Goal: Task Accomplishment & Management: Manage account settings

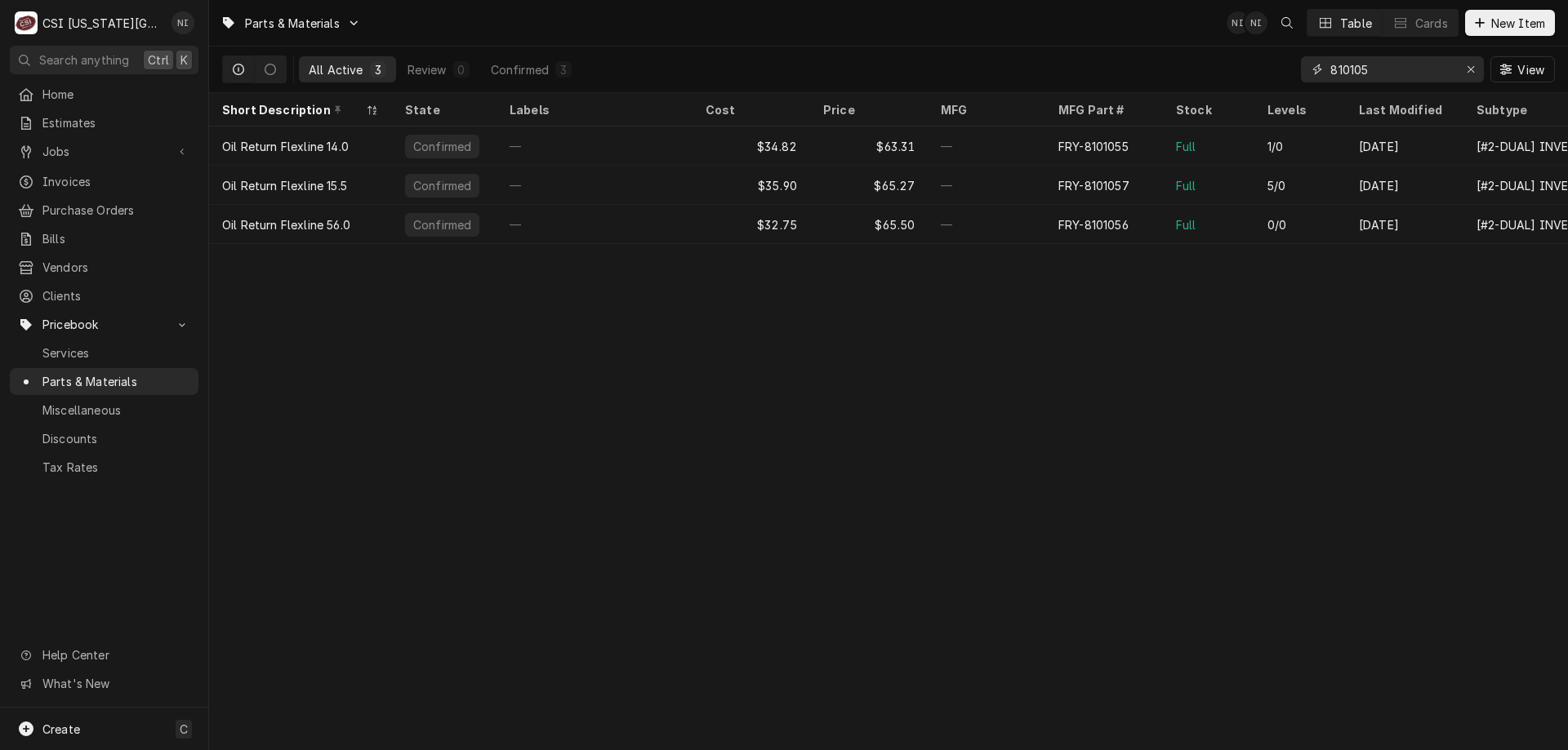
click at [405, 7] on input "810105" at bounding box center [1392, 69] width 122 height 26
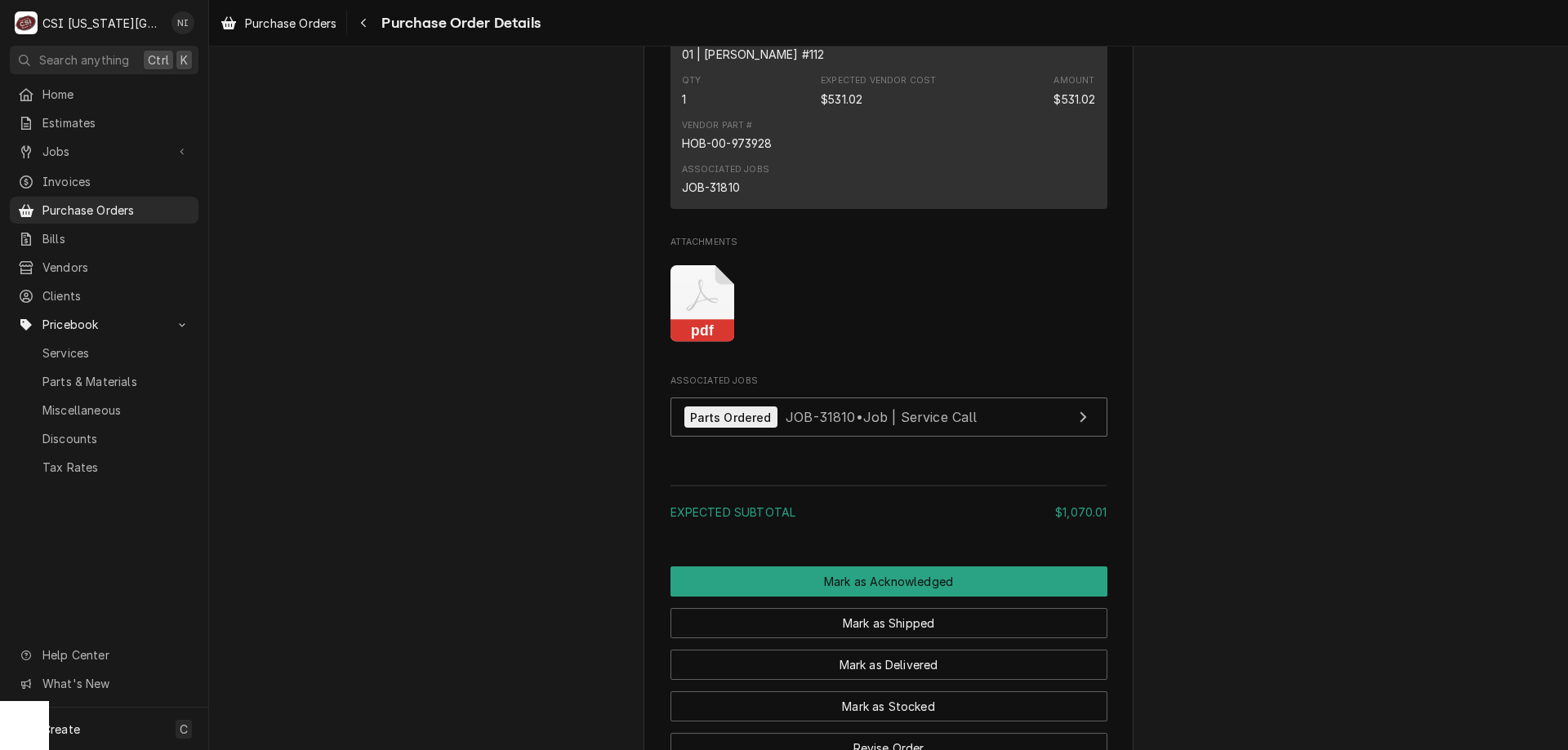
scroll to position [1549, 0]
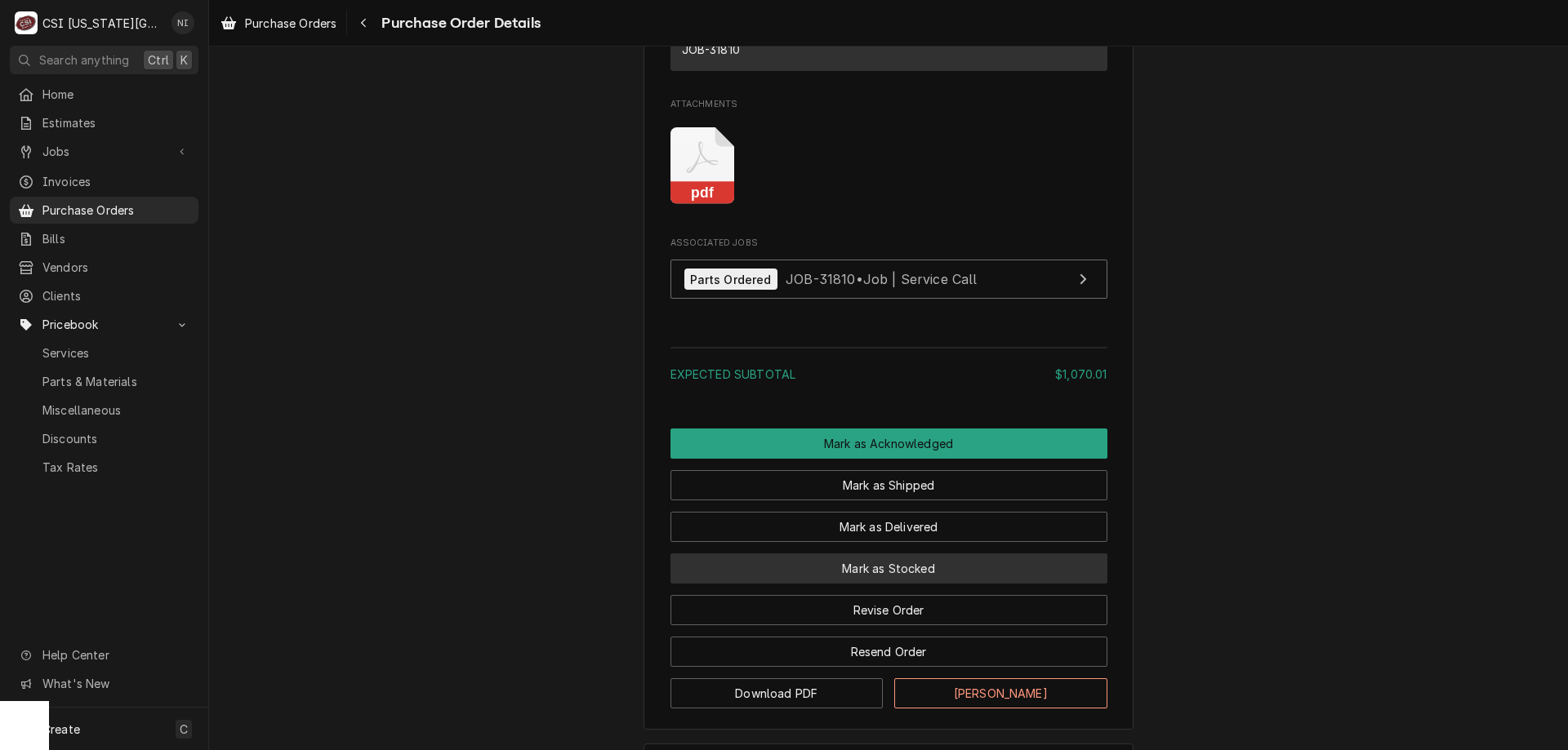
click at [940, 584] on button "Mark as Stocked" at bounding box center [889, 568] width 437 height 30
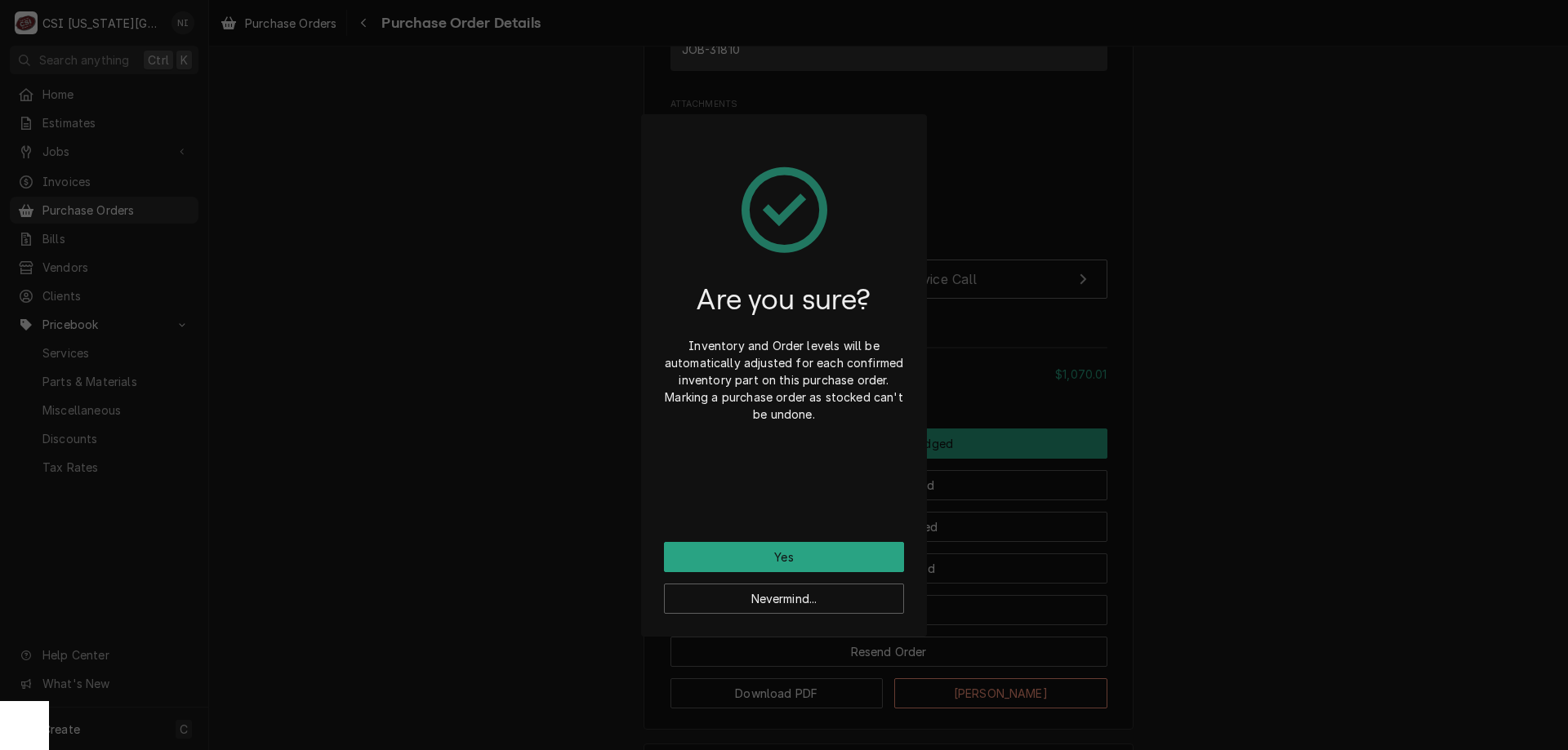
click at [1226, 427] on div "Are you sure? Inventory and Order levels will be automatically adjusted for eac…" at bounding box center [784, 375] width 1568 height 750
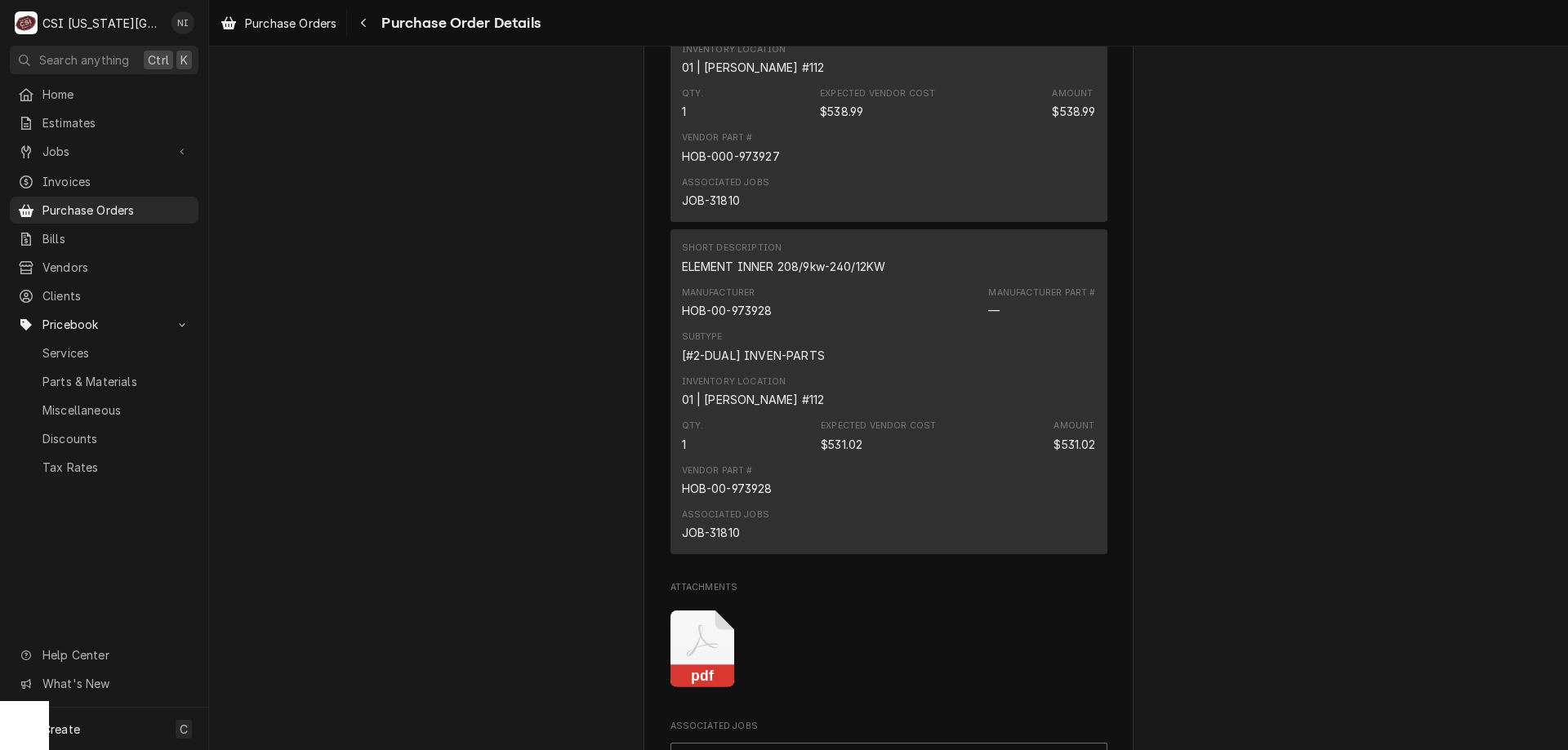
scroll to position [1672, 0]
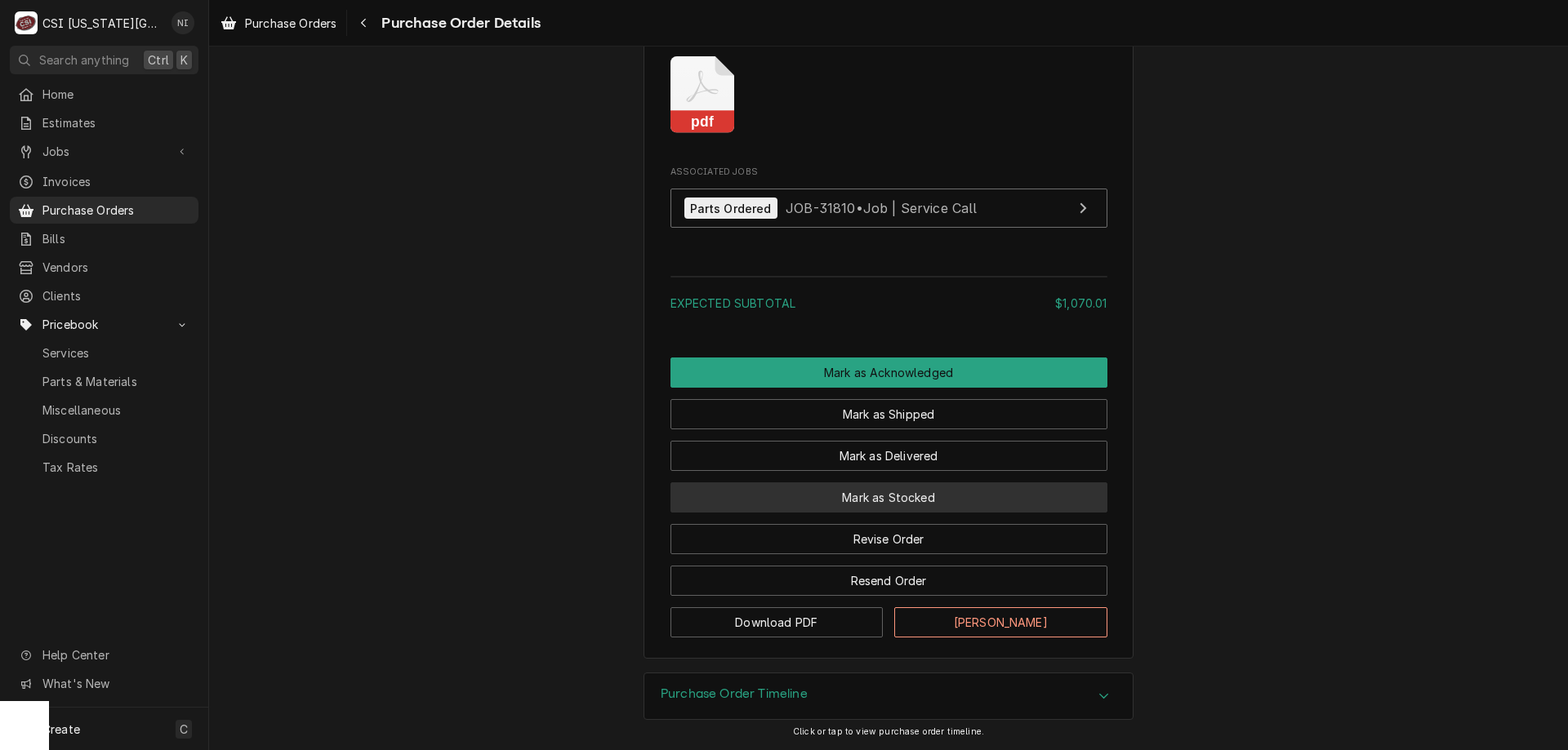
click at [944, 491] on button "Mark as Stocked" at bounding box center [889, 497] width 437 height 30
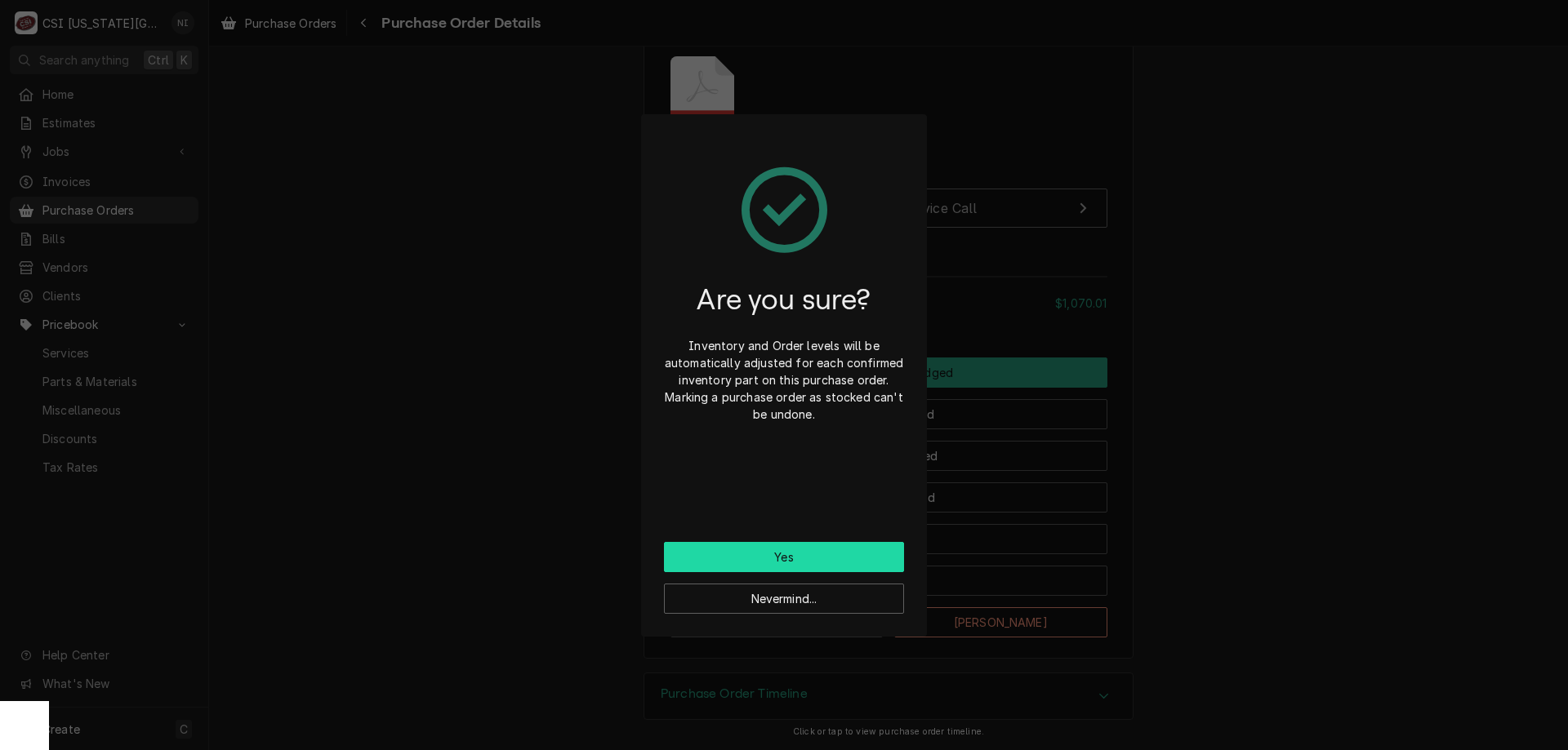
click at [834, 560] on button "Yes" at bounding box center [784, 557] width 240 height 30
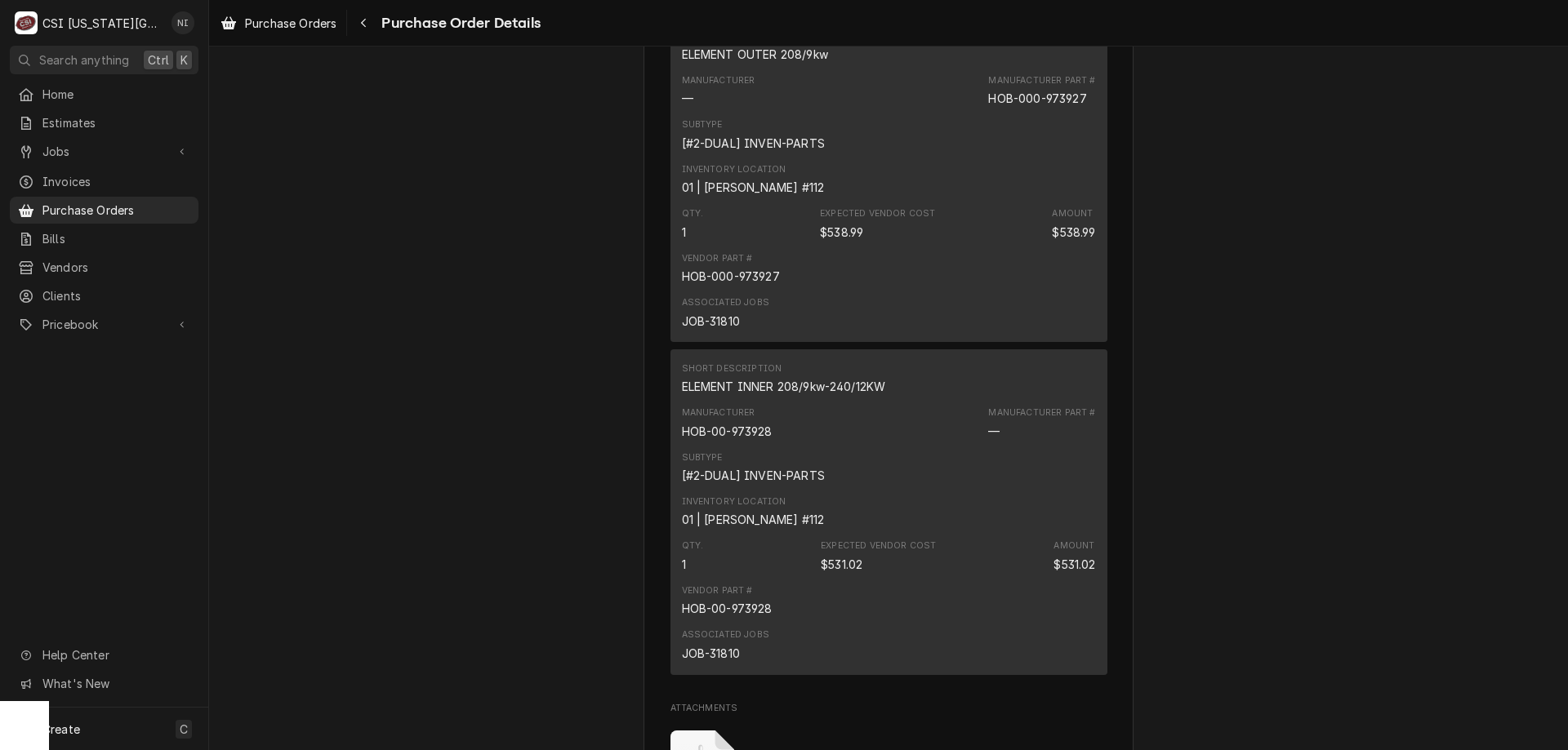
scroll to position [1753, 0]
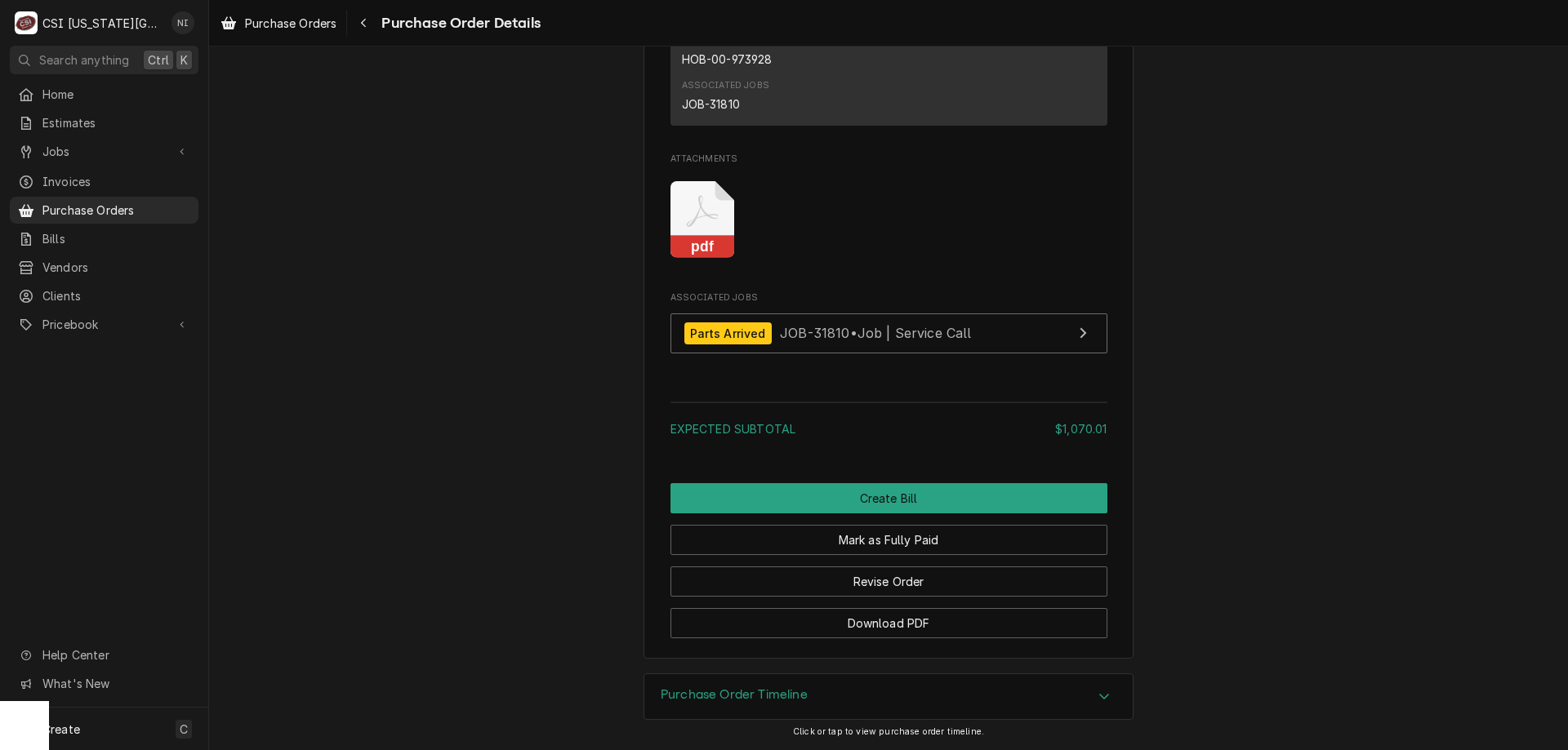
click at [134, 205] on span "Purchase Orders" at bounding box center [117, 210] width 147 height 17
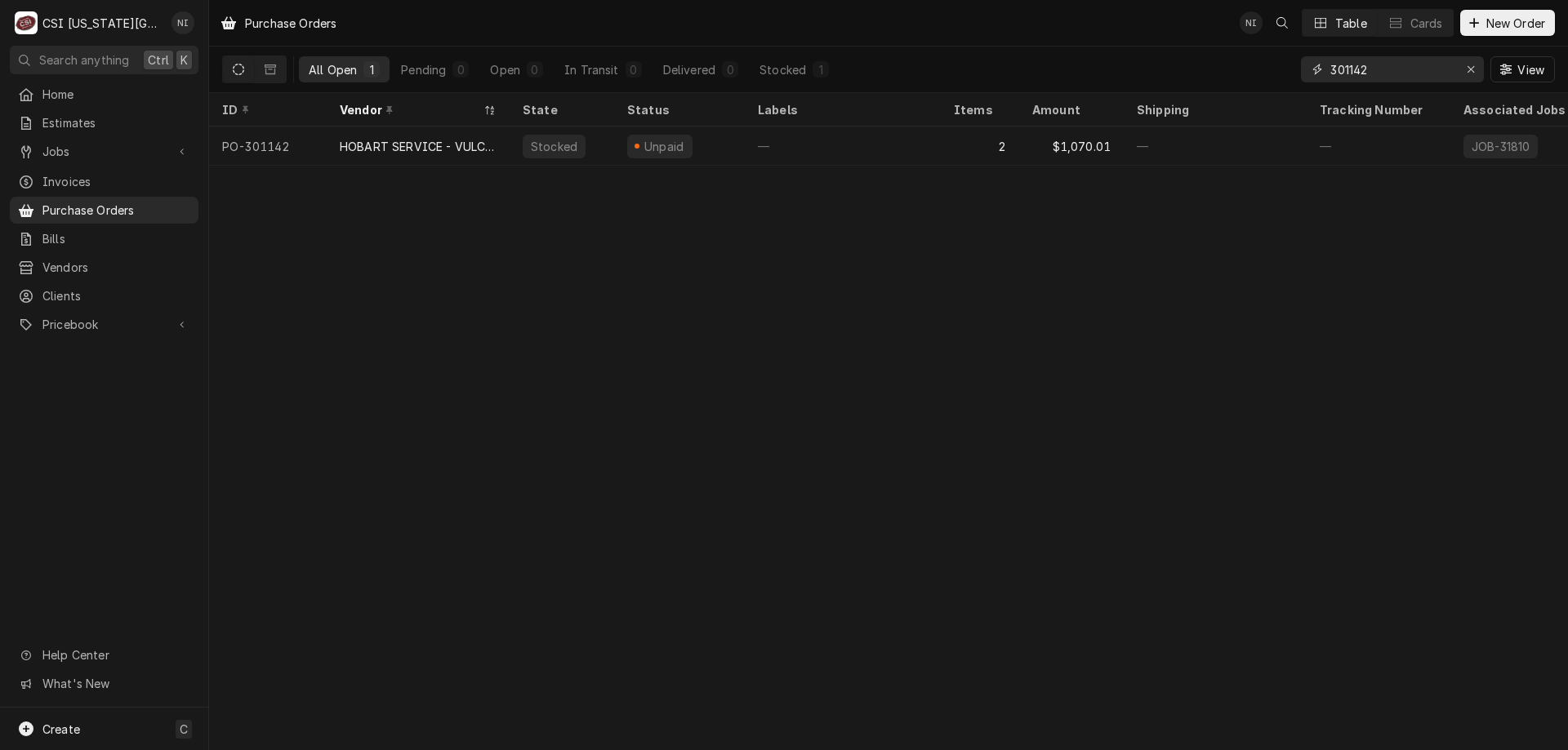
drag, startPoint x: 1365, startPoint y: 65, endPoint x: 1151, endPoint y: 56, distance: 214.2
click at [1181, 56] on div "All Open 1 Pending 0 Open 0 In Transit 0 Delivered 0 Stocked 1 301142 View" at bounding box center [889, 69] width 1333 height 46
type input "301562"
click at [929, 130] on div "—" at bounding box center [843, 146] width 196 height 39
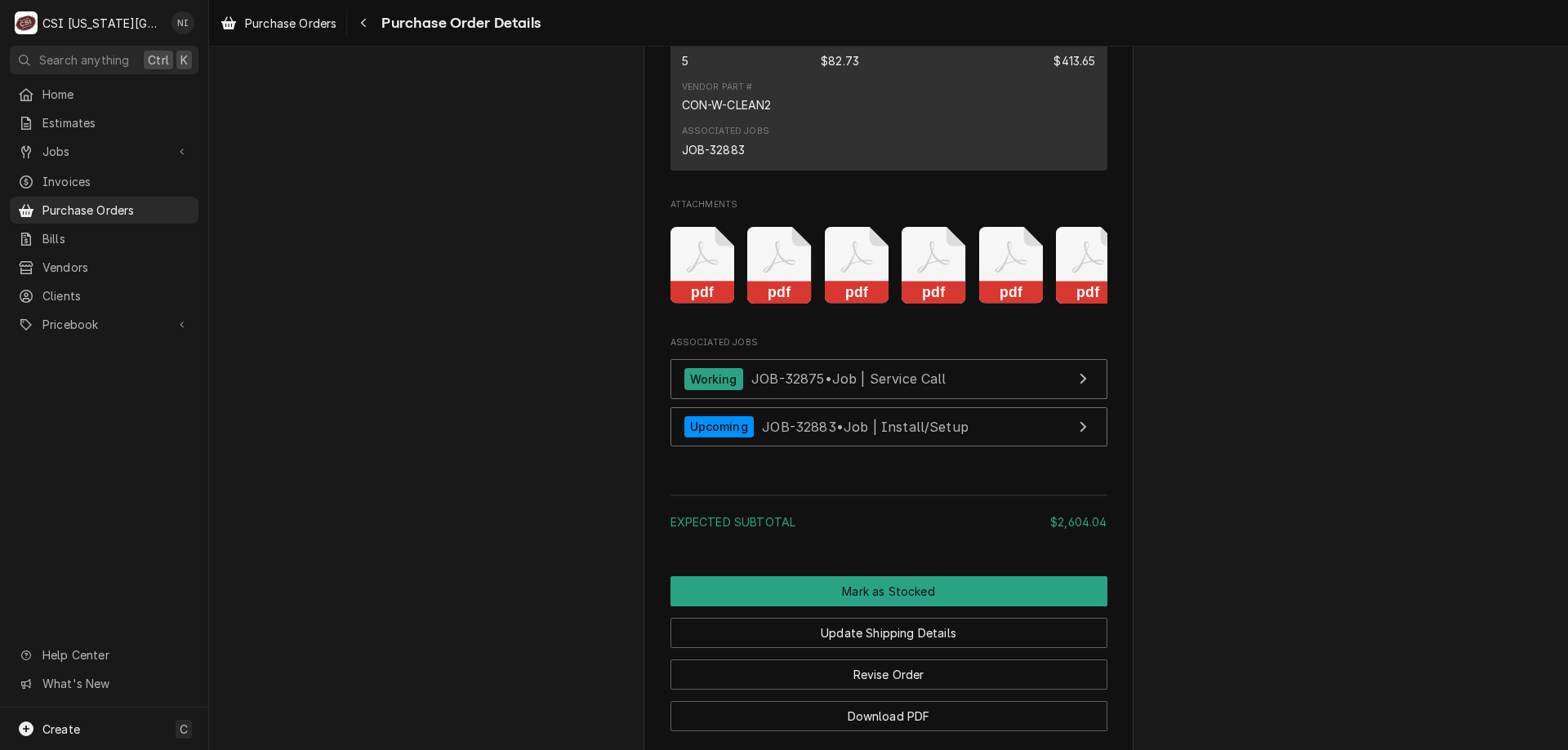
scroll to position [2962, 0]
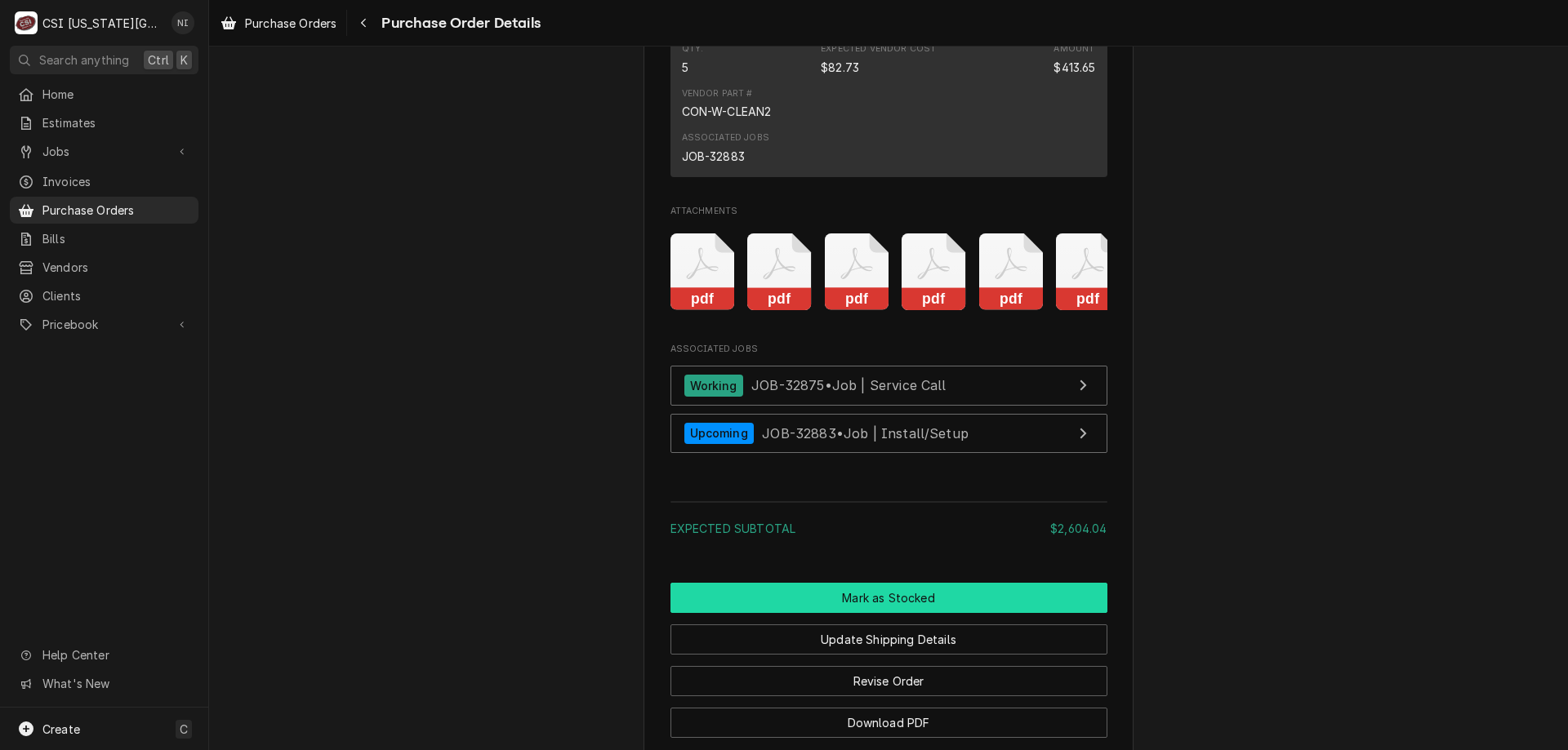
click at [888, 613] on button "Mark as Stocked" at bounding box center [889, 598] width 437 height 30
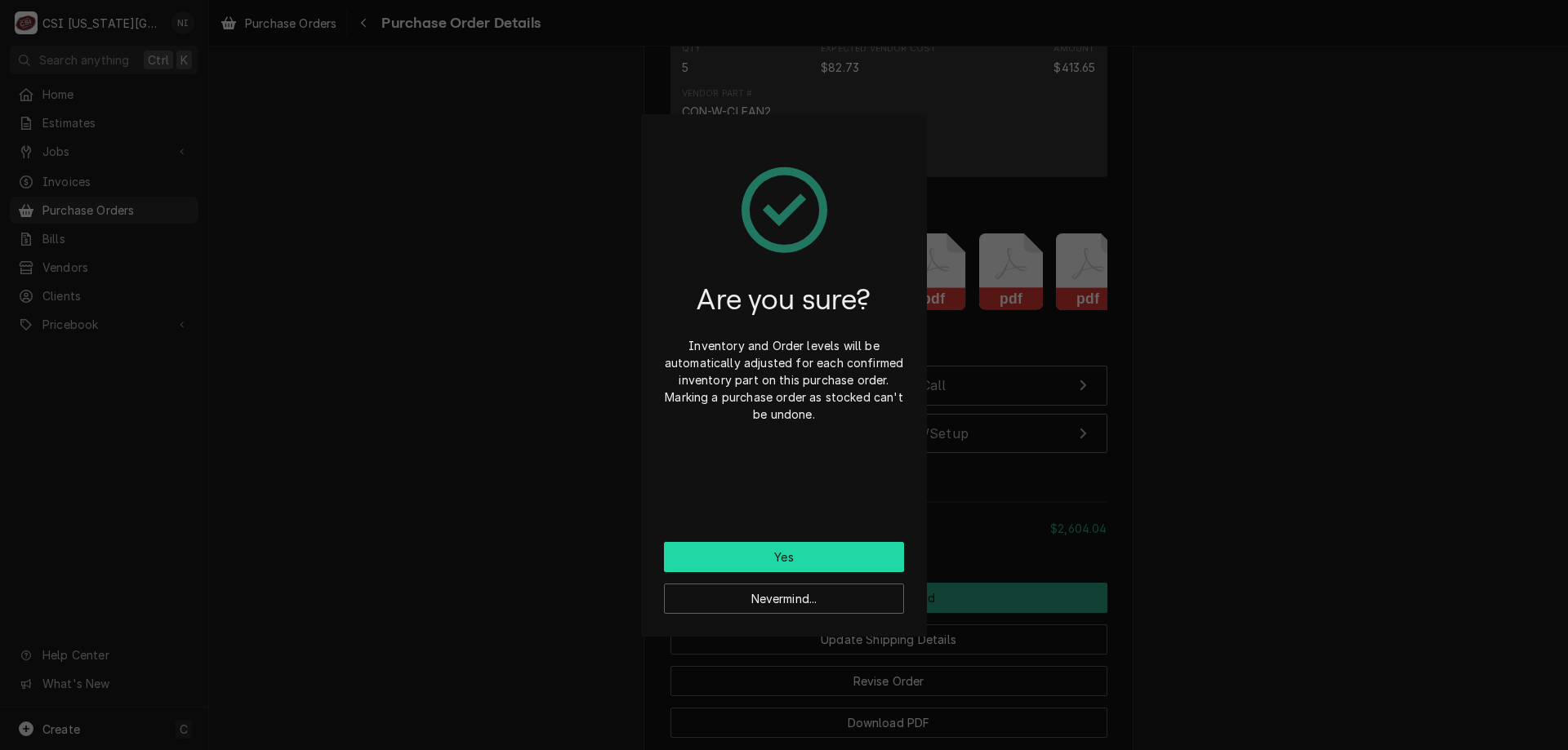
click at [831, 549] on button "Yes" at bounding box center [784, 557] width 240 height 30
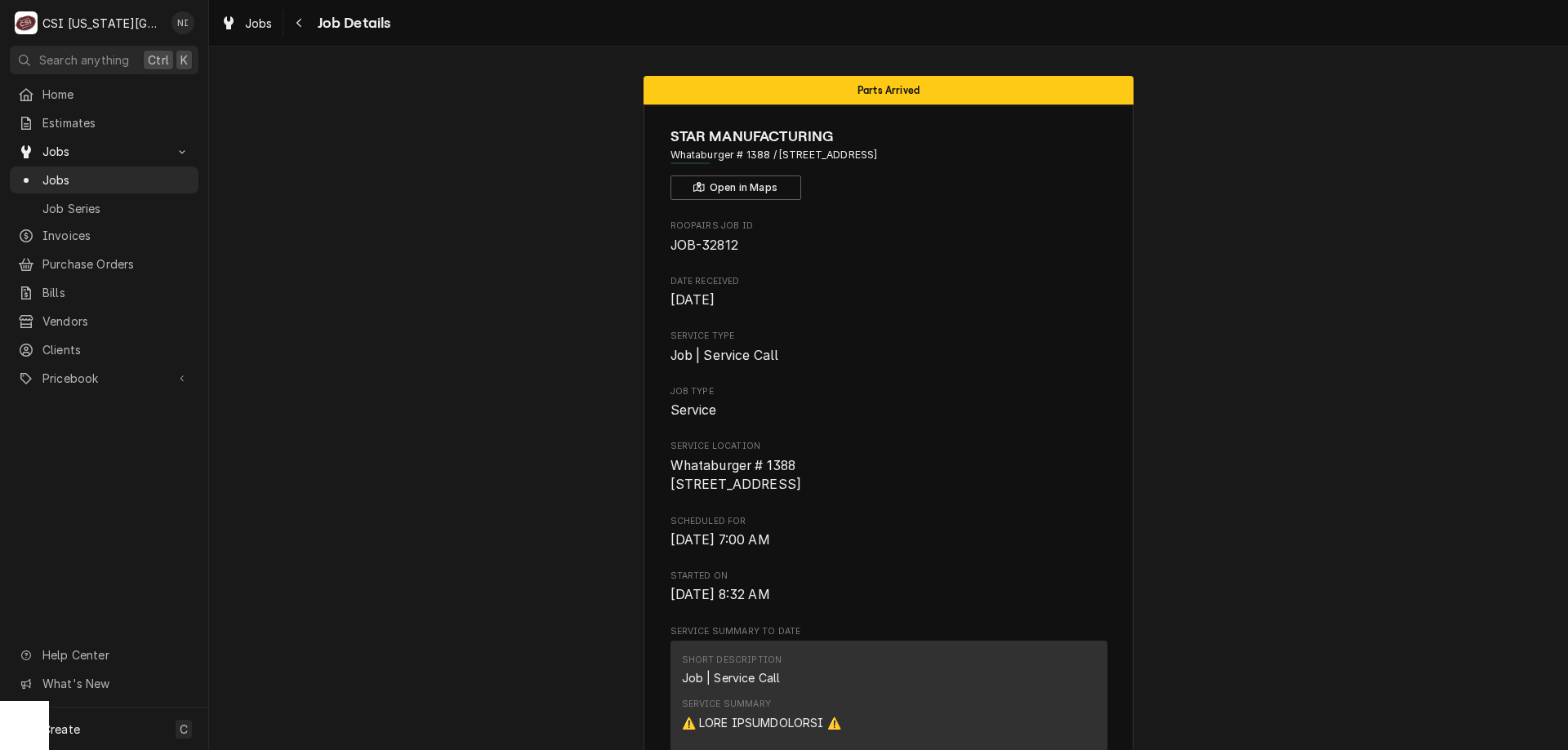
click at [154, 172] on span "Jobs" at bounding box center [117, 180] width 147 height 17
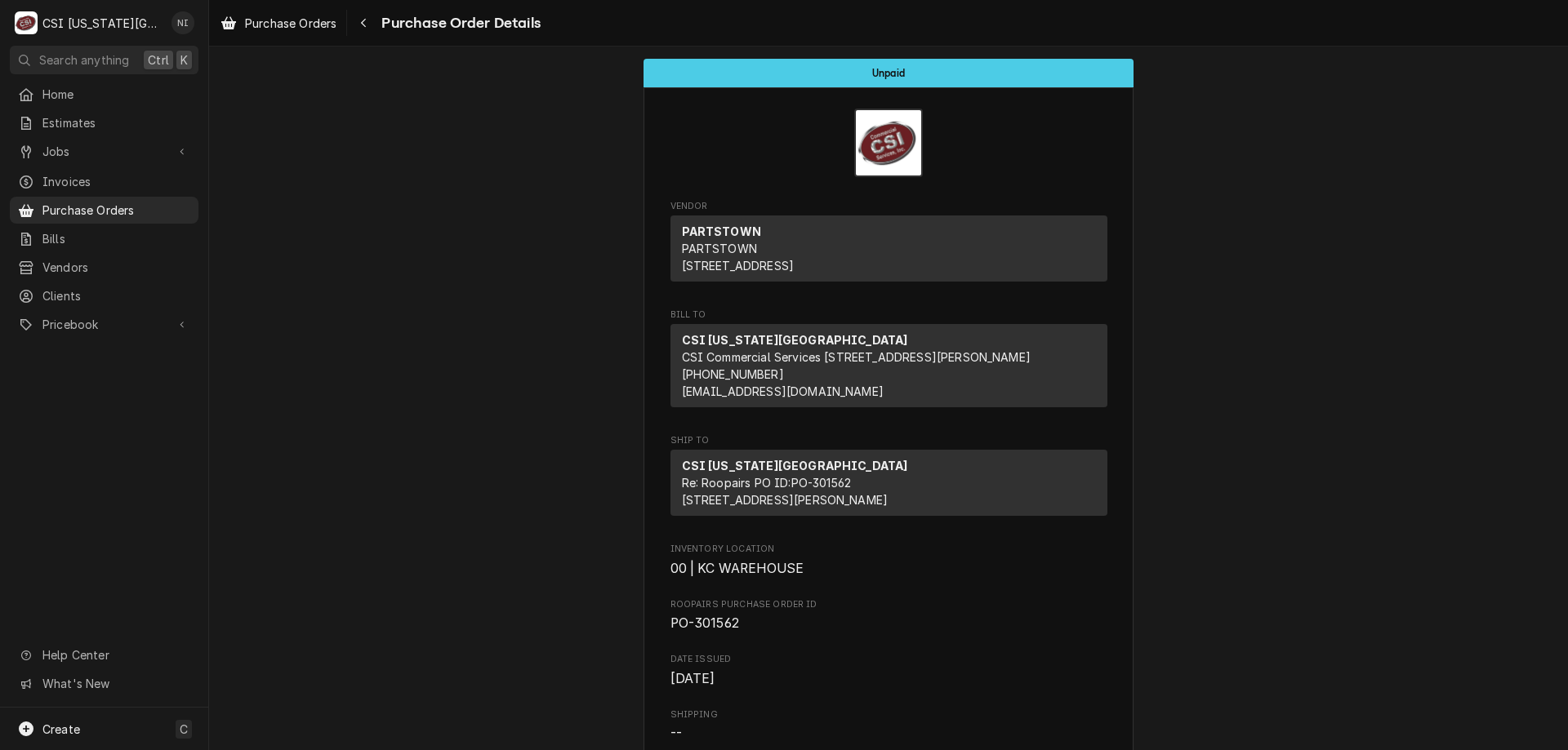
click at [147, 201] on span "Purchase Orders" at bounding box center [117, 210] width 147 height 17
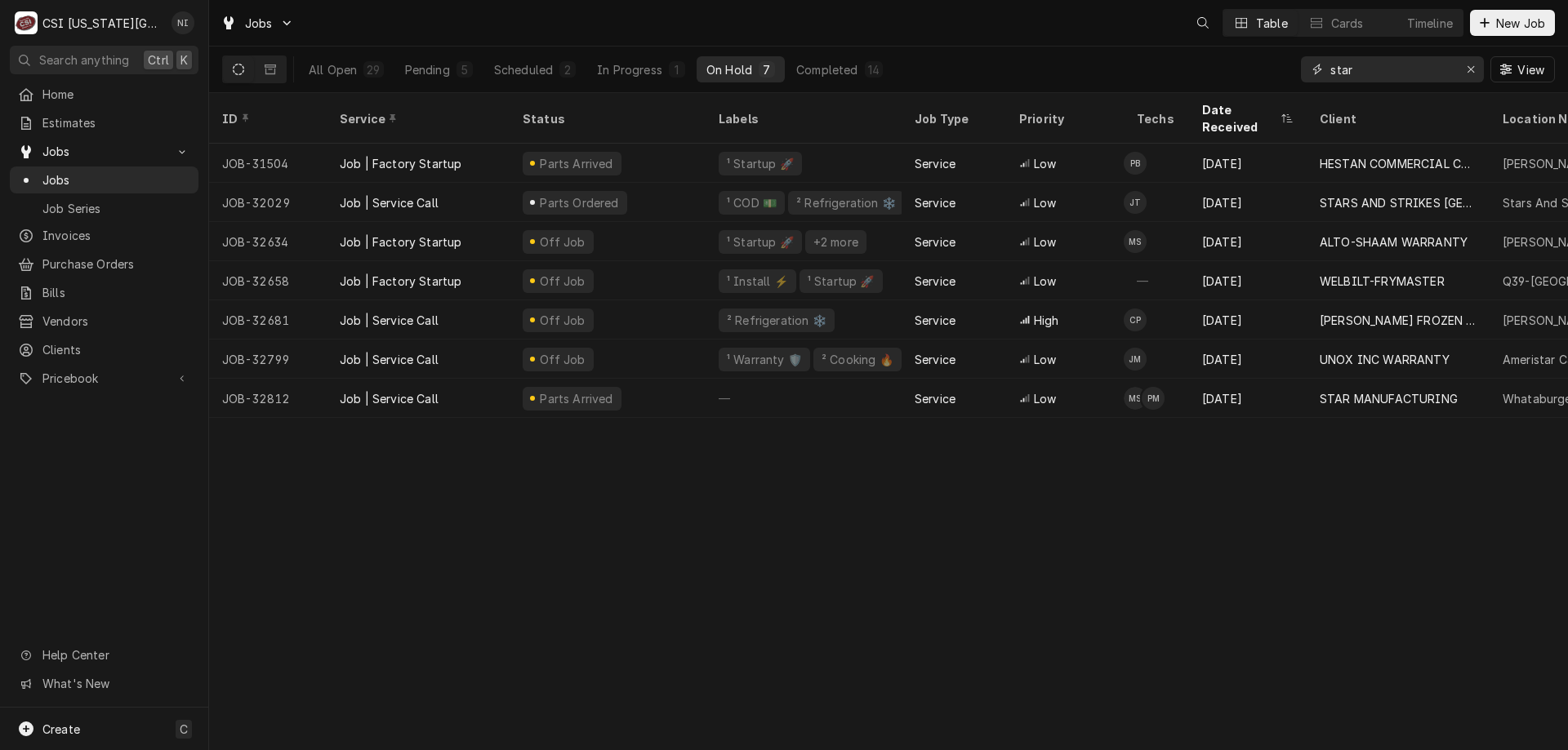
drag, startPoint x: 1323, startPoint y: 76, endPoint x: 1249, endPoint y: 62, distance: 75.3
click at [1250, 62] on div "All Open 29 Pending 5 Scheduled 2 In Progress 1 On Hold 7 Completed 14 star View" at bounding box center [889, 69] width 1333 height 46
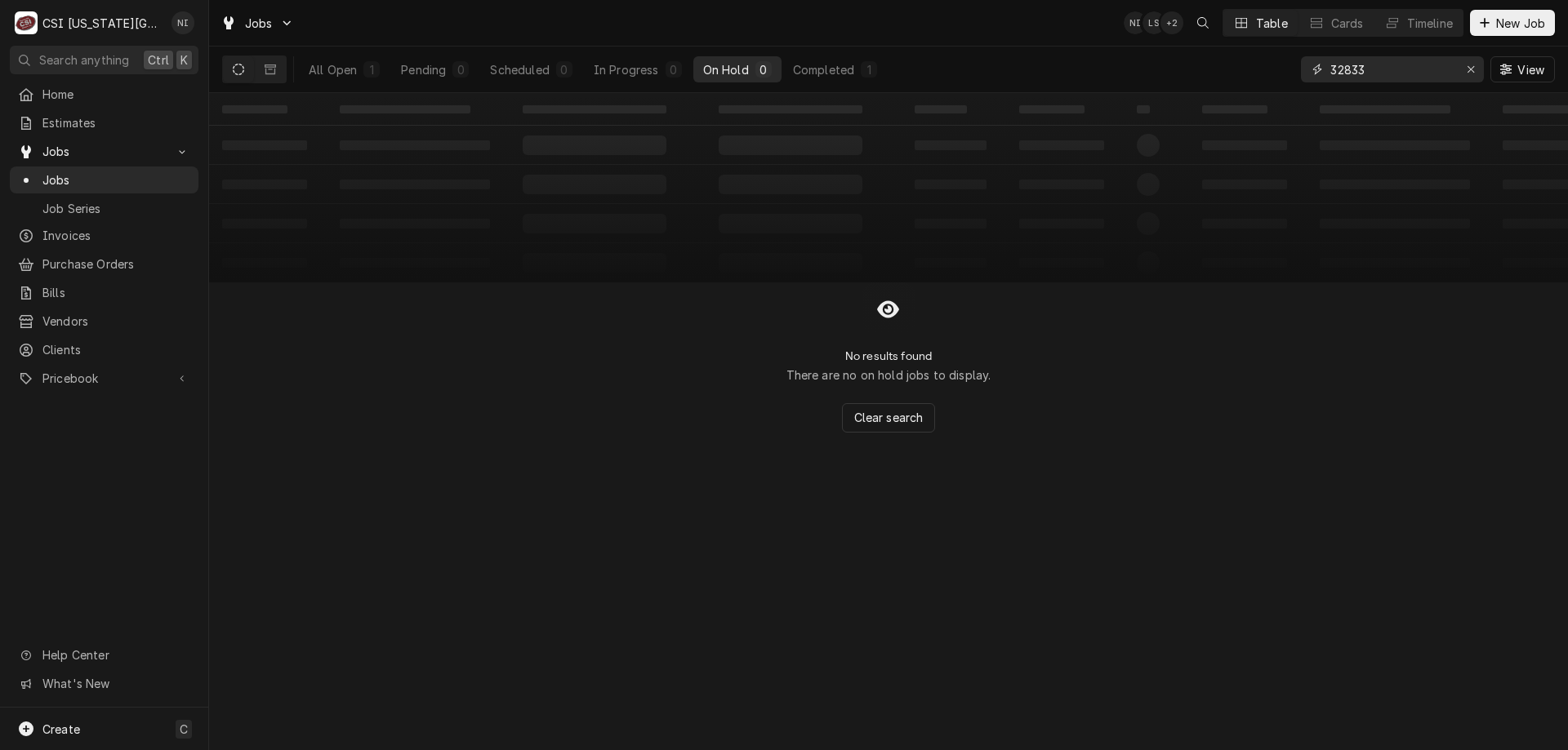
type input "32833"
click at [337, 76] on div "All Open" at bounding box center [333, 70] width 49 height 17
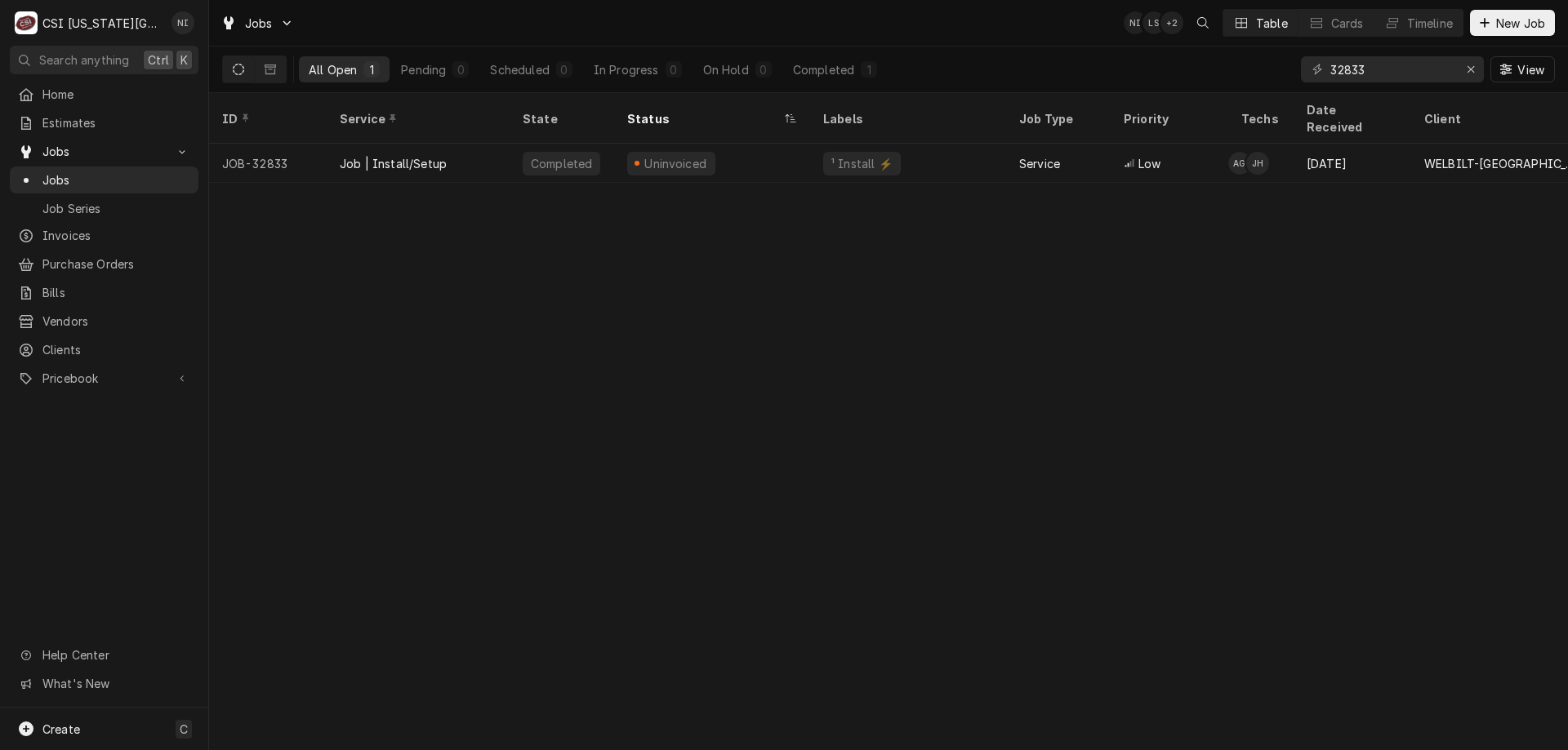
click at [763, 151] on div "Uninvoiced" at bounding box center [712, 163] width 196 height 39
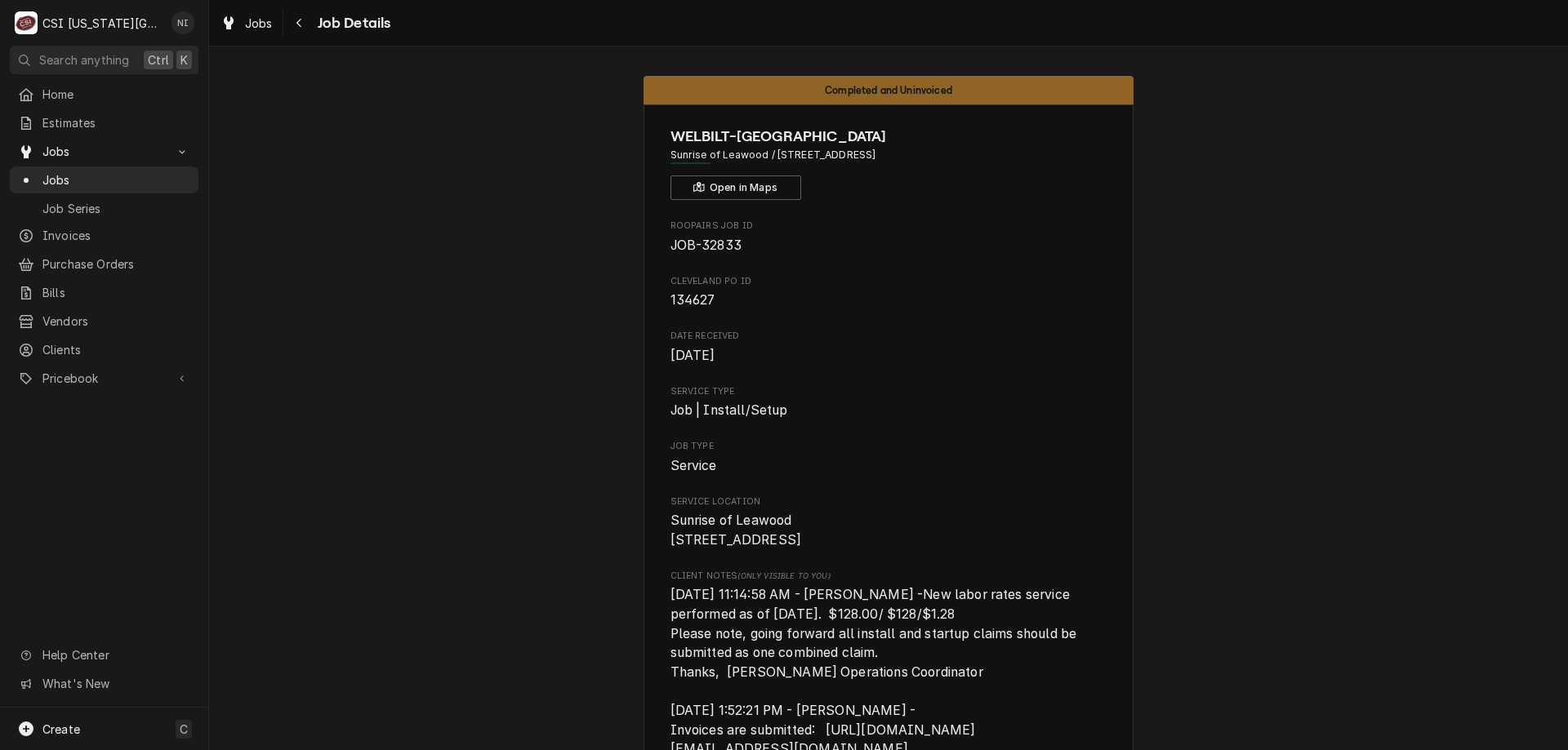
click at [117, 180] on span "Jobs" at bounding box center [117, 180] width 147 height 17
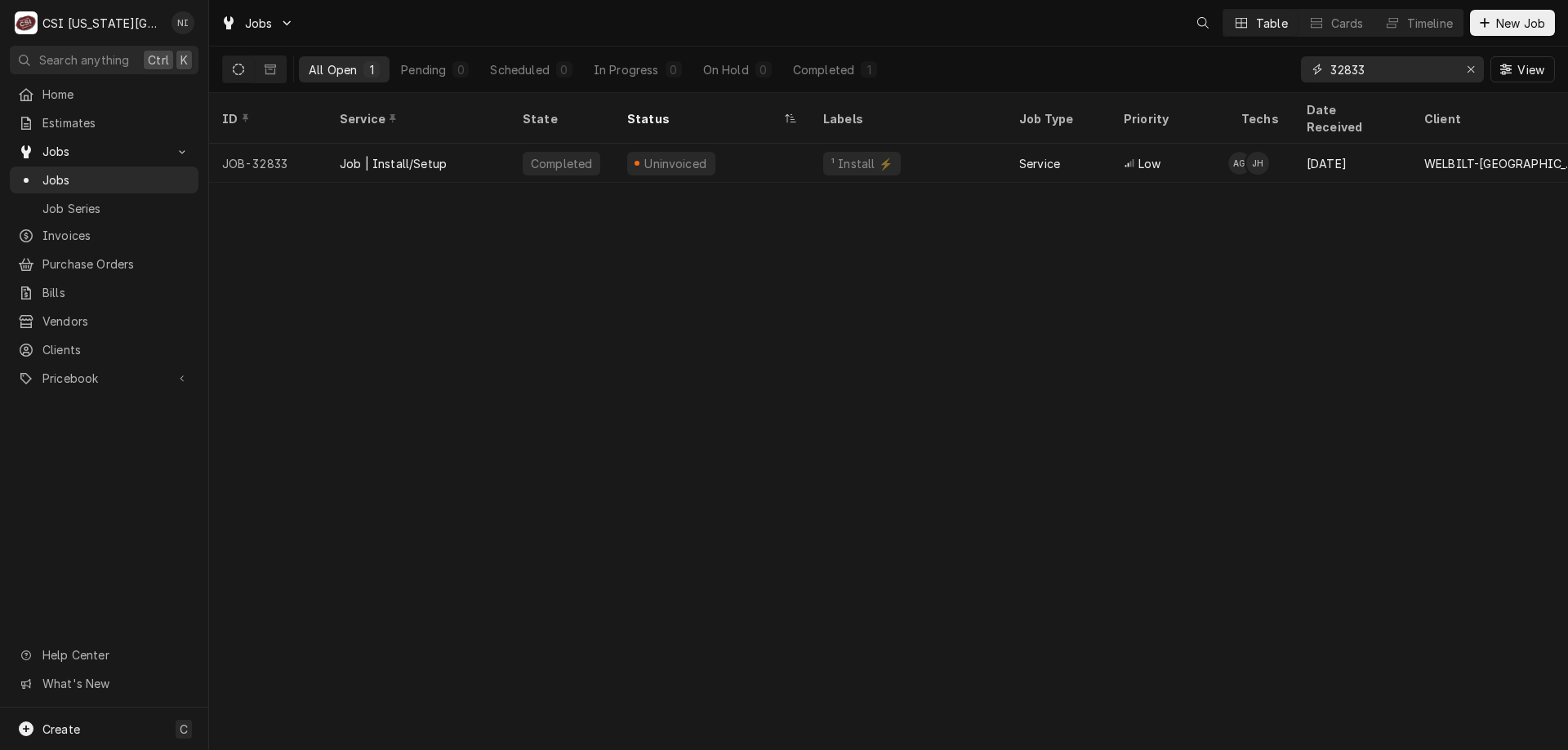
drag, startPoint x: 1376, startPoint y: 71, endPoint x: 1267, endPoint y: 72, distance: 109.0
click at [1267, 72] on div "All Open 1 Pending 0 Scheduled 0 In Progress 0 On Hold 0 Completed 1 32833 View" at bounding box center [889, 69] width 1333 height 46
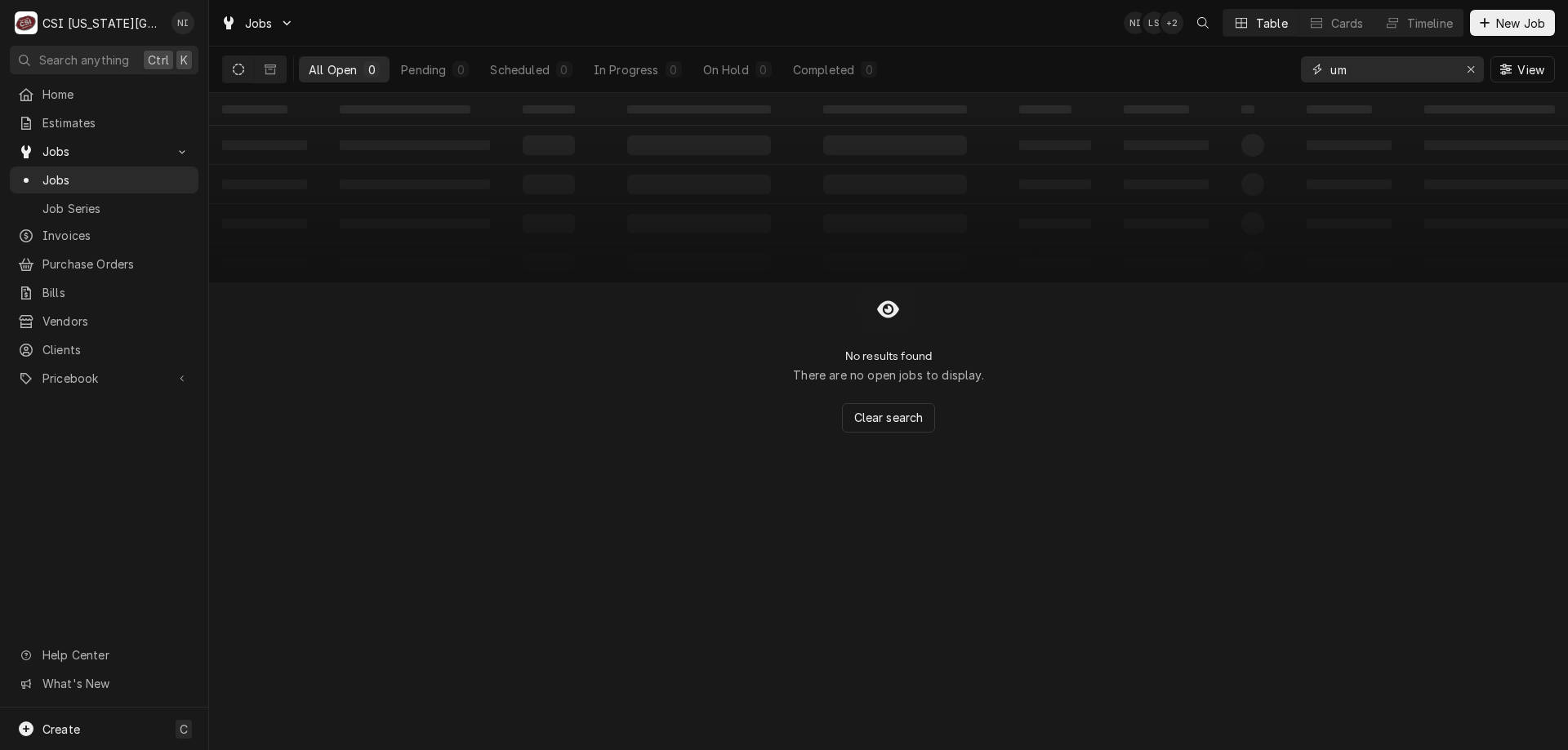
type input "u"
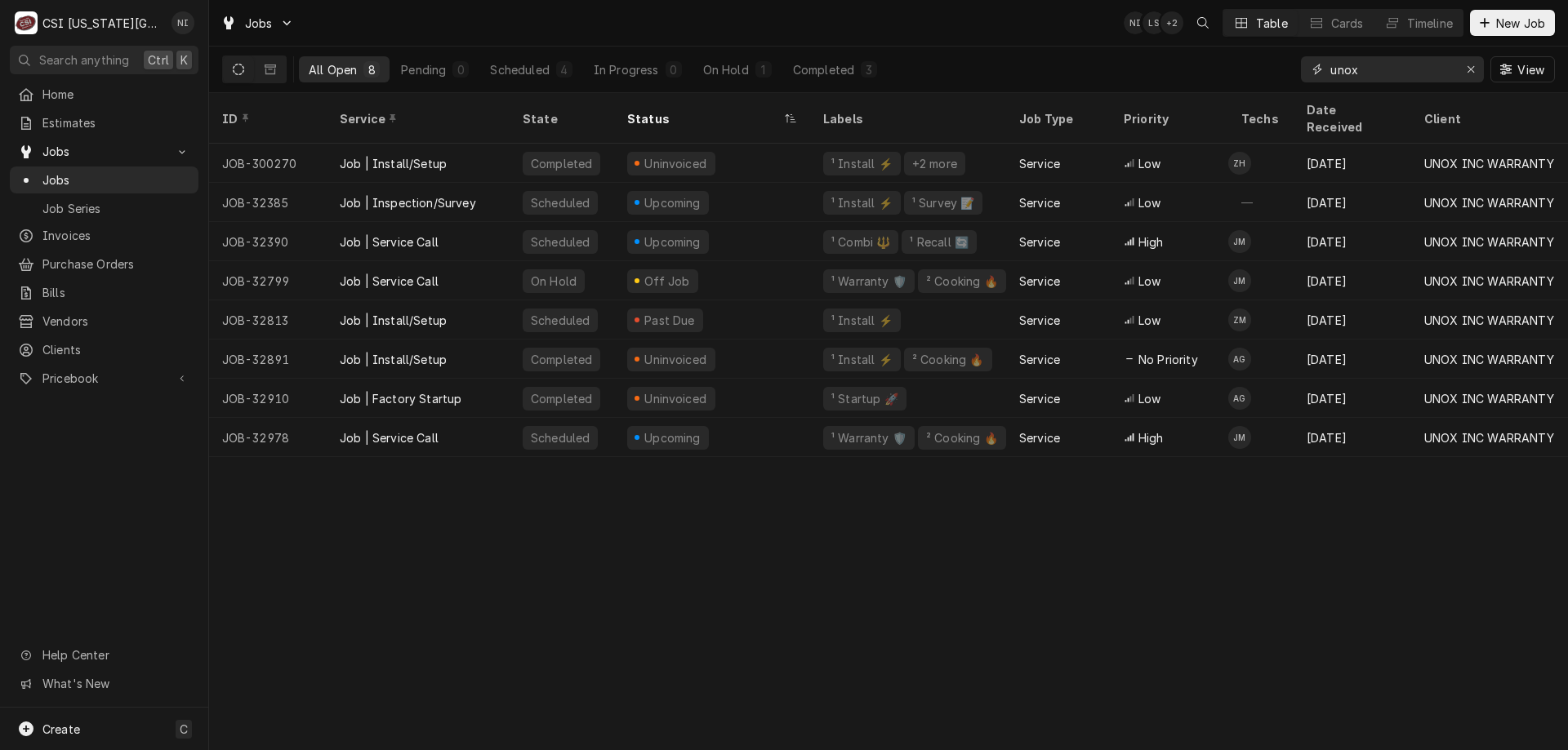
type input "unox"
click at [739, 65] on div "On Hold" at bounding box center [726, 70] width 46 height 17
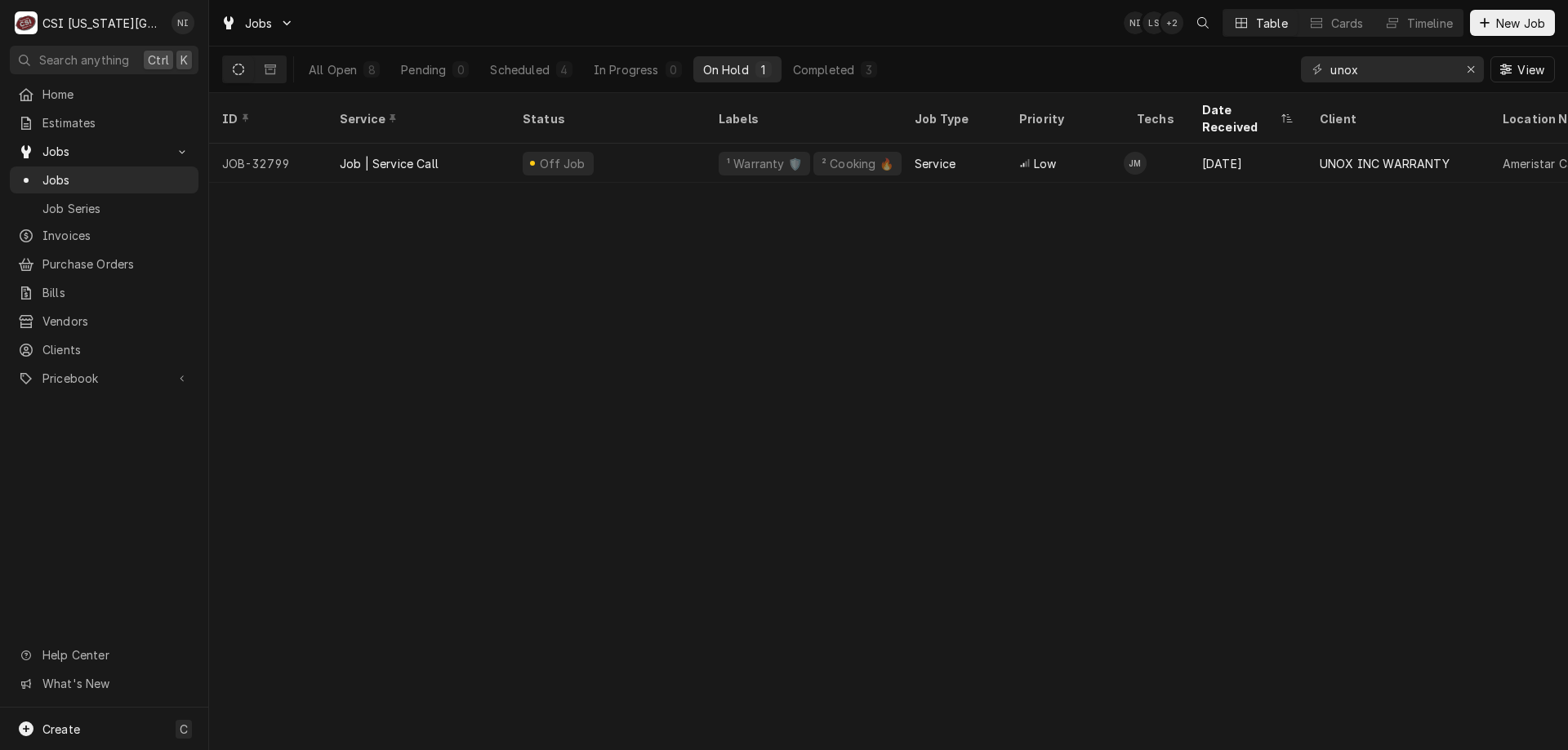
click at [696, 144] on div "Off Job" at bounding box center [608, 163] width 196 height 39
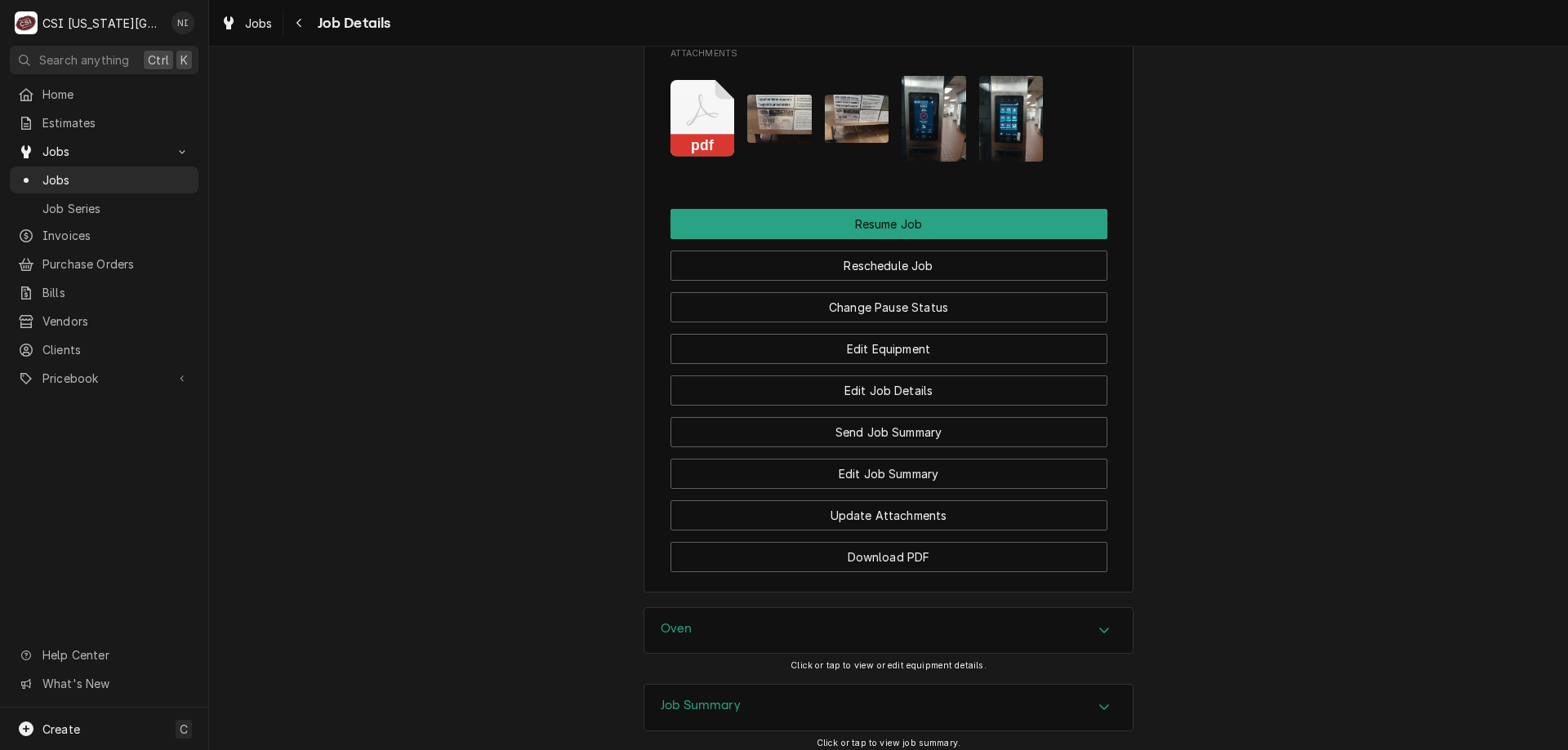
scroll to position [2393, 0]
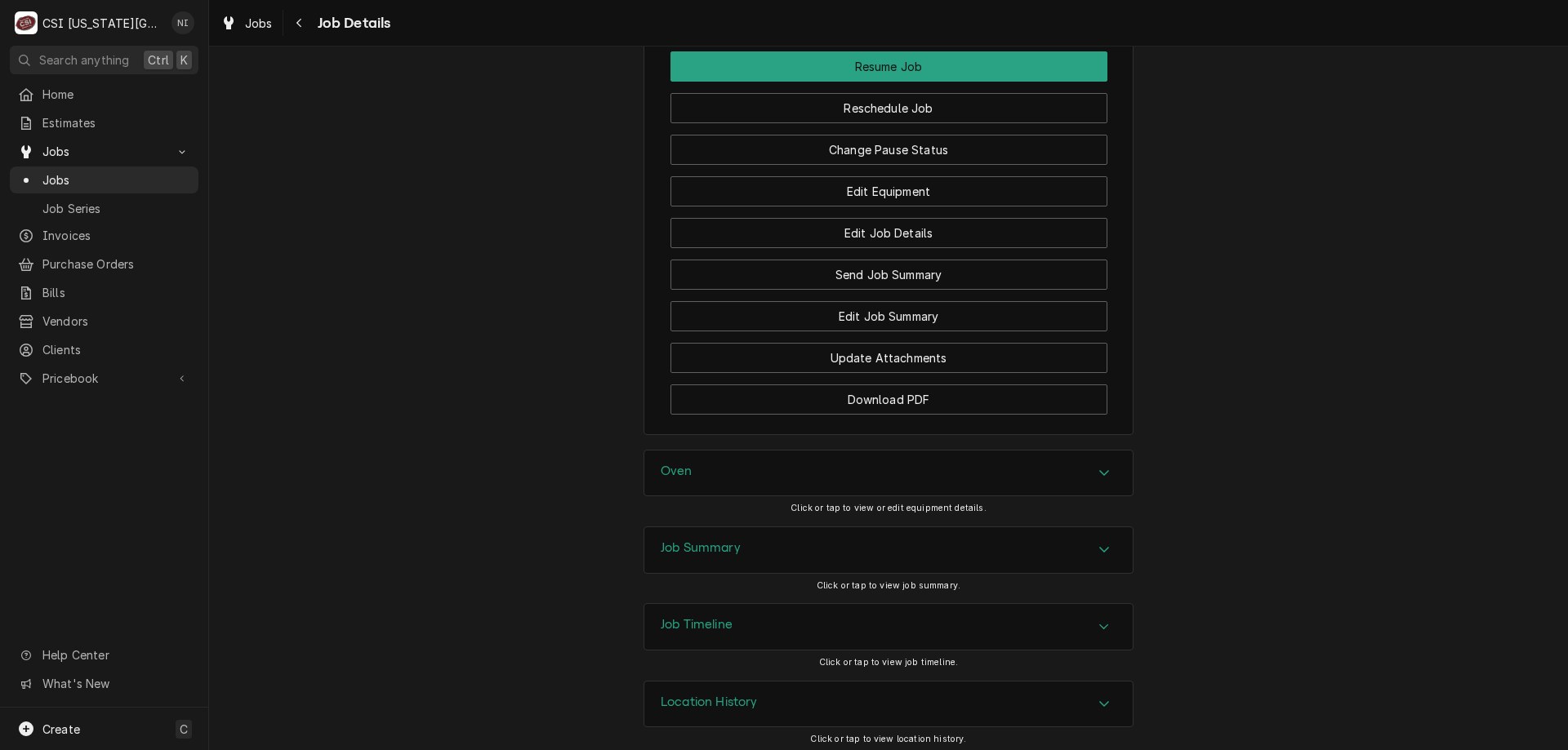
click at [912, 538] on div "Job Summary" at bounding box center [889, 549] width 488 height 46
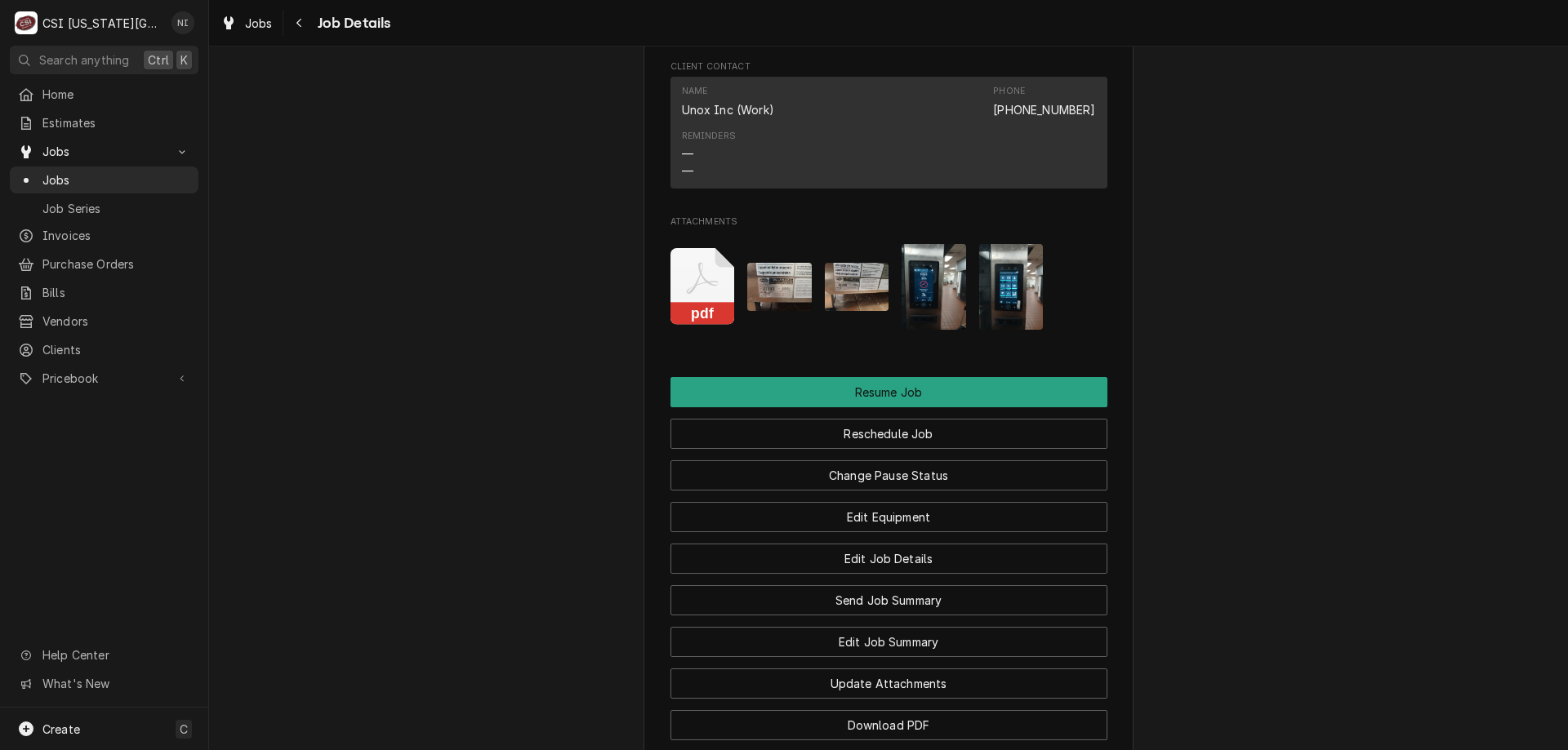
scroll to position [1902, 0]
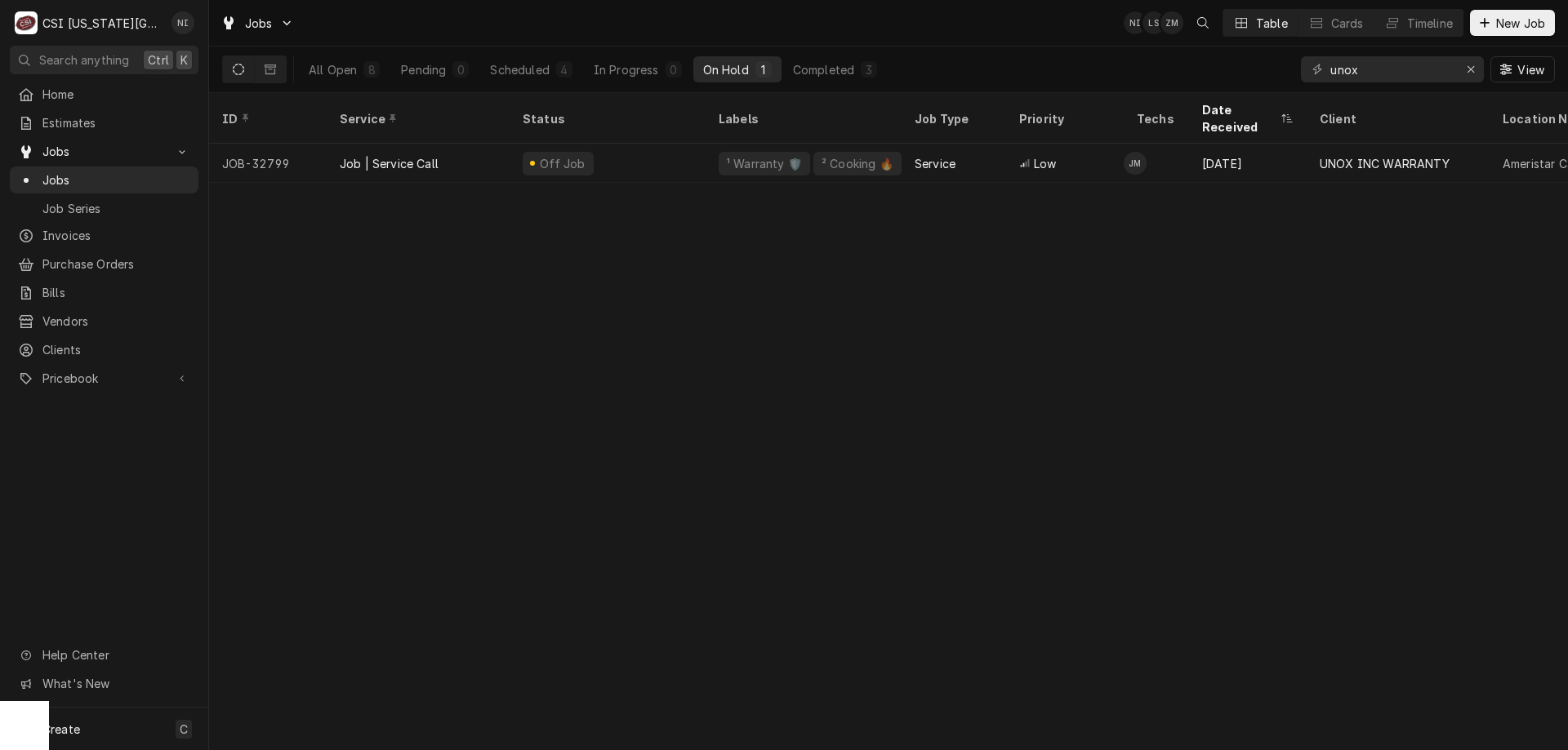
click at [344, 76] on div "All Open" at bounding box center [333, 70] width 49 height 17
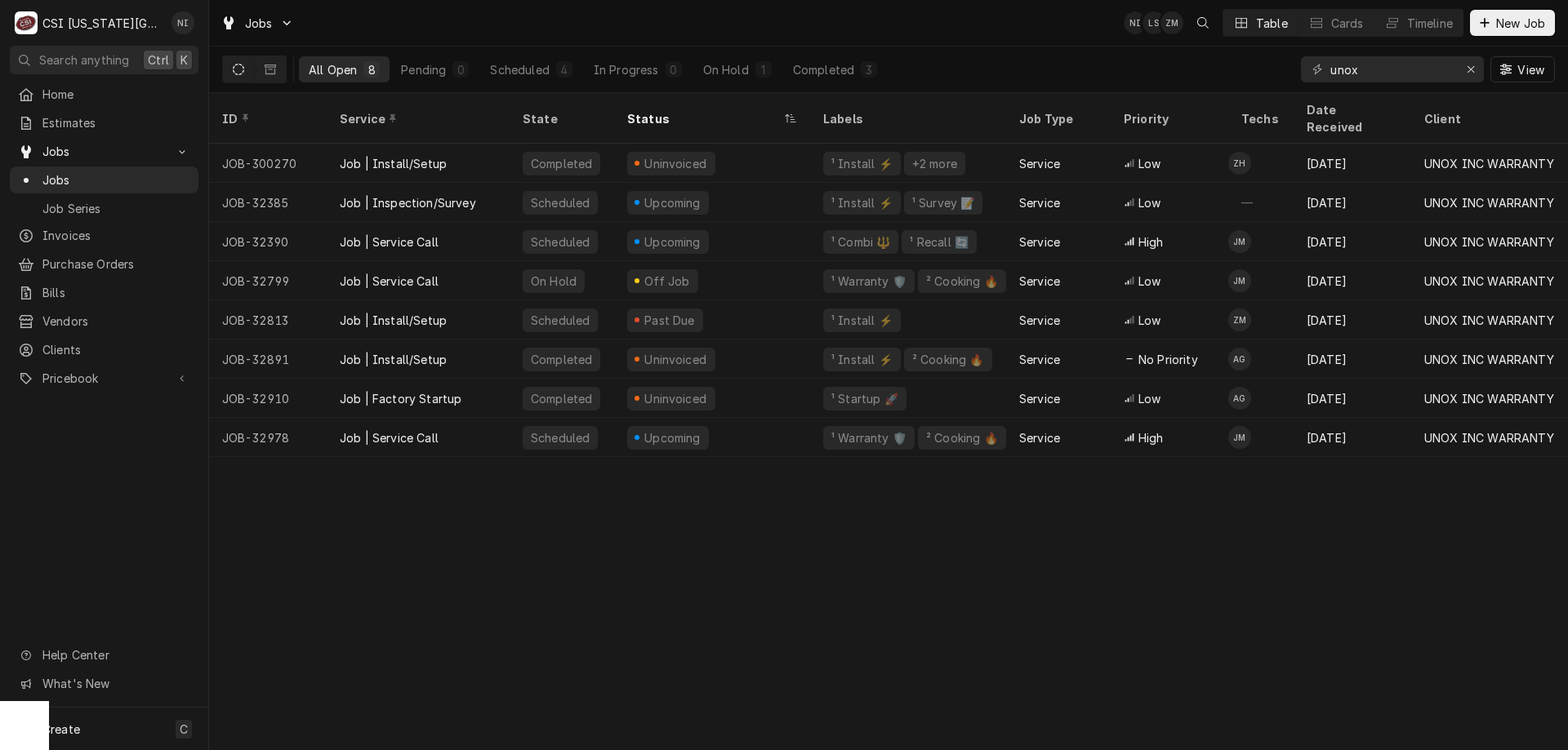
click at [723, 69] on div "On Hold" at bounding box center [726, 70] width 46 height 17
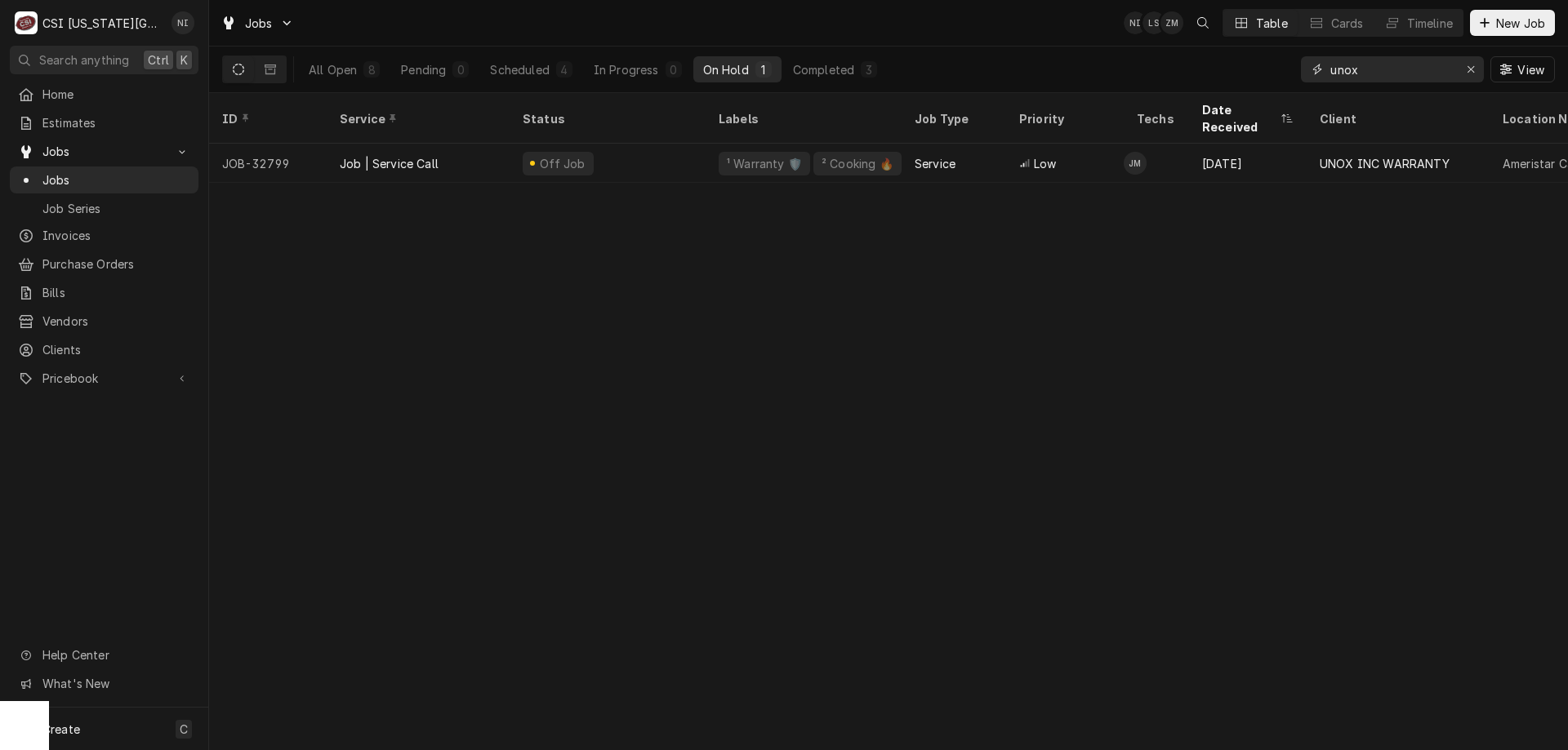
drag, startPoint x: 1297, startPoint y: 69, endPoint x: 1263, endPoint y: 66, distance: 34.1
click at [1264, 67] on div "All Open 8 Pending 0 Scheduled 4 In Progress 0 On Hold 1 Completed 3 unox View" at bounding box center [889, 69] width 1333 height 46
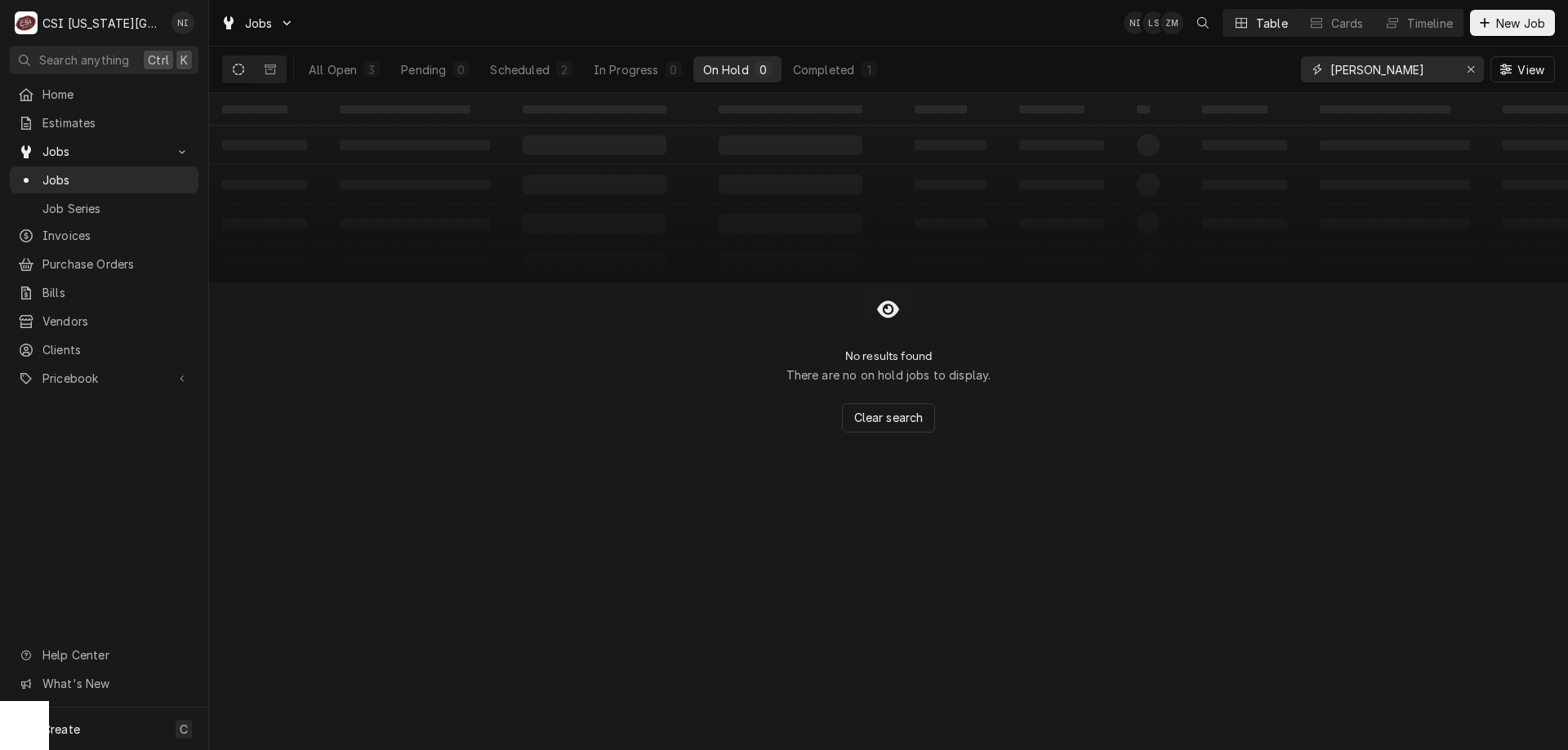
type input "james bridger"
click at [348, 64] on div "All Open" at bounding box center [333, 70] width 49 height 17
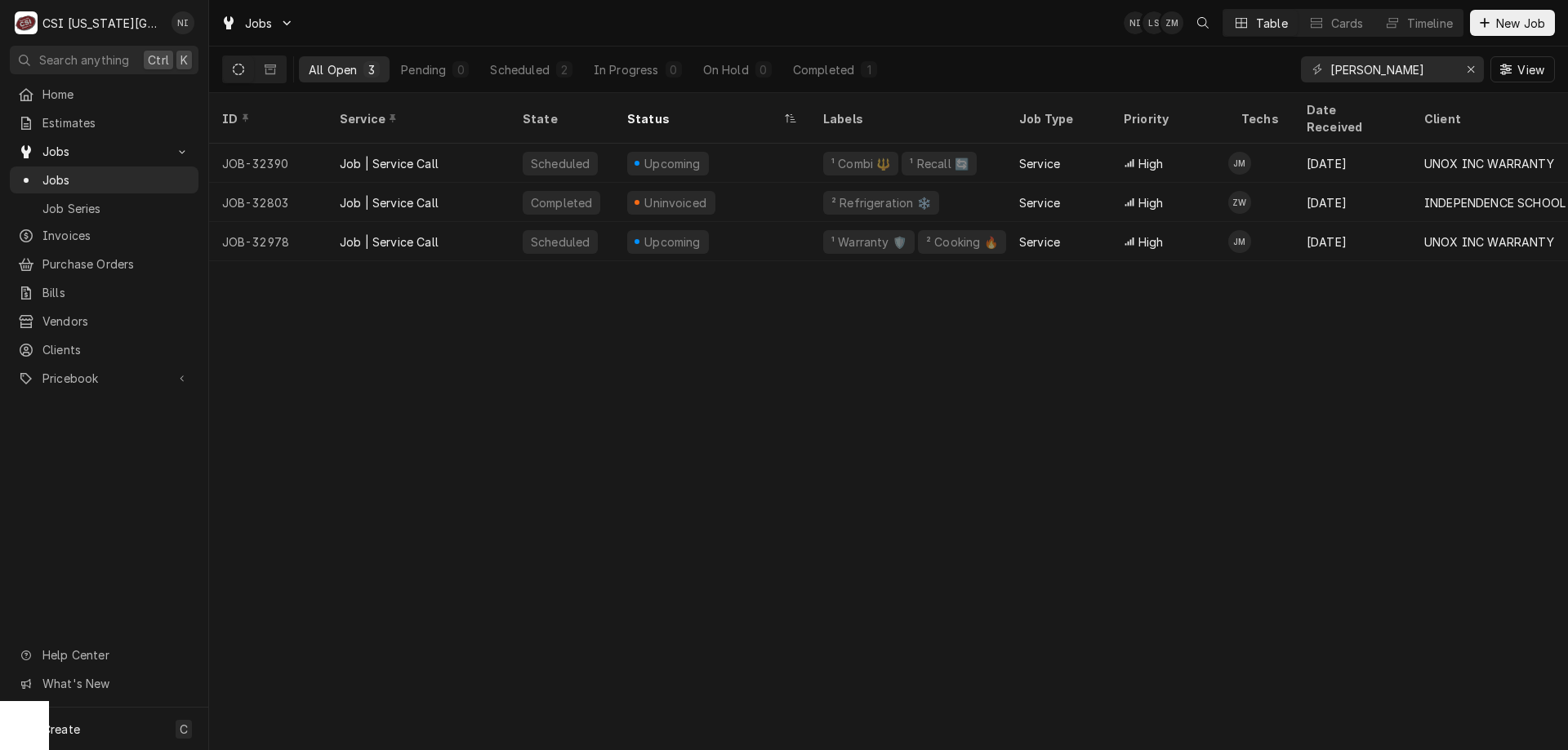
click at [749, 222] on div "Upcoming" at bounding box center [712, 242] width 196 height 39
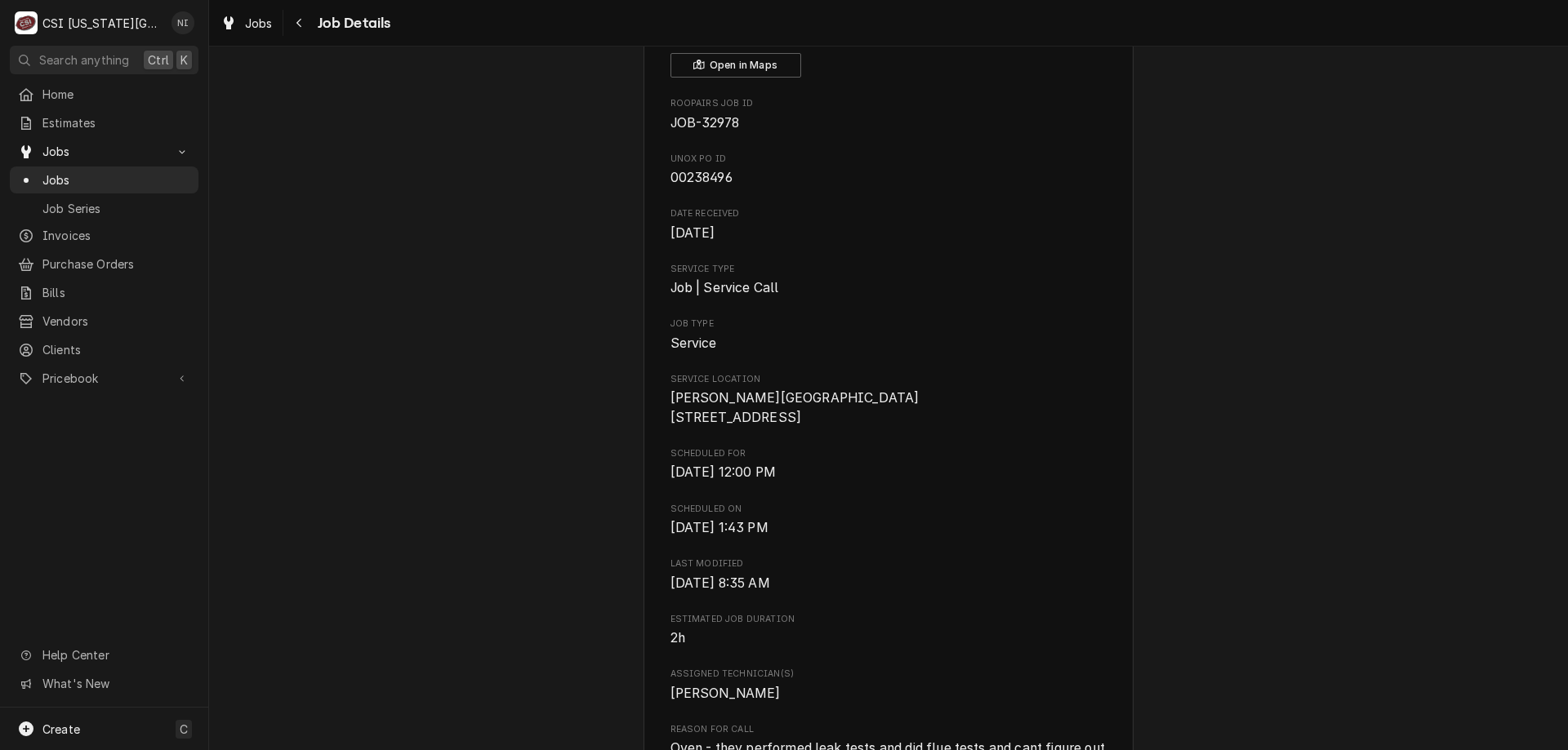
scroll to position [115, 0]
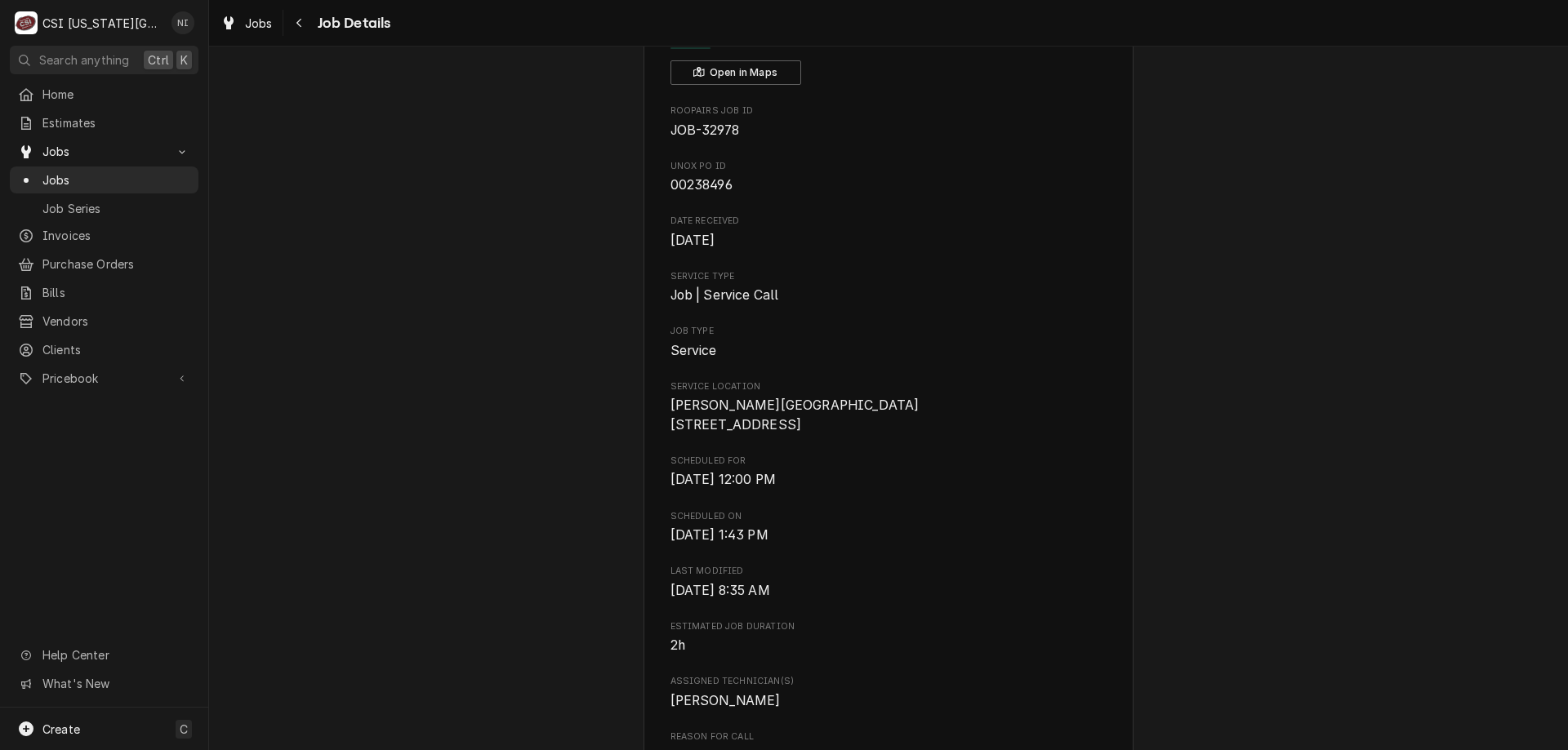
click at [170, 172] on span "Jobs" at bounding box center [117, 180] width 147 height 17
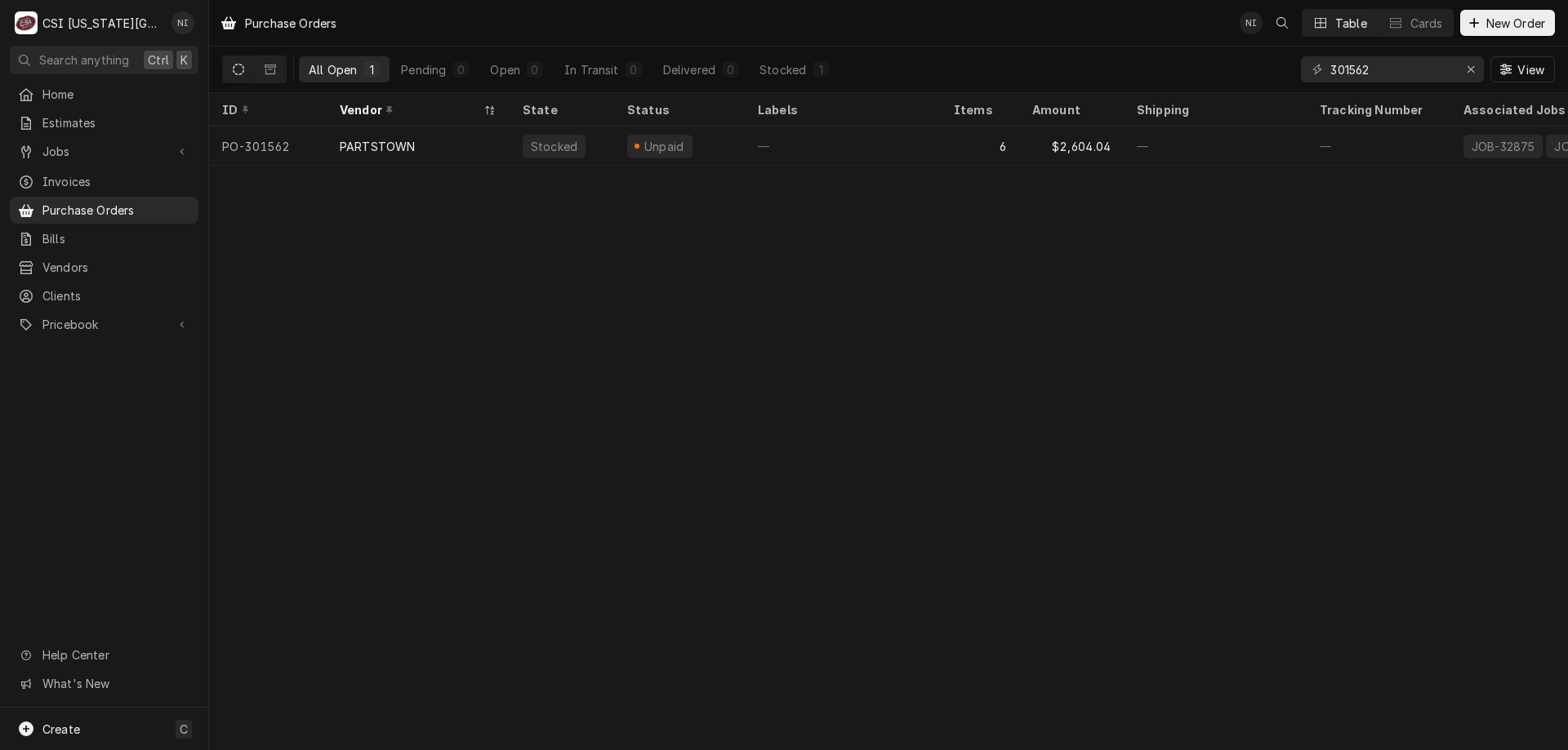
click at [968, 149] on div "6" at bounding box center [980, 146] width 78 height 39
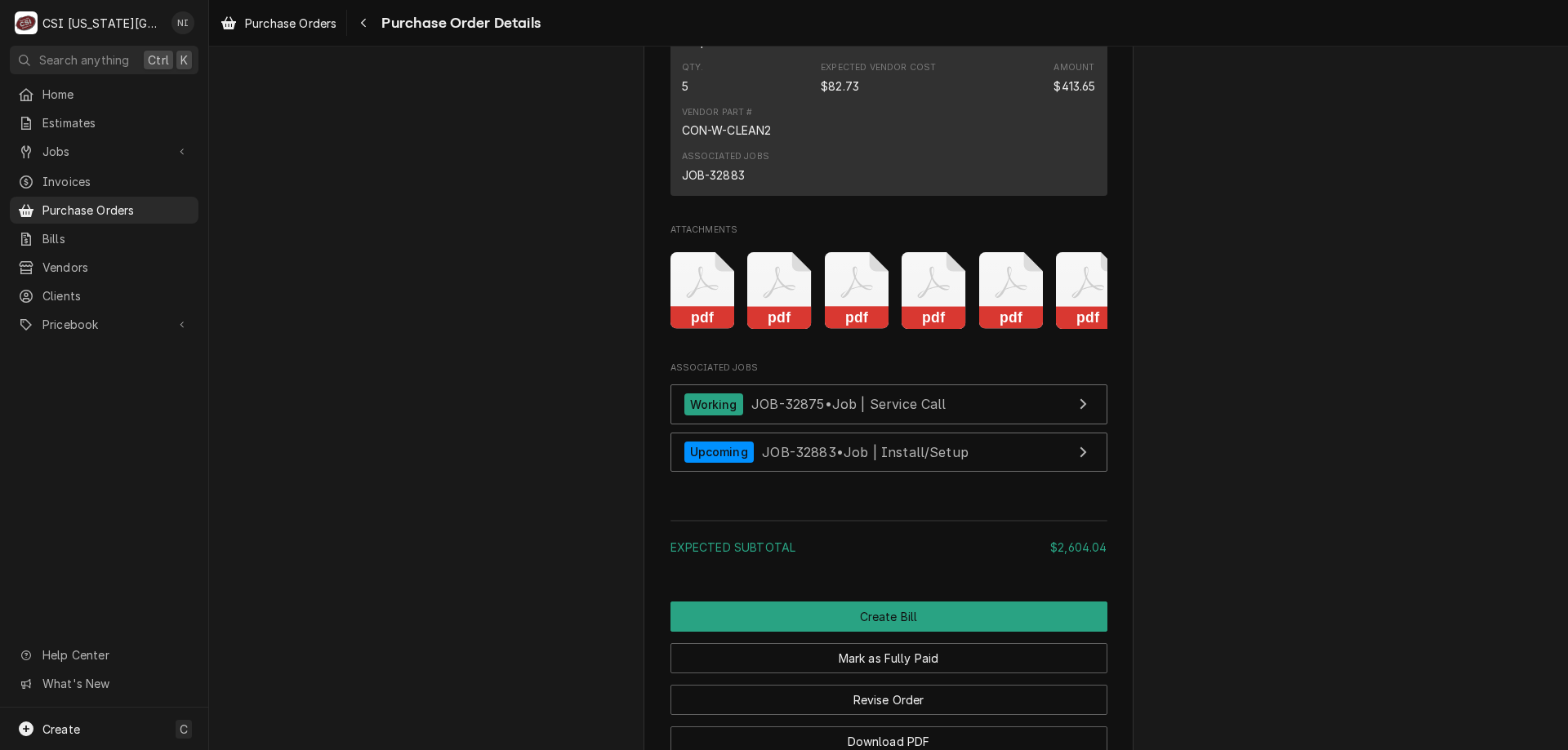
scroll to position [2906, 0]
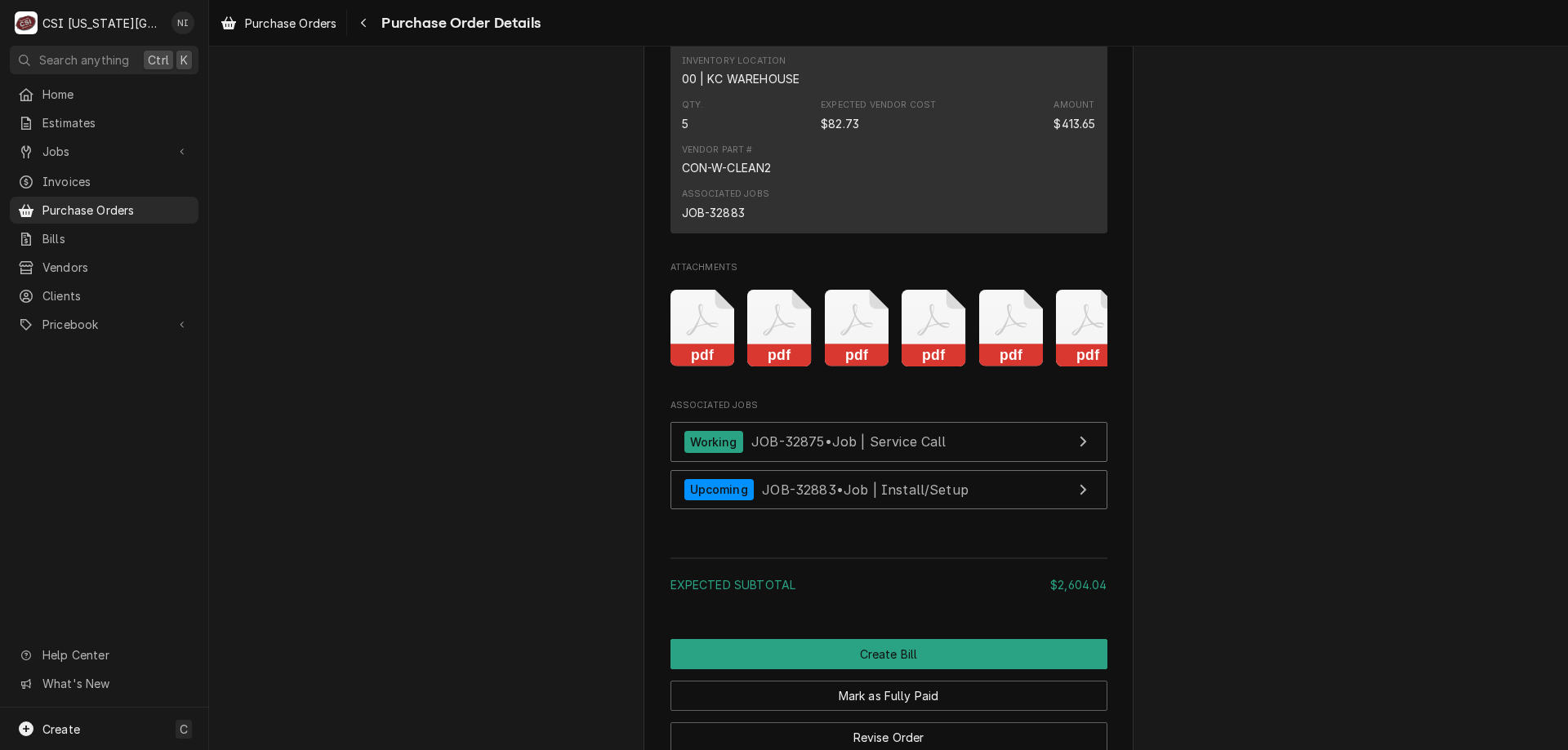
click at [152, 197] on link "Purchase Orders" at bounding box center [105, 210] width 189 height 27
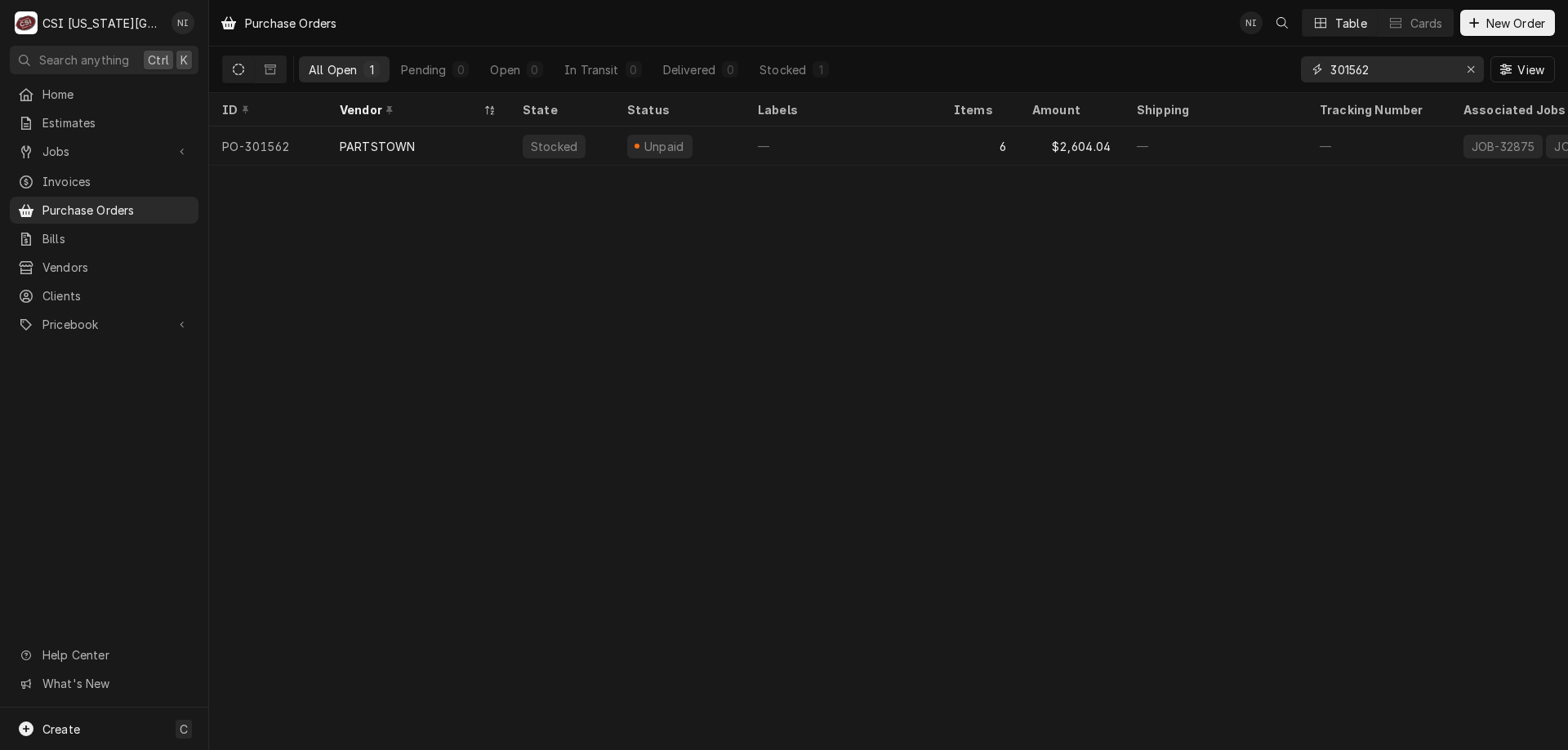
drag, startPoint x: 1337, startPoint y: 69, endPoint x: 1247, endPoint y: 62, distance: 90.3
click at [1252, 62] on div "All Open 1 Pending 0 Open 0 In Transit 0 Delivered 0 Stocked 1 301562 View" at bounding box center [889, 69] width 1333 height 46
type input "301674"
click at [851, 139] on div "¹ NDA ✈️" at bounding box center [843, 146] width 196 height 39
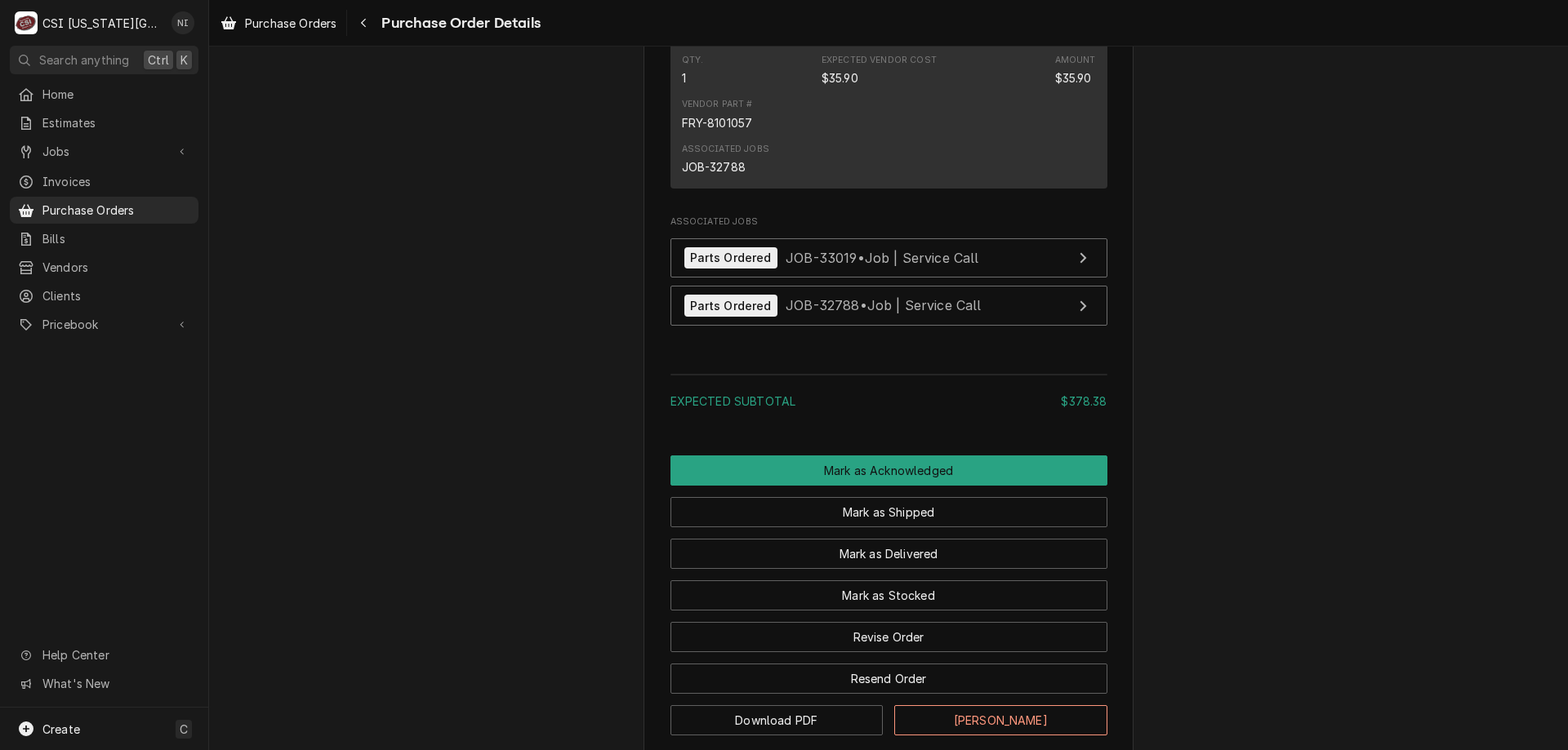
scroll to position [2287, 0]
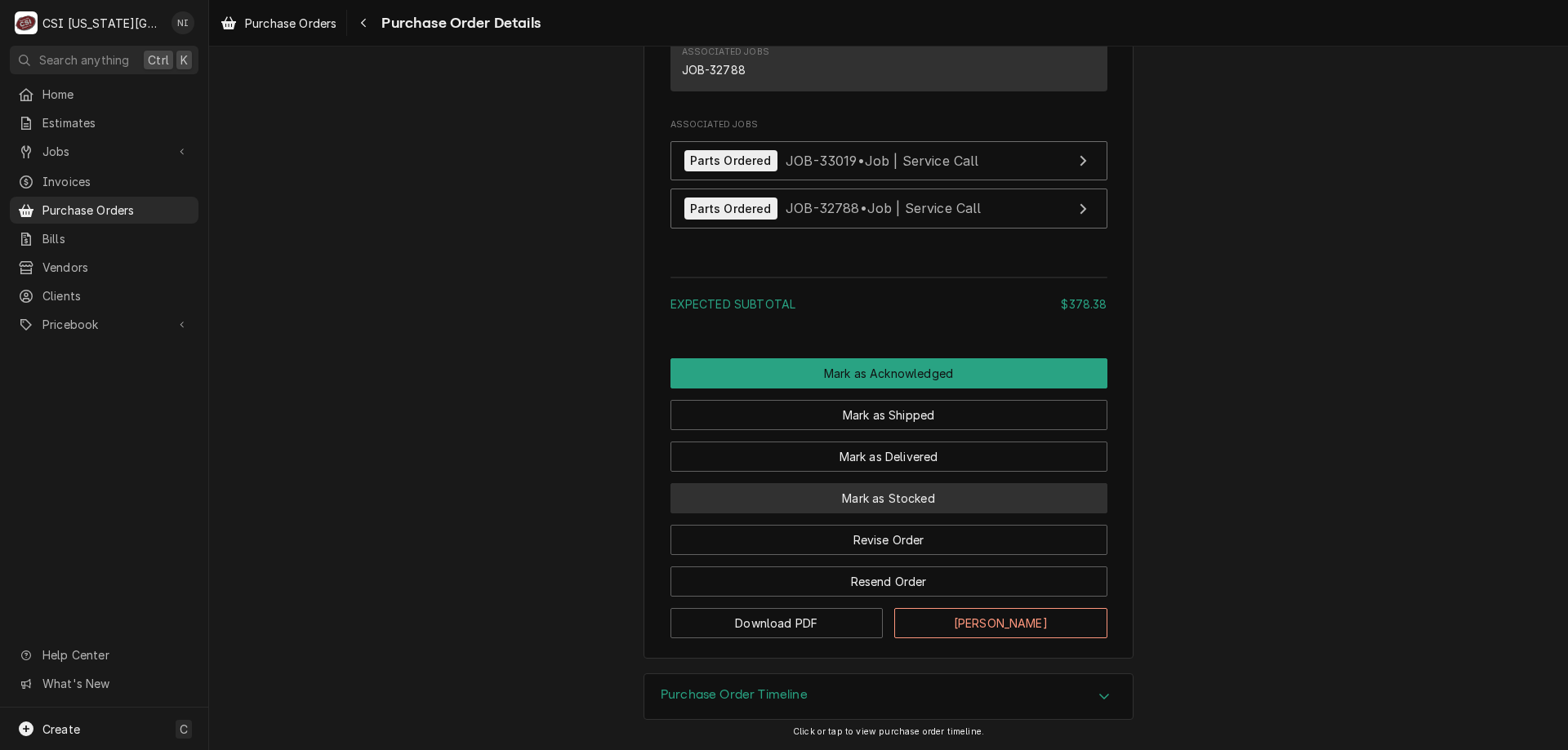
click at [883, 489] on button "Mark as Stocked" at bounding box center [889, 498] width 437 height 30
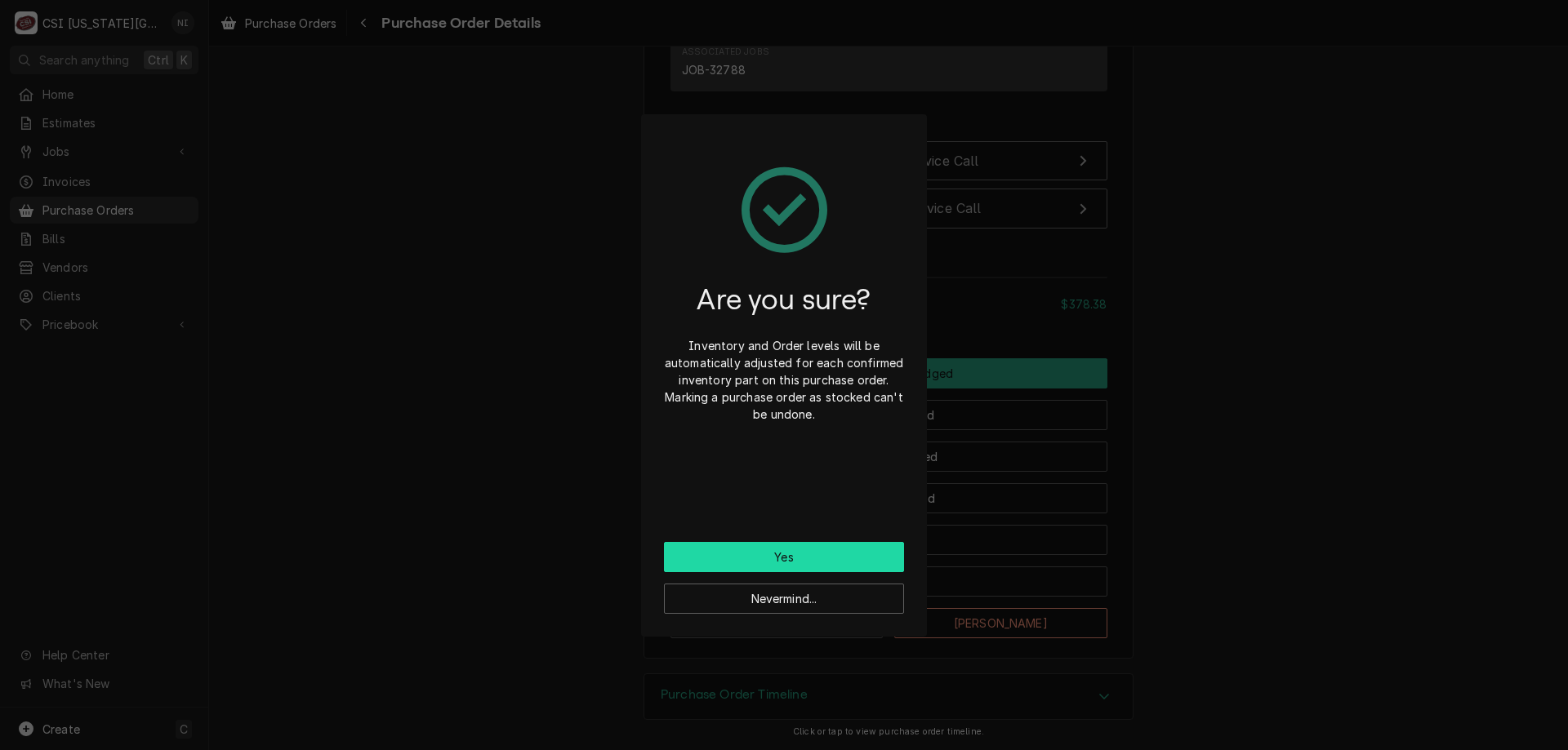
click at [841, 554] on button "Yes" at bounding box center [784, 557] width 240 height 30
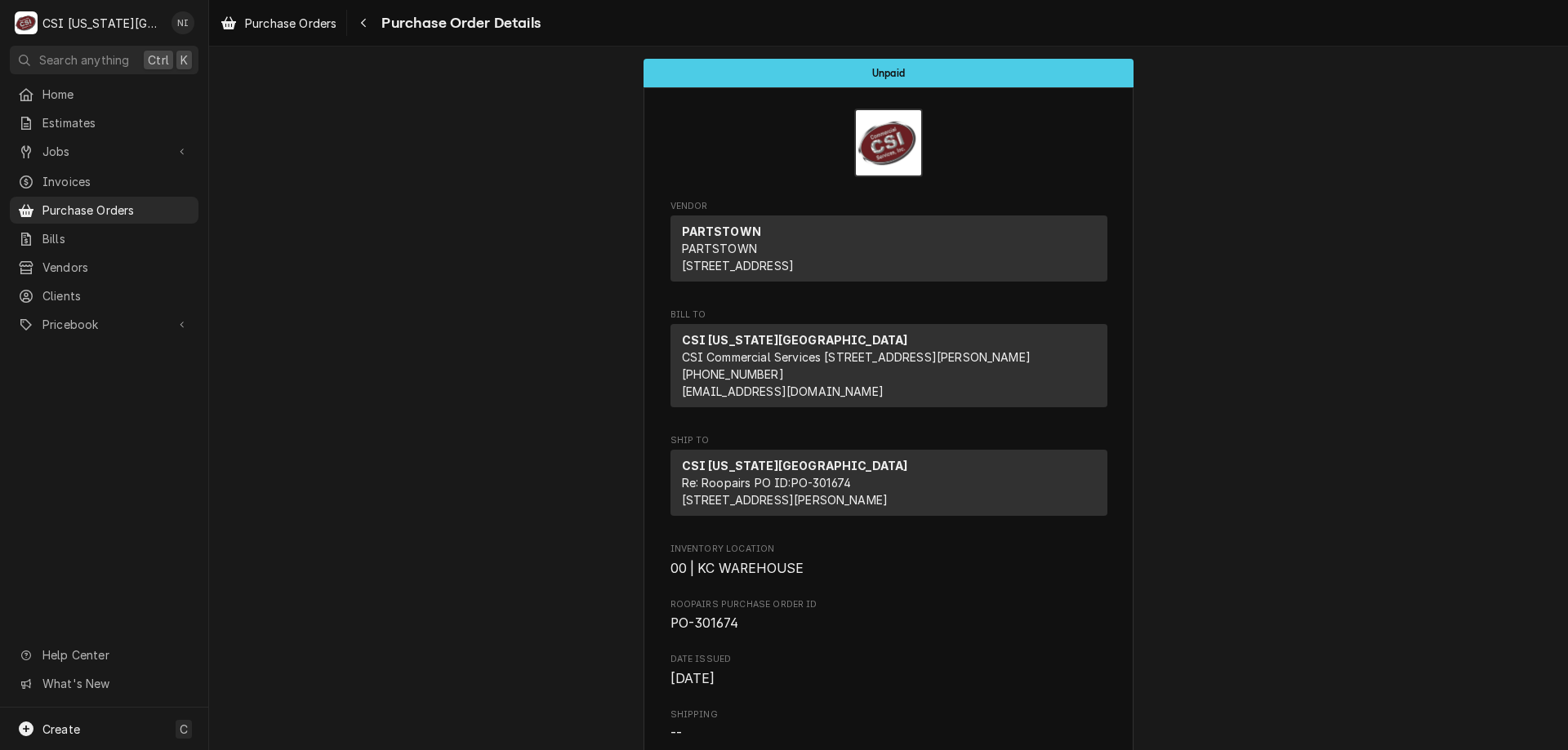
click at [842, 508] on p "CSI [US_STATE] City Re: Roopairs PO ID: PO-301674 [STREET_ADDRESS][PERSON_NAME]" at bounding box center [795, 482] width 226 height 51
click at [102, 209] on span "Purchase Orders" at bounding box center [117, 210] width 147 height 17
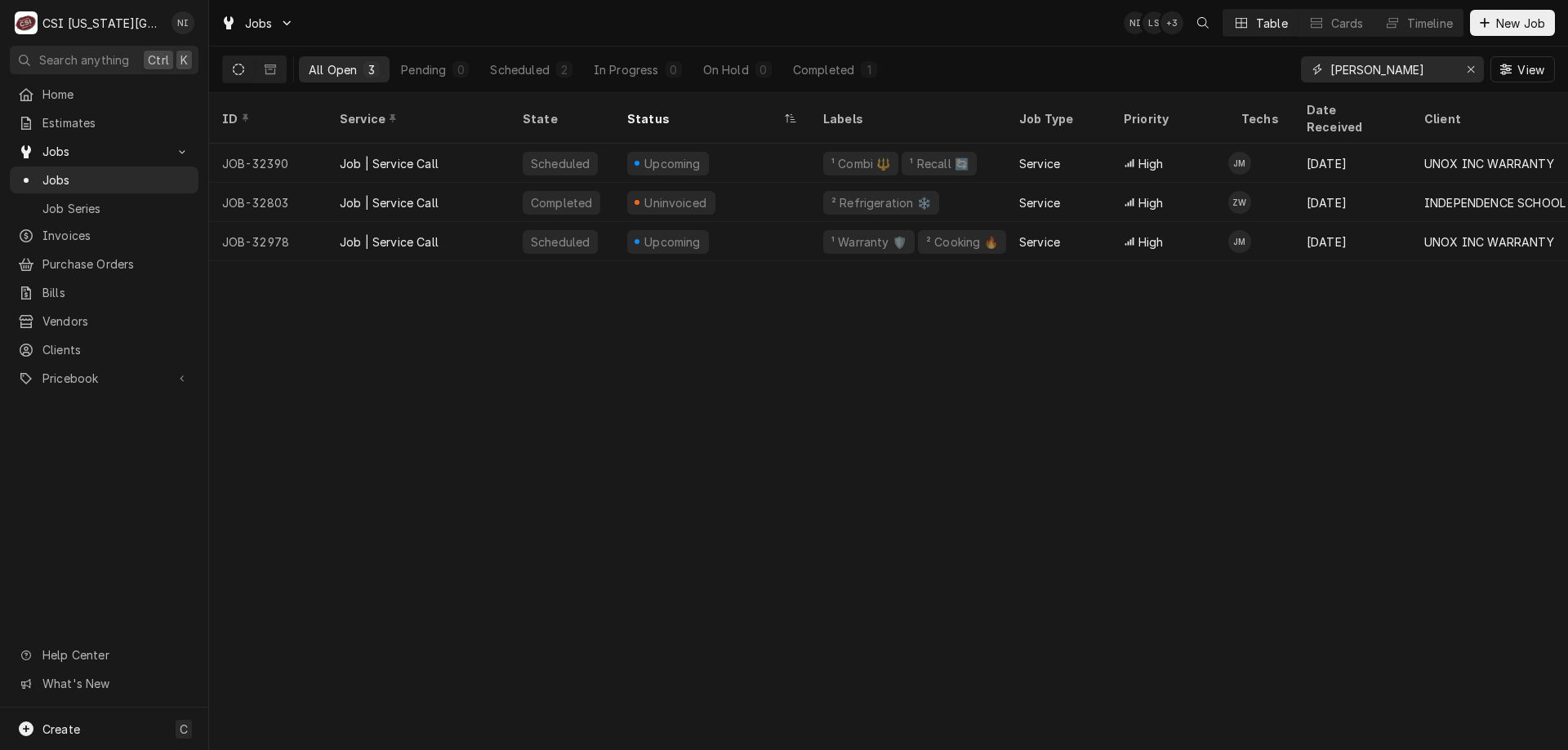
click at [1463, 65] on div "Erase input" at bounding box center [1472, 70] width 17 height 17
click at [1448, 72] on input "Dynamic Content Wrapper" at bounding box center [1407, 69] width 154 height 26
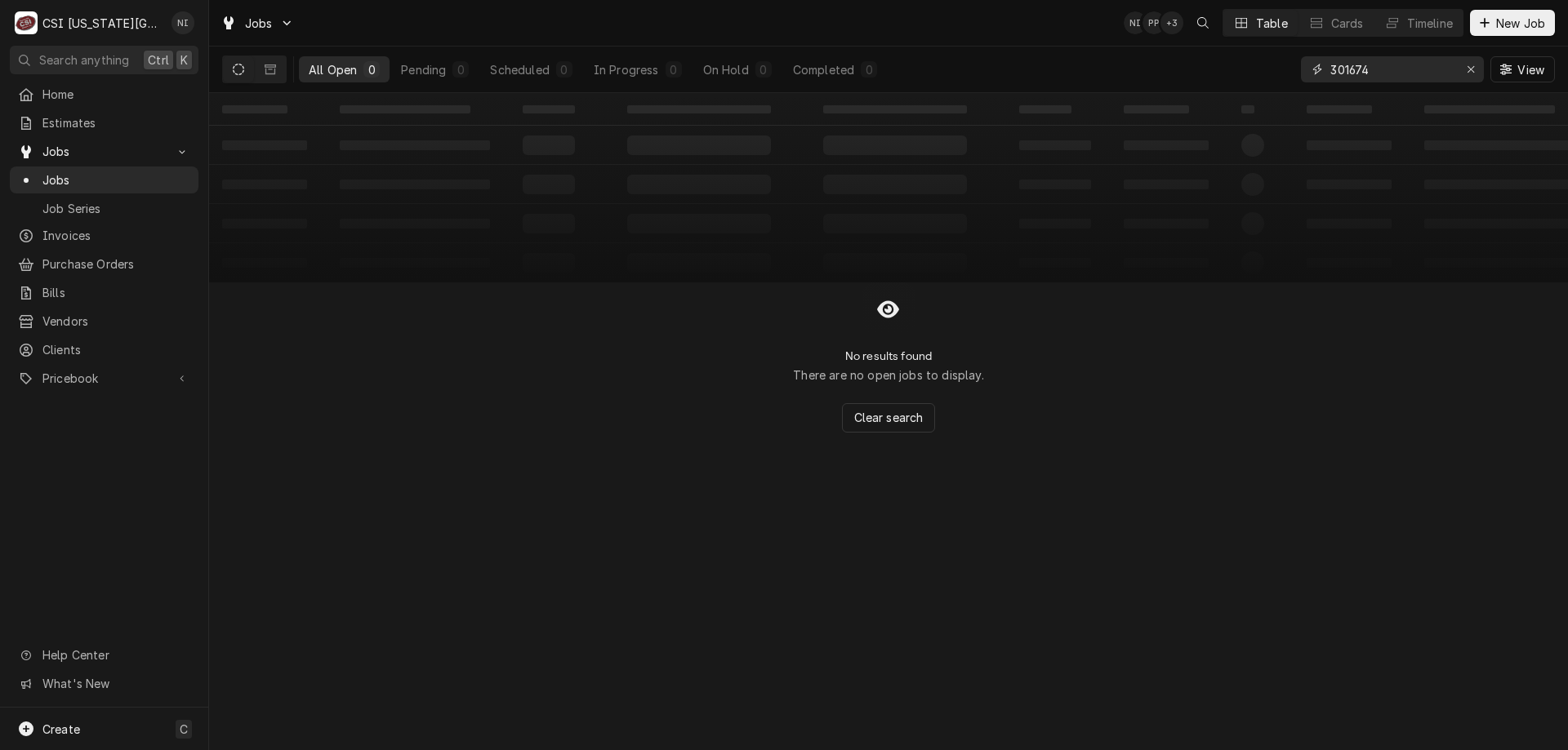
type input "301674"
click at [1468, 69] on icon "Erase input" at bounding box center [1472, 69] width 9 height 11
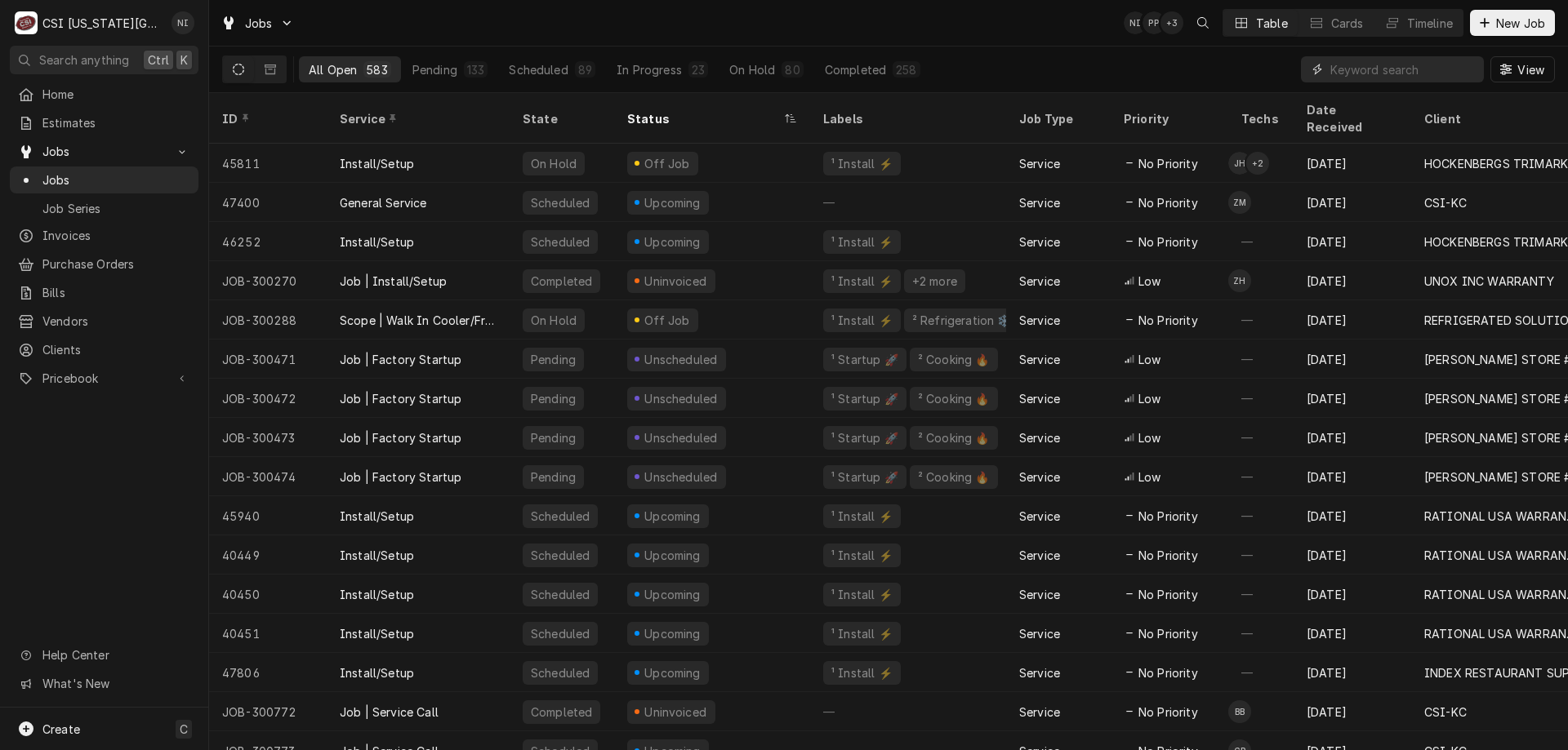
click at [1354, 76] on input "Dynamic Content Wrapper" at bounding box center [1404, 69] width 146 height 26
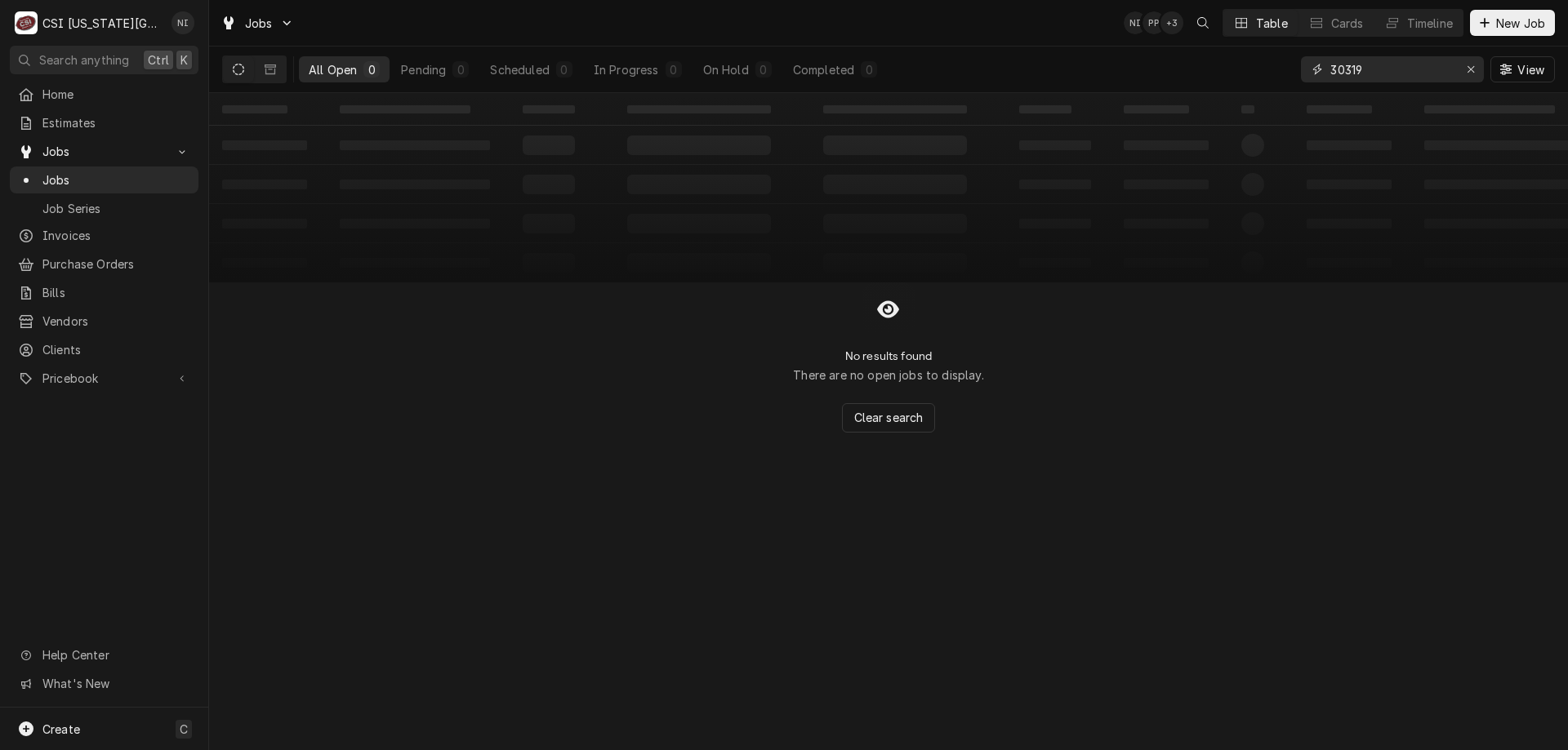
type input "30319"
click at [1475, 68] on icon "Erase input" at bounding box center [1472, 69] width 9 height 11
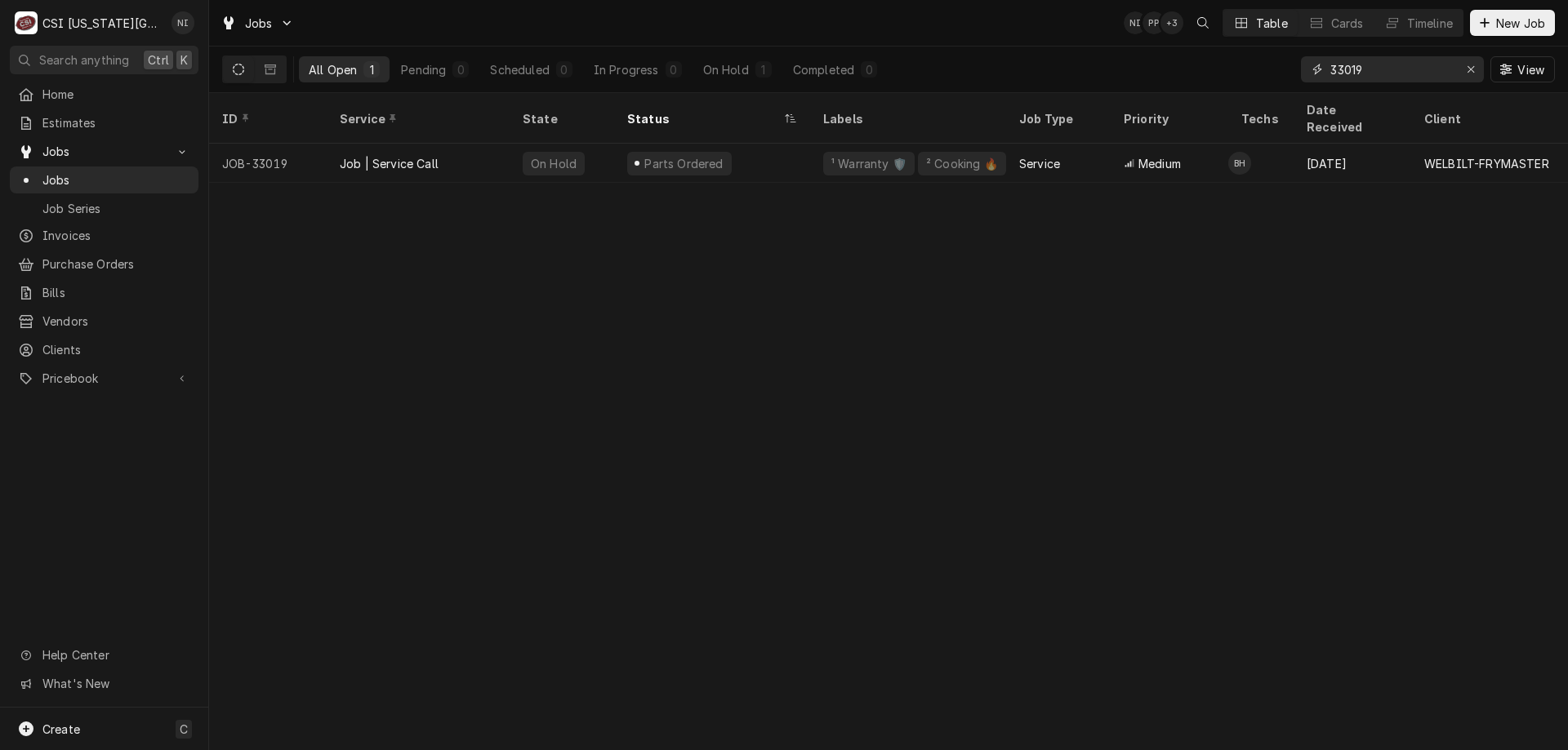
type input "33019"
click at [868, 154] on div "¹ Warranty 🛡️ ² Cooking 🔥" at bounding box center [908, 163] width 196 height 39
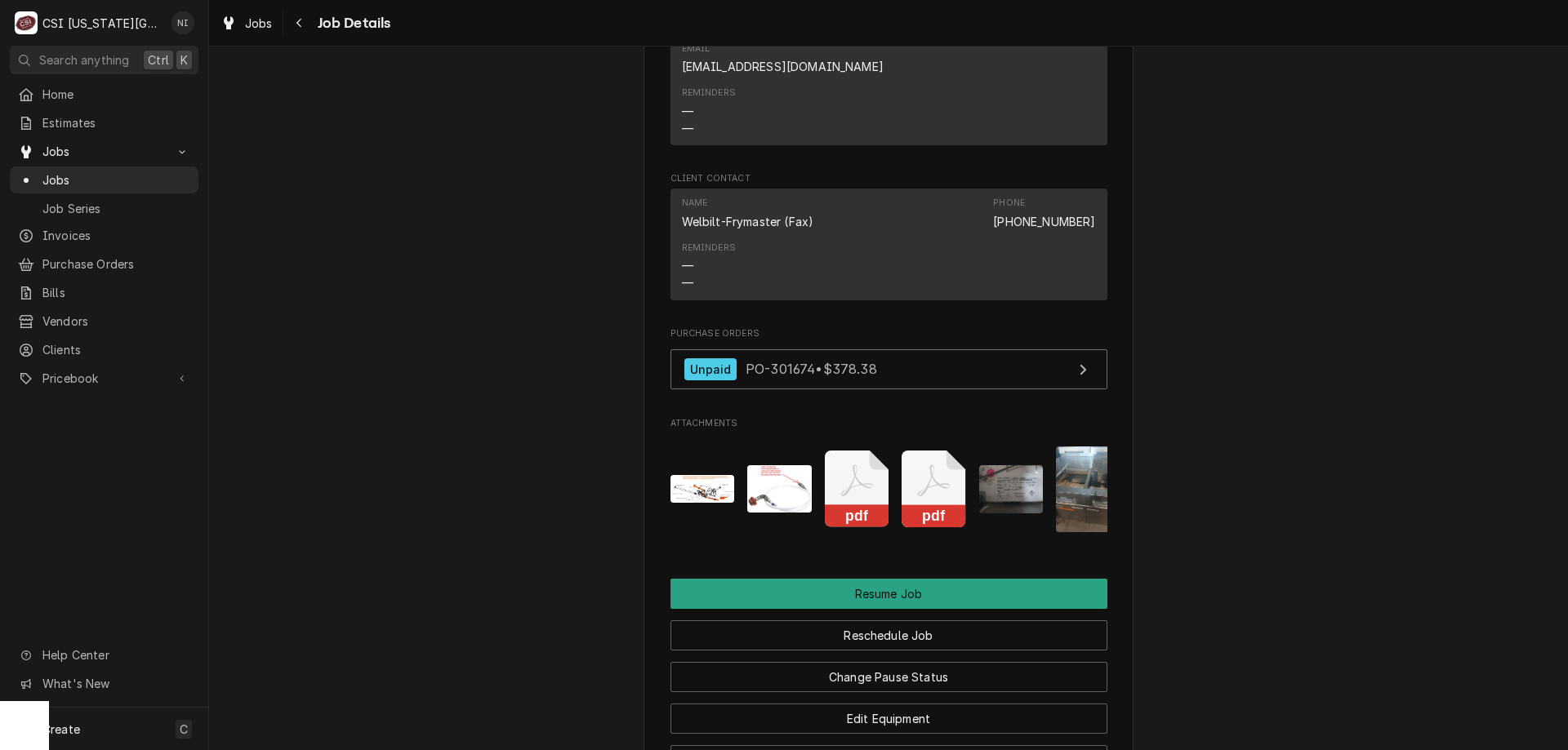
scroll to position [3852, 0]
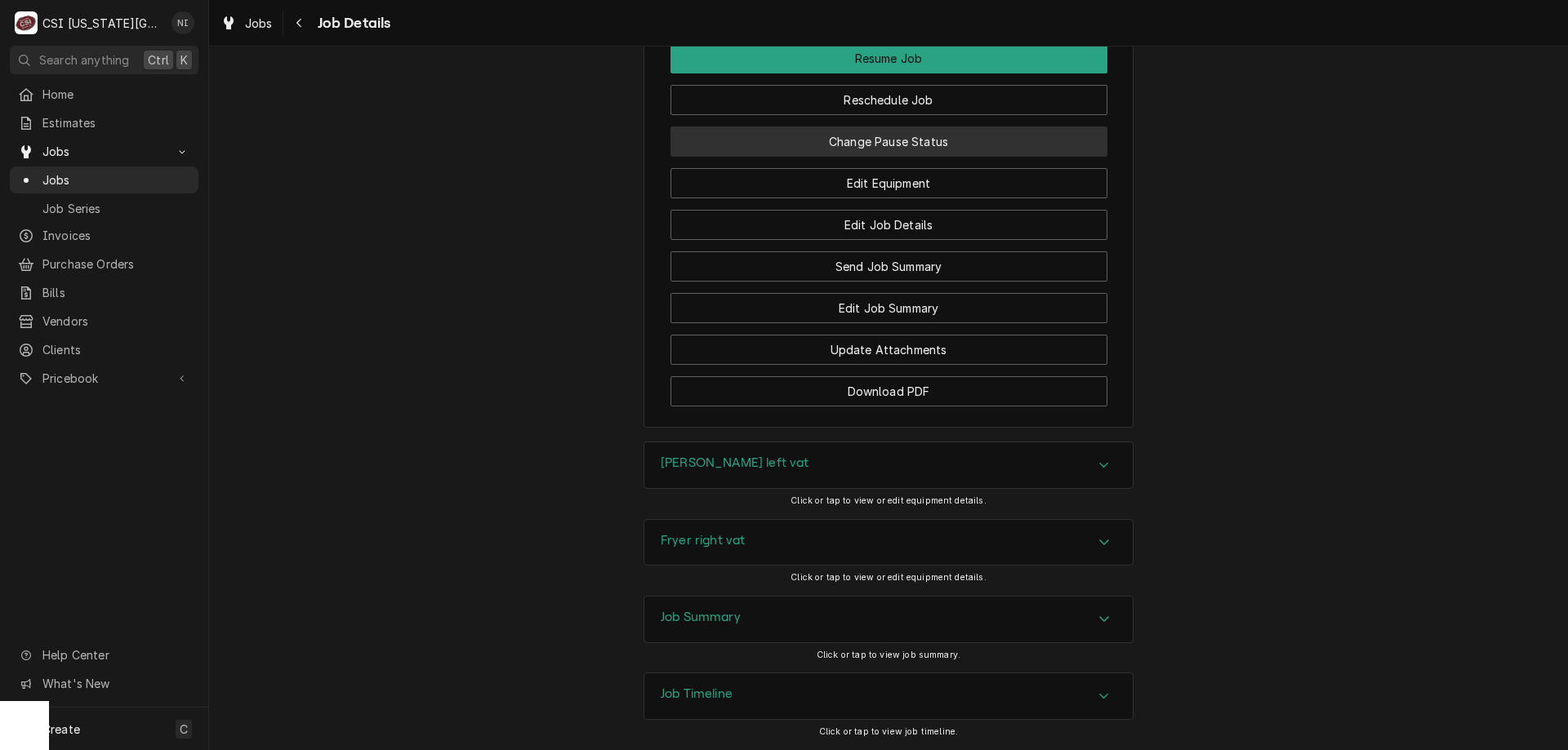
click at [963, 127] on button "Change Pause Status" at bounding box center [889, 142] width 437 height 30
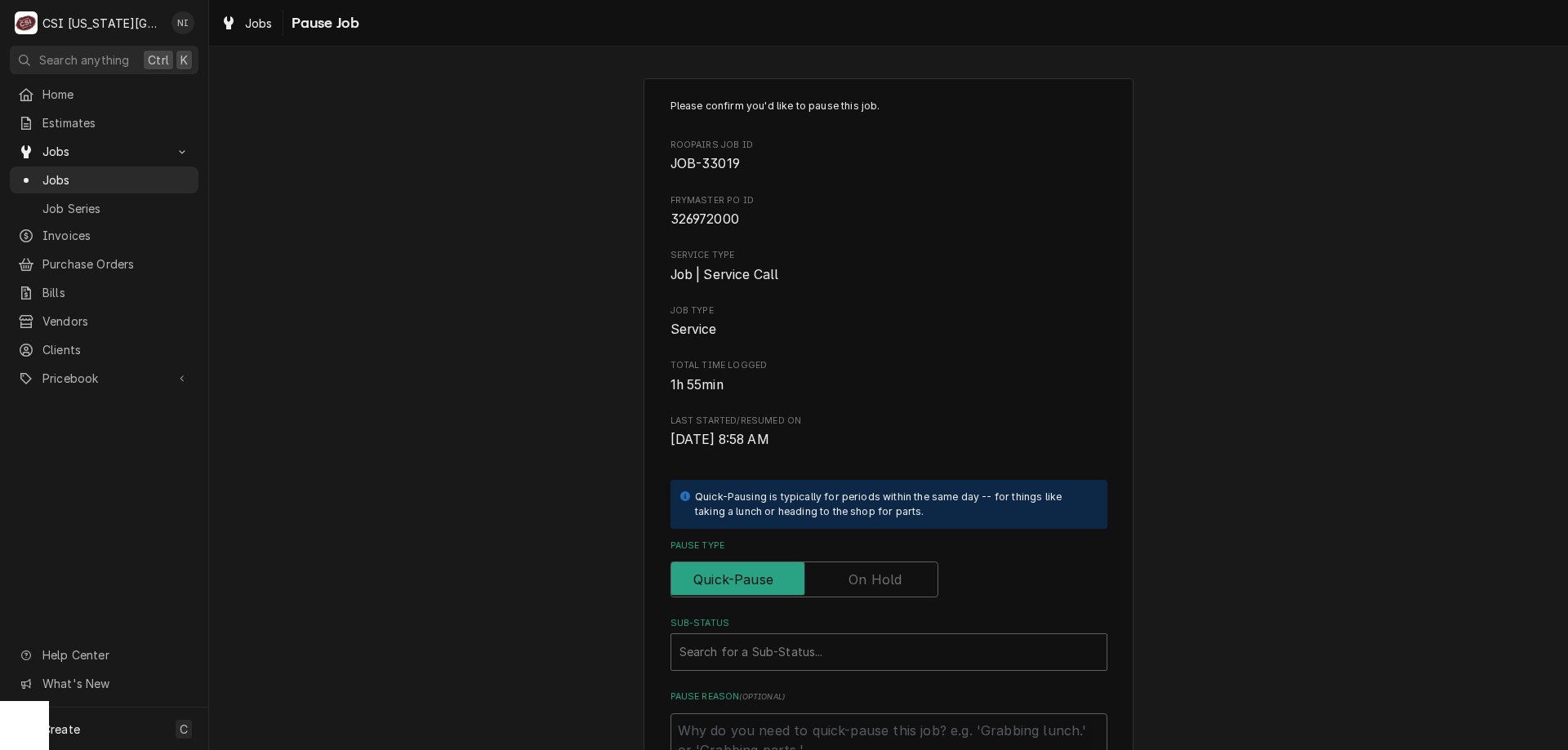
click at [868, 585] on label "Pause Type" at bounding box center [805, 579] width 268 height 36
click at [868, 585] on input "Pause Type" at bounding box center [804, 579] width 253 height 36
checkbox input "true"
click at [838, 633] on div "Search for a Sub-Status..." at bounding box center [889, 652] width 437 height 37
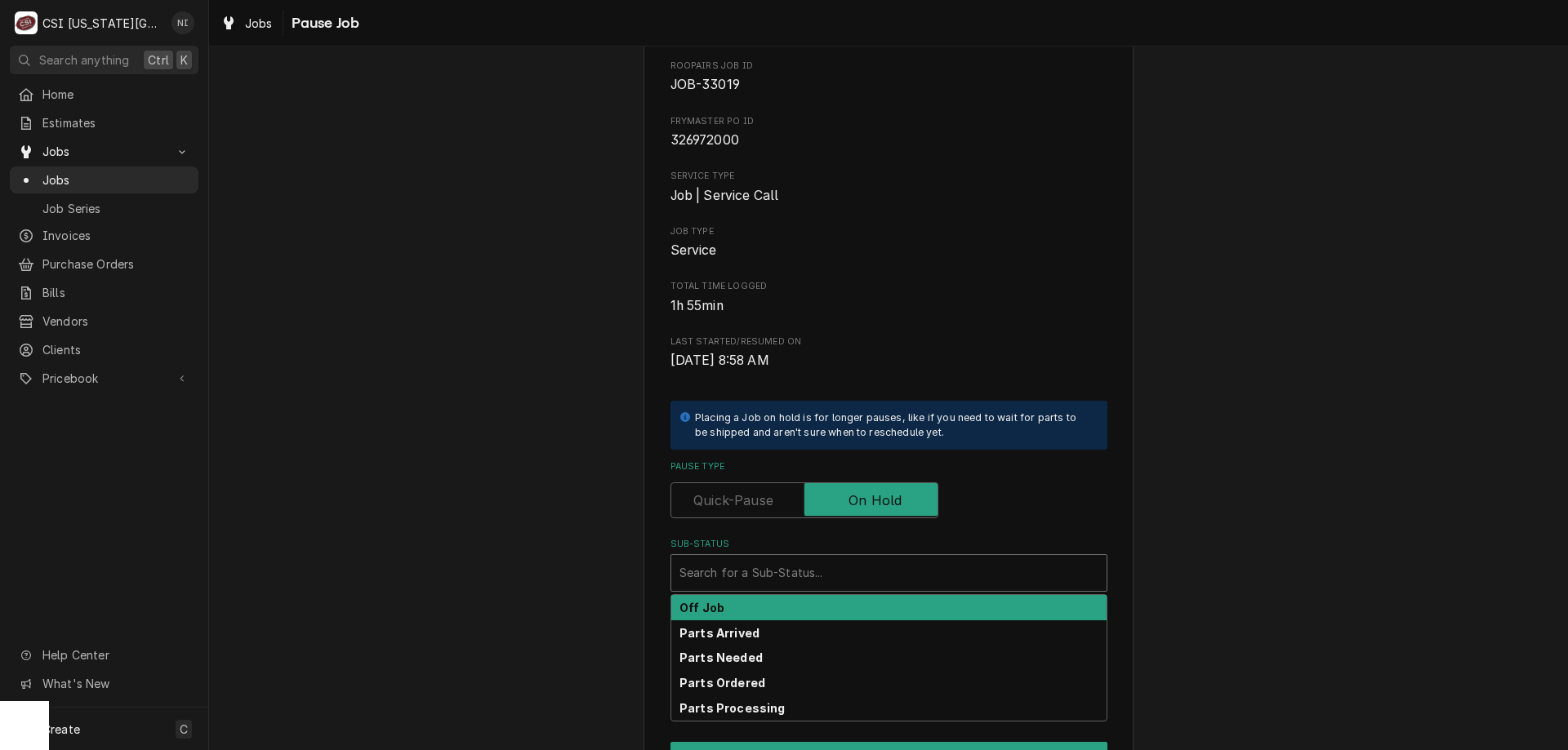
scroll to position [219, 0]
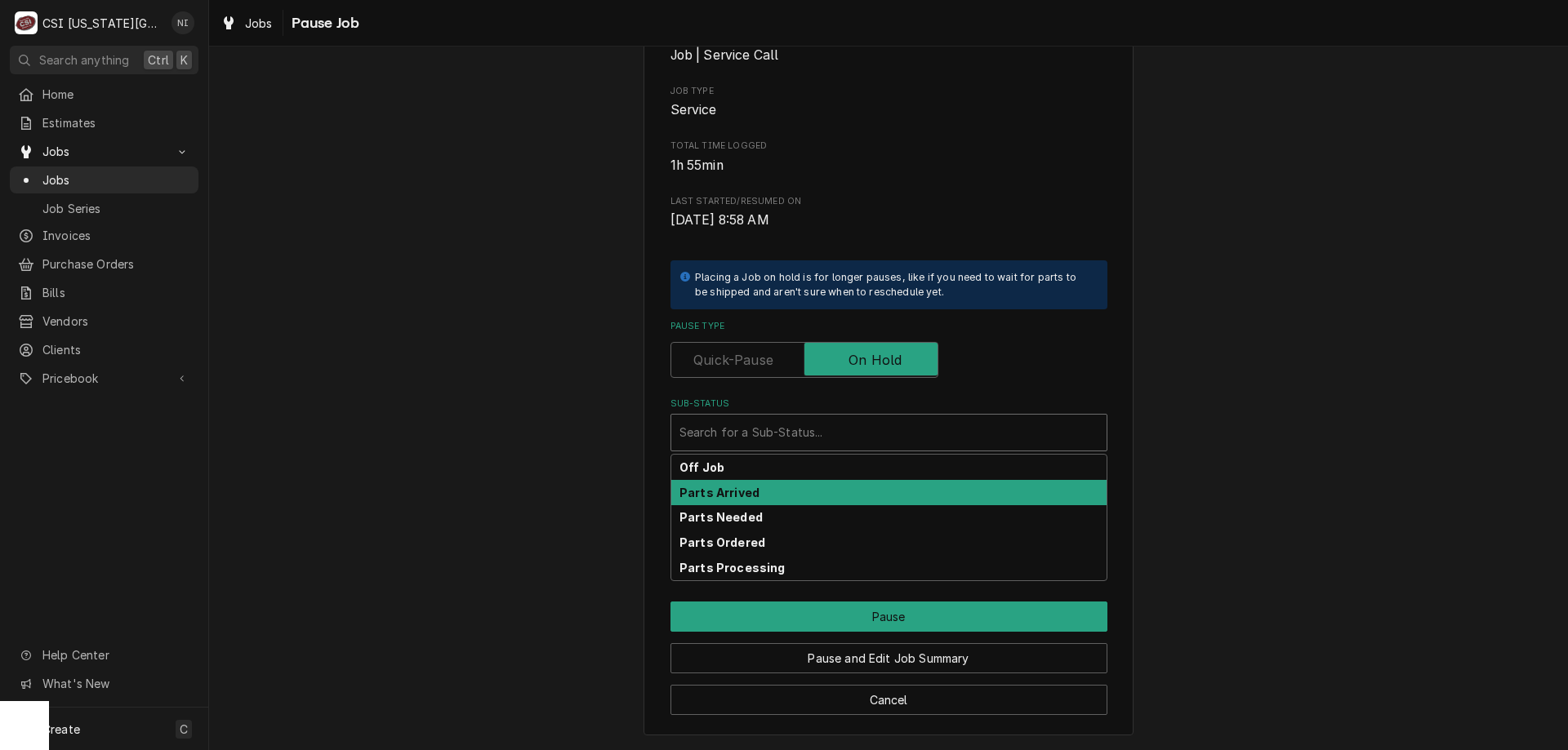
click at [749, 499] on strong "Parts Arrived" at bounding box center [720, 493] width 80 height 14
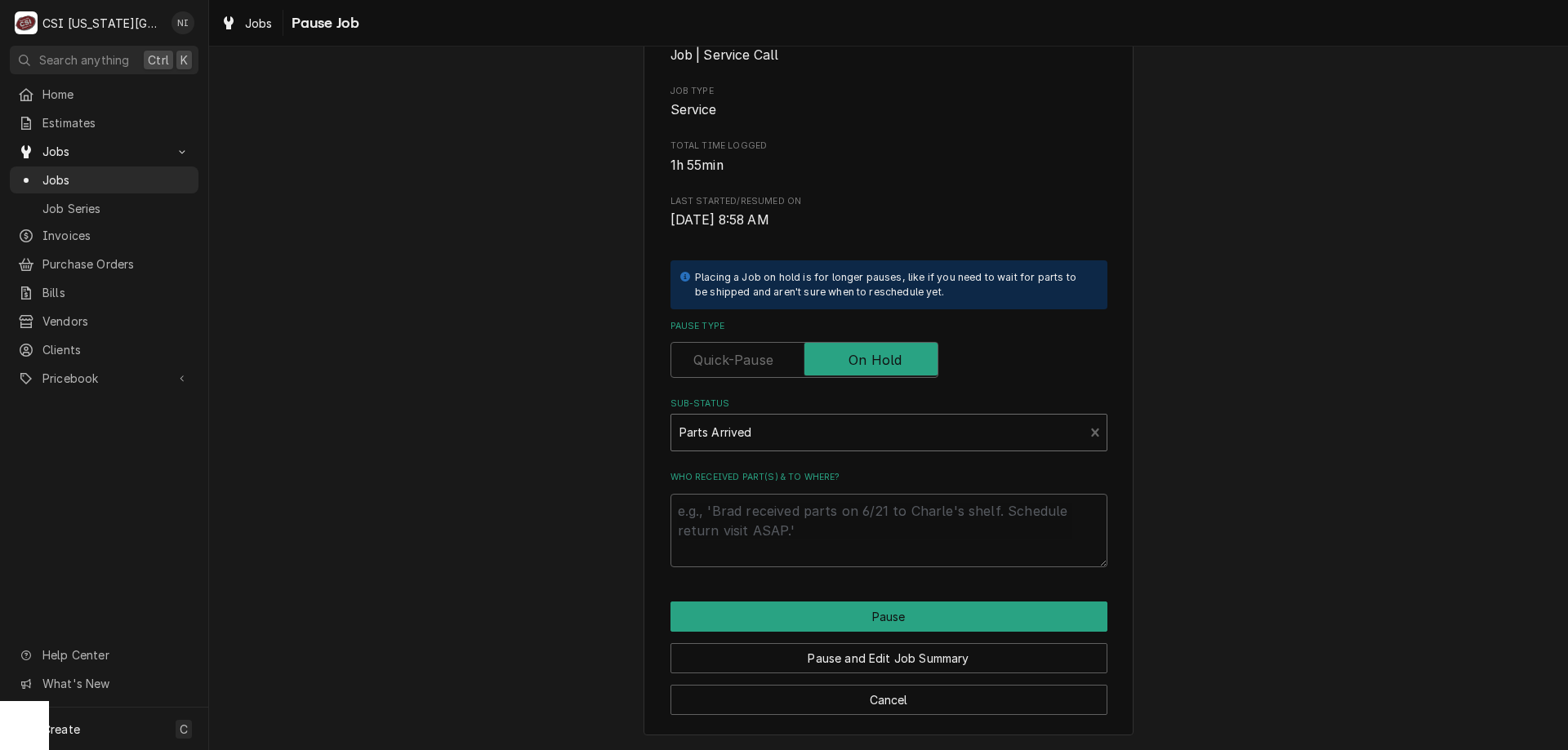
click at [753, 493] on div "Who received part(s) & to where?" at bounding box center [889, 519] width 437 height 95
click at [756, 507] on textarea "Who received part(s) & to where?" at bounding box center [889, 531] width 437 height 74
type textarea "x"
type textarea "p"
type textarea "x"
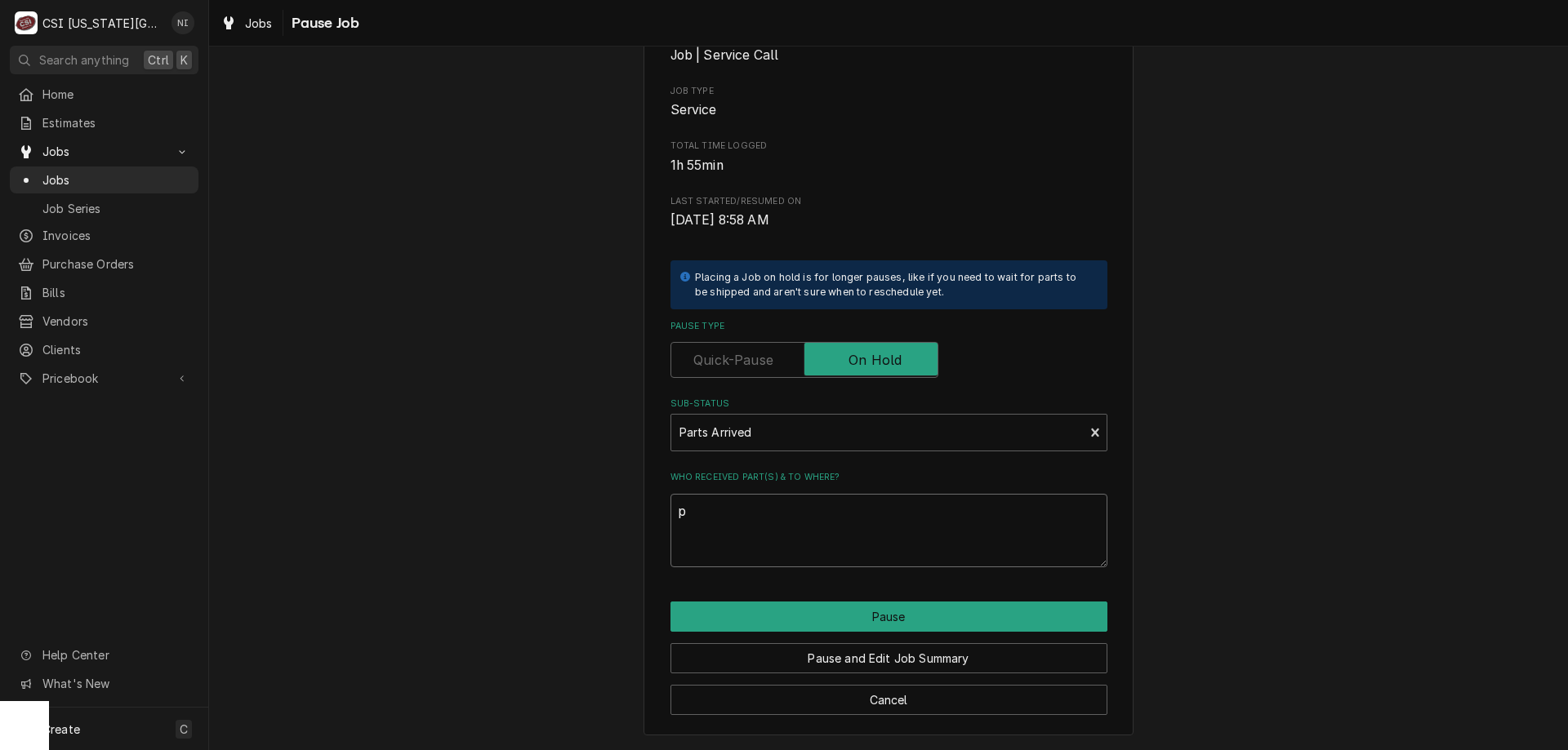
type textarea "pa"
type textarea "x"
type textarea "par"
type textarea "x"
type textarea "pars"
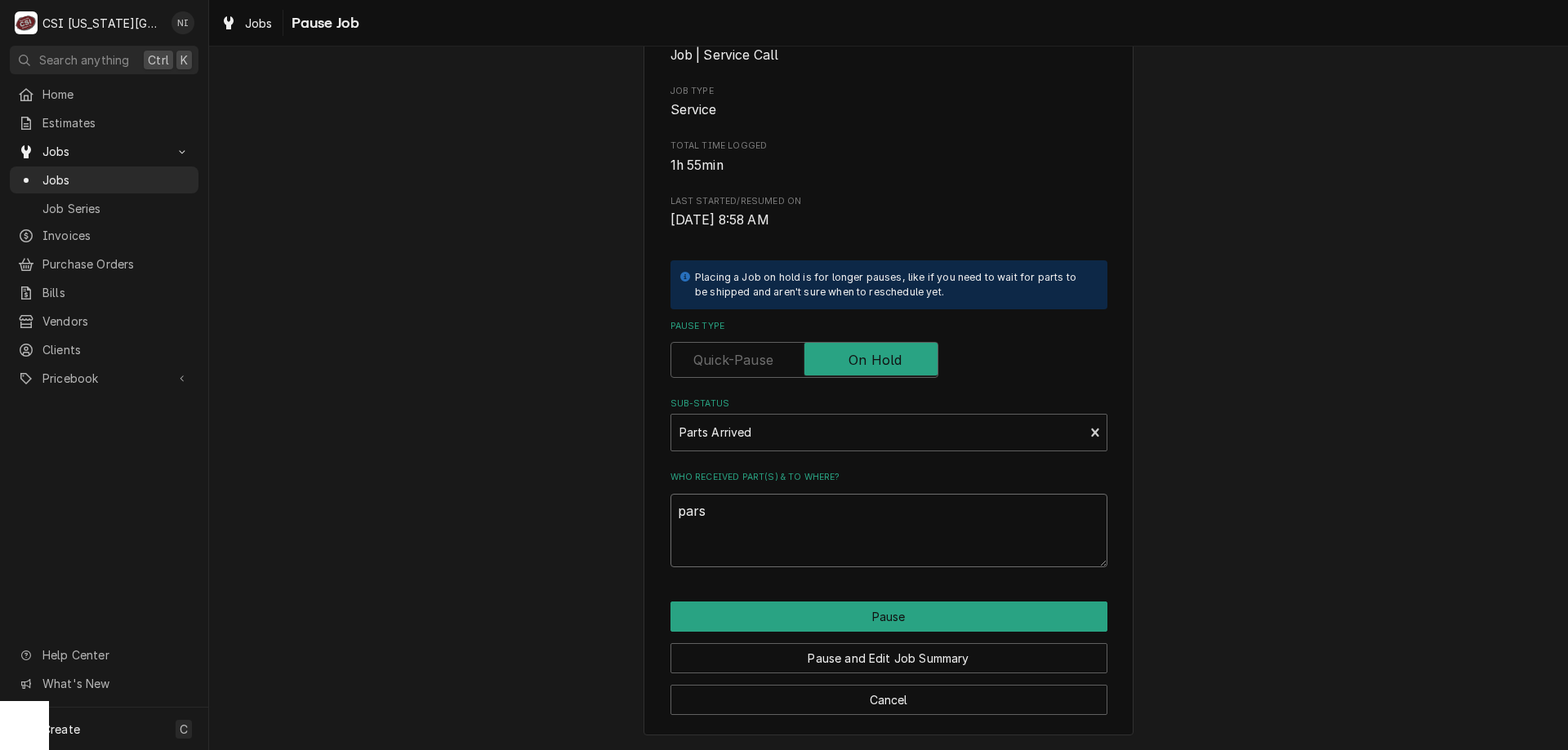
type textarea "x"
type textarea "parst"
type textarea "x"
type textarea "parst"
type textarea "x"
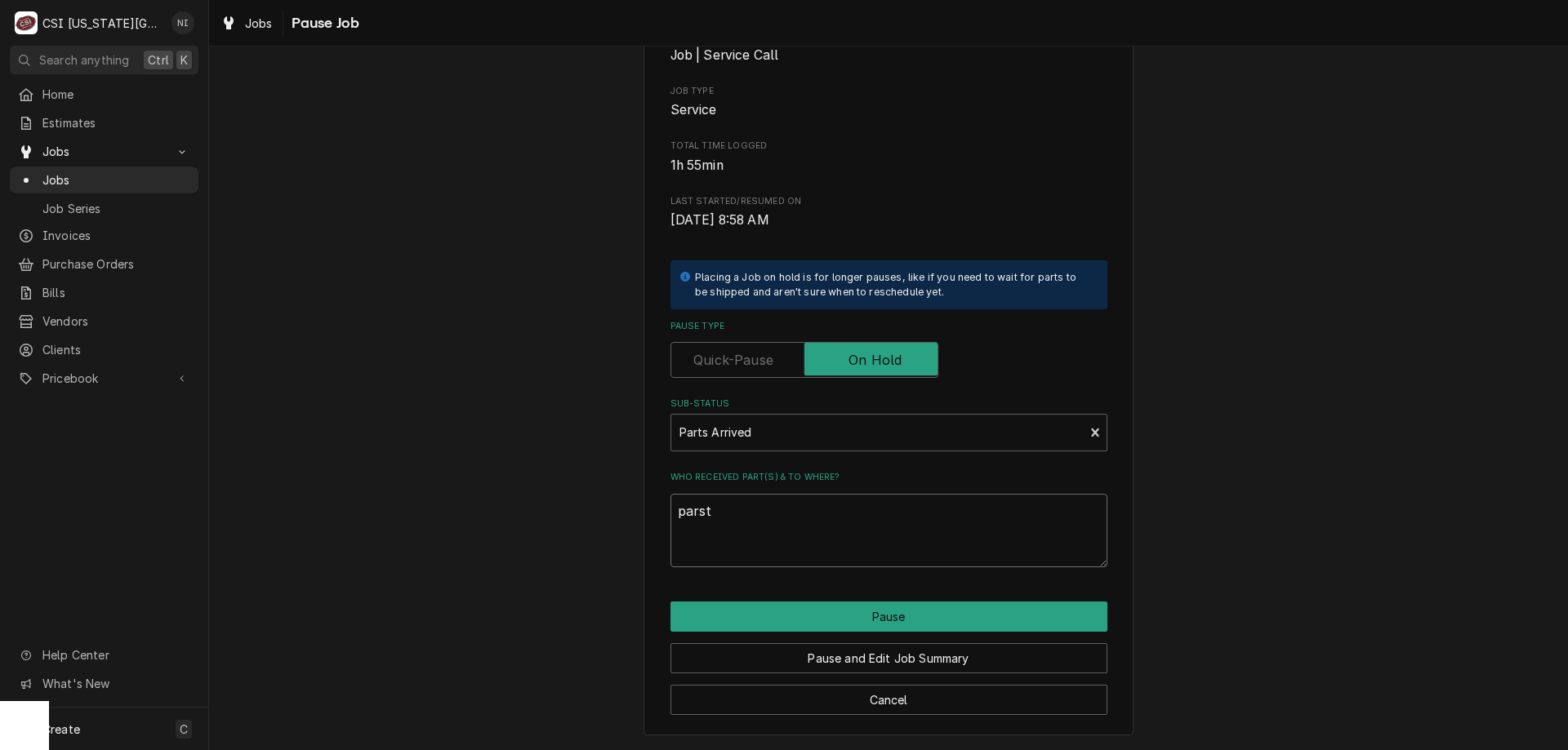
type textarea "parst"
type textarea "x"
type textarea "pars"
type textarea "x"
type textarea "part"
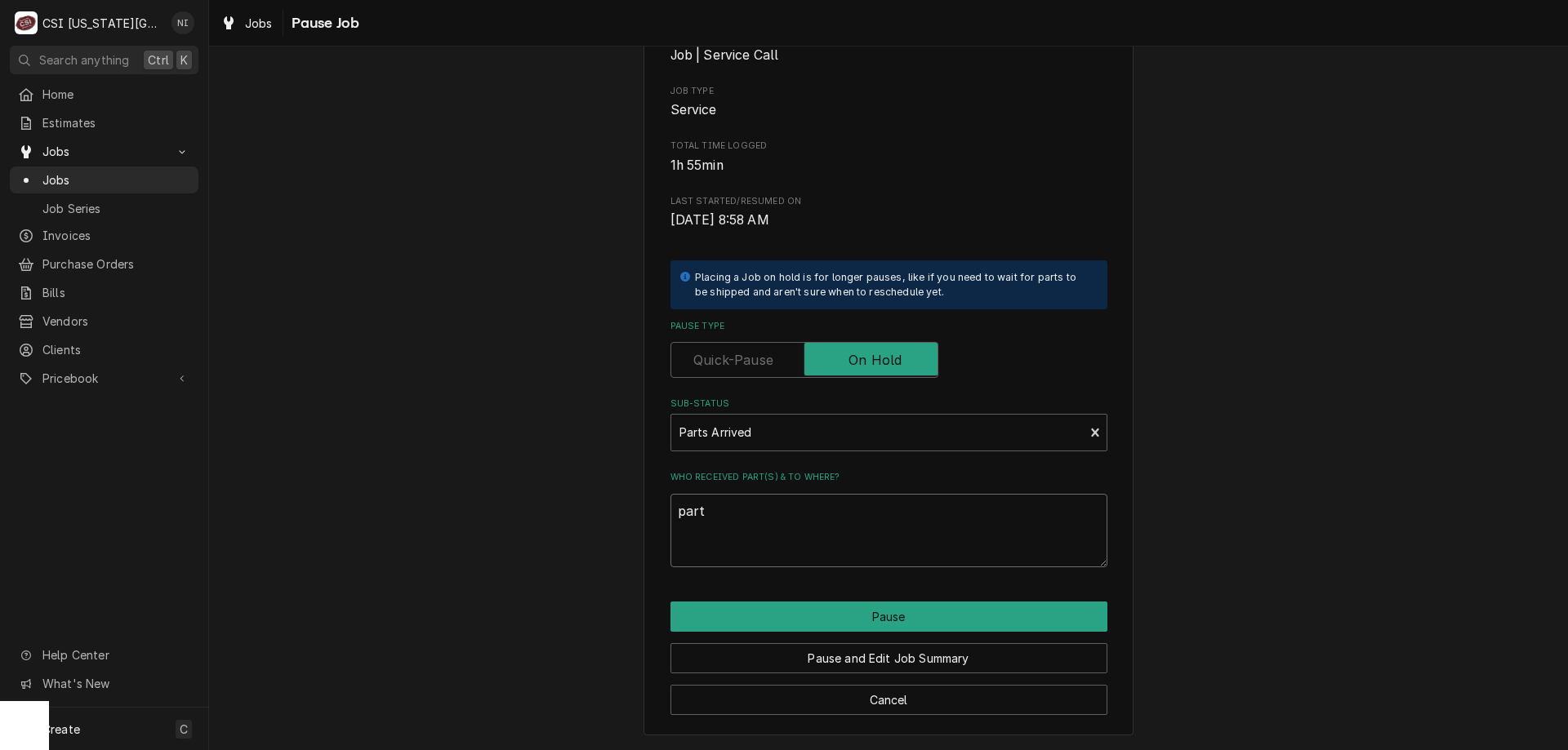
type textarea "x"
type textarea "parts"
type textarea "x"
type textarea "parts"
type textarea "x"
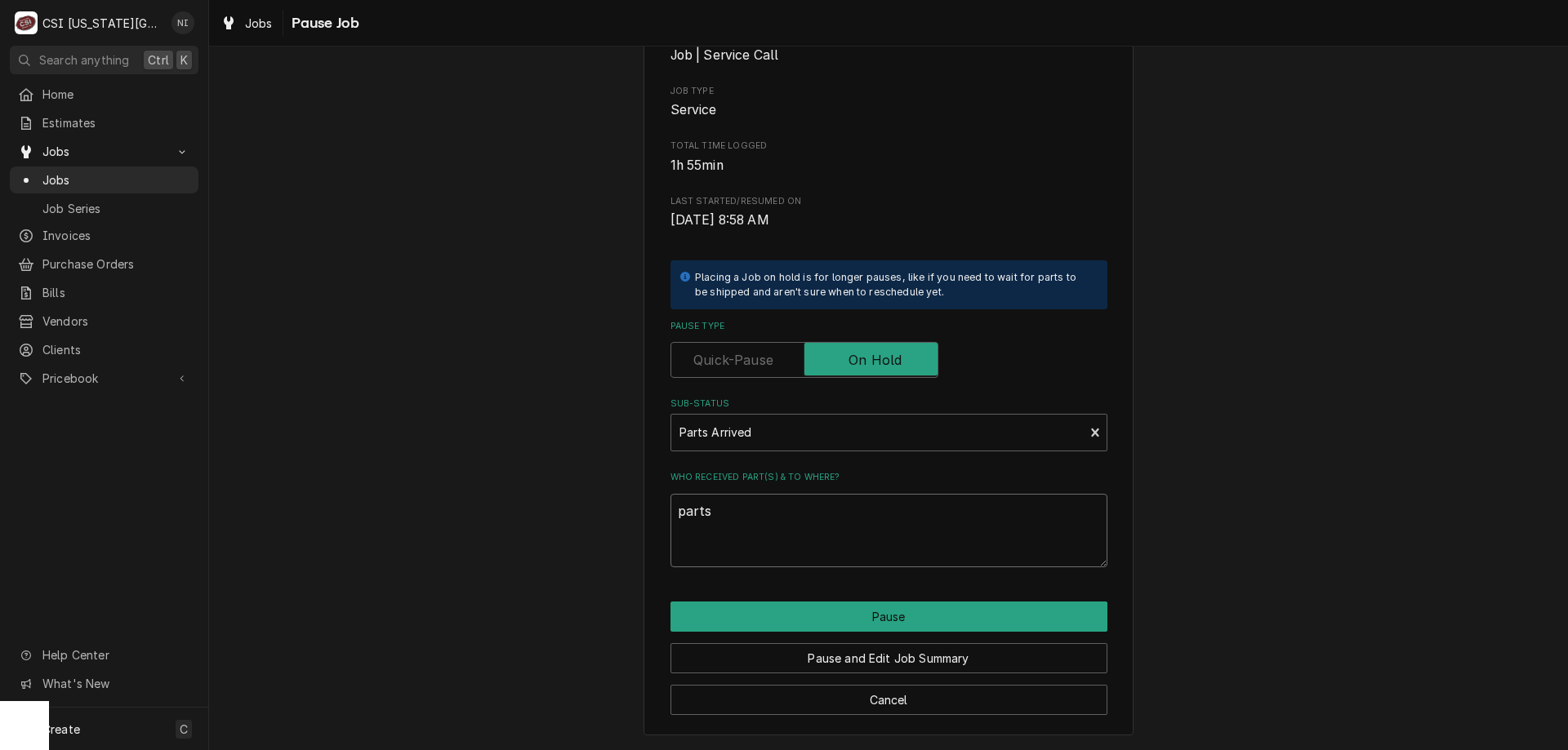
type textarea "parts o"
type textarea "x"
type textarea "parts on"
type textarea "x"
type textarea "parts on"
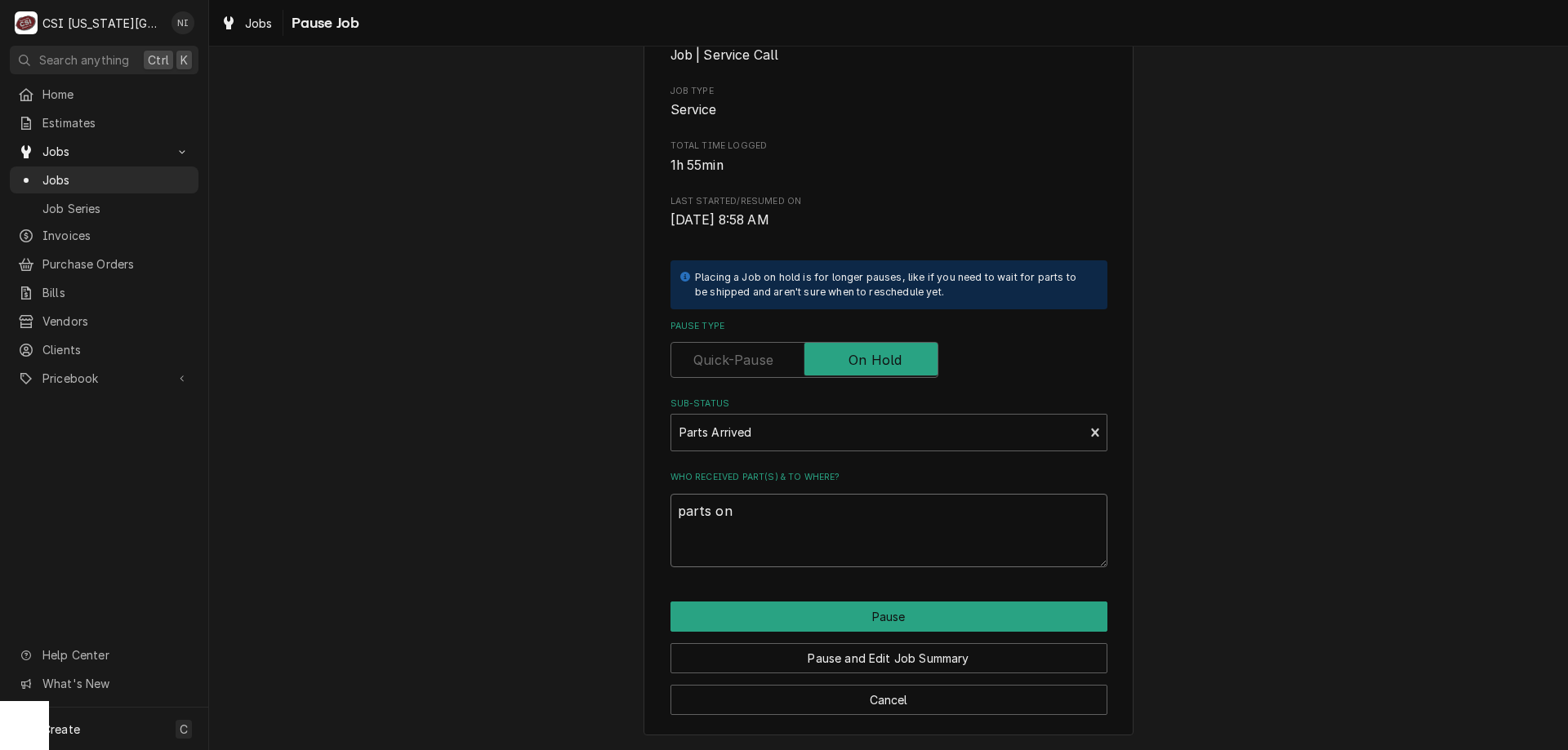
type textarea "x"
type textarea "parts on h"
type textarea "x"
type textarea "parts on ha"
type textarea "x"
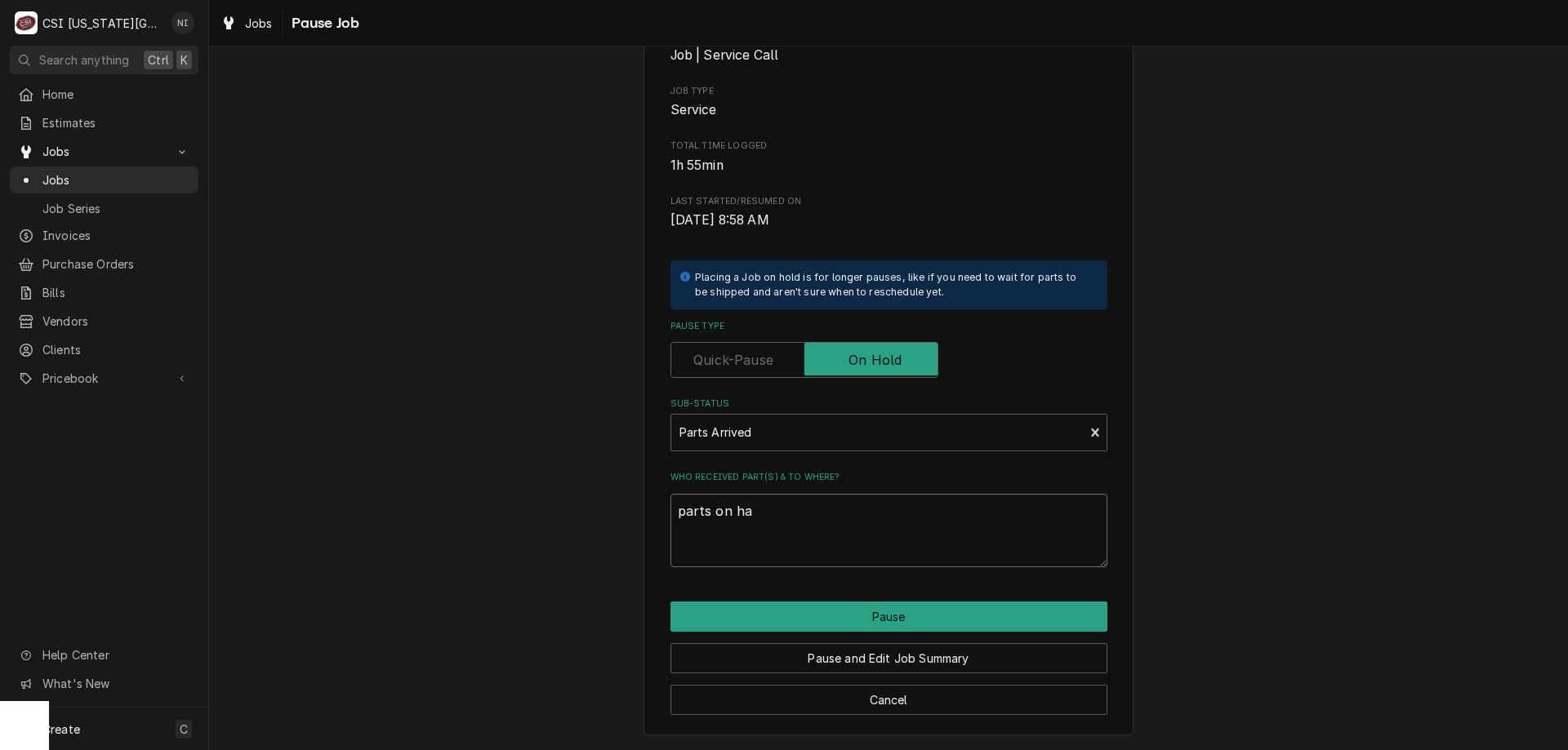
type textarea "parts on haw"
type textarea "x"
type textarea "parts on hawk"
type textarea "x"
type textarea "parts on hawki"
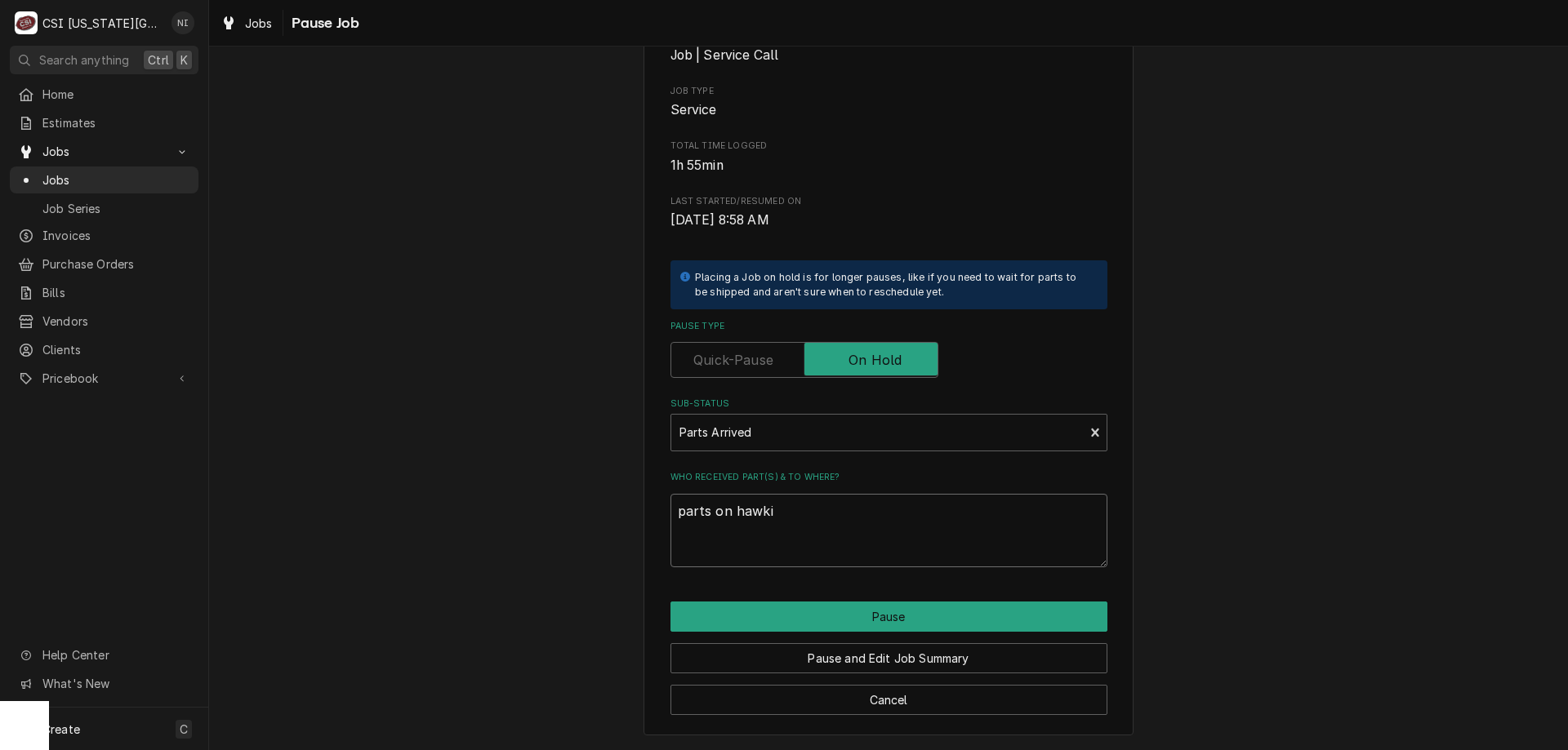
type textarea "x"
type textarea "parts on hawkins"
type textarea "x"
type textarea "parts on hawkins"
type textarea "x"
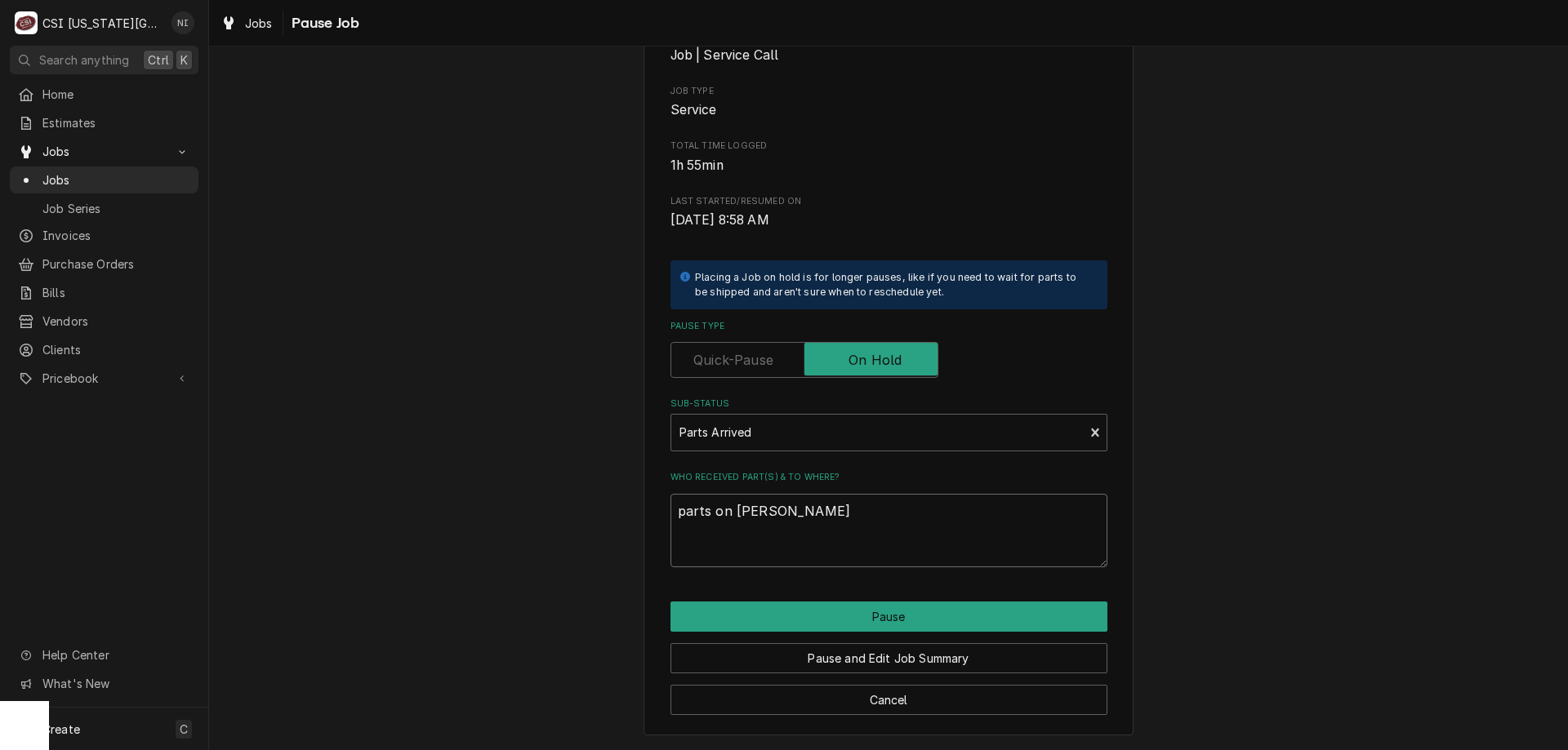
type textarea "parts on hawkins s"
type textarea "x"
type textarea "parts on hawkins sh"
type textarea "x"
type textarea "parts on hawkins she"
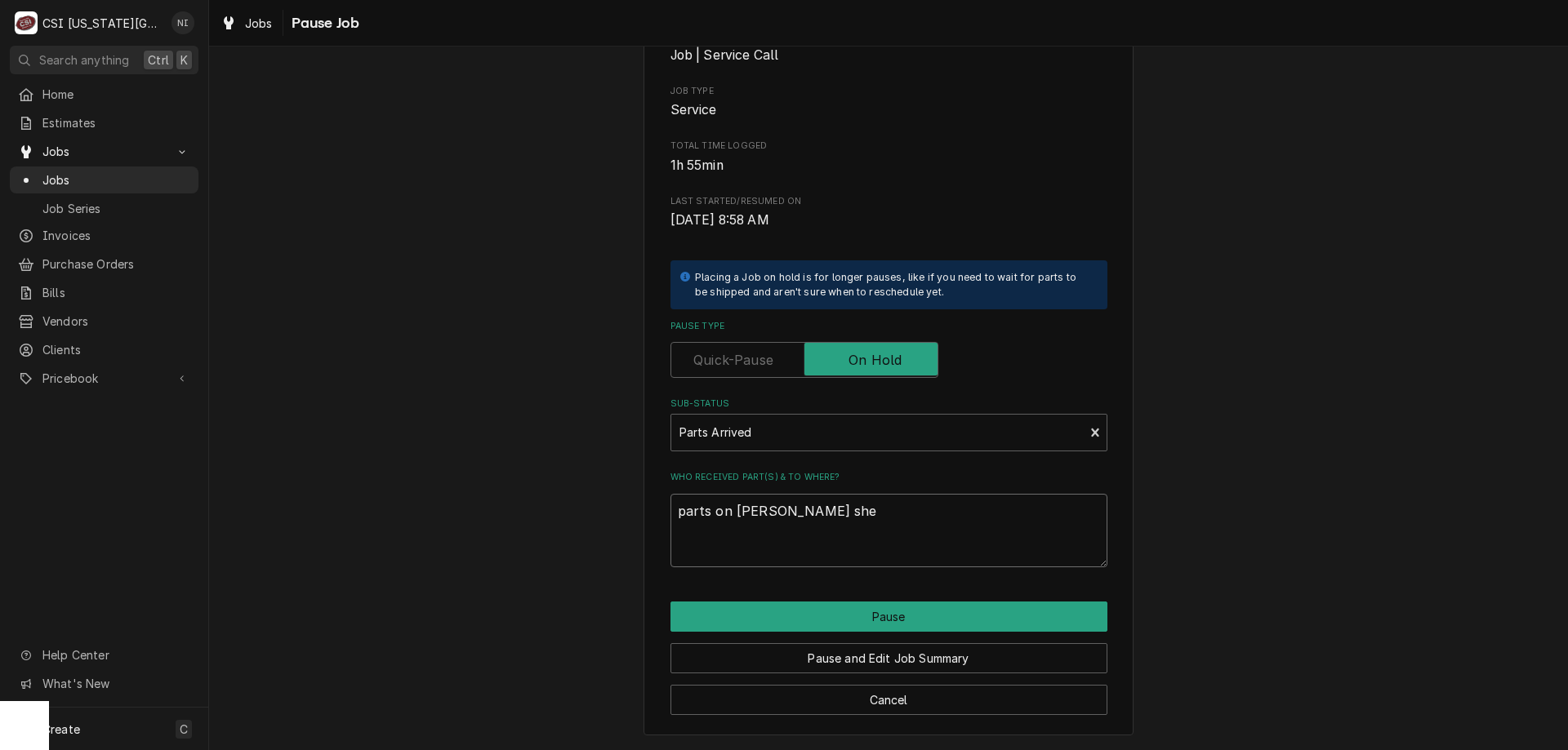
type textarea "x"
type textarea "parts on hawkins shel"
type textarea "x"
type textarea "parts on hawkins shelf"
drag, startPoint x: 827, startPoint y: 507, endPoint x: 653, endPoint y: 509, distance: 174.0
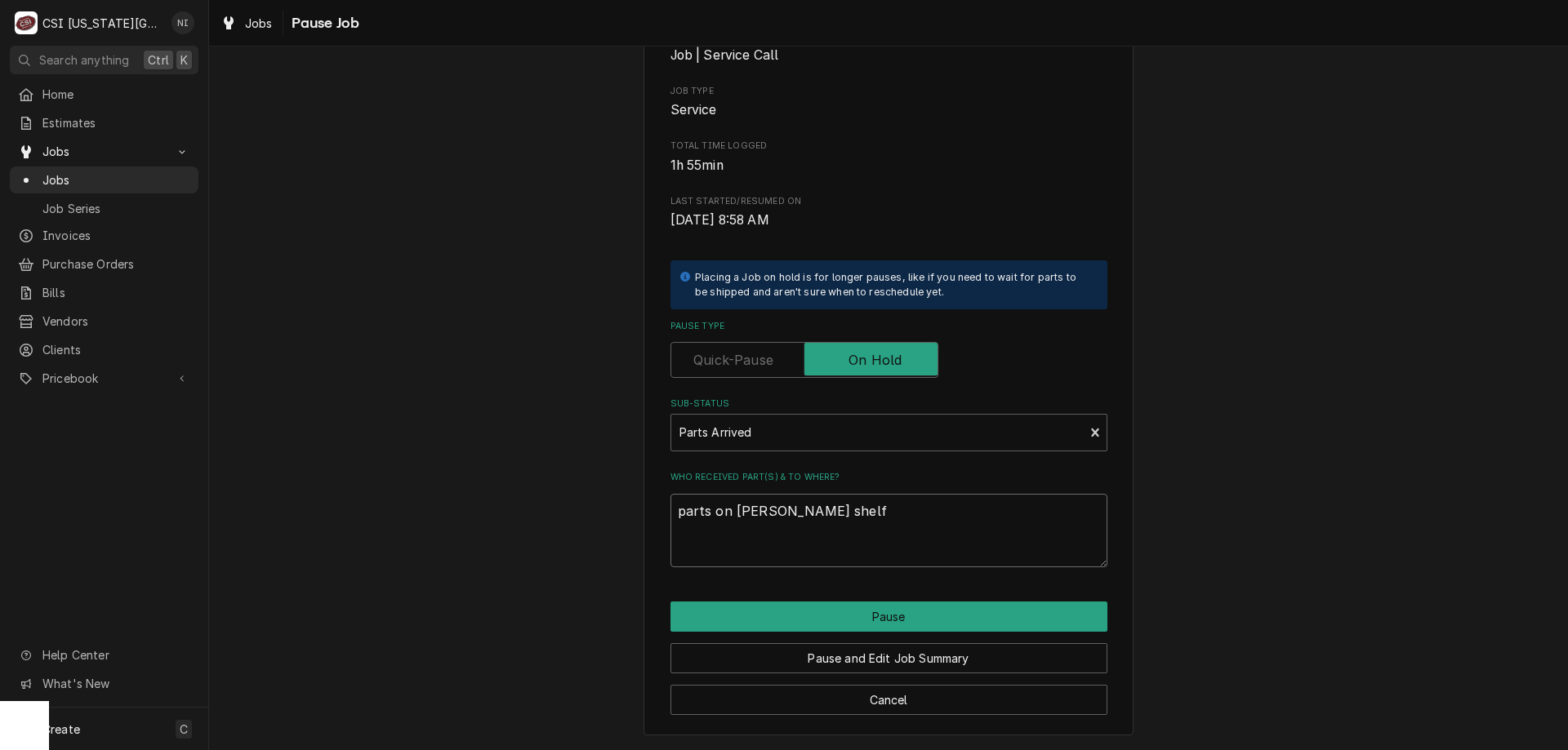
click at [653, 509] on div "Please confirm you'd like to pause this job. Roopairs Job ID JOB-33019 Frymaste…" at bounding box center [889, 298] width 490 height 878
paste textarea "GAR-CK4608160"
type textarea "x"
type textarea "GAR-CK4608160"
drag, startPoint x: 806, startPoint y: 508, endPoint x: 640, endPoint y: 505, distance: 166.0
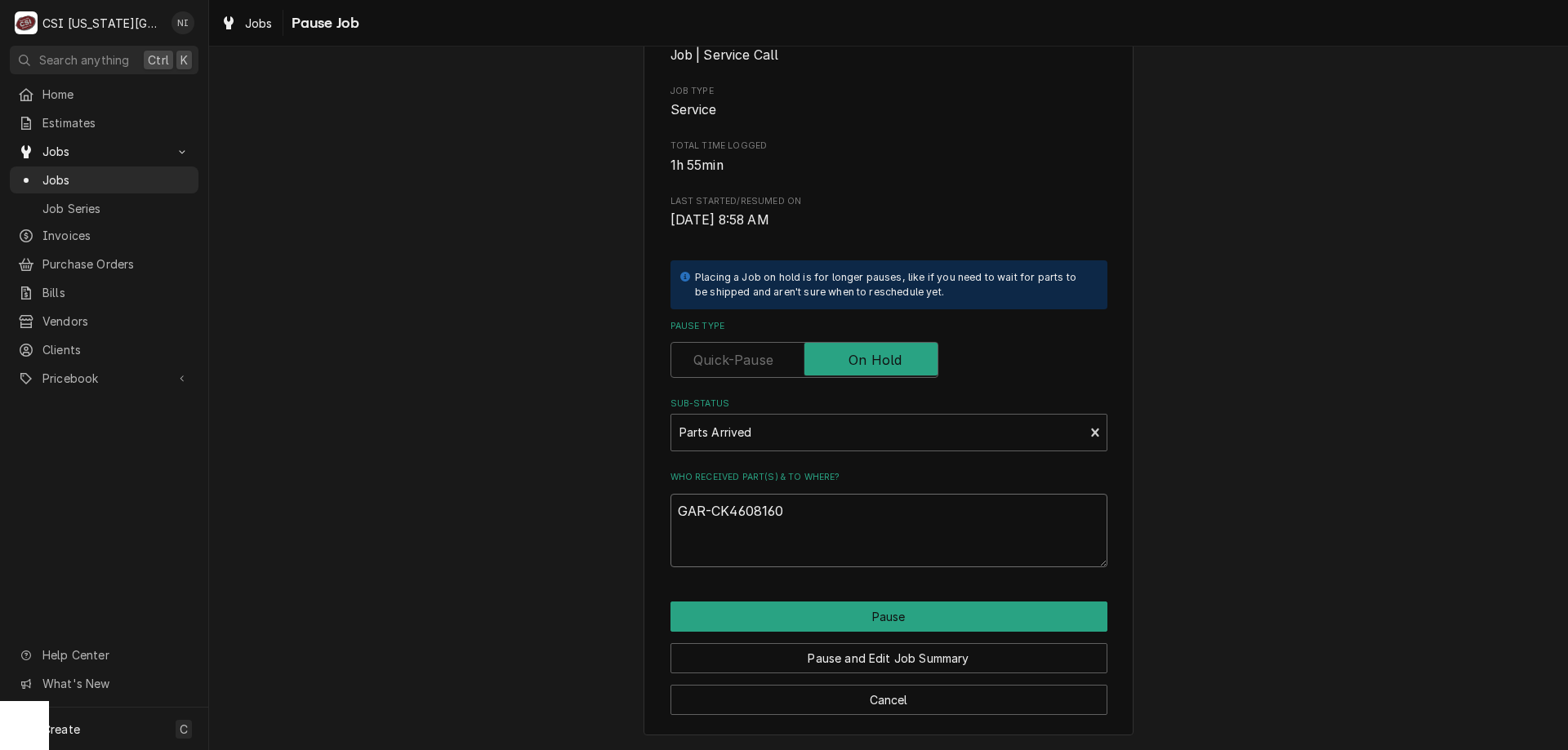
click at [644, 505] on div "Please confirm you'd like to pause this job. Roopairs Job ID JOB-33019 Frymaste…" at bounding box center [889, 298] width 490 height 878
type textarea "x"
type textarea "p"
type textarea "x"
type textarea "pa"
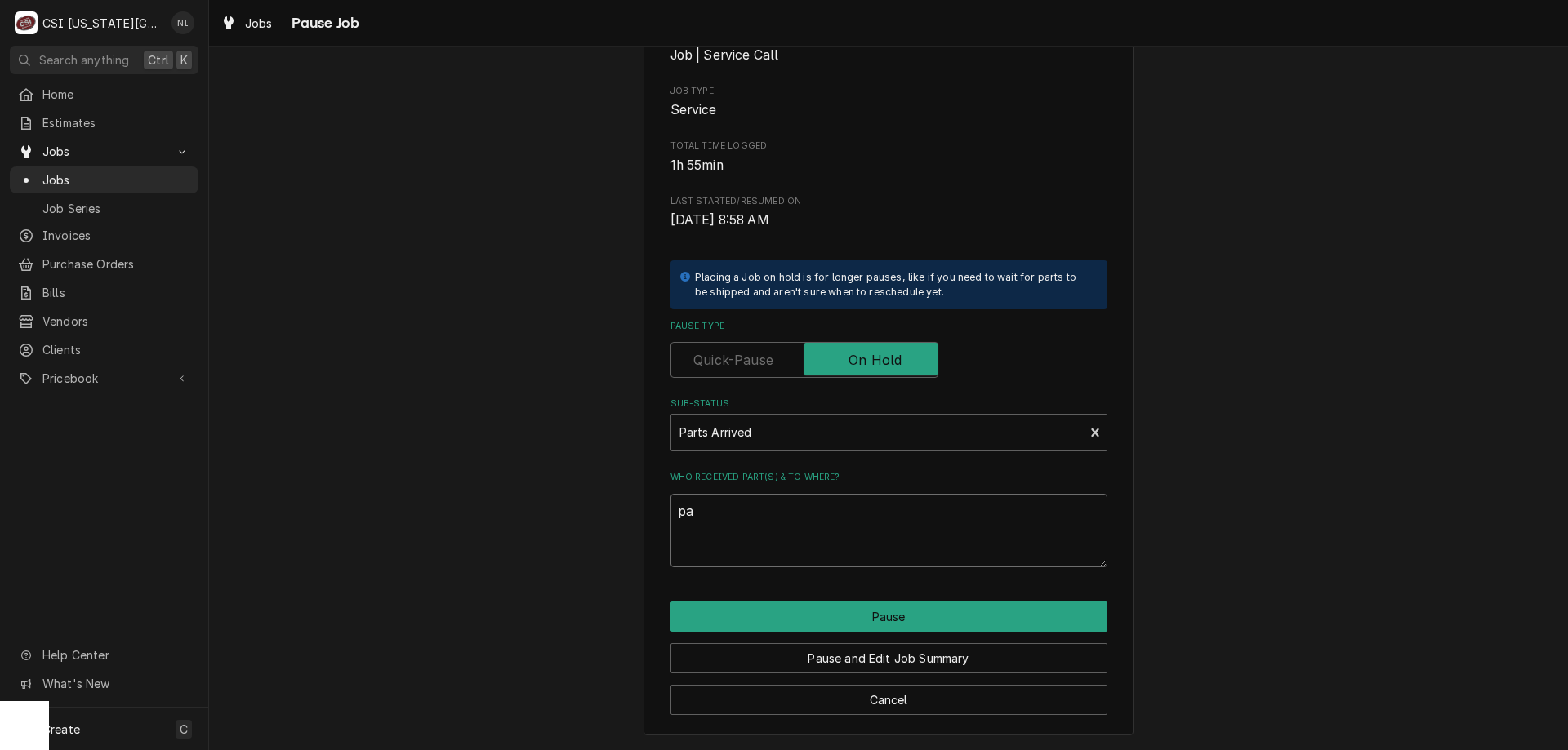
type textarea "x"
type textarea "par"
type textarea "x"
type textarea "pars"
type textarea "x"
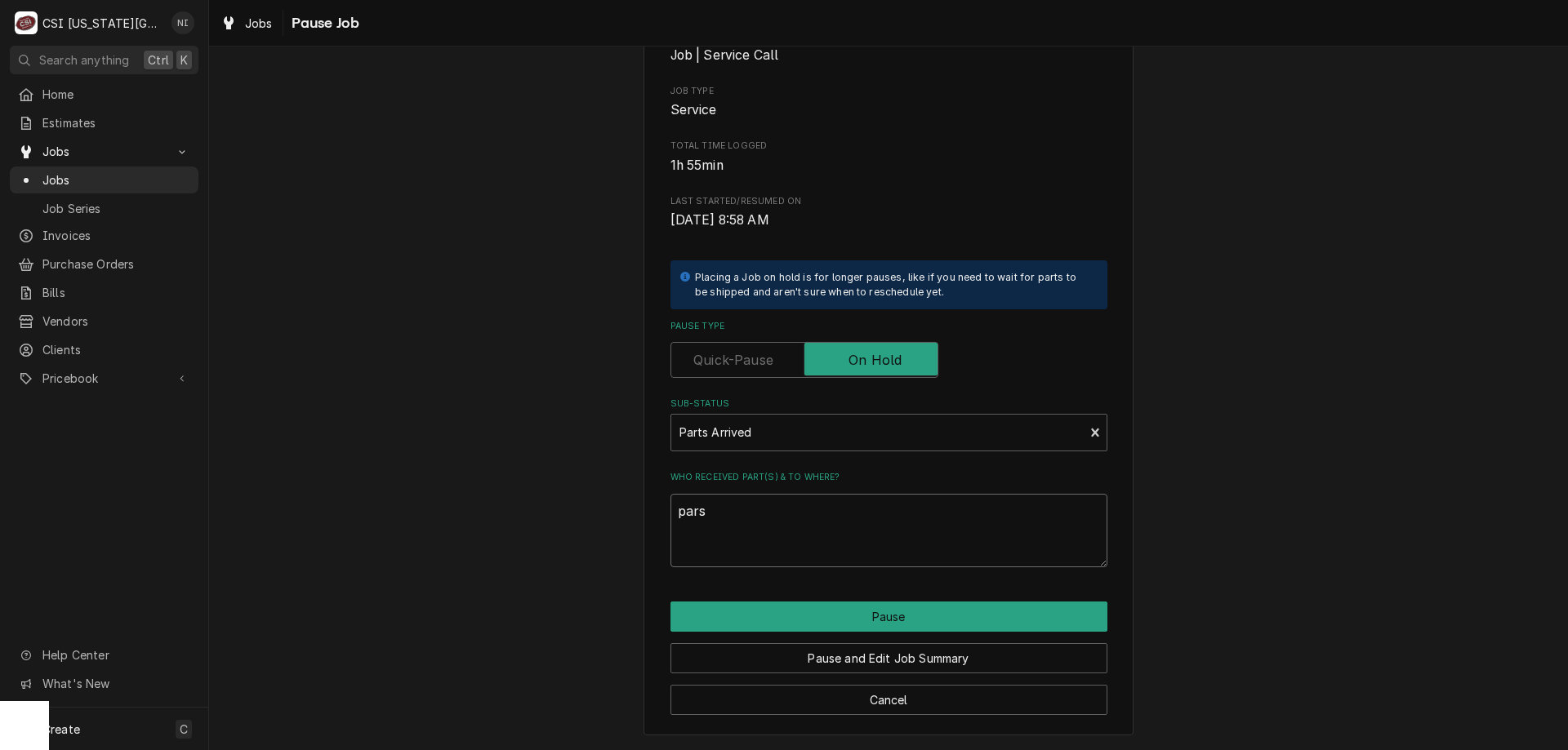
type textarea "pars"
type textarea "x"
type textarea "pars"
type textarea "x"
type textarea "par"
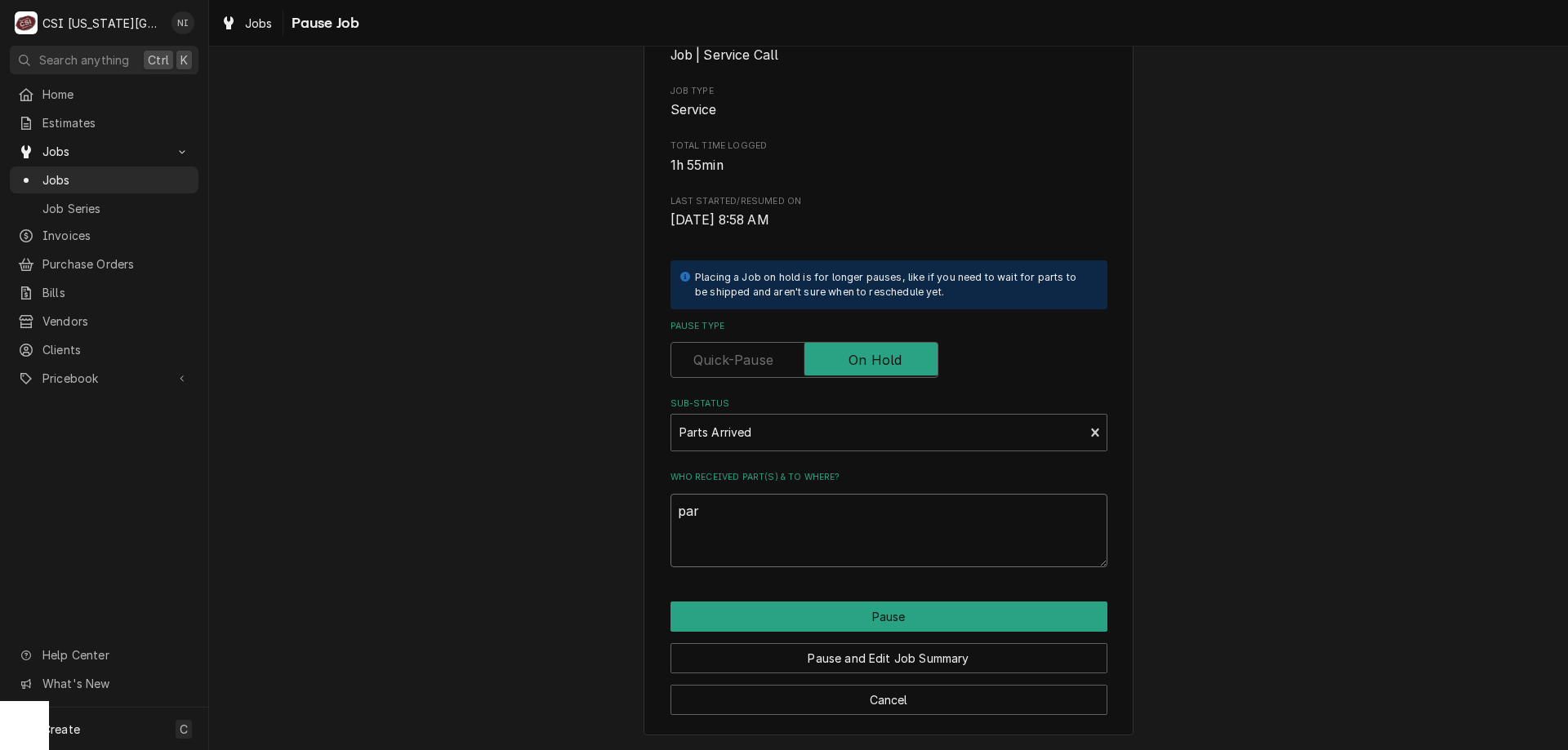
type textarea "x"
type textarea "pa"
type textarea "x"
type textarea "pat"
type textarea "x"
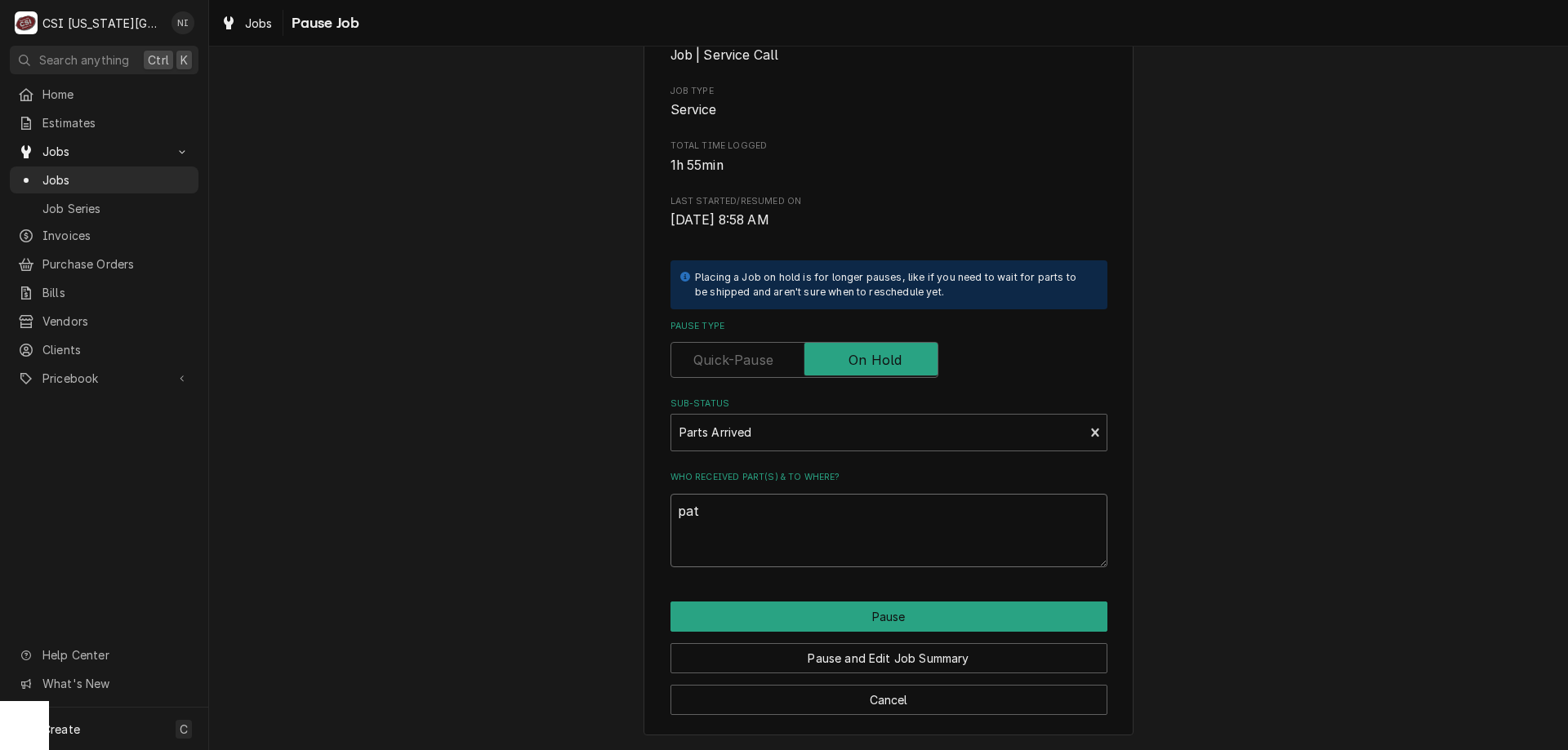
type textarea "pats"
type textarea "x"
type textarea "pats"
type textarea "x"
type textarea "pats"
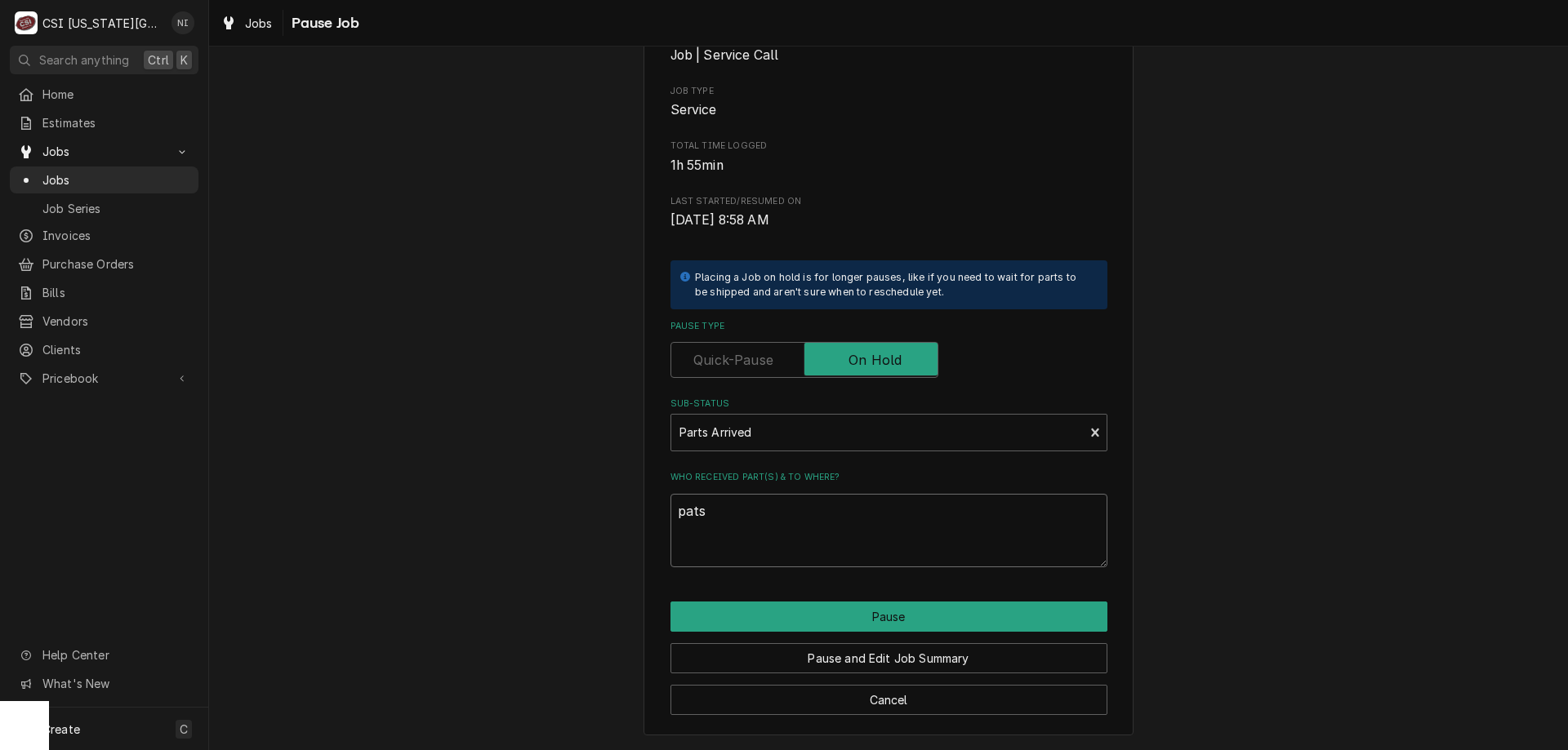
type textarea "x"
type textarea "pat"
type textarea "x"
type textarea "par"
type textarea "x"
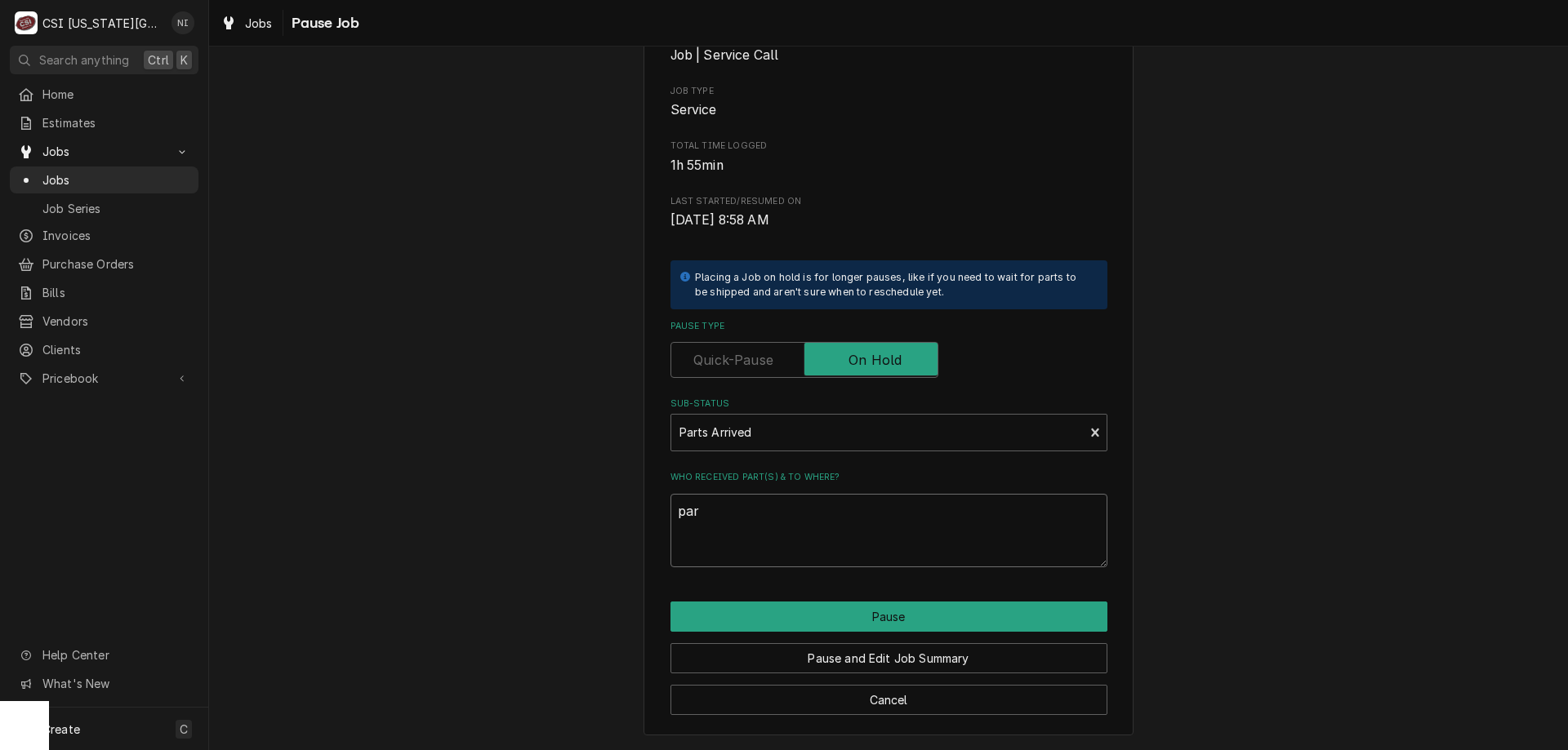
type textarea "part"
type textarea "x"
type textarea "parts"
type textarea "x"
type textarea "parts"
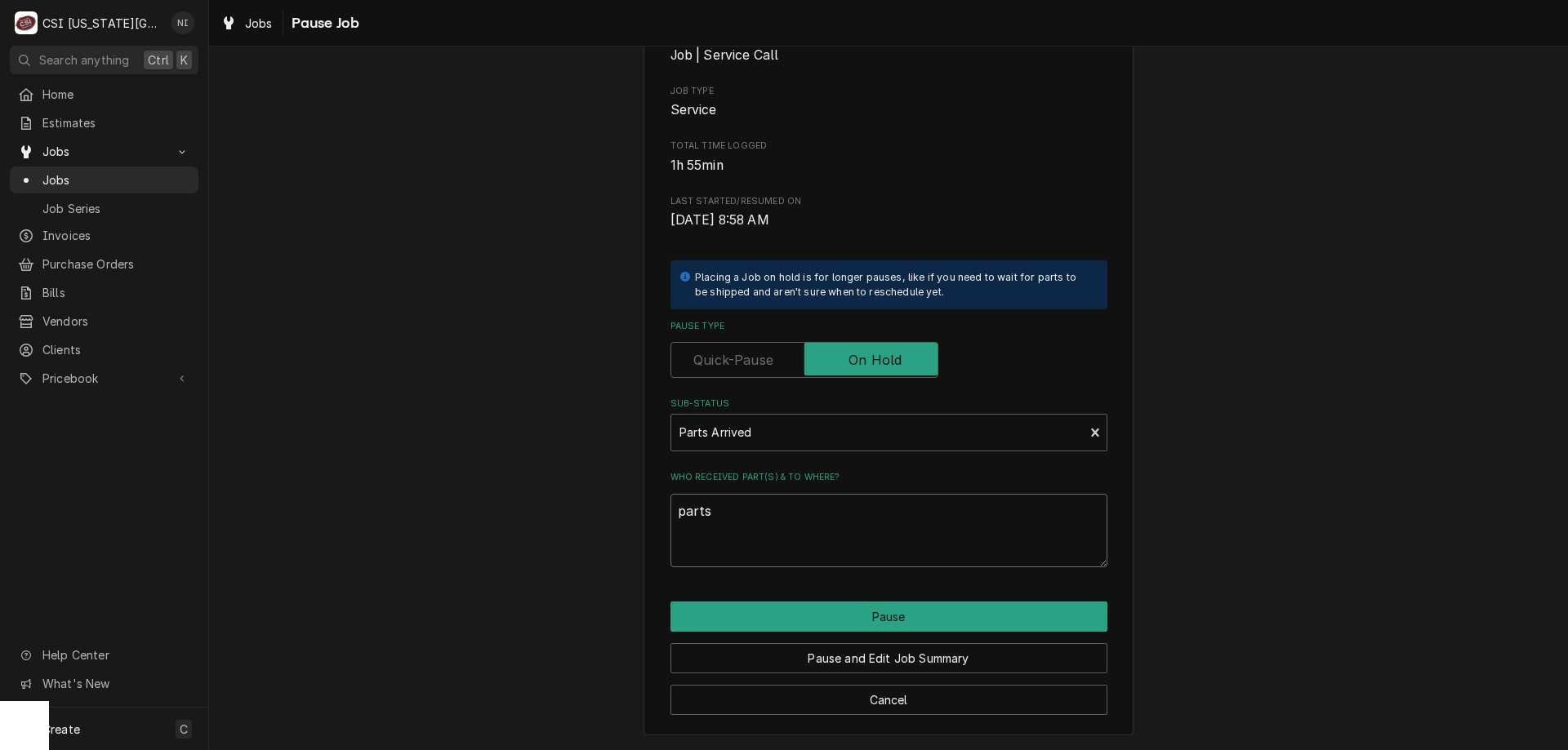
type textarea "x"
type textarea "parts o"
type textarea "x"
type textarea "parts on"
type textarea "x"
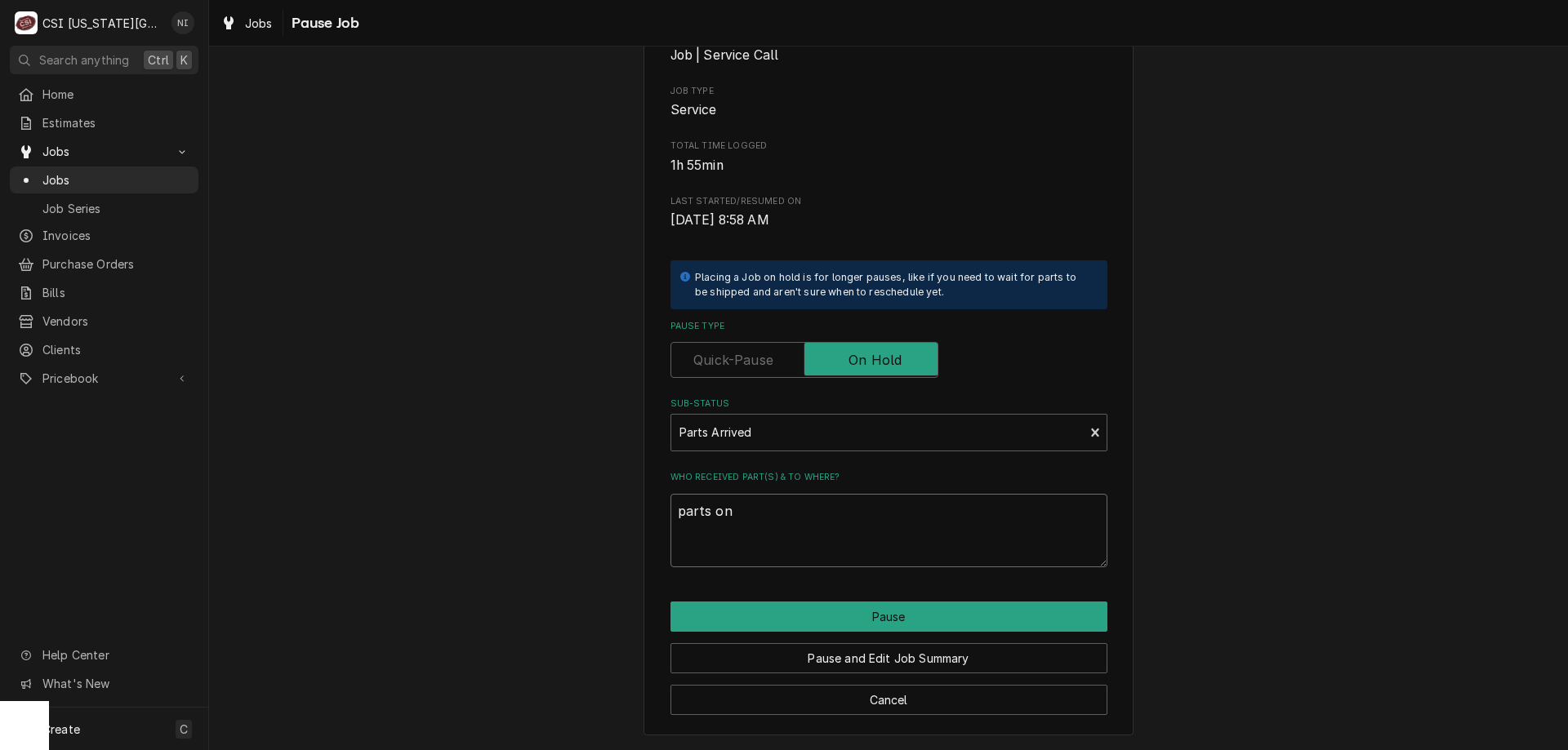
type textarea "parts on"
type textarea "x"
type textarea "parts on h"
type textarea "x"
type textarea "parts on ha"
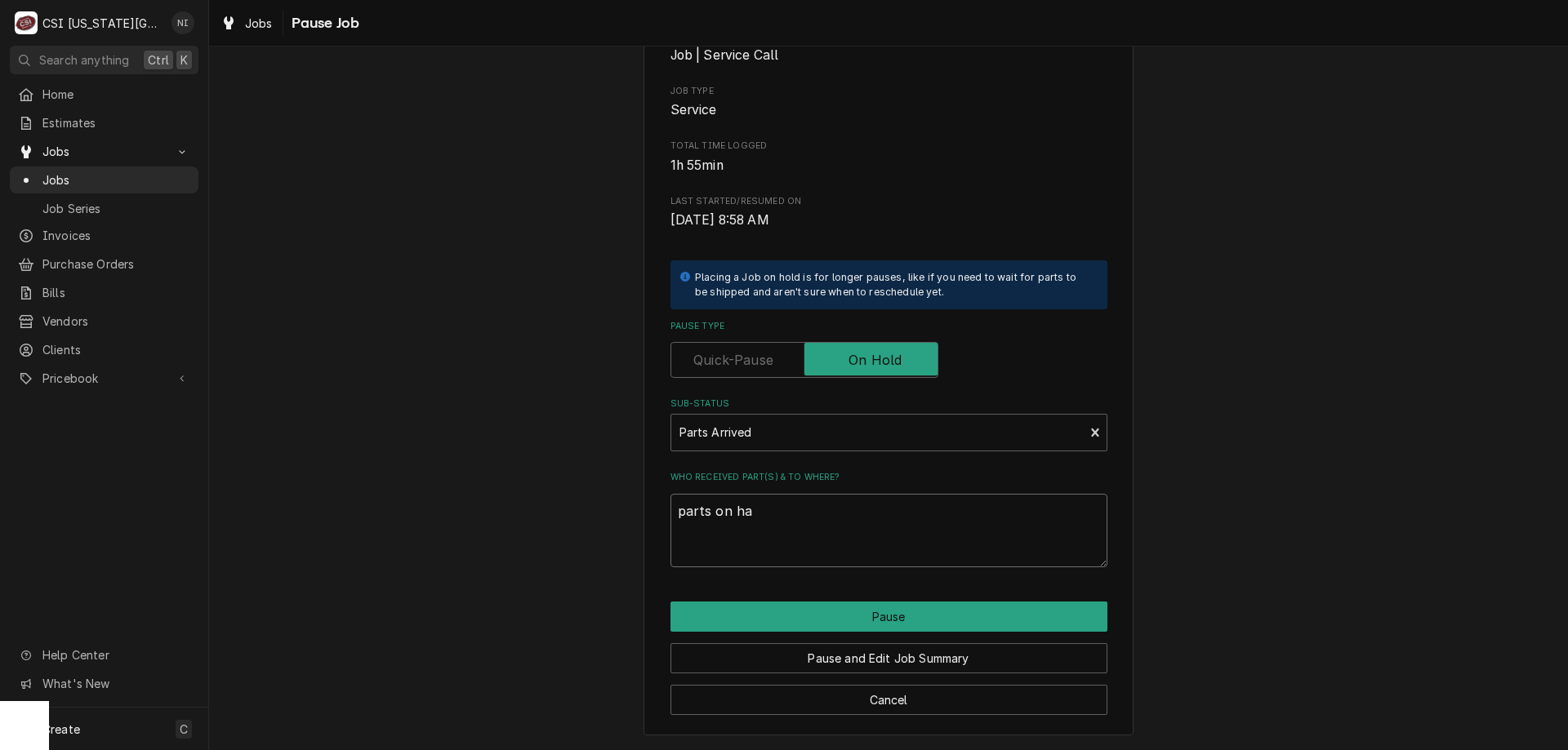
type textarea "x"
type textarea "parts on hak"
type textarea "x"
type textarea "parts on haw"
type textarea "x"
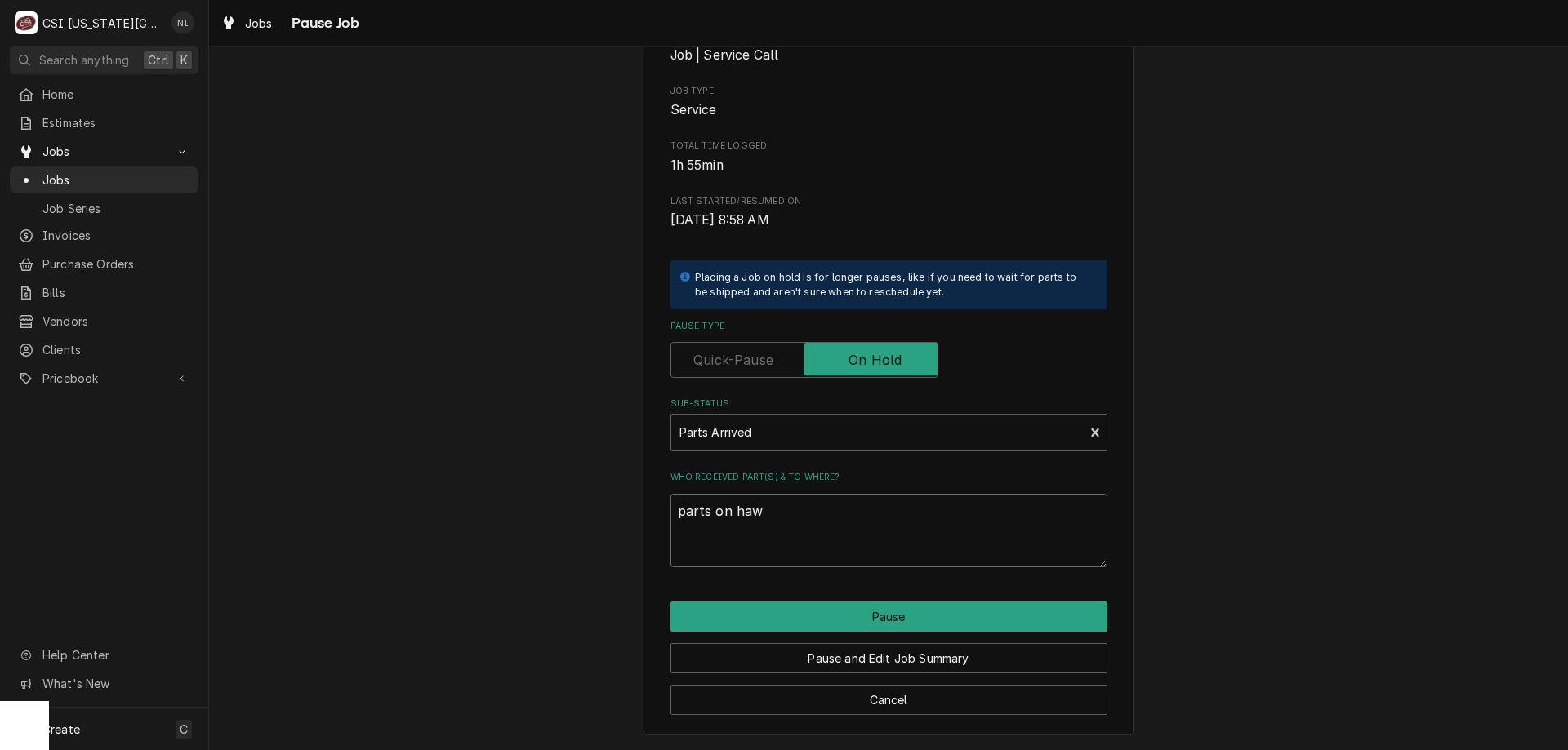
type textarea "parts on hawk"
type textarea "x"
type textarea "parts on hawki"
type textarea "x"
type textarea "parts on hawkin"
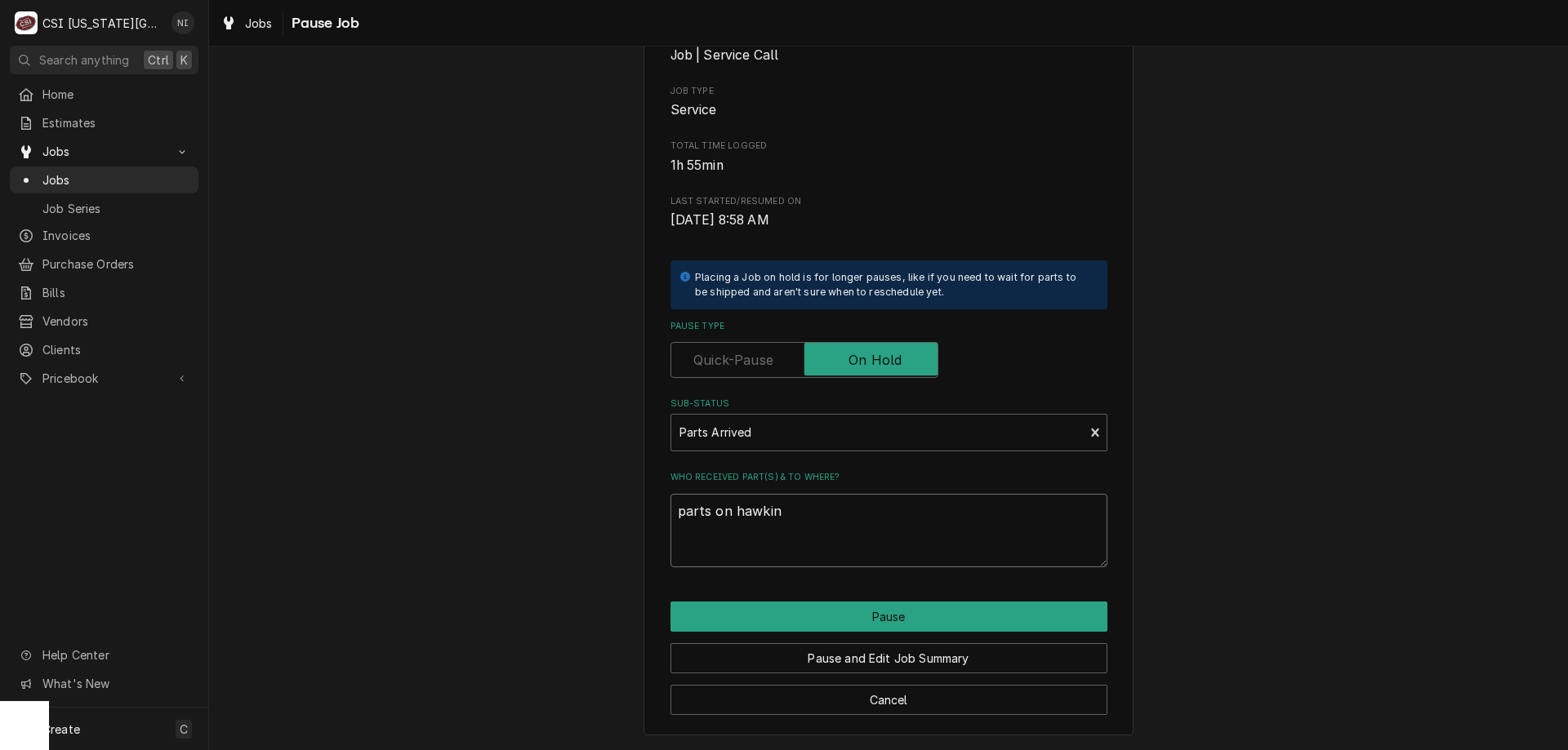
type textarea "x"
type textarea "parts on hawkins"
type textarea "x"
type textarea "parts on hawkins ws"
type textarea "x"
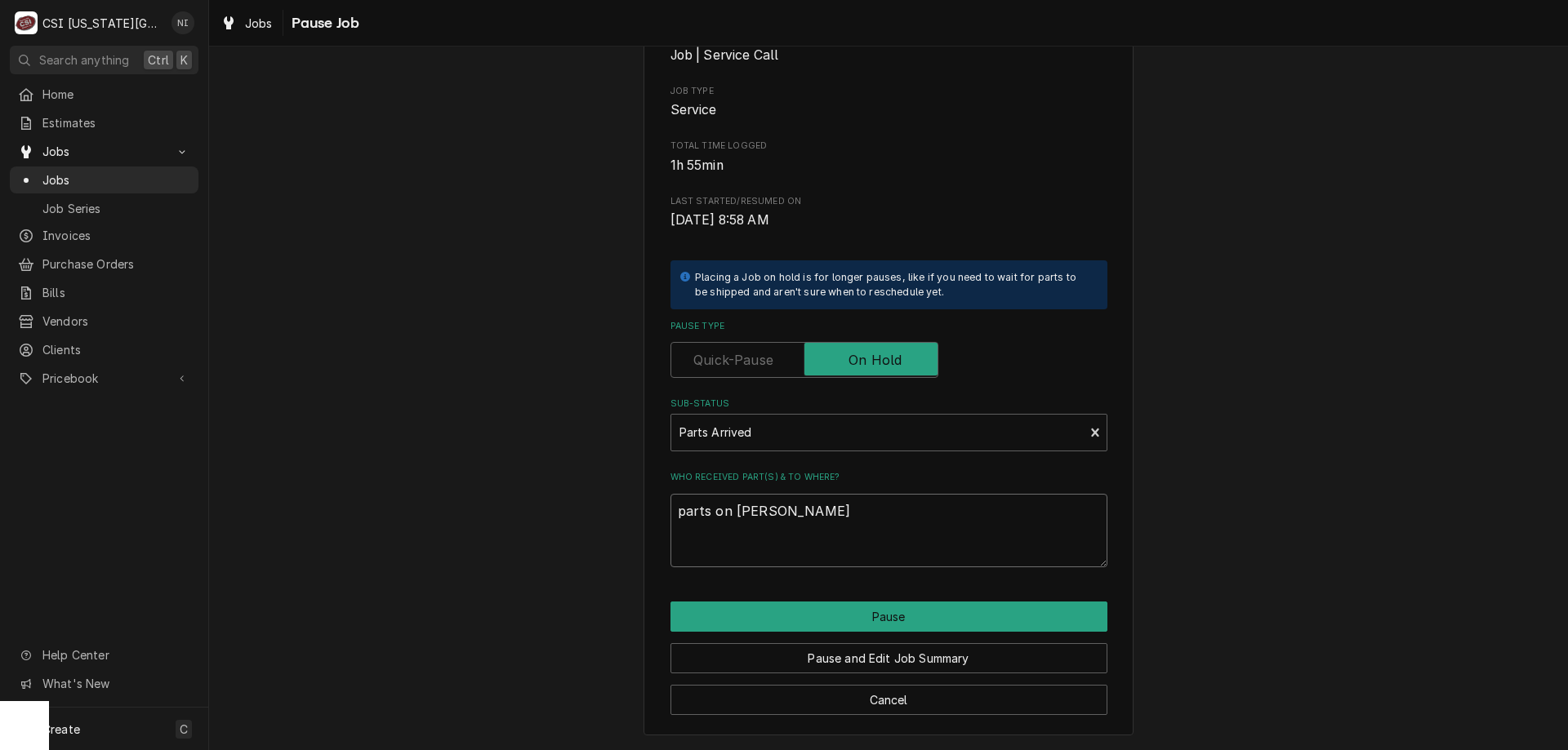
type textarea "parts on hawkins wsh"
type textarea "x"
type textarea "parts on hawkins wshl"
type textarea "x"
type textarea "parts on hawkins wshle"
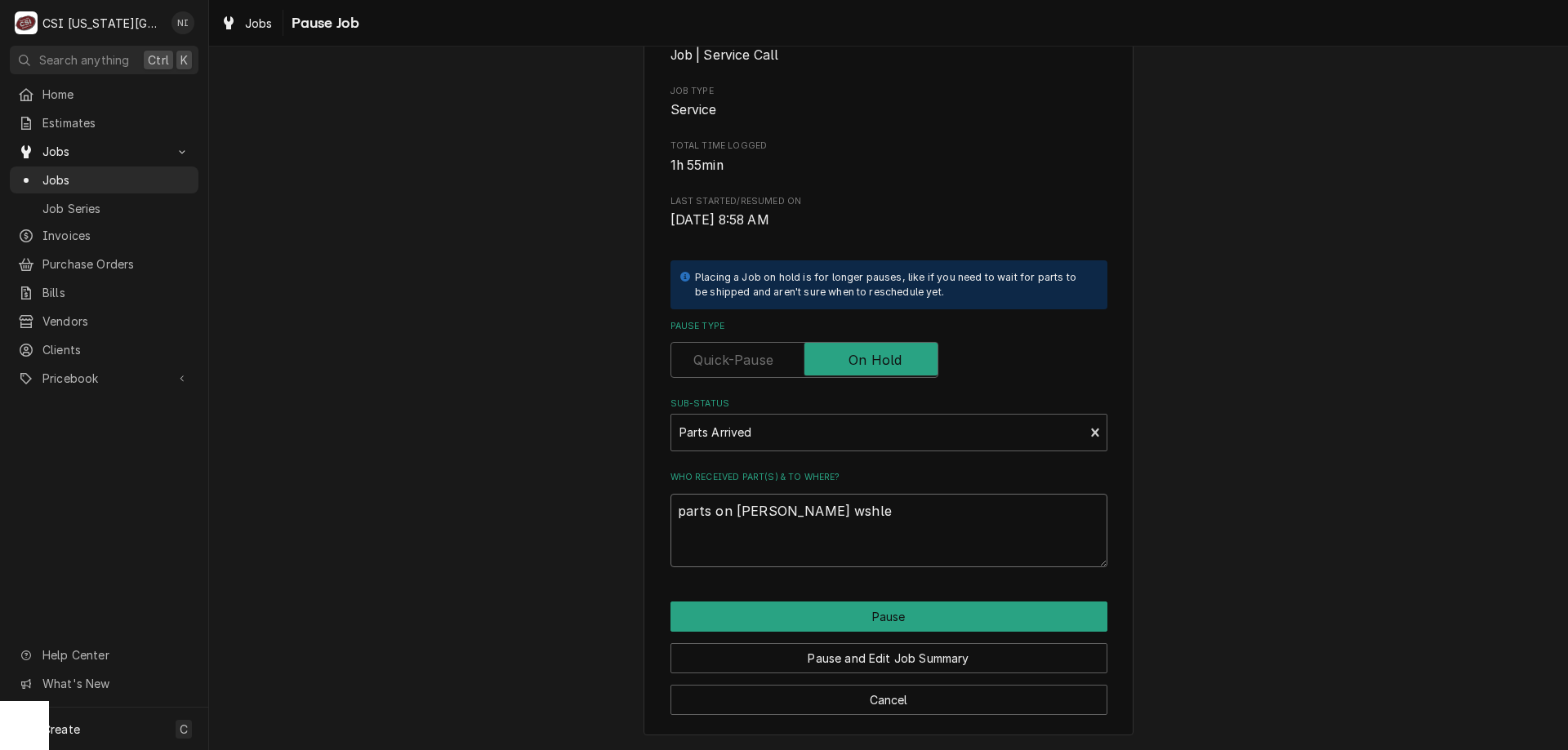
type textarea "x"
type textarea "parts on hawkins wshl"
type textarea "x"
type textarea "parts on hawkins wsh"
type textarea "x"
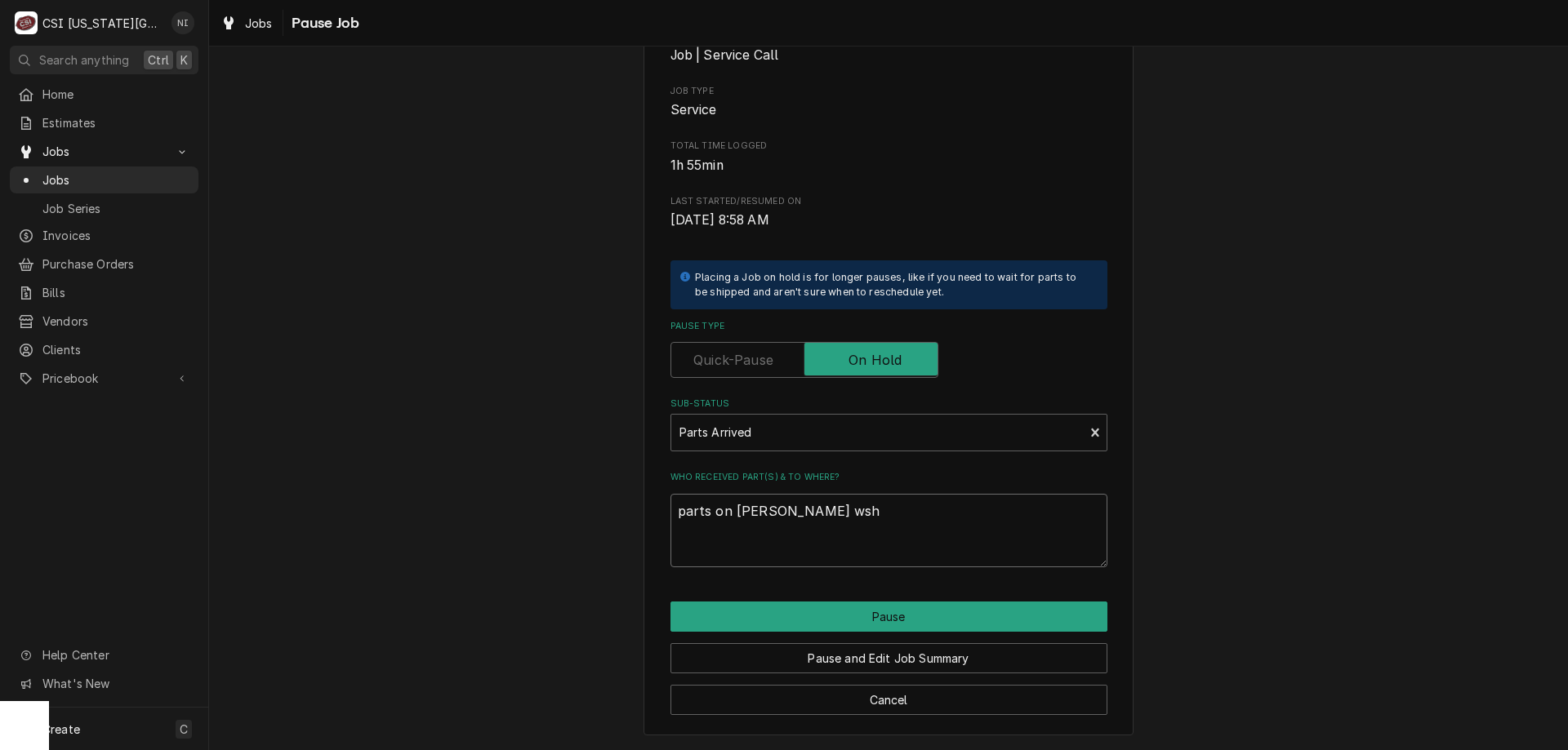
type textarea "parts on hawkins ws"
type textarea "x"
type textarea "parts on hawkins w"
type textarea "x"
type textarea "parts on hawkins"
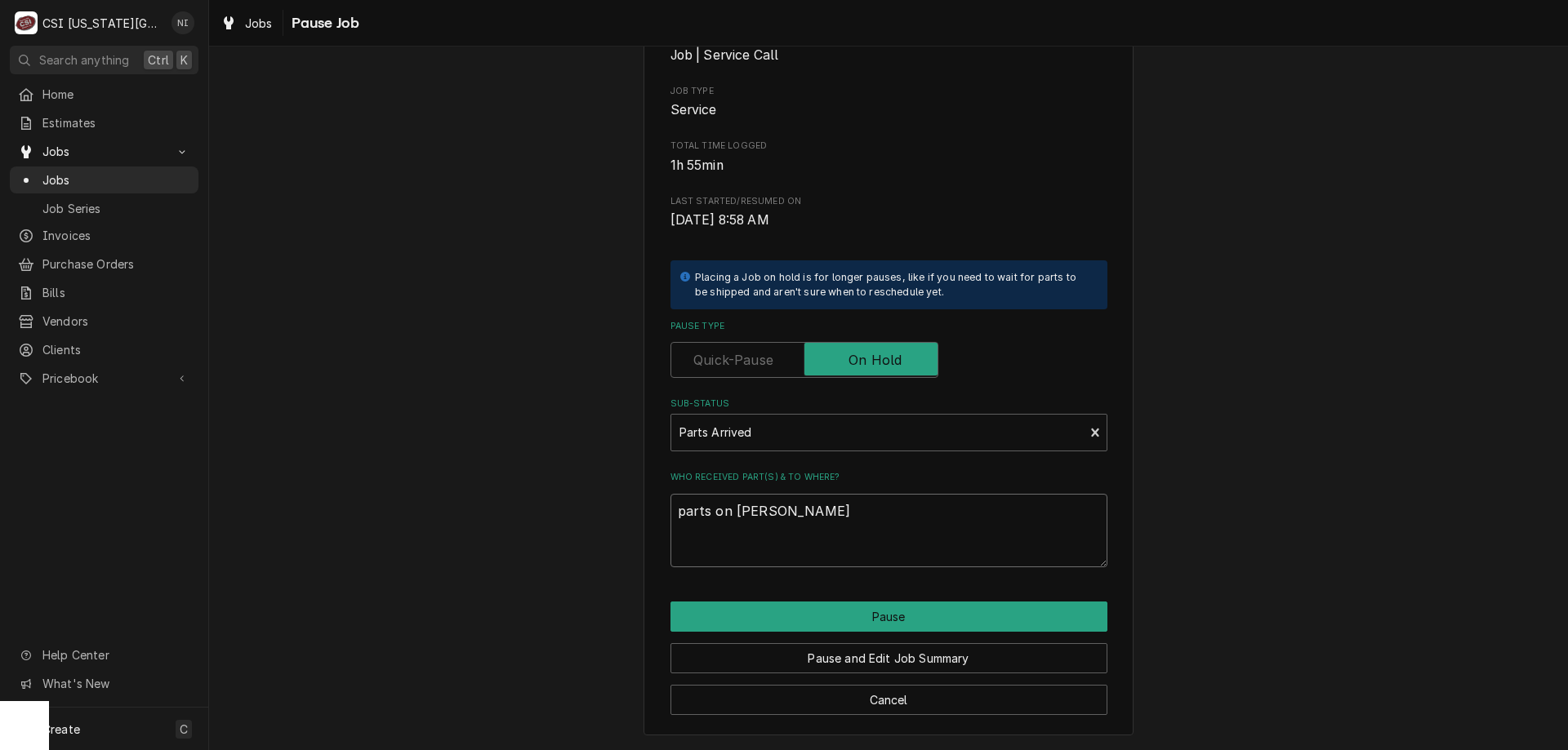
type textarea "x"
type textarea "parts on hawkins s"
type textarea "x"
type textarea "parts on hawkins sh"
type textarea "x"
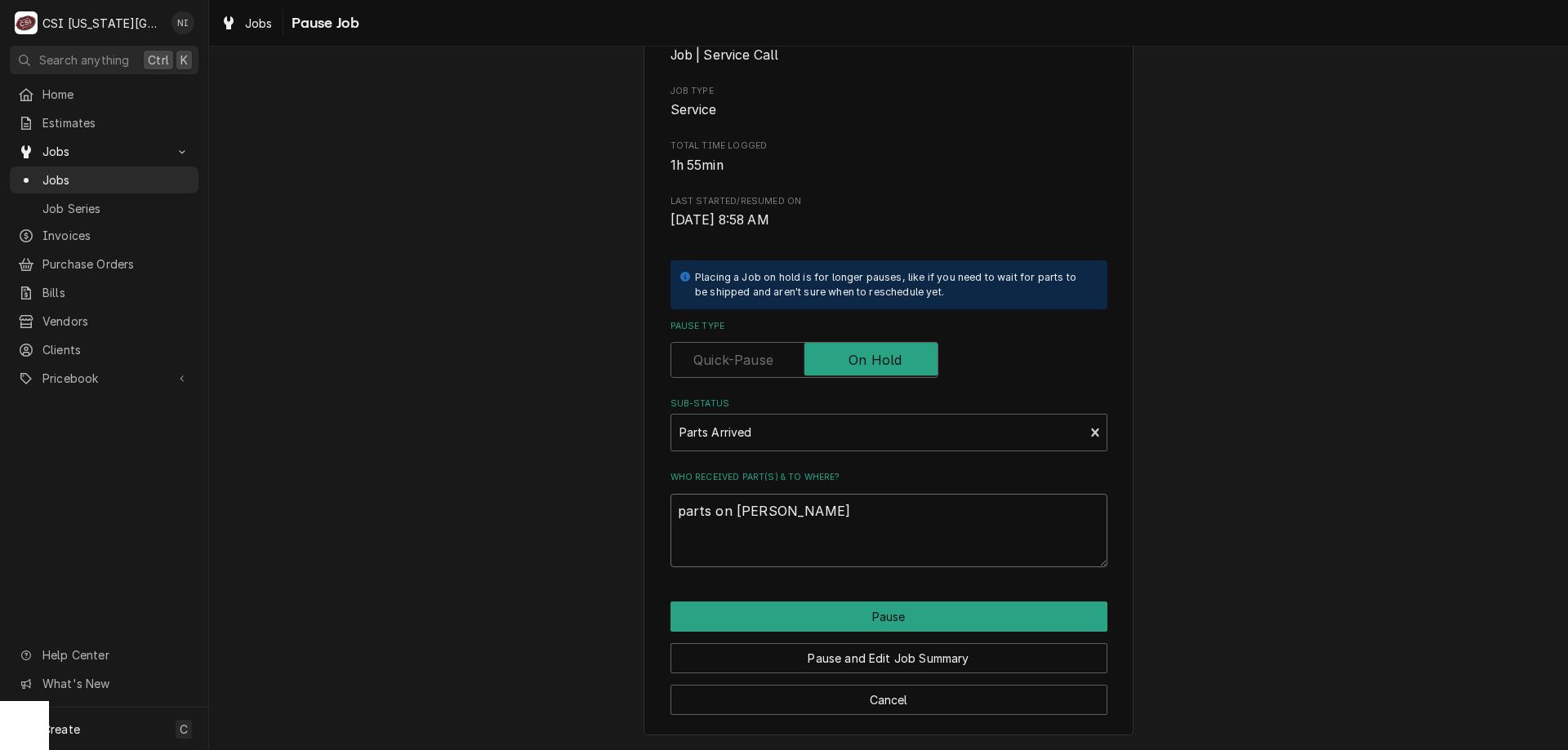
type textarea "parts on hawkins she"
type textarea "x"
type textarea "parts on hawkins shel"
type textarea "x"
drag, startPoint x: 806, startPoint y: 517, endPoint x: 551, endPoint y: 520, distance: 255.0
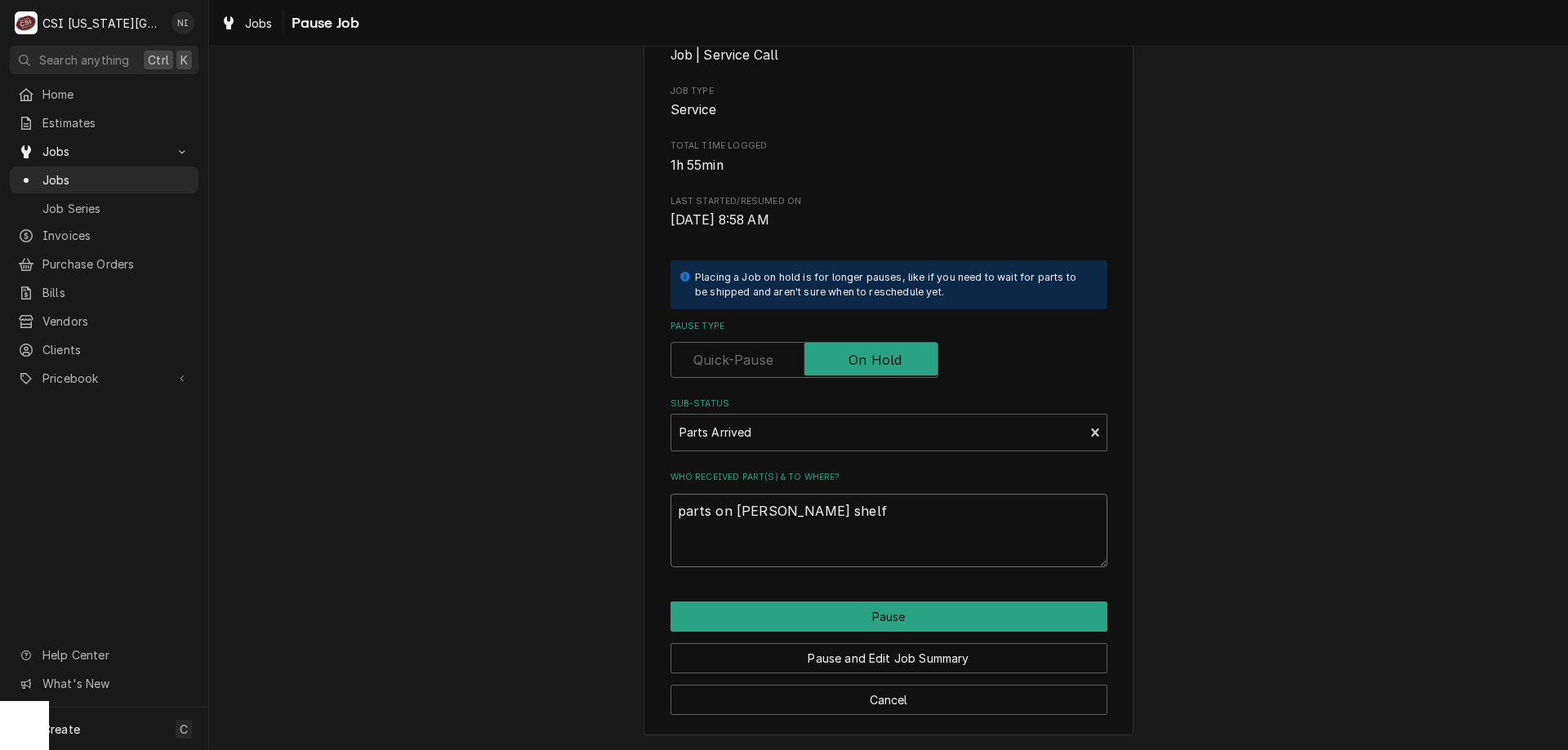
click at [555, 519] on div "Please confirm you'd like to pause this job. Roopairs Job ID JOB-33019 Frymaste…" at bounding box center [889, 298] width 1359 height 907
click at [866, 533] on textarea "parts on hawkins shelf" at bounding box center [889, 531] width 437 height 74
type textarea "parts on hawkins shelf"
click at [973, 576] on div "Please confirm you'd like to pause this job. Roopairs Job ID JOB-33019 Frymaste…" at bounding box center [889, 298] width 490 height 878
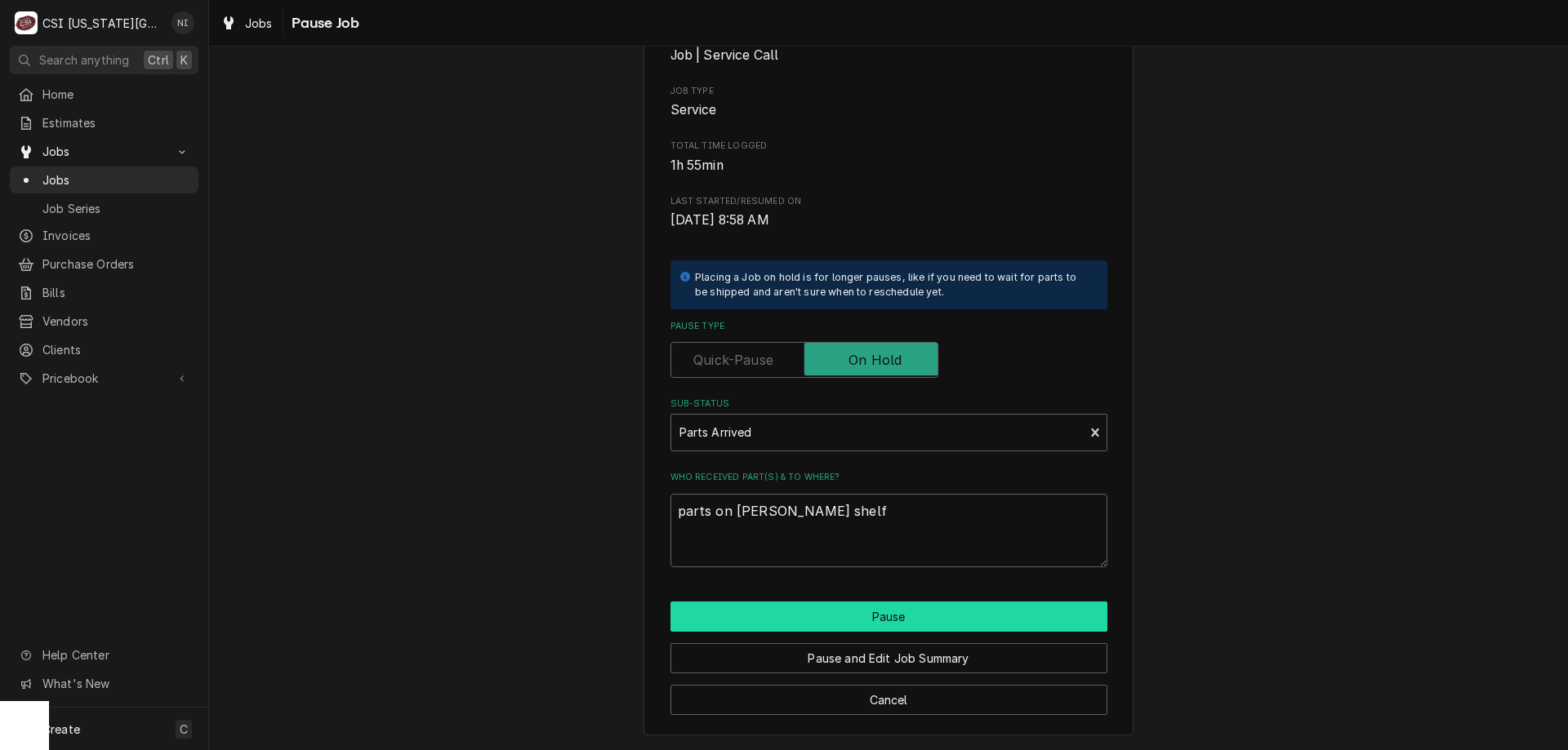
click at [925, 617] on button "Pause" at bounding box center [889, 617] width 437 height 30
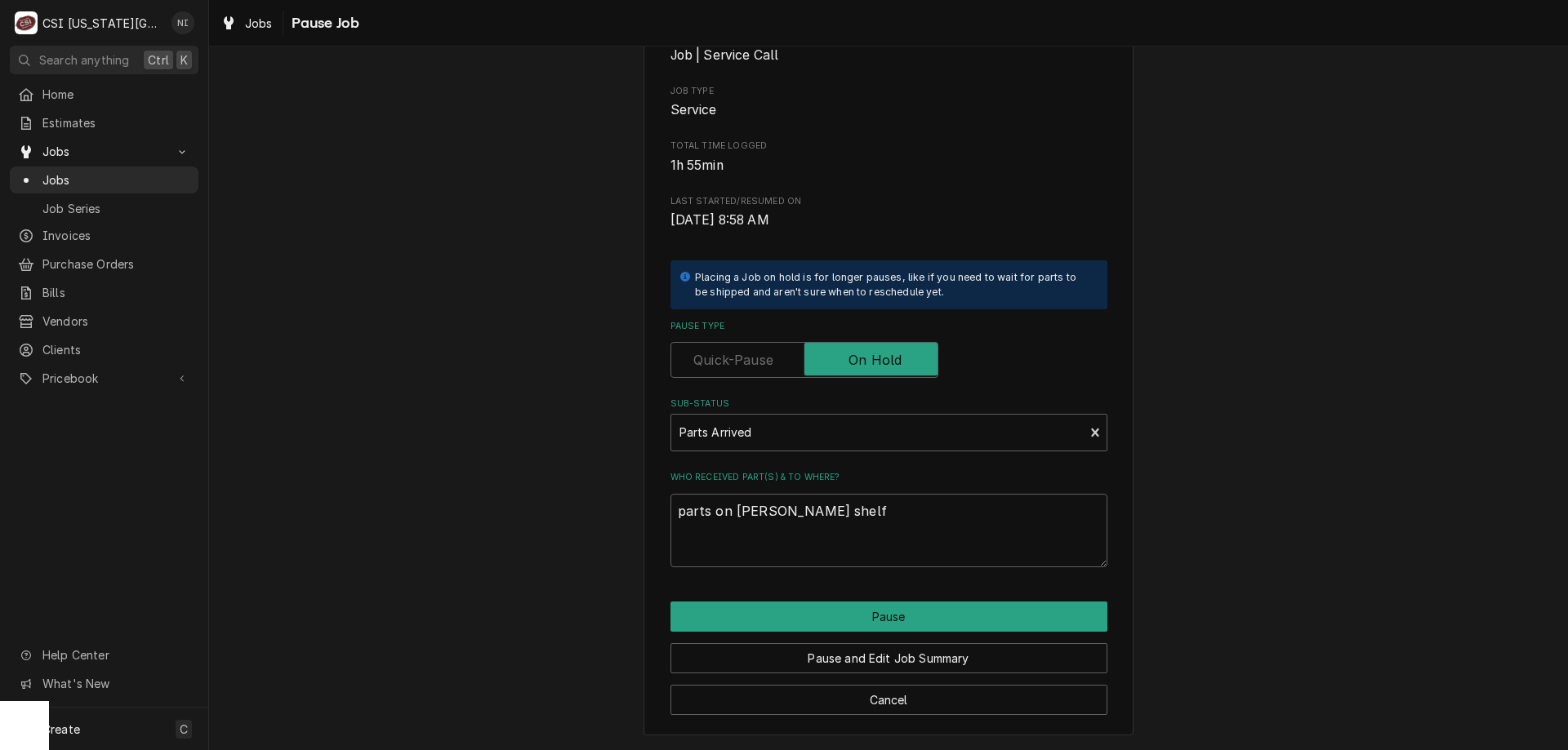
type textarea "x"
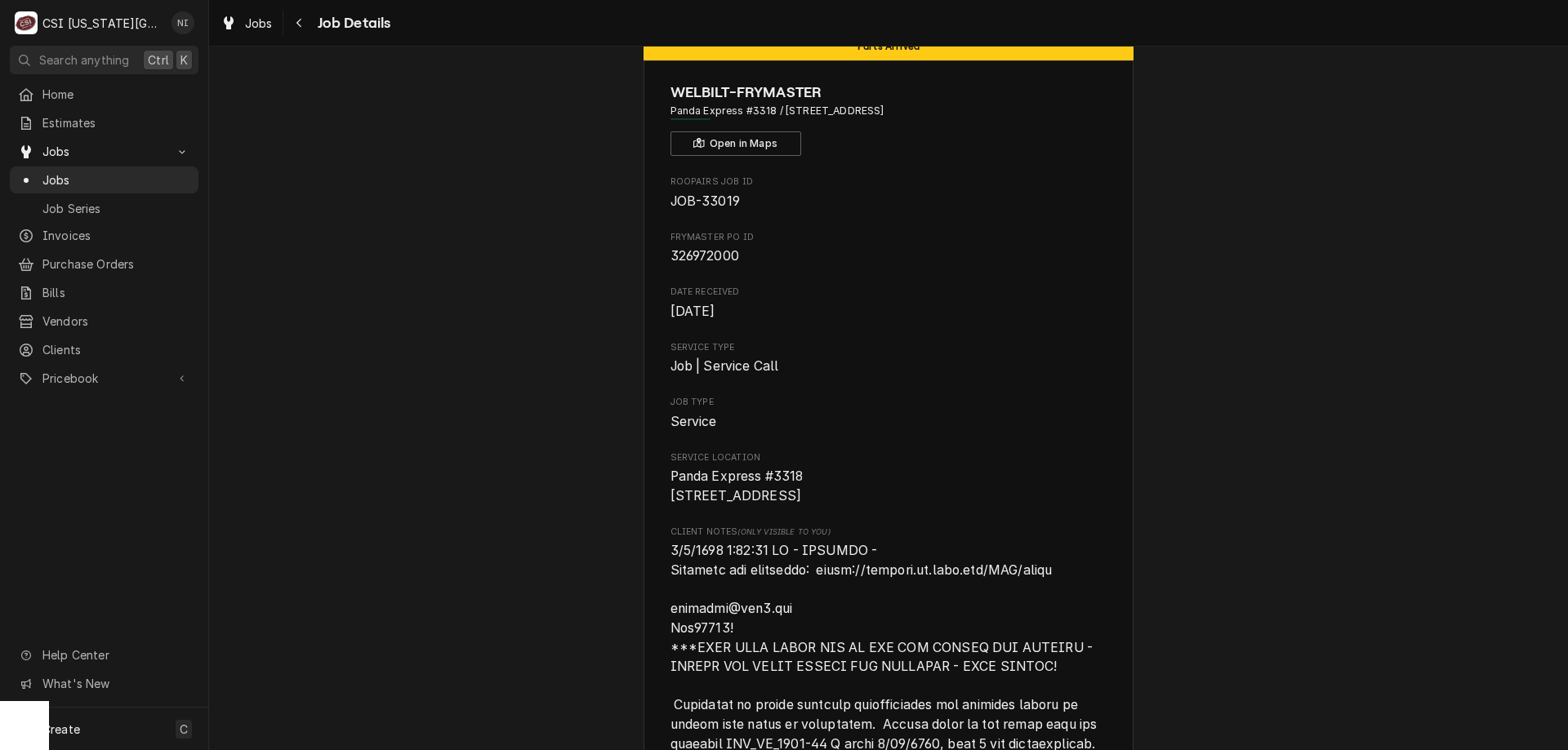
scroll to position [49, 0]
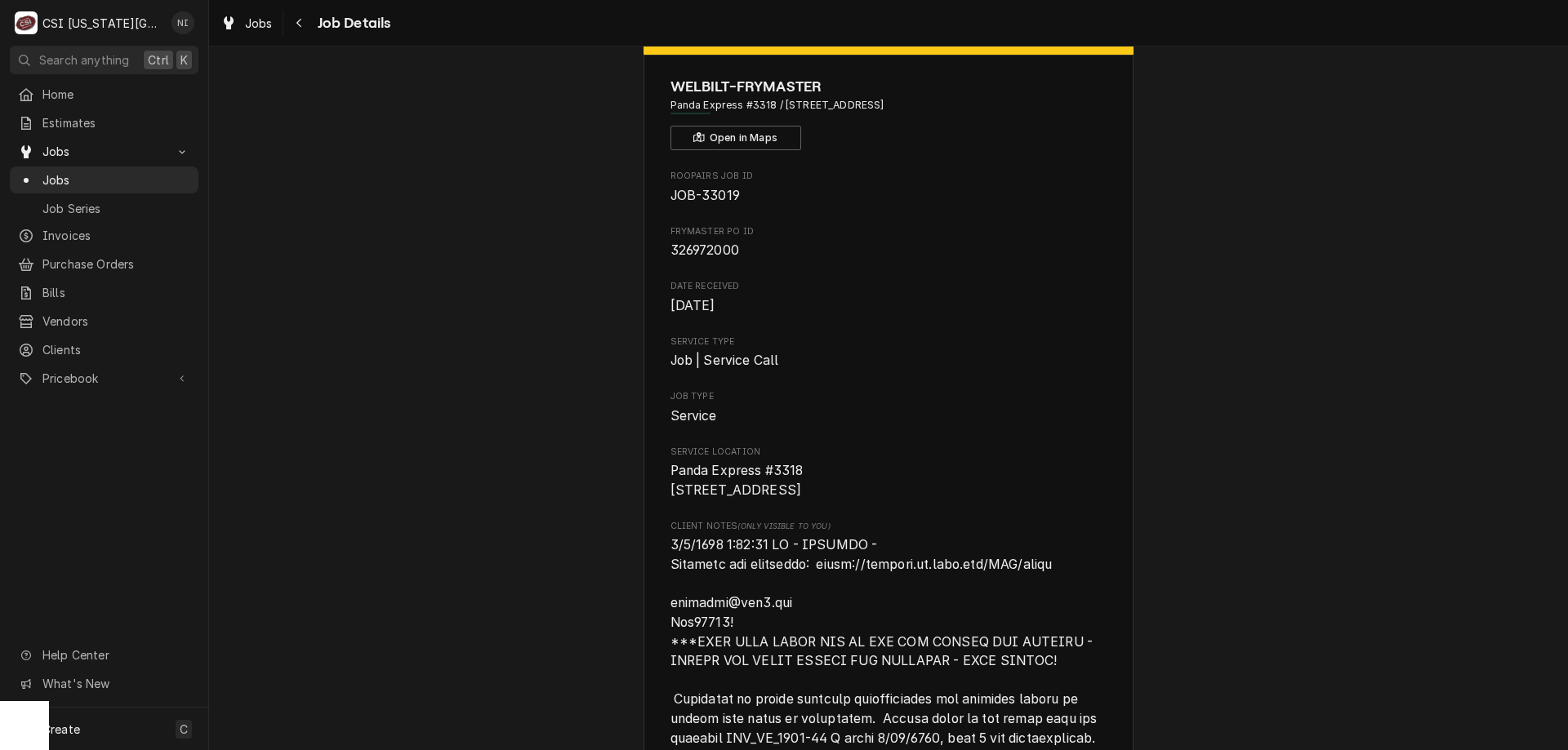
click at [189, 179] on span "Jobs" at bounding box center [117, 180] width 147 height 17
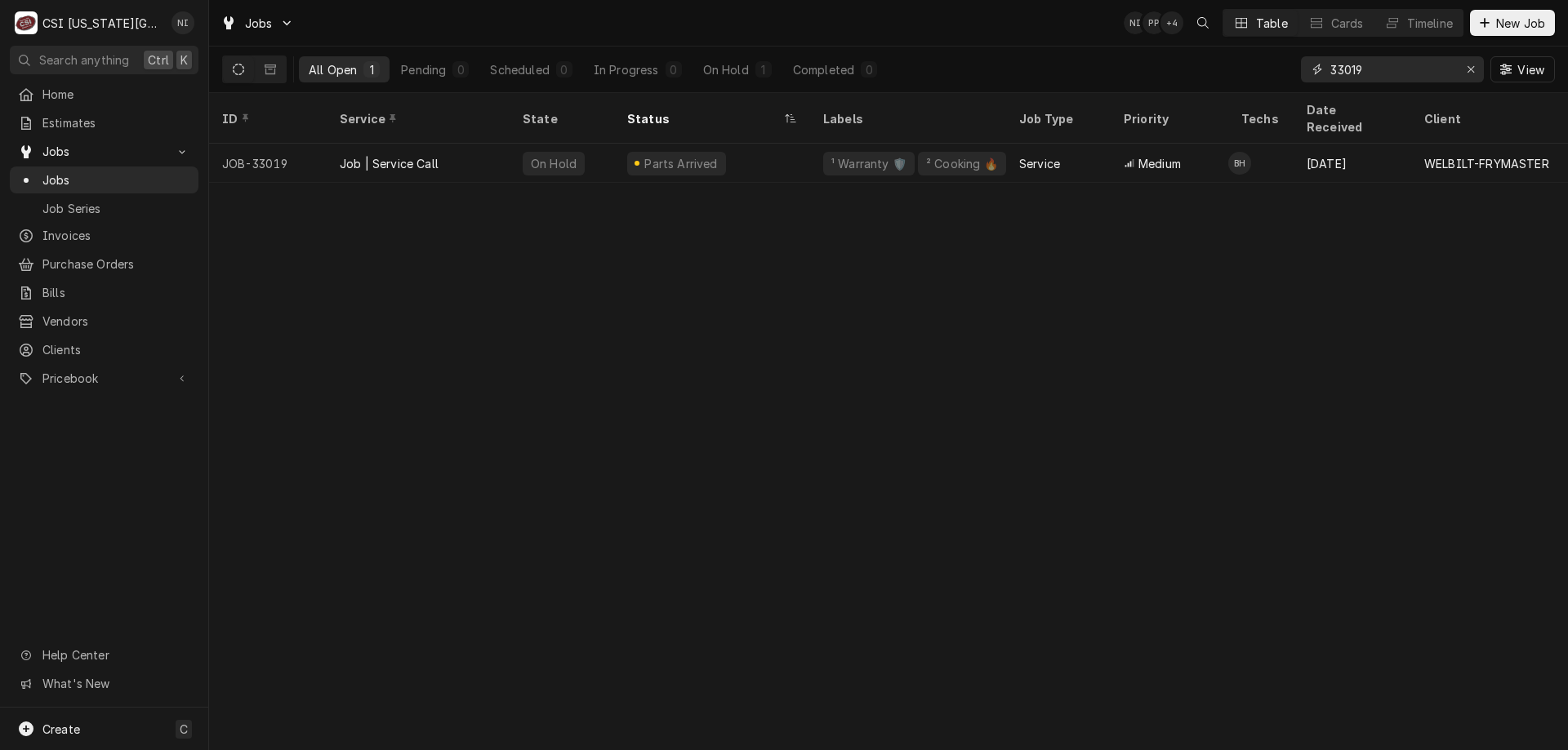
drag, startPoint x: 1379, startPoint y: 78, endPoint x: 1098, endPoint y: 69, distance: 281.1
click at [1099, 70] on div "All Open 1 Pending 0 Scheduled 0 In Progress 0 On Hold 1 Completed 0 33019 View" at bounding box center [889, 69] width 1333 height 46
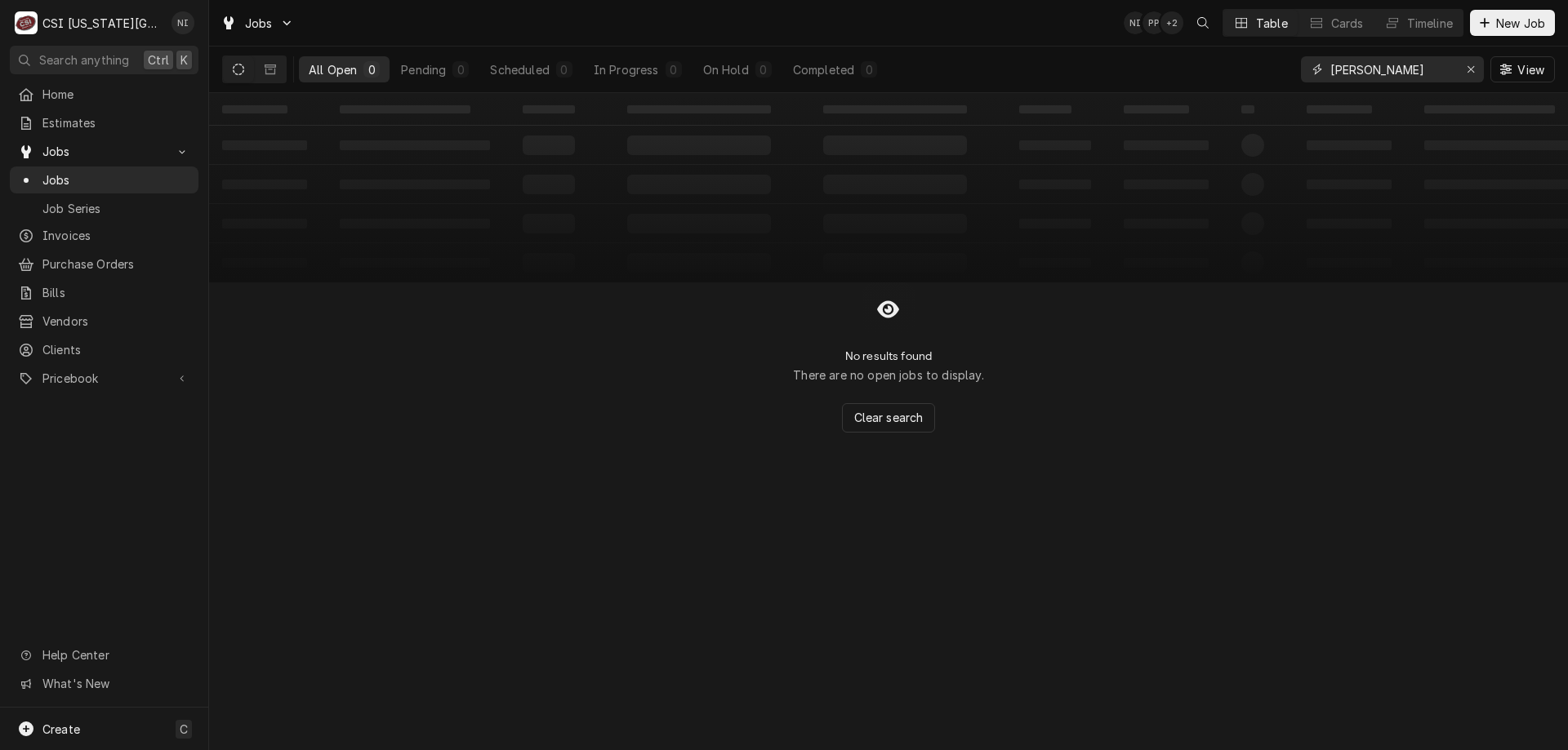
type input "[PERSON_NAME]"
click at [1464, 69] on div "Erase input" at bounding box center [1472, 70] width 17 height 17
click at [1439, 69] on input "Dynamic Content Wrapper" at bounding box center [1407, 69] width 154 height 26
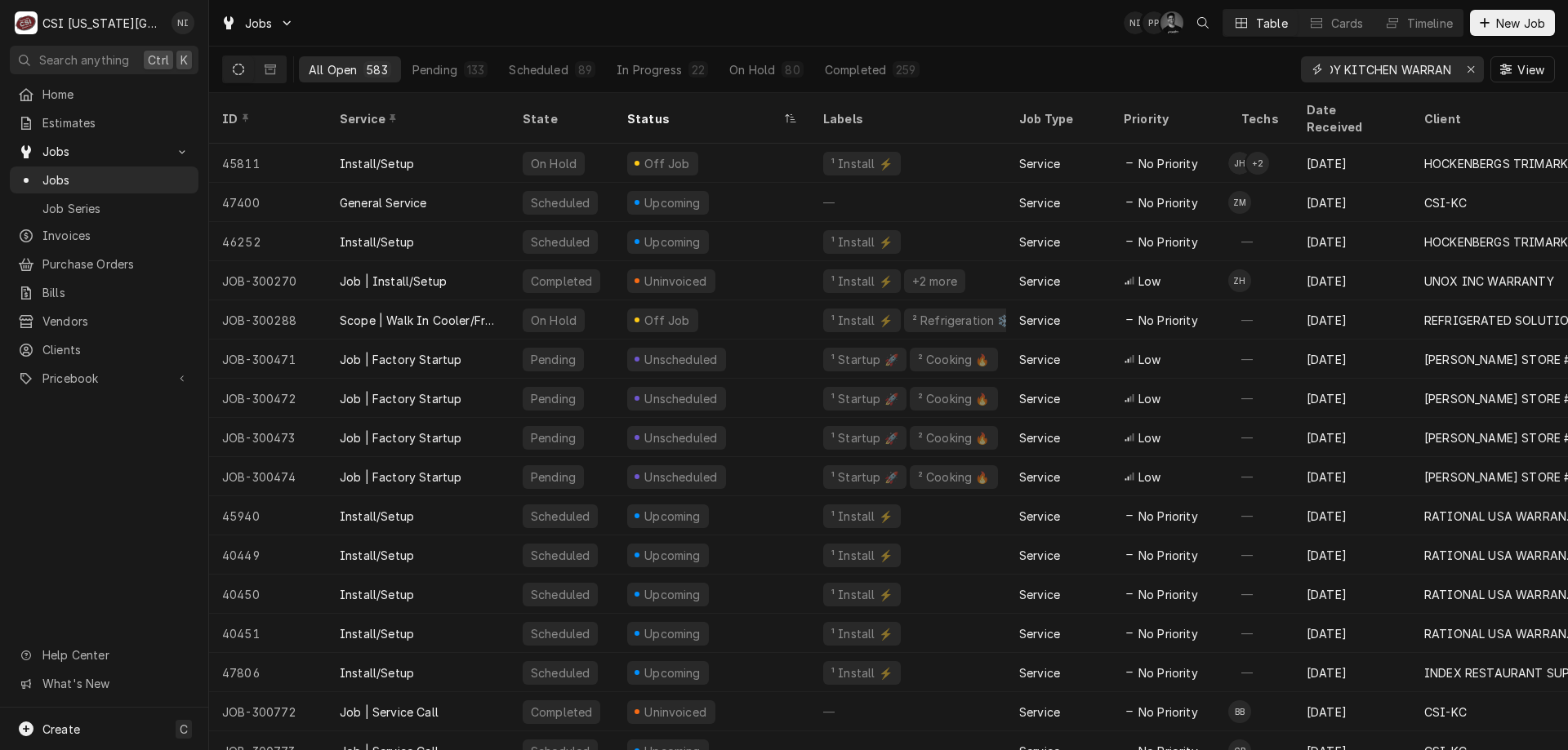
scroll to position [0, 43]
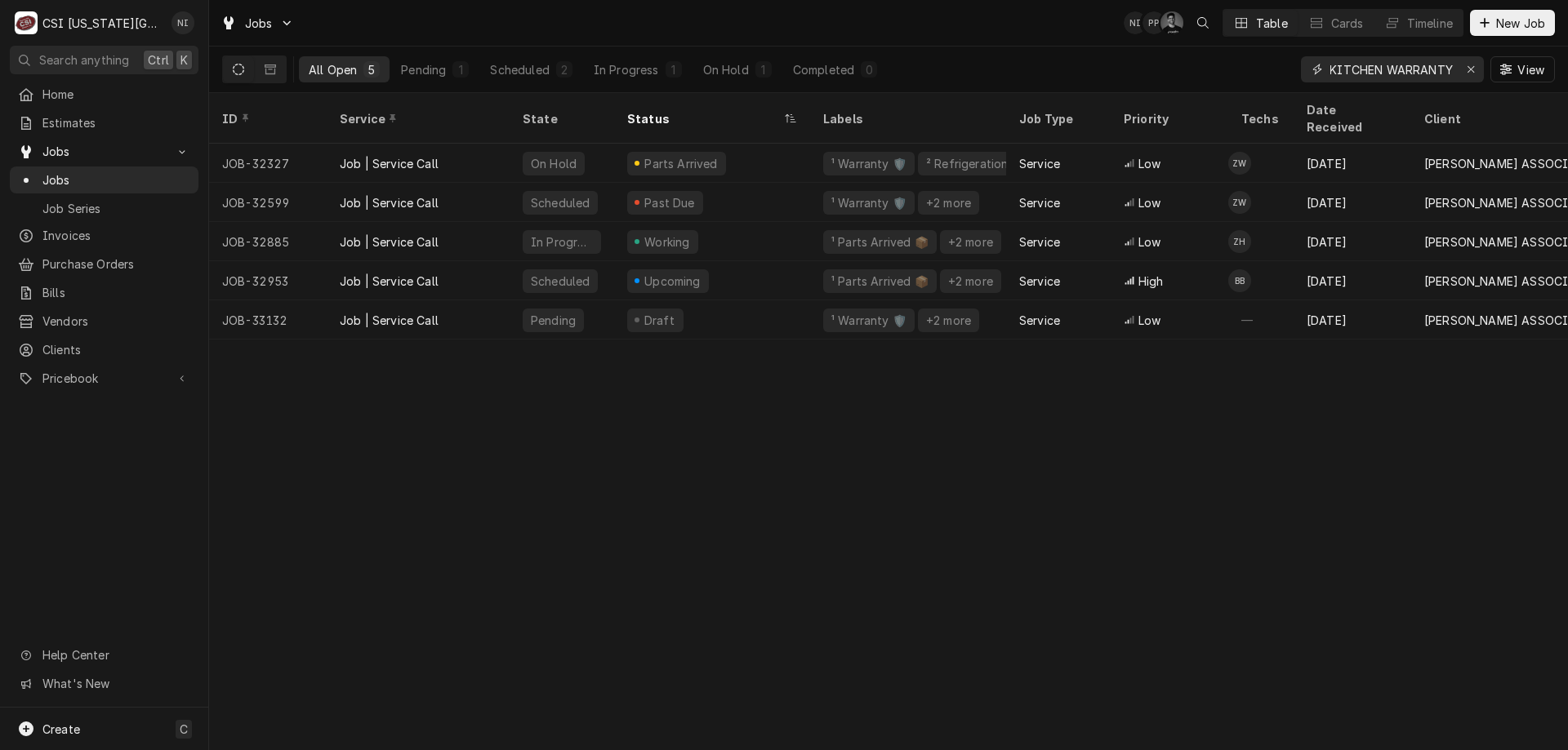
type input "READY KITCHEN WARRANTY"
click at [725, 73] on div "On Hold" at bounding box center [726, 70] width 46 height 17
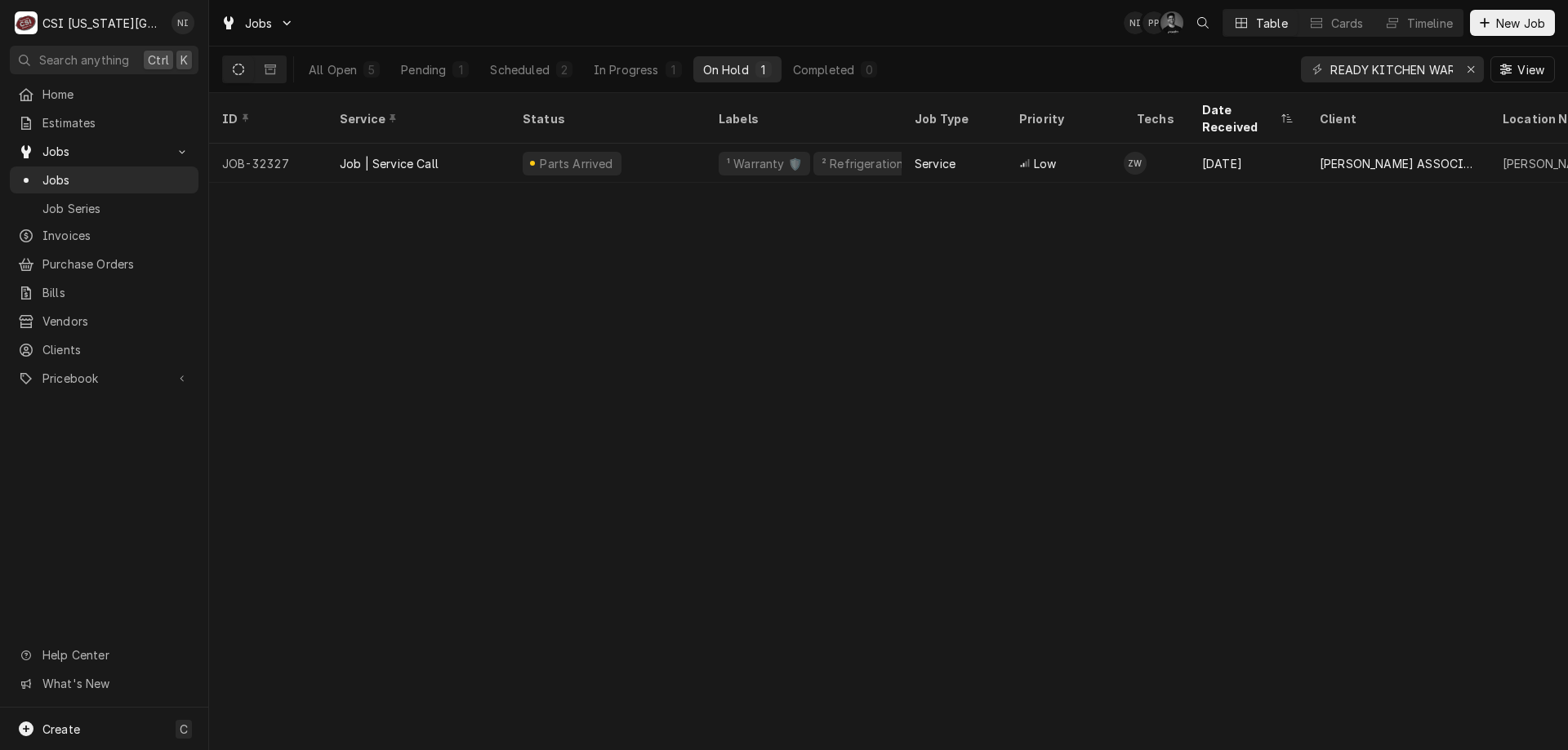
click at [699, 146] on div "Parts Arrived" at bounding box center [608, 163] width 196 height 39
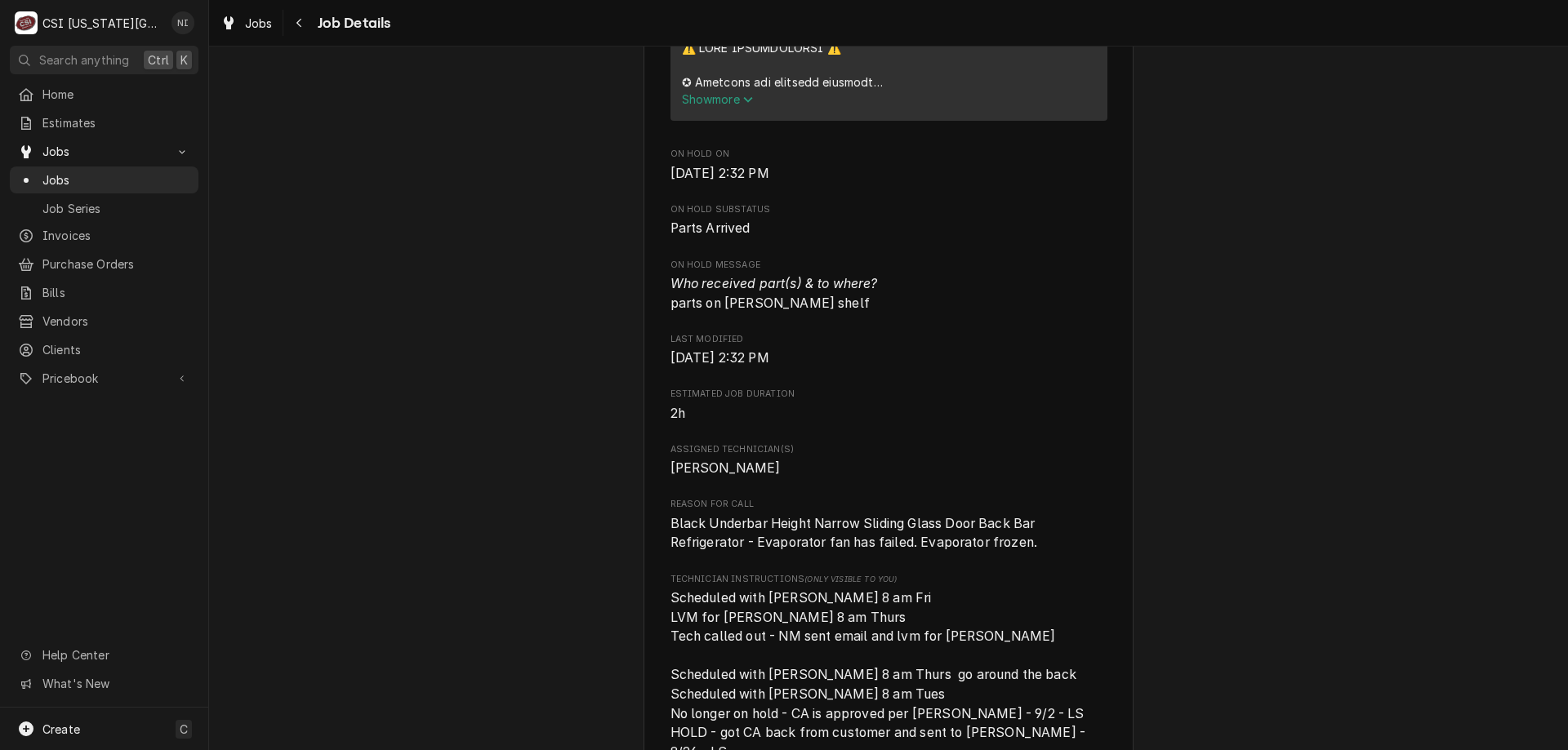
scroll to position [1333, 0]
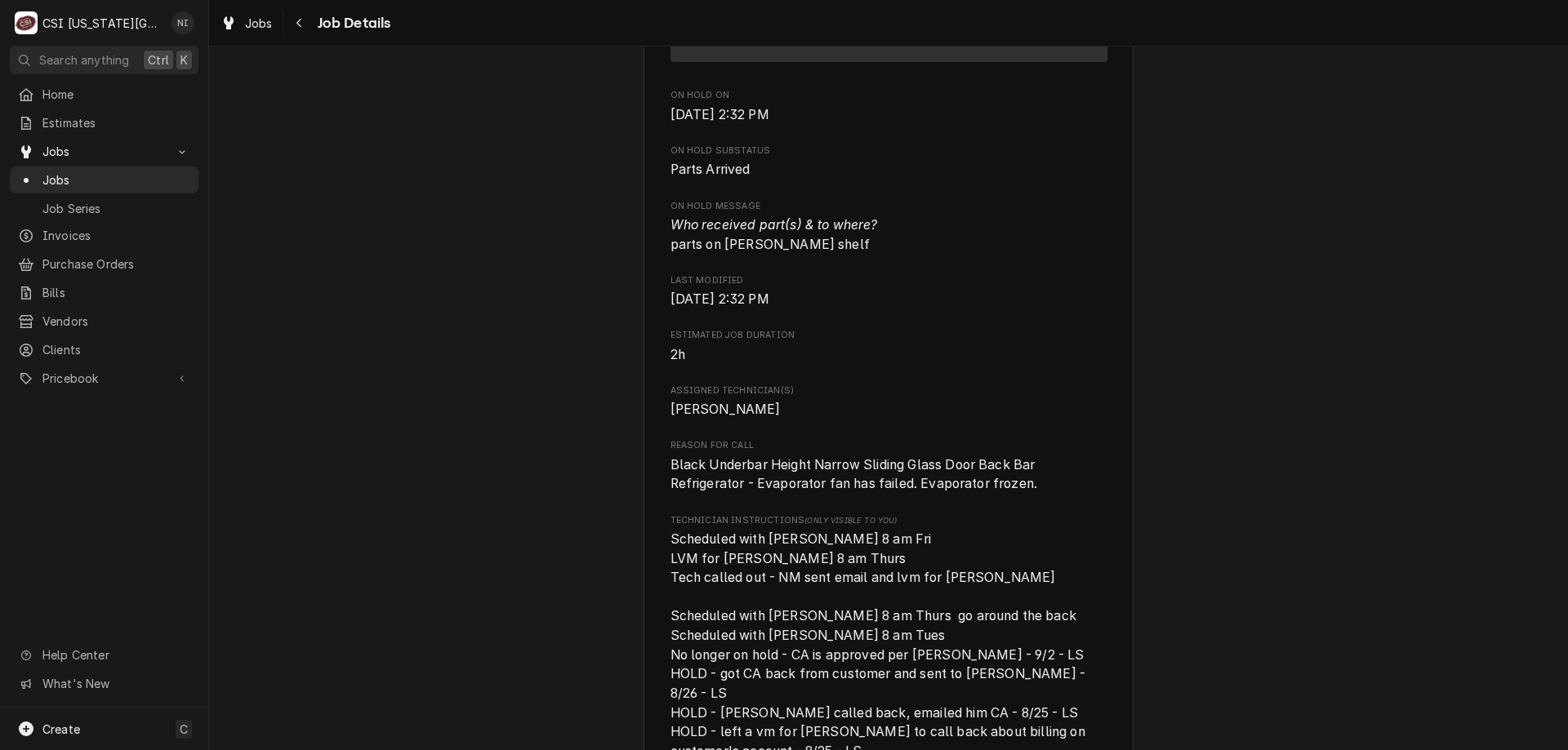
click at [147, 167] on link "Jobs" at bounding box center [105, 180] width 189 height 27
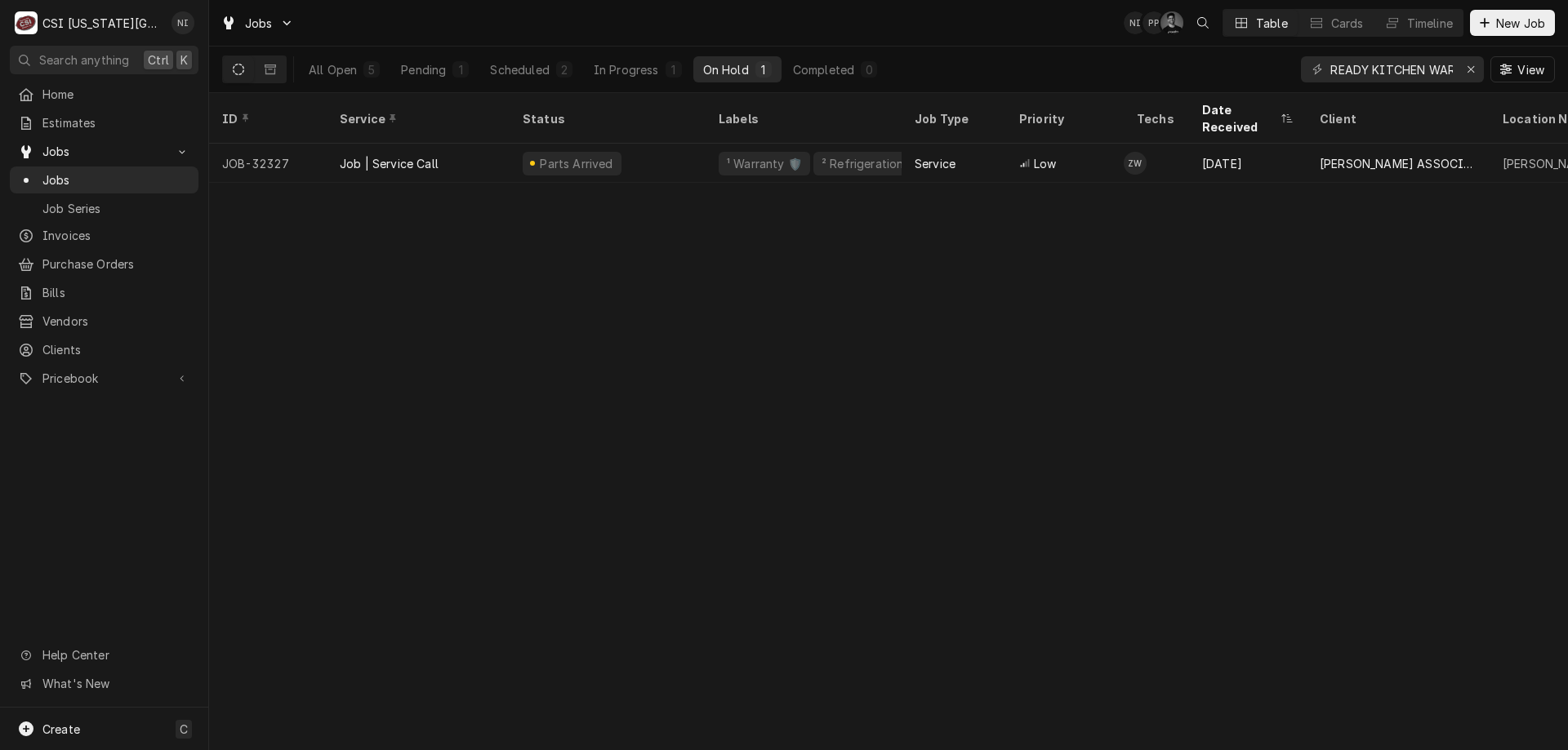
click at [429, 70] on div "Pending" at bounding box center [424, 70] width 45 height 17
click at [664, 144] on div "Draft" at bounding box center [608, 163] width 196 height 39
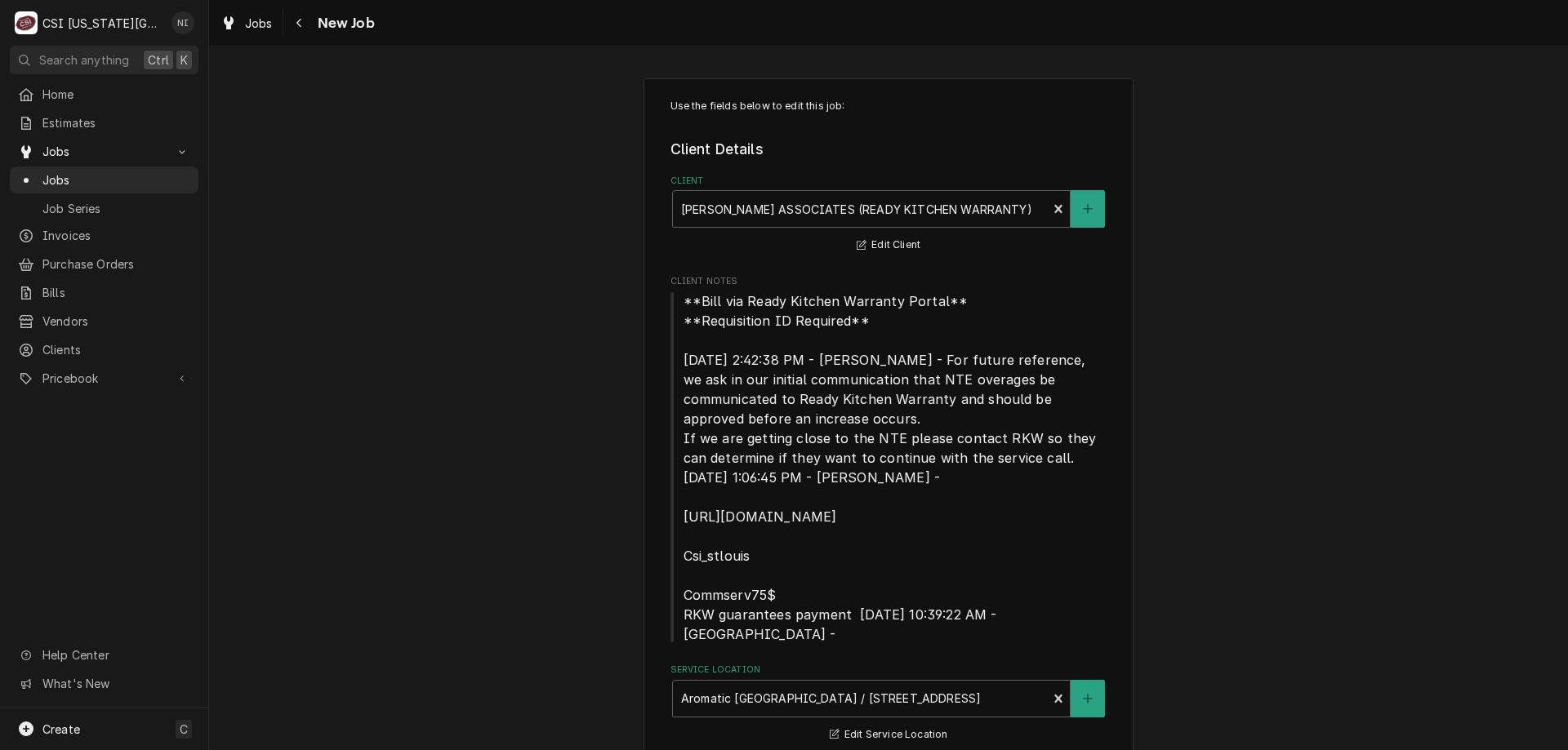
type textarea "x"
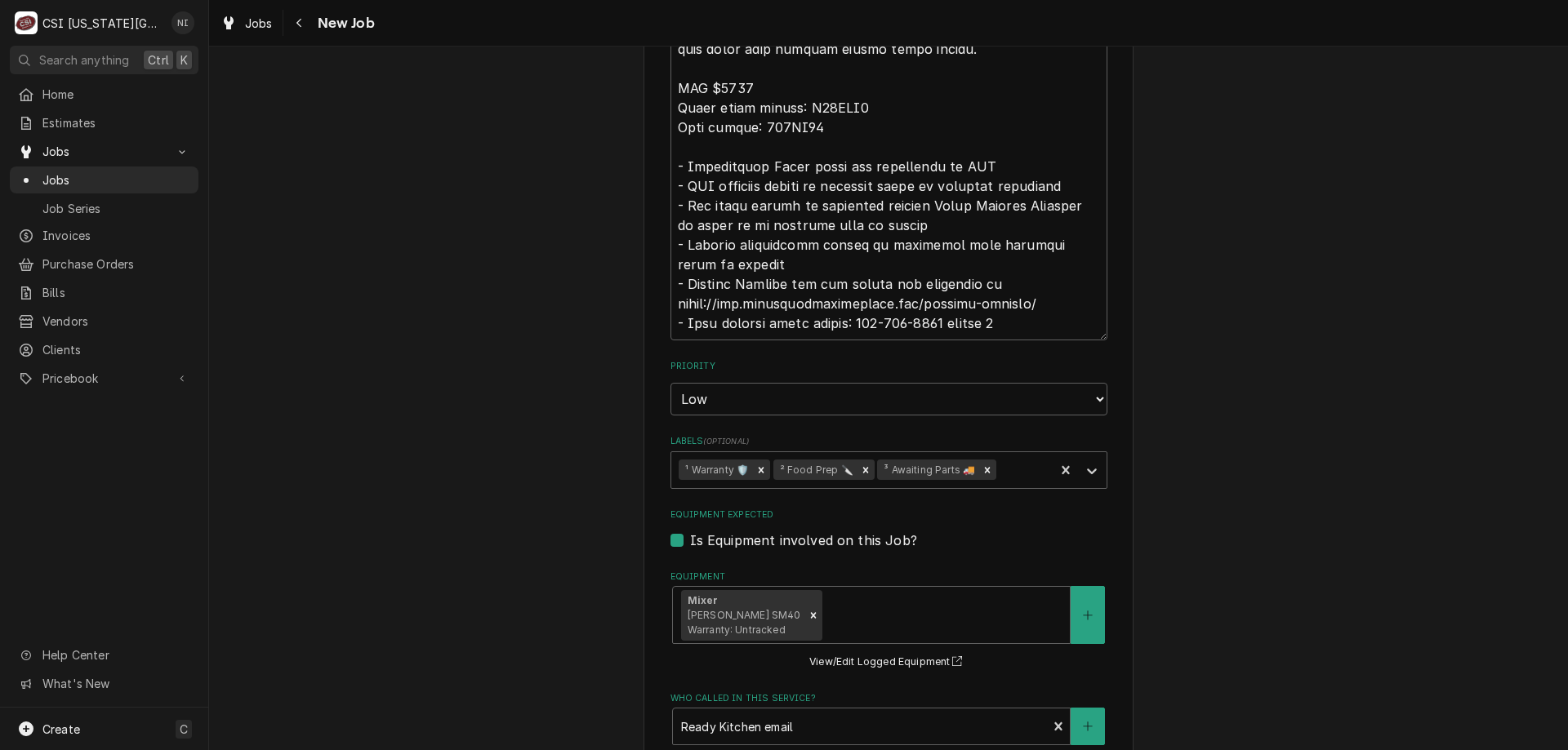
scroll to position [1401, 0]
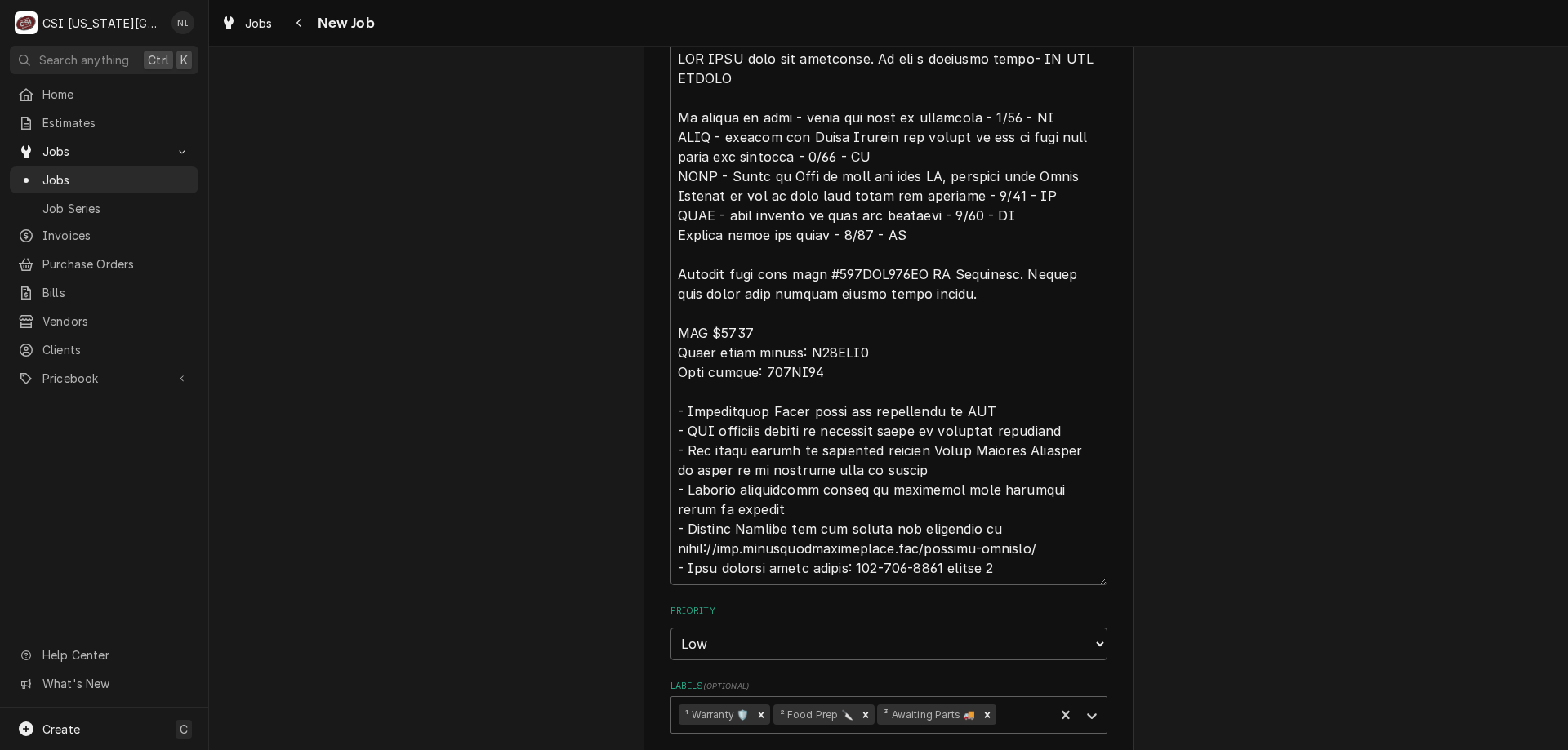
click at [1554, 77] on div "Use the fields below to edit this job: Client Details Client CLARK ASSOCIATES (…" at bounding box center [889, 152] width 1359 height 2979
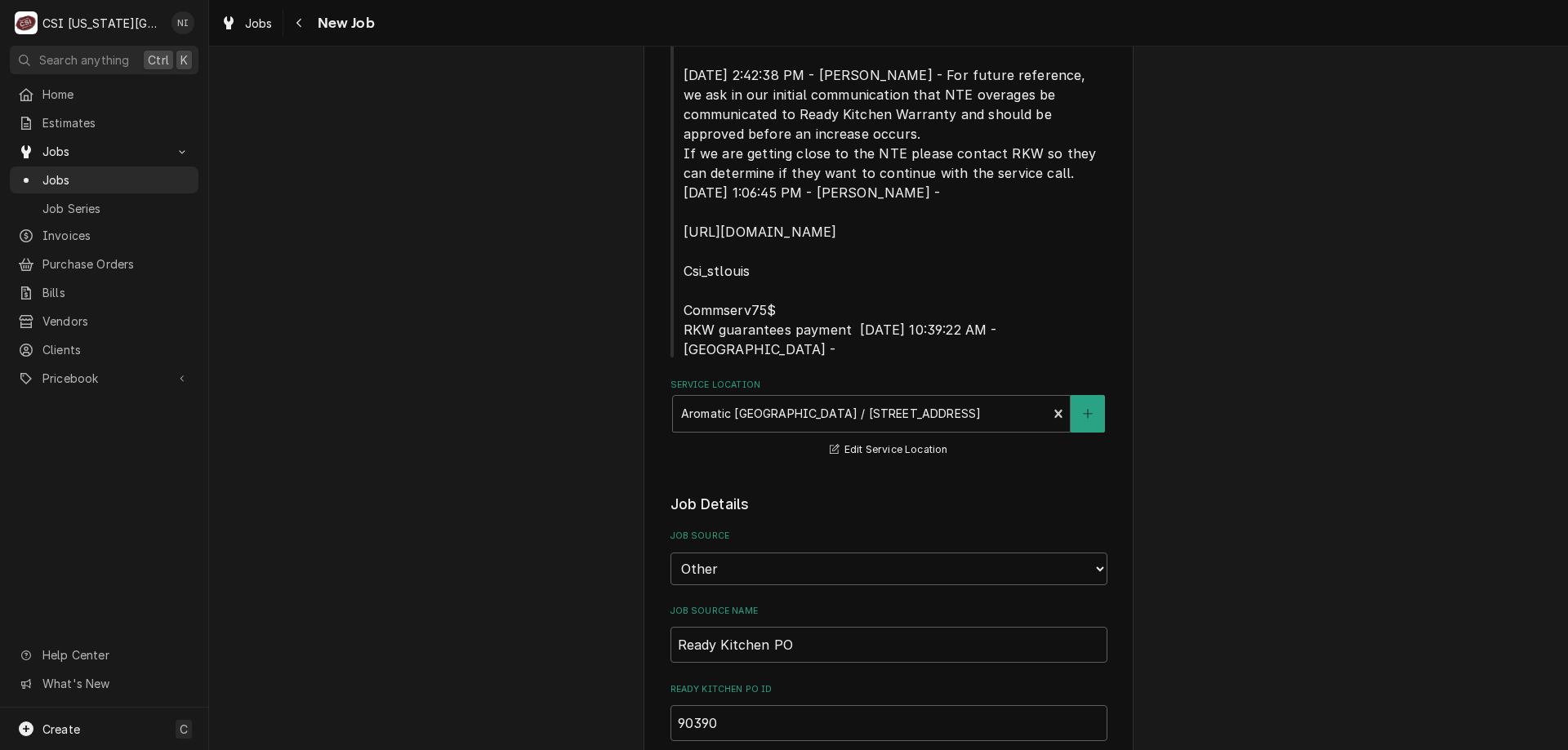
scroll to position [291, 0]
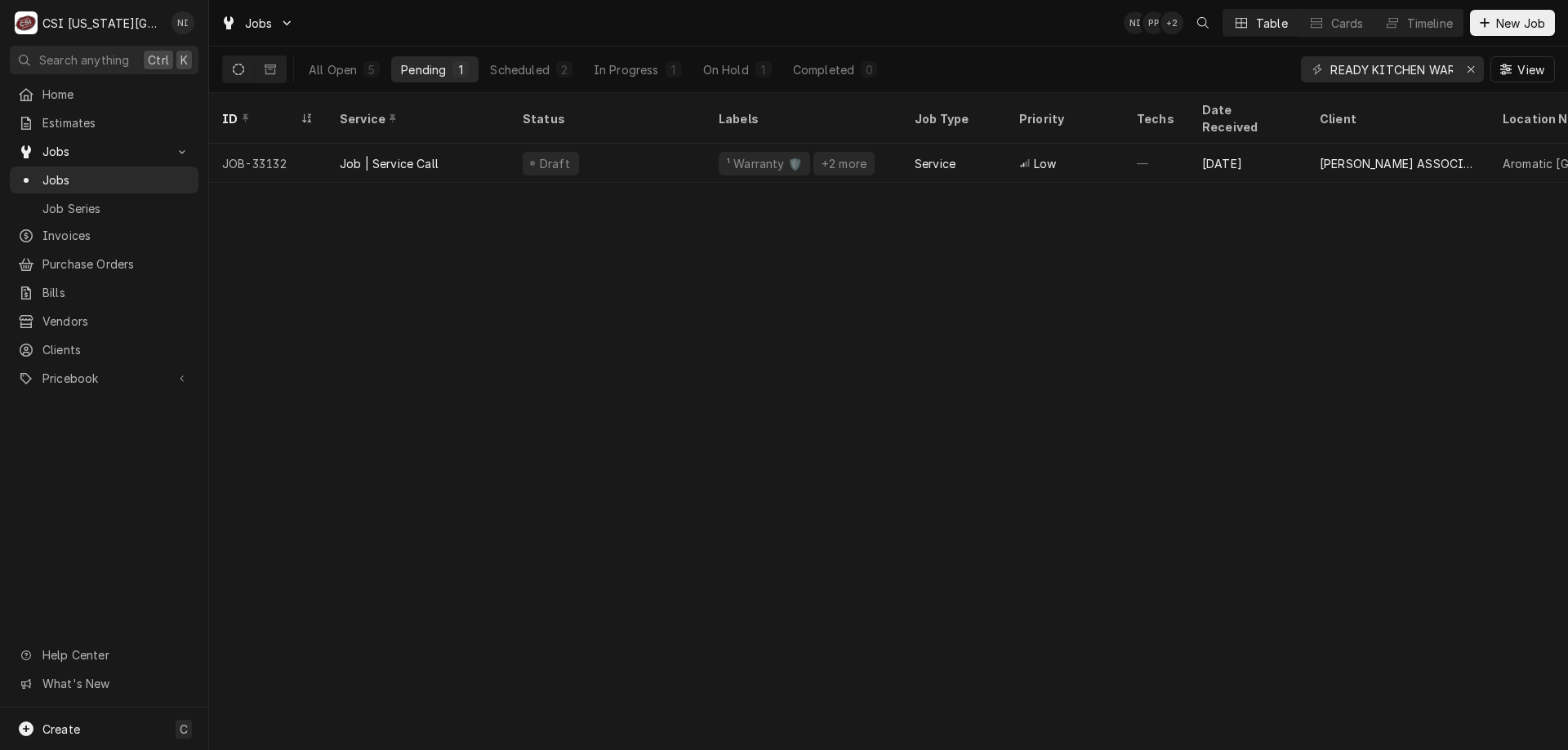
click at [333, 76] on div "All Open" at bounding box center [333, 70] width 49 height 17
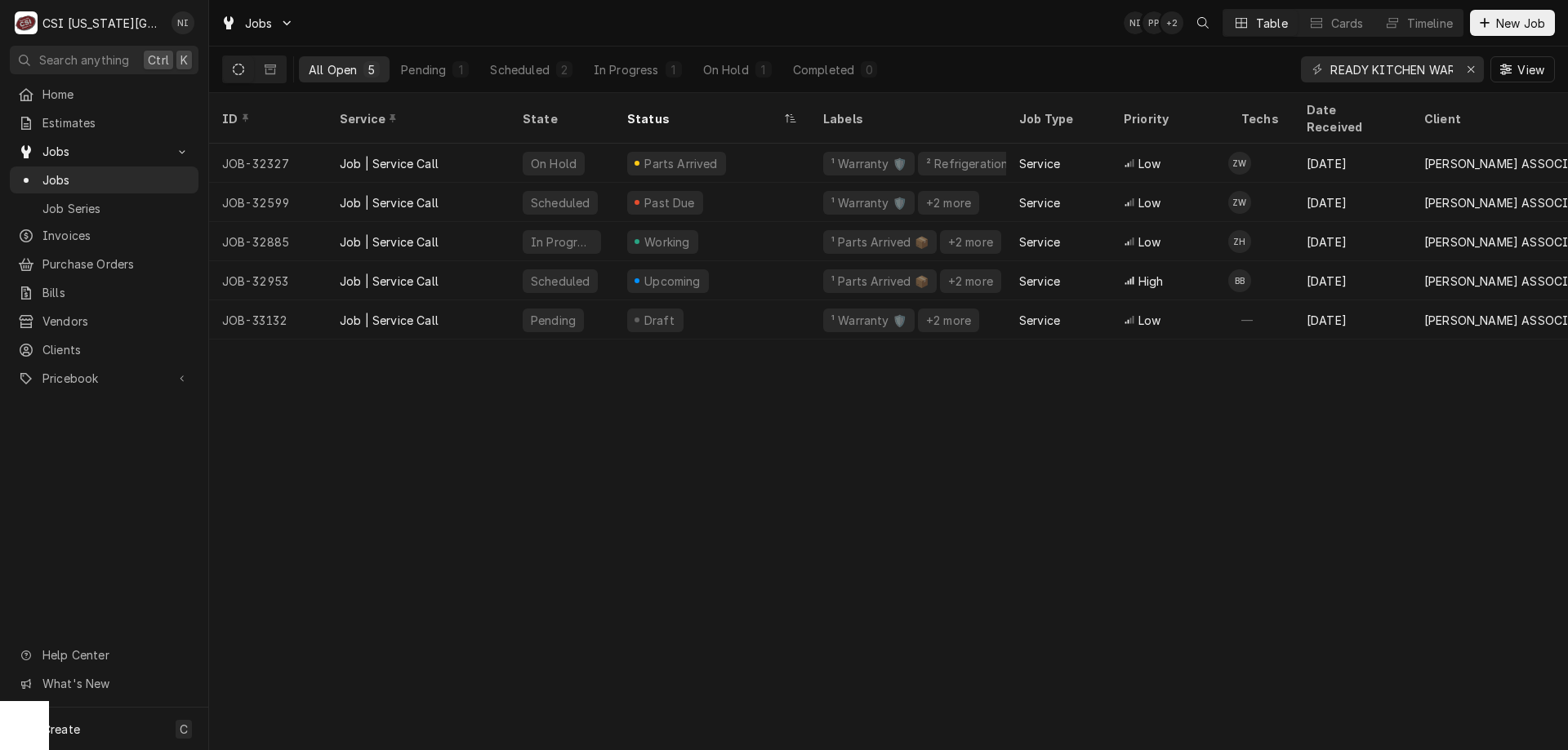
click at [721, 187] on div "Past Due" at bounding box center [712, 202] width 196 height 39
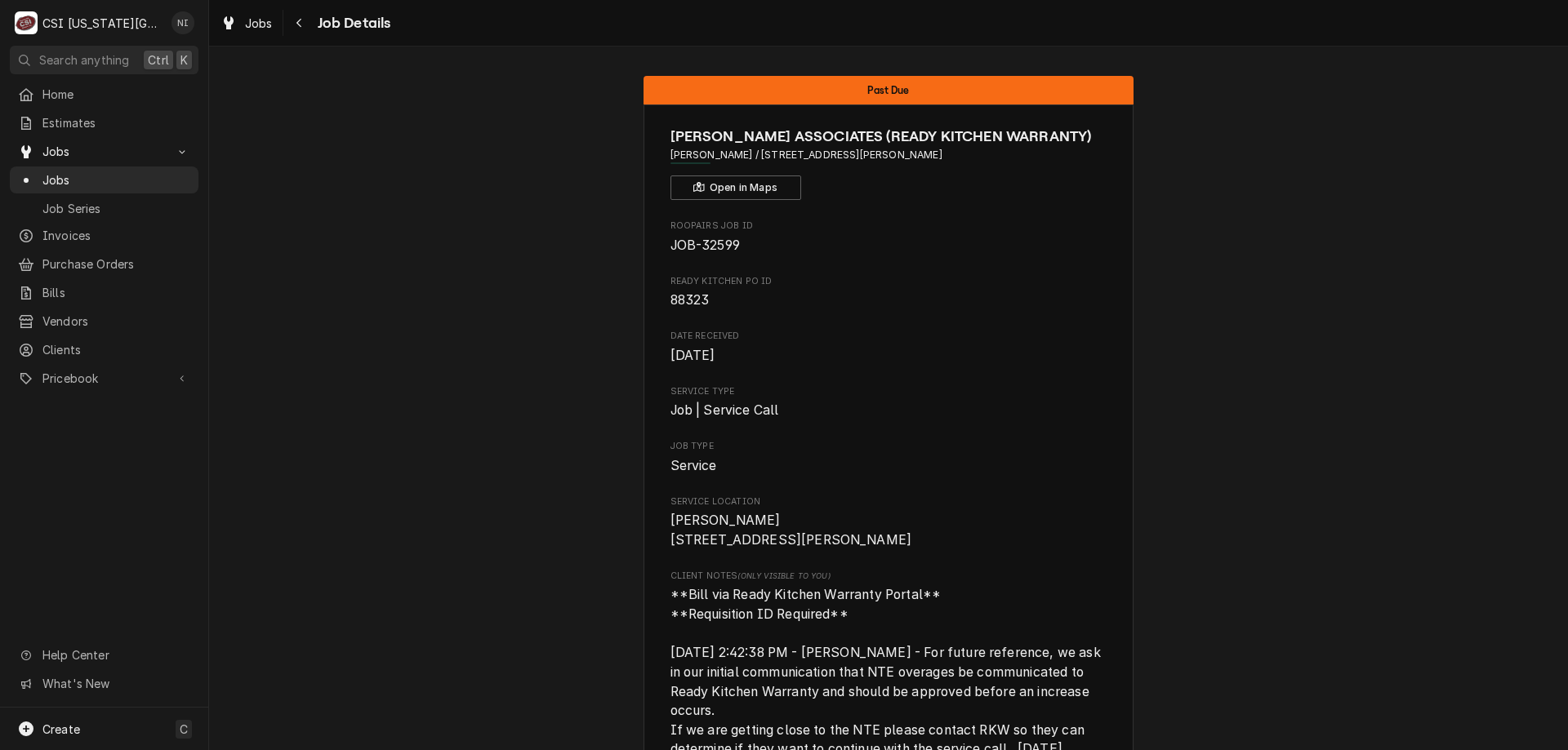
click at [91, 178] on span "Jobs" at bounding box center [117, 180] width 147 height 17
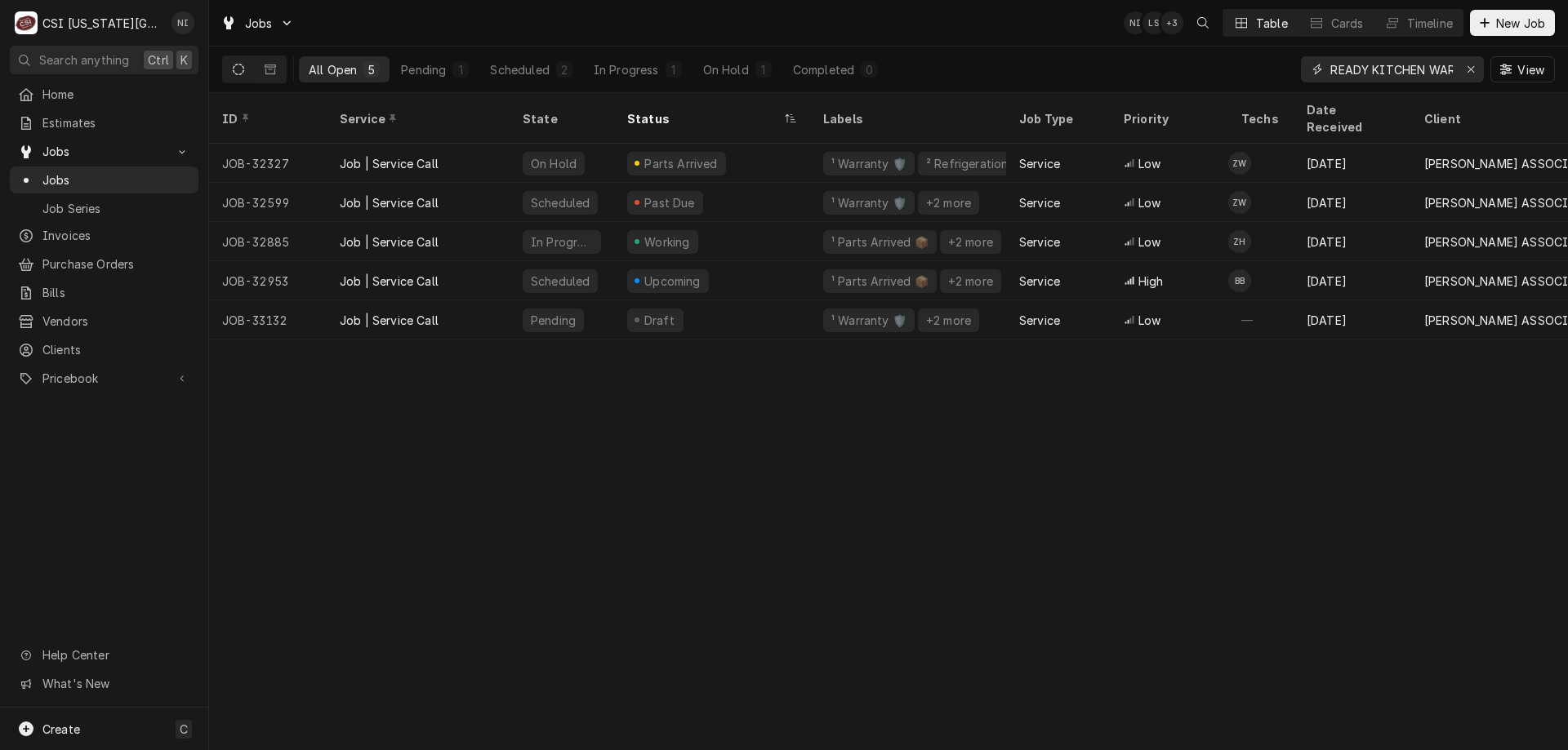
click at [1474, 68] on icon "Erase input" at bounding box center [1472, 69] width 9 height 11
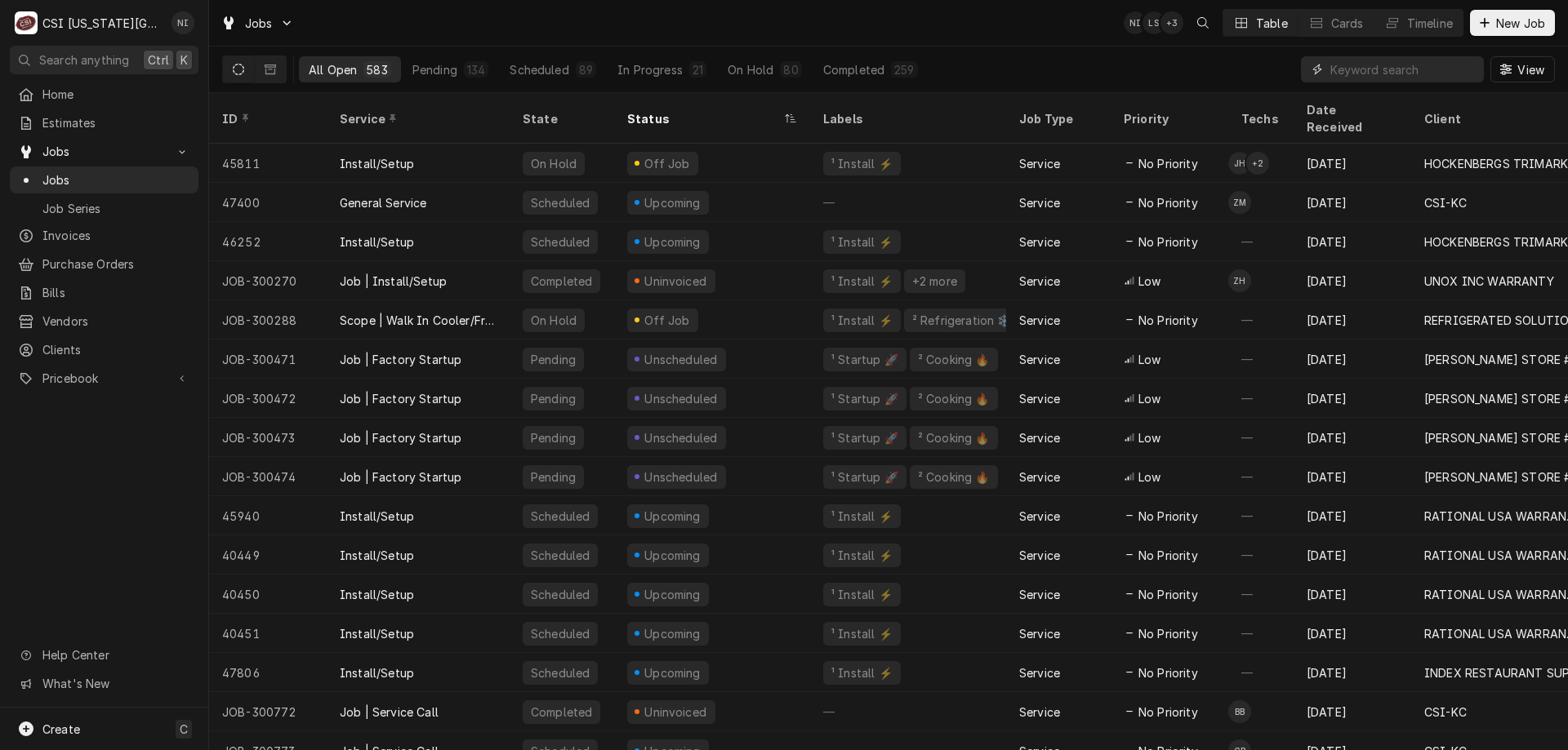
click at [1378, 72] on input "Dynamic Content Wrapper" at bounding box center [1404, 69] width 146 height 26
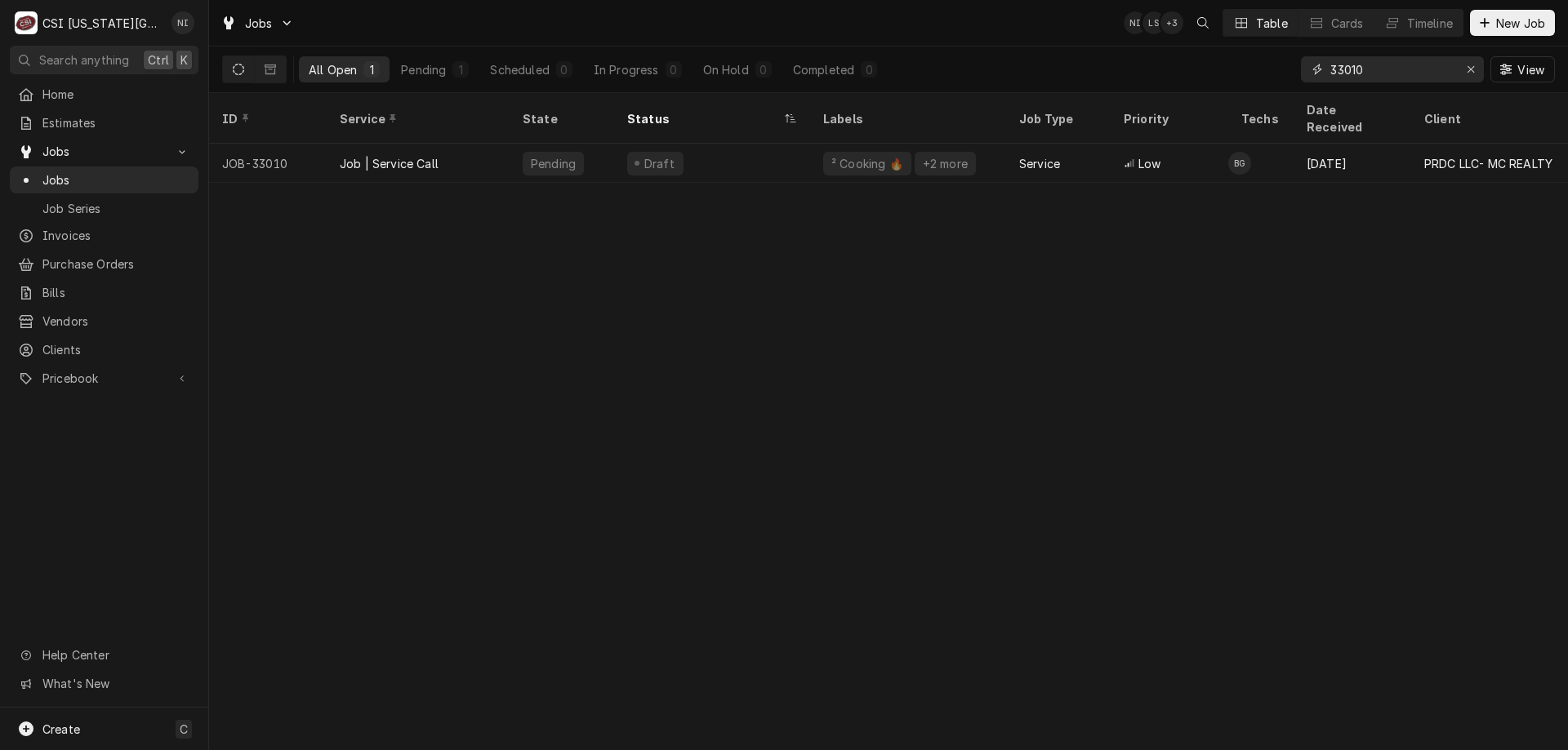
type input "33010"
click at [749, 154] on div "Draft" at bounding box center [712, 163] width 196 height 39
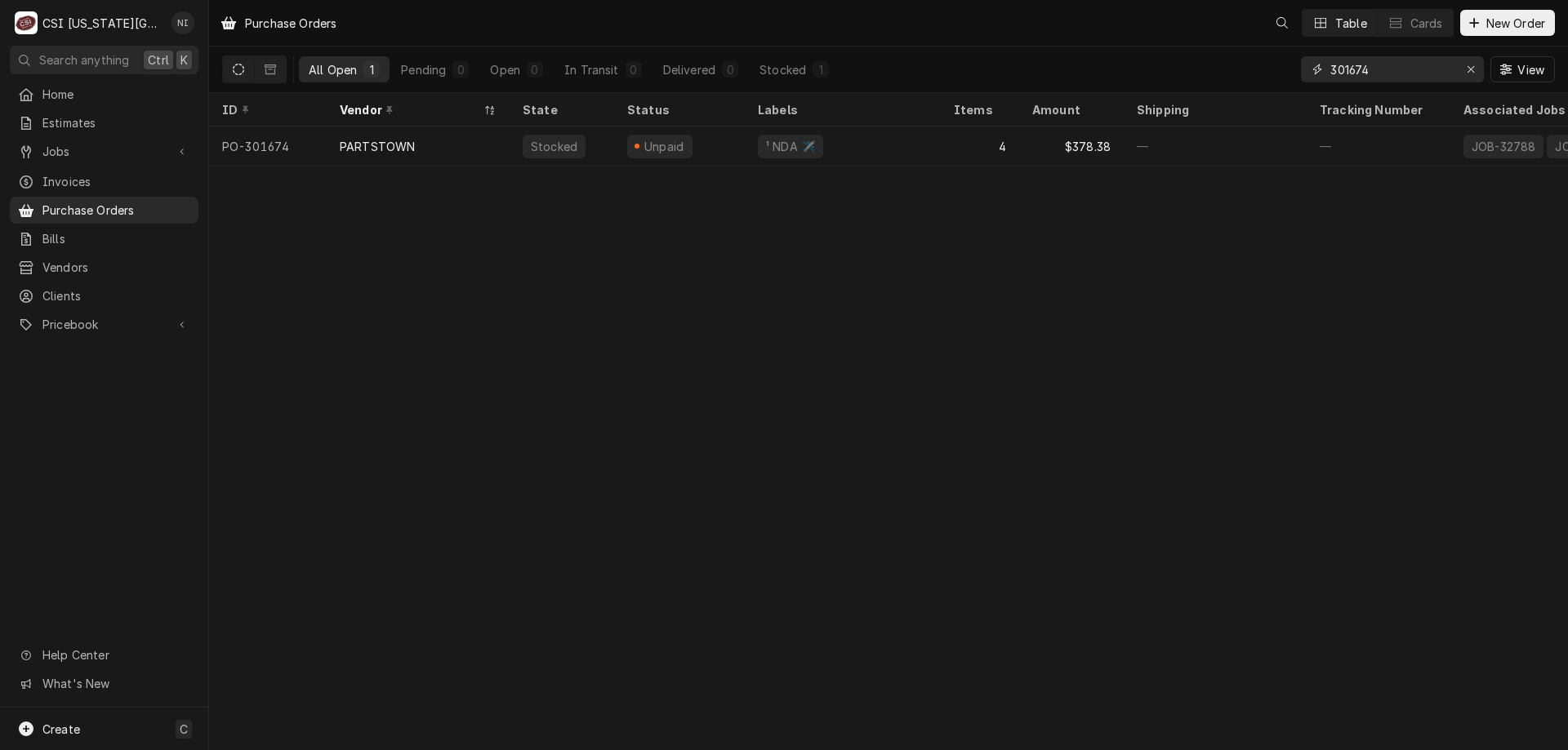
drag, startPoint x: 1376, startPoint y: 70, endPoint x: 1152, endPoint y: 69, distance: 224.0
click at [1153, 69] on div "All Open 1 Pending 0 Open 0 In Transit 0 Delivered 0 Stocked 1 301674 View" at bounding box center [889, 69] width 1333 height 46
type input "301631"
click at [938, 153] on div "—" at bounding box center [843, 146] width 196 height 39
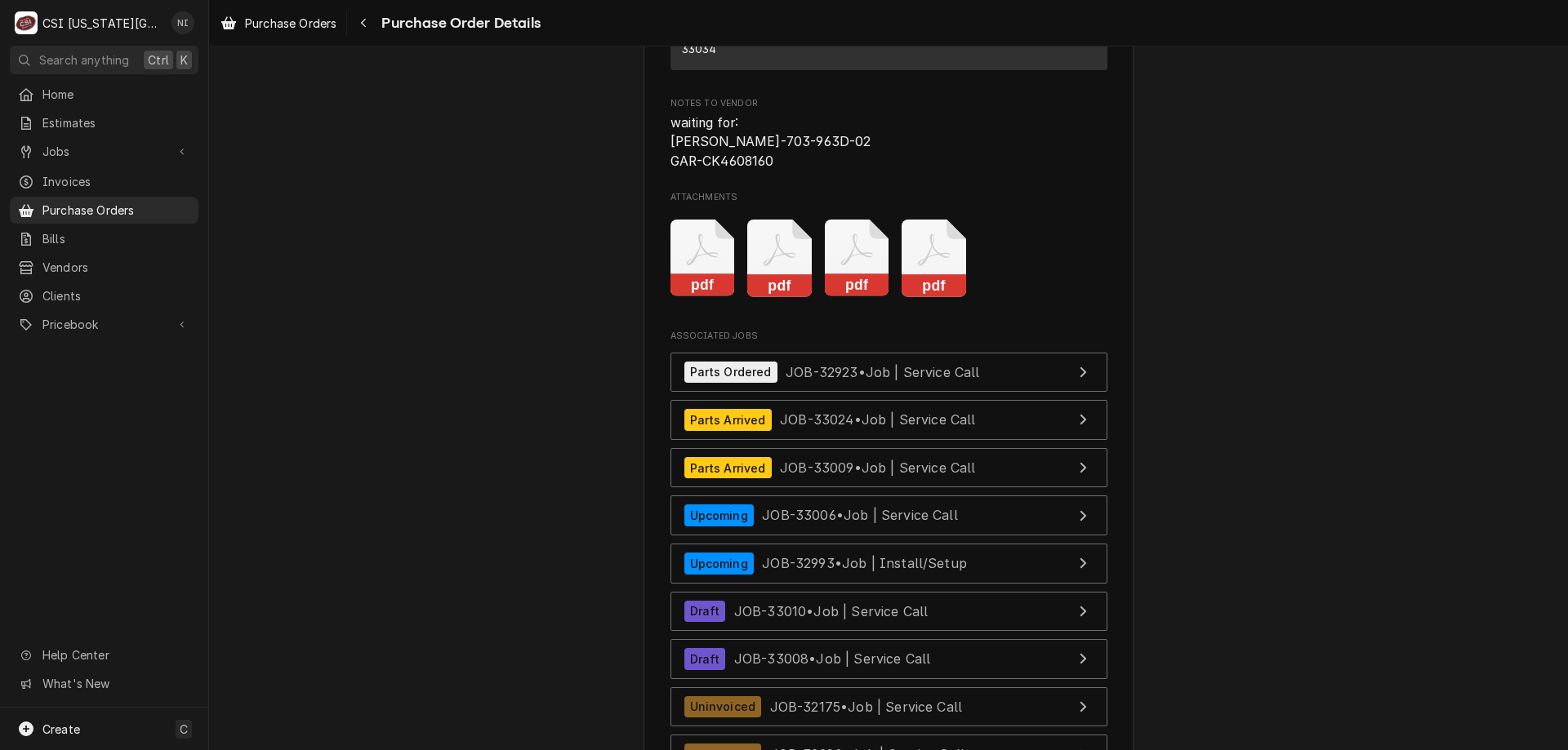
scroll to position [6582, 0]
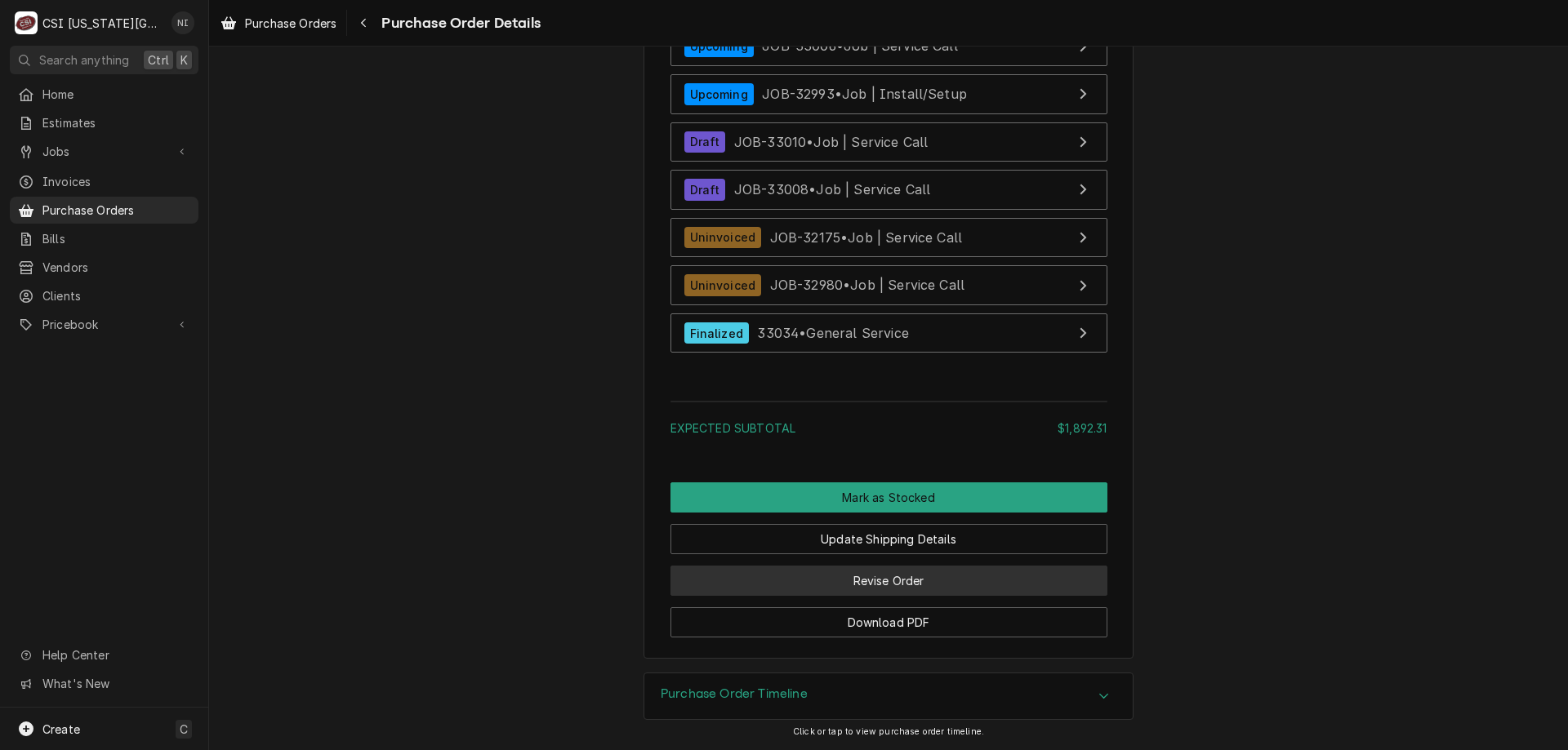
click at [917, 590] on button "Revise Order" at bounding box center [889, 581] width 437 height 30
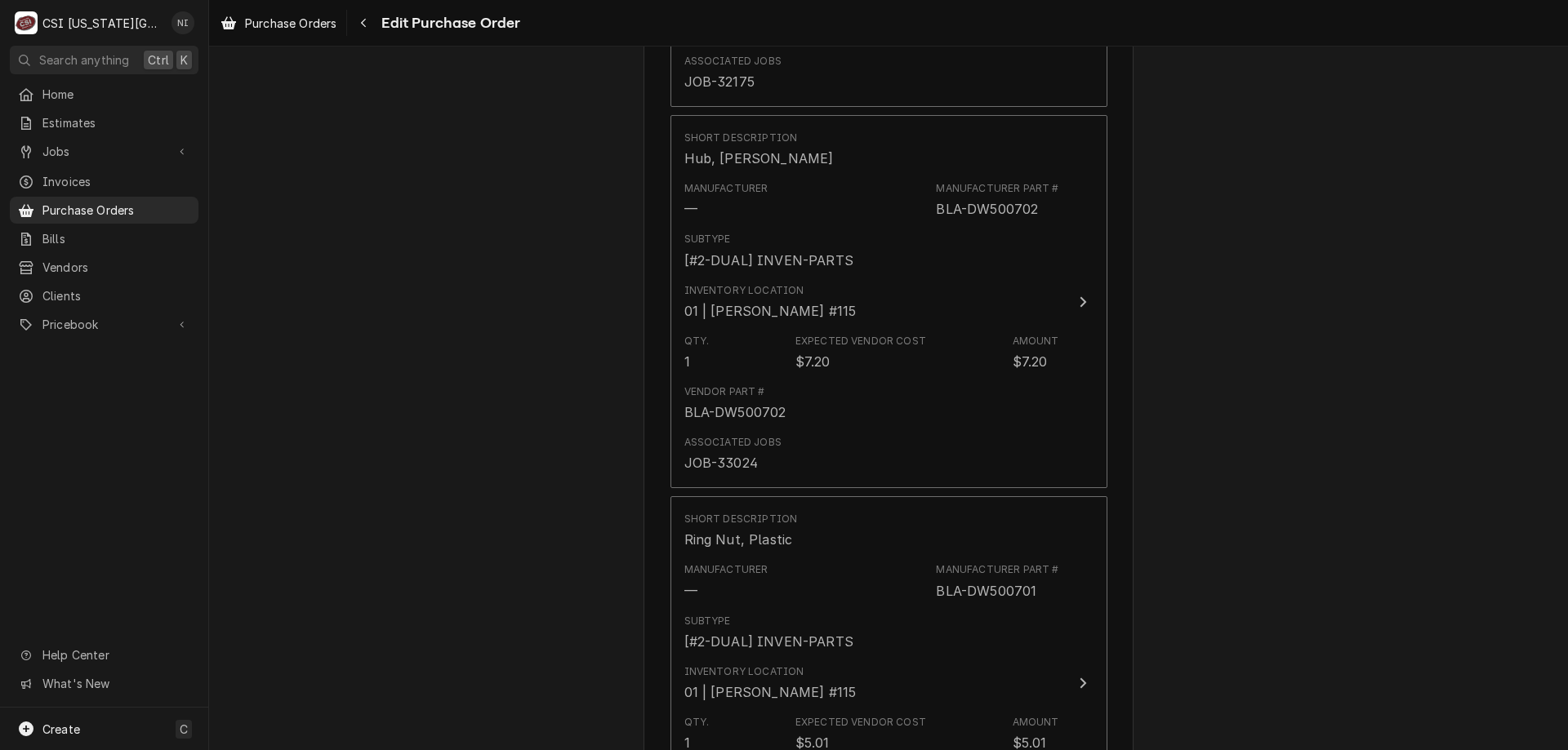
scroll to position [6311, 0]
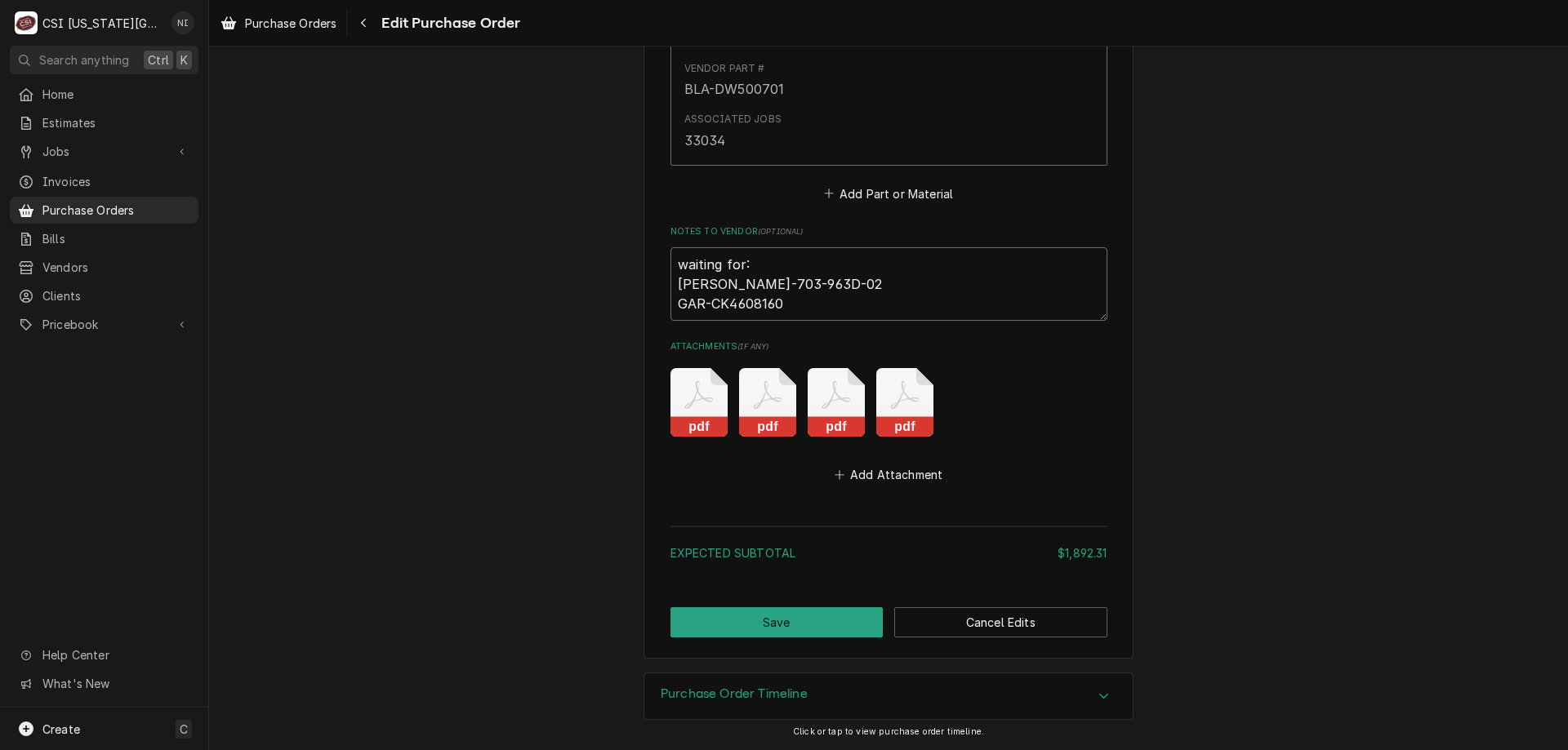
drag, startPoint x: 790, startPoint y: 287, endPoint x: 616, endPoint y: 287, distance: 174.0
type textarea "x"
type textarea "waiting for: GAR-CK4608160"
type textarea "x"
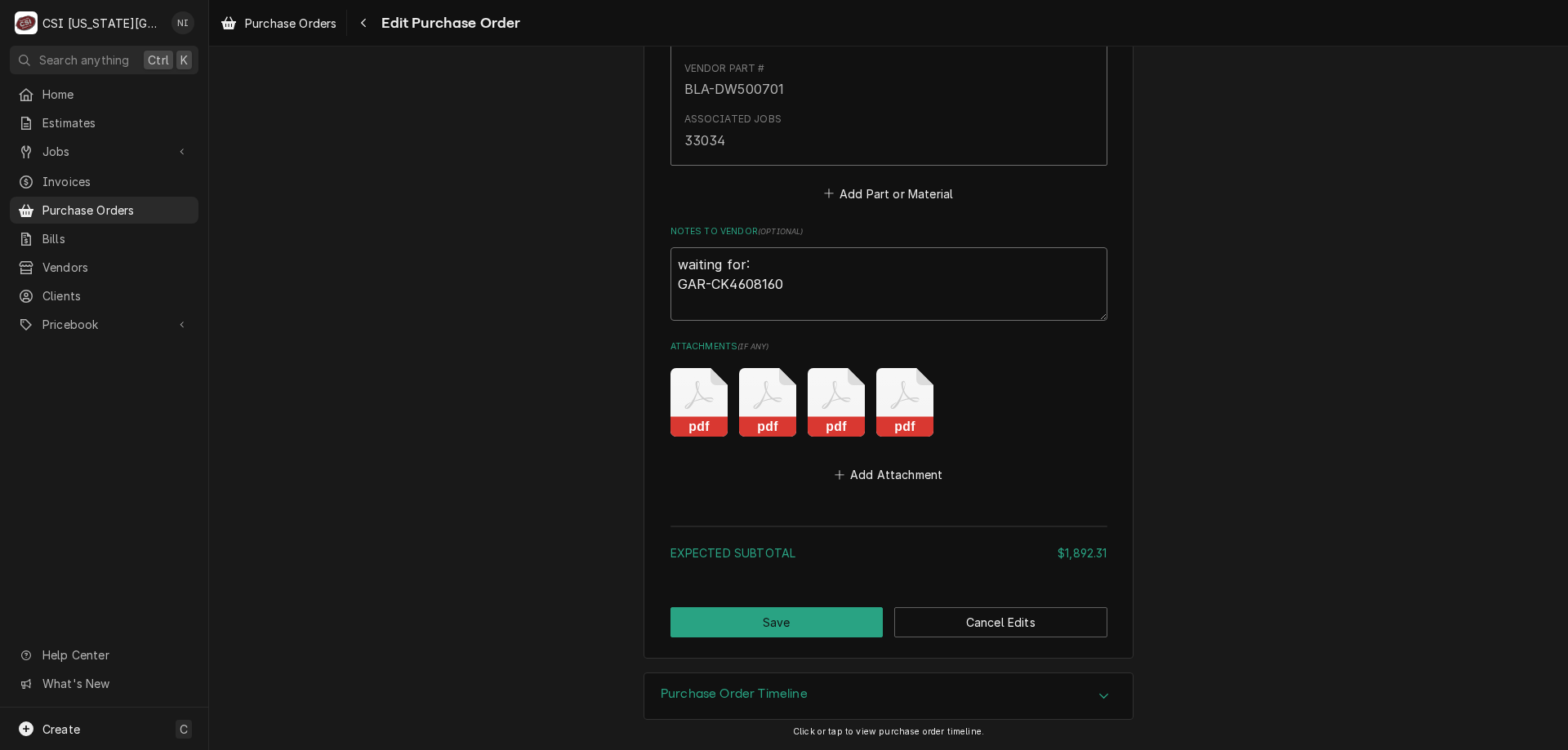
type textarea "waiting for: GAR-CK4608160"
click at [816, 622] on button "Save" at bounding box center [777, 622] width 213 height 30
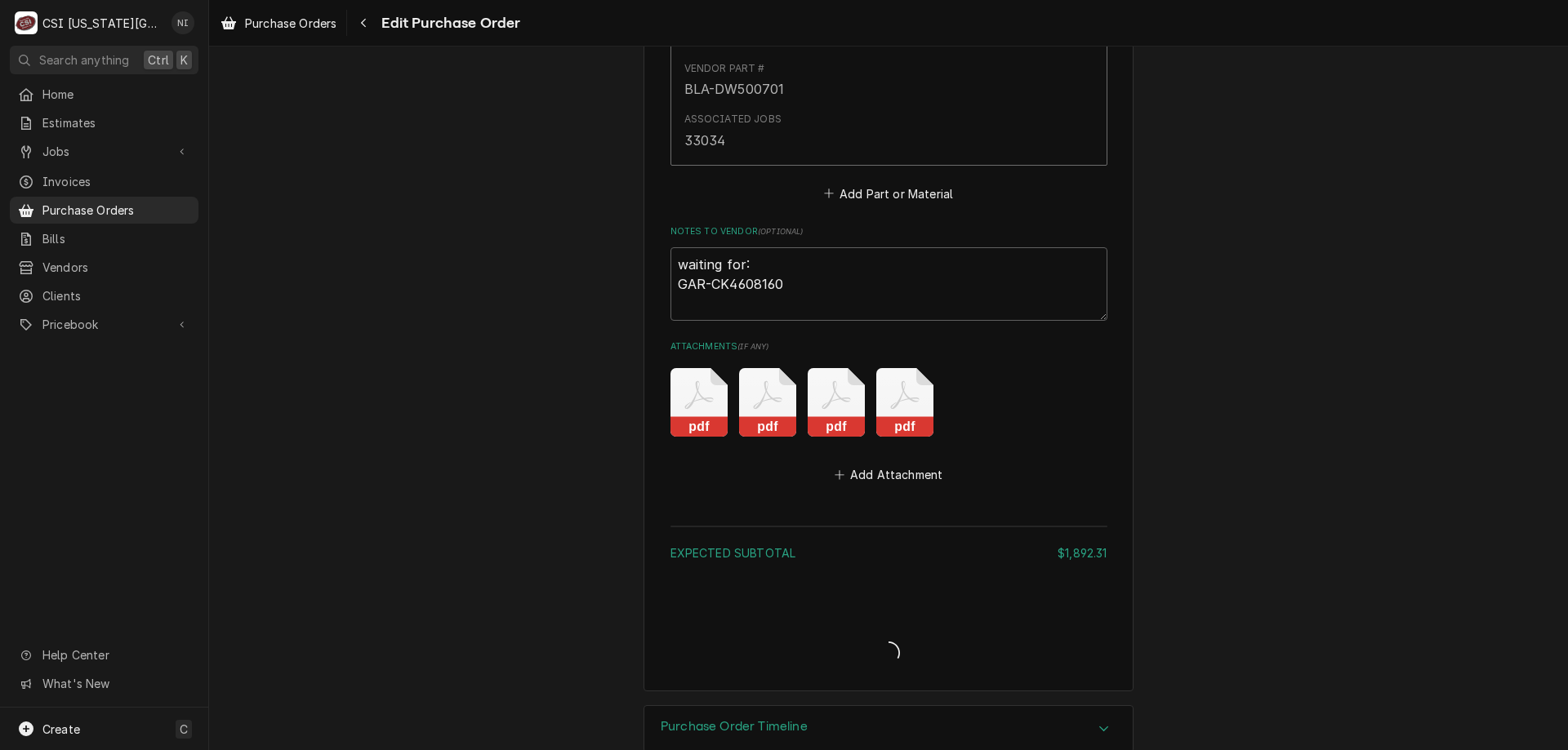
type textarea "x"
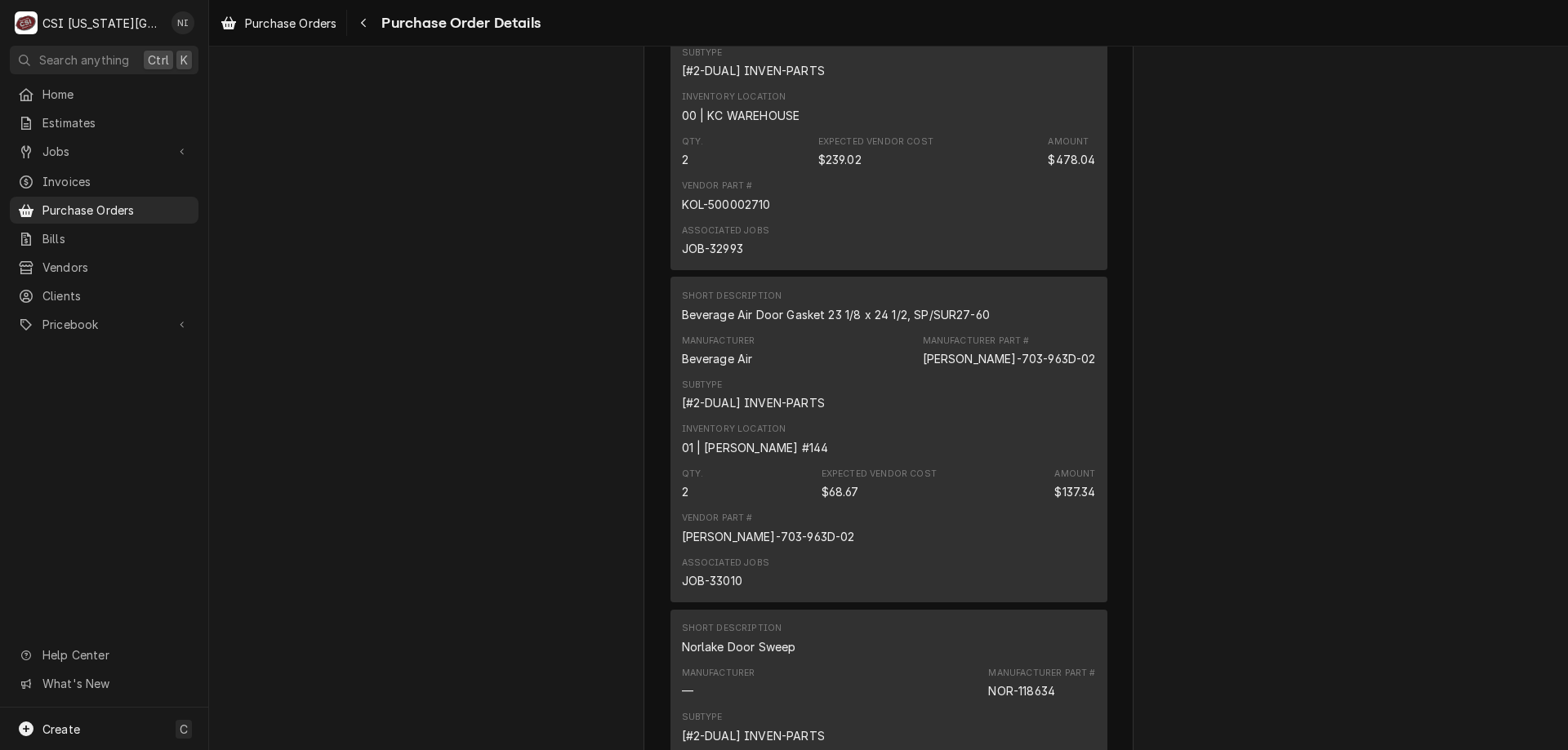
scroll to position [1908, 0]
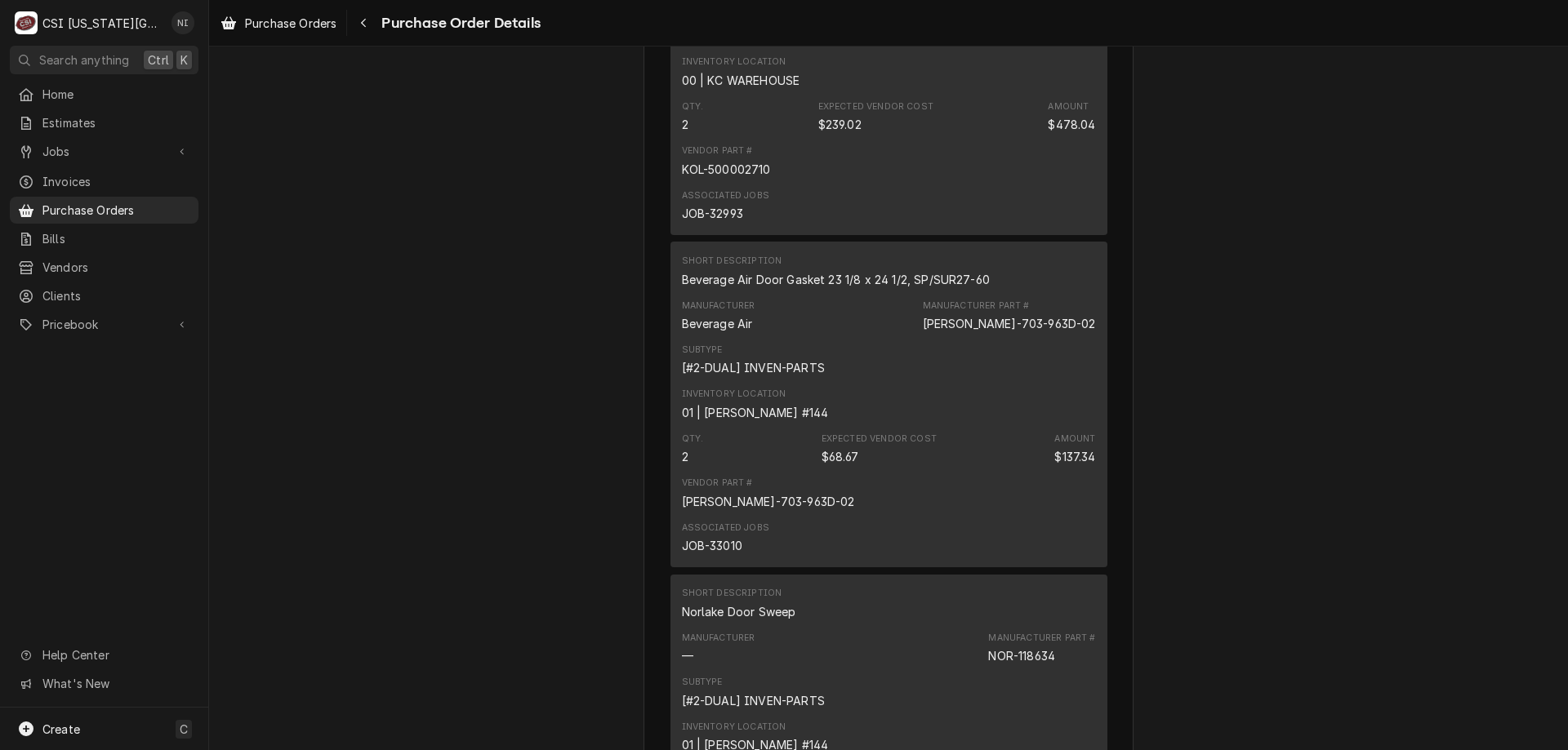
click at [161, 211] on span "Purchase Orders" at bounding box center [117, 210] width 147 height 17
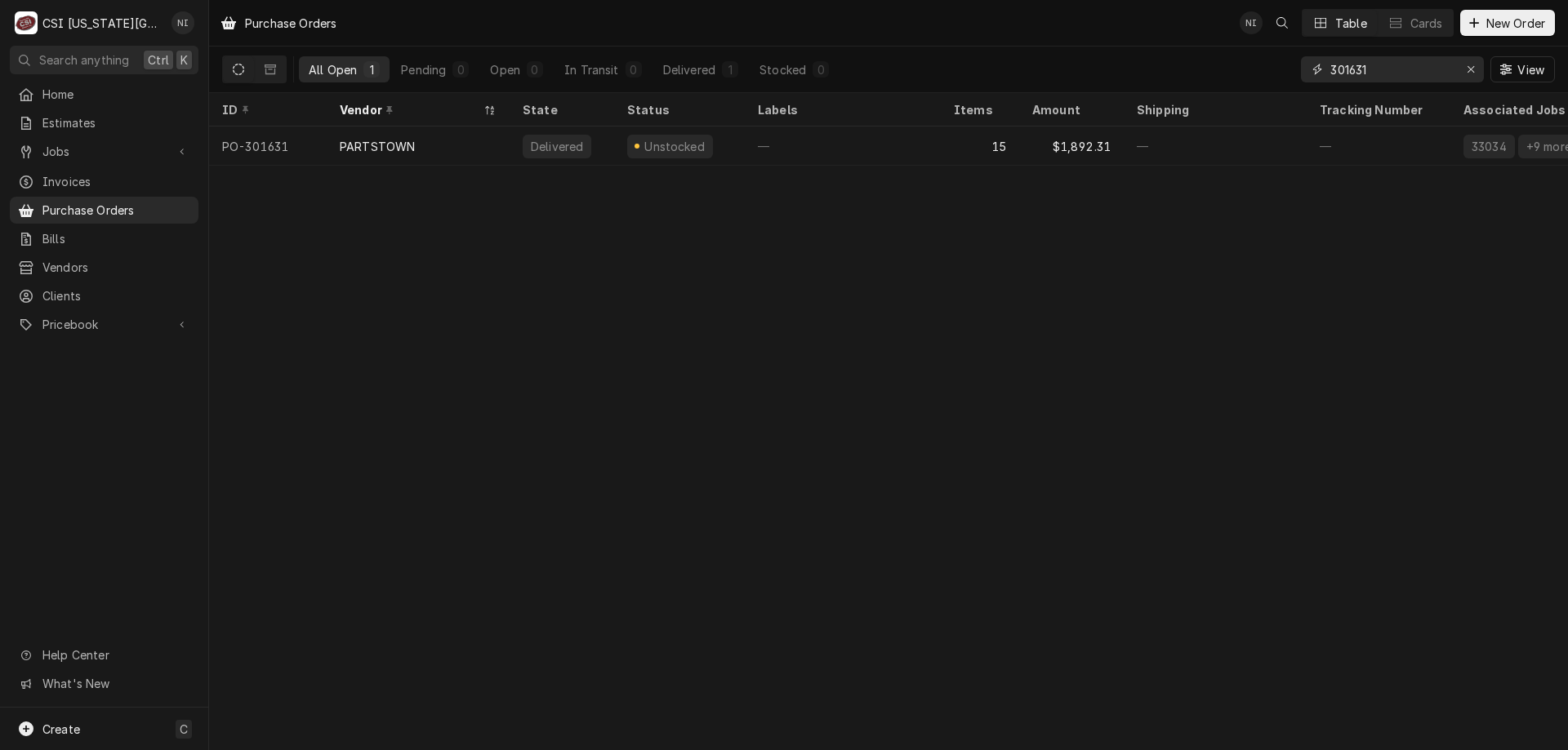
click at [1374, 69] on input "301631" at bounding box center [1392, 69] width 122 height 26
type input "301530"
click at [927, 146] on div "—" at bounding box center [843, 146] width 196 height 39
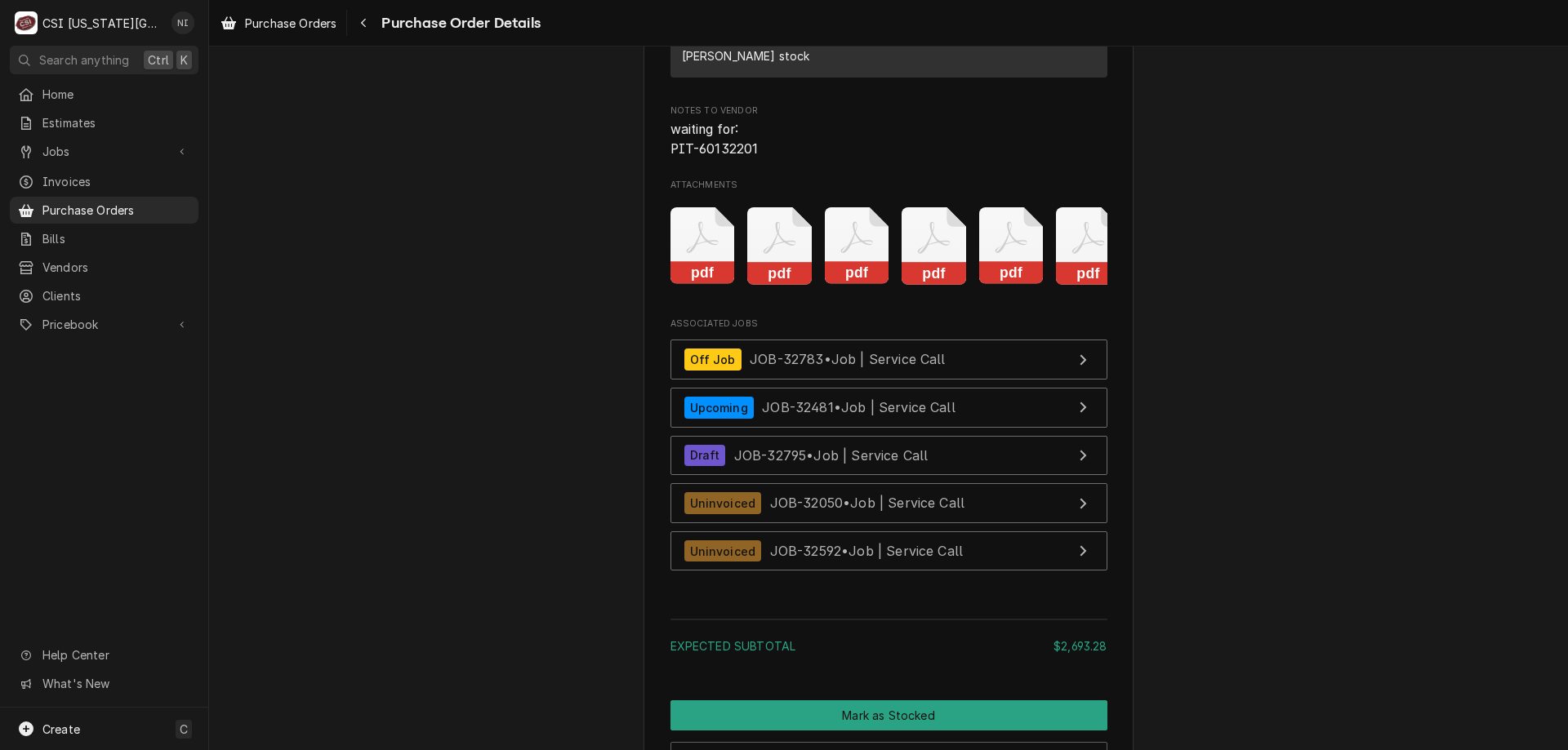
scroll to position [4009, 0]
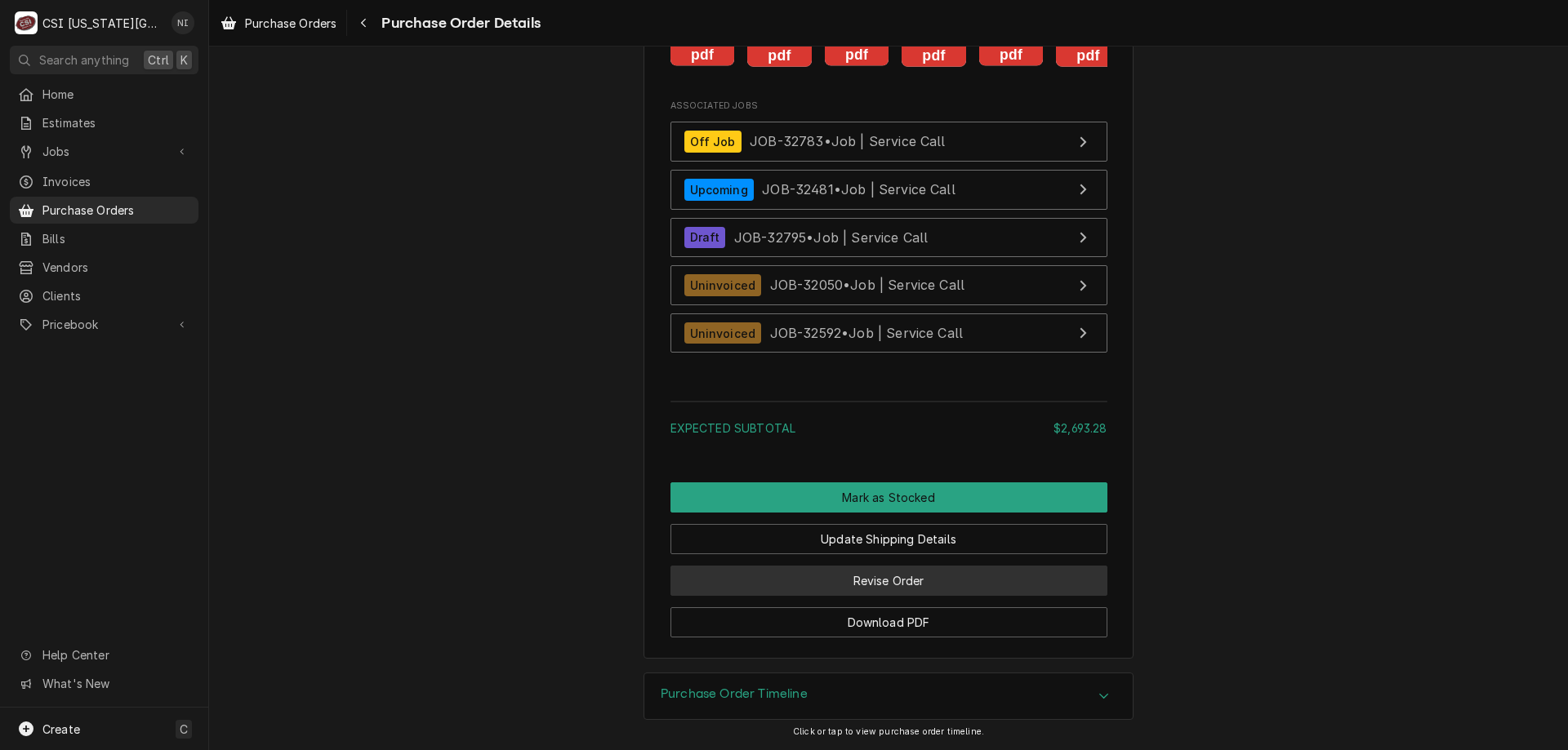
click at [945, 585] on button "Revise Order" at bounding box center [889, 581] width 437 height 30
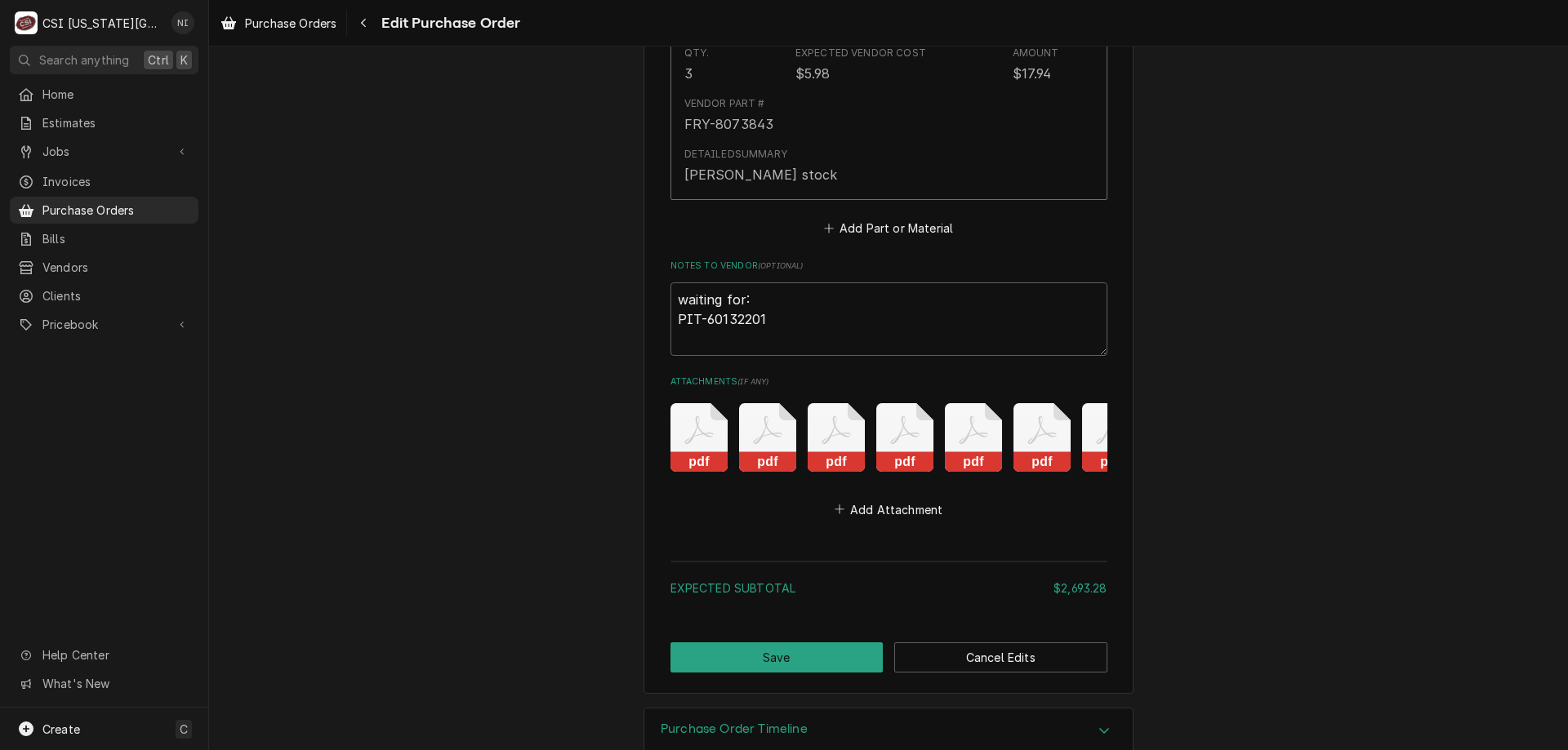
scroll to position [3652, 0]
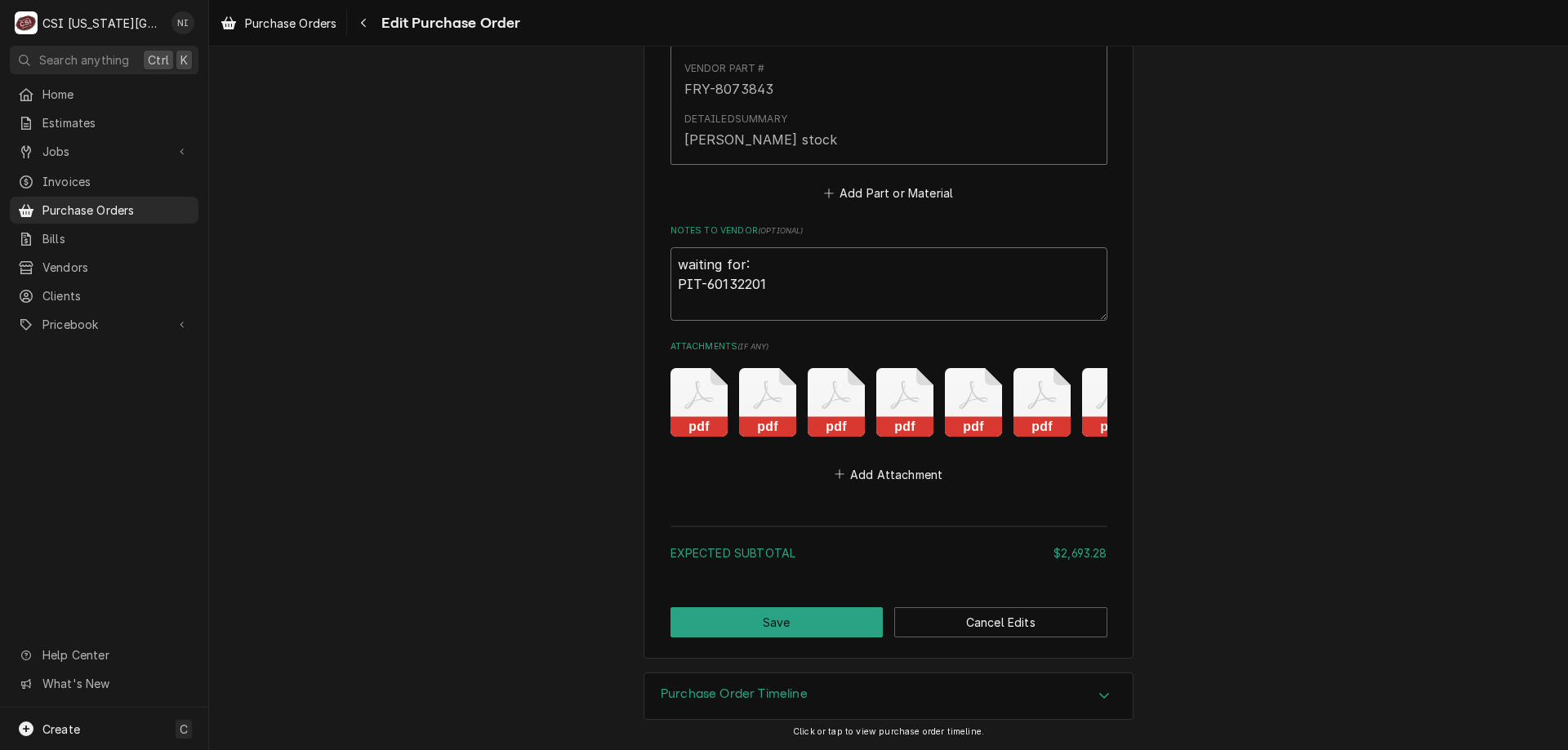
drag, startPoint x: 704, startPoint y: 264, endPoint x: 632, endPoint y: 237, distance: 76.9
type textarea "x"
click at [777, 620] on button "Save" at bounding box center [777, 622] width 213 height 30
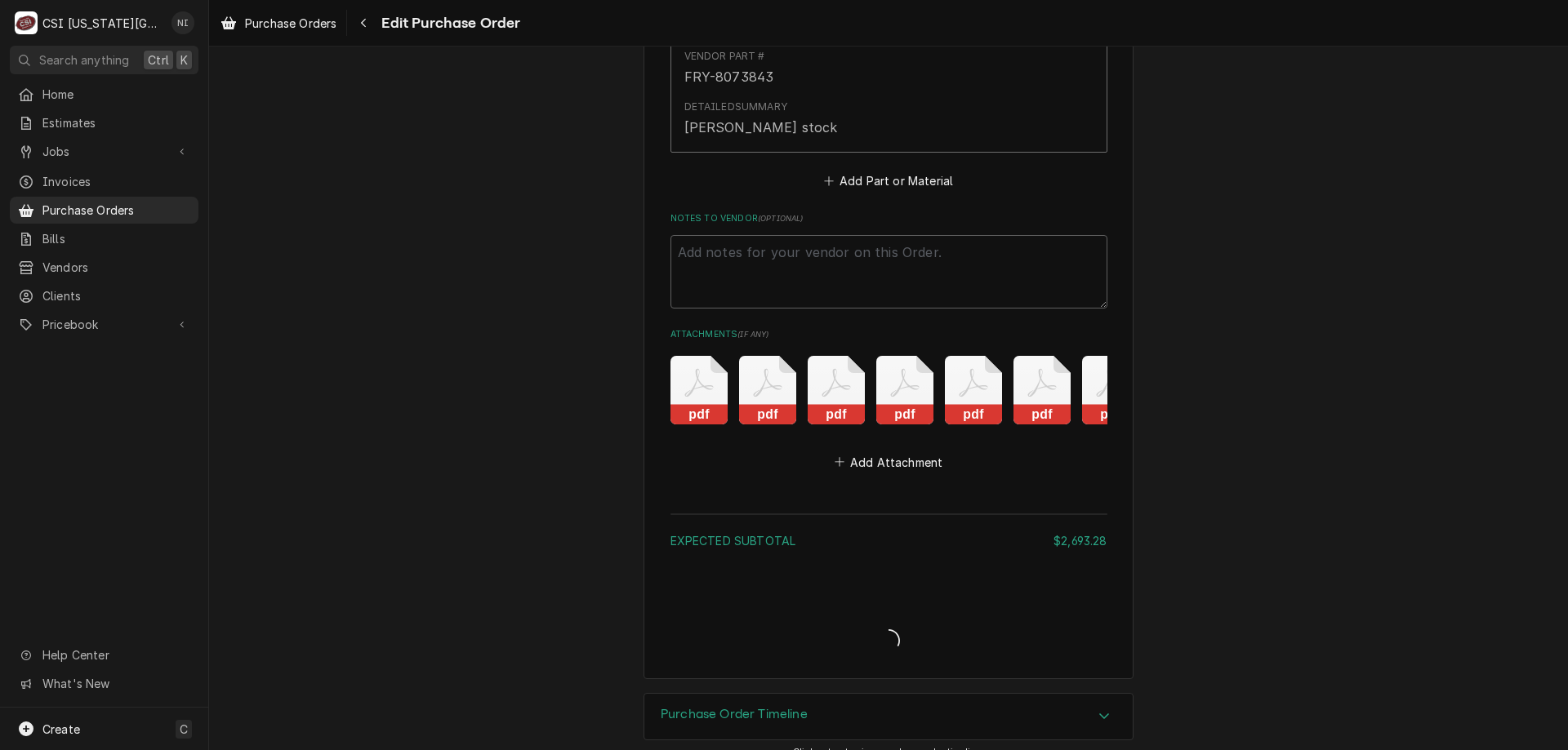
type textarea "x"
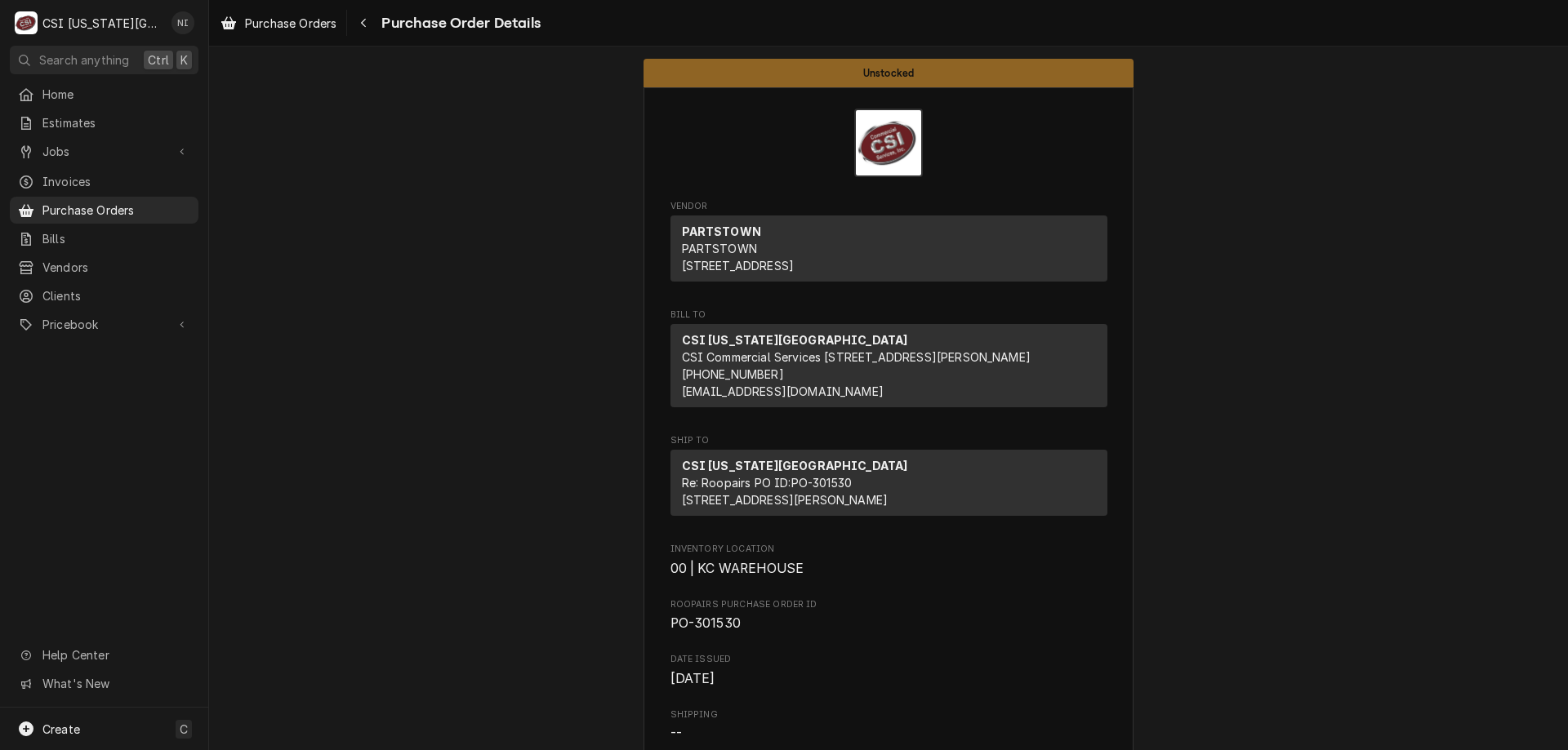
scroll to position [3935, 0]
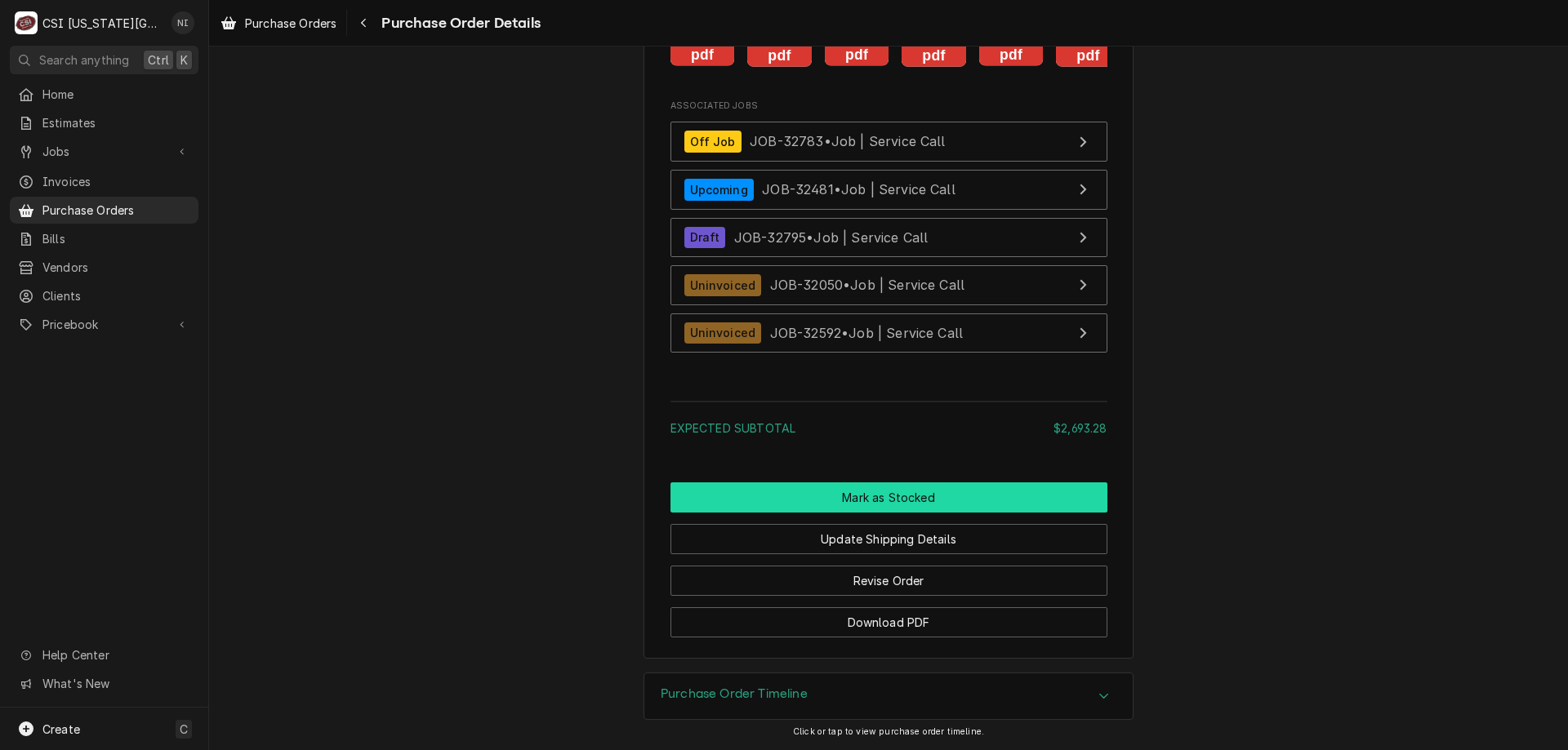
click at [835, 495] on button "Mark as Stocked" at bounding box center [889, 497] width 437 height 30
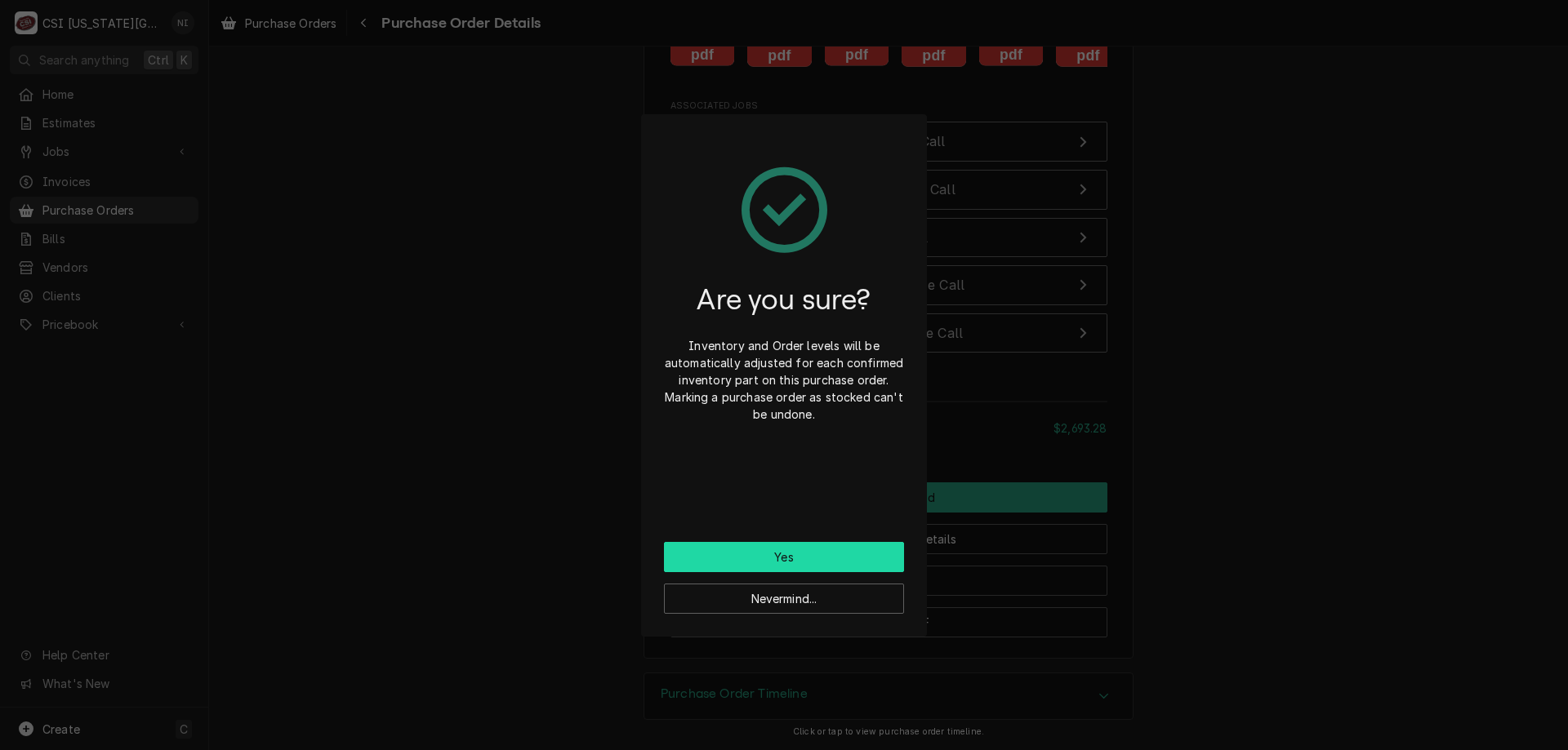
click at [839, 548] on button "Yes" at bounding box center [784, 557] width 240 height 30
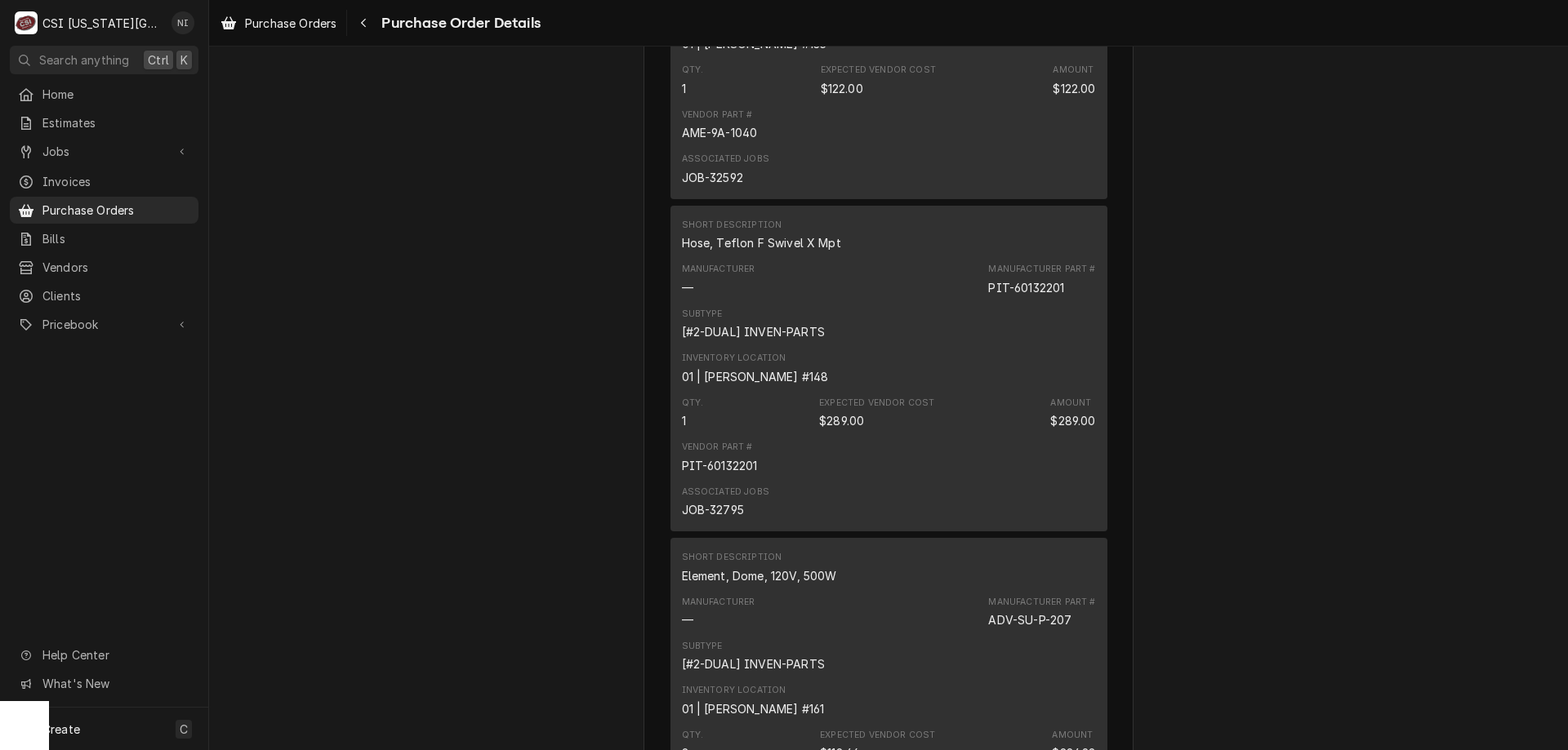
scroll to position [1538, 0]
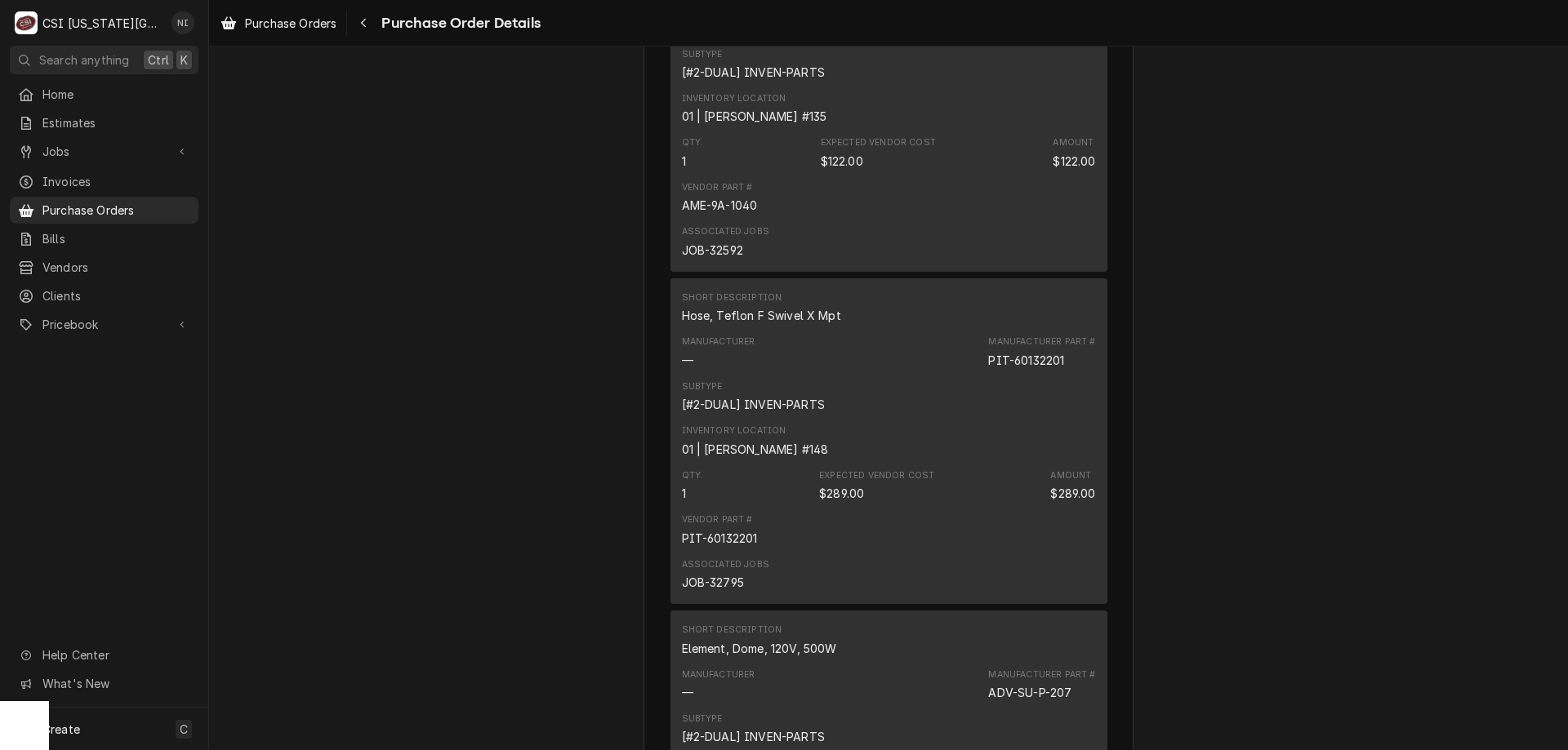
click at [726, 591] on div "JOB-32795" at bounding box center [713, 582] width 63 height 17
copy div "32795"
click at [156, 204] on span "Purchase Orders" at bounding box center [117, 210] width 147 height 17
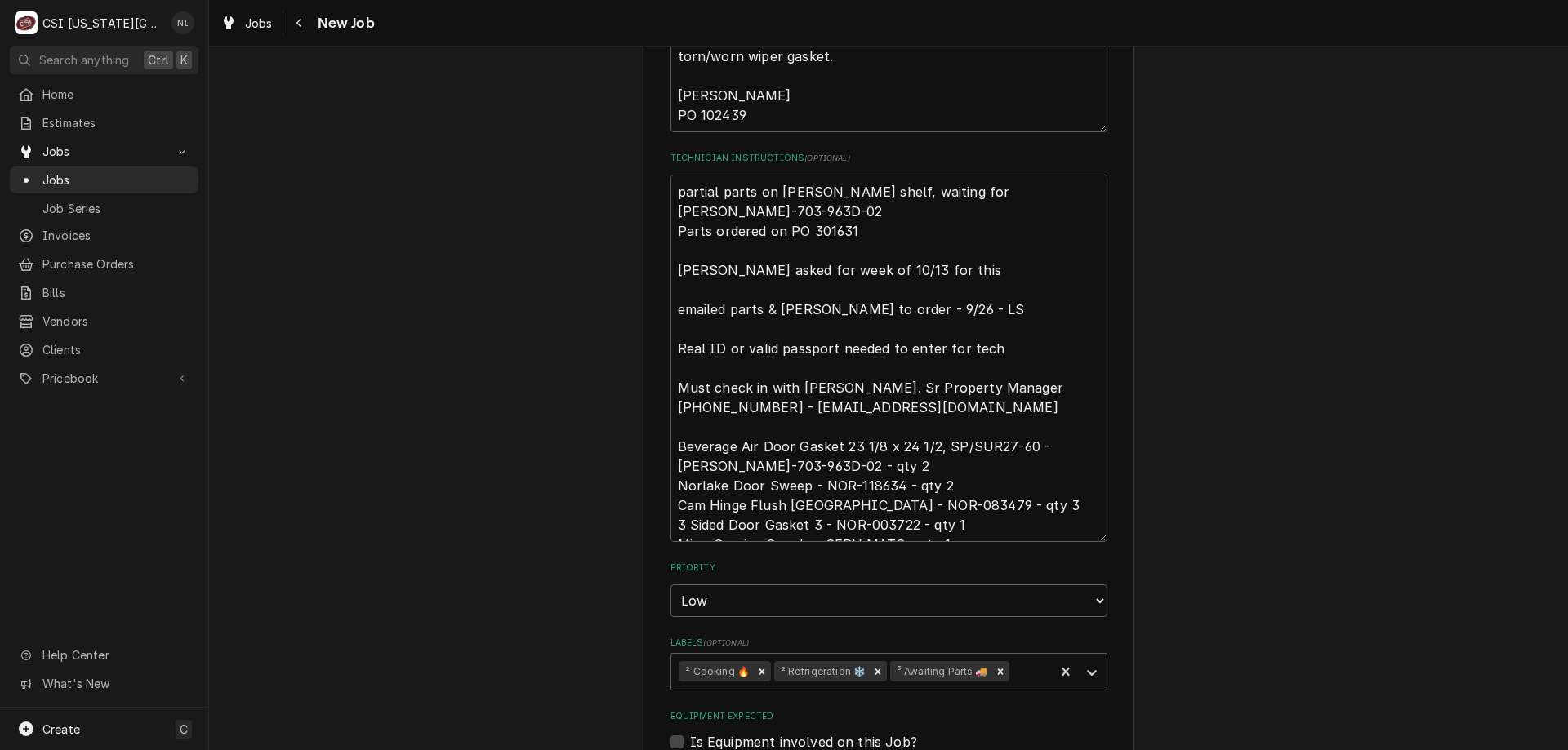
scroll to position [1031, 0]
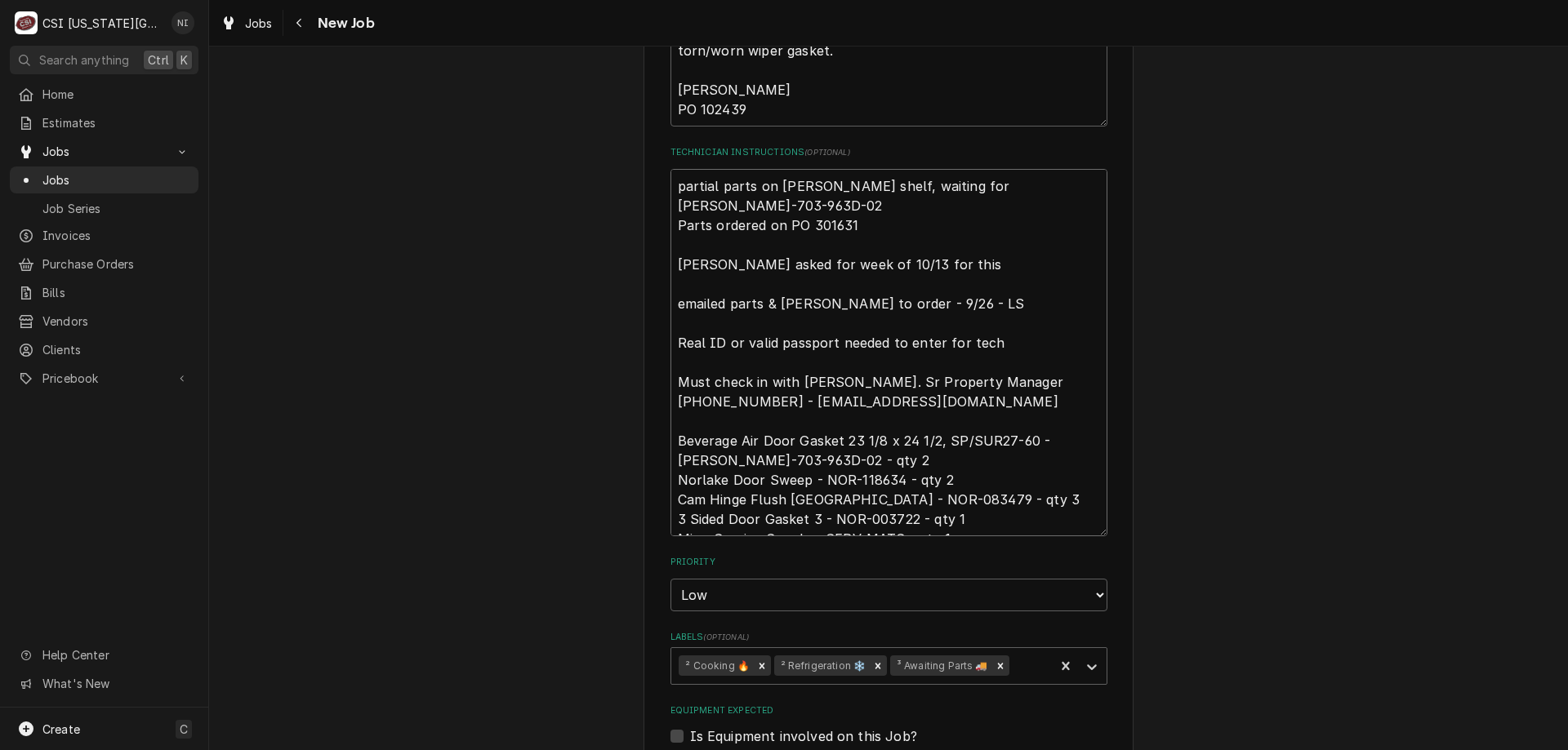
click at [673, 188] on textarea "partial parts on [PERSON_NAME] shelf, waiting for [PERSON_NAME]-703-963D-02 Par…" at bounding box center [889, 353] width 437 height 368
type textarea "x"
type textarea "partial parts on [PERSON_NAME] shelf, waiting for [PERSON_NAME]-703-963D-02 Par…"
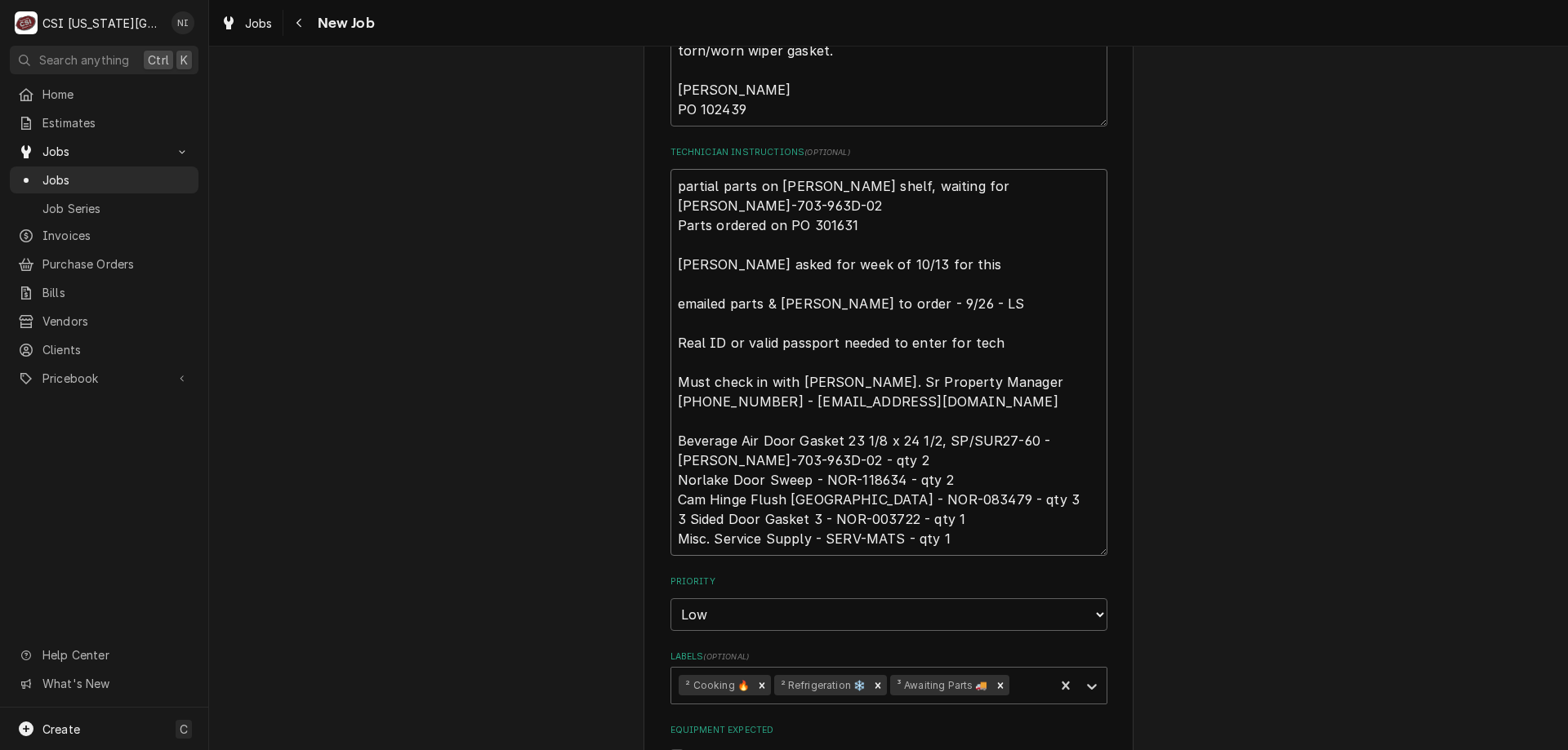
type textarea "x"
type textarea "a partial parts on Gonzalez shelf, waiting for BEV-703-963D-02 Parts ordered on…"
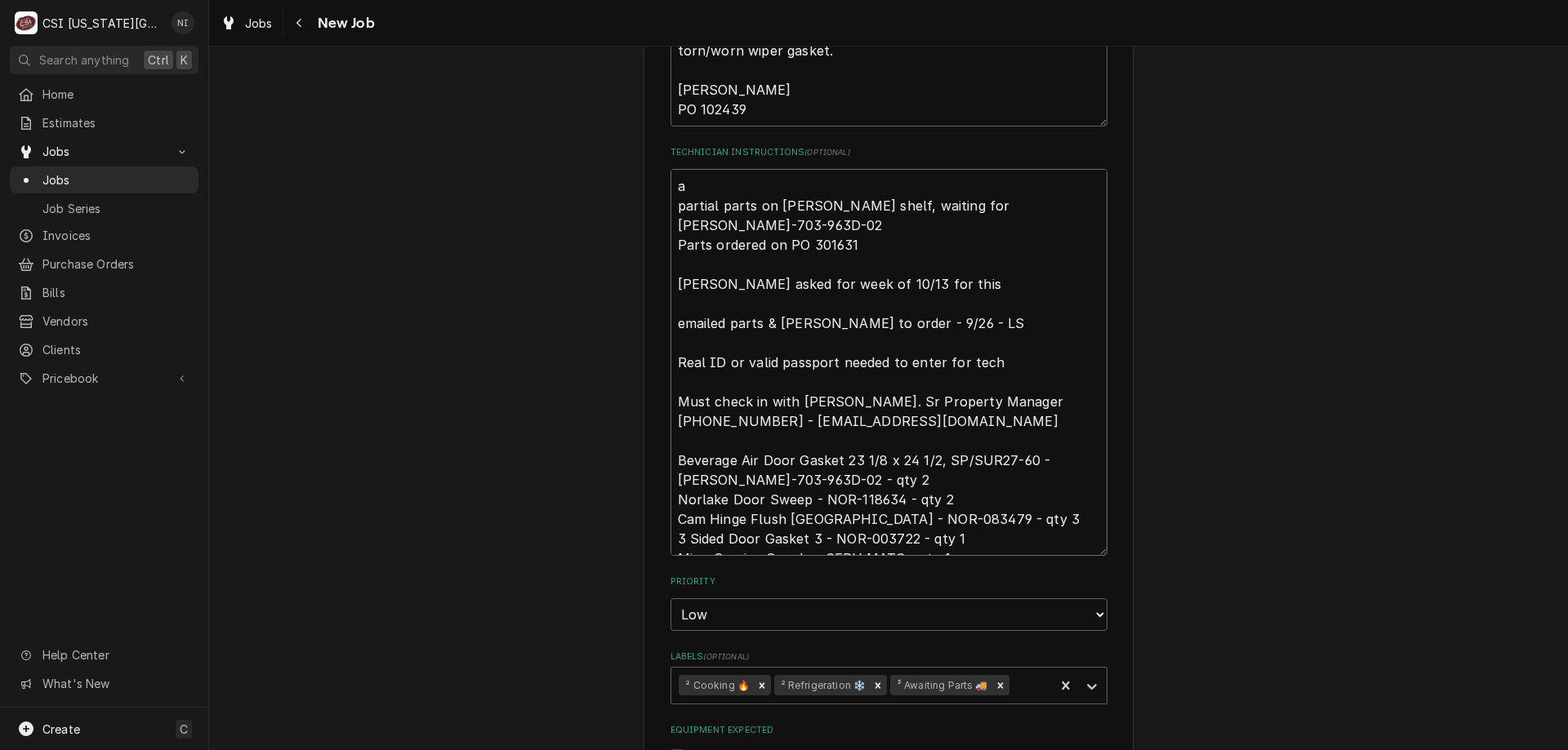
type textarea "x"
type textarea "al partial parts on Gonzalez shelf, waiting for BEV-703-963D-02 Parts ordered o…"
type textarea "x"
type textarea "all partial parts on Gonzalez shelf, waiting for BEV-703-963D-02 Parts ordered …"
type textarea "x"
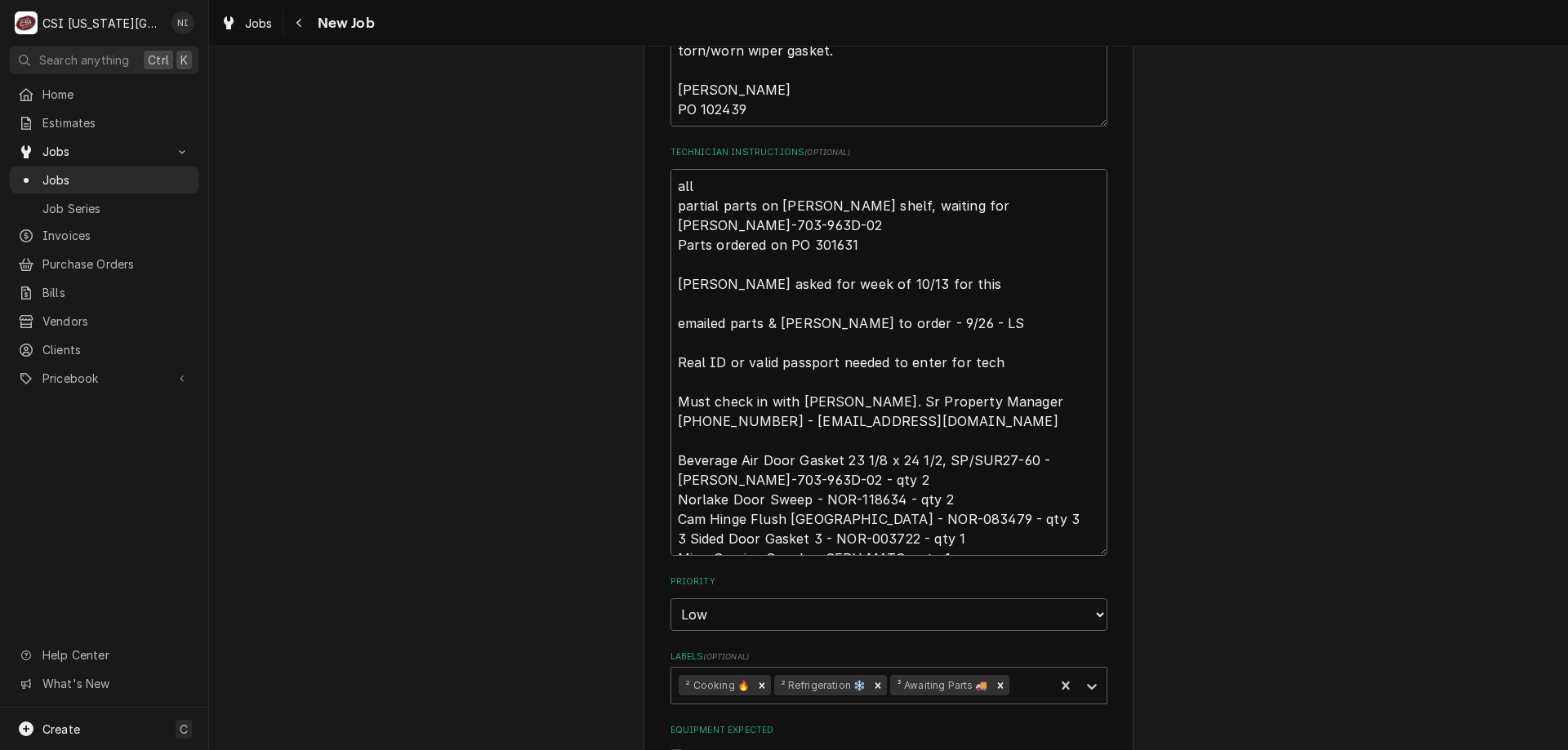
type textarea "all partial parts on Gonzalez shelf, waiting for BEV-703-963D-02 Parts ordered …"
type textarea "x"
type textarea "all p partial parts on Gonzalez shelf, waiting for BEV-703-963D-02 Parts ordere…"
type textarea "x"
type textarea "all pa partial parts on Gonzalez shelf, waiting for BEV-703-963D-02 Parts order…"
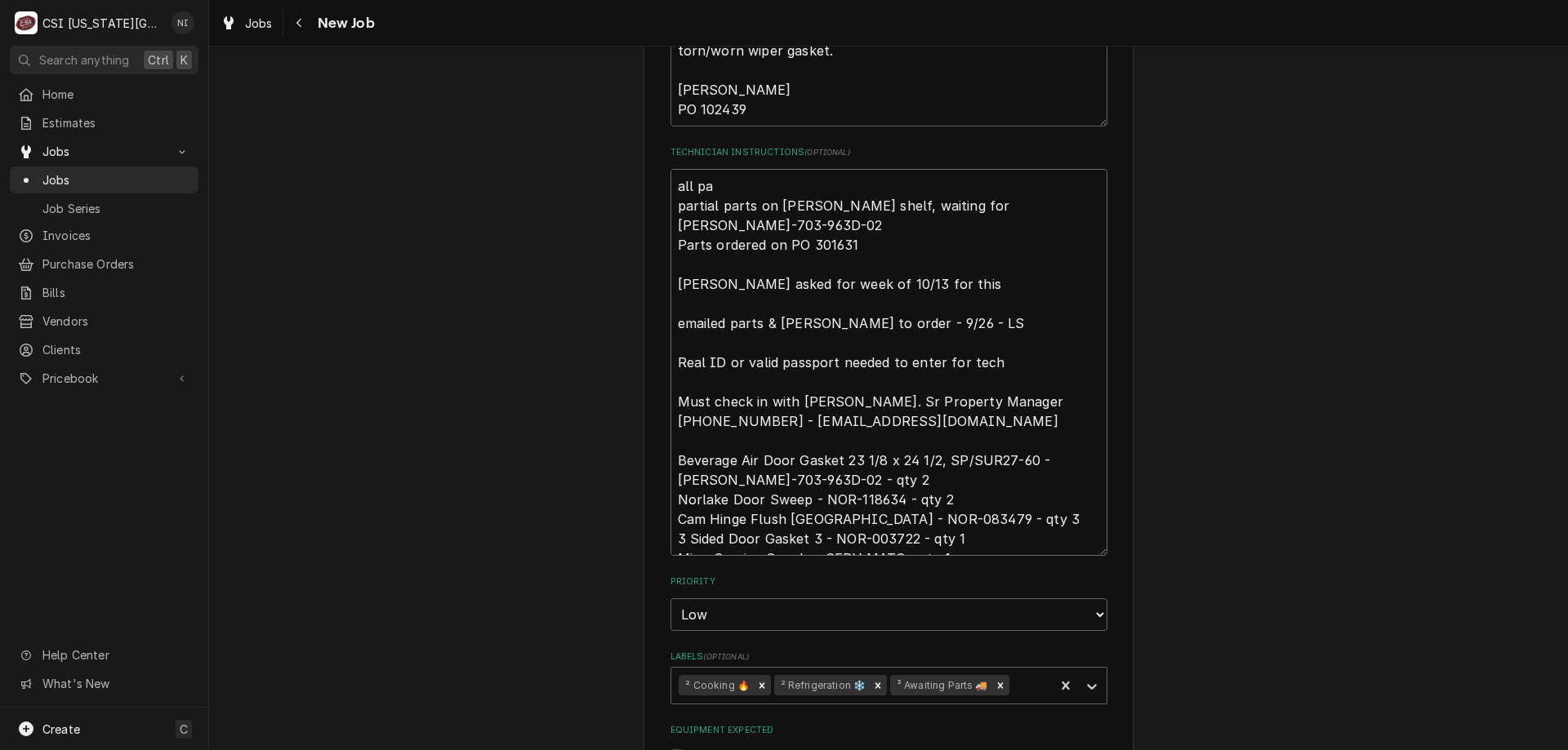
type textarea "x"
type textarea "all par partial parts on Gonzalez shelf, waiting for BEV-703-963D-02 Parts orde…"
type textarea "x"
type textarea "all parts partial parts on Gonzalez shelf, waiting for BEV-703-963D-02 Parts or…"
type textarea "x"
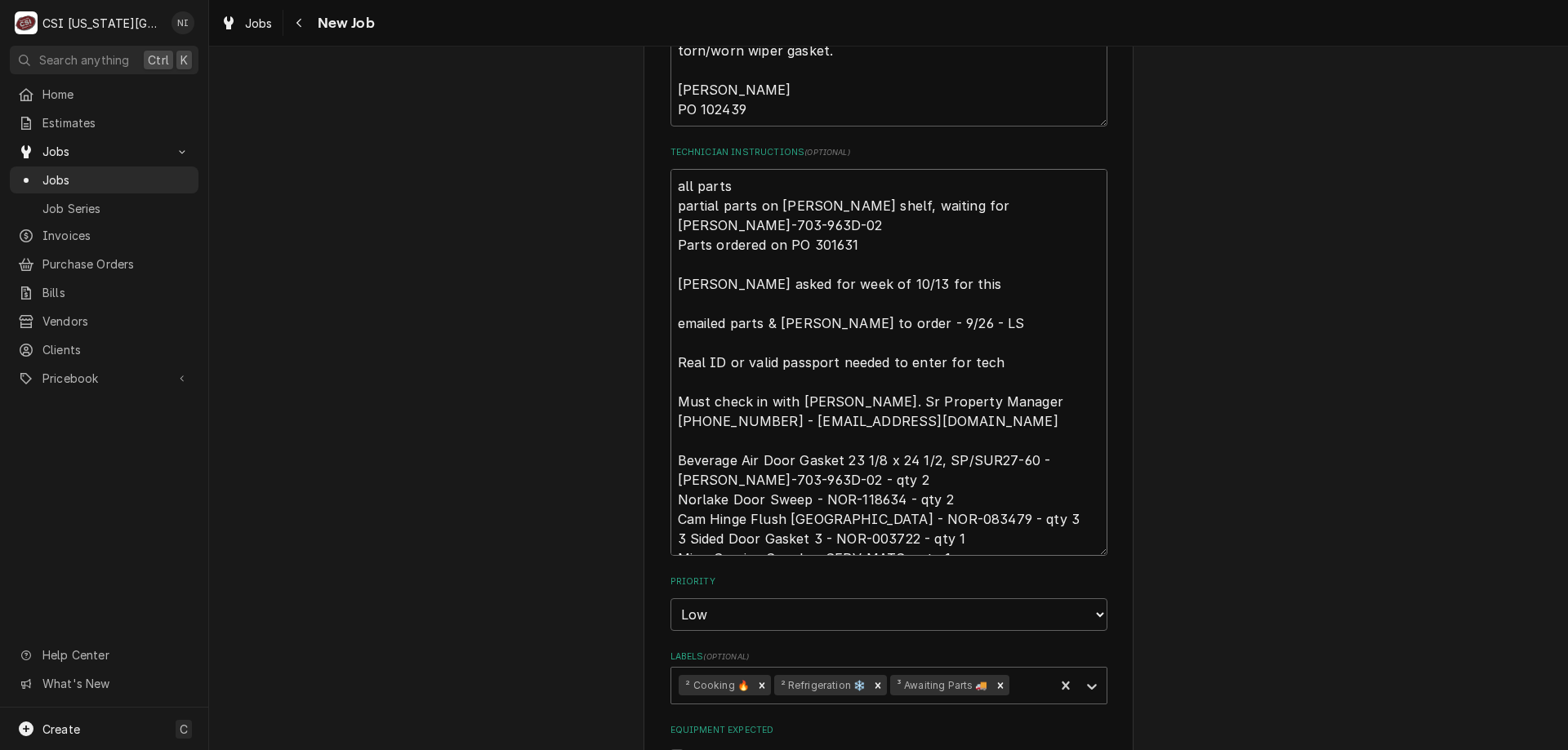
type textarea "all parts partial parts on Gonzalez shelf, waiting for BEV-703-963D-02 Parts or…"
type textarea "x"
type textarea "all parts o partial parts on Gonzalez shelf, waiting for BEV-703-963D-02 Parts …"
type textarea "x"
type textarea "all parts on partial parts on Gonzalez shelf, waiting for BEV-703-963D-02 Parts…"
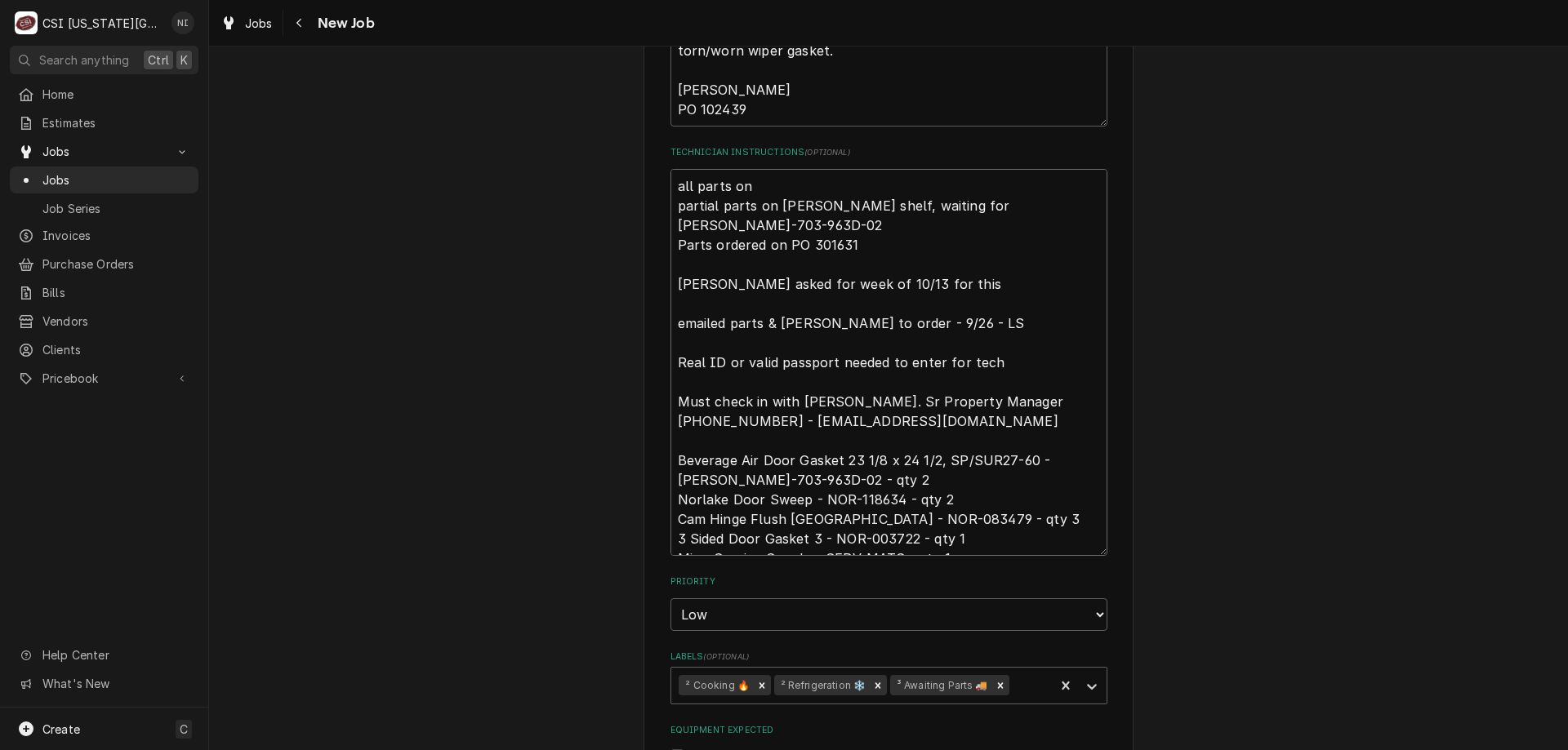
type textarea "x"
type textarea "all parts on g partial parts on Gonzalez shelf, waiting for BEV-703-963D-02 Par…"
type textarea "x"
type textarea "all parts on go partial parts on Gonzalez shelf, waiting for BEV-703-963D-02 Pa…"
type textarea "x"
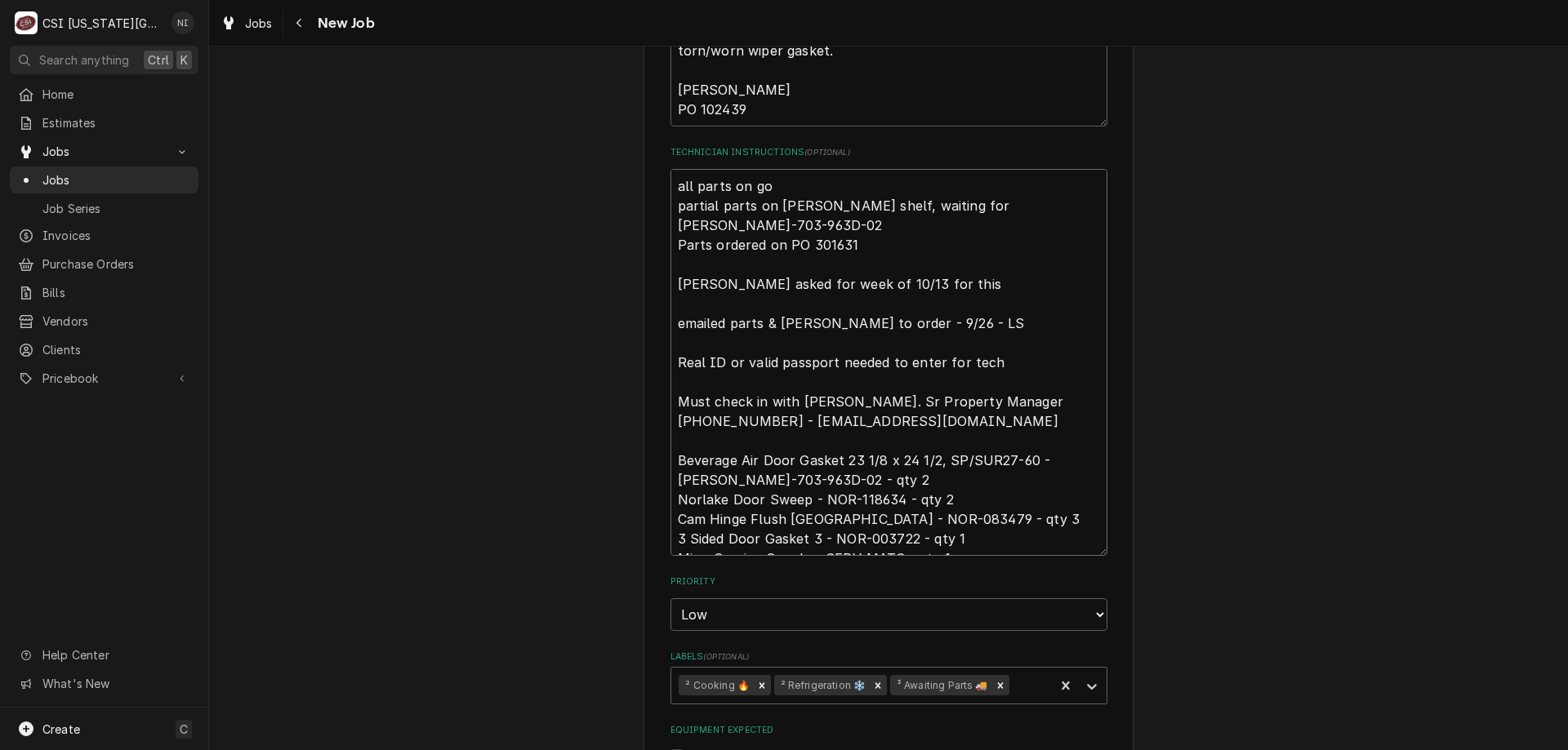
type textarea "all parts on gon partial parts on Gonzalez shelf, waiting for BEV-703-963D-02 P…"
type textarea "x"
type textarea "all parts on gona partial parts on Gonzalez shelf, waiting for BEV-703-963D-02 …"
type textarea "x"
type textarea "all parts on gonaz partial parts on Gonzalez shelf, waiting for BEV-703-963D-02…"
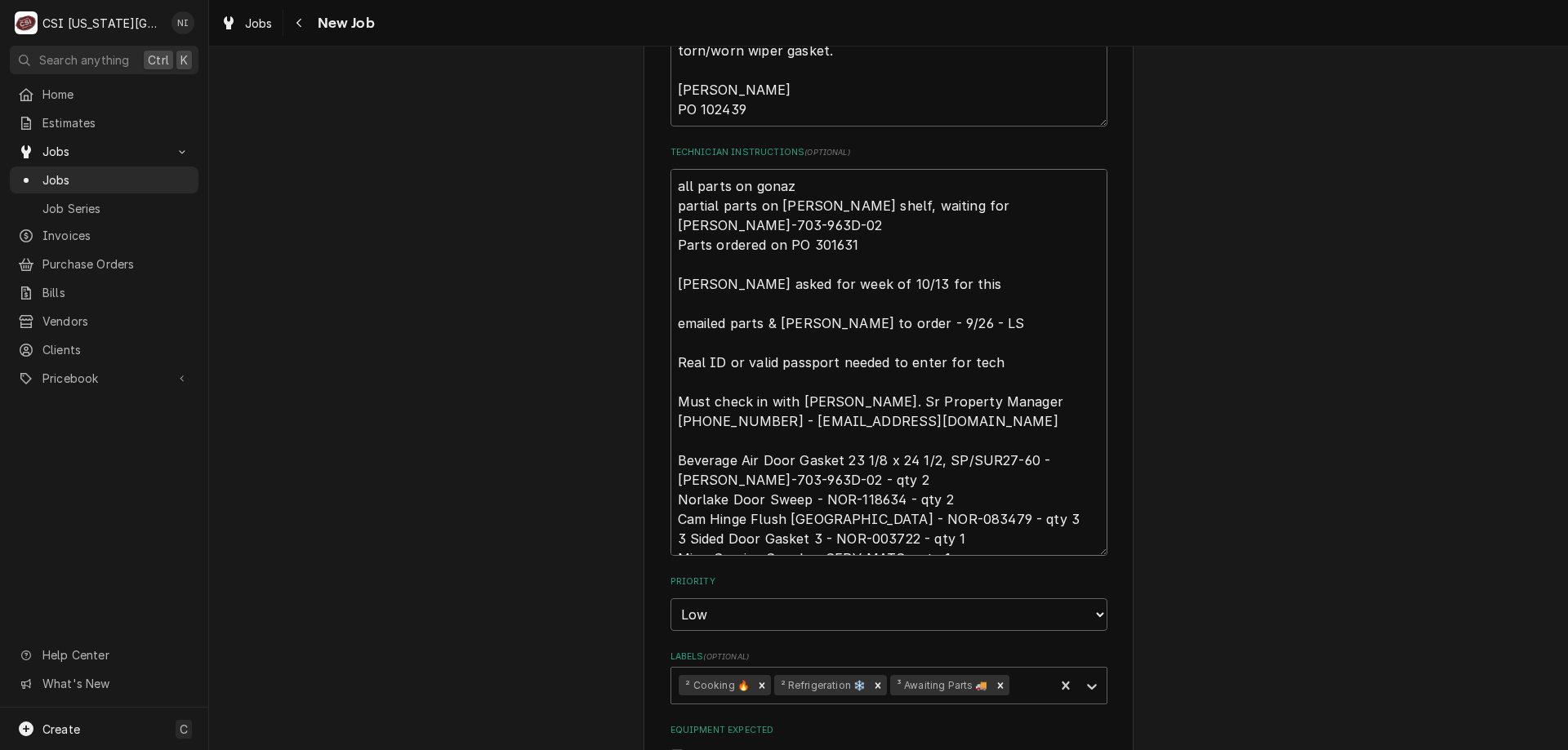
type textarea "x"
type textarea "all parts on gonazal partial parts on Gonzalez shelf, waiting for BEV-703-963D-…"
type textarea "x"
type textarea "all parts on gonazale partial parts on Gonzalez shelf, waiting for BEV-703-963D…"
type textarea "x"
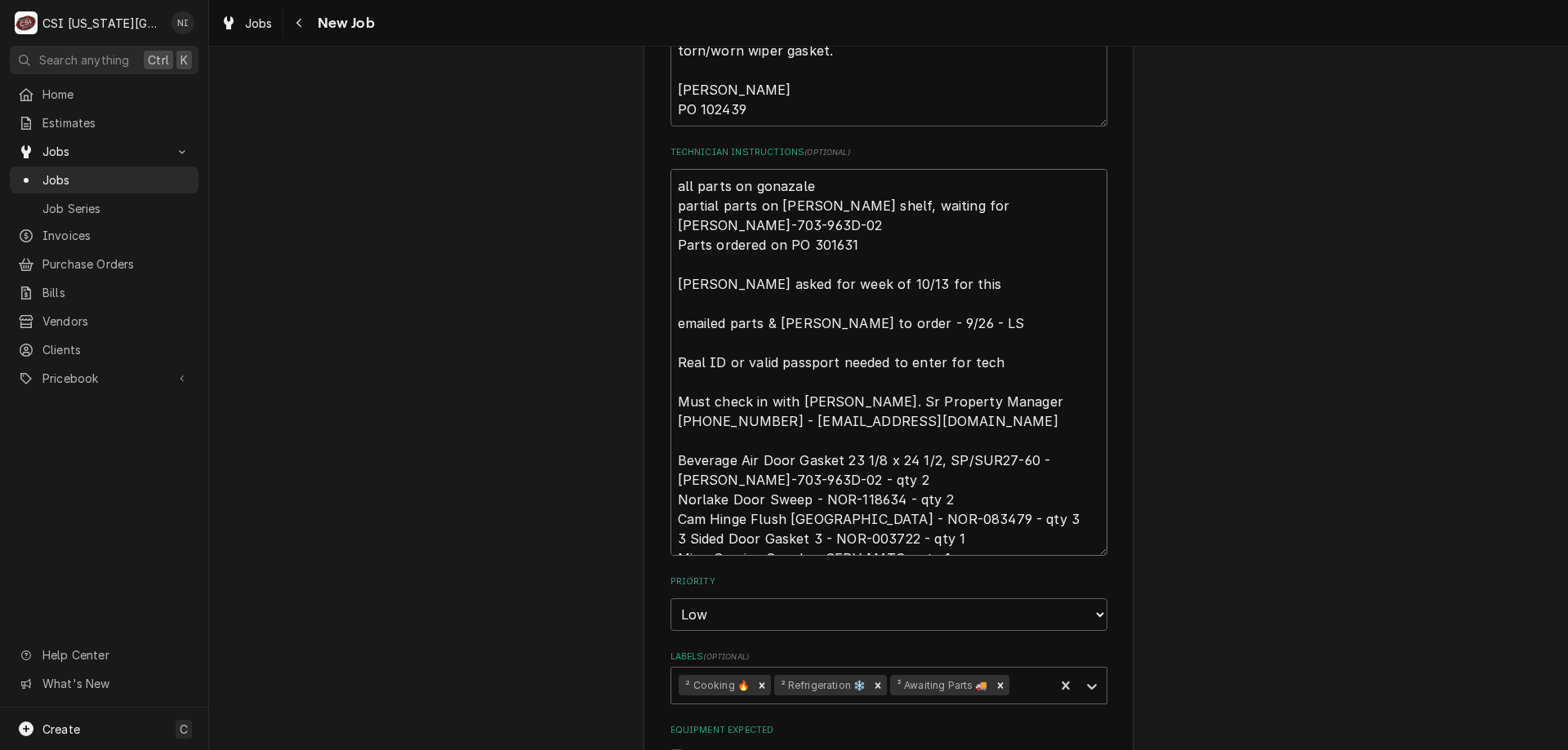
type textarea "all parts on gonazalex partial parts on Gonzalez shelf, waiting for BEV-703-963…"
type textarea "x"
type textarea "all parts on gonazalez partial parts on Gonzalez shelf, waiting for BEV-703-963…"
type textarea "x"
type textarea "all parts on gonazalez partial parts on Gonzalez shelf, waiting for BEV-703-963…"
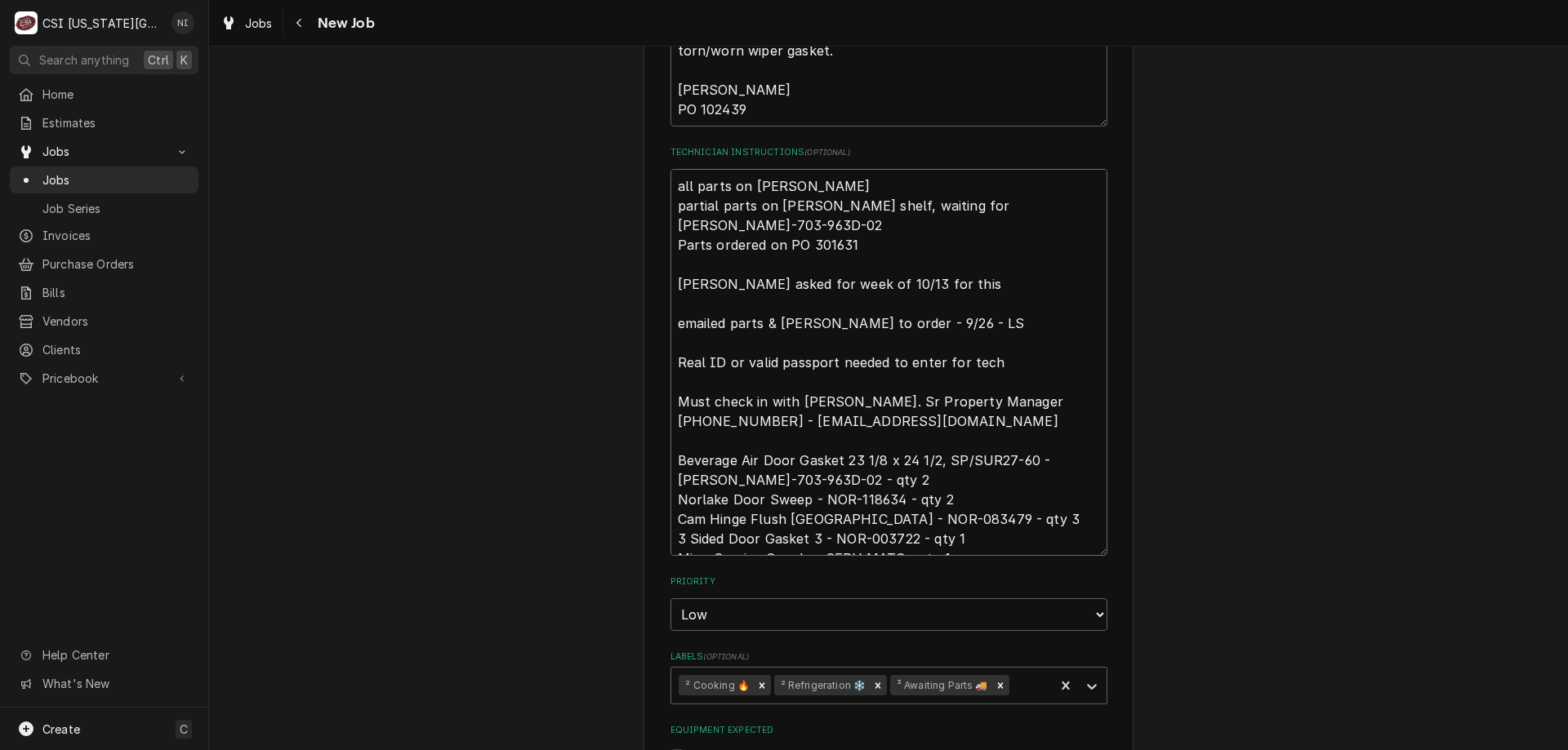
type textarea "x"
type textarea "all parts on gonazalez s partial parts on Gonzalez shelf, waiting for BEV-703-9…"
type textarea "x"
type textarea "all parts on gonazalez sh partial parts on Gonzalez shelf, waiting for BEV-703-…"
type textarea "x"
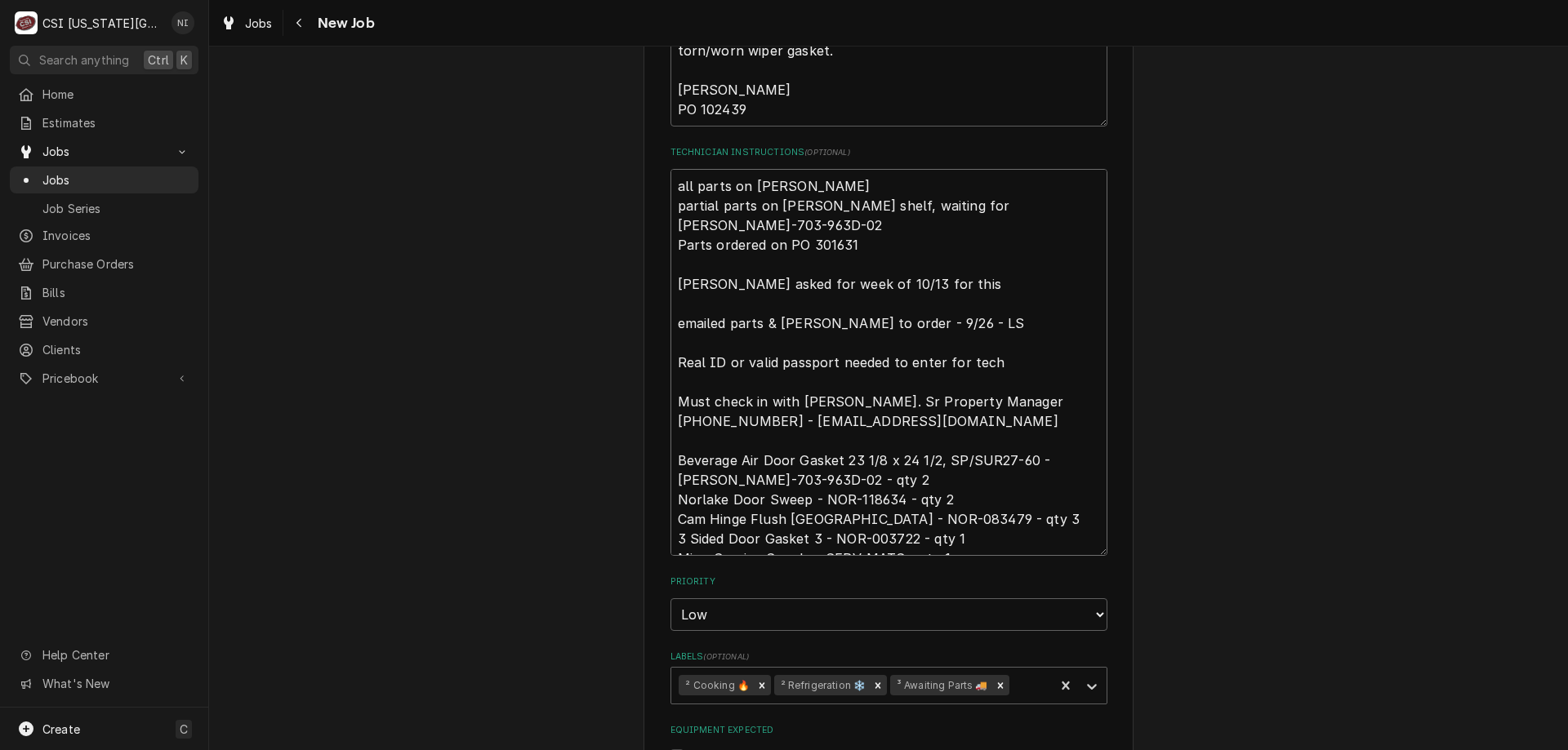
type textarea "all parts on gonazalez she partial parts on Gonzalez shelf, waiting for BEV-703…"
type textarea "x"
type textarea "all parts on gonazalez shel partial parts on Gonzalez shelf, waiting for BEV-70…"
type textarea "x"
type textarea "all parts on gonazalez shelf partial parts on Gonzalez shelf, waiting for BEV-7…"
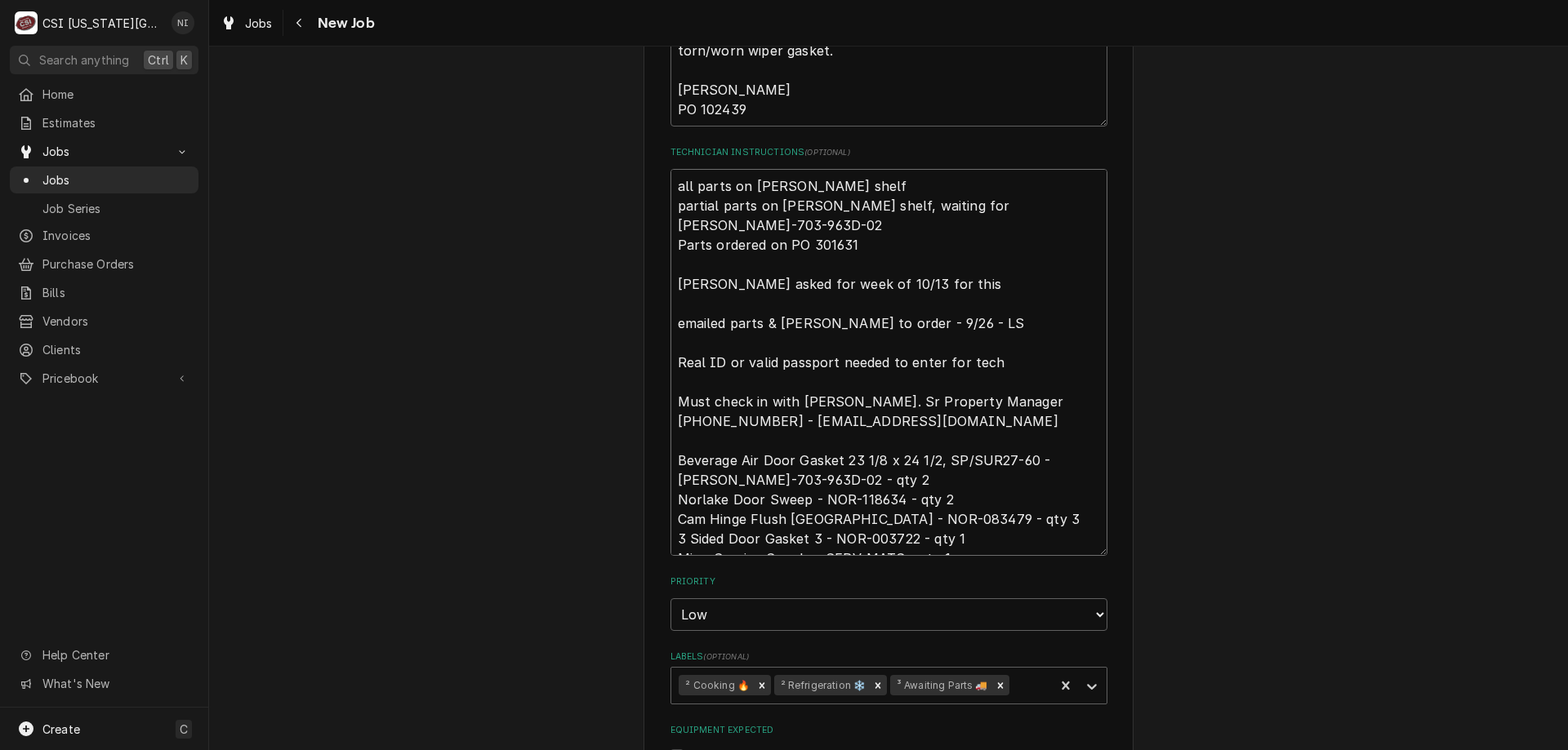
type textarea "x"
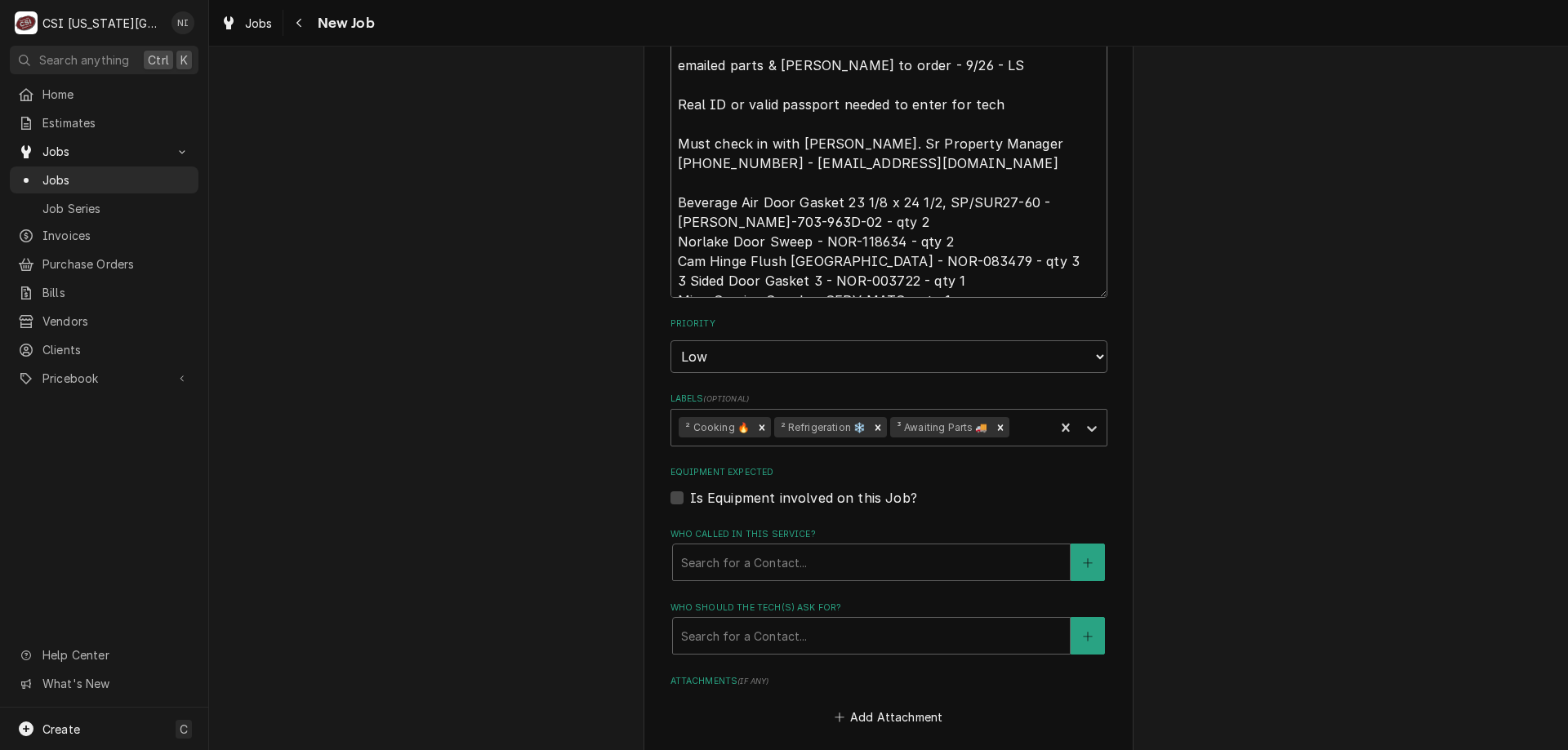
scroll to position [1273, 0]
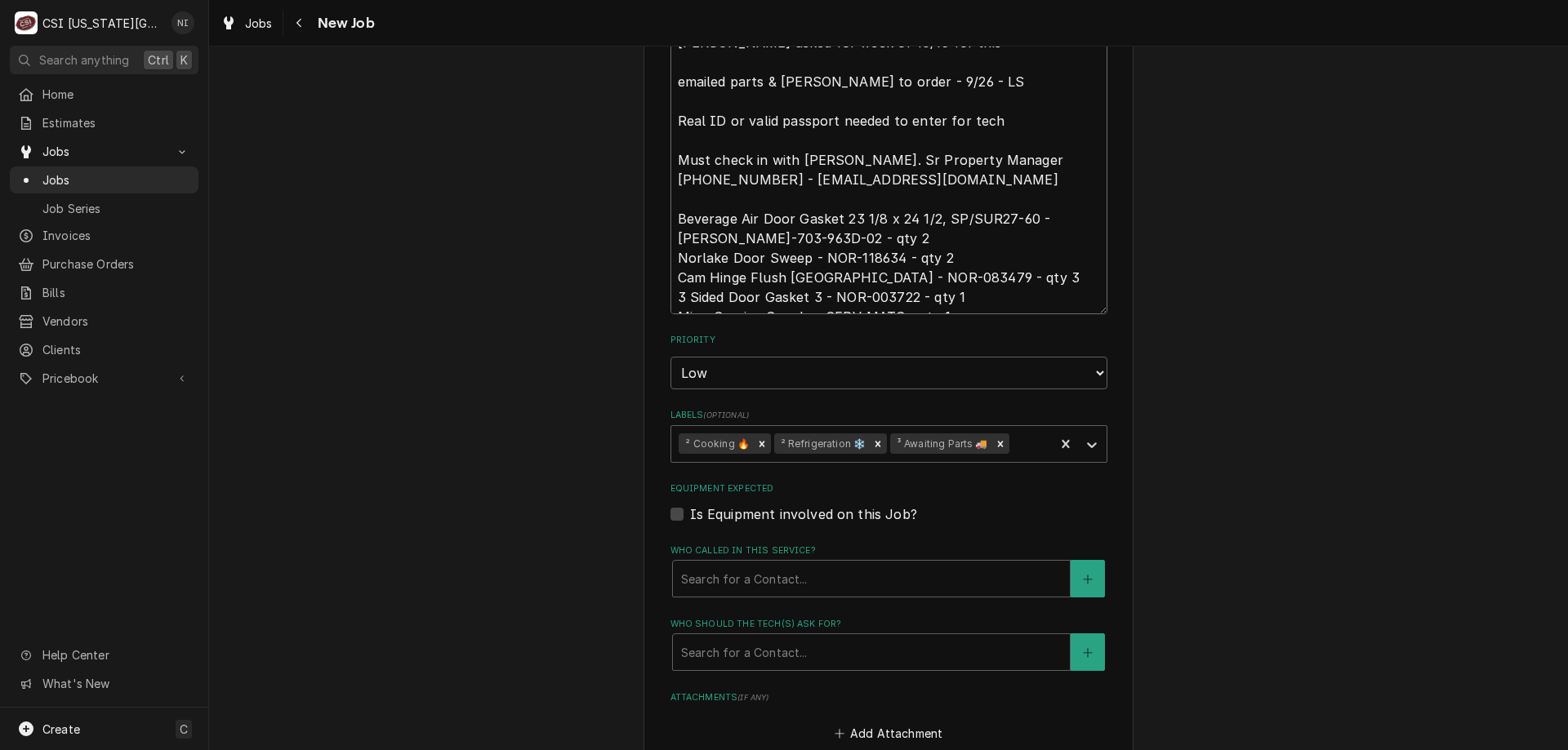
click at [995, 445] on div "Remove ³ Awaiting Parts 🚚" at bounding box center [1001, 444] width 18 height 21
type textarea "all parts on gonazalez shelf partial parts on Gonzalez shelf, waiting for BEV-7…"
click at [1077, 442] on div "Labels" at bounding box center [1092, 443] width 30 height 31
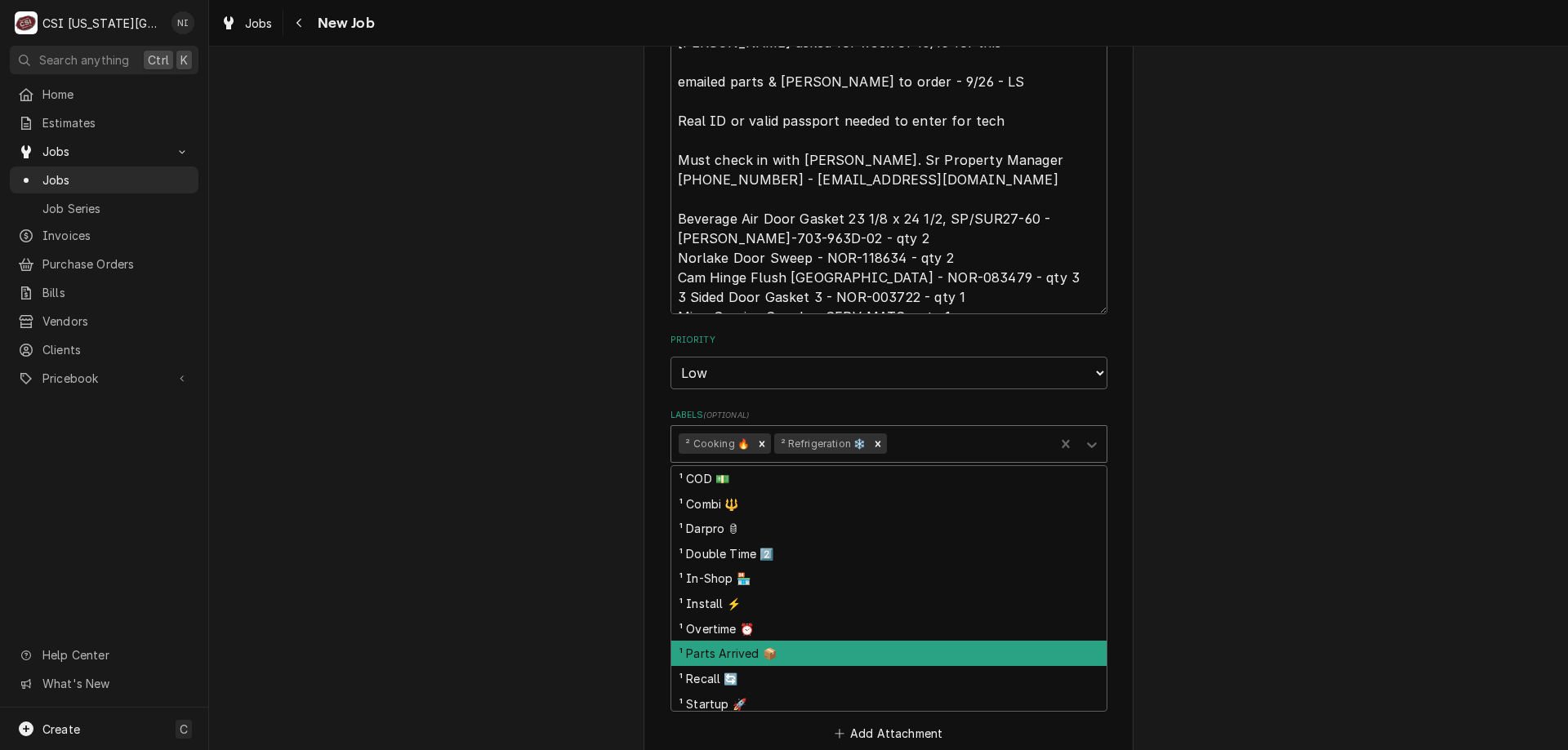
click at [749, 658] on div "¹ Parts Arrived 📦" at bounding box center [889, 653] width 436 height 25
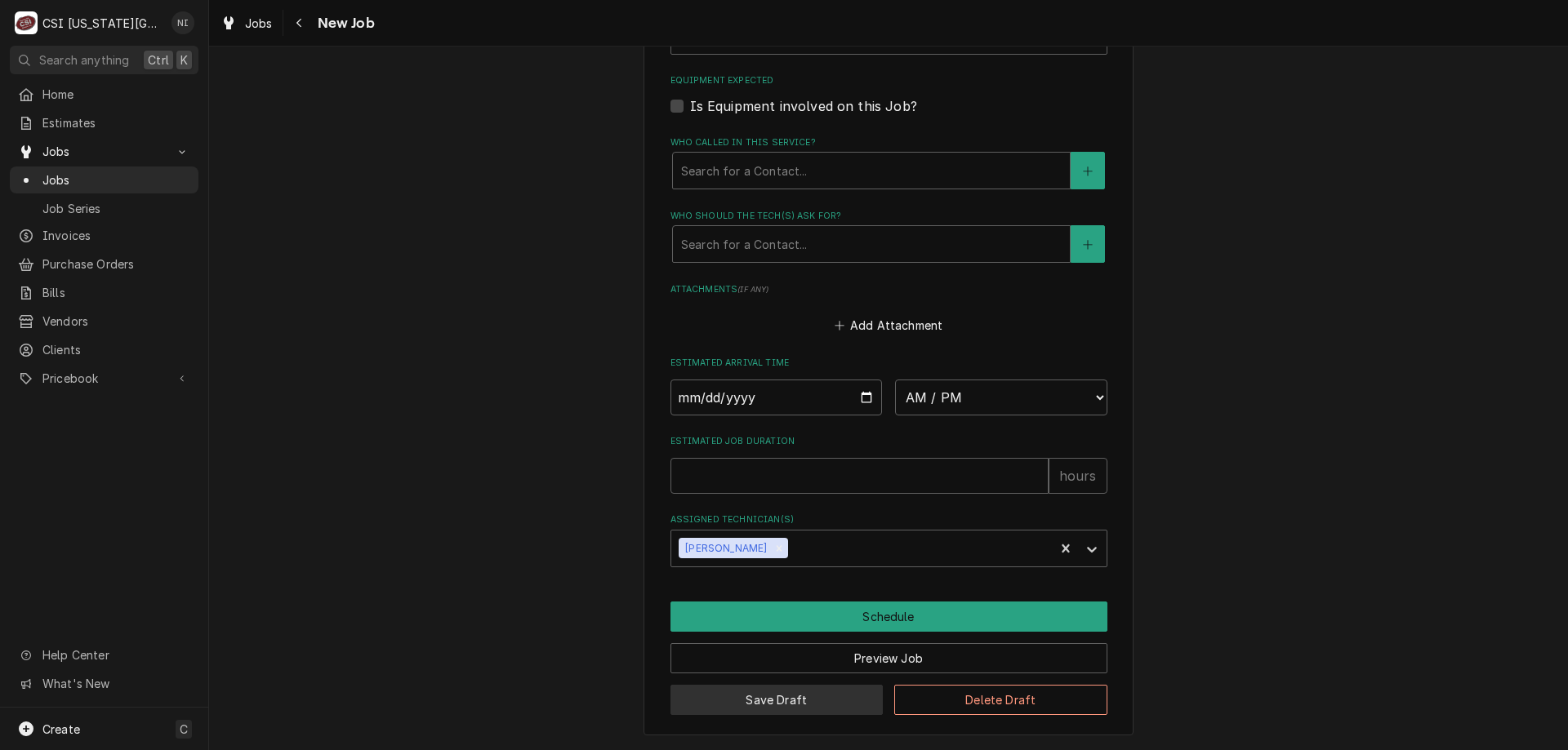
click at [798, 703] on button "Save Draft" at bounding box center [777, 700] width 213 height 30
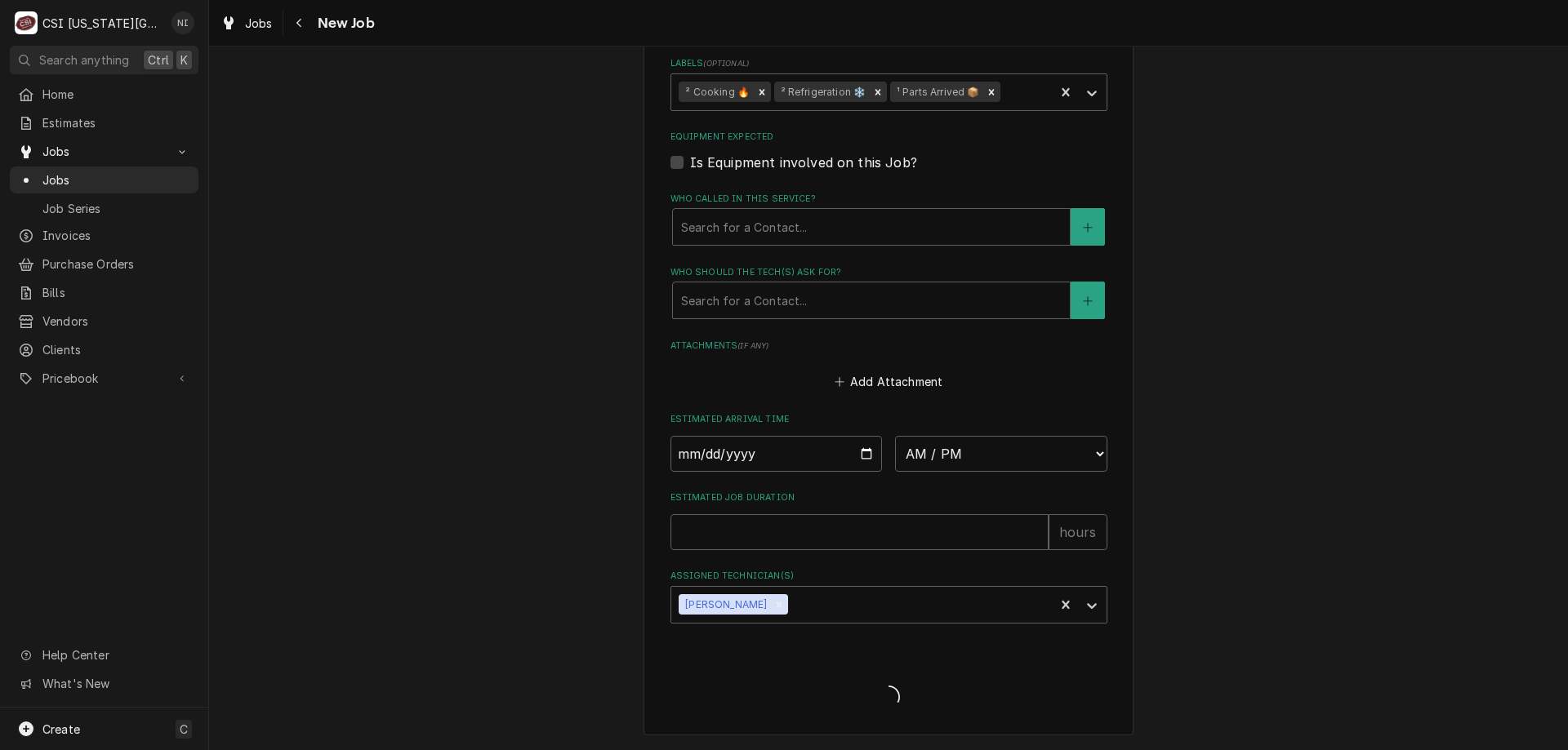
type textarea "x"
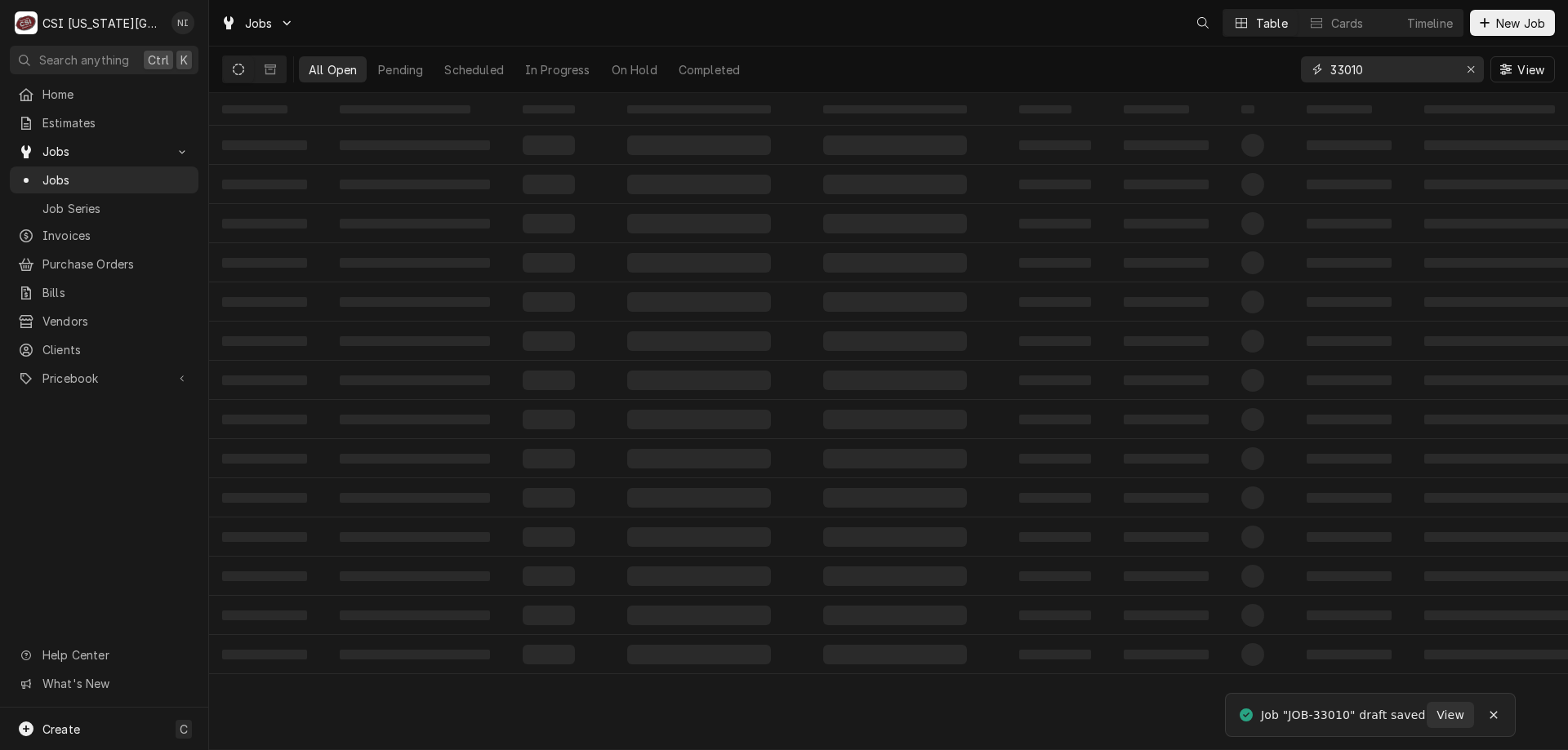
click at [1462, 68] on button "Erase input" at bounding box center [1471, 69] width 26 height 26
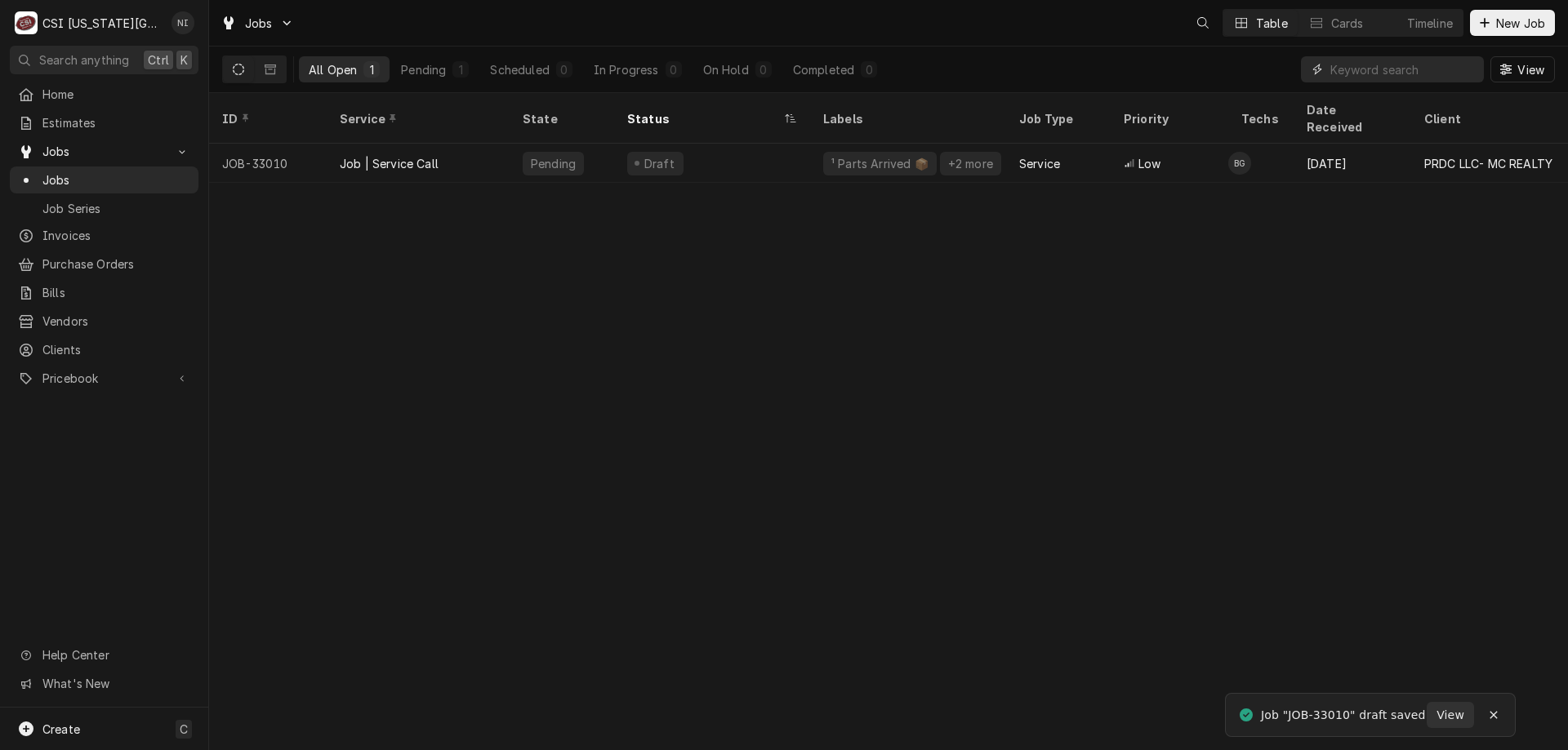
paste input "32795"
type input "32795"
click at [802, 151] on div "Draft" at bounding box center [712, 163] width 196 height 39
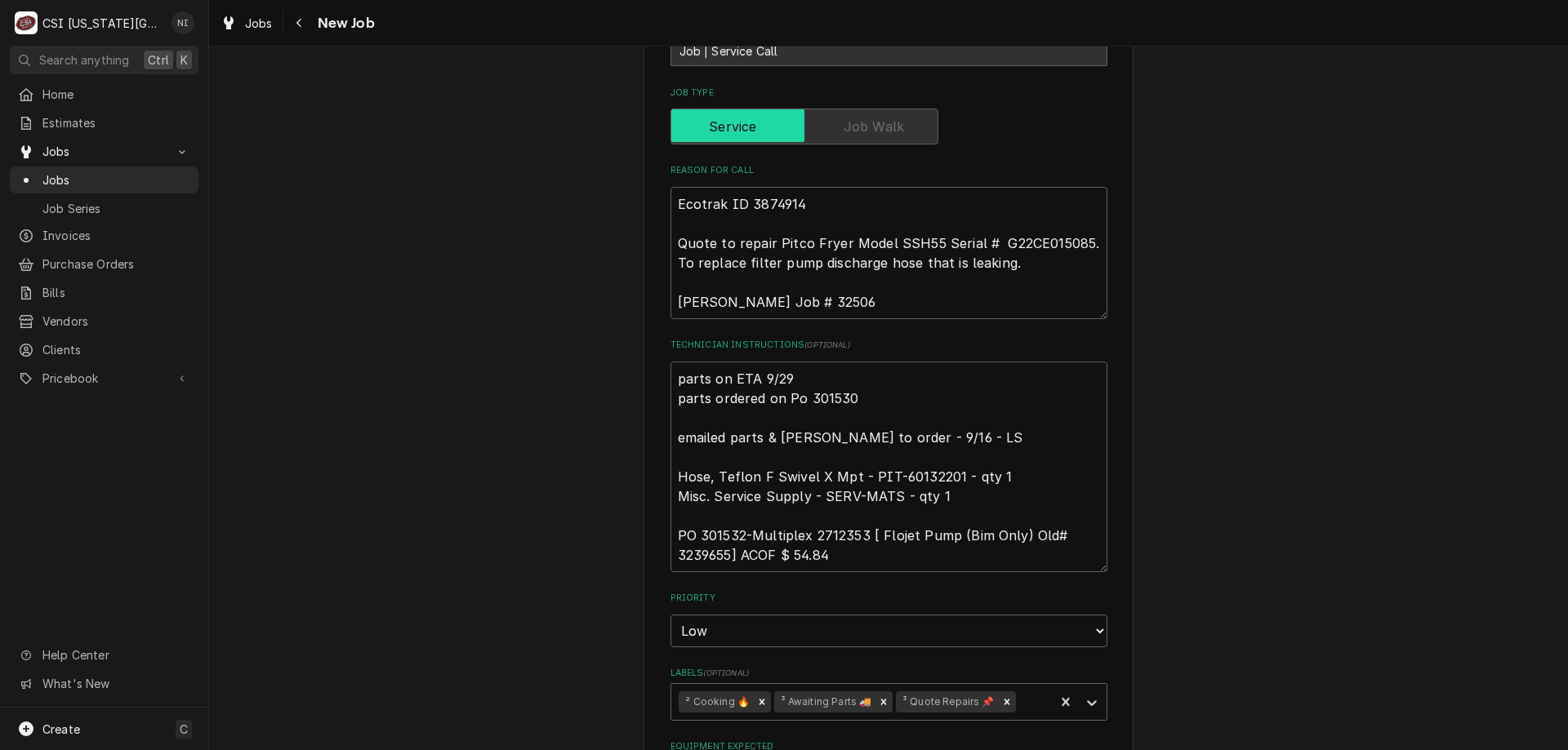
scroll to position [570, 0]
click at [671, 376] on textarea "parts on ETA 9/29 parts ordered on Po 301530 emailed parts & [PERSON_NAME] to o…" at bounding box center [889, 465] width 437 height 211
type textarea "x"
type textarea "parts on ETA 9/29 parts ordered on Po 301530 emailed parts & [PERSON_NAME] to o…"
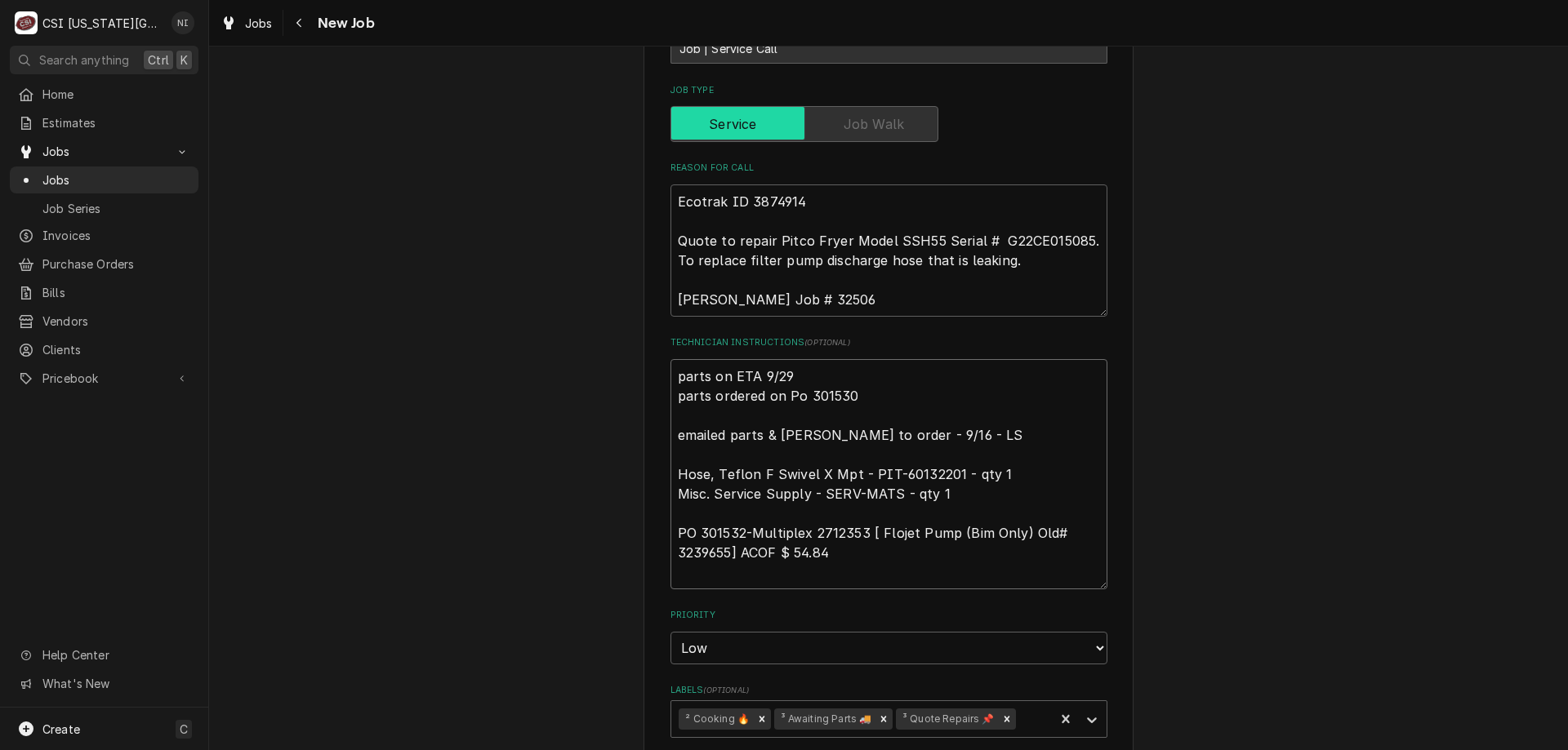
type textarea "x"
click at [715, 371] on textarea "parts on ETA 9/29 parts ordered on Po 301530 emailed parts & [PERSON_NAME] to o…" at bounding box center [889, 474] width 437 height 230
type textarea "P parts on ETA 9/29 parts ordered on Po 301530 emailed parts & [PERSON_NAME] to…"
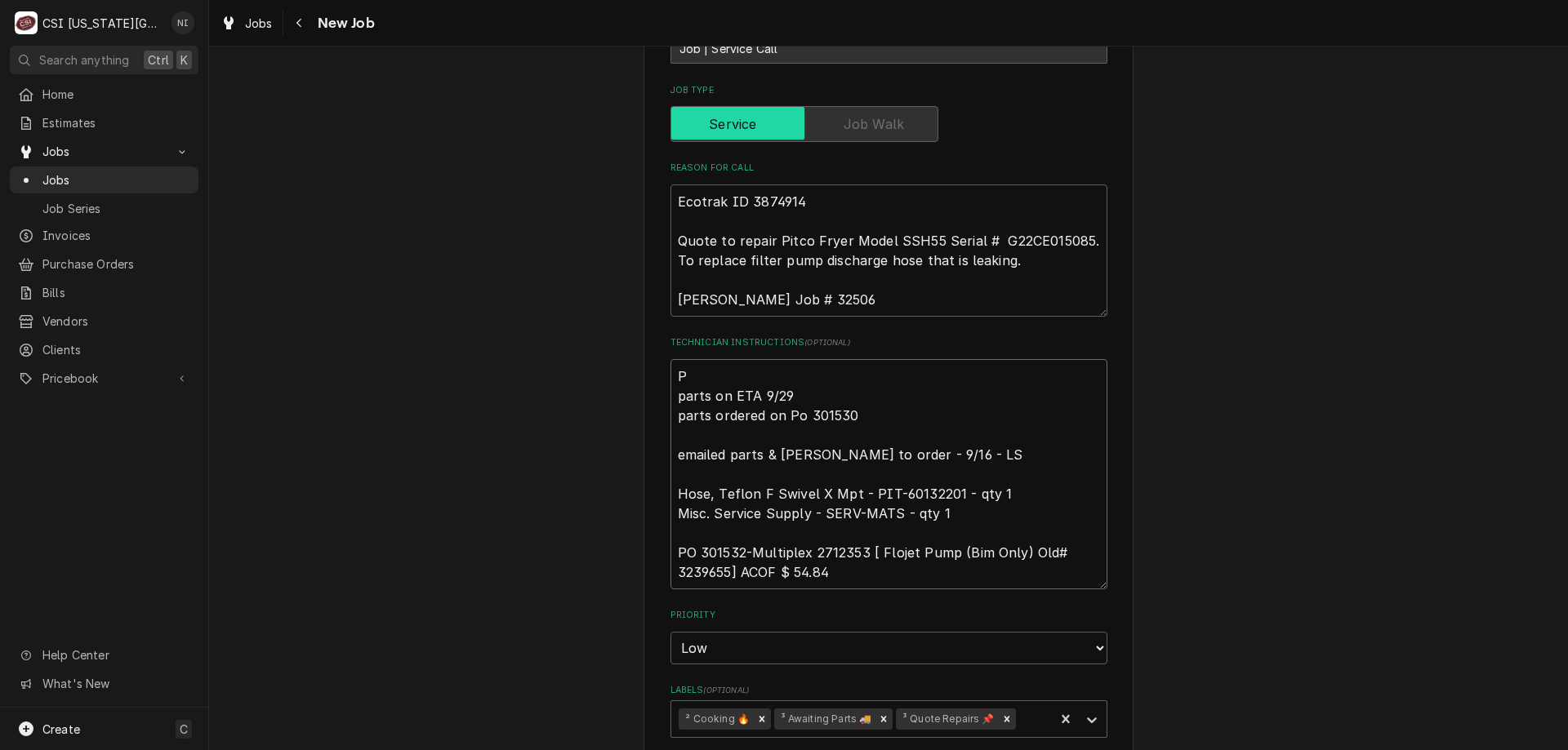
type textarea "x"
type textarea "Pa parts on ETA 9/29 parts ordered on Po 301530 emailed parts & [PERSON_NAME] t…"
type textarea "x"
type textarea "Par parts on ETA 9/29 parts ordered on Po 301530 emailed parts & [PERSON_NAME] …"
type textarea "x"
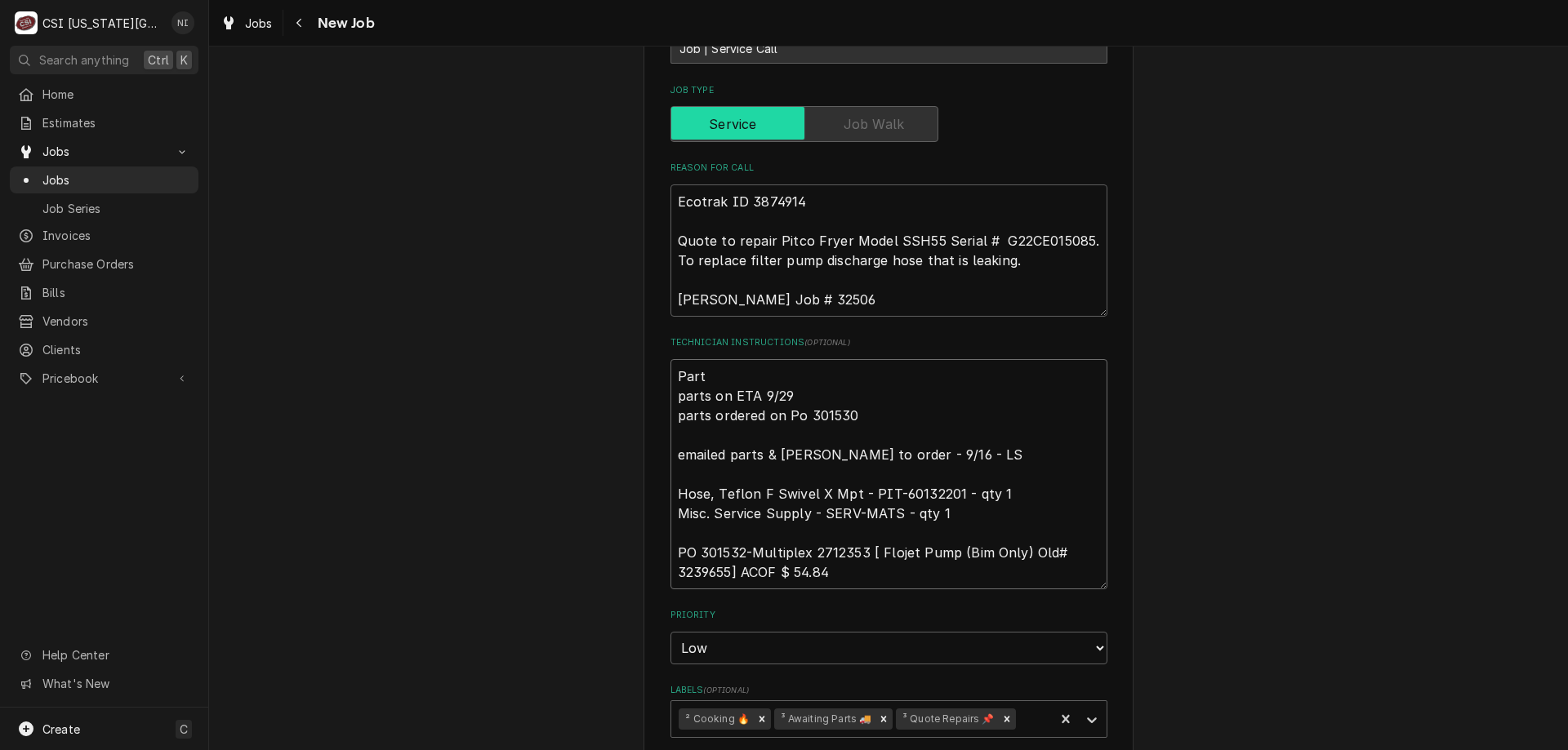
type textarea "Parts parts on ETA 9/29 parts ordered on Po 301530 emailed parts & [PERSON_NAME…"
type textarea "x"
type textarea "Parts parts on ETA 9/29 parts ordered on Po 301530 emailed parts & [PERSON_NAME…"
type textarea "x"
type textarea "Parts o parts on ETA 9/29 parts ordered on Po 301530 emailed parts & [PERSON_NA…"
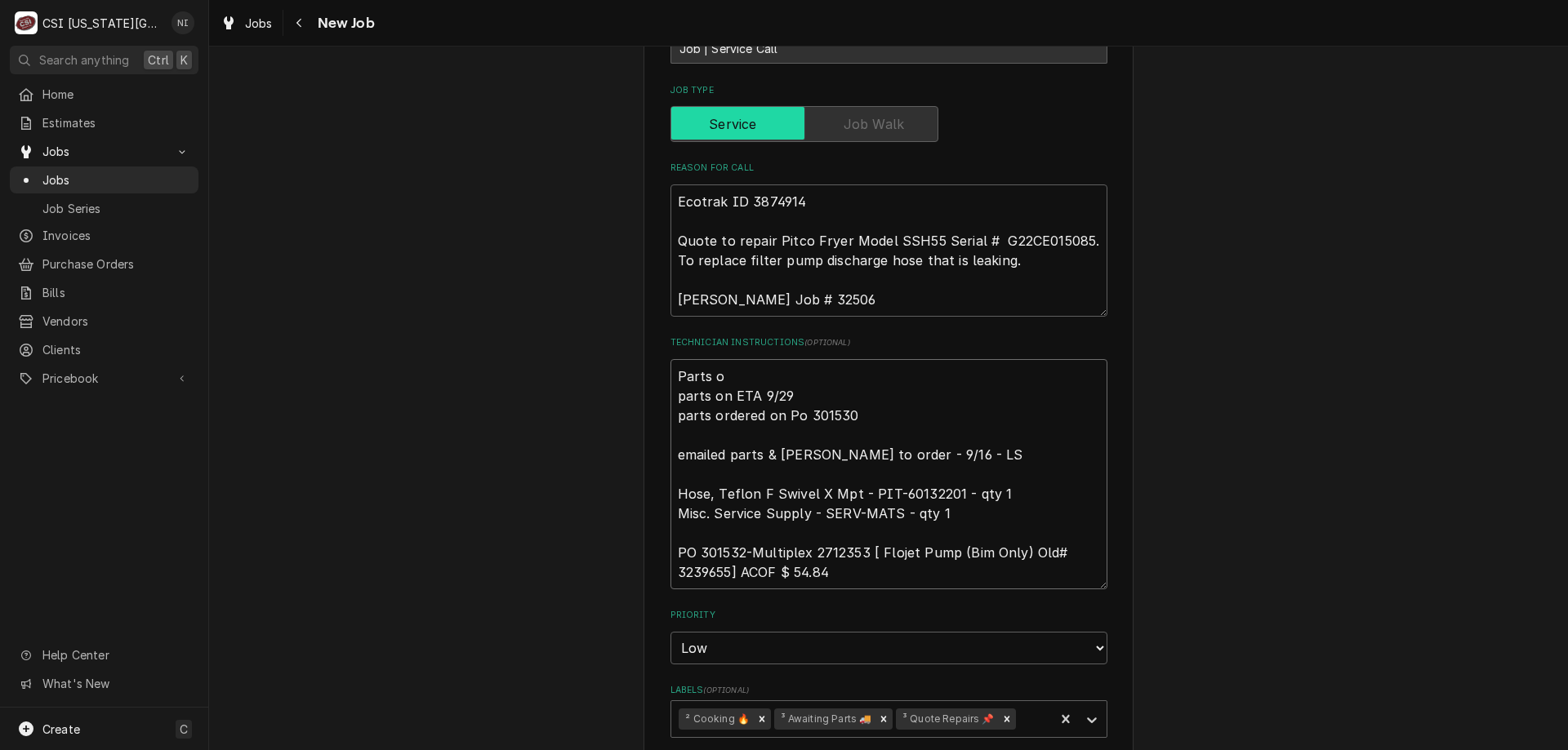
type textarea "x"
type textarea "Parts on parts on ETA 9/29 parts ordered on Po 301530 emailed parts & [PERSON_N…"
type textarea "x"
type textarea "Parts on j parts on ETA 9/29 parts ordered on Po 301530 emailed parts & [PERSON…"
type textarea "x"
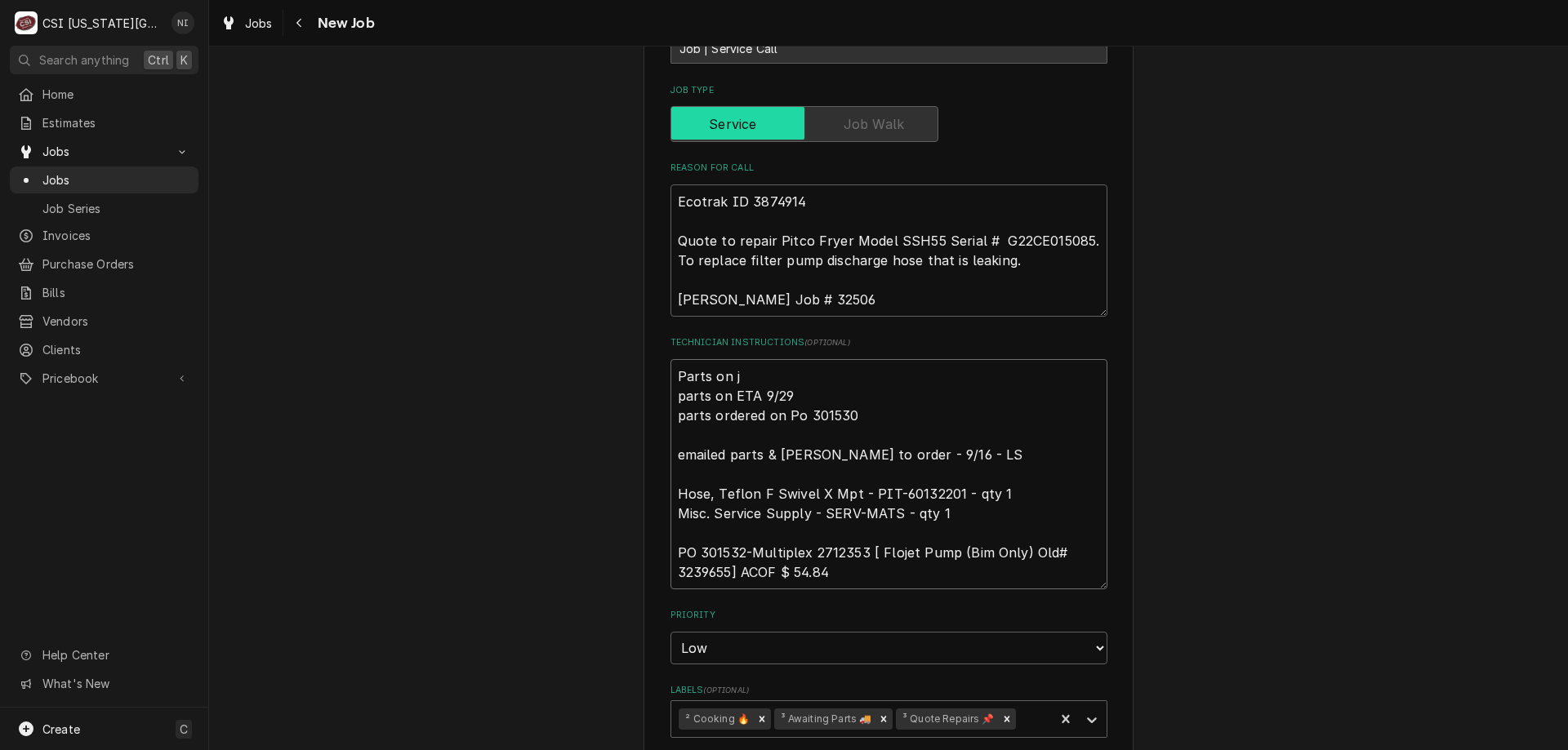
type textarea "Parts on ji parts on ETA 9/29 parts ordered on Po 301530 emailed parts & [PERSO…"
type textarea "x"
type textarea "Parts on [PERSON_NAME] parts on ETA 9/29 parts ordered on Po 301530 emailed par…"
type textarea "x"
type textarea "Parts on jimm parts on ETA 9/29 parts ordered on Po 301530 emailed parts & [PER…"
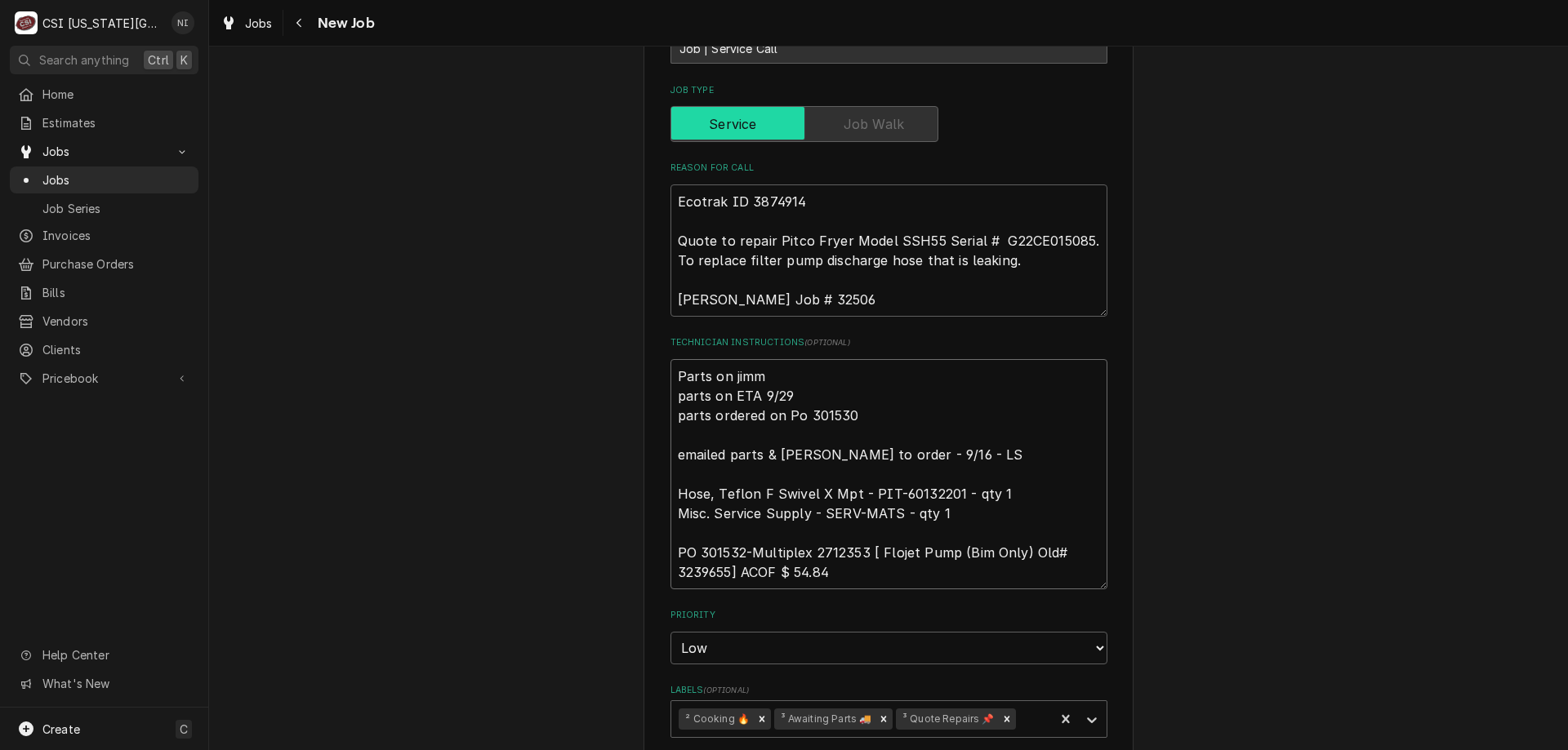
type textarea "x"
type textarea "Parts on [PERSON_NAME] parts on ETA 9/29 parts ordered on Po 301530 emailed par…"
type textarea "x"
type textarea "Parts on [PERSON_NAME] s parts on ETA 9/29 parts ordered on Po 301530 emailed p…"
type textarea "x"
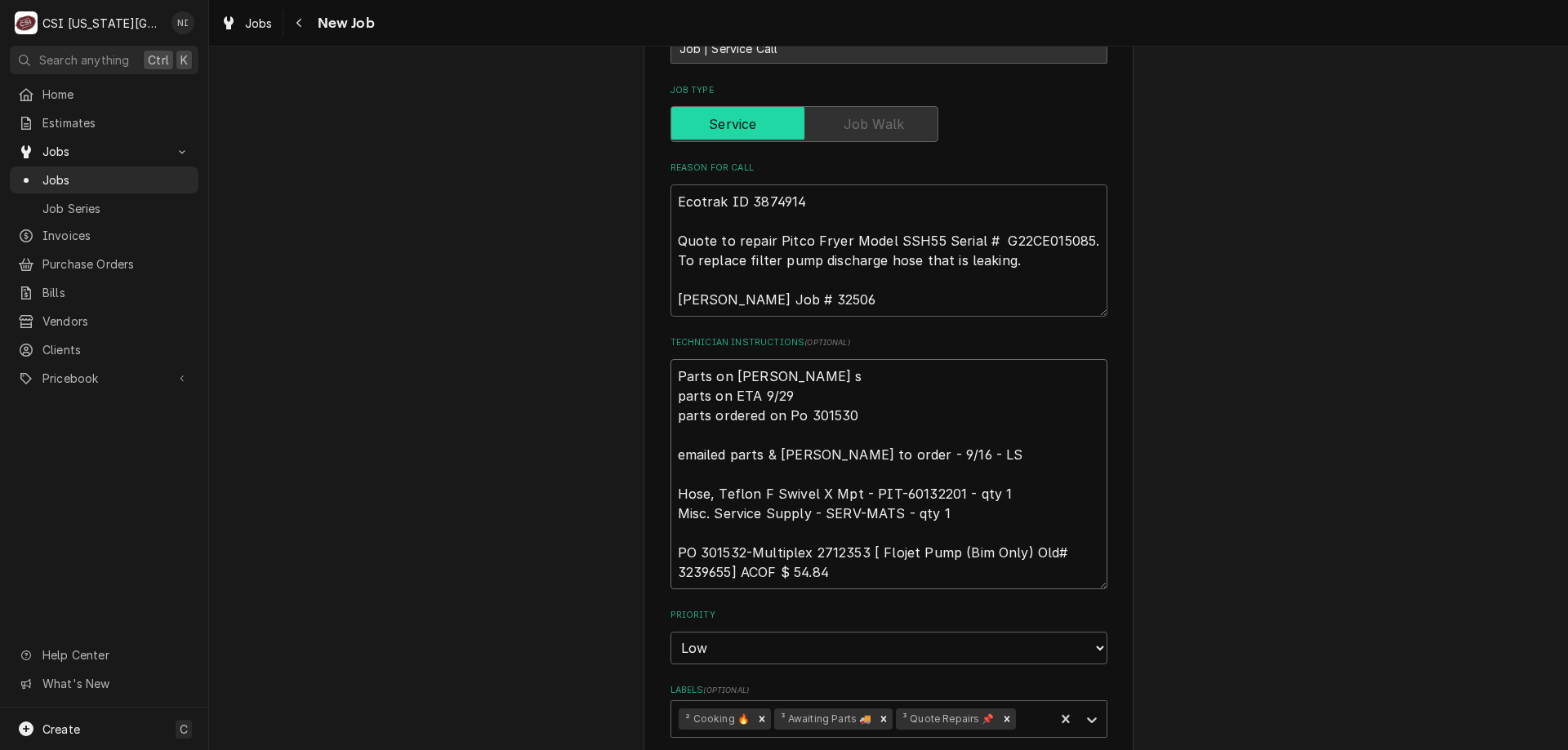
type textarea "Parts on [PERSON_NAME] sh parts on ETA 9/29 parts ordered on Po 301530 emailed …"
type textarea "x"
type textarea "Parts on [PERSON_NAME] she parts on ETA 9/29 parts ordered on Po 301530 emailed…"
type textarea "x"
type textarea "Parts on jimmy shel parts on ETA 9/29 parts ordered on Po 301530 emailed parts …"
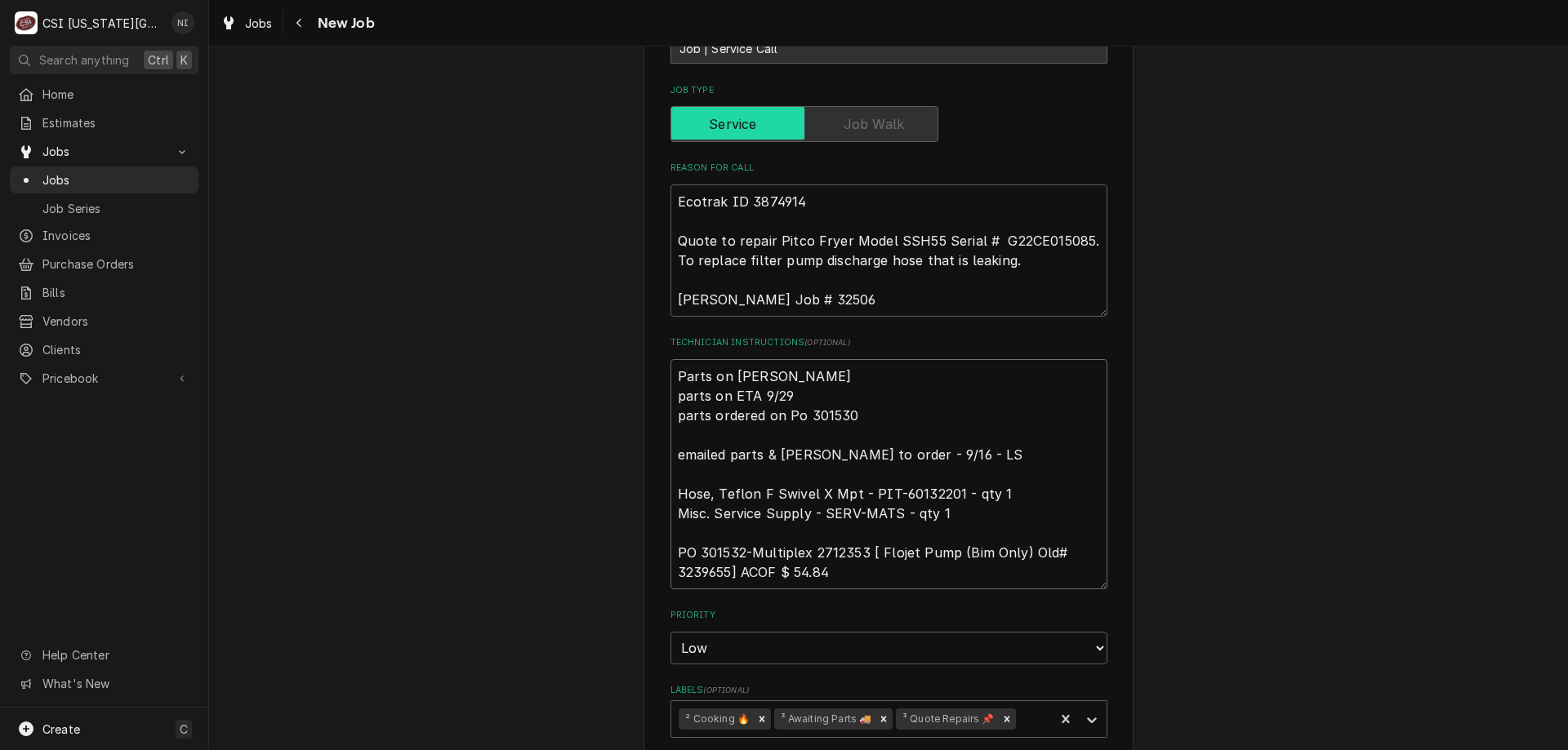
type textarea "x"
type textarea "Parts on jimmy shelf parts on ETA 9/29 parts ordered on Po 301530 emailed parts…"
type textarea "x"
click at [878, 716] on icon "Remove ³ Awaiting Parts 🚚" at bounding box center [884, 719] width 11 height 11
type textarea "Parts on jimmy shelf parts on ETA 9/29 parts ordered on Po 301530 emailed parts…"
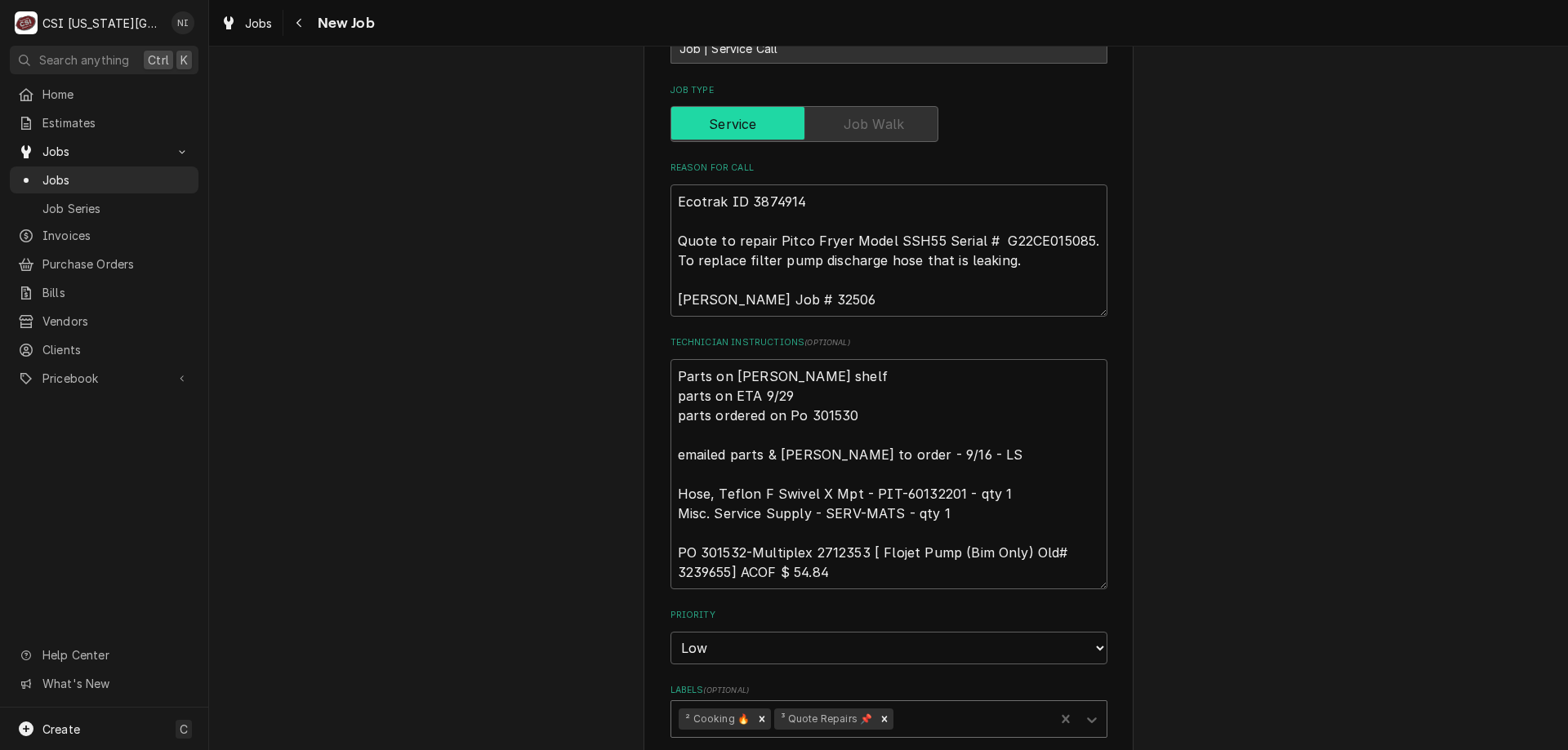
drag, startPoint x: 1079, startPoint y: 720, endPoint x: 1089, endPoint y: 715, distance: 11.2
click at [1084, 720] on icon "Labels" at bounding box center [1092, 720] width 17 height 17
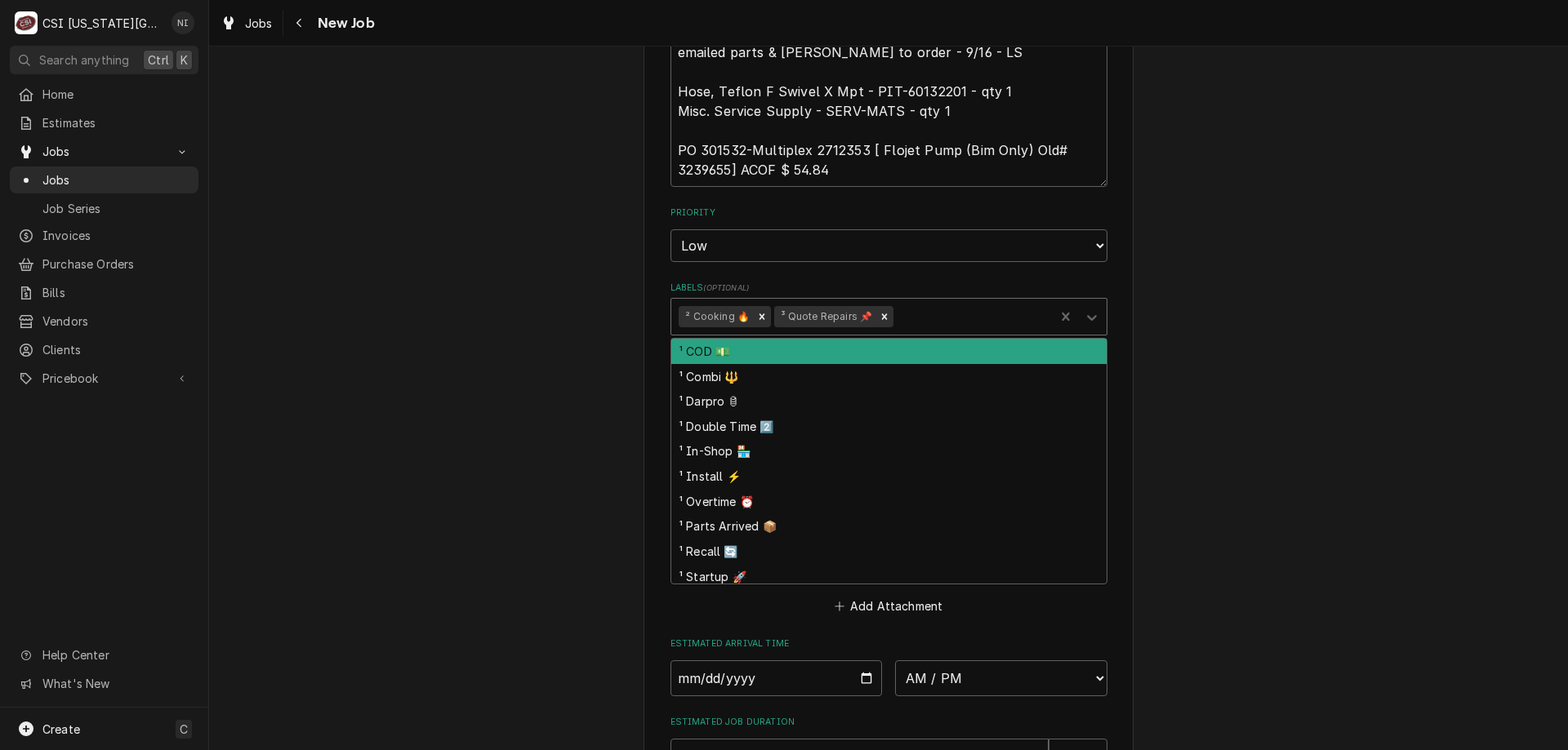
scroll to position [979, 0]
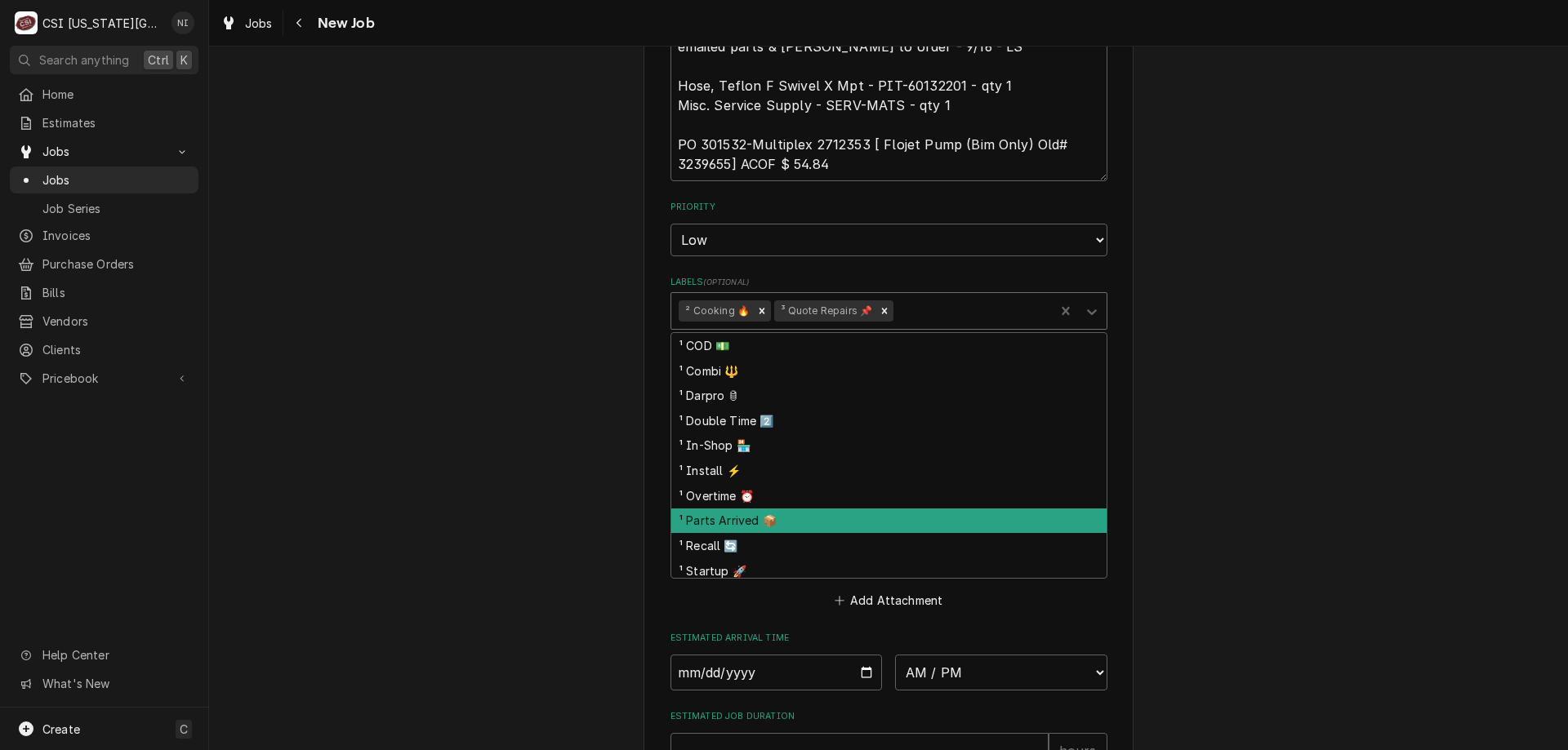
click at [776, 519] on div "¹ Parts Arrived 📦" at bounding box center [889, 521] width 436 height 25
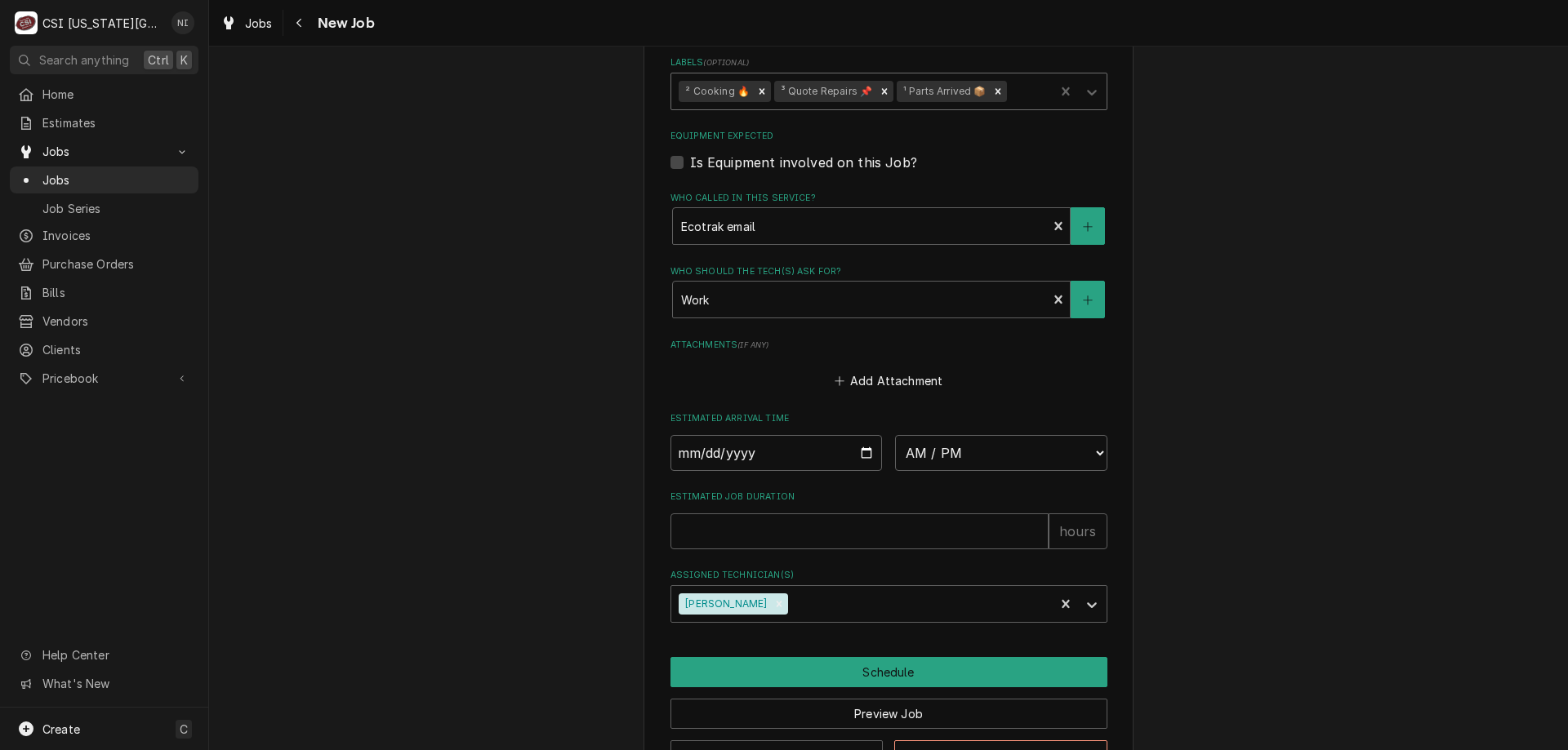
scroll to position [1254, 0]
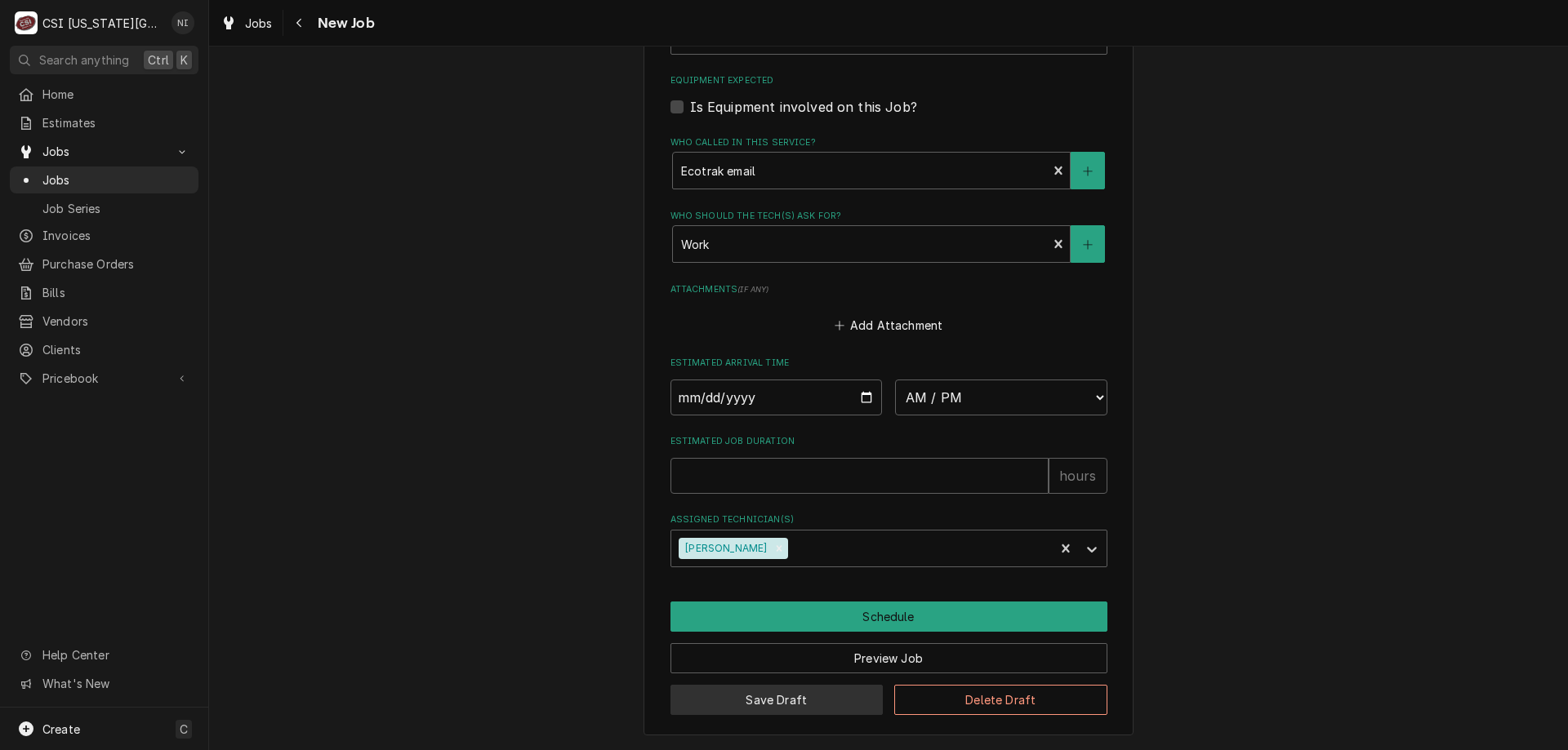
click at [799, 700] on button "Save Draft" at bounding box center [777, 700] width 213 height 30
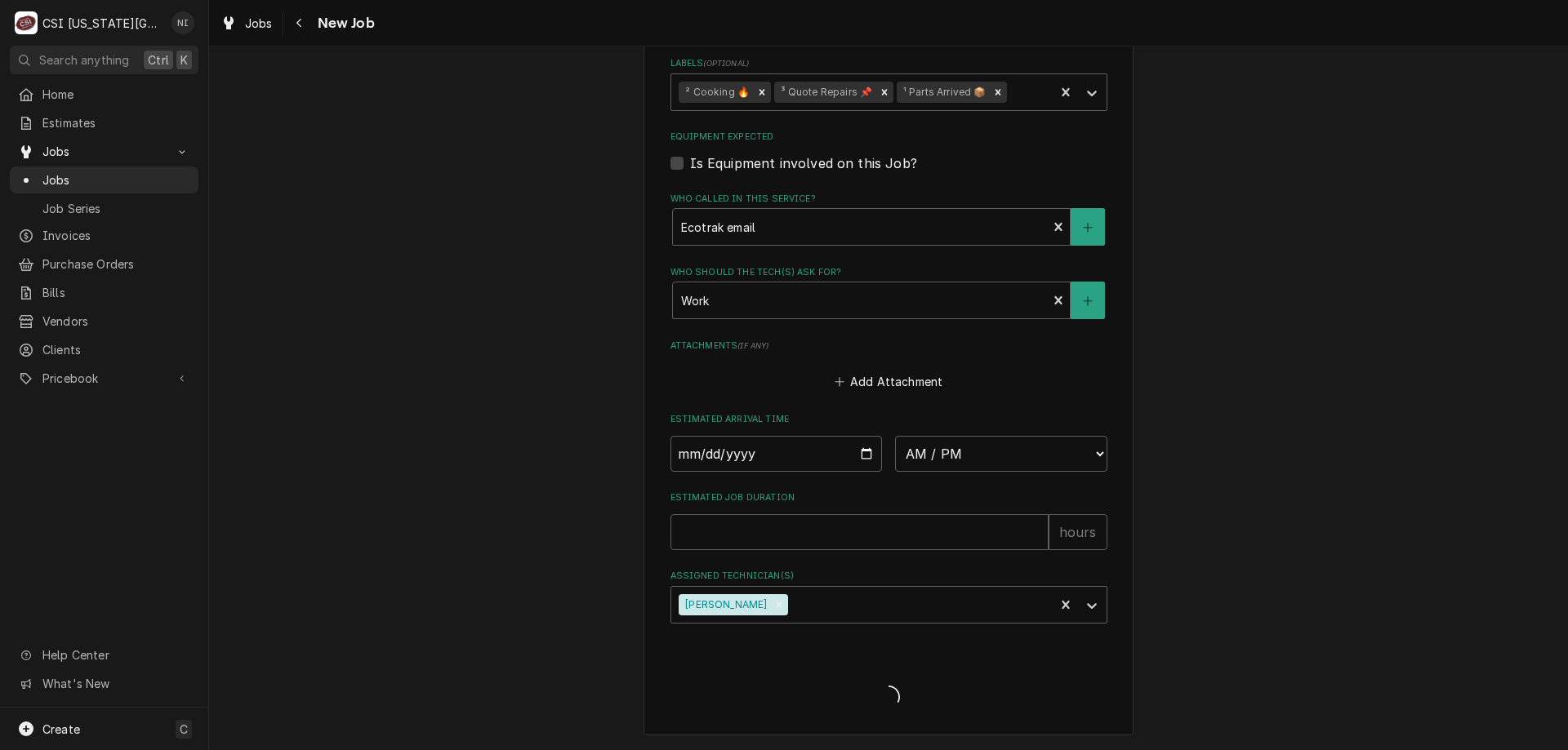
type textarea "x"
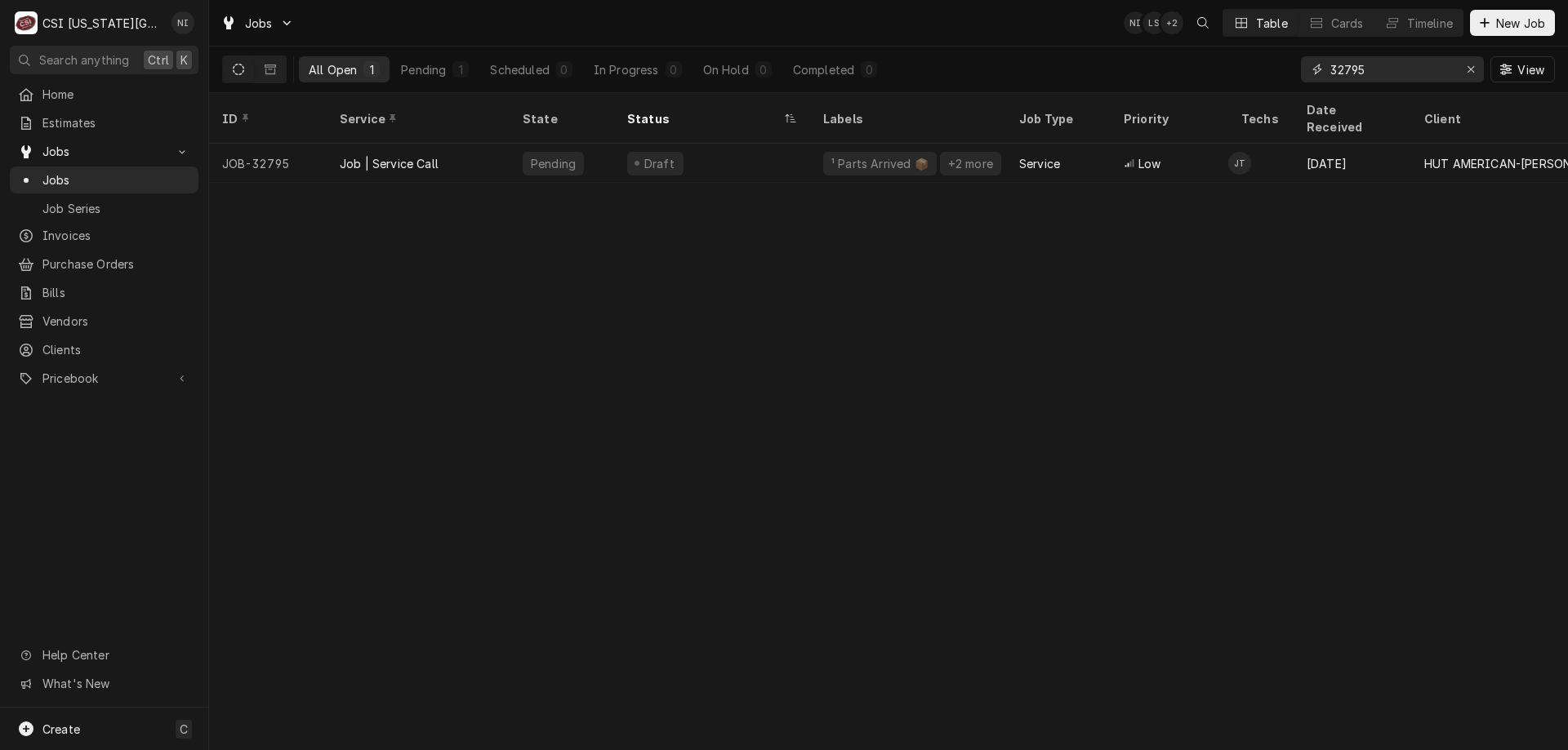
drag, startPoint x: 1371, startPoint y: 71, endPoint x: 1282, endPoint y: 68, distance: 89.1
click at [1282, 68] on div "All Open 1 Pending 1 Scheduled 0 In Progress 0 On Hold 0 Completed 0 32795 View" at bounding box center [889, 69] width 1333 height 46
type input "33067"
click at [763, 158] on div "Draft" at bounding box center [712, 163] width 196 height 39
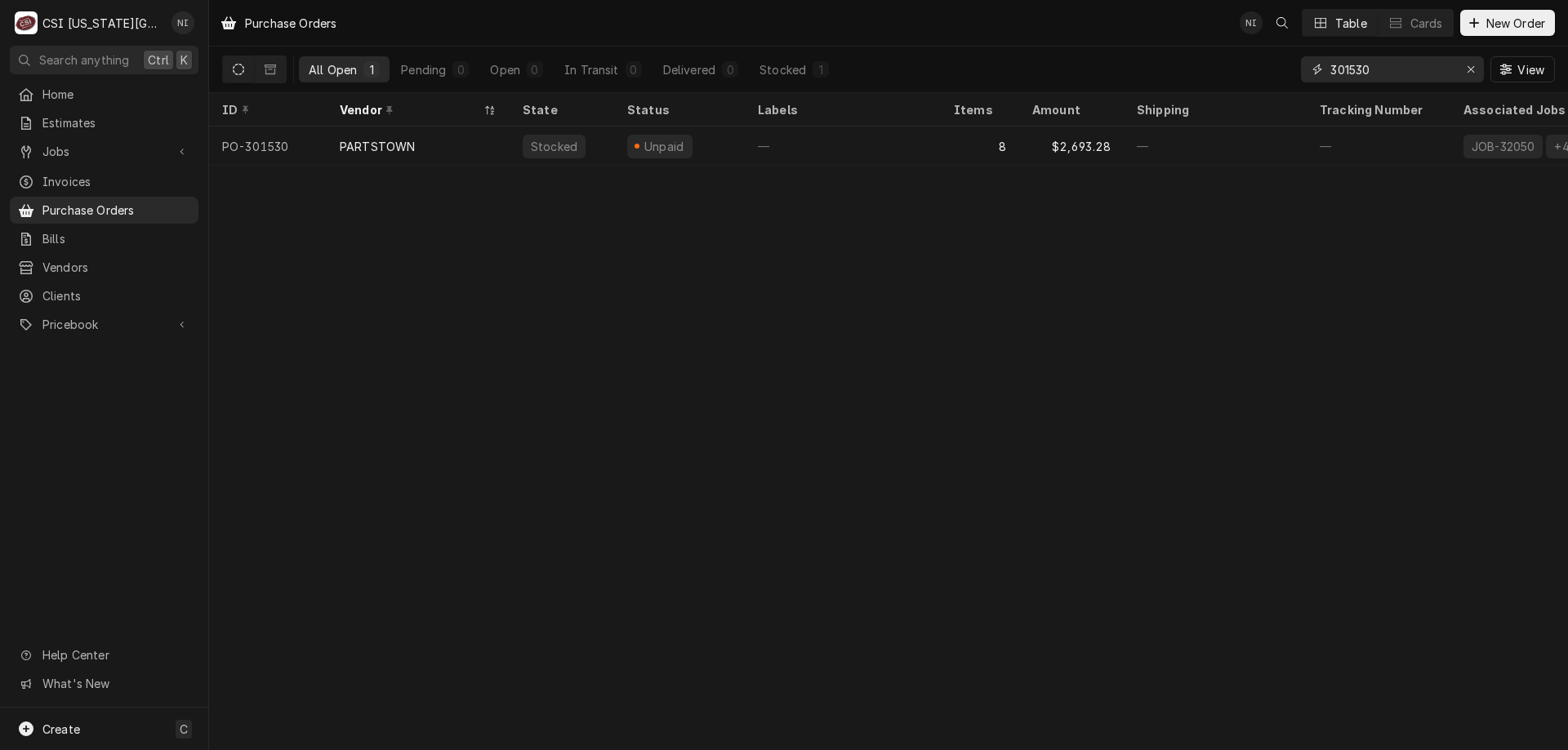
drag, startPoint x: 1374, startPoint y: 76, endPoint x: 1351, endPoint y: 82, distance: 23.8
click at [1351, 82] on input "301530" at bounding box center [1392, 69] width 122 height 26
type input "301646"
click at [1265, 147] on div "—" at bounding box center [1215, 146] width 183 height 39
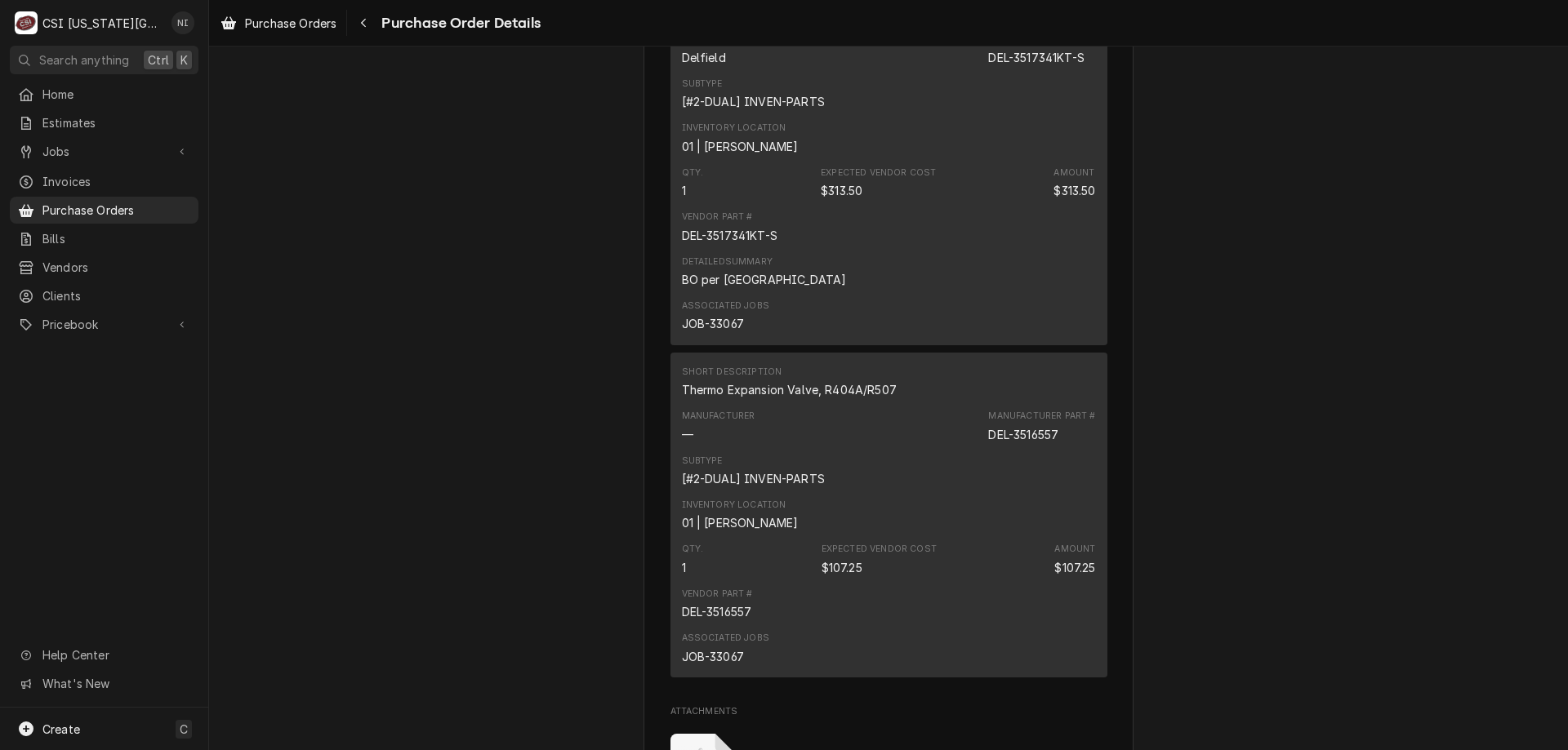
scroll to position [1523, 0]
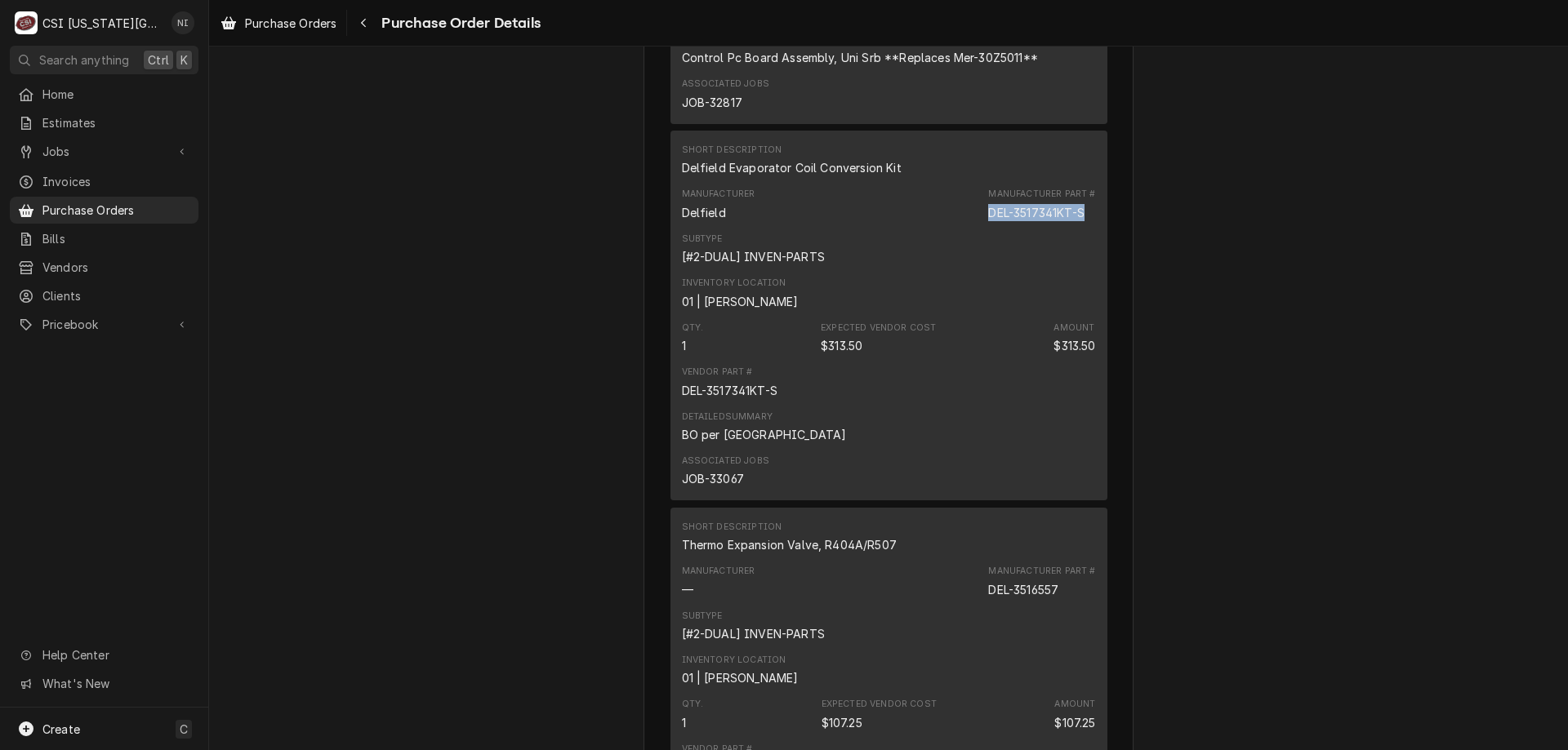
drag, startPoint x: 1081, startPoint y: 266, endPoint x: 987, endPoint y: 267, distance: 94.0
click at [988, 221] on div "DEL-3517341KT-S" at bounding box center [1036, 213] width 95 height 17
copy div "DEL-3517341KT-S"
drag, startPoint x: 1309, startPoint y: 243, endPoint x: 1438, endPoint y: 365, distance: 177.6
click at [1312, 249] on div "Sent Vendor PARTSTOWN PARTSTOWN 1200 N Greenbriar Drive Addison, IL 60101 Bill …" at bounding box center [889, 62] width 1359 height 3079
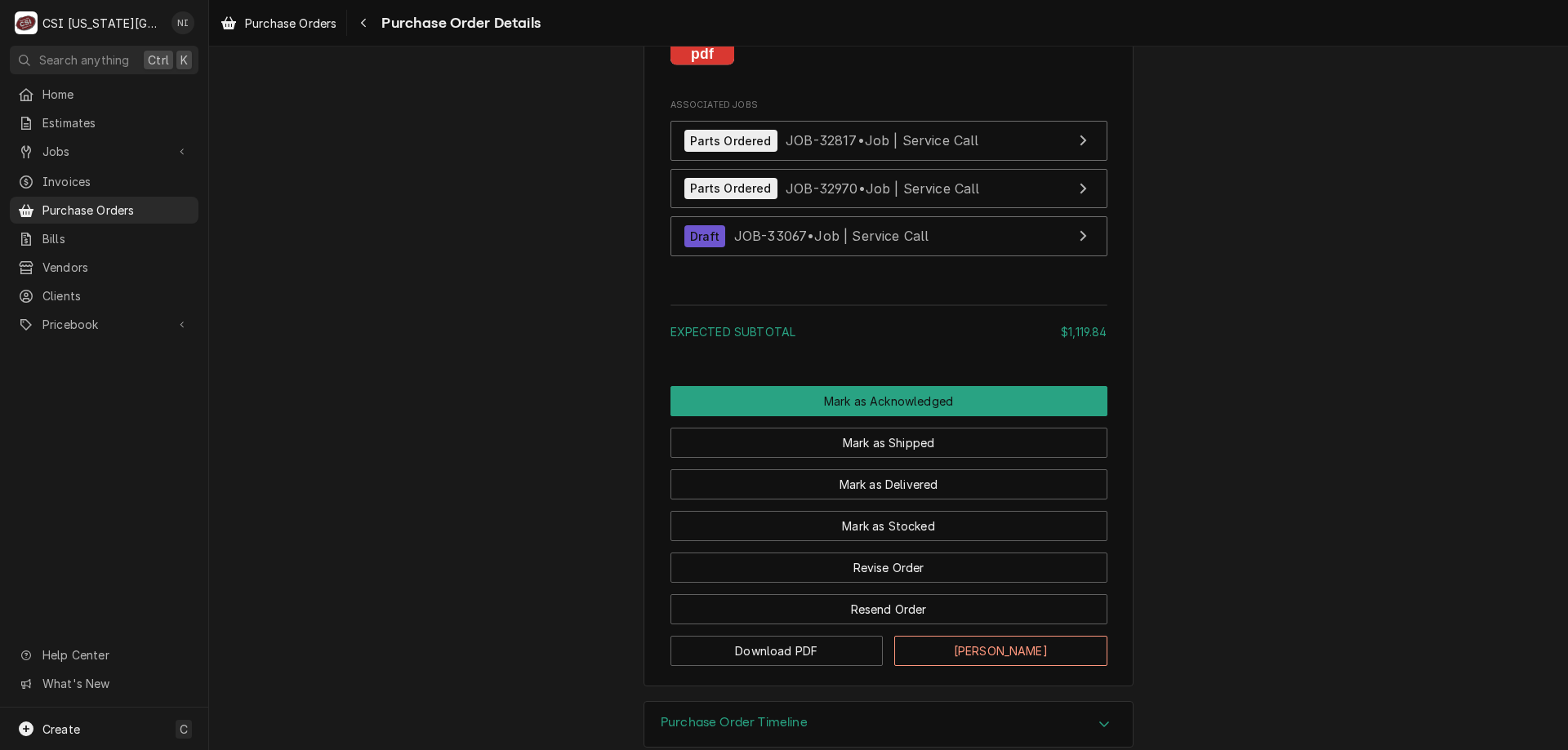
scroll to position [2428, 0]
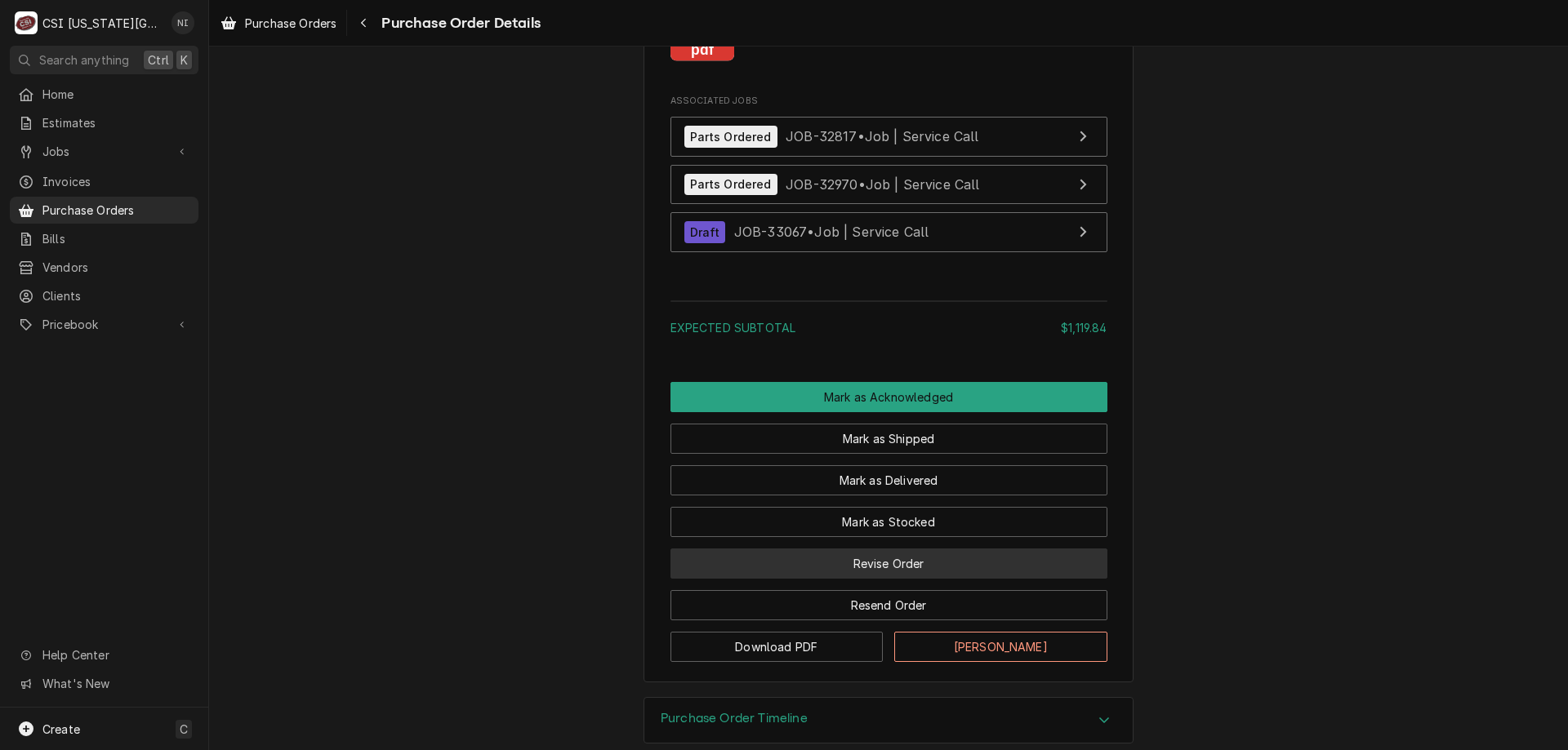
click at [922, 579] on button "Revise Order" at bounding box center [889, 563] width 437 height 30
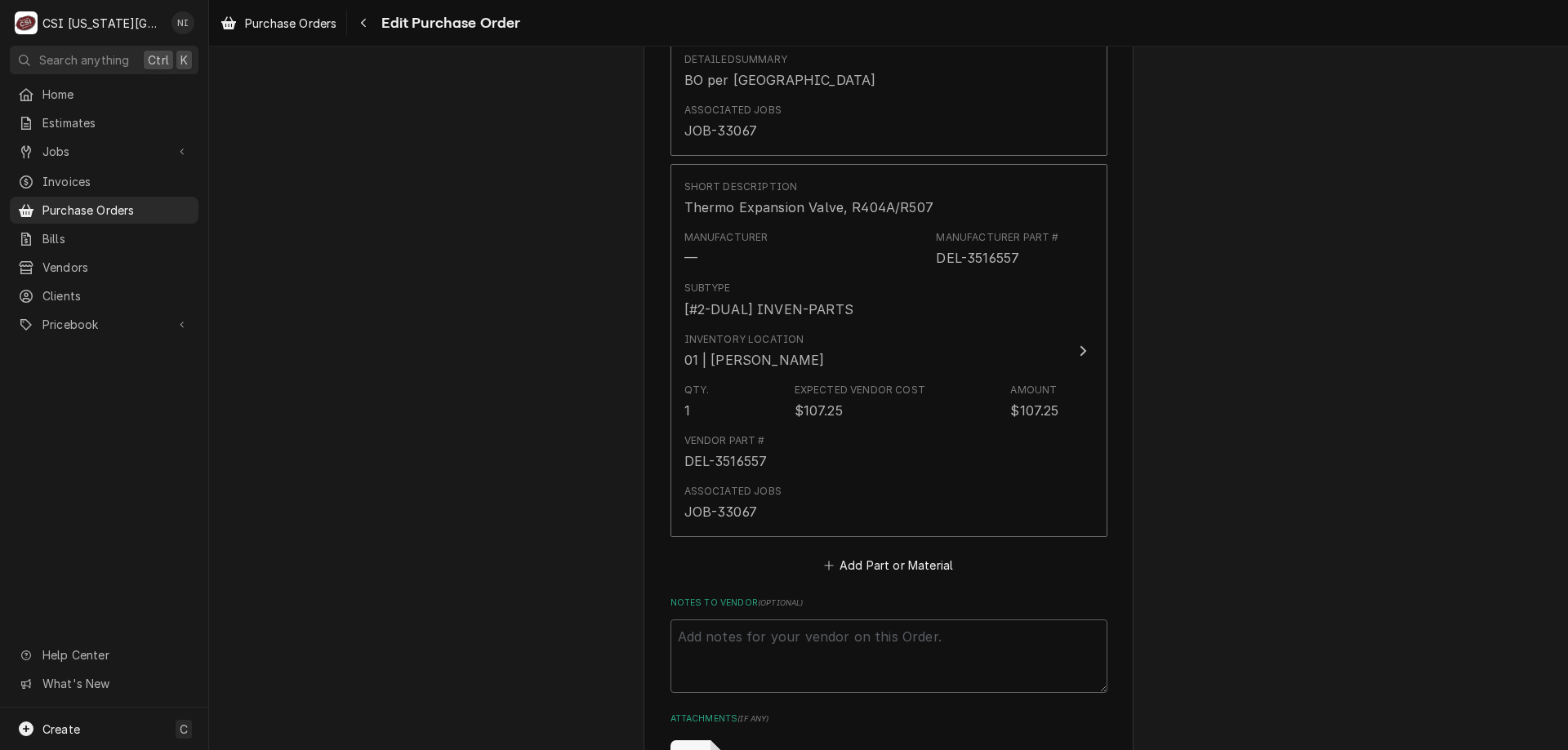
scroll to position [2196, 0]
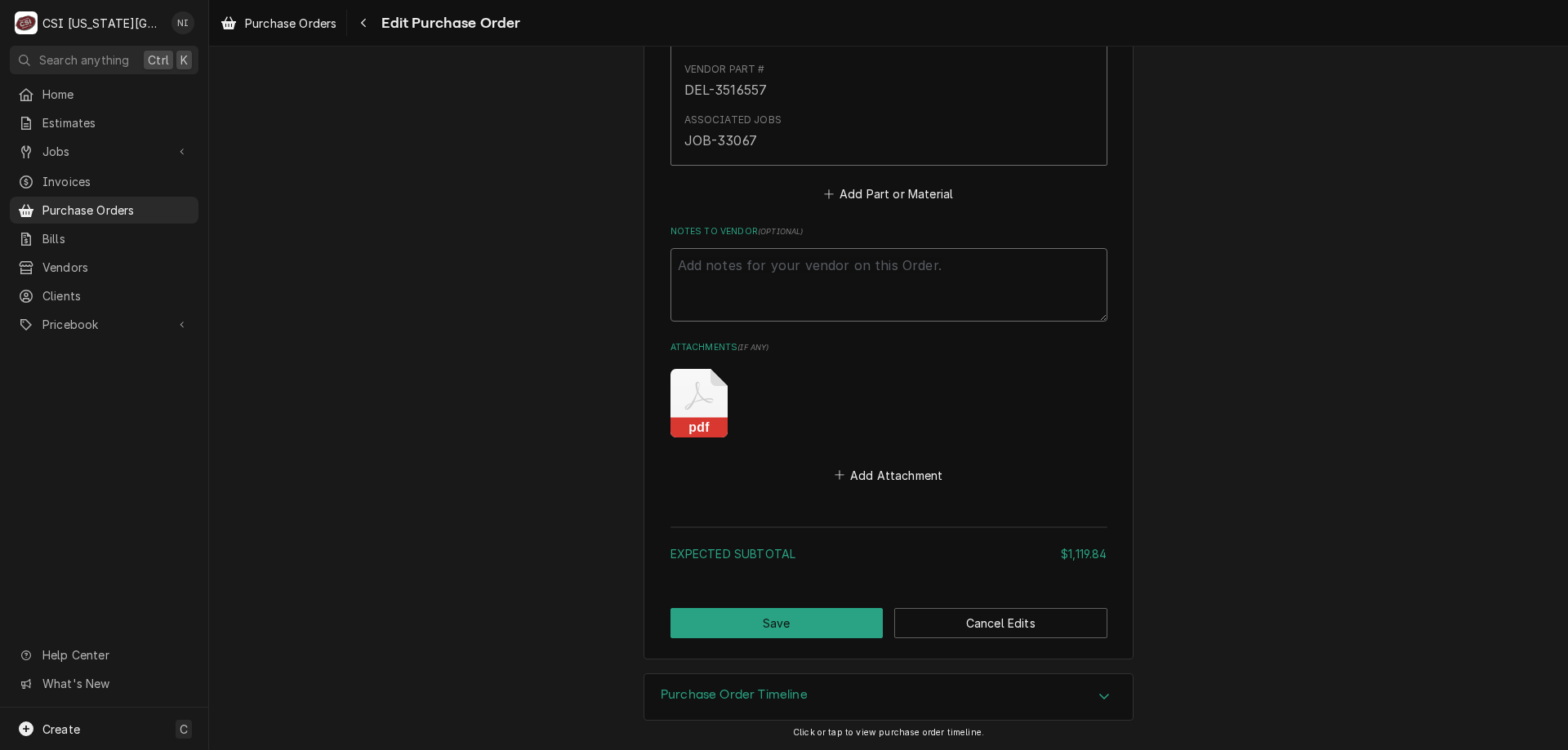
click at [808, 271] on textarea "Notes to Vendor ( optional )" at bounding box center [889, 285] width 437 height 74
type textarea "x"
type textarea "W"
type textarea "x"
type textarea "Wa"
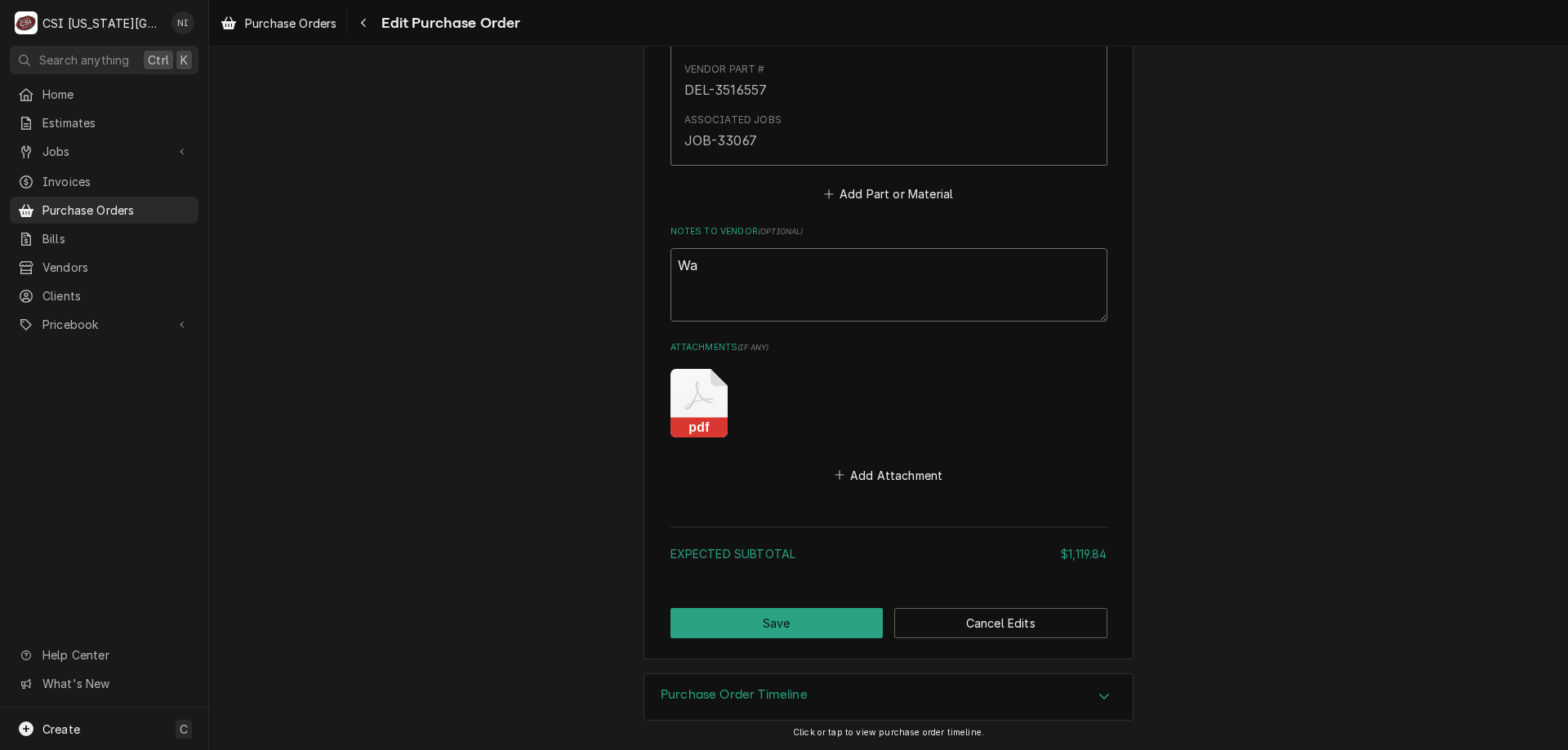
type textarea "x"
type textarea "Wai"
type textarea "x"
type textarea "Wait"
type textarea "x"
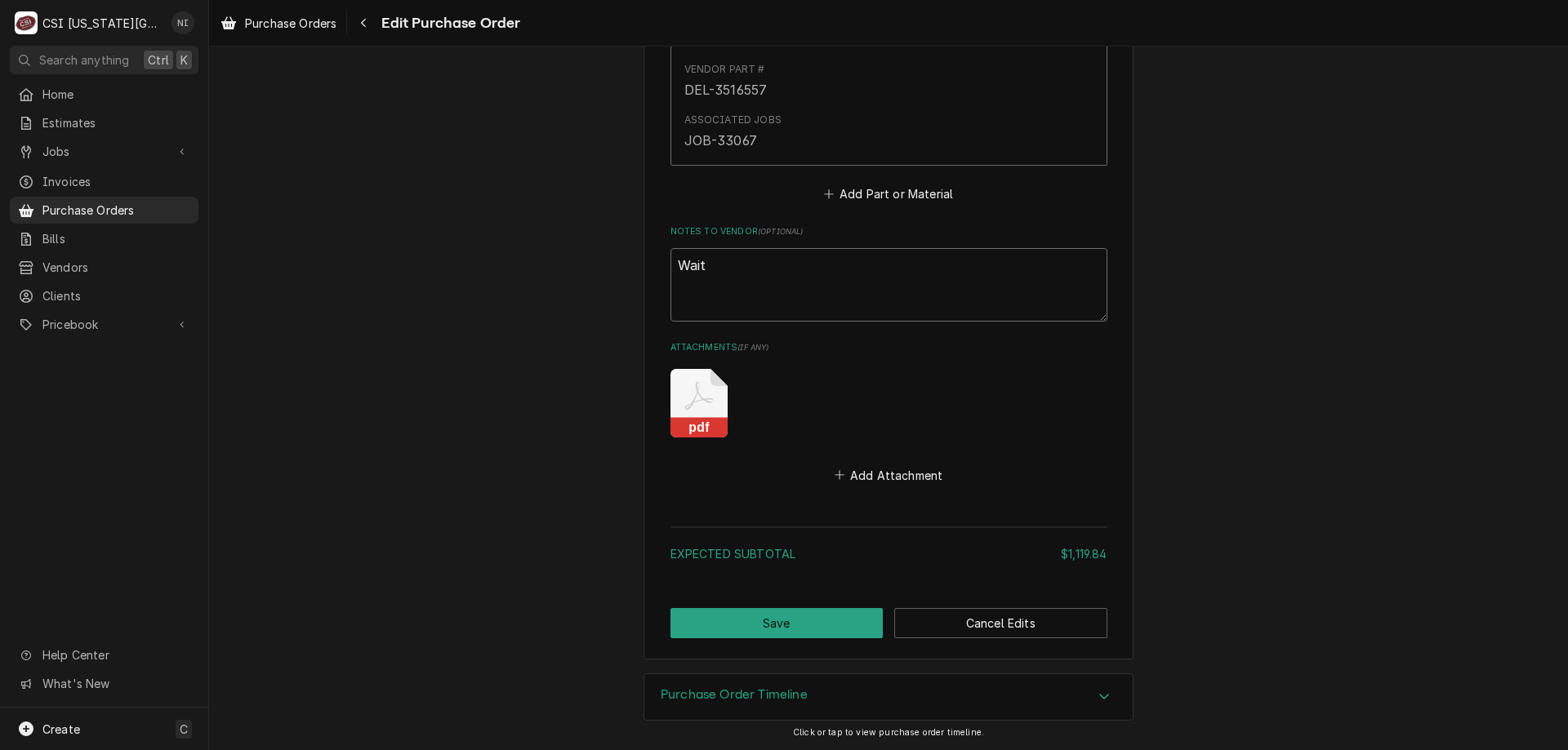
type textarea "Waiti"
type textarea "x"
type textarea "Waitin"
type textarea "x"
type textarea "Waiting"
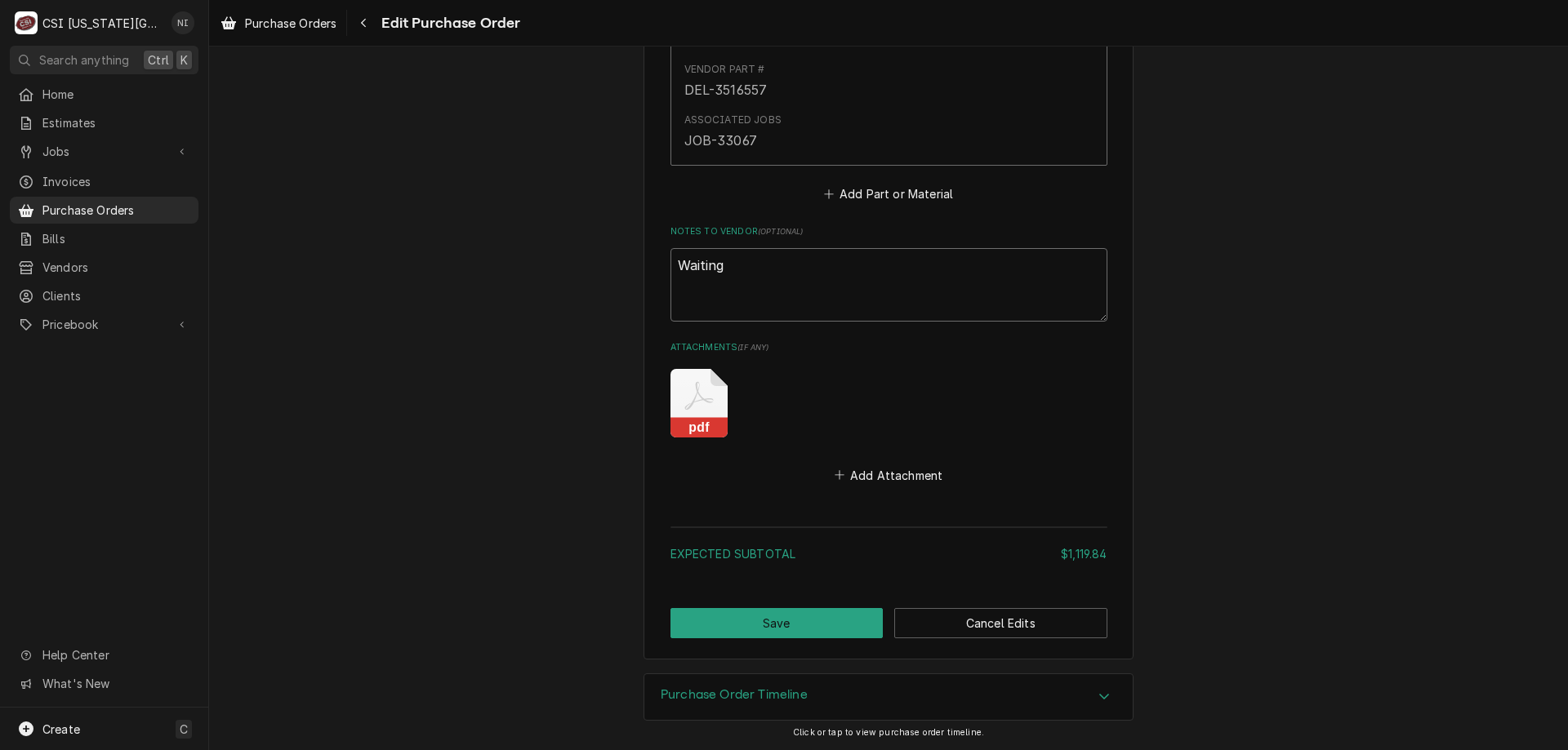
type textarea "x"
type textarea "Waiting"
type textarea "x"
type textarea "Waiting f"
type textarea "x"
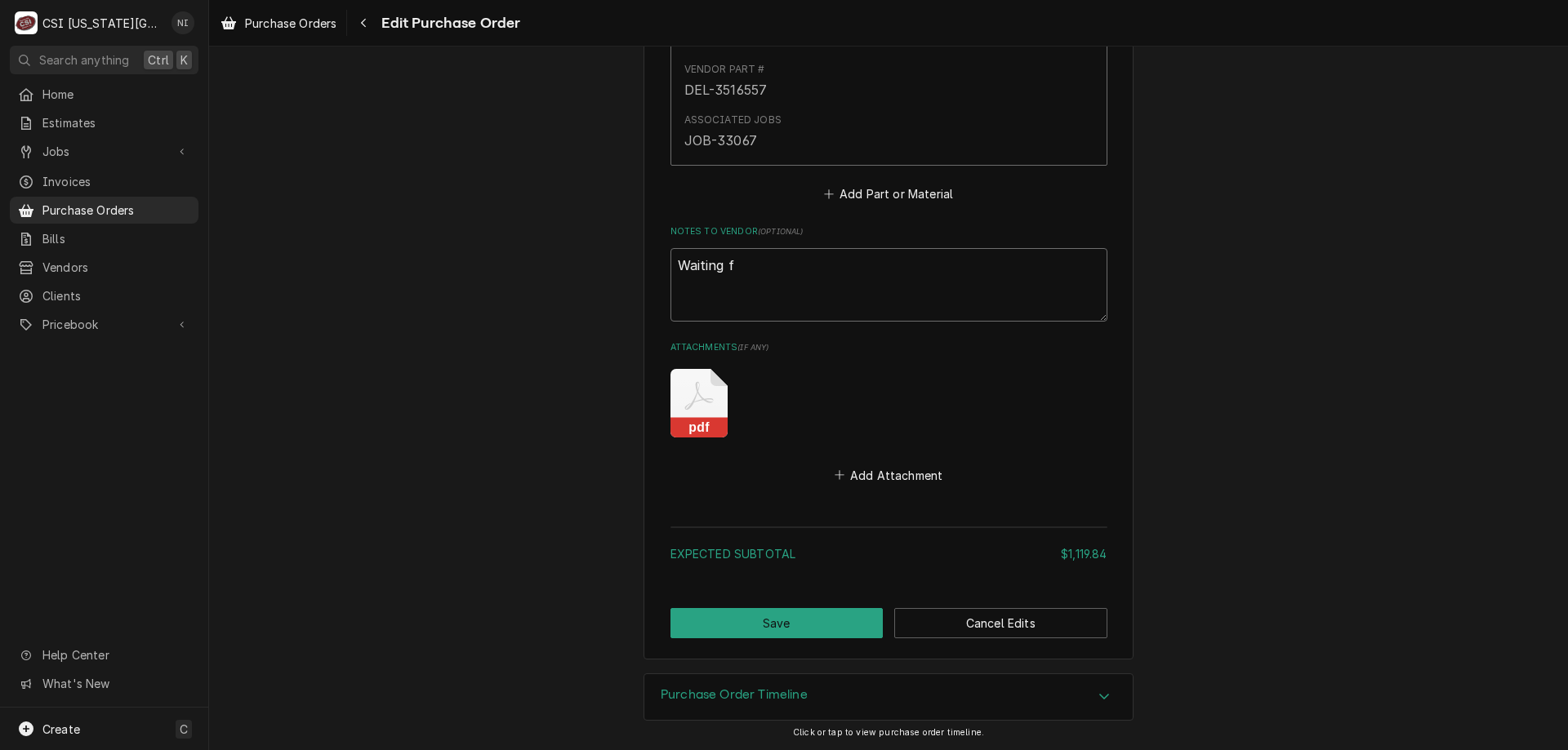
type textarea "Waiting fo"
type textarea "x"
type textarea "Waiting for"
type textarea "x"
type textarea "Waiting for:"
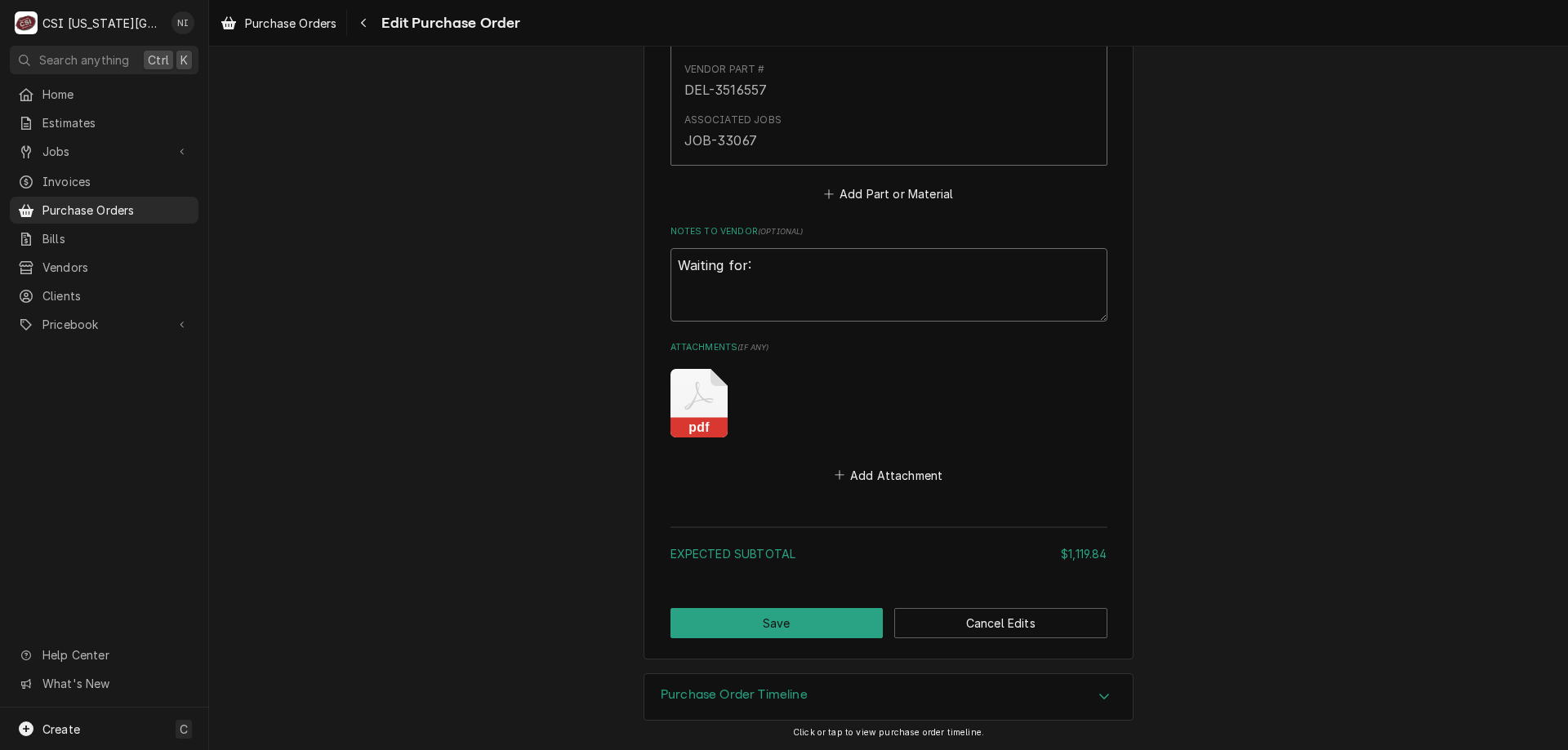
type textarea "x"
type textarea "Waiting for:"
paste textarea "DEL-3517341KT-S"
type textarea "x"
type textarea "Waiting for: DEL-3517341KT-S"
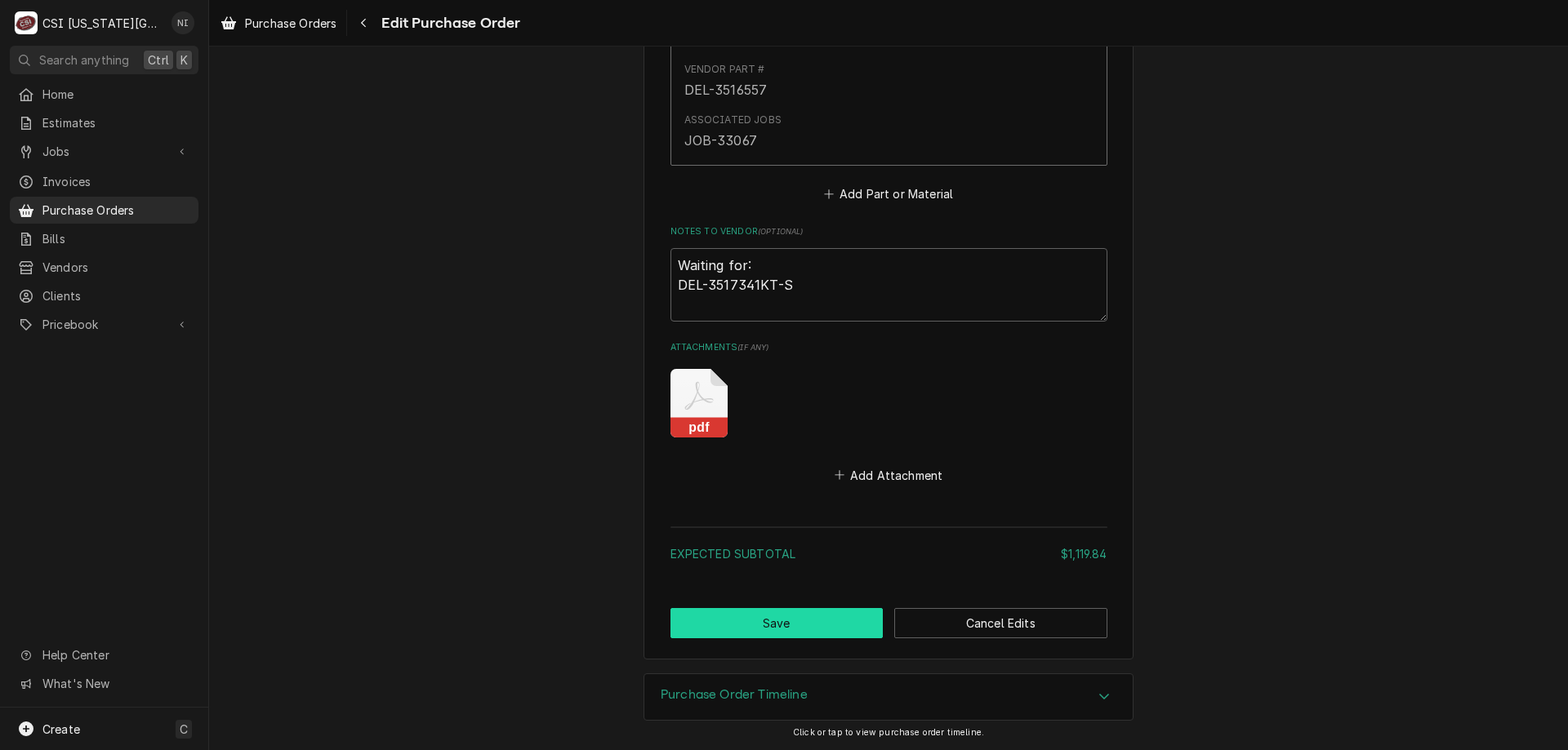
click at [789, 617] on button "Save" at bounding box center [777, 623] width 213 height 30
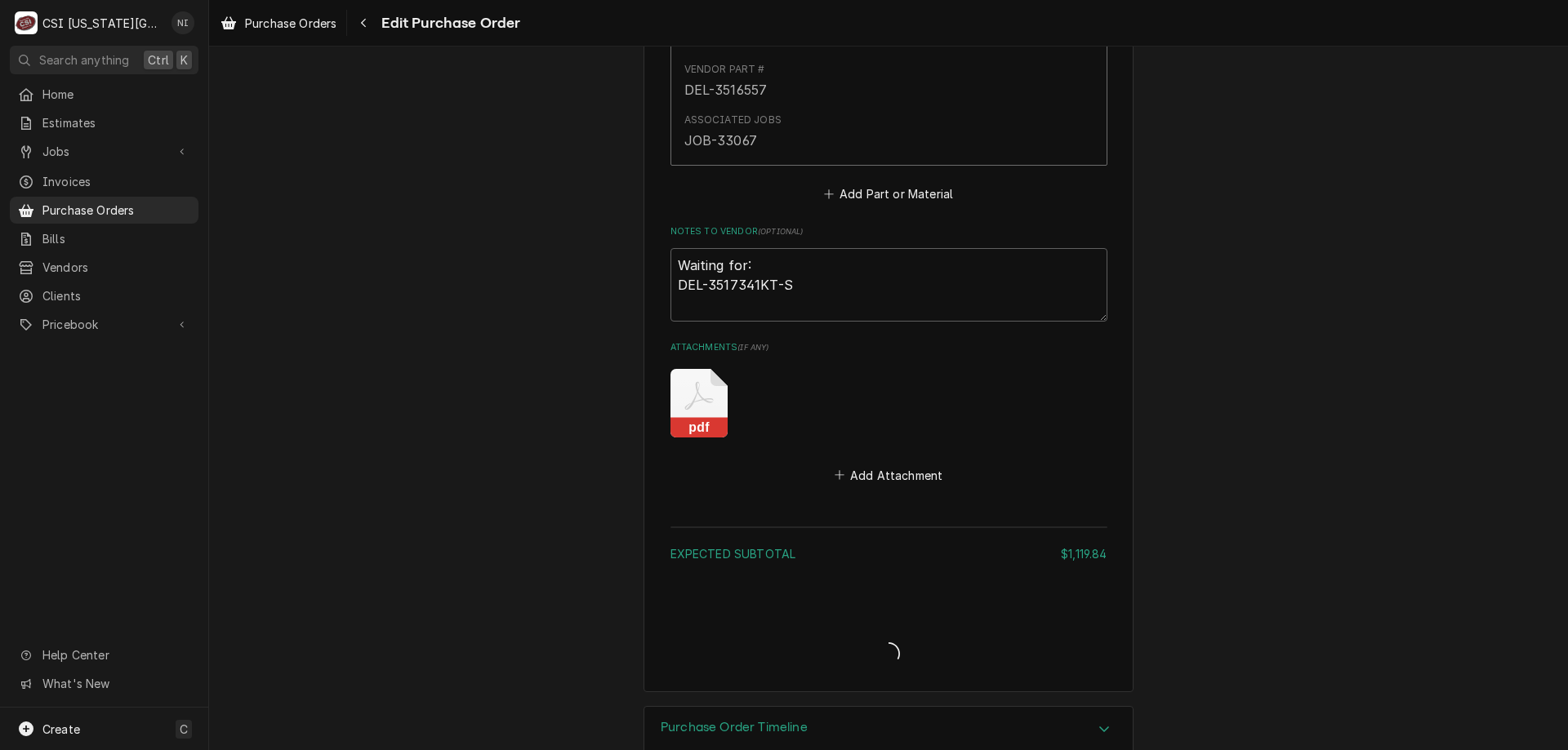
type textarea "x"
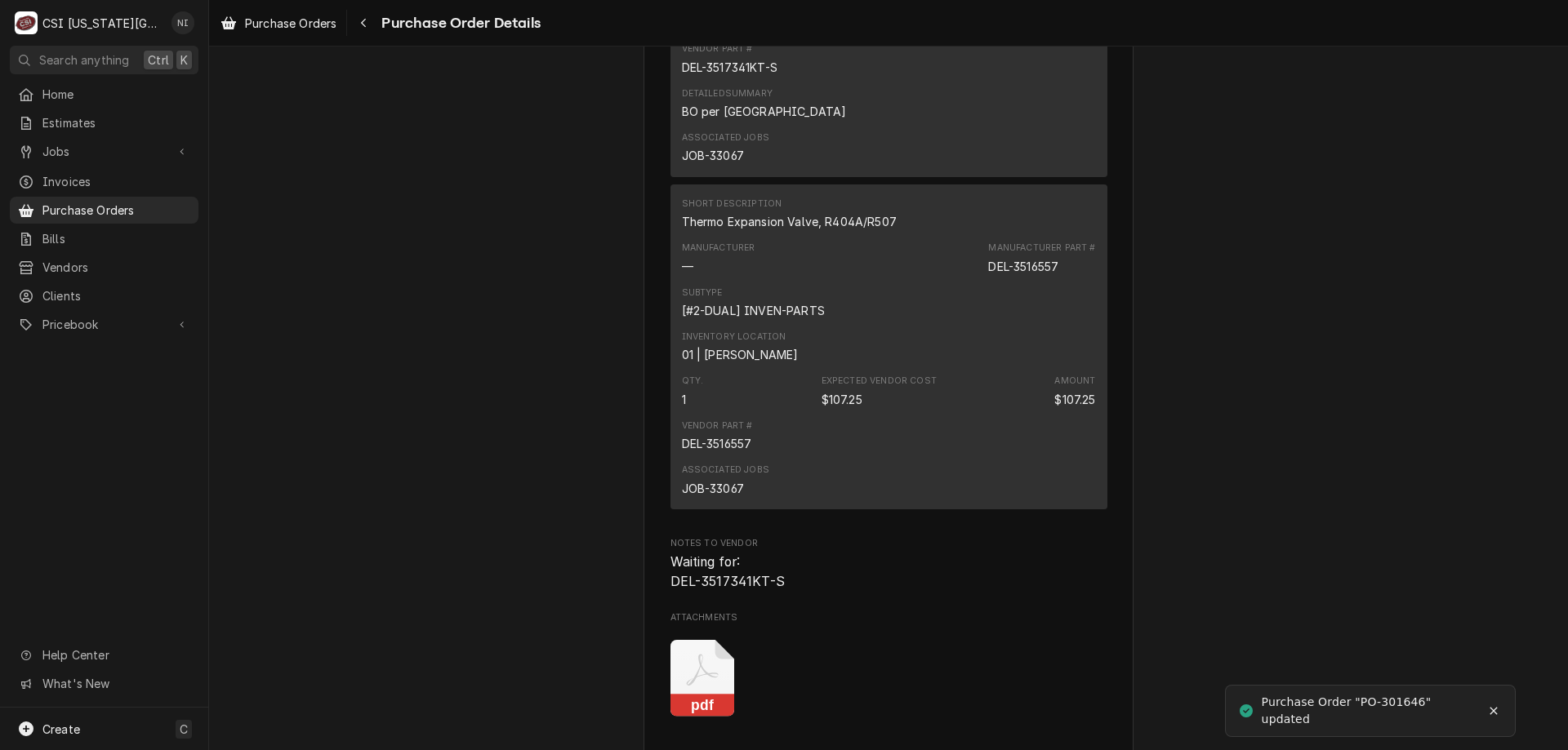
scroll to position [2393, 0]
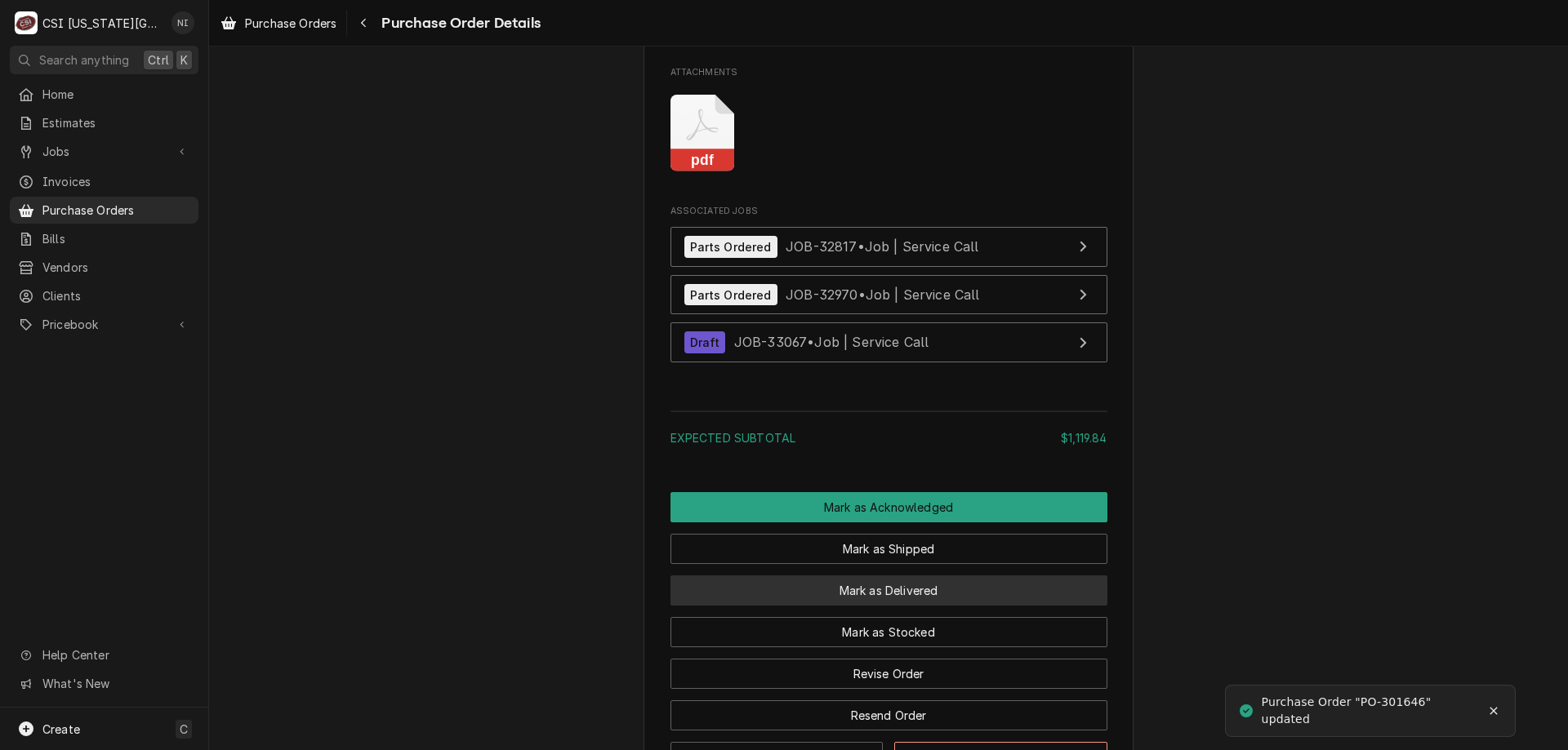
click at [903, 605] on button "Mark as Delivered" at bounding box center [889, 590] width 437 height 30
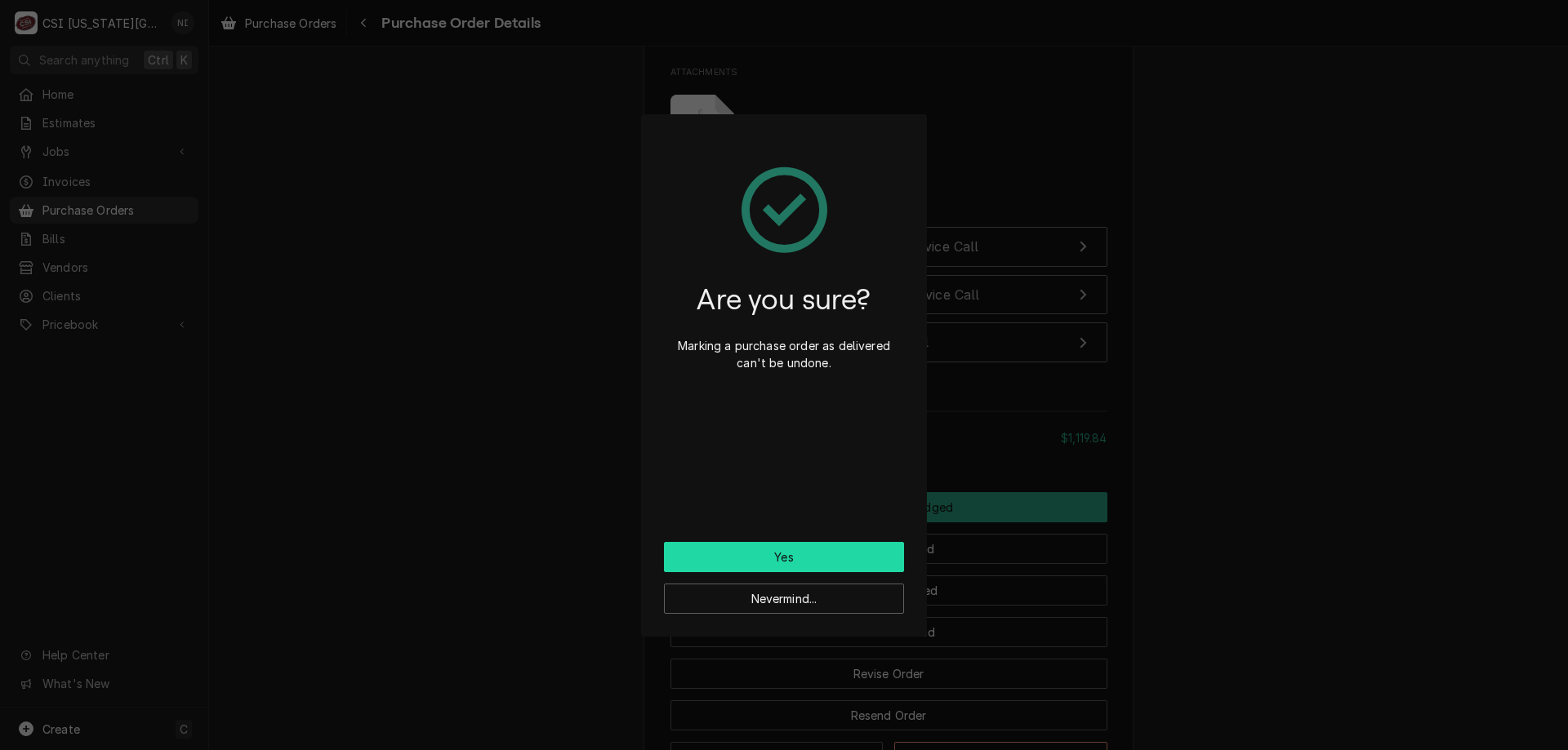
click at [741, 566] on button "Yes" at bounding box center [784, 557] width 240 height 30
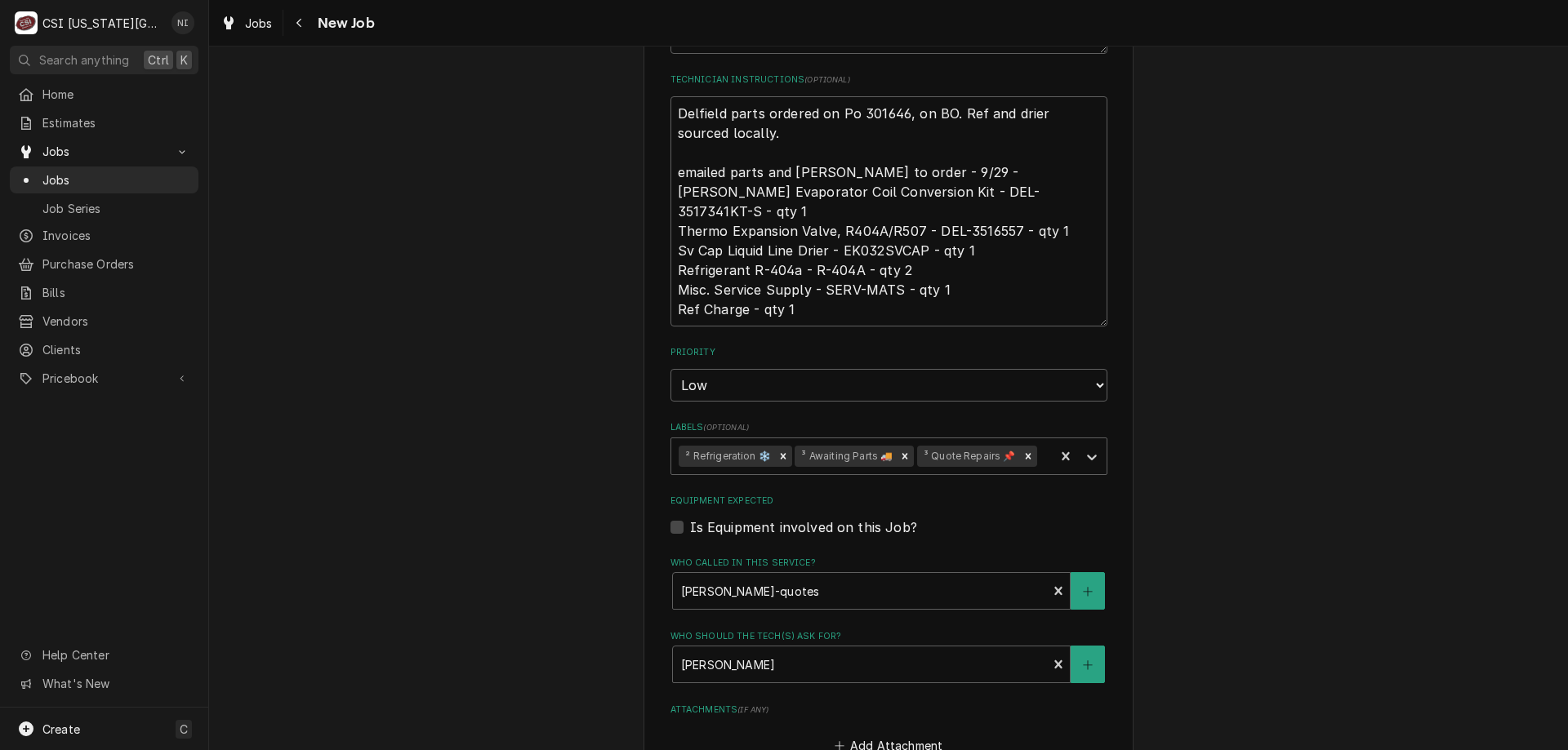
scroll to position [963, 0]
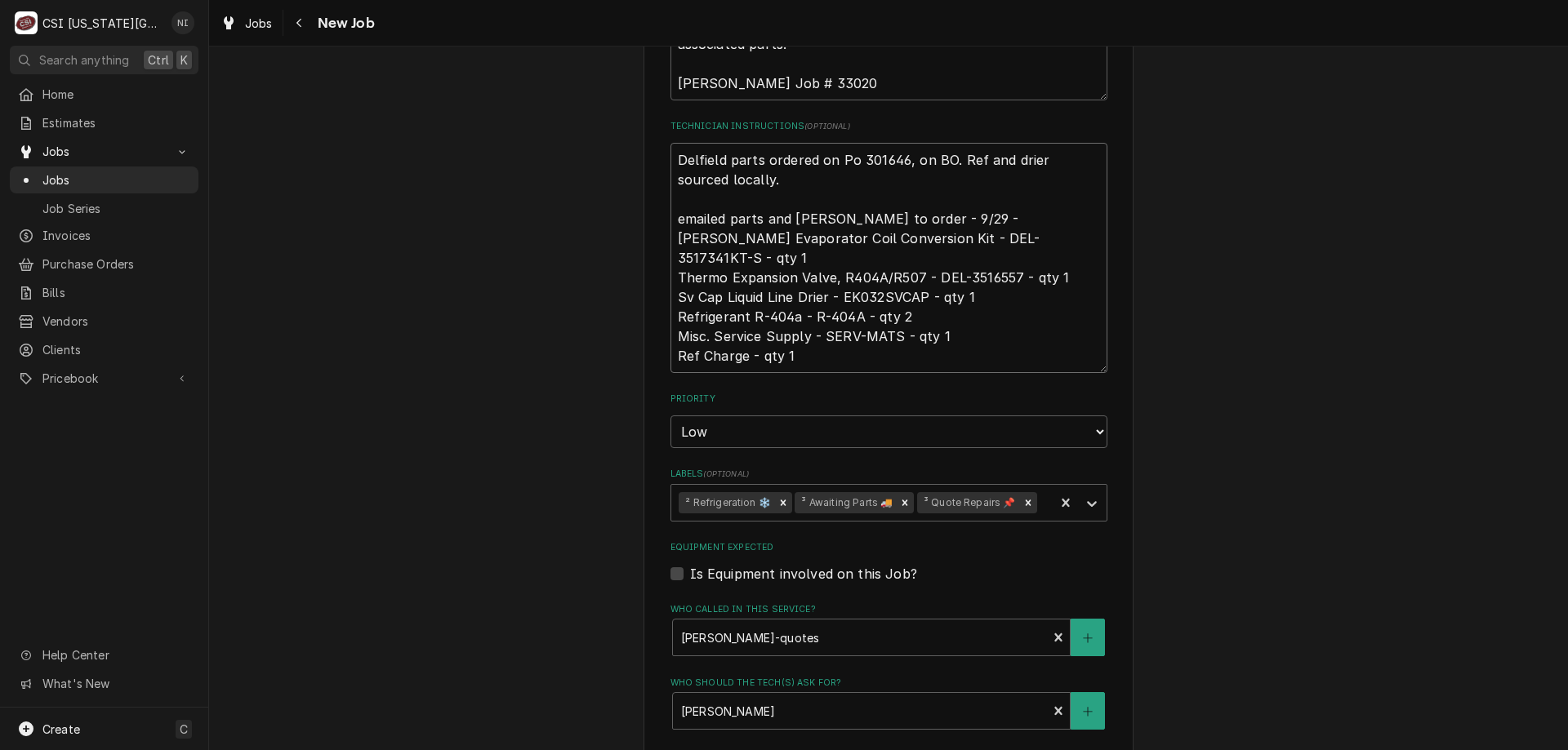
click at [671, 160] on textarea "Delfield parts ordered on Po 301646, on BO. Ref and drier sourced locally. emai…" at bounding box center [889, 257] width 437 height 230
type textarea "x"
type textarea "Delfield parts ordered on Po 301646, on BO. Ref and drier sourced locally. emai…"
type textarea "x"
type textarea "Delfield parts ordered on Po 301646, on BO. Ref and drier sourced locally. emai…"
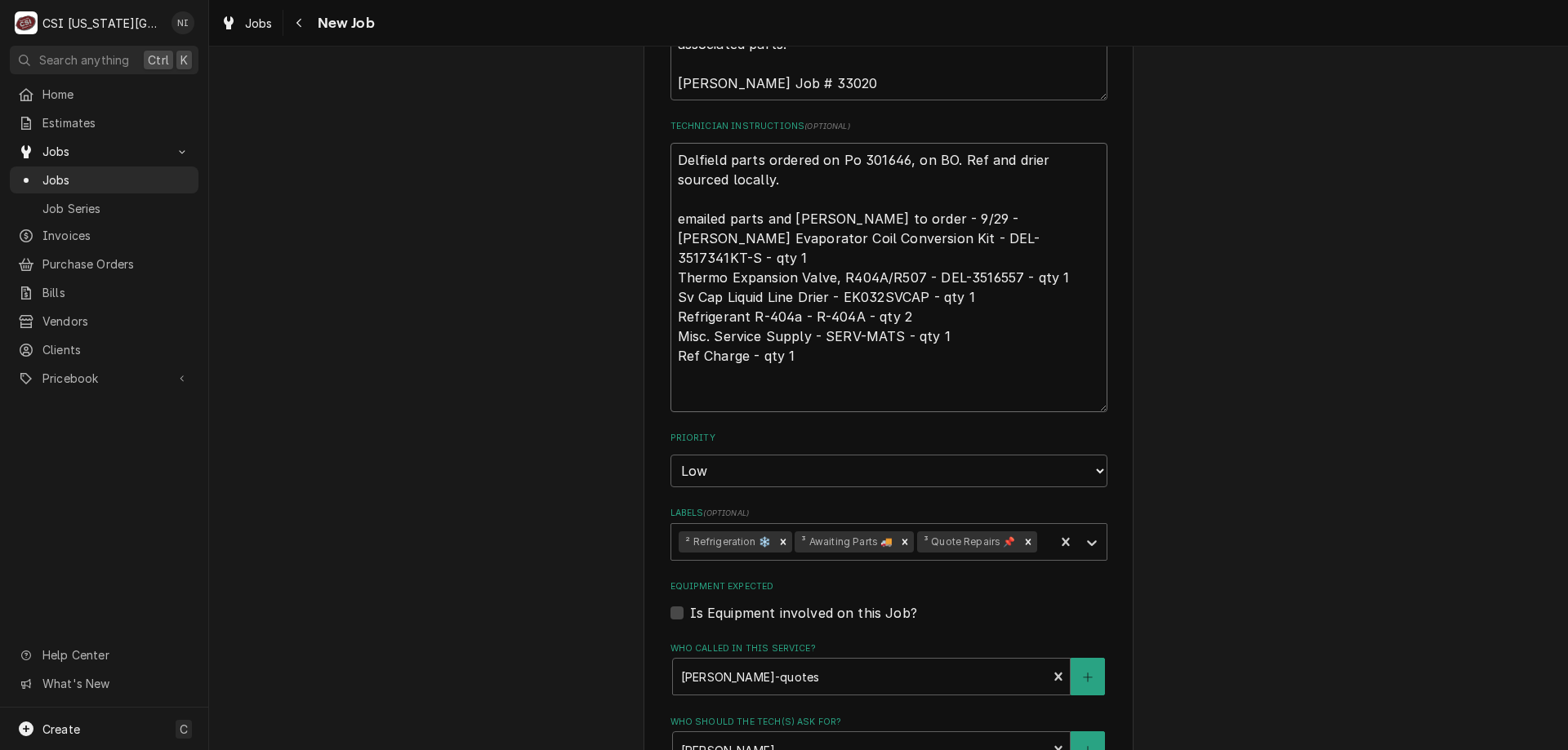
click at [718, 160] on textarea "Delfield parts ordered on Po 301646, on BO. Ref and drier sourced locally. emai…" at bounding box center [889, 277] width 437 height 270
type textarea "x"
type textarea "p Delfield parts ordered on Po 301646, on BO. Ref and drier sourced locally. em…"
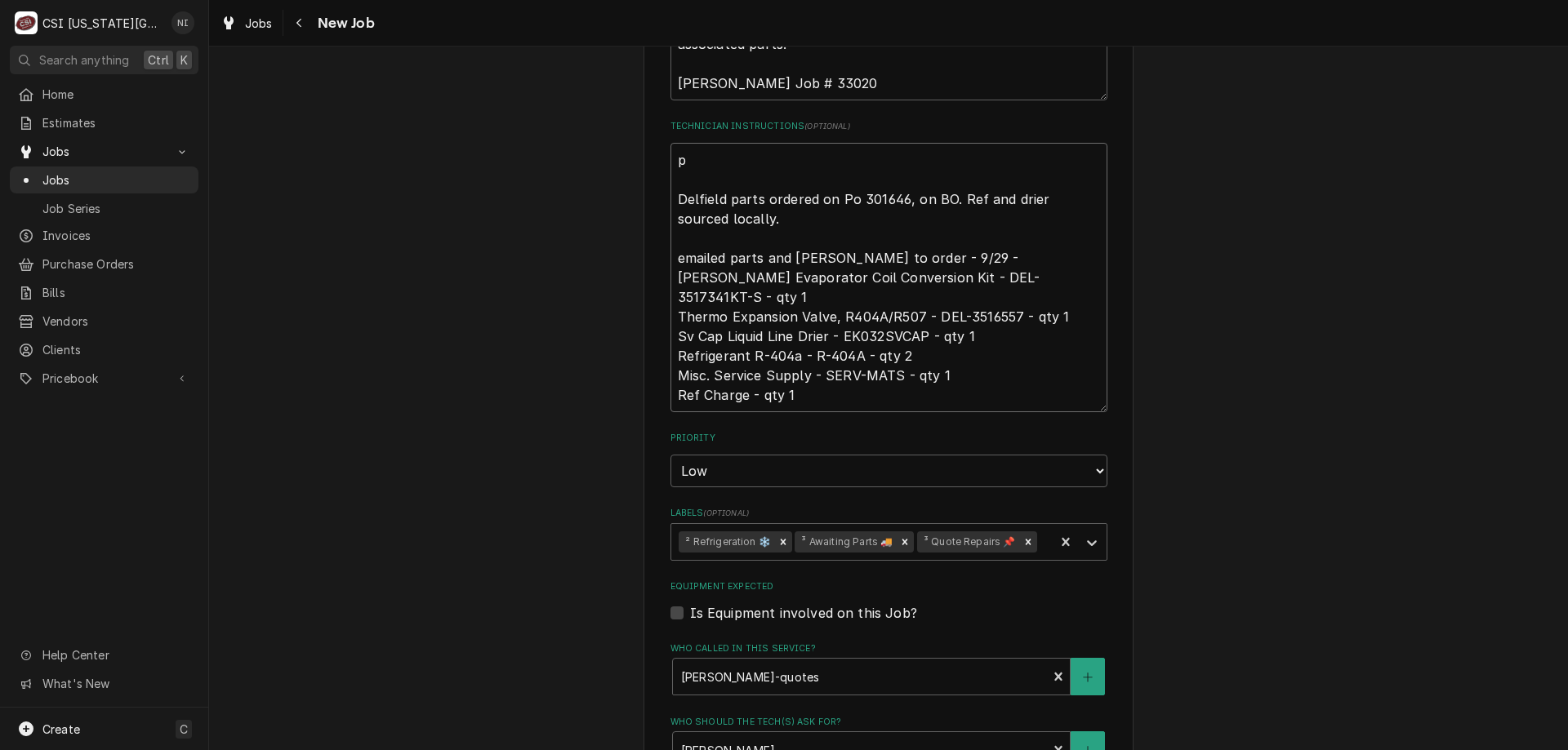
type textarea "x"
type textarea "pa Delfield parts ordered on Po 301646, on BO. Ref and drier sourced locally. e…"
type textarea "x"
type textarea "par Delfield parts ordered on Po 301646, on BO. Ref and drier sourced locally. …"
type textarea "x"
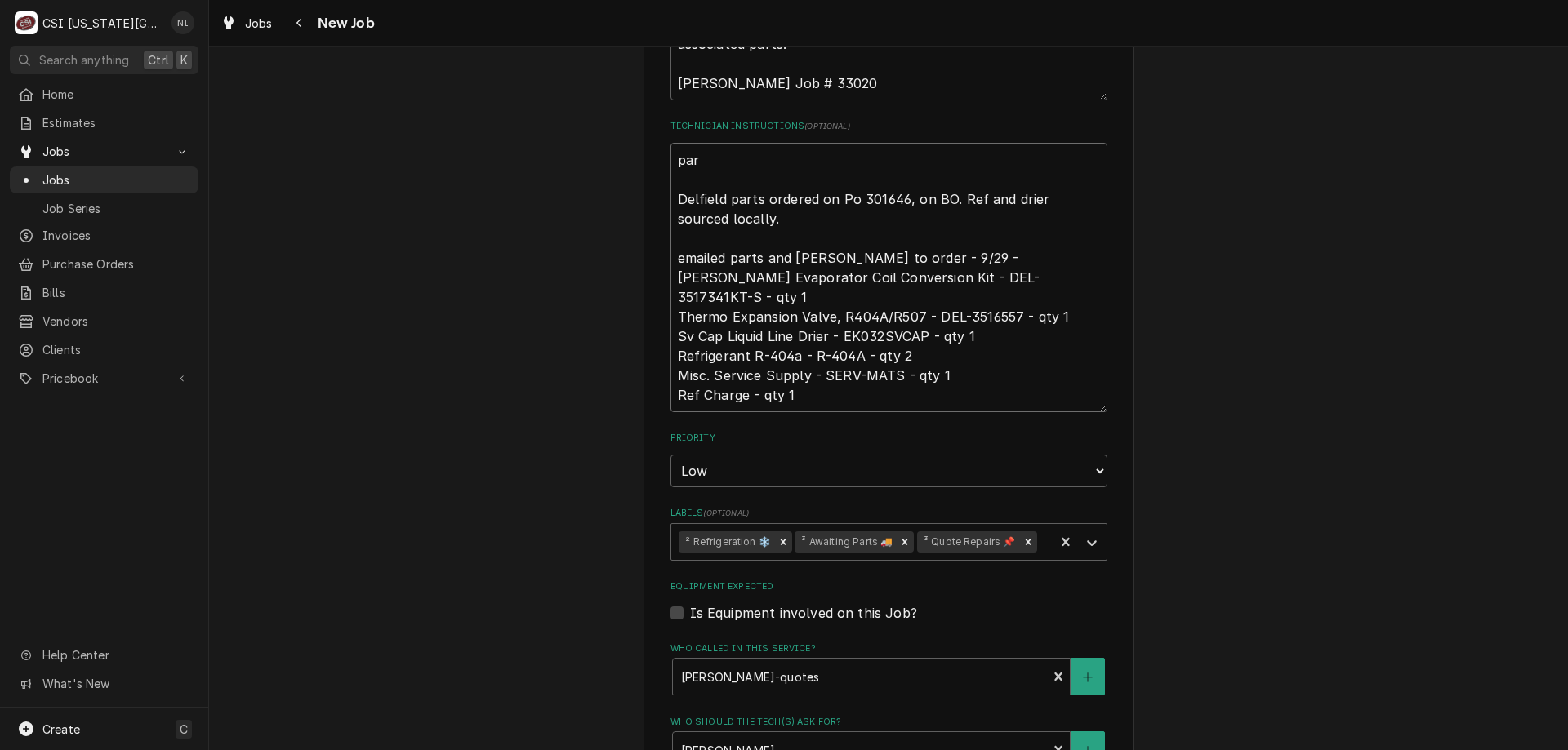
type textarea "part Delfield parts ordered on Po 301646, on BO. Ref and drier sourced locally.…"
type textarea "x"
type textarea "parti Delfield parts ordered on Po 301646, on BO. Ref and drier sourced locally…"
type textarea "x"
type textarea "partil Delfield parts ordered on Po 301646, on BO. Ref and drier sourced locall…"
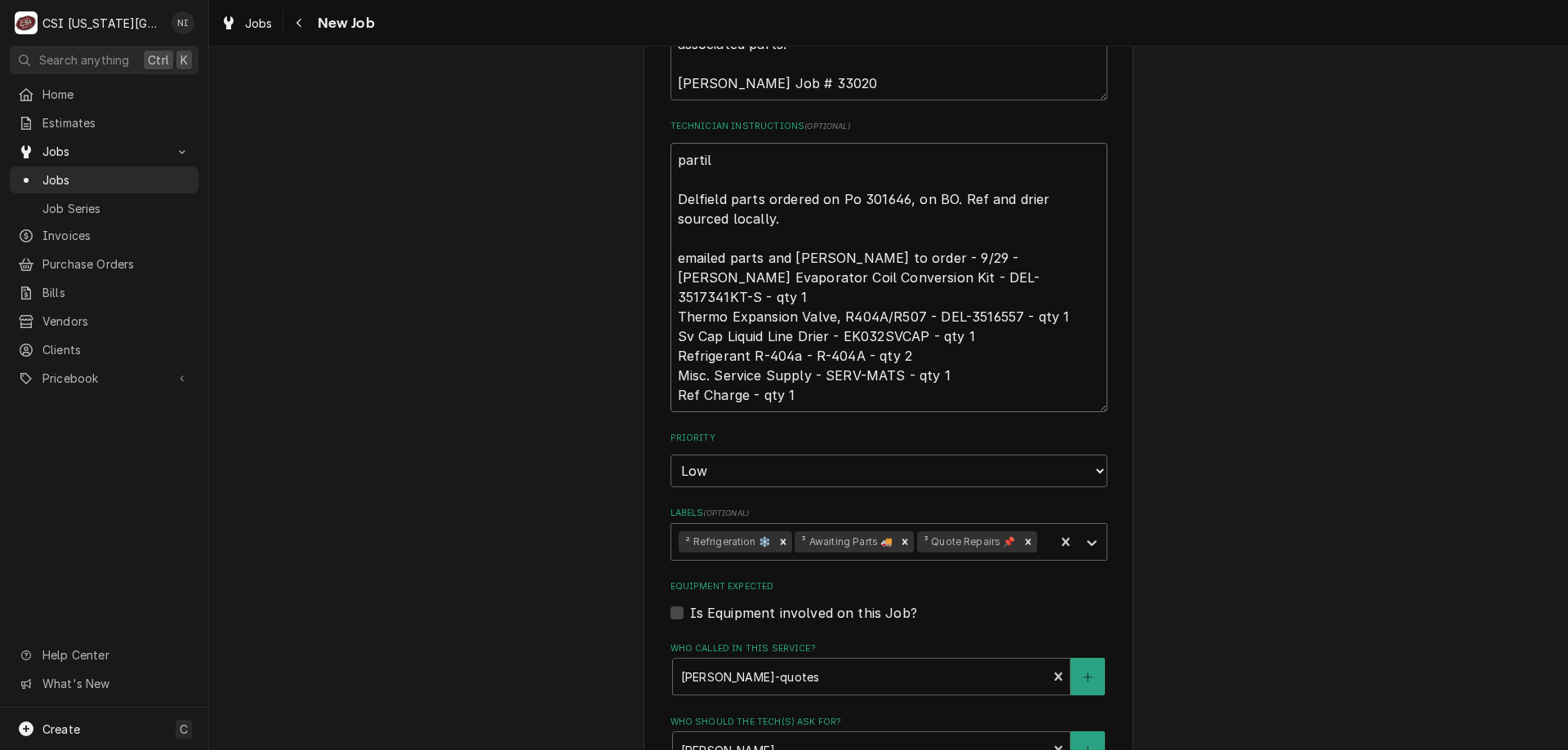
type textarea "x"
type textarea "partil Delfield parts ordered on Po 301646, on BO. Ref and drier sourced locall…"
type textarea "x"
type textarea "partil Delfield parts ordered on Po 301646, on BO. Ref and drier sourced locall…"
type textarea "x"
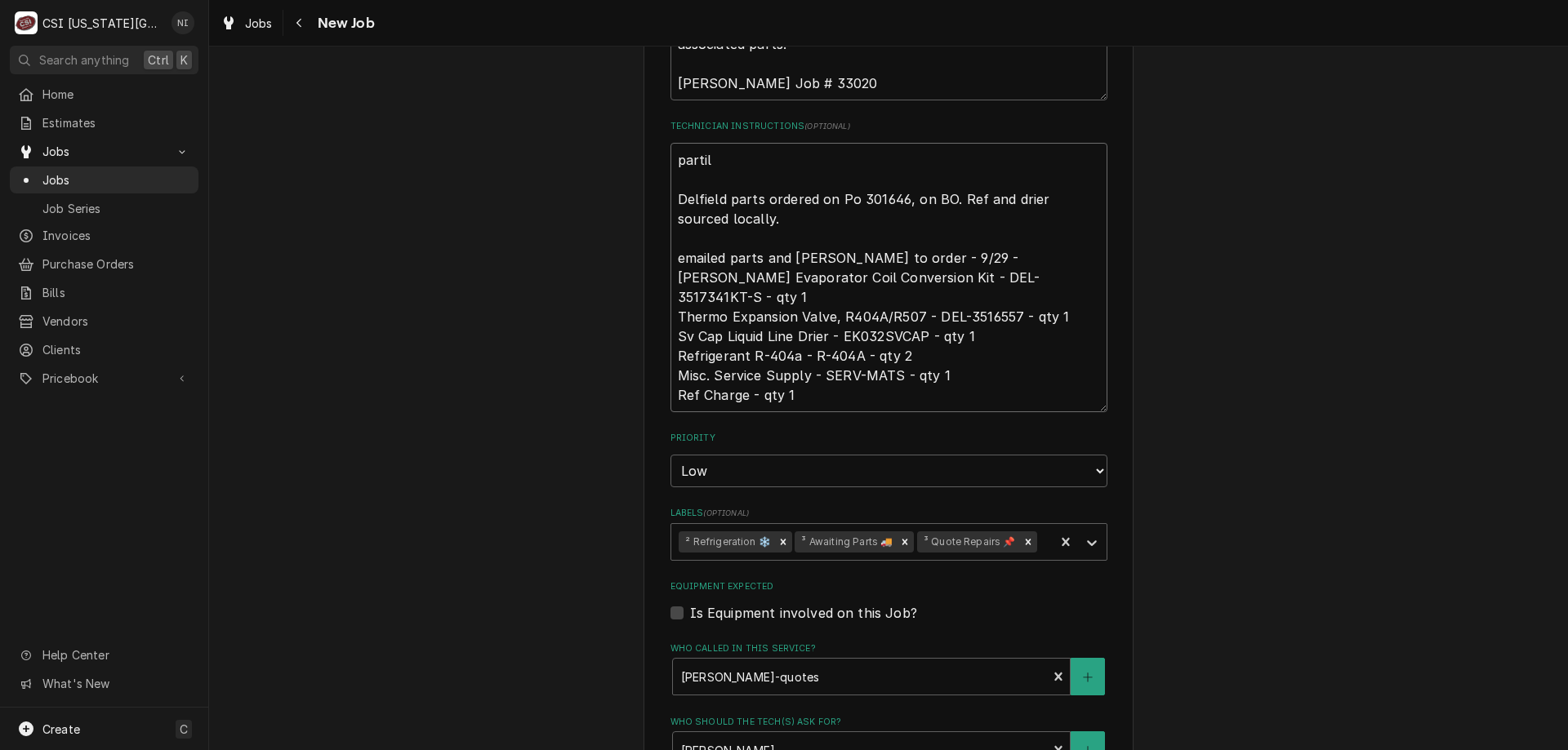
type textarea "parti Delfield parts ordered on Po 301646, on BO. Ref and drier sourced locally…"
type textarea "x"
type textarea "partia Delfield parts ordered on Po 301646, on BO. Ref and drier sourced locall…"
type textarea "x"
type textarea "partial Delfield parts ordered on Po 301646, on BO. Ref and drier sourced local…"
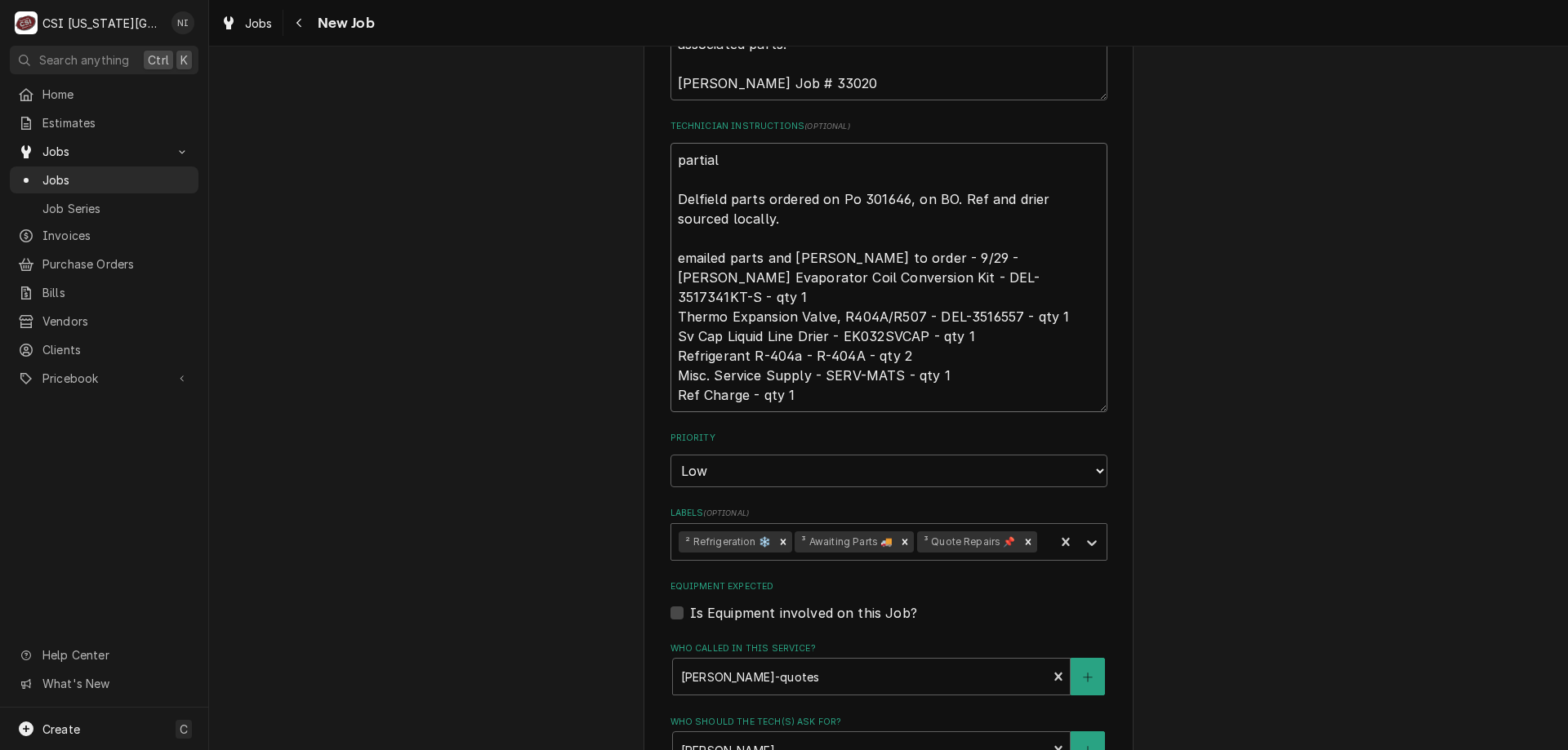
type textarea "x"
type textarea "partial p Delfield parts ordered on Po 301646, on BO. Ref and drier sourced loc…"
type textarea "x"
type textarea "partial pa Delfield parts ordered on Po 301646, on BO. Ref and drier sourced lo…"
type textarea "x"
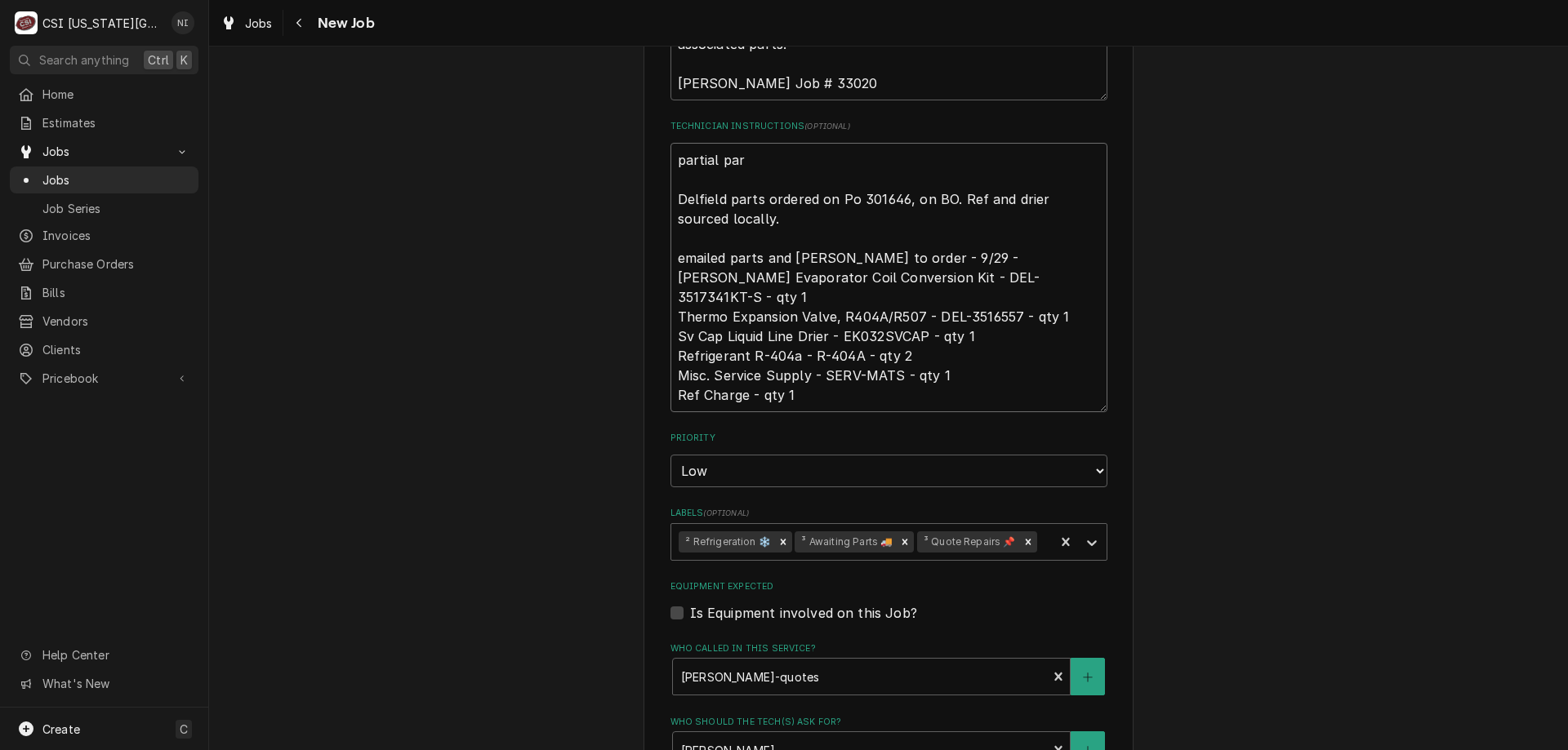
type textarea "partial part Delfield parts ordered on Po 301646, on BO. Ref and drier sourced …"
type textarea "x"
type textarea "partial parts Delfield parts ordered on Po 301646, on BO. Ref and drier sourced…"
type textarea "x"
type textarea "partial parts o Delfield parts ordered on Po 301646, on BO. Ref and drier sourc…"
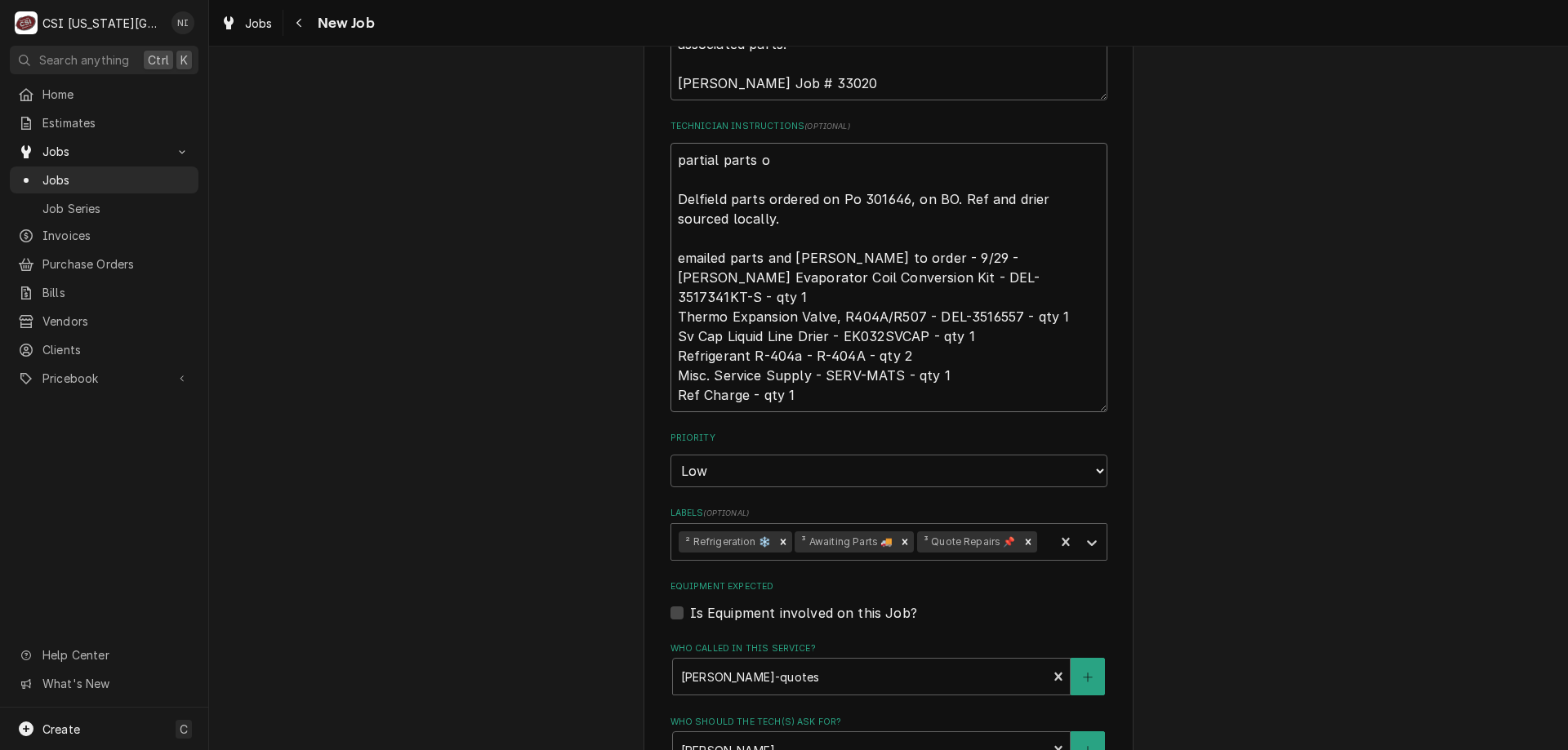
type textarea "x"
type textarea "partial parts on Delfield parts ordered on Po 301646, on BO. Ref and drier sour…"
type textarea "x"
type textarea "partial parts on Delfield parts ordered on Po 301646, on BO. Ref and drier sour…"
type textarea "x"
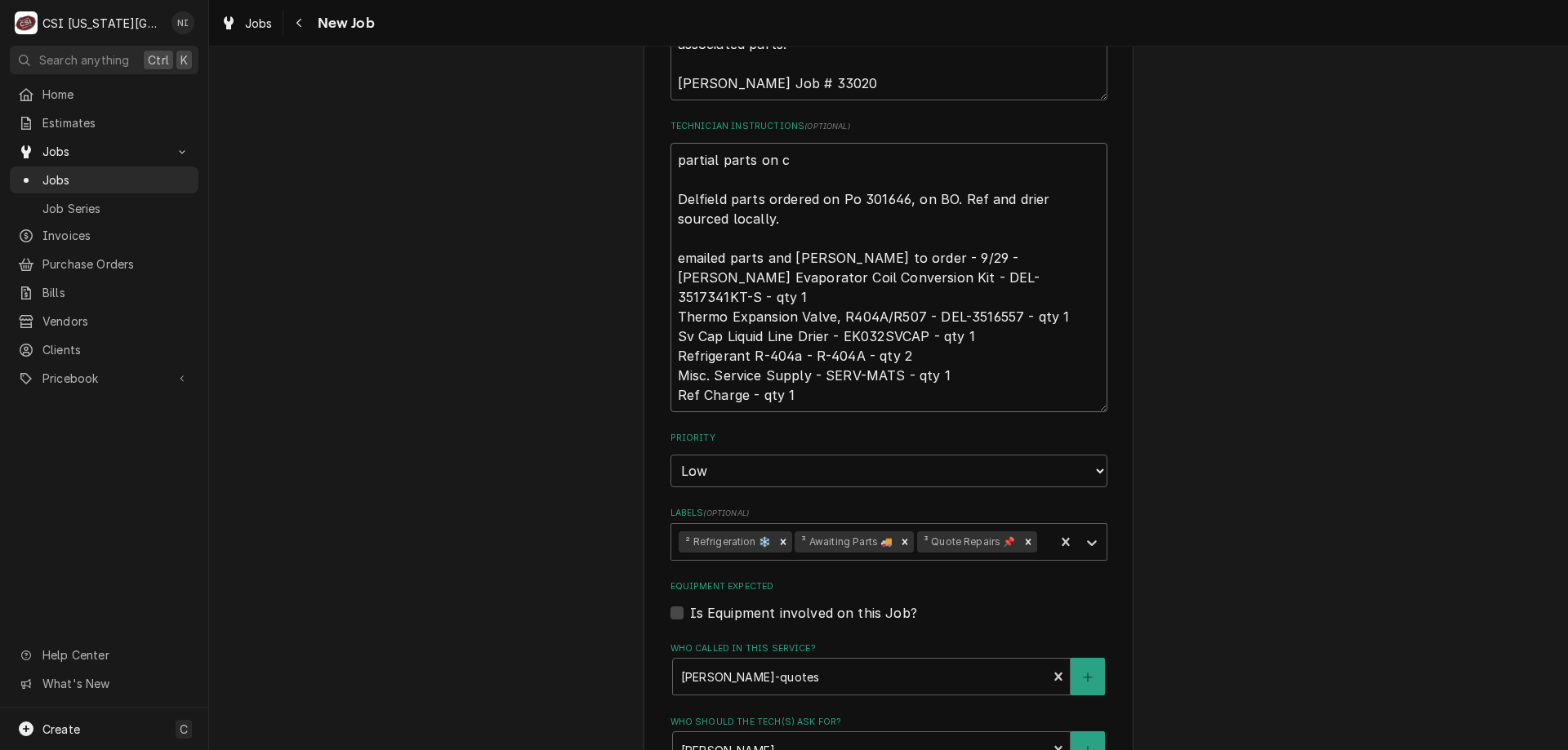
type textarea "partial parts on ch Delfield parts ordered on Po 301646, on BO. Ref and drier s…"
type textarea "x"
type textarea "partial parts on char Delfield parts ordered on Po 301646, on BO. Ref and drier…"
type textarea "x"
type textarea "partial parts on charl Delfield parts ordered on Po 301646, on BO. Ref and drie…"
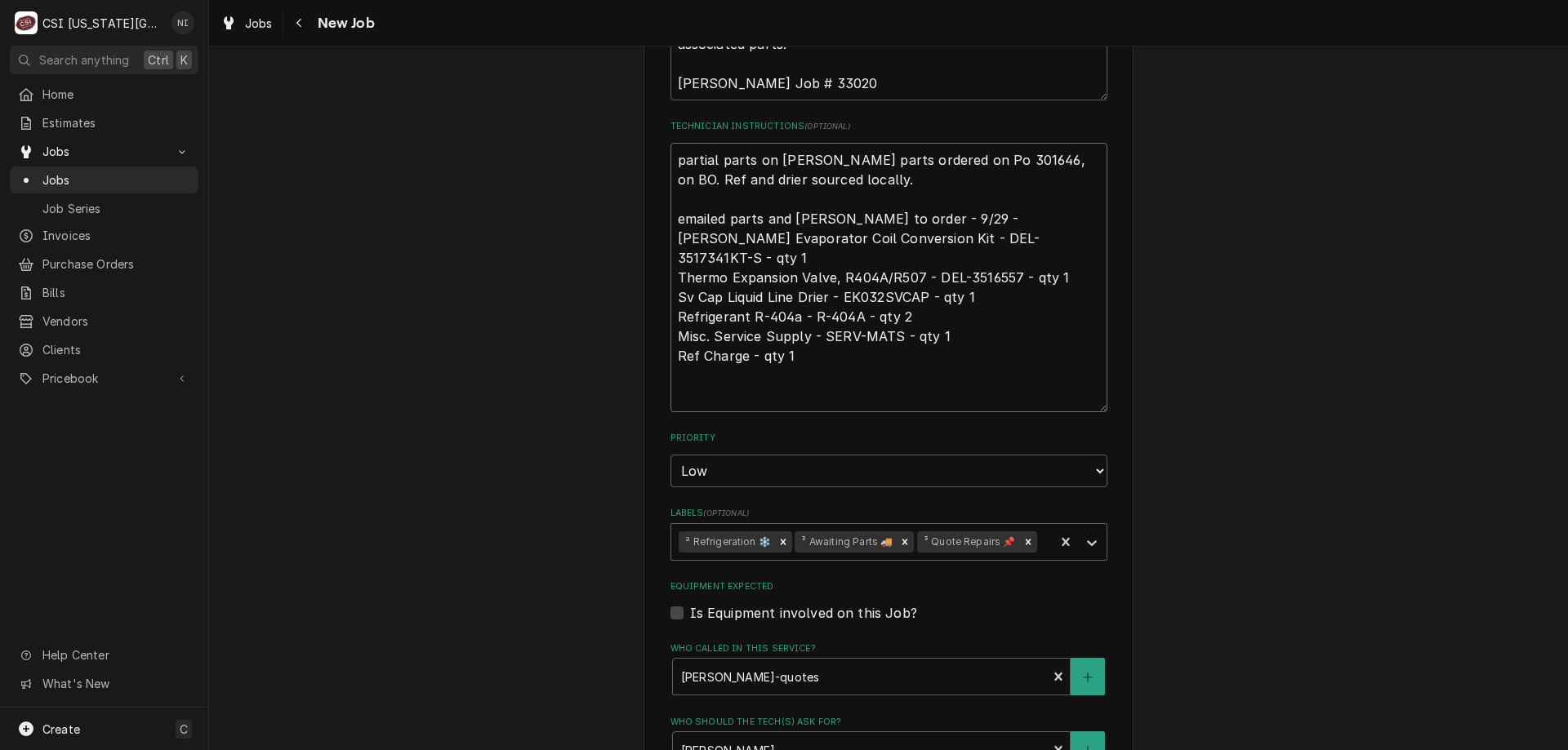
type textarea "x"
type textarea "partial parts on charle Delfield parts ordered on Po 301646, on BO. Ref and dri…"
type textarea "x"
type textarea "partial parts on charles Delfield parts ordered on Po 301646, on BO. Ref and dr…"
type textarea "x"
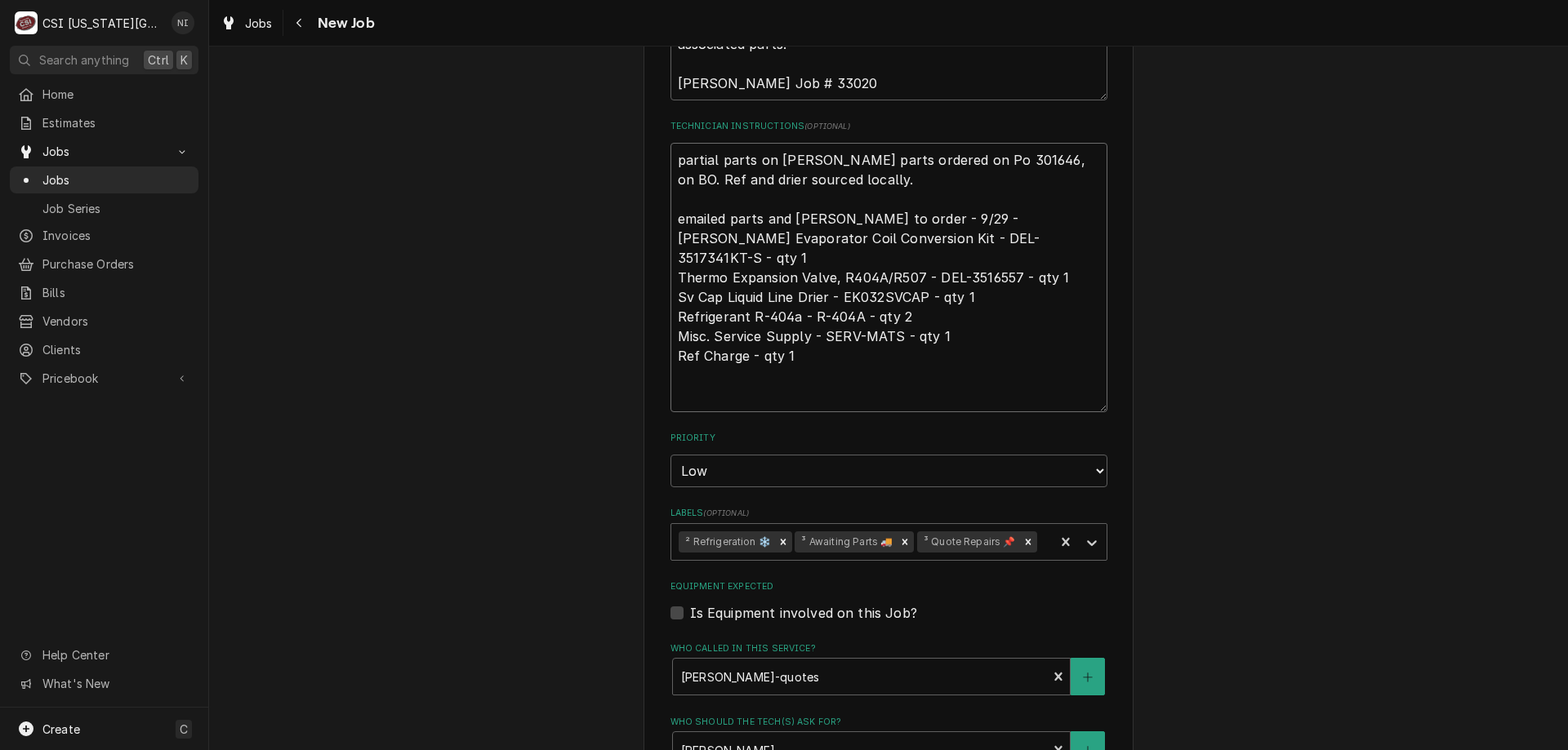
type textarea "partial parts on charles s Delfield parts ordered on Po 301646, on BO. Ref and …"
type textarea "x"
type textarea "partial parts on charles sh Delfield parts ordered on Po 301646, on BO. Ref and…"
type textarea "x"
type textarea "partial parts on charles she Delfield parts ordered on Po 301646, on BO. Ref an…"
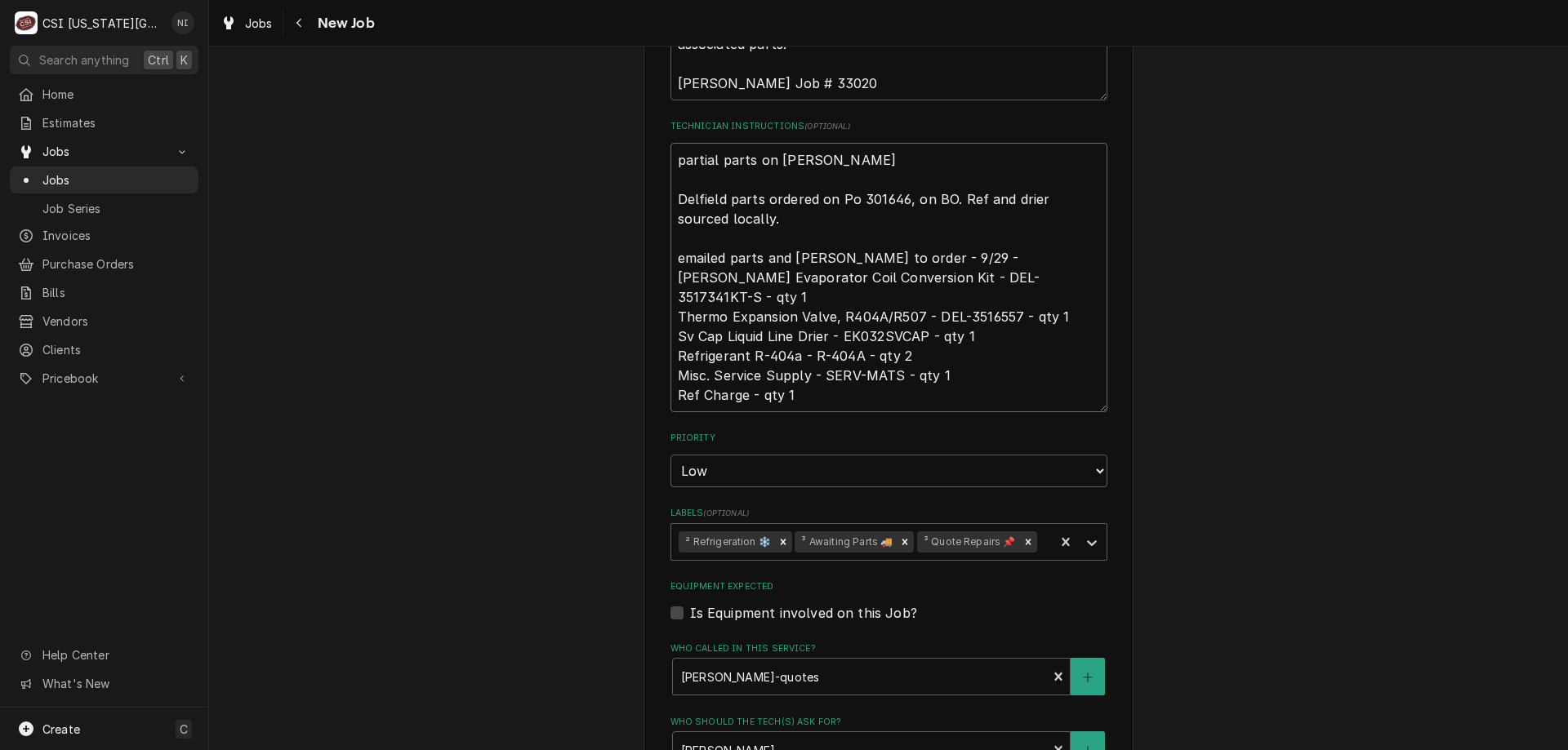
type textarea "x"
type textarea "partial parts on charles shel Delfield parts ordered on Po 301646, on BO. Ref a…"
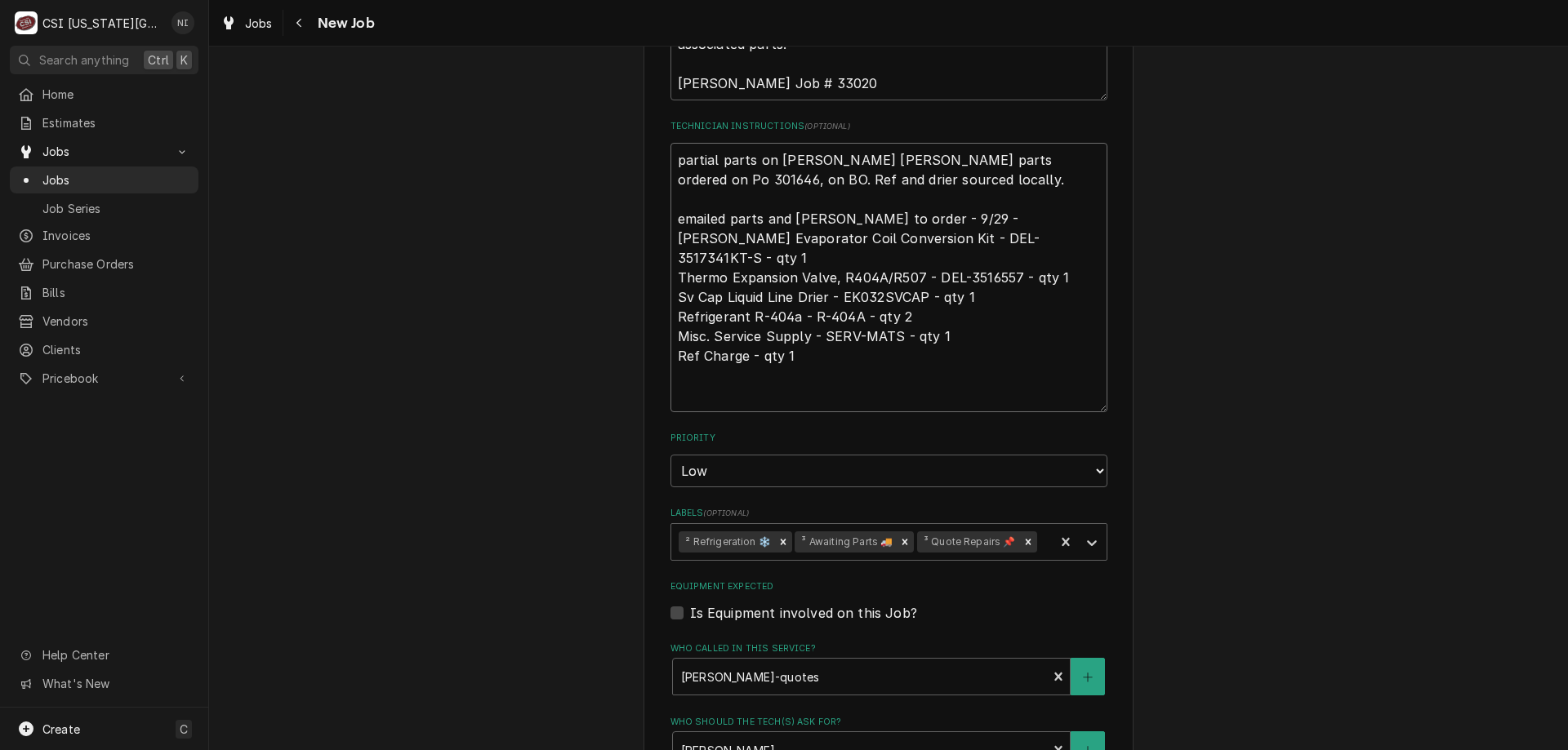
type textarea "x"
type textarea "partial parts on charles shelf Delfield parts ordered on Po 301646, on BO. Ref …"
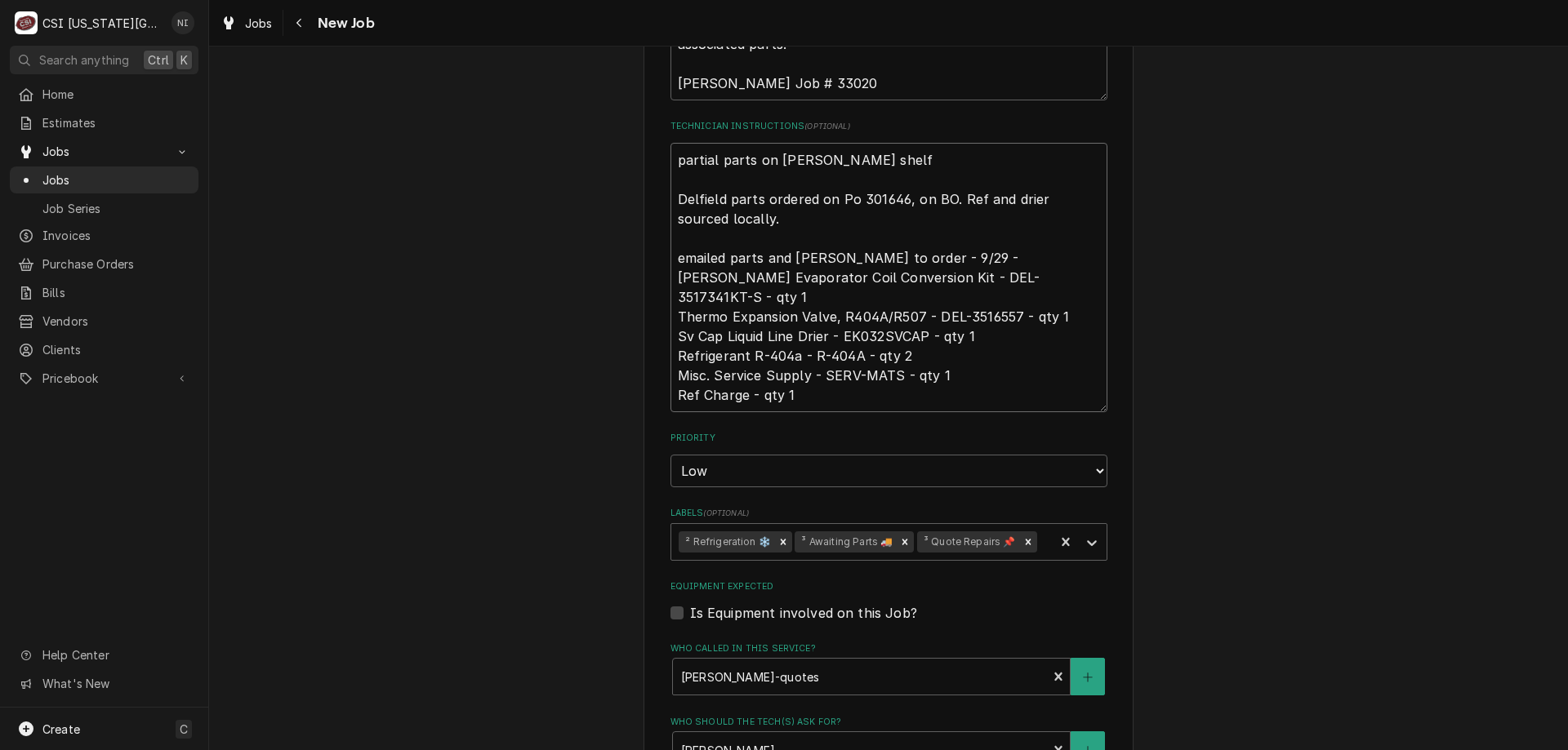
type textarea "x"
type textarea "partial parts on charles shelf. Delfield parts ordered on Po 301646, on BO. Ref…"
type textarea "x"
type textarea "partial parts on charles shelf. Delfield parts ordered on Po 301646, on BO. Ref…"
type textarea "x"
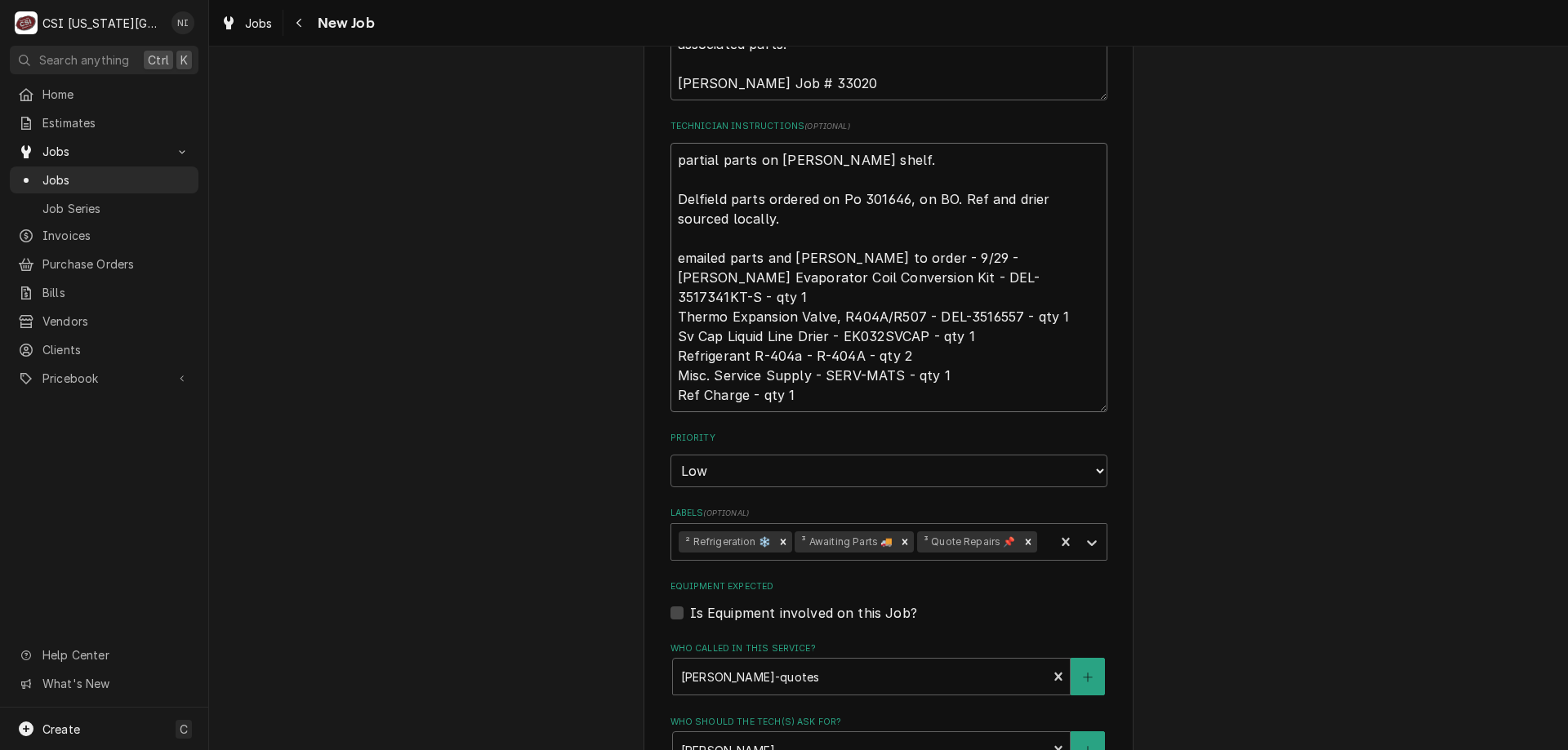
type textarea "partial parts on charles shelf. W Delfield parts ordered on Po 301646, on BO. R…"
type textarea "x"
type textarea "partial parts on charles shelf. Wa Delfield parts ordered on Po 301646, on BO. …"
type textarea "x"
type textarea "partial parts on charles shelf. Wai Delfield parts ordered on Po 301646, on BO.…"
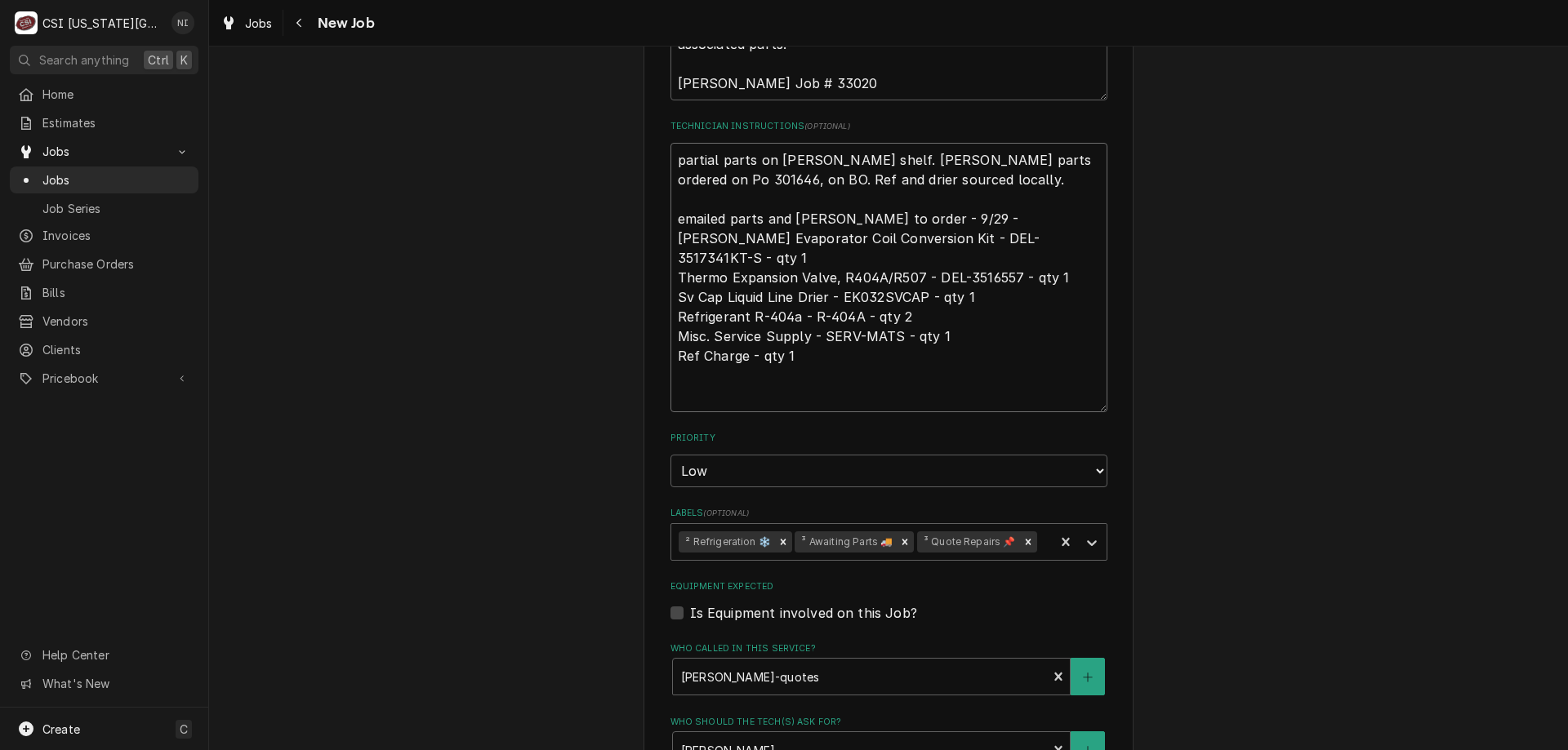
type textarea "x"
type textarea "partial parts on charles shelf. Wait Delfield parts ordered on Po 301646, on BO…"
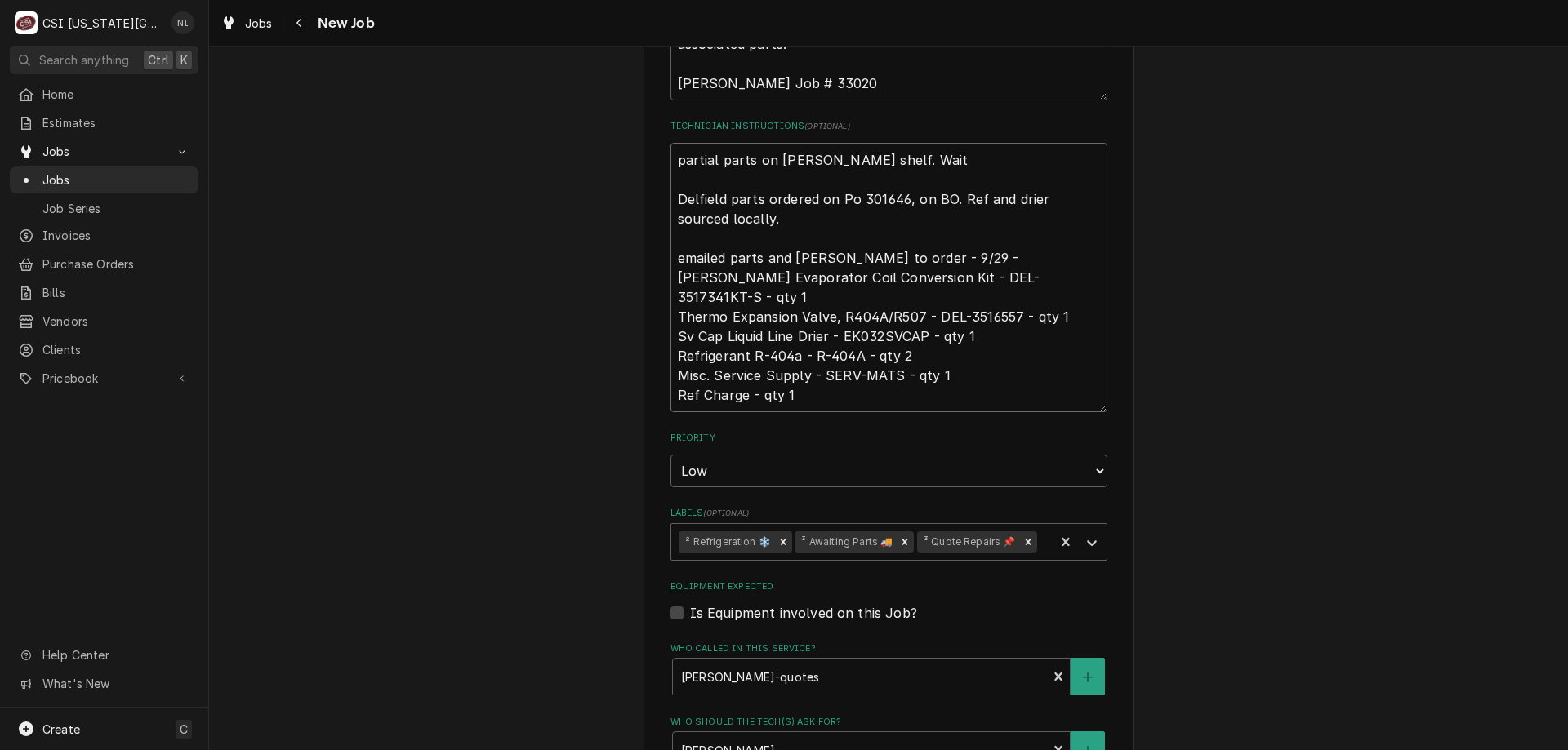
type textarea "x"
type textarea "partial parts on charles shelf. Waitig Delfield parts ordered on Po 301646, on …"
type textarea "x"
type textarea "partial parts on charles shelf. Waiti Delfield parts ordered on Po 301646, on B…"
type textarea "x"
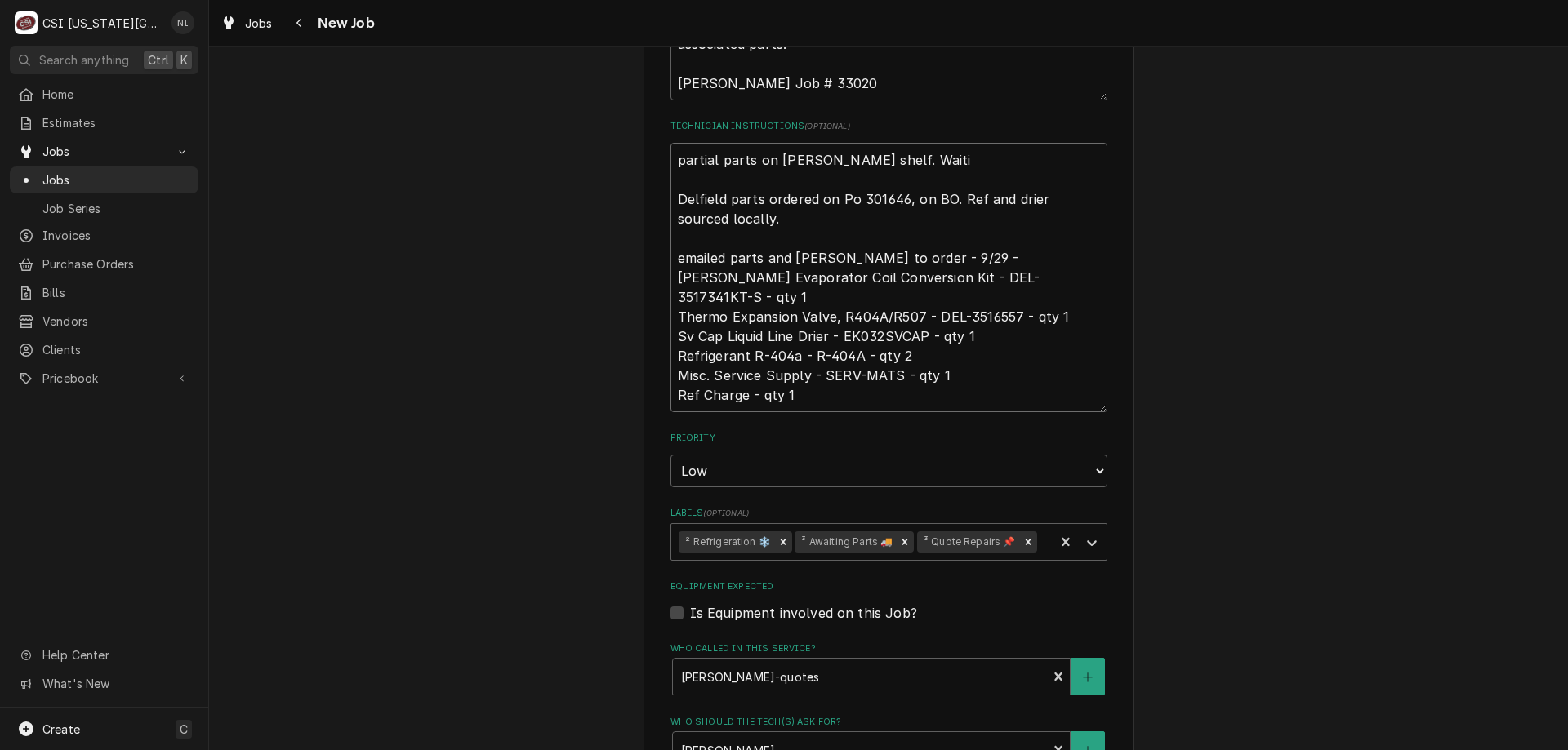
type textarea "partial parts on charles shelf. Waitin Delfield parts ordered on Po 301646, on …"
type textarea "x"
type textarea "partial parts on charles shelf. Waiting Delfield parts ordered on Po 301646, on…"
type textarea "x"
type textarea "partial parts on charles shelf. Waiting Delfield parts ordered on Po 301646, on…"
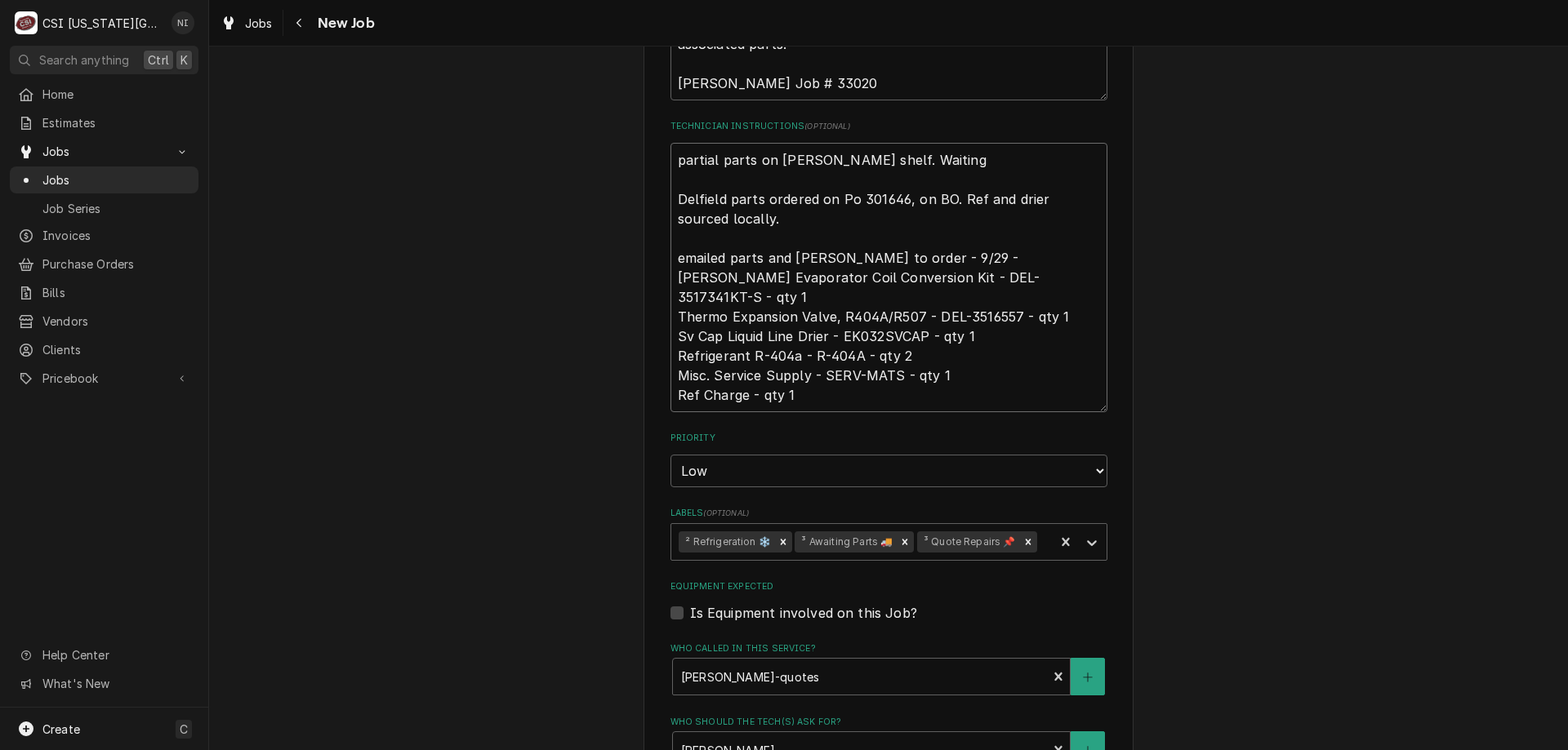
type textarea "x"
type textarea "partial parts on charles shelf. Waiting fo Delfield parts ordered on Po 301646,…"
type textarea "x"
type textarea "partial parts on charles shelf. Waiting for Delfield parts ordered on Po 301646…"
type textarea "x"
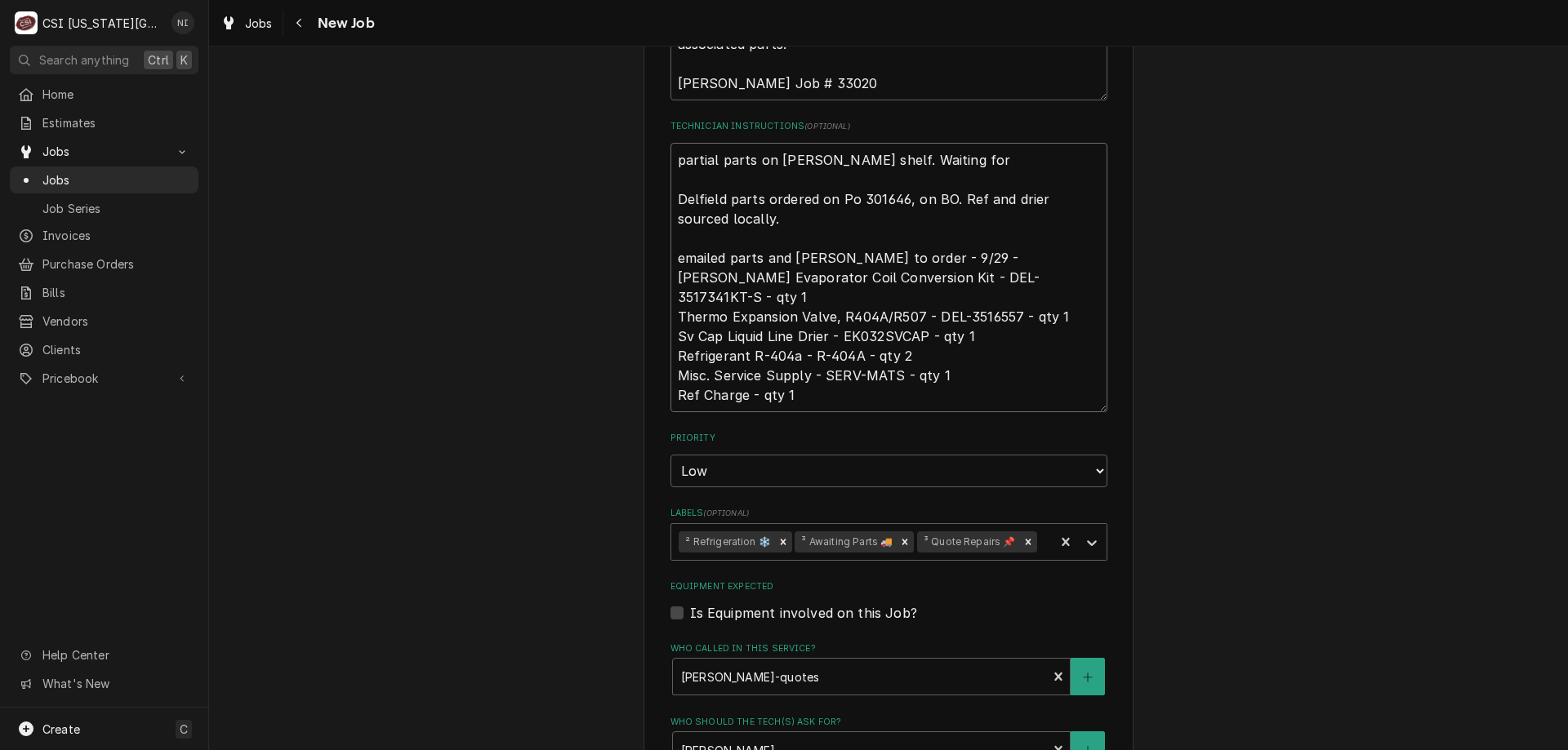
type textarea "partial parts on charles shelf. Waiting for Delfield parts ordered on Po 301646…"
paste textarea "DEL-3517341KT-S"
type textarea "x"
type textarea "partial parts on charles shelf. Waiting for DEL-3517341KT-S Delfield parts orde…"
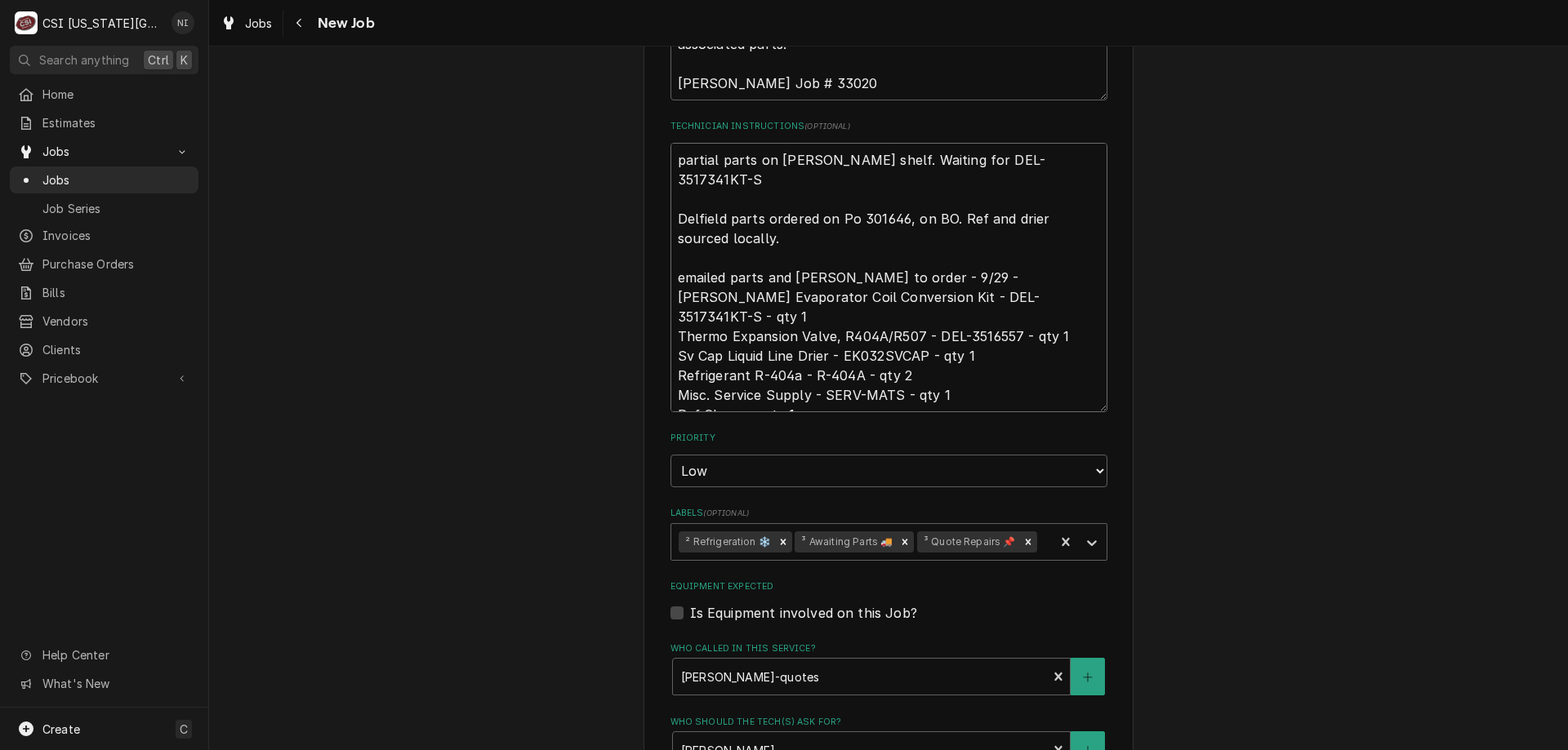
type textarea "x"
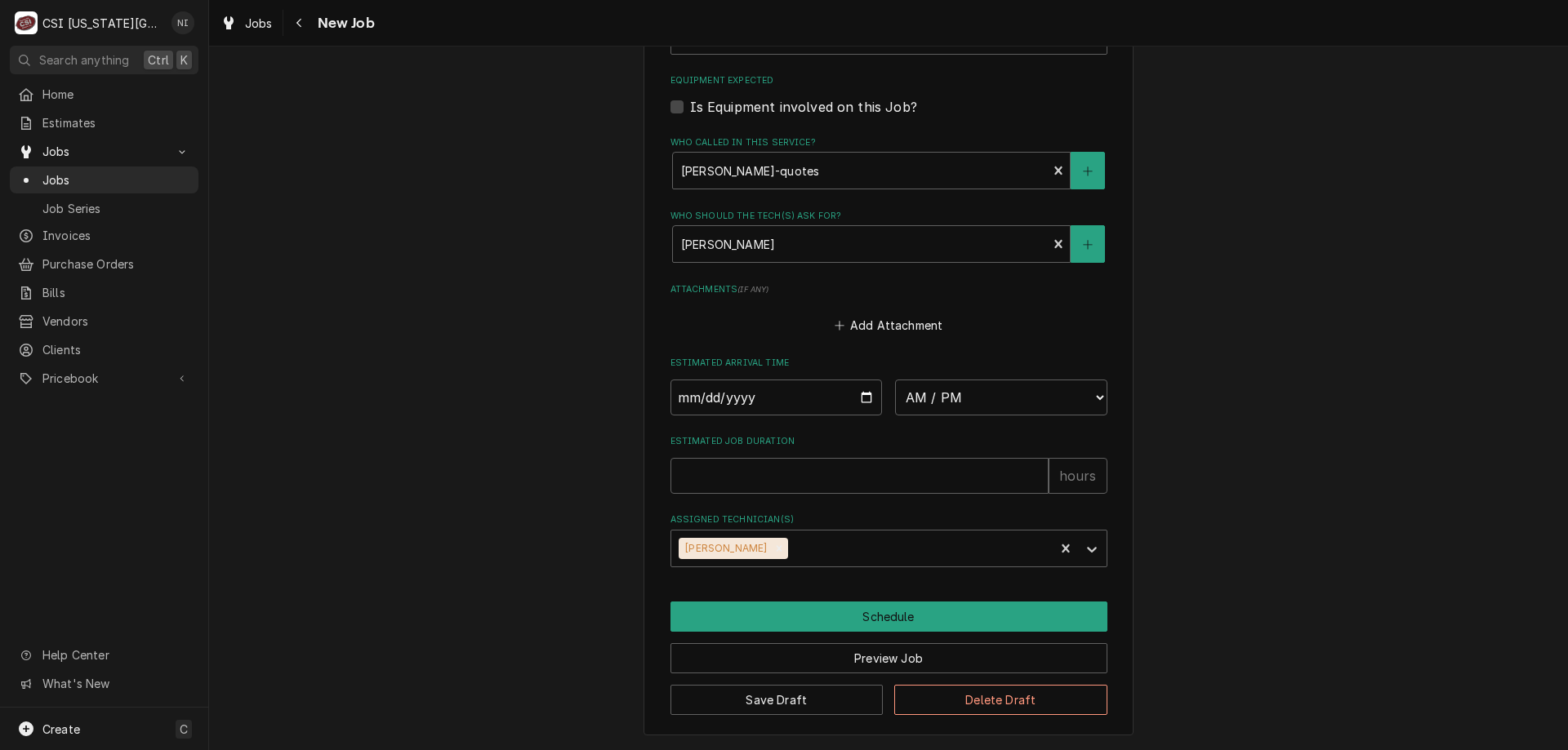
type textarea "partial parts on charles shelf. Waiting for DEL-3517341KT-S Delfield parts orde…"
click at [819, 700] on button "Save Draft" at bounding box center [777, 700] width 213 height 30
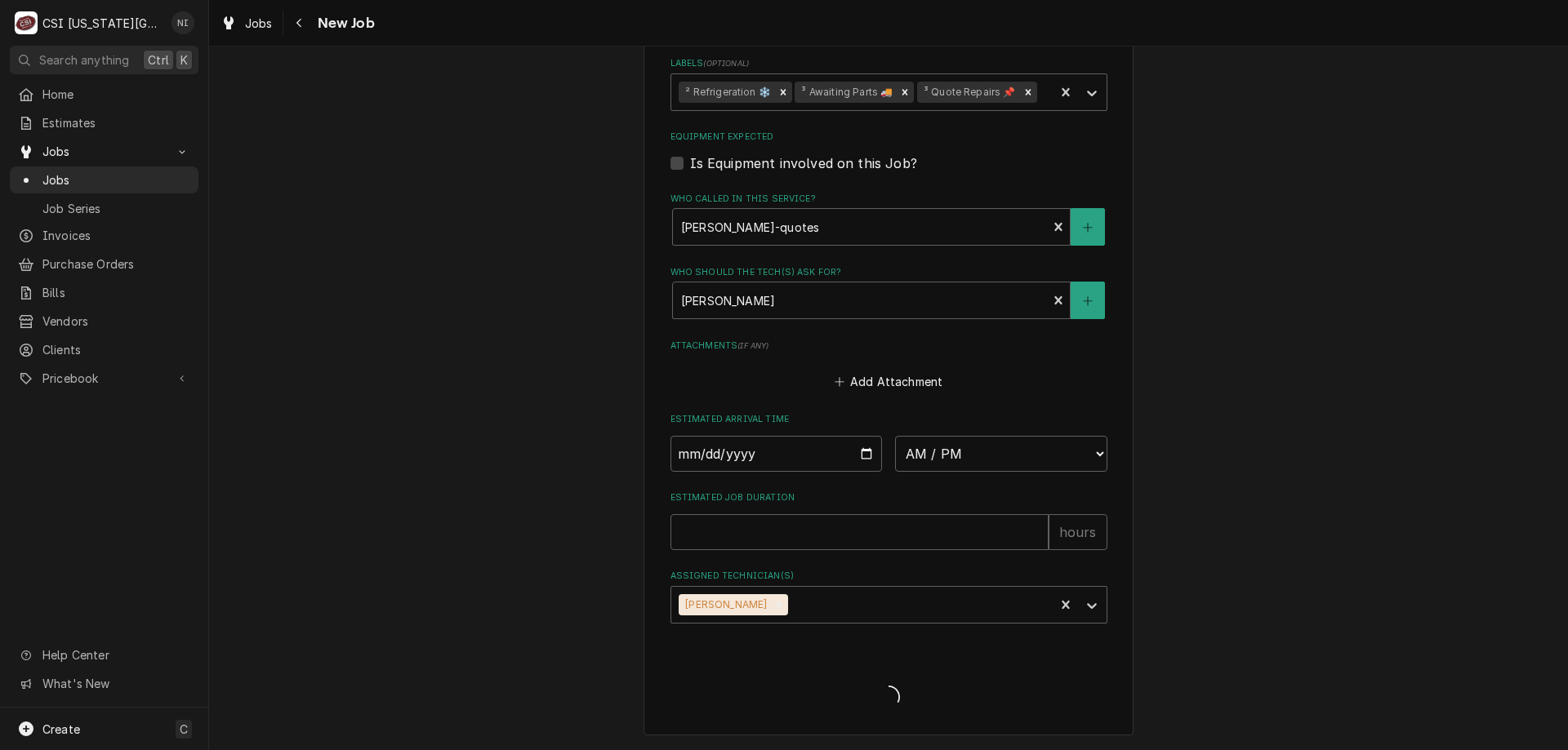
scroll to position [1412, 0]
type textarea "x"
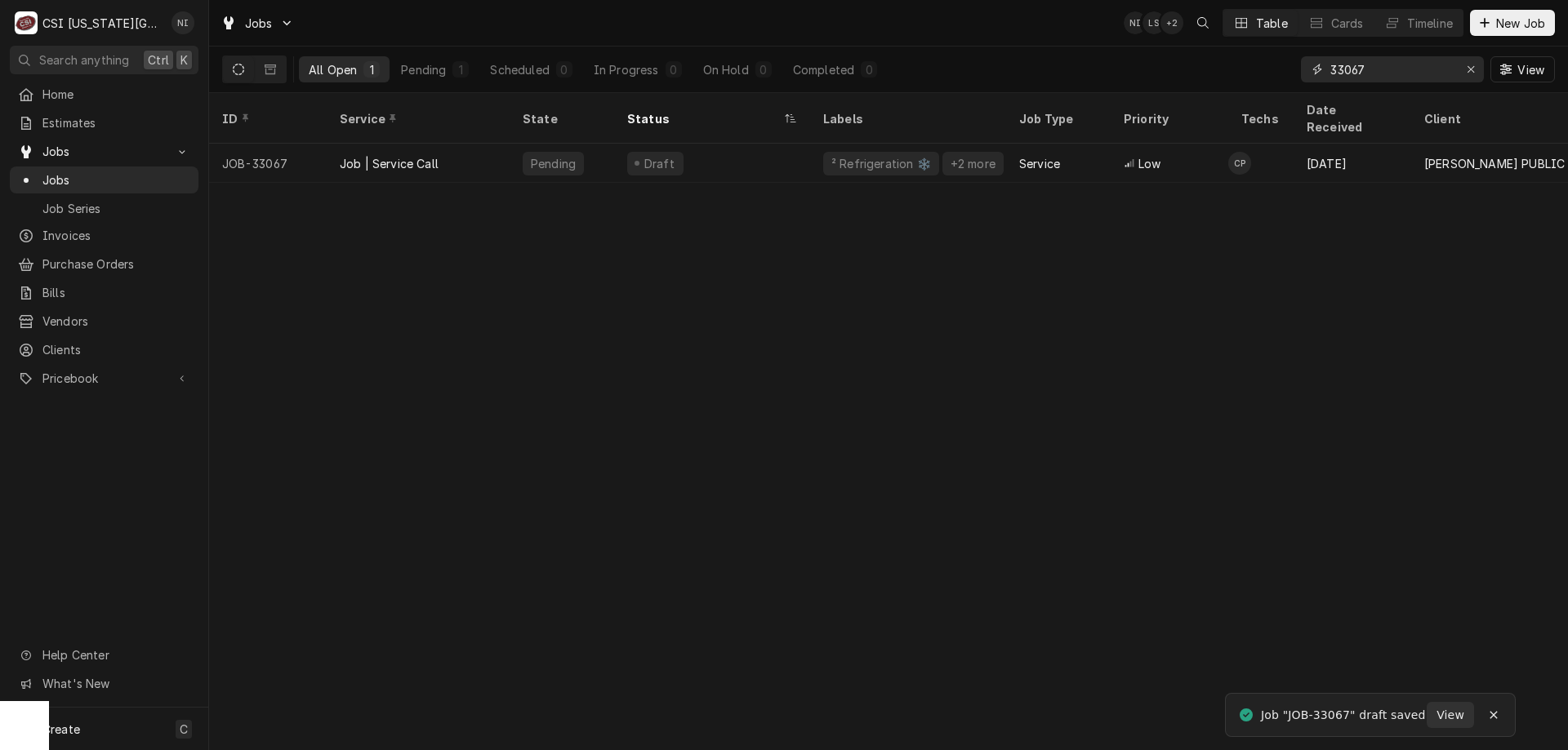
drag, startPoint x: 1366, startPoint y: 69, endPoint x: 1253, endPoint y: 80, distance: 113.5
click at [1253, 80] on div "All Open 1 Pending 1 Scheduled 0 In Progress 0 On Hold 0 Completed 0 33067 View" at bounding box center [889, 69] width 1333 height 46
type input "32970"
click at [777, 147] on div "Parts Ordered" at bounding box center [712, 163] width 196 height 39
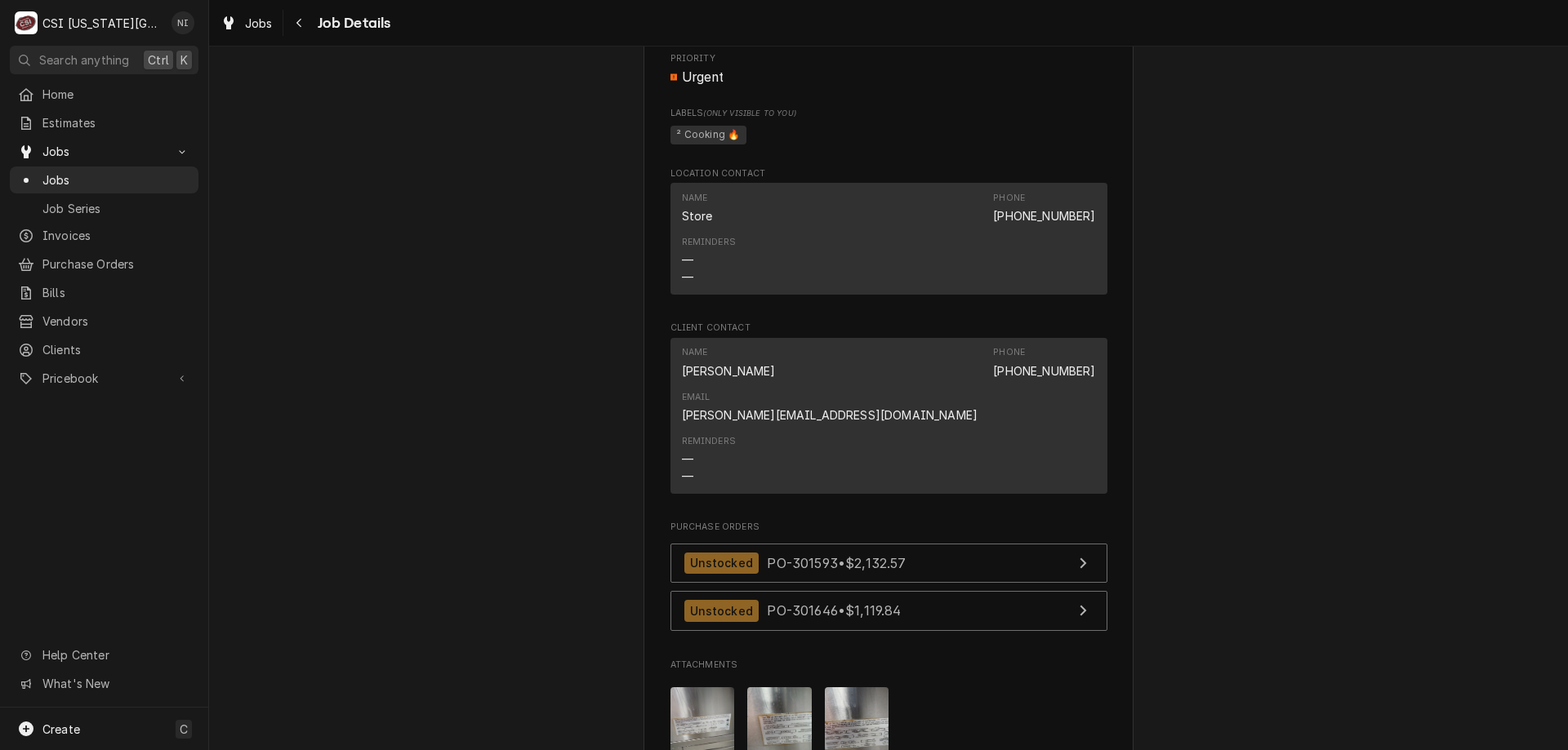
scroll to position [2189, 0]
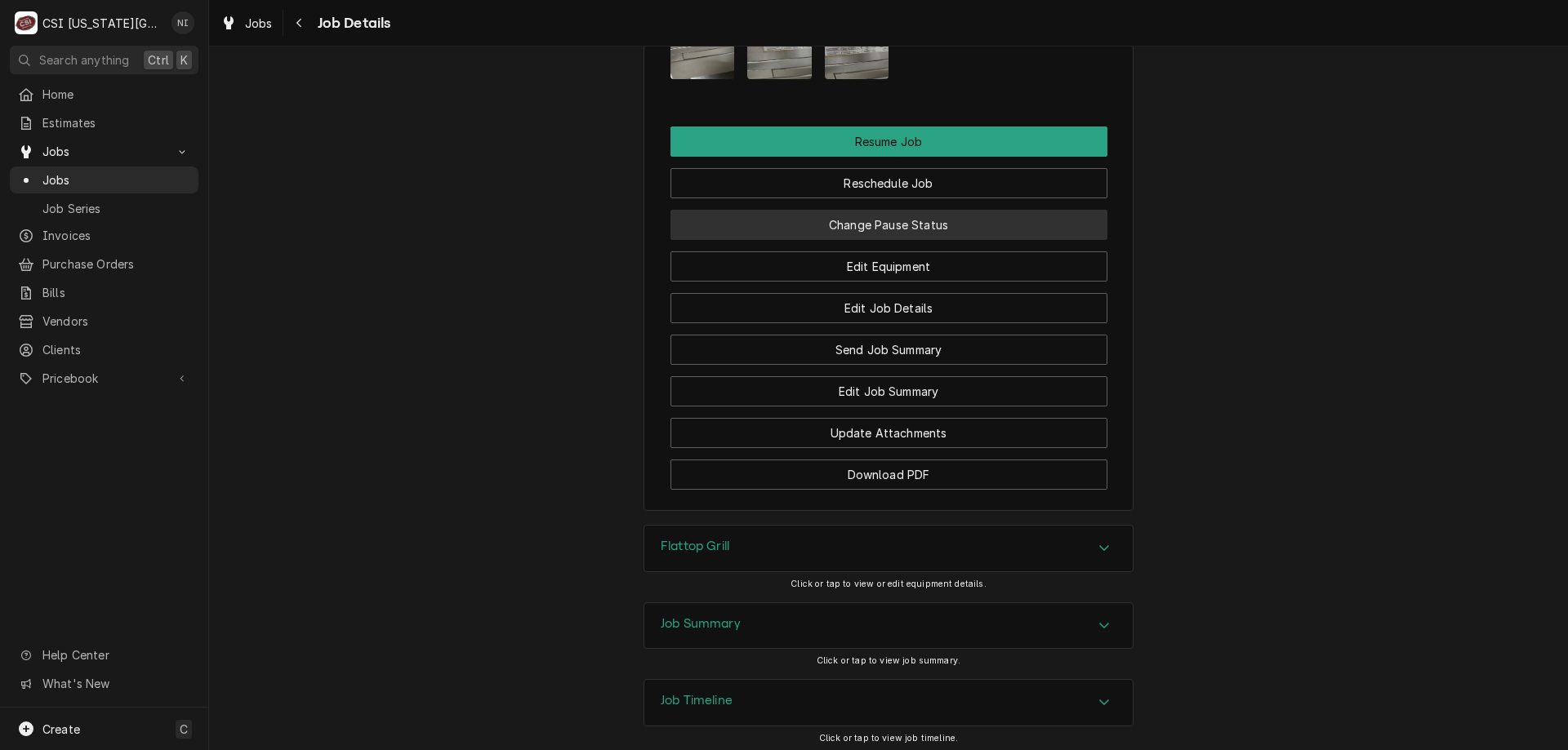
click at [973, 210] on button "Change Pause Status" at bounding box center [889, 225] width 437 height 30
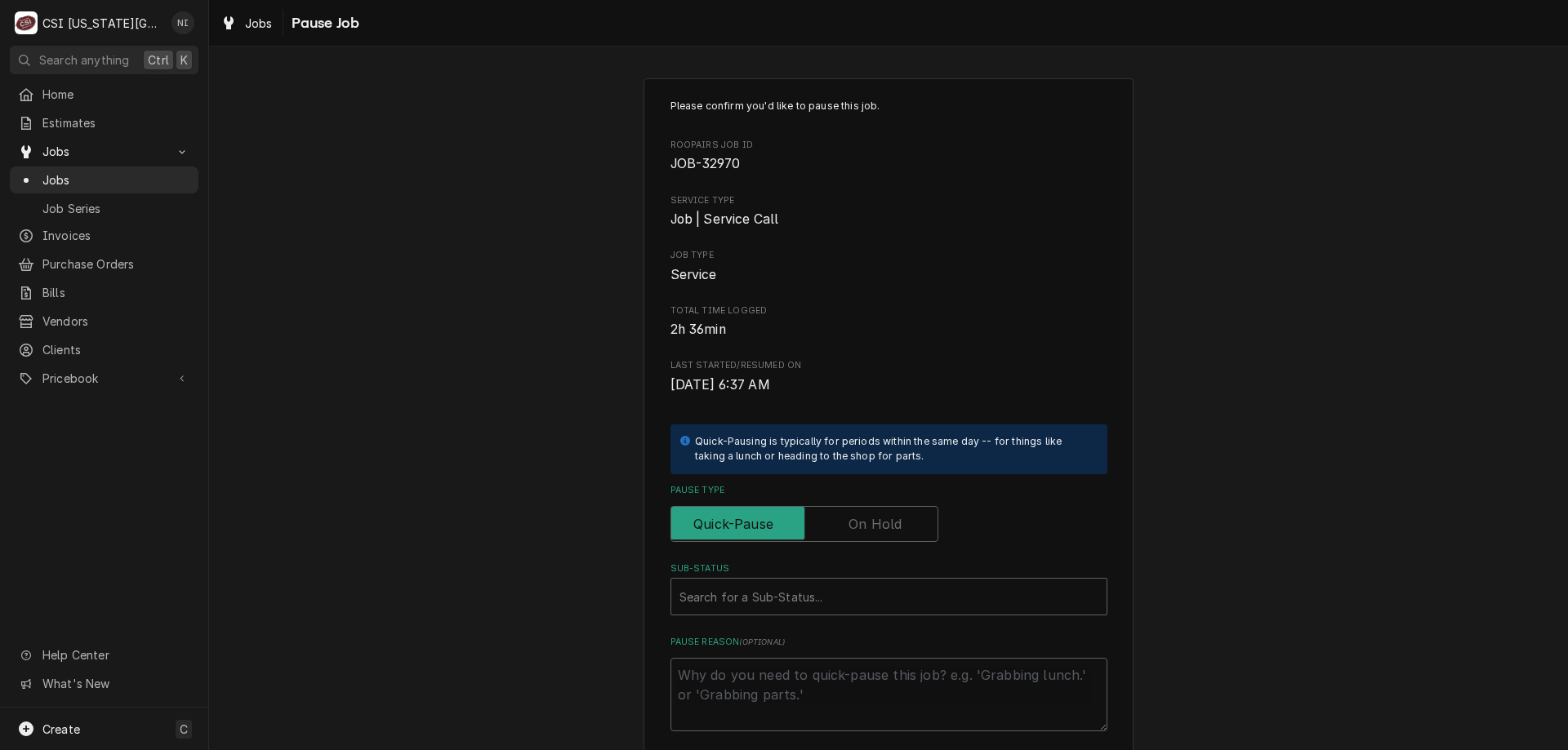
click at [868, 528] on label "Pause Type" at bounding box center [805, 524] width 268 height 36
click at [868, 528] on input "Pause Type" at bounding box center [804, 524] width 253 height 36
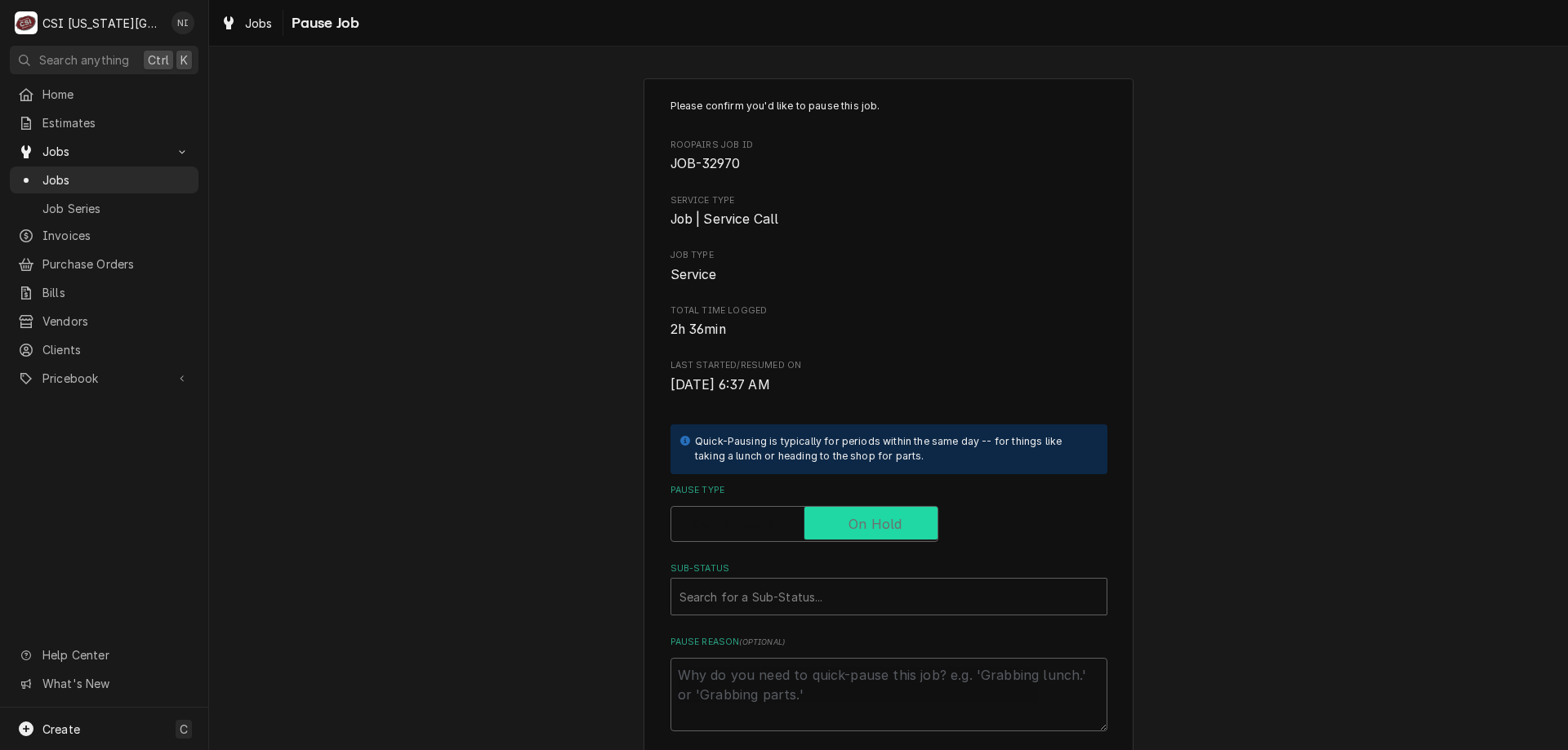
checkbox input "true"
click at [834, 606] on div "Sub-Status" at bounding box center [889, 597] width 419 height 30
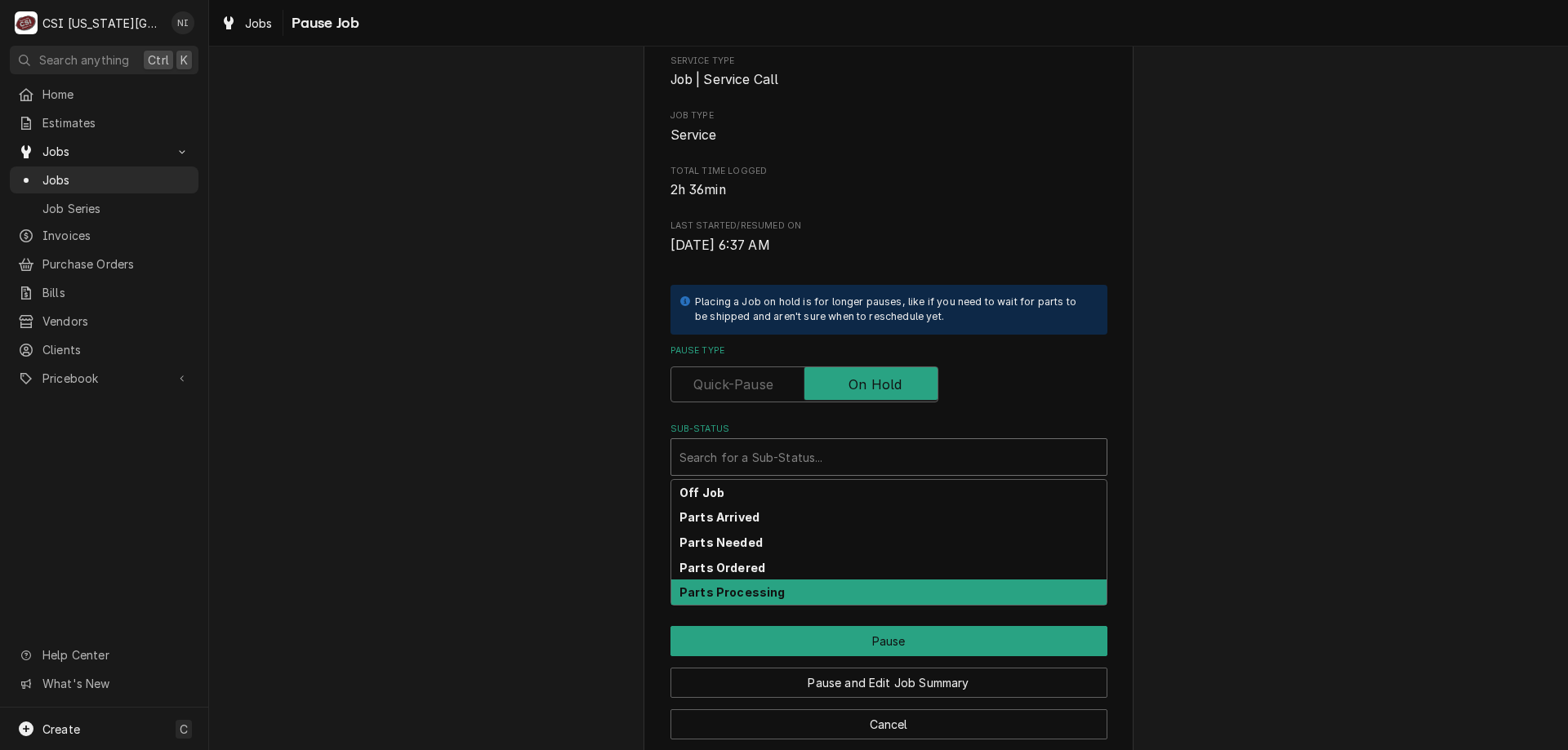
scroll to position [164, 0]
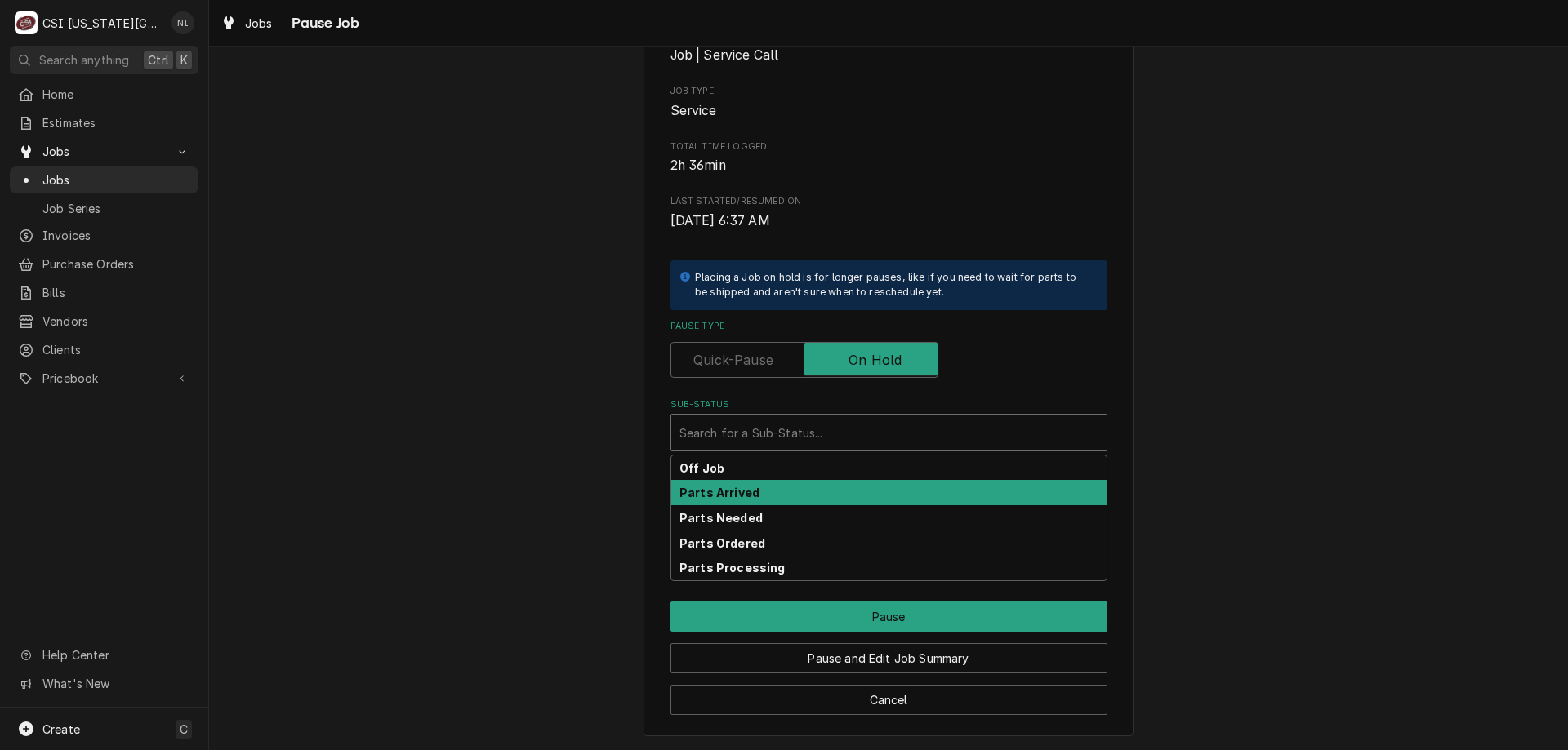
click at [735, 499] on strong "Parts Arrived" at bounding box center [720, 493] width 80 height 14
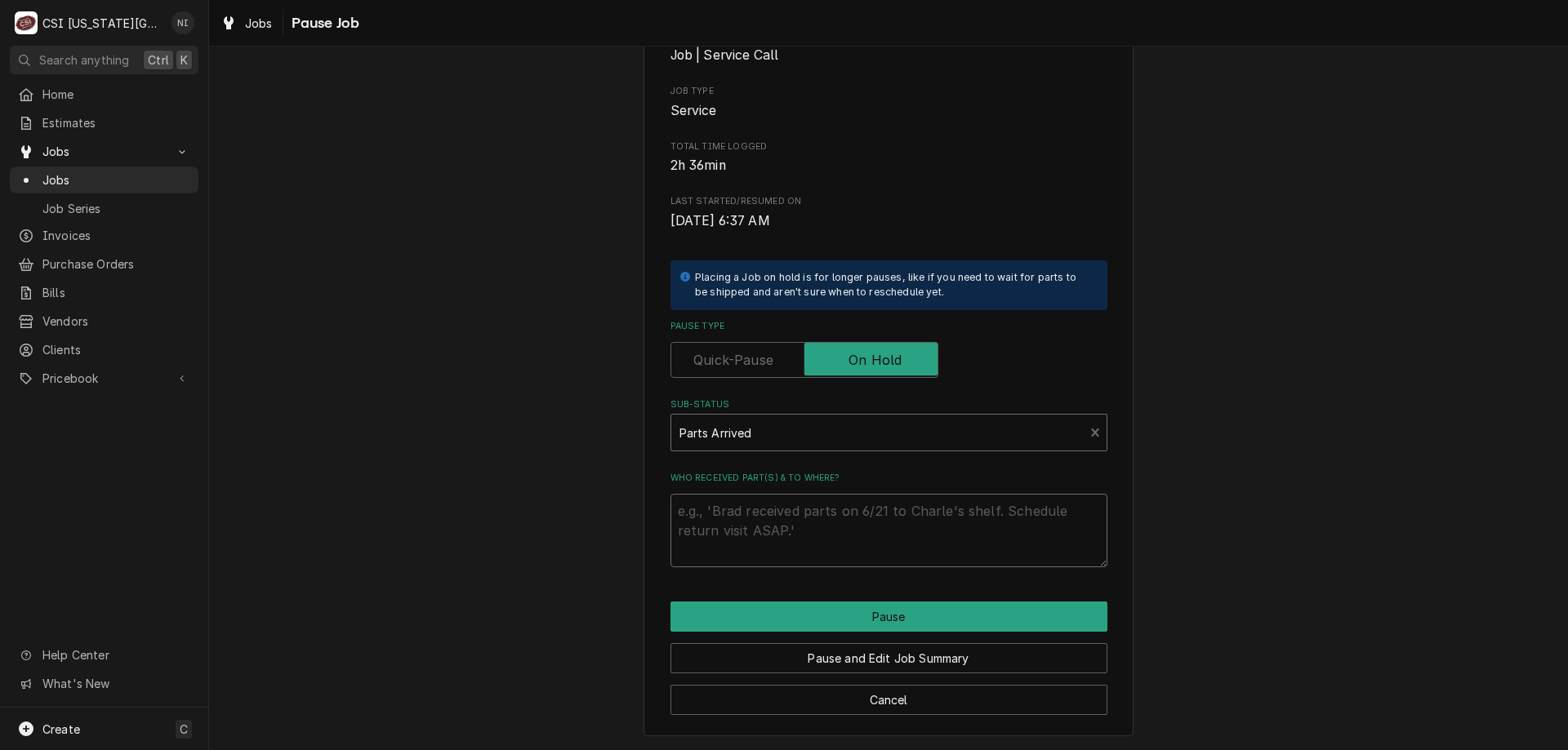
drag, startPoint x: 735, startPoint y: 499, endPoint x: 740, endPoint y: 507, distance: 9.4
click at [738, 503] on textarea "Who received part(s) & to where?" at bounding box center [889, 531] width 437 height 74
type textarea "x"
type textarea "p"
type textarea "x"
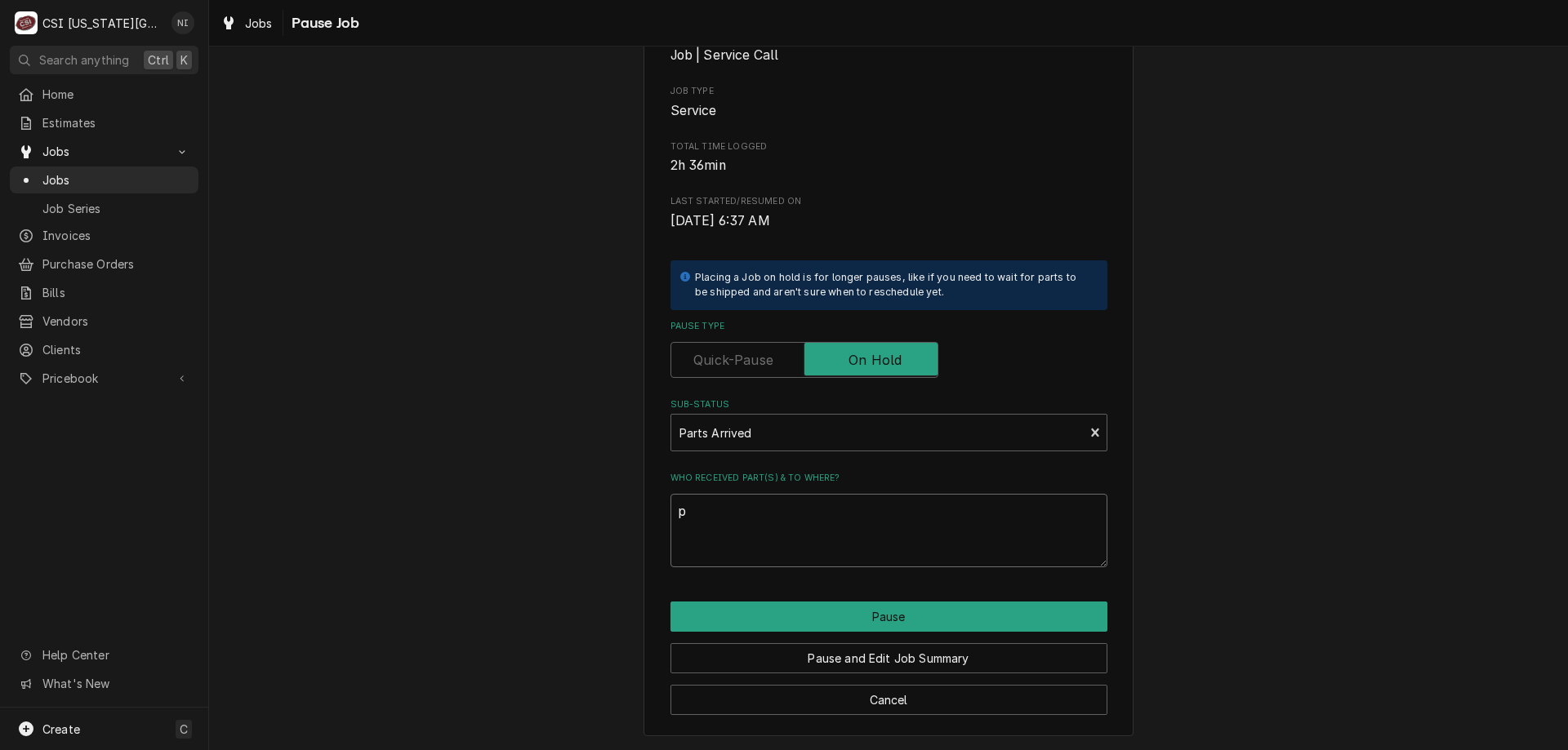
type textarea "pa"
type textarea "x"
type textarea "par"
type textarea "x"
type textarea "parts"
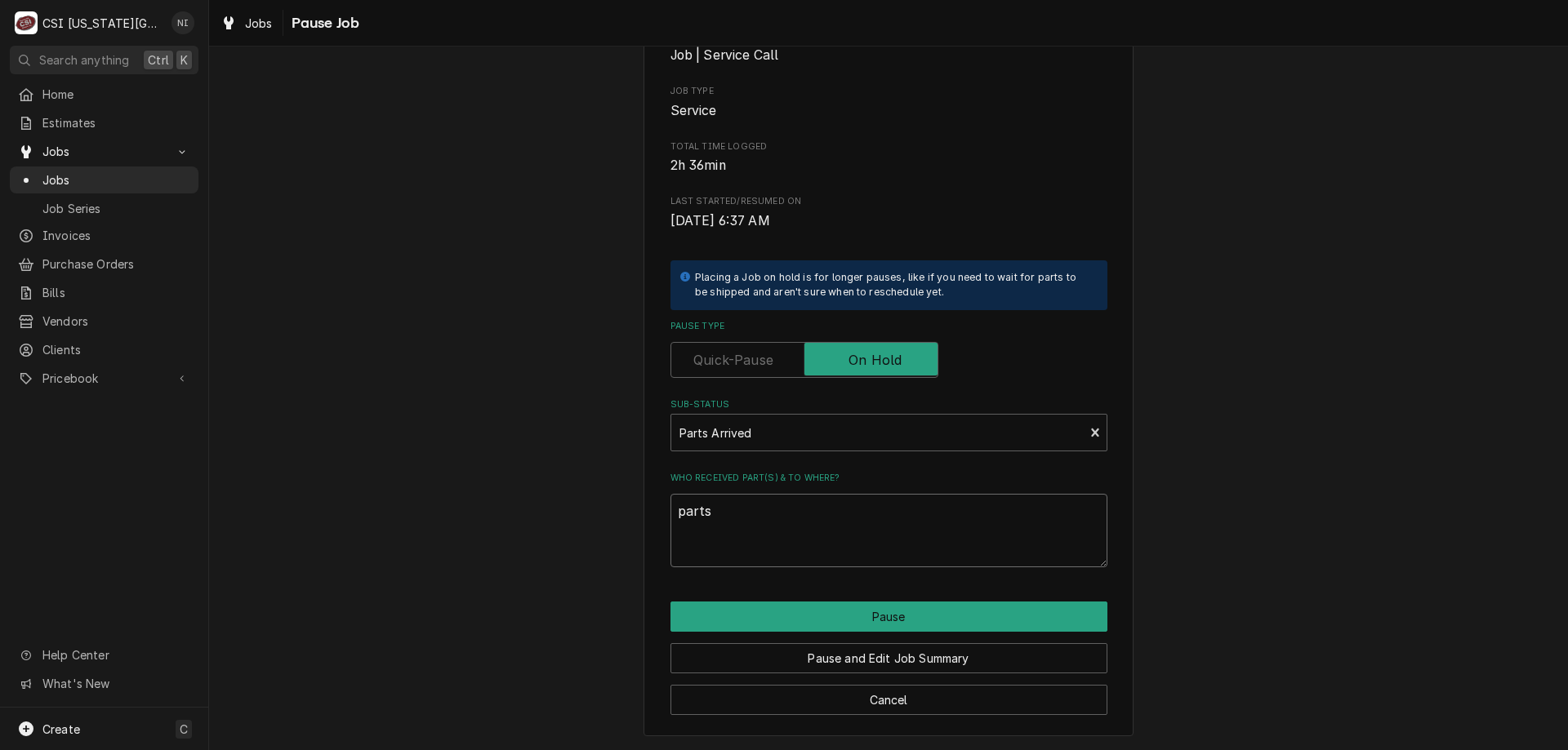
type textarea "x"
type textarea "parts o"
type textarea "x"
type textarea "parts on"
type textarea "x"
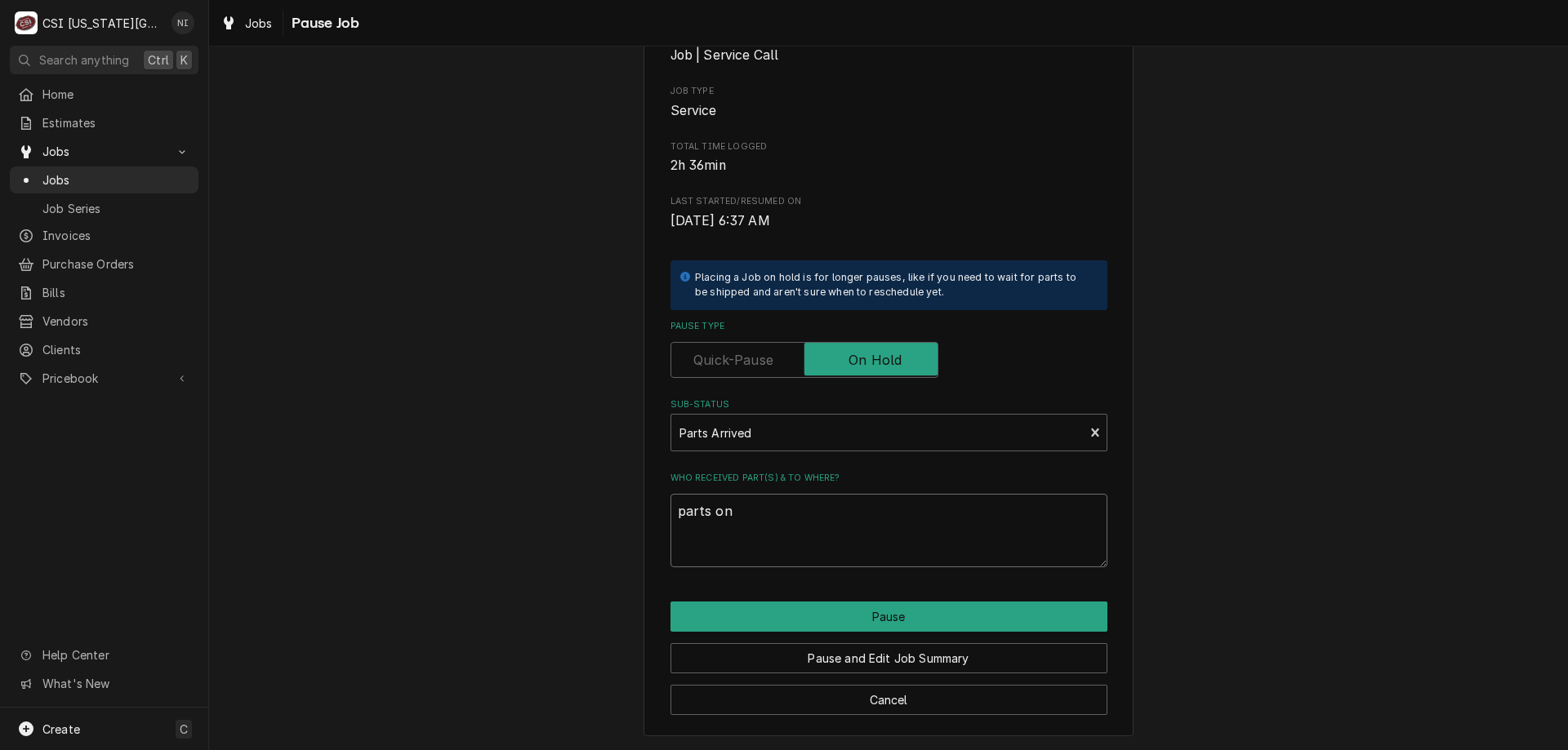
type textarea "parts on"
type textarea "x"
type textarea "parts on B"
type textarea "x"
type textarea "parts on BB"
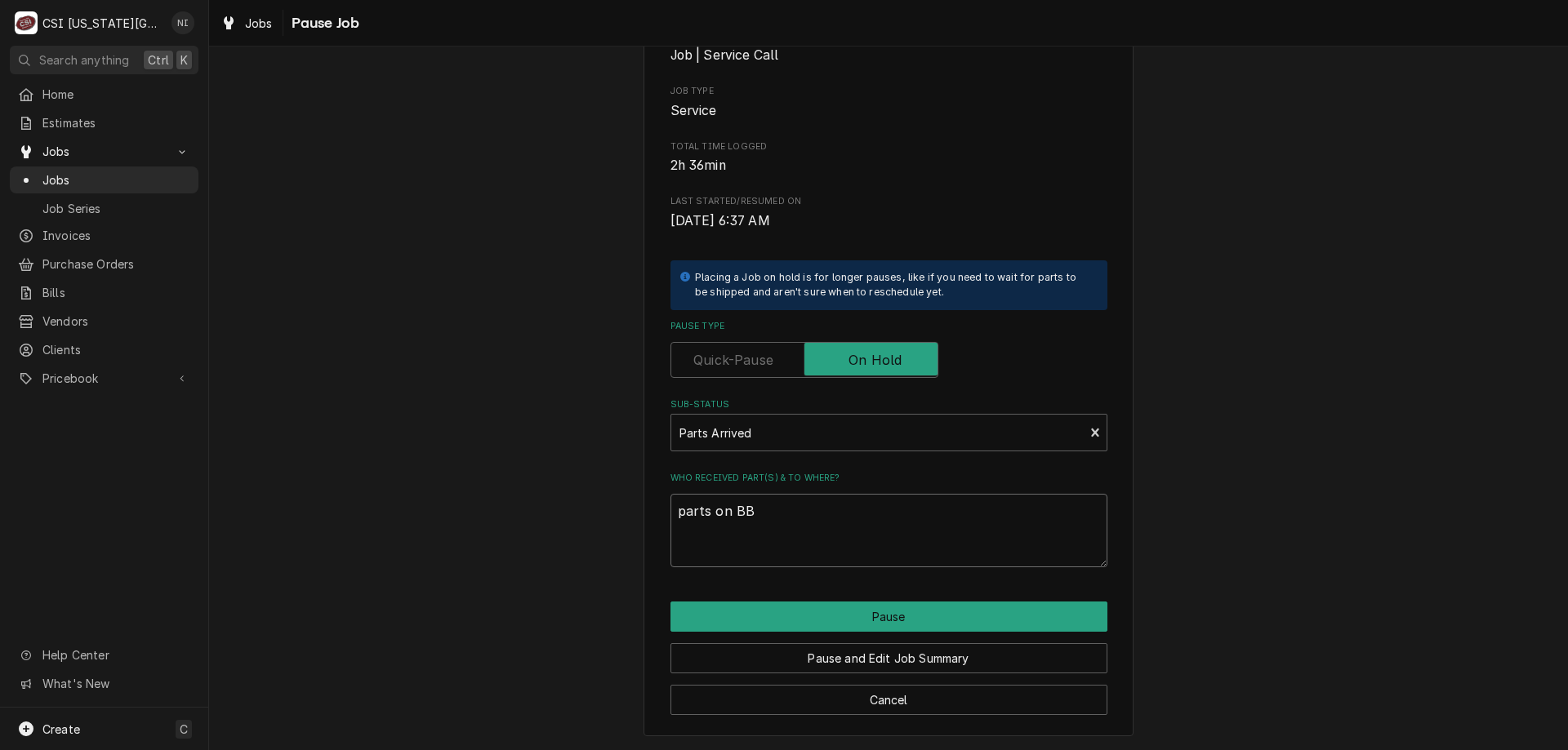
type textarea "x"
type textarea "parts on BB s"
type textarea "x"
type textarea "parts on BB she"
type textarea "x"
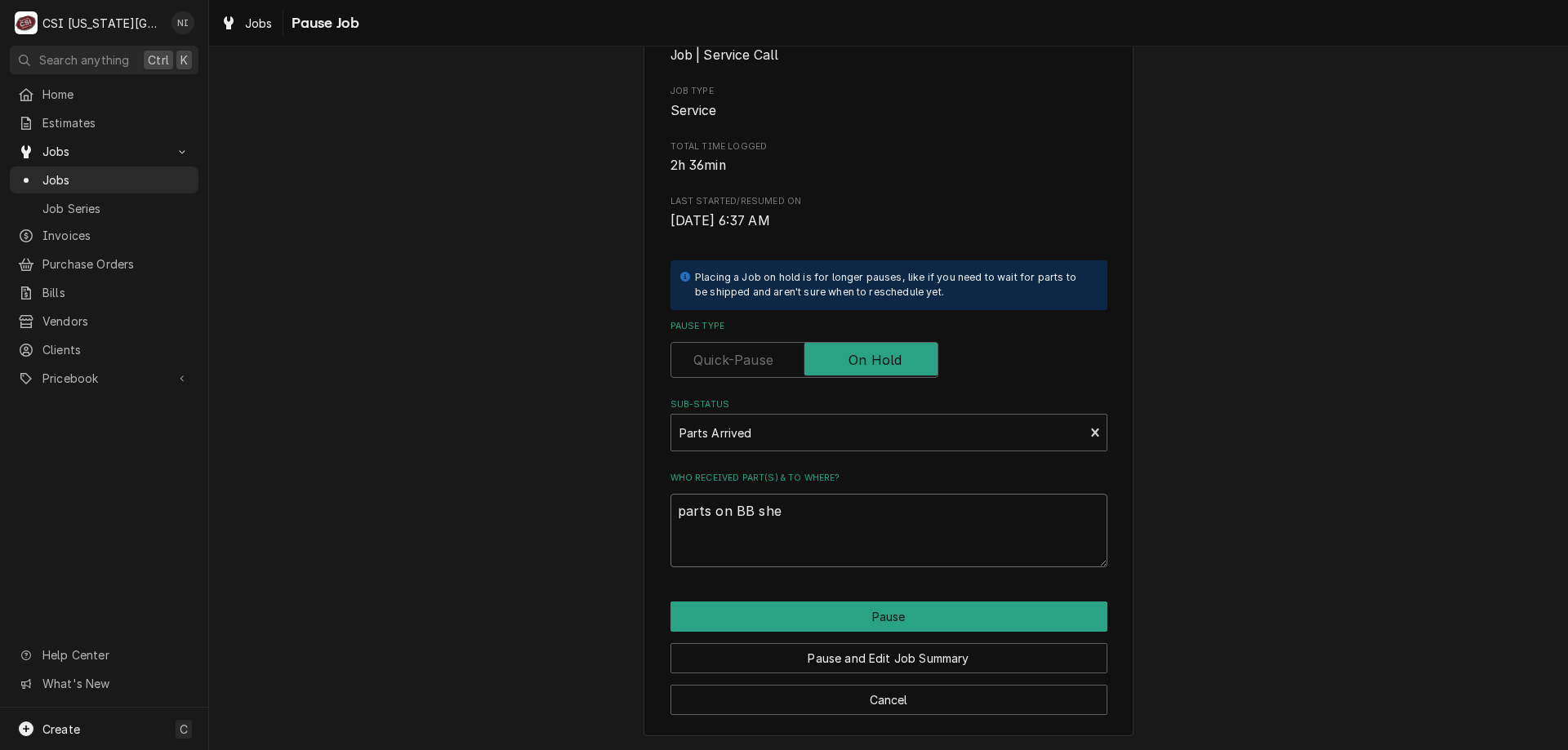
type textarea "parts on BB shel"
type textarea "x"
type textarea "parts on BB shelf"
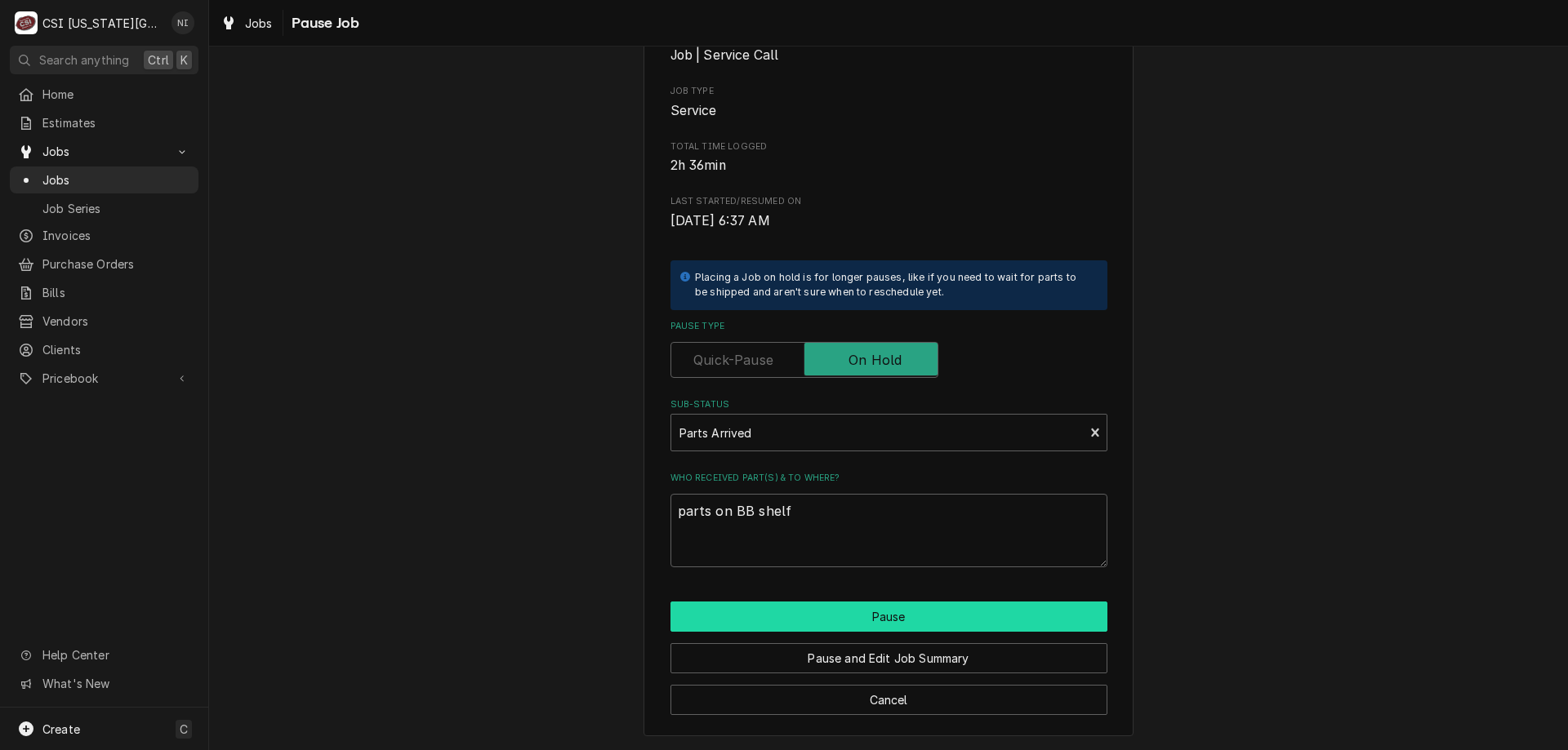
click at [858, 621] on button "Pause" at bounding box center [889, 617] width 437 height 30
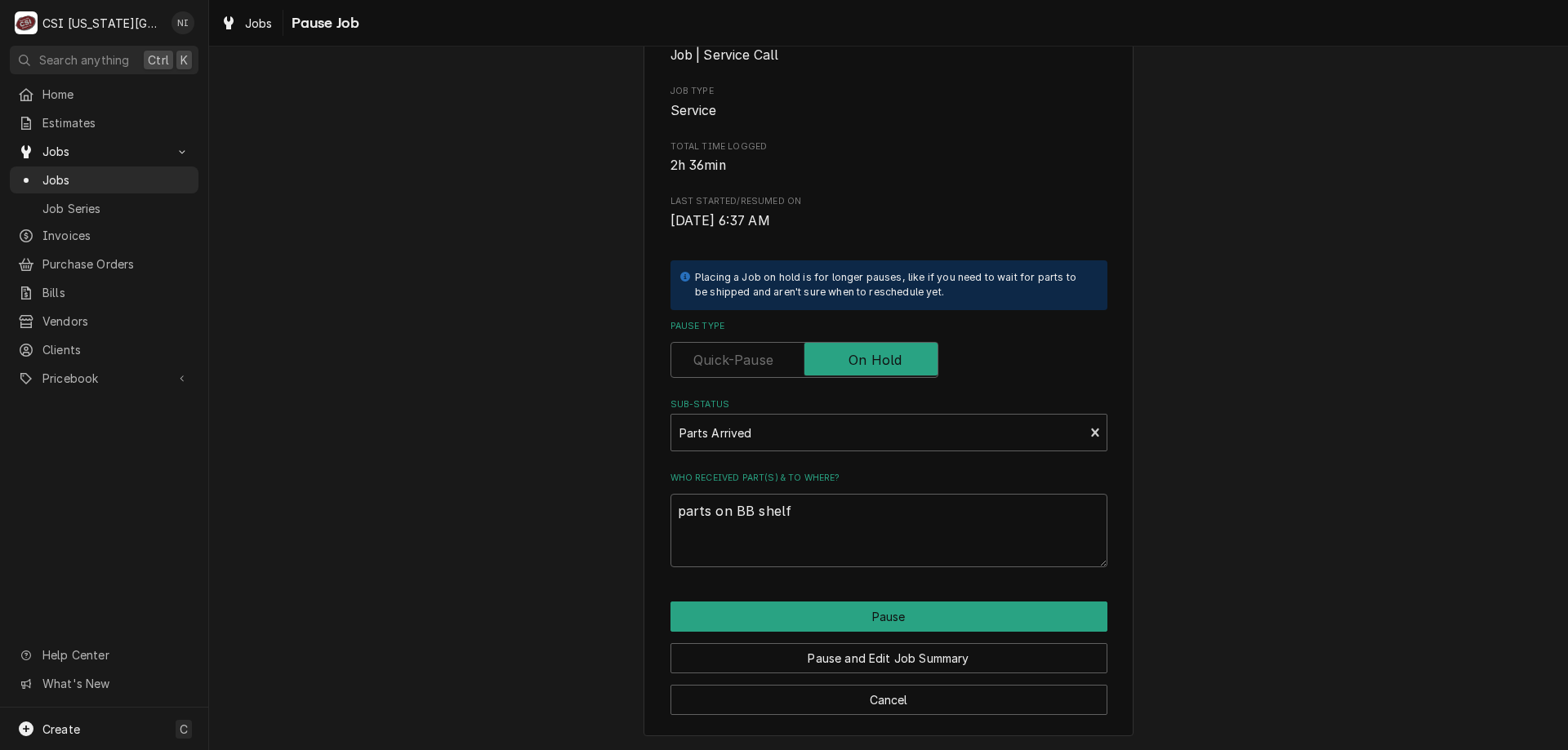
type textarea "x"
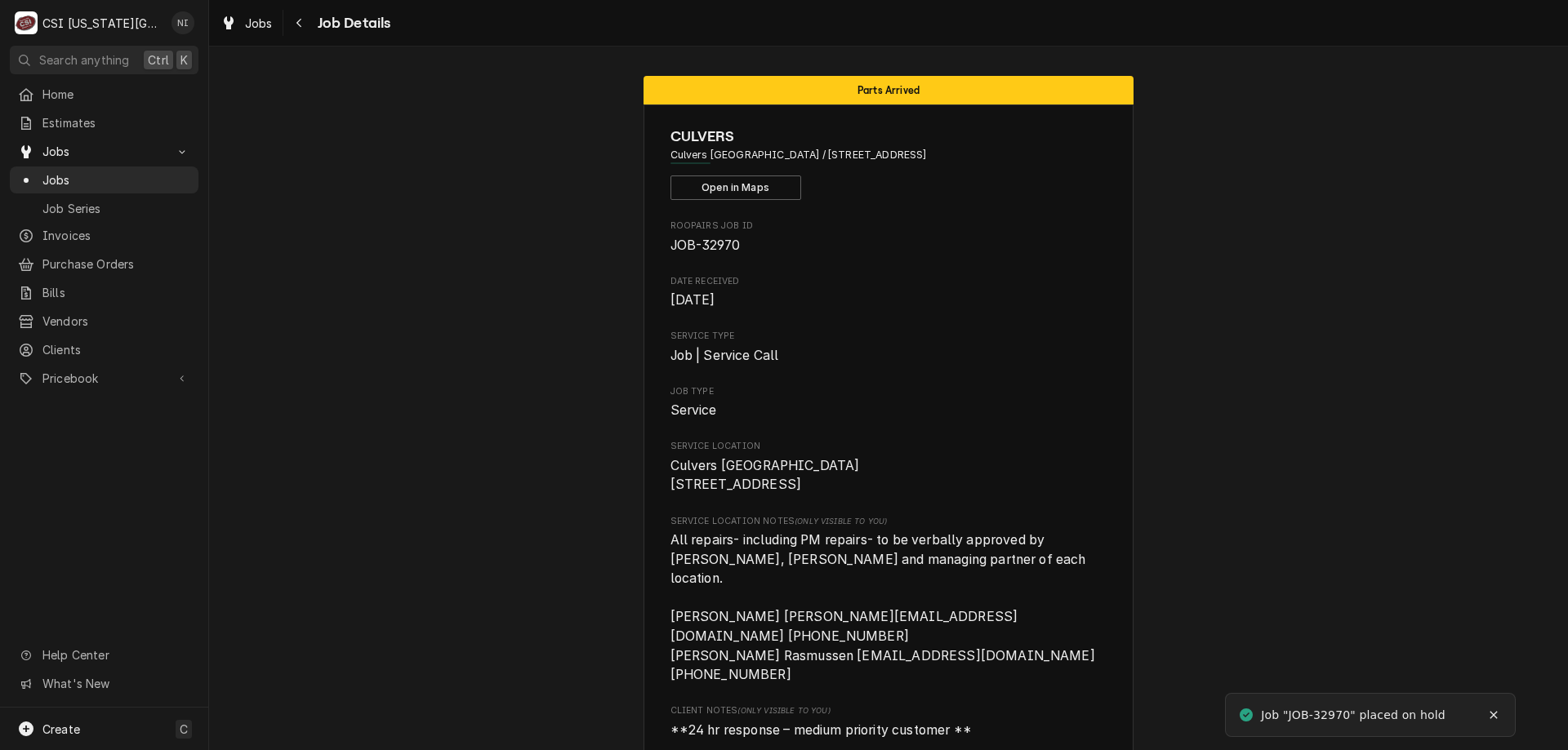
click at [145, 172] on span "Jobs" at bounding box center [117, 180] width 147 height 17
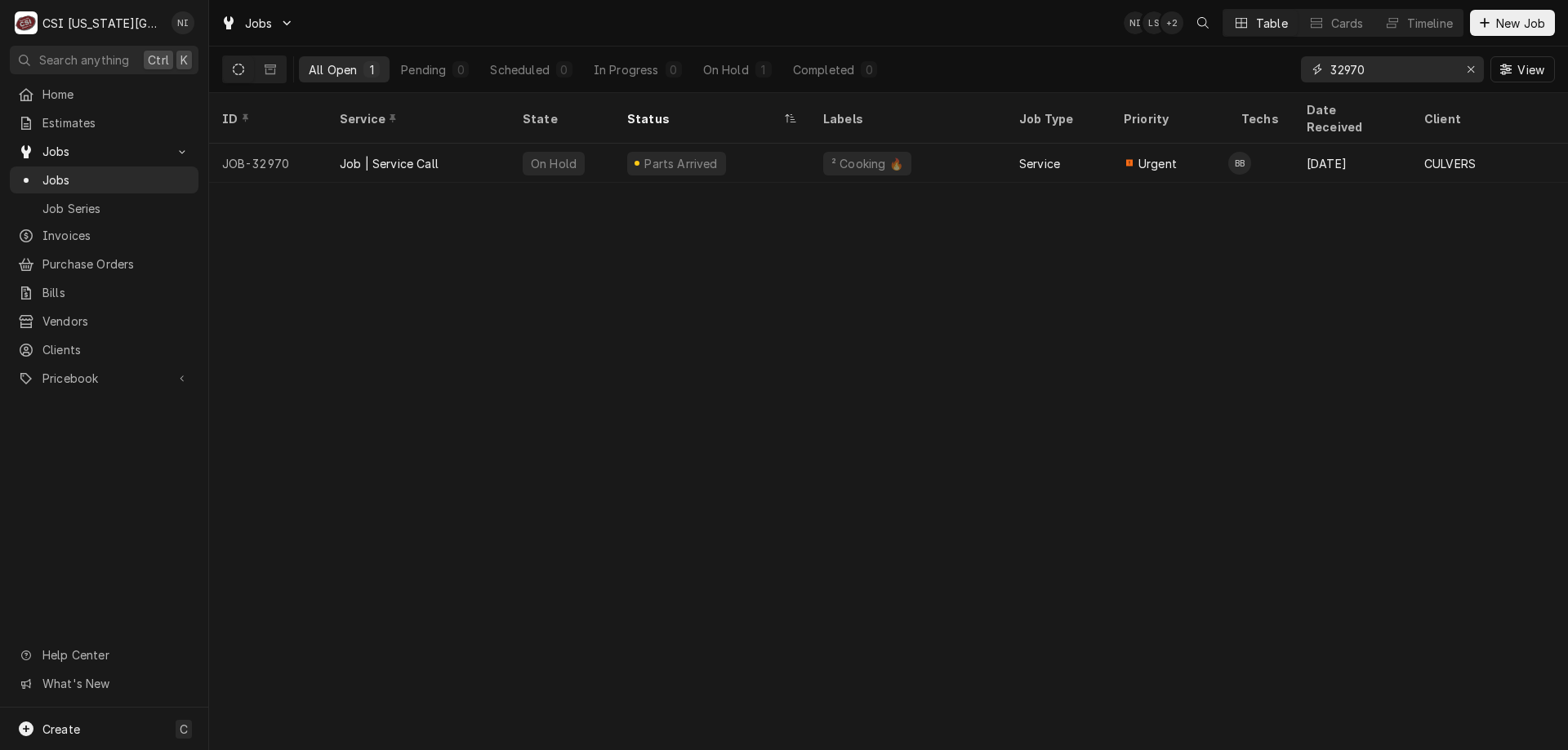
drag, startPoint x: 1373, startPoint y: 67, endPoint x: 1341, endPoint y: 73, distance: 32.6
click at [1341, 73] on input "32970" at bounding box center [1392, 69] width 122 height 26
type input "32817"
click at [1050, 155] on div "Service" at bounding box center [1040, 163] width 41 height 17
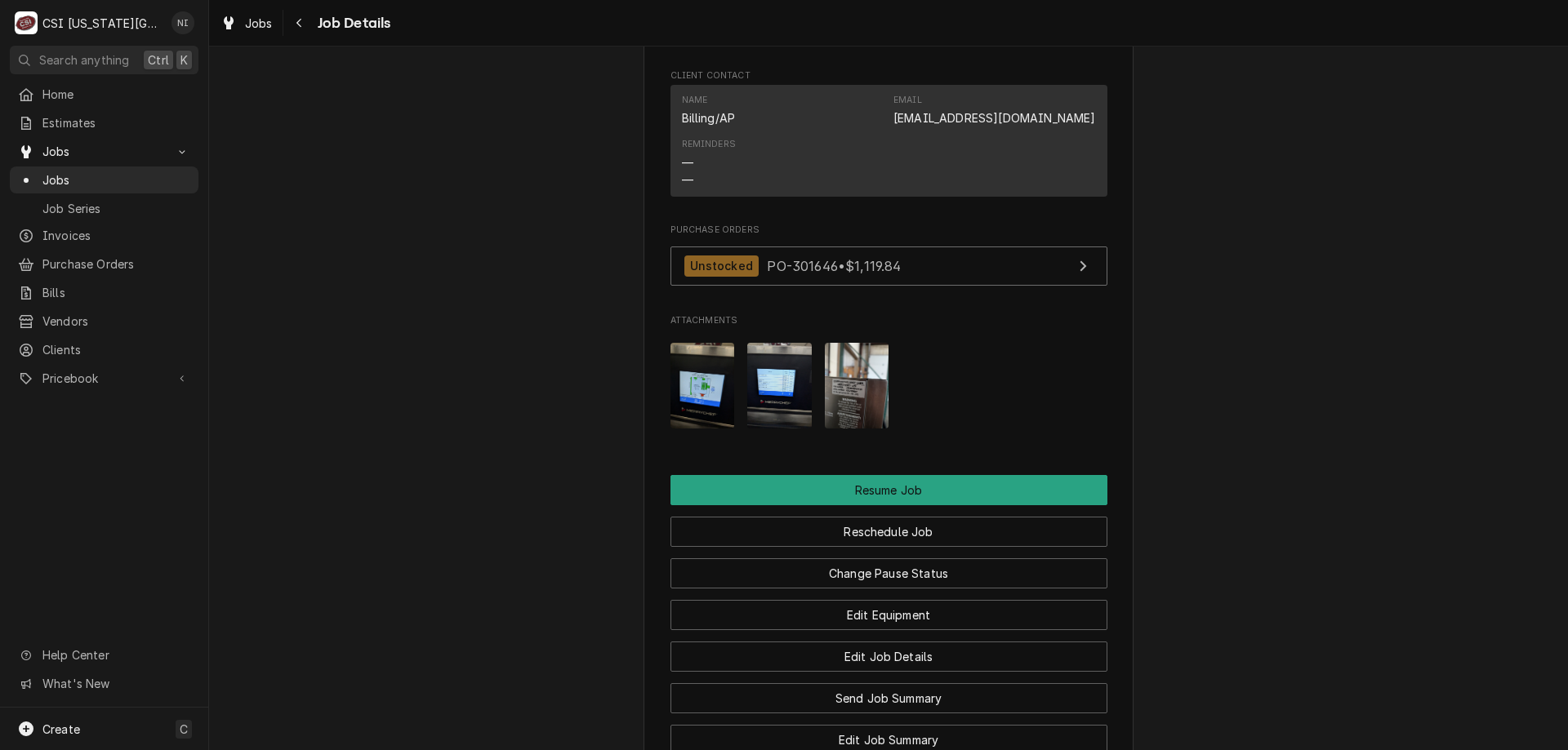
scroll to position [1839, 0]
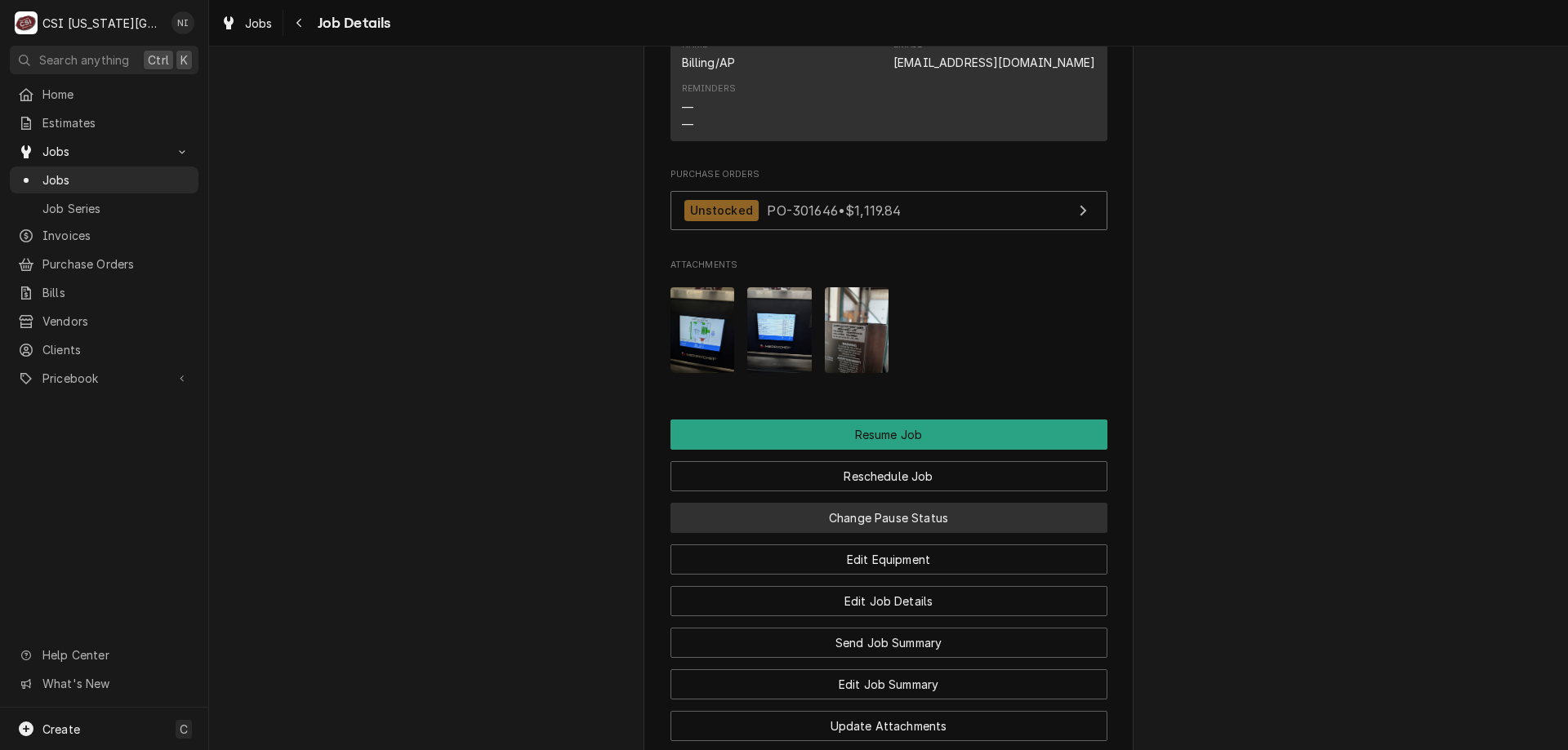
click at [869, 534] on button "Change Pause Status" at bounding box center [889, 518] width 437 height 30
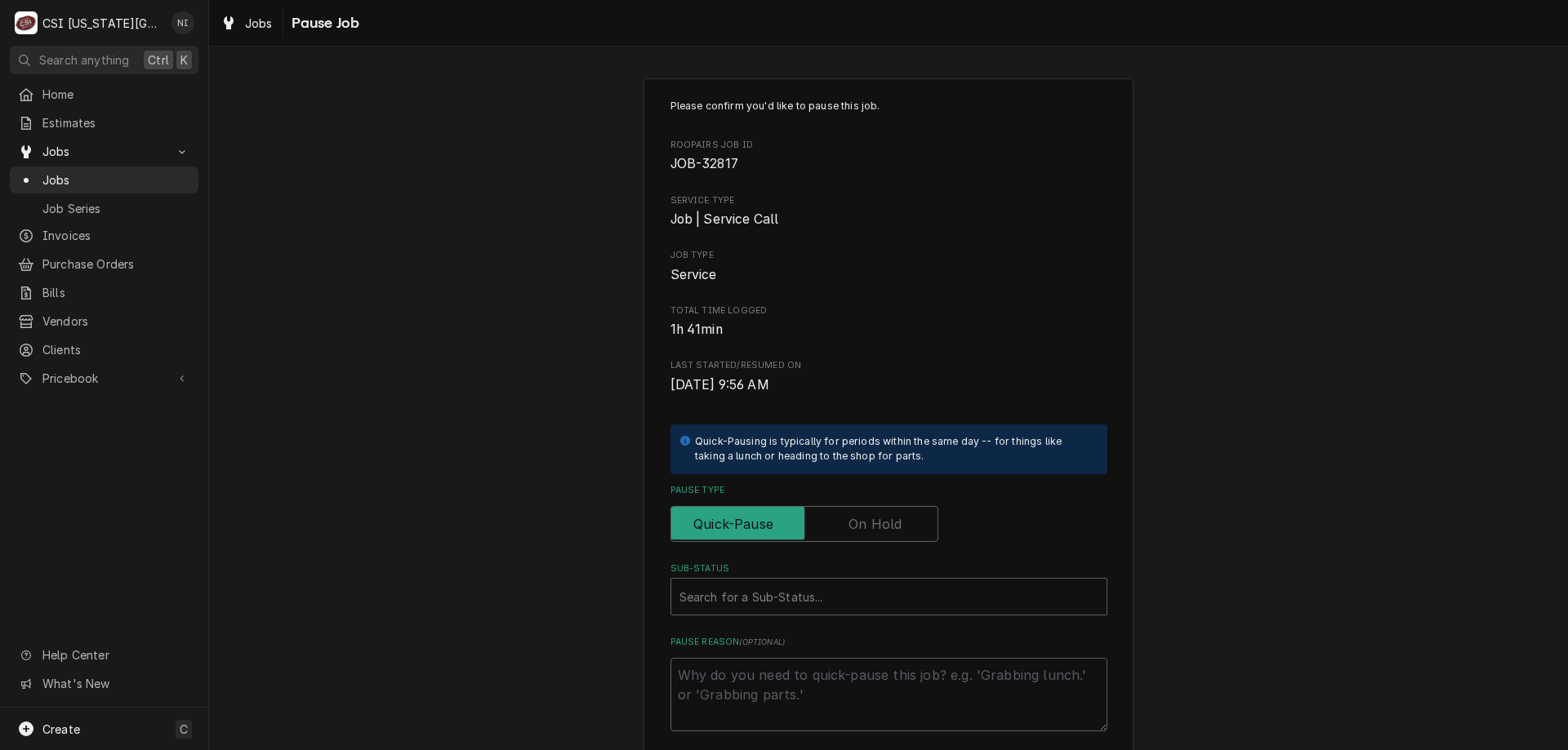
click at [850, 519] on label "Pause Type" at bounding box center [805, 524] width 268 height 36
click at [850, 519] on input "Pause Type" at bounding box center [804, 524] width 253 height 36
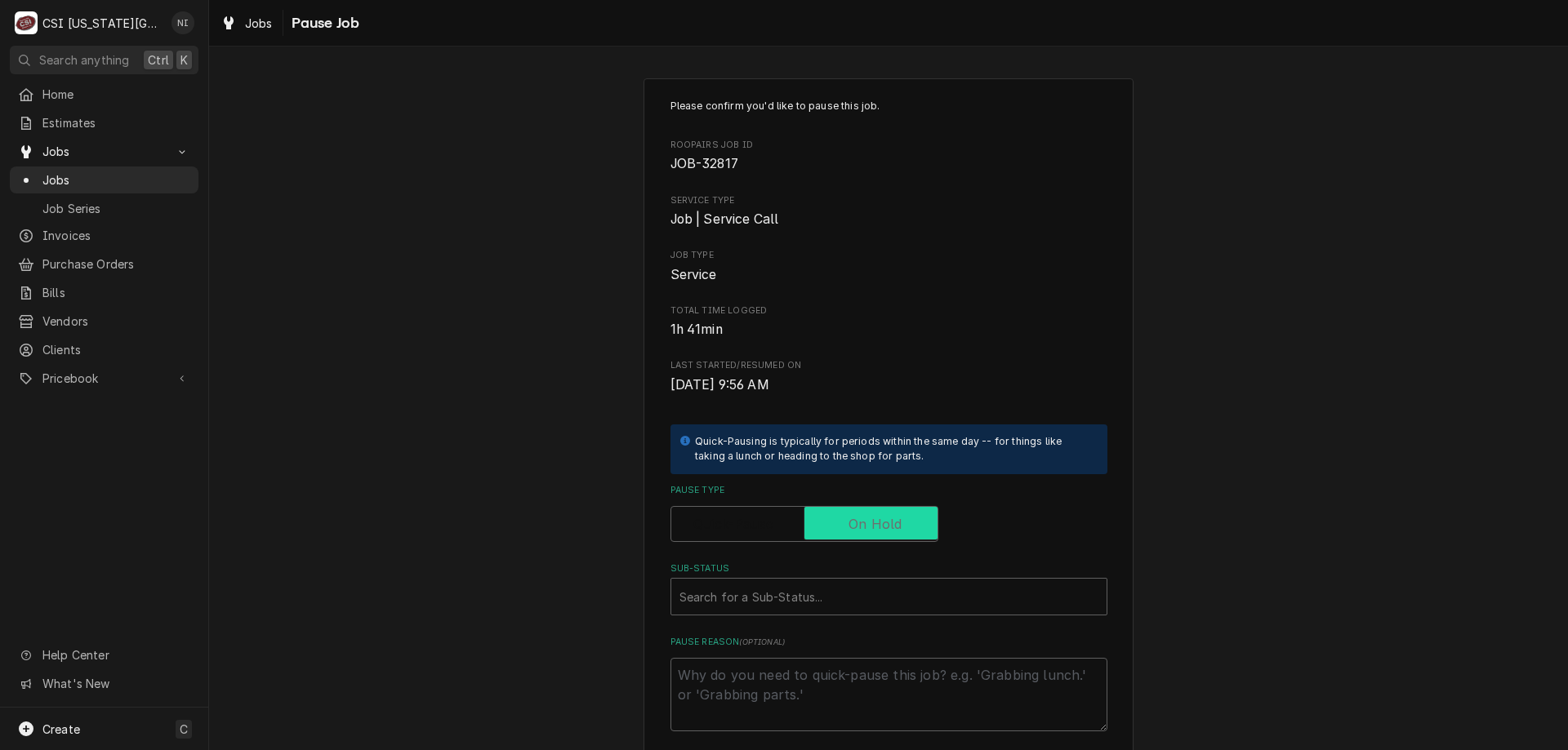
checkbox input "true"
drag, startPoint x: 822, startPoint y: 592, endPoint x: 1047, endPoint y: 507, distance: 240.5
click at [822, 592] on div "Sub-Status" at bounding box center [889, 597] width 419 height 30
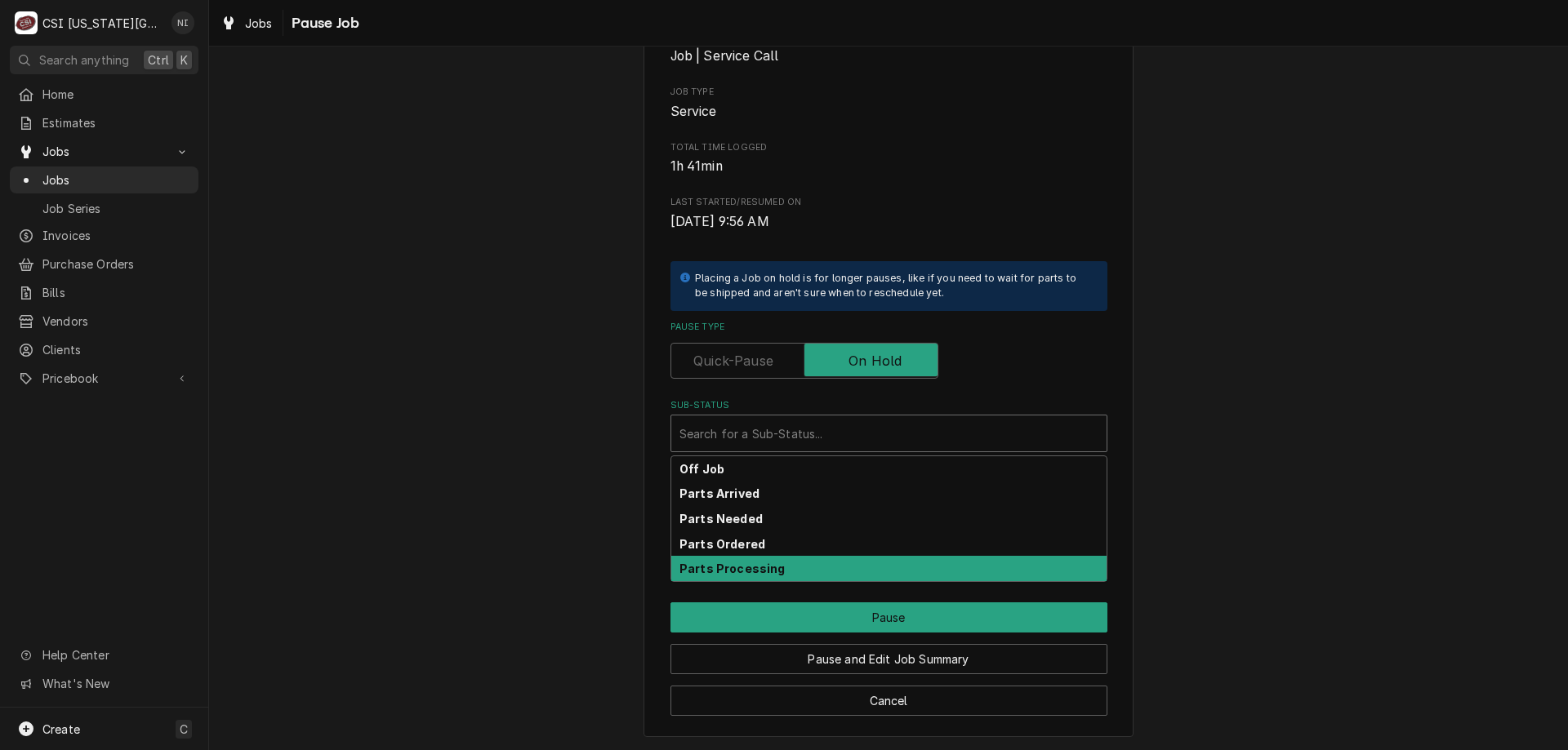
scroll to position [164, 0]
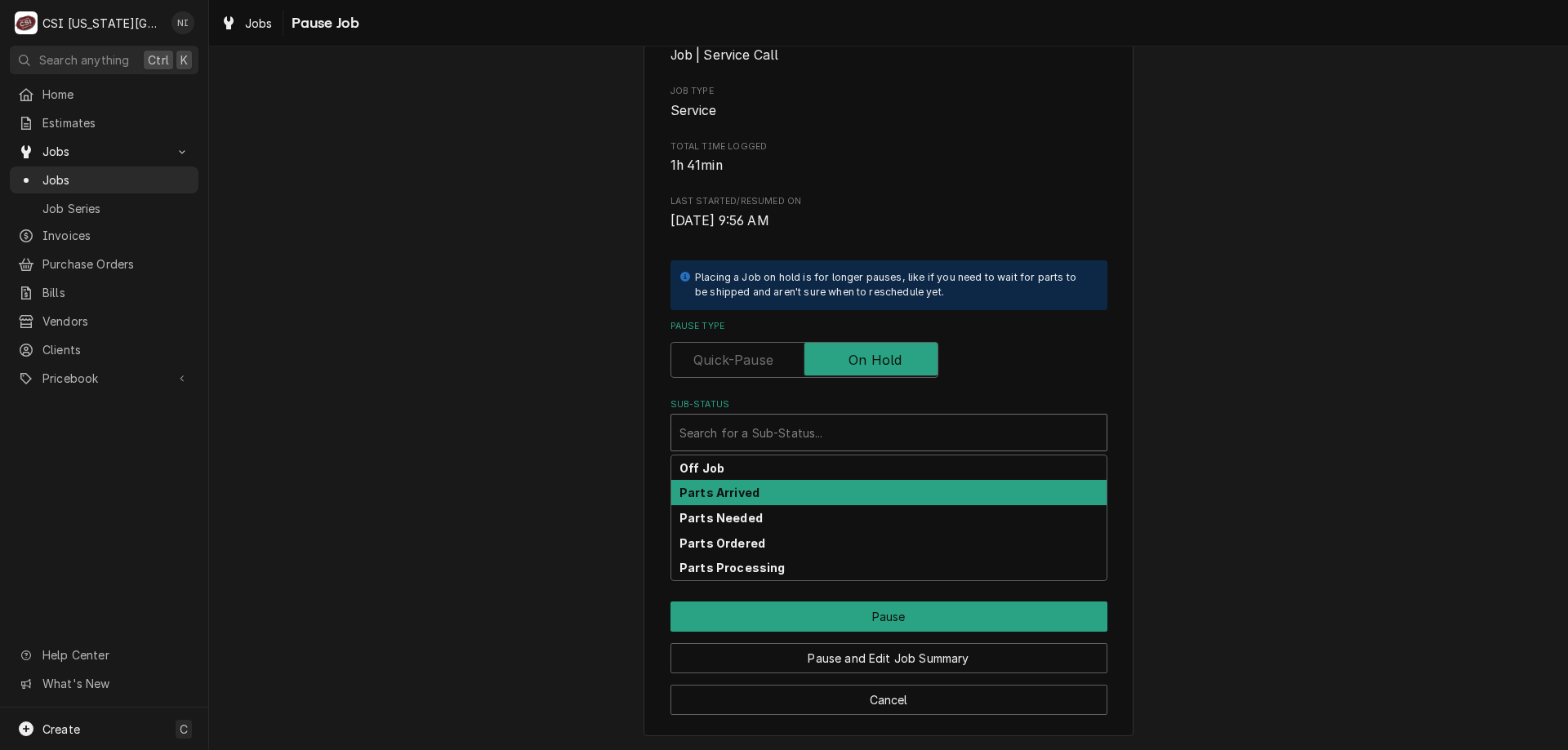
click at [745, 483] on div "Parts Arrived" at bounding box center [889, 493] width 436 height 25
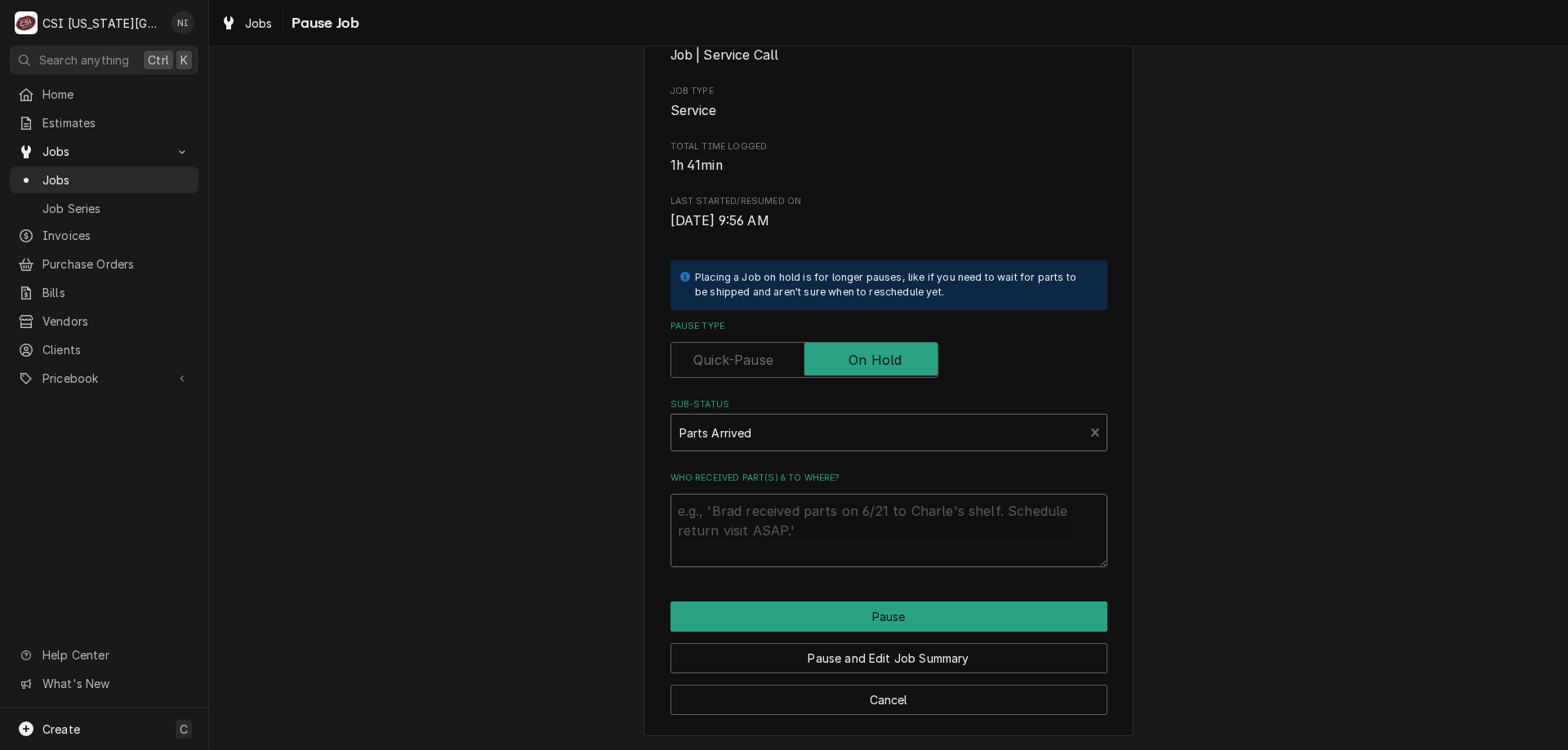
click at [746, 512] on textarea "Who received part(s) & to where?" at bounding box center [889, 531] width 437 height 74
type textarea "x"
type textarea "p"
type textarea "x"
type textarea "pa"
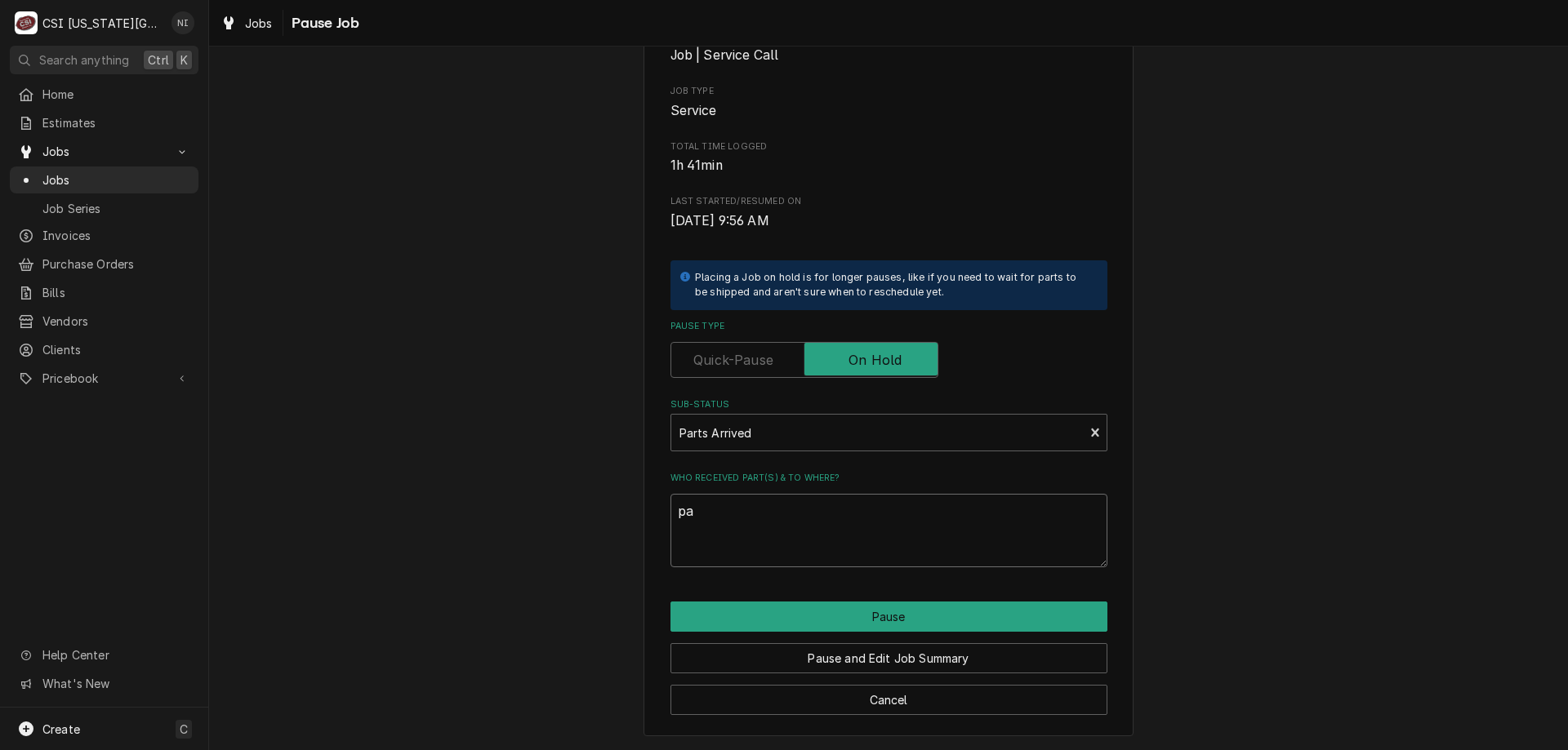
type textarea "x"
type textarea "par"
type textarea "x"
type textarea "part"
type textarea "x"
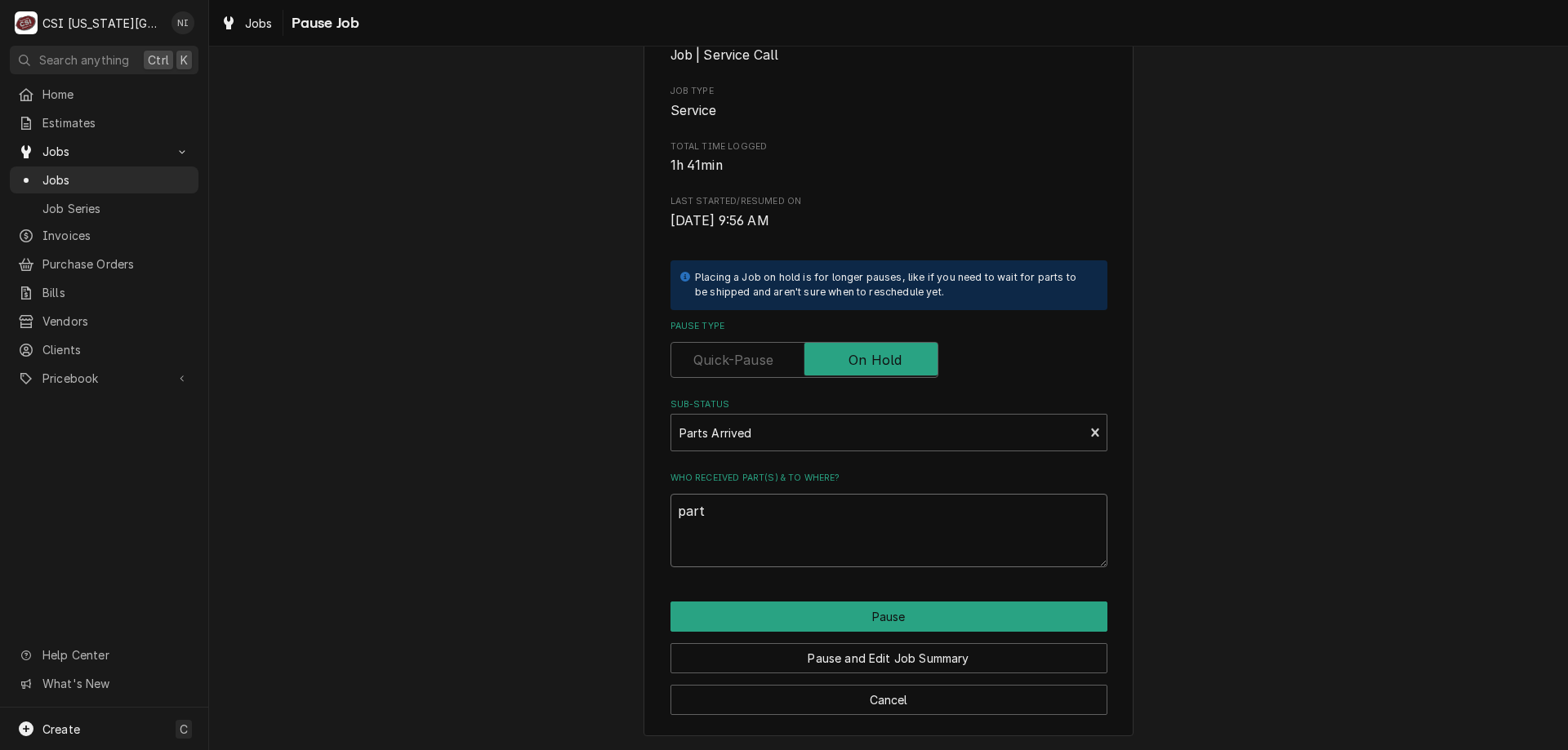
type textarea "parts"
type textarea "x"
type textarea "parts o"
type textarea "x"
type textarea "parts on"
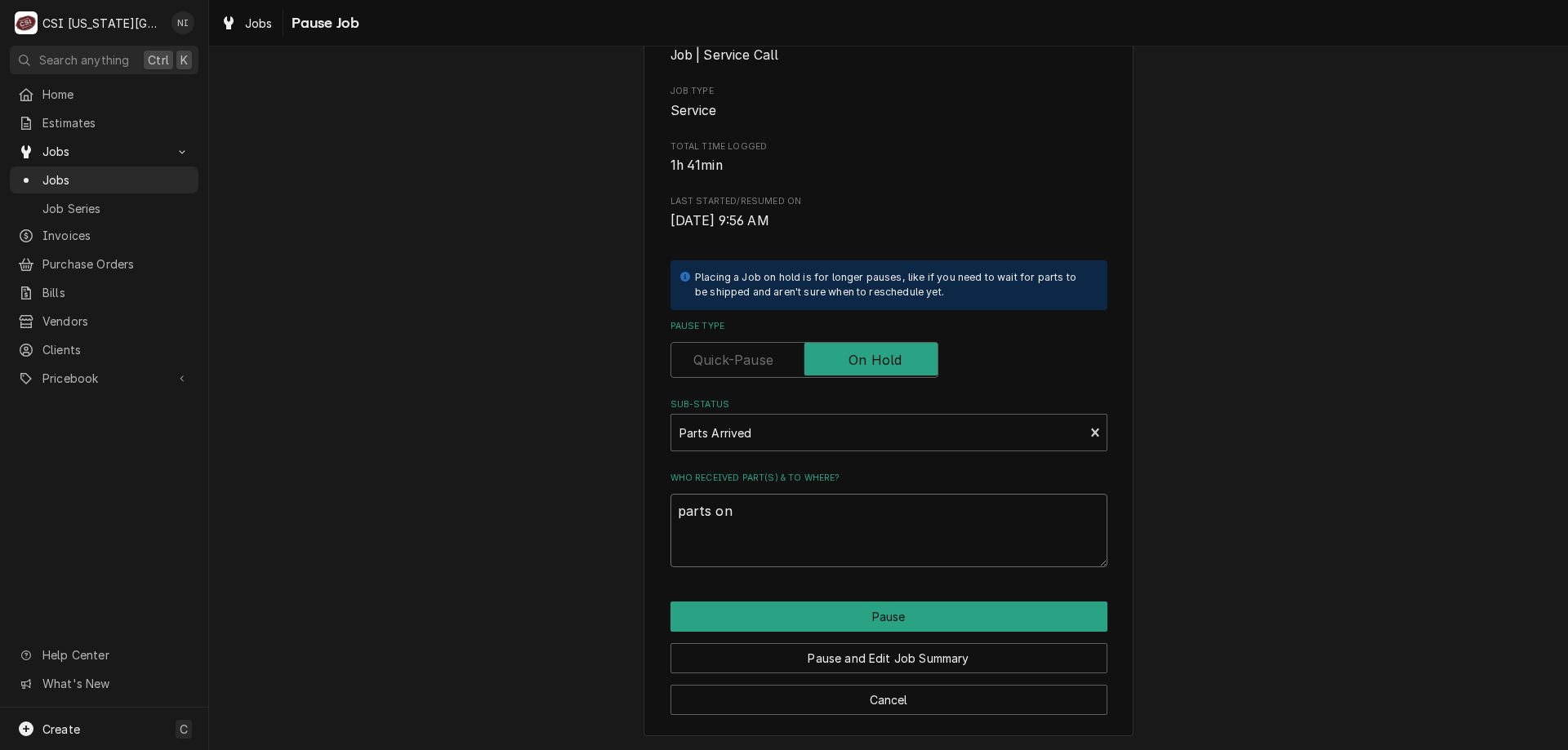
type textarea "x"
type textarea "parts on"
type textarea "x"
type textarea "parts on b"
type textarea "x"
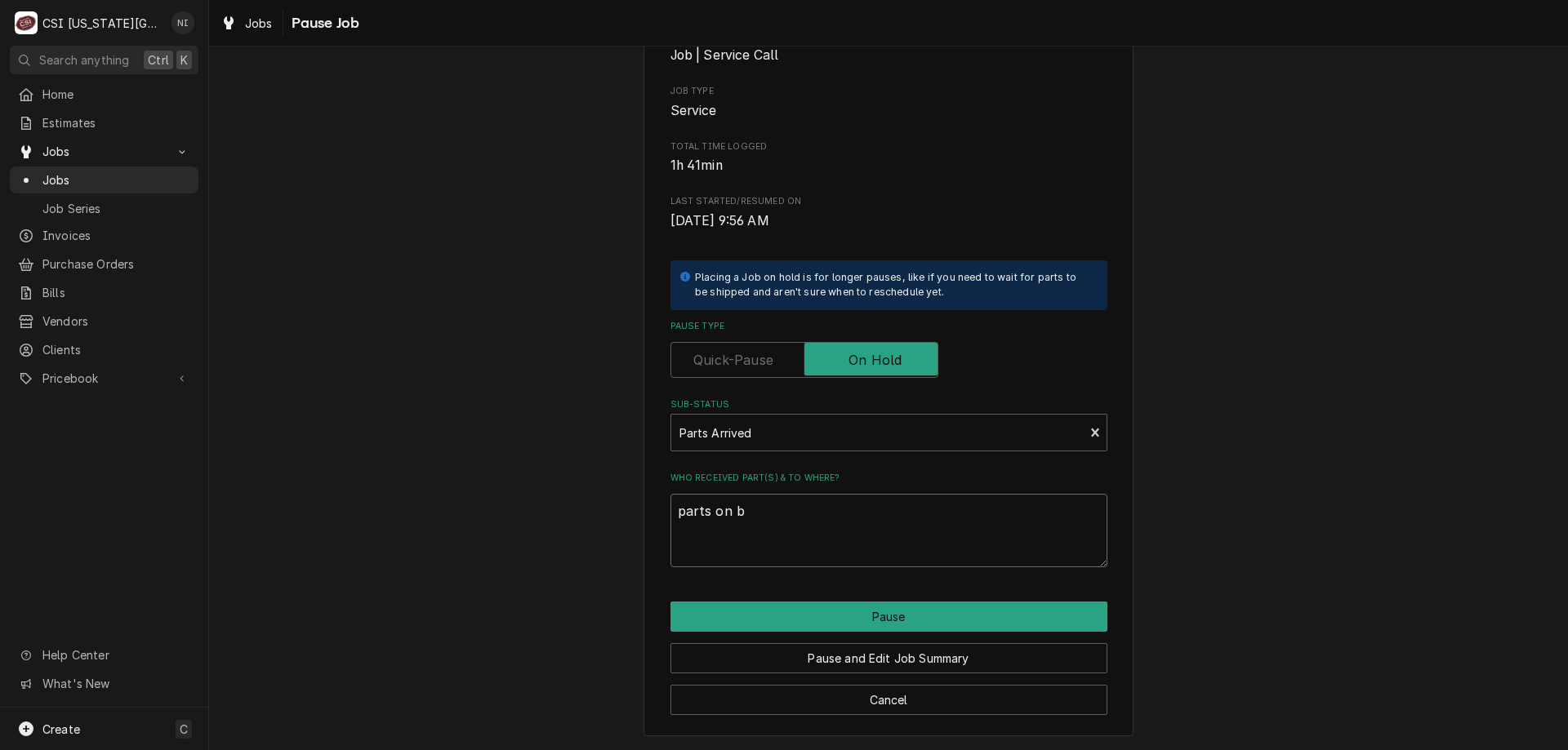
type textarea "parts on bu"
type textarea "x"
type textarea "parts on bus"
type textarea "x"
type textarea "parts on bust"
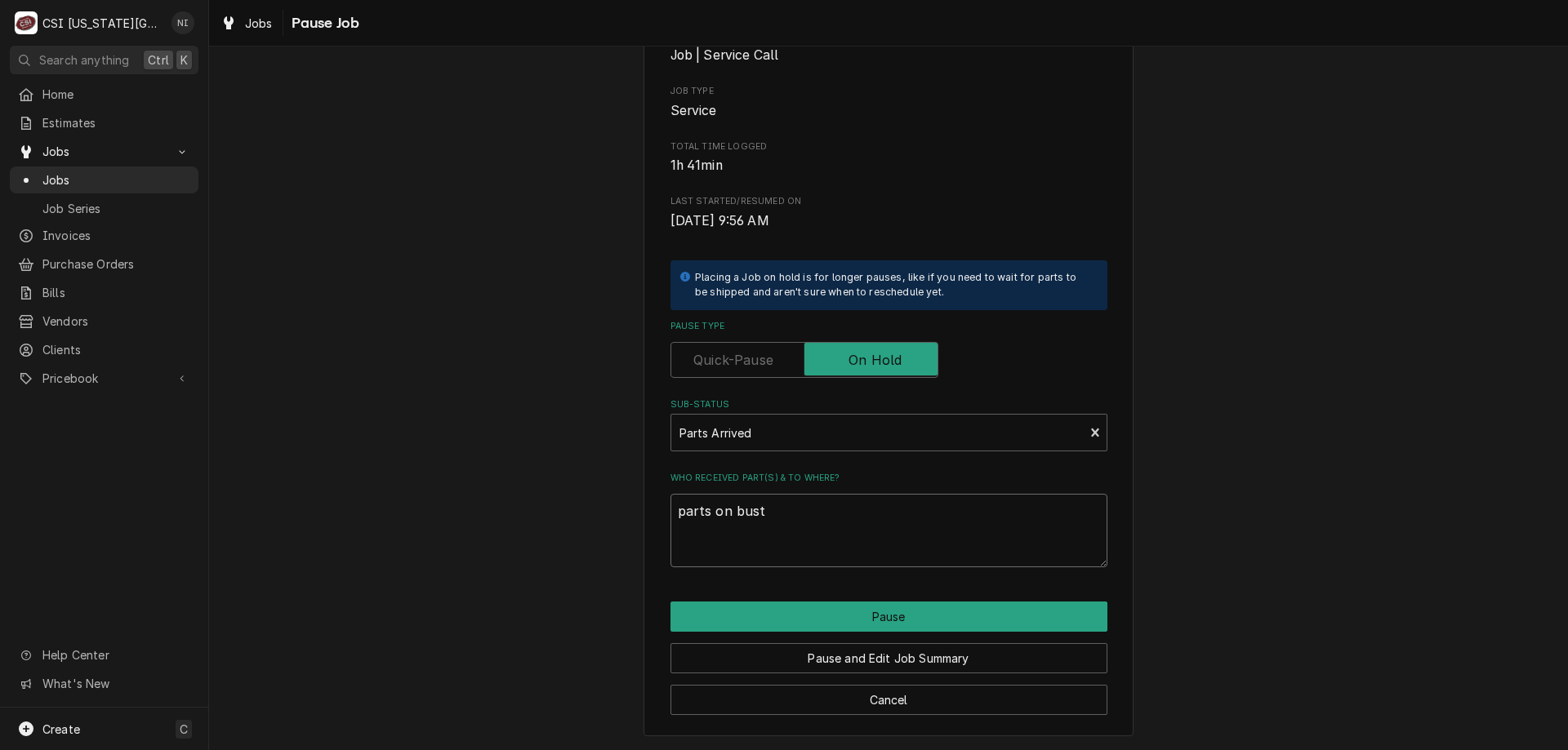
type textarea "x"
type textarea "parts on busta"
type textarea "x"
type textarea "parts on bustam"
type textarea "x"
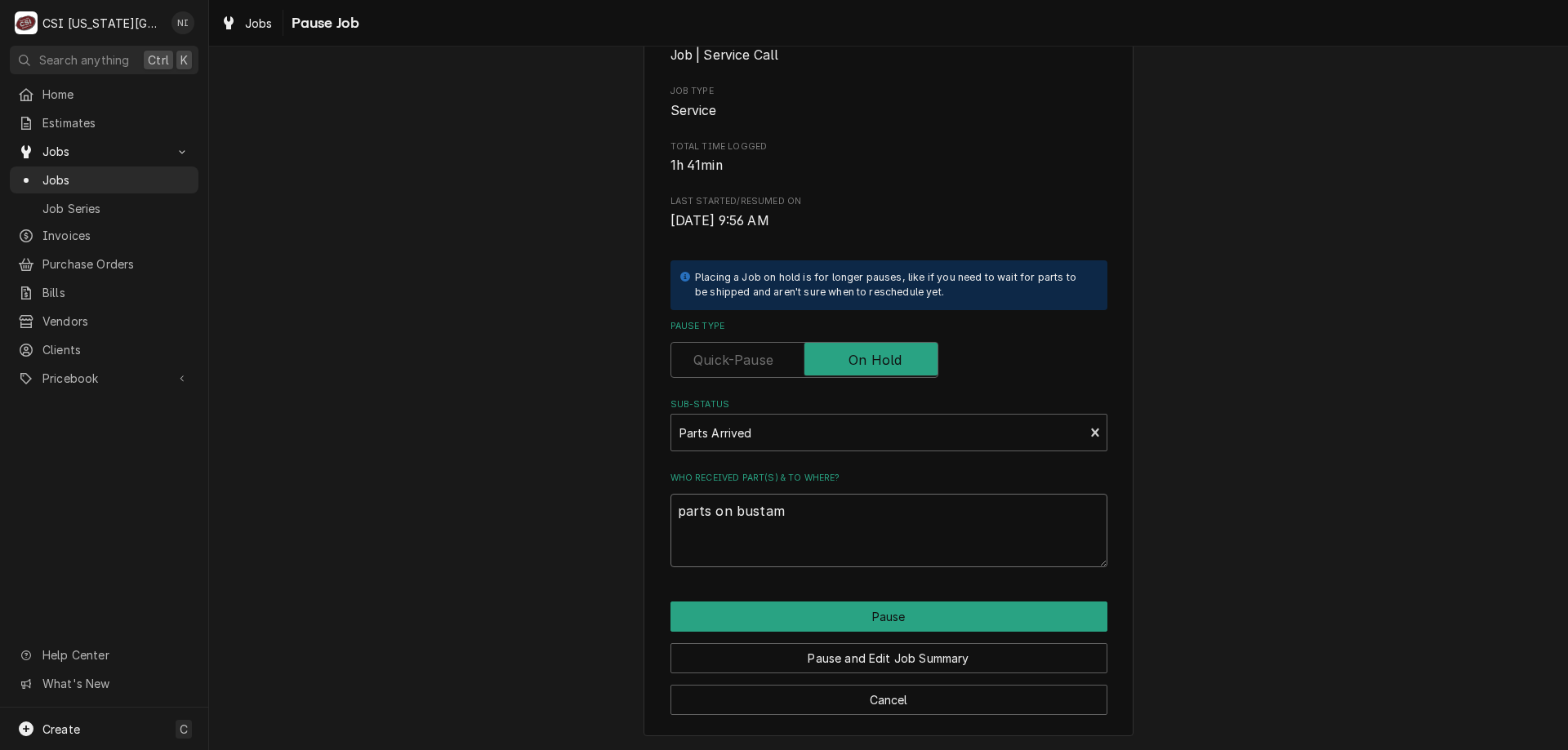
type textarea "parts on bustama"
type textarea "x"
type textarea "parts on bustaman"
type textarea "x"
type textarea "parts on bustamant"
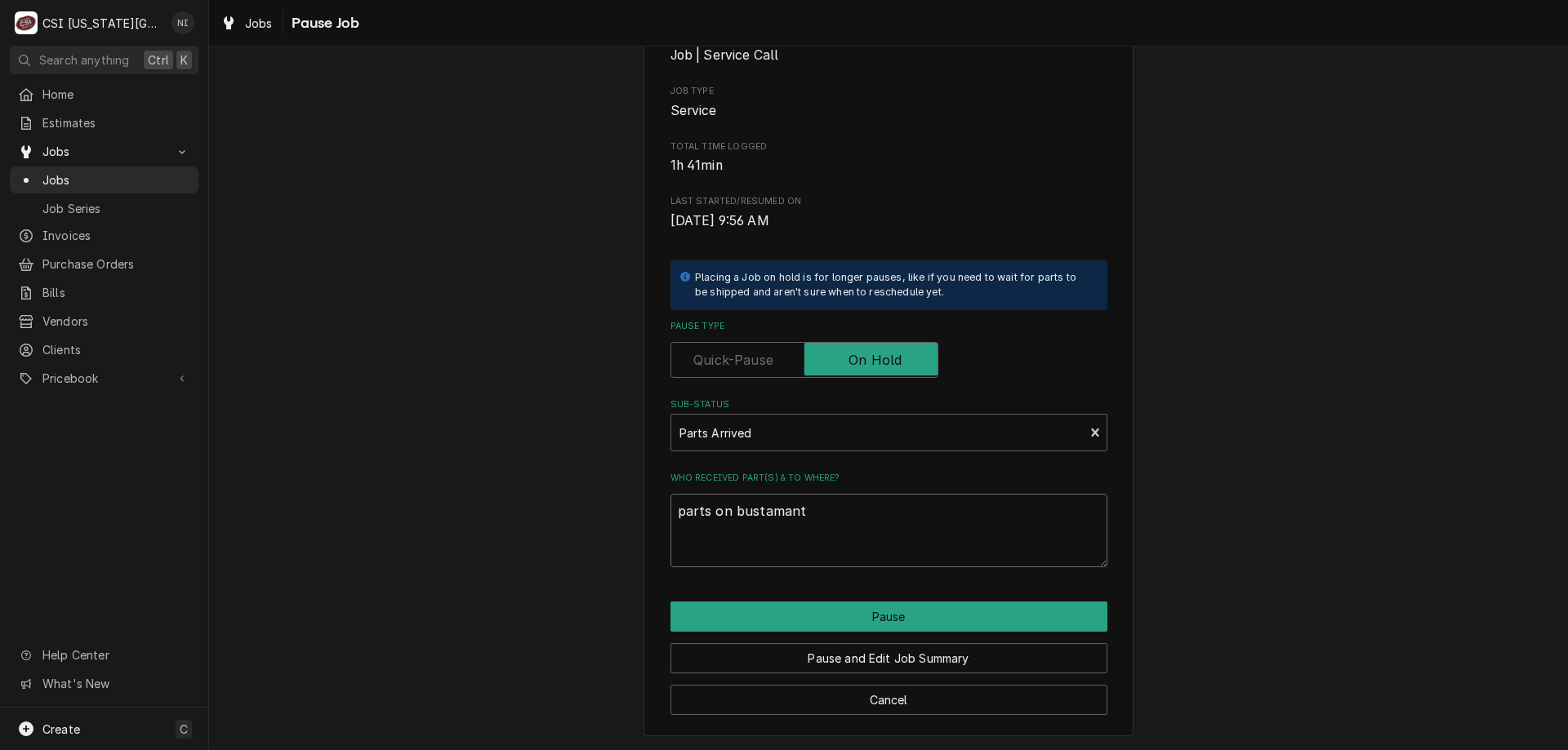
type textarea "x"
type textarea "parts on bustamante"
type textarea "x"
type textarea "parts on bustamante"
type textarea "x"
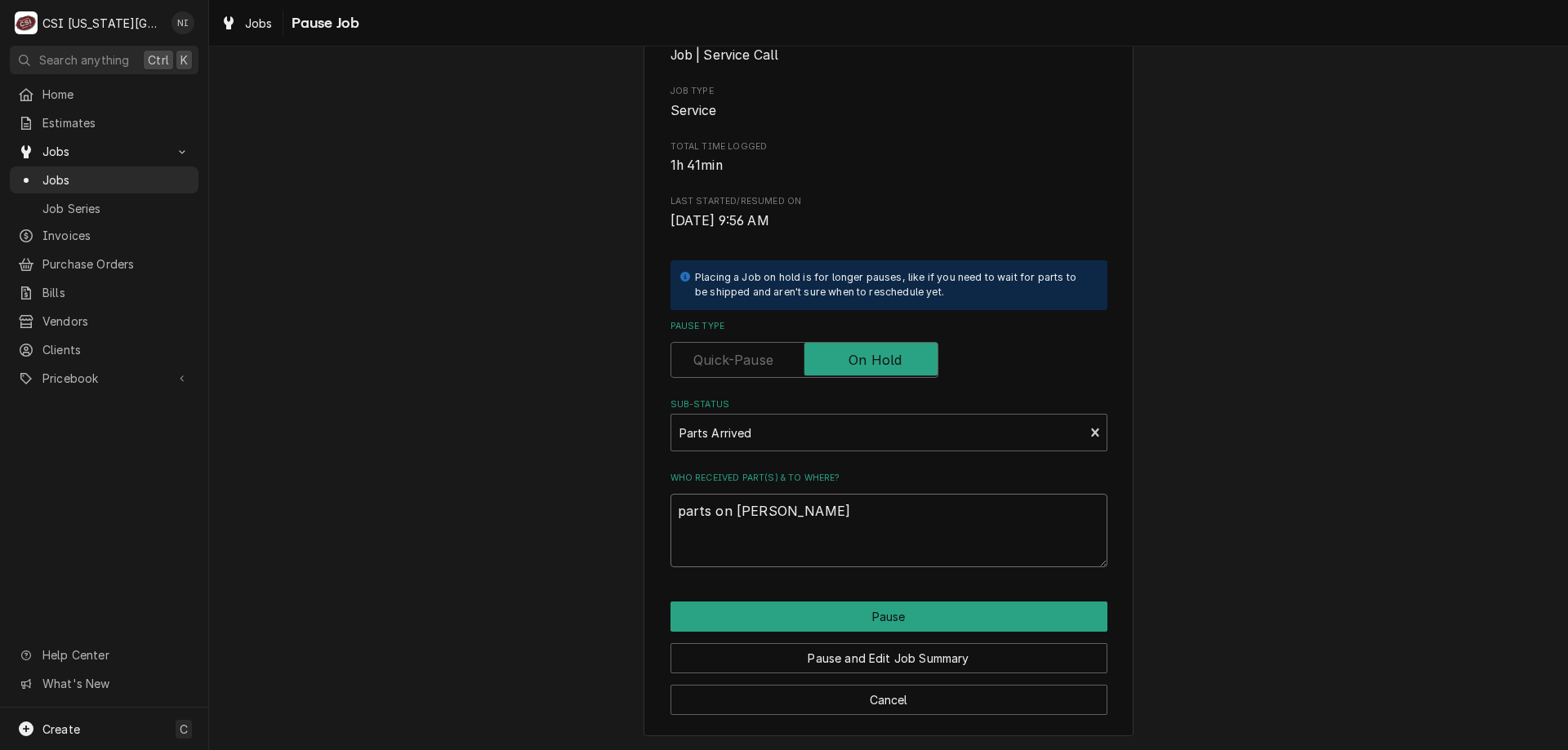
type textarea "parts on bustamante s"
type textarea "x"
type textarea "parts on bustamante sh"
type textarea "x"
type textarea "parts on bustamante she"
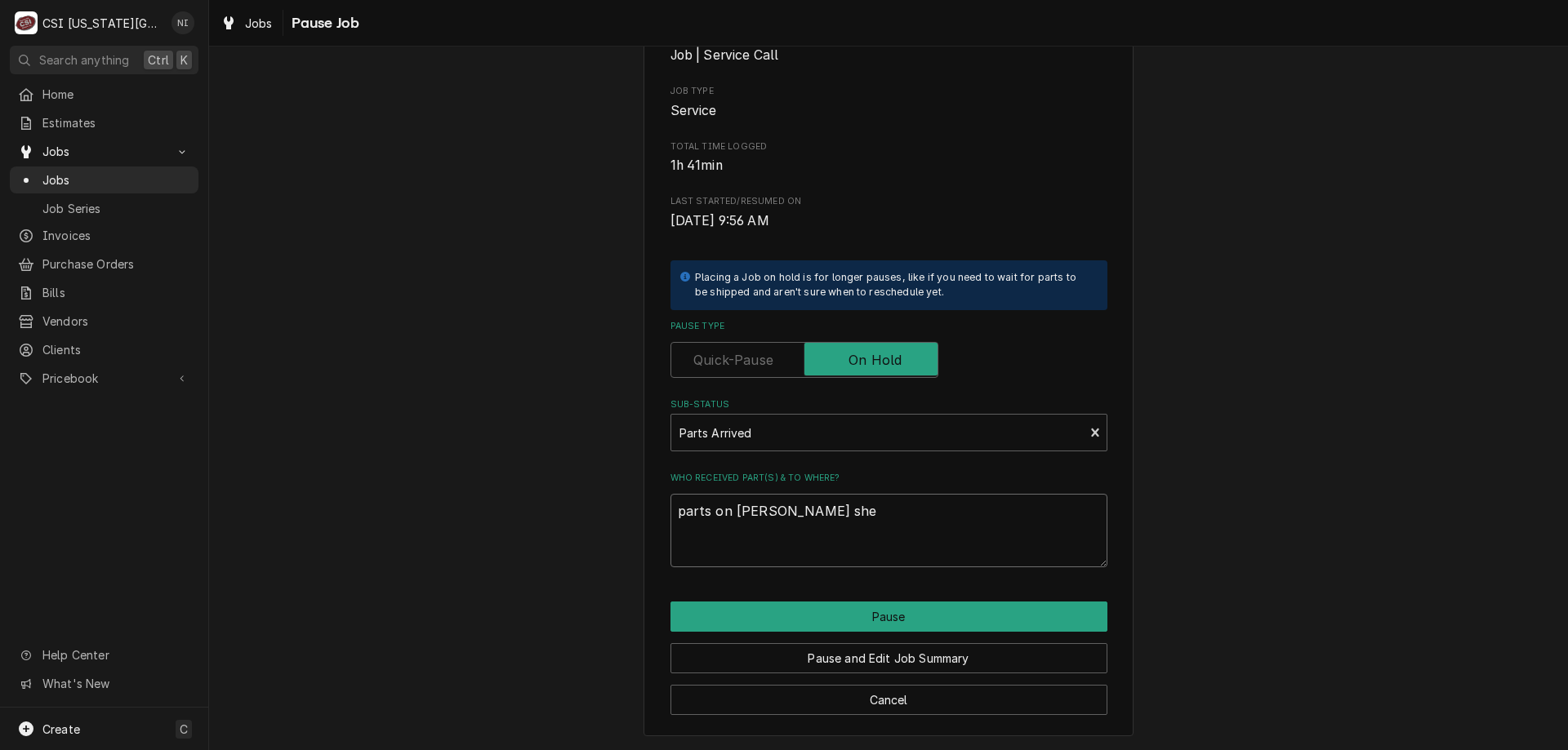
type textarea "x"
type textarea "parts on bustamante shel"
type textarea "x"
type textarea "parts on [PERSON_NAME] shelf"
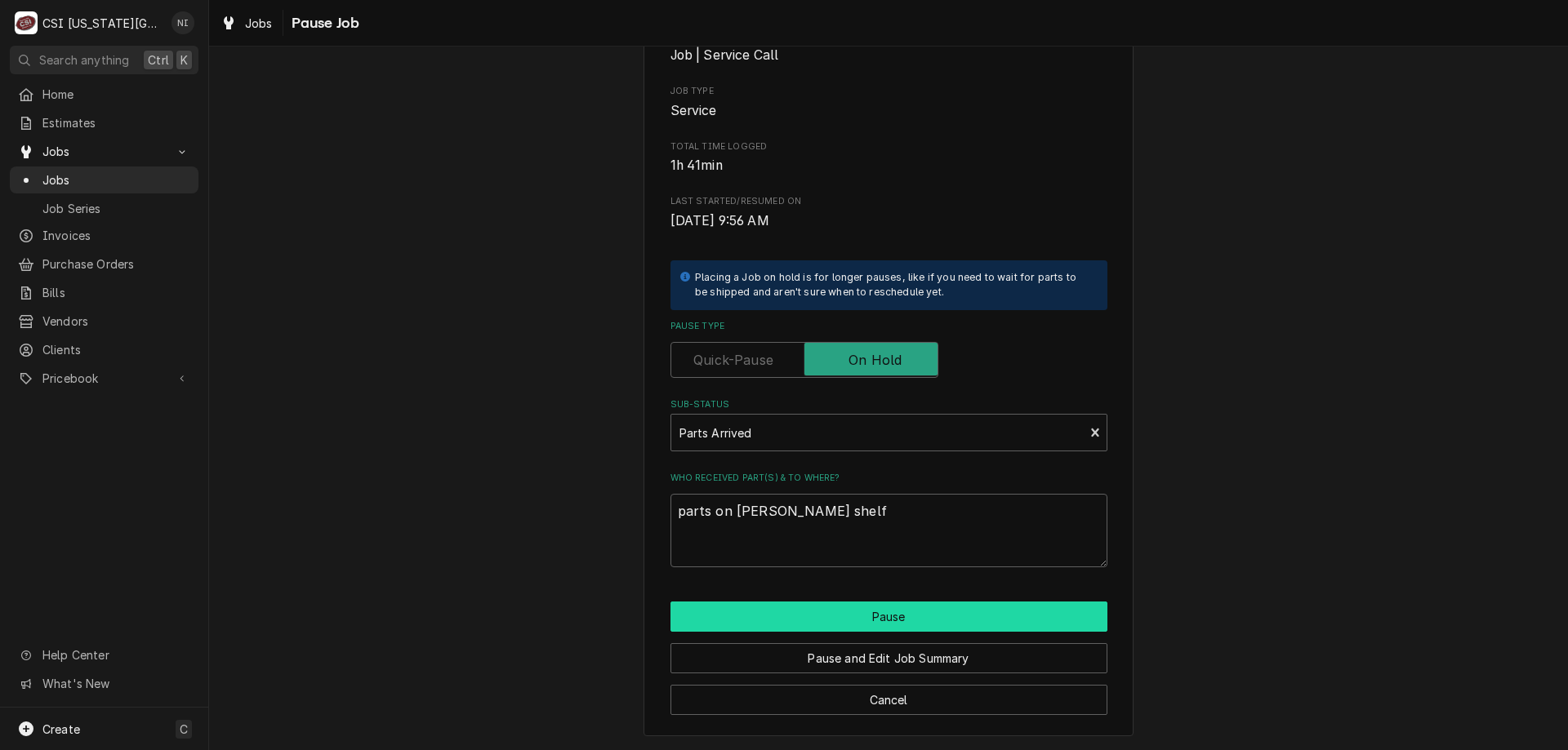
click at [816, 616] on button "Pause" at bounding box center [889, 617] width 437 height 30
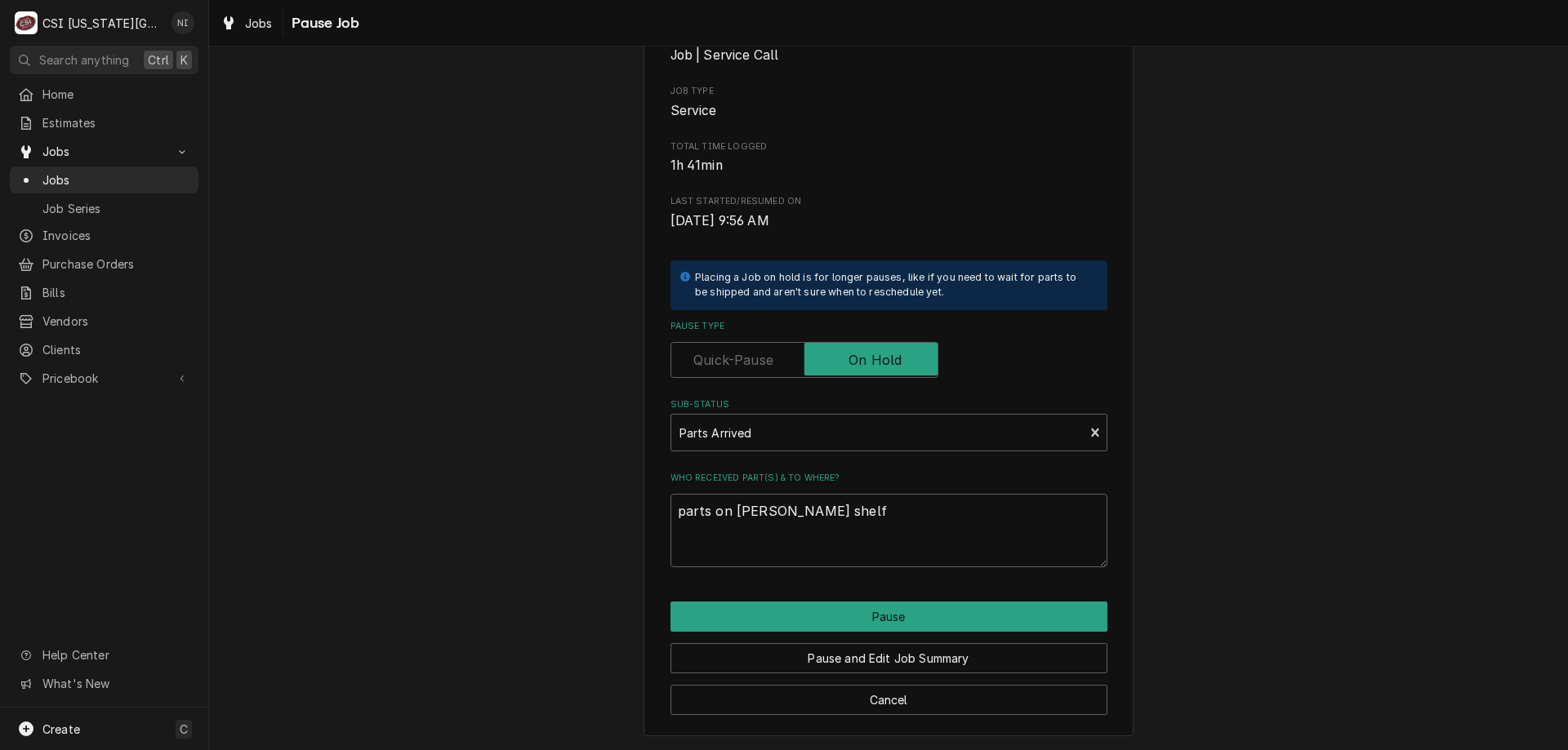
type textarea "x"
